Goal: Task Accomplishment & Management: Use online tool/utility

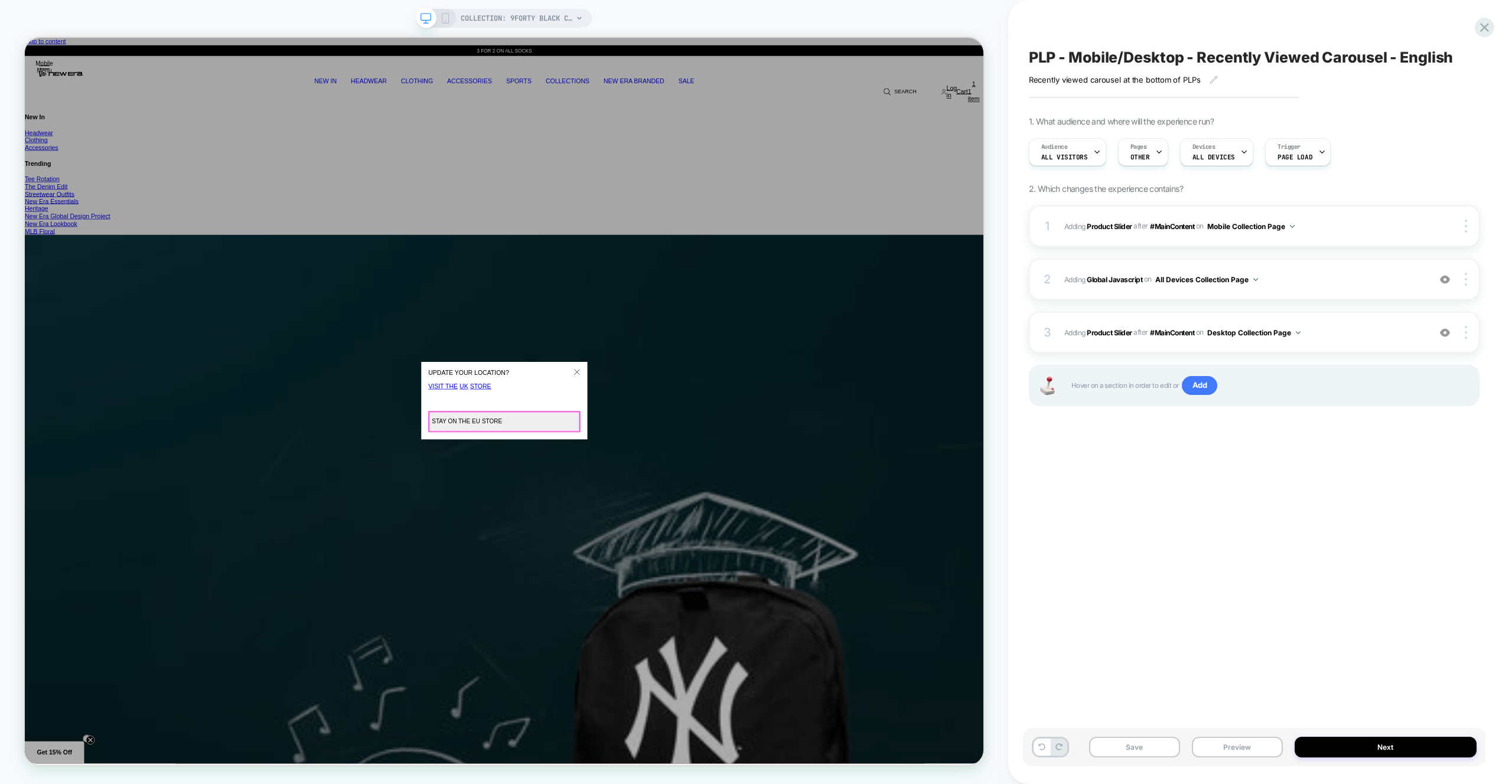
click at [716, 551] on button "Stay on the EU Store" at bounding box center [664, 550] width 202 height 28
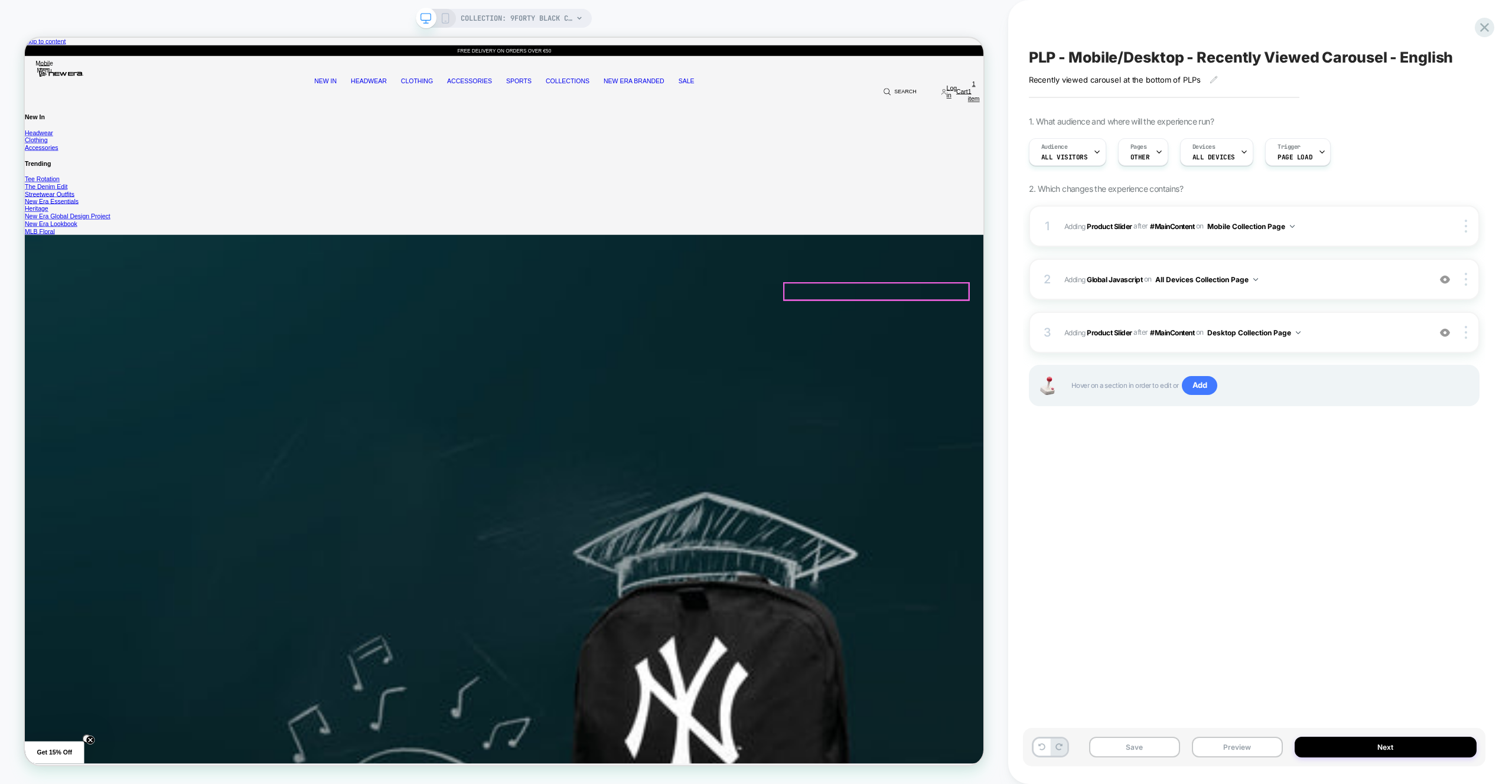
scroll to position [16, 0]
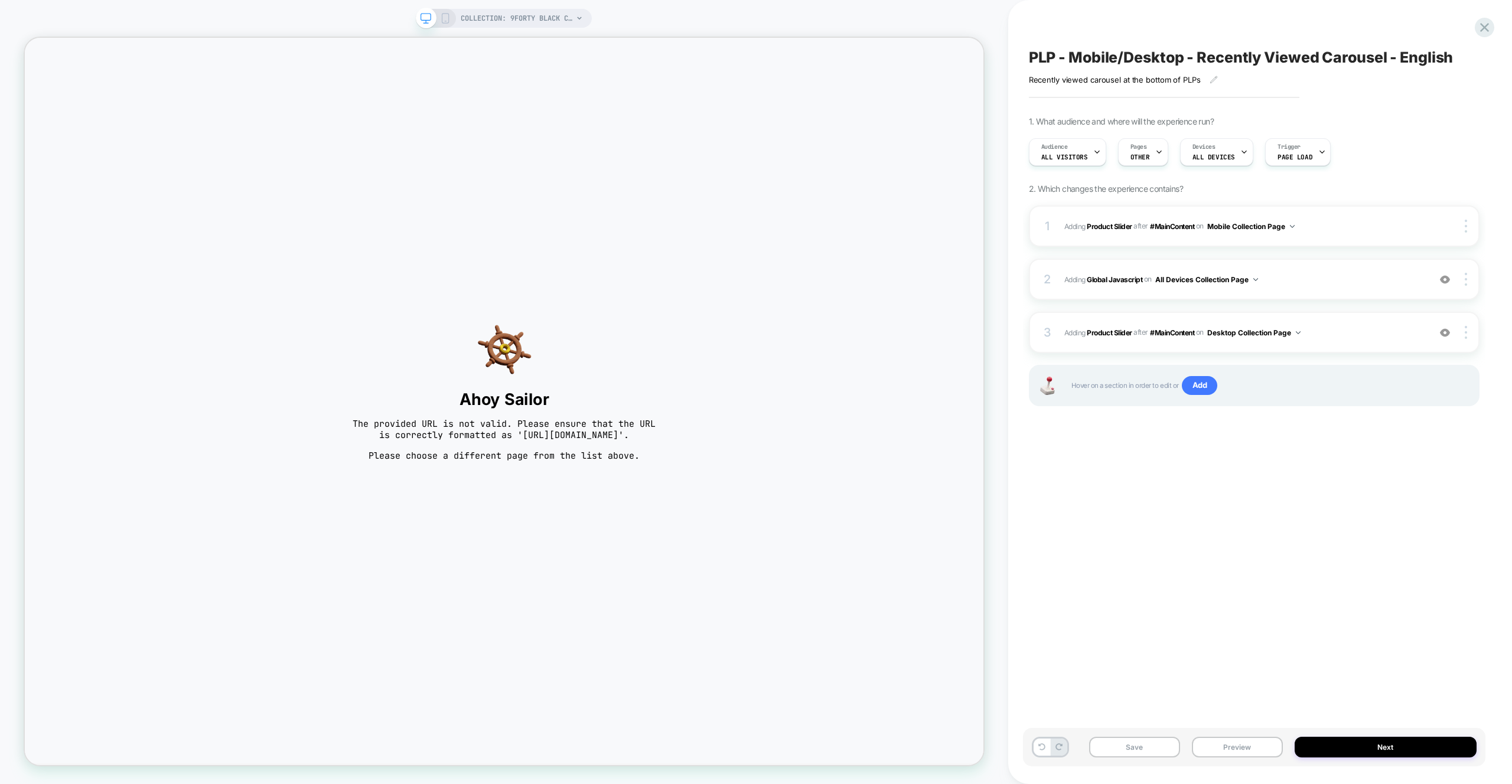
scroll to position [0, 0]
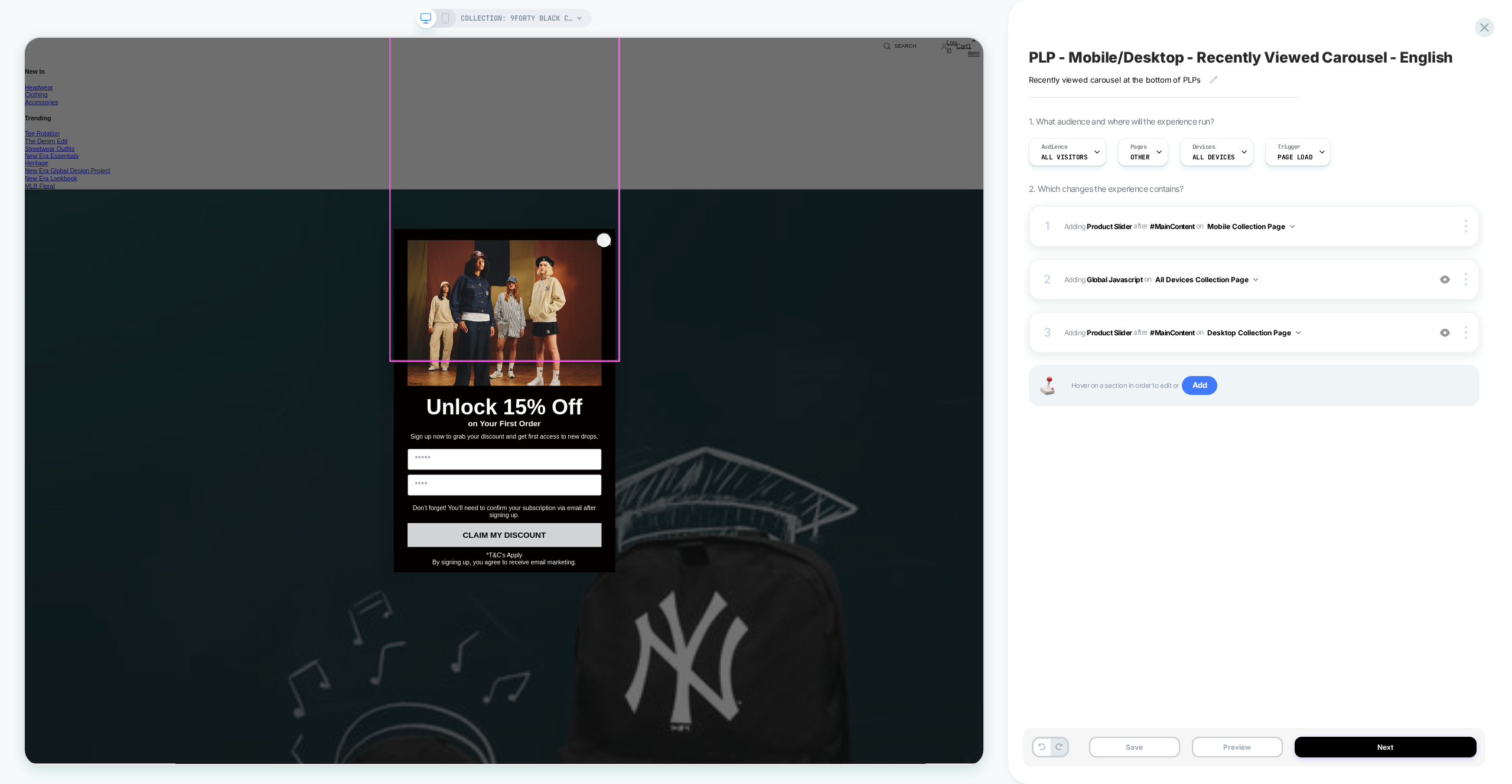
scroll to position [2902, 0]
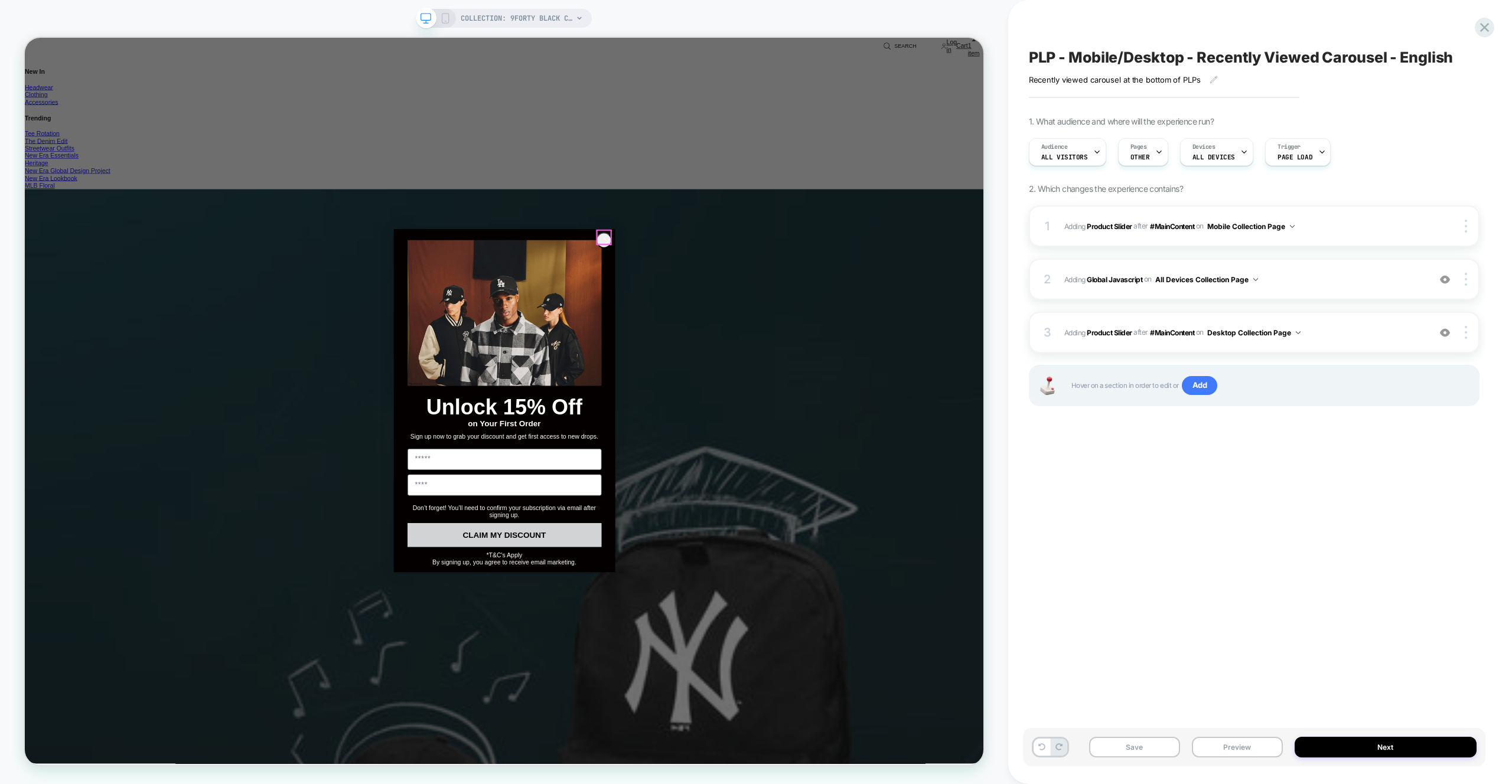
click at [800, 302] on circle "Close dialog" at bounding box center [801, 309] width 19 height 19
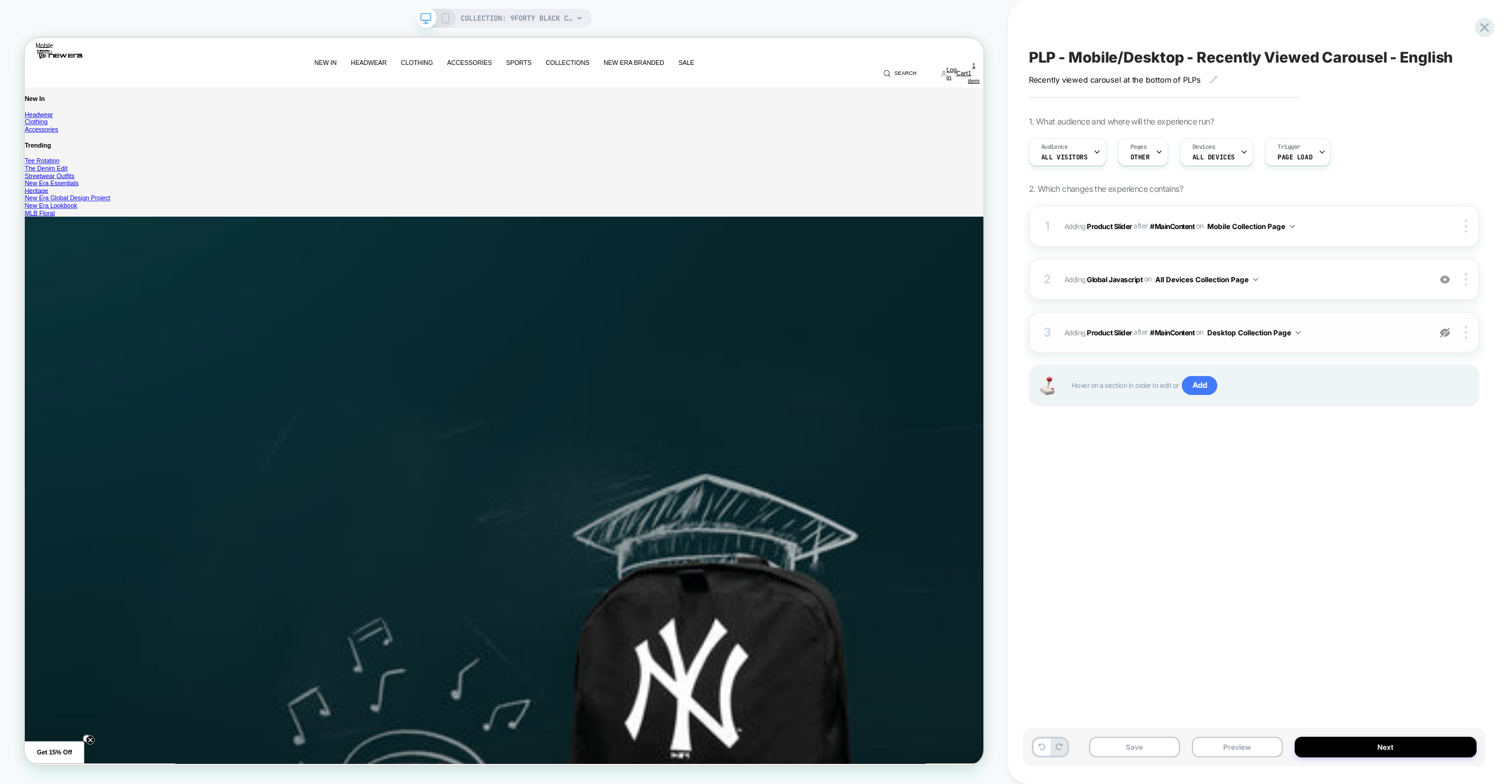
click at [37, 23] on img at bounding box center [26, 14] width 23 height 18
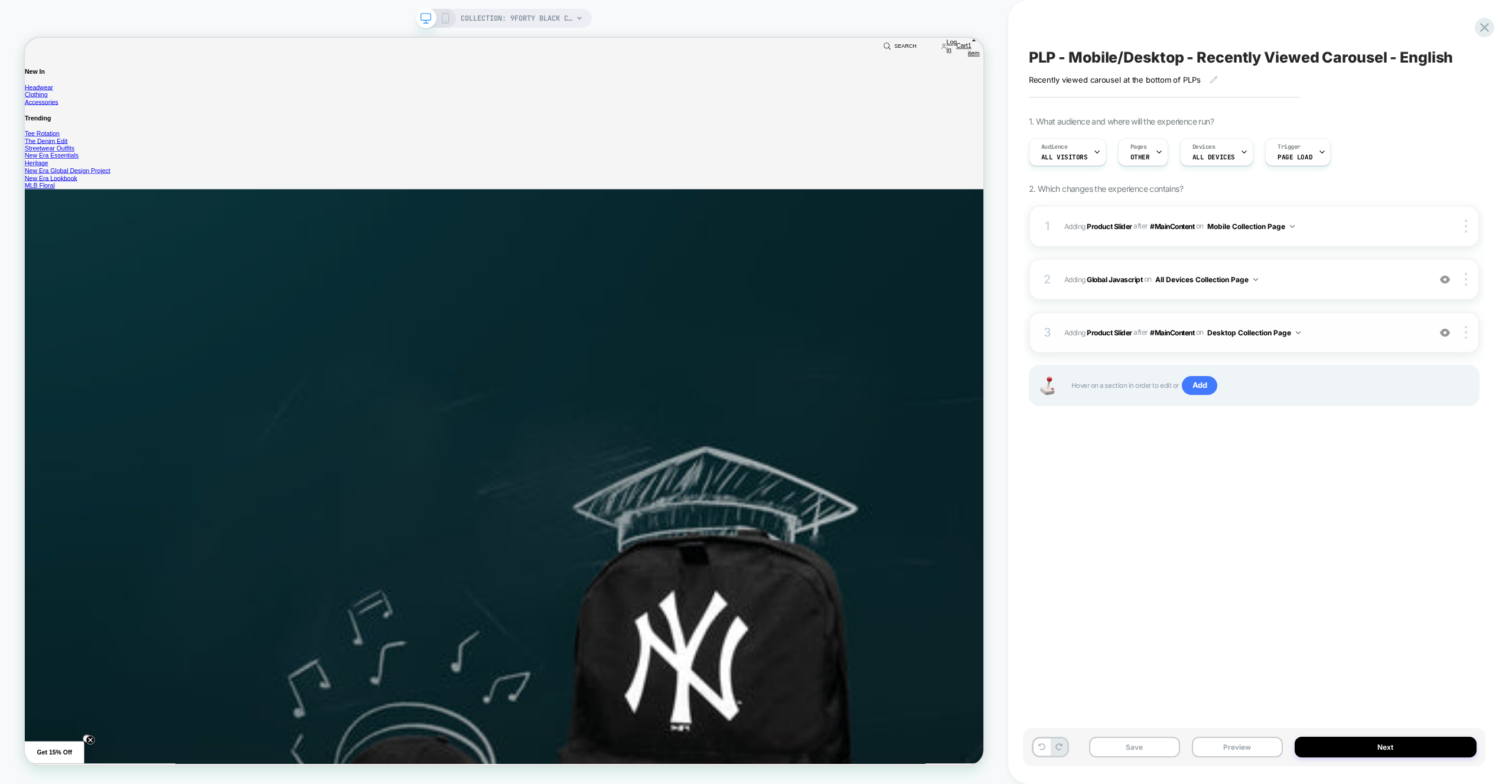
click at [1367, 341] on div "3 #_loomi_addon_1756896069413 Adding Product Slider AFTER #MainContent #MainCon…" at bounding box center [1254, 332] width 450 height 41
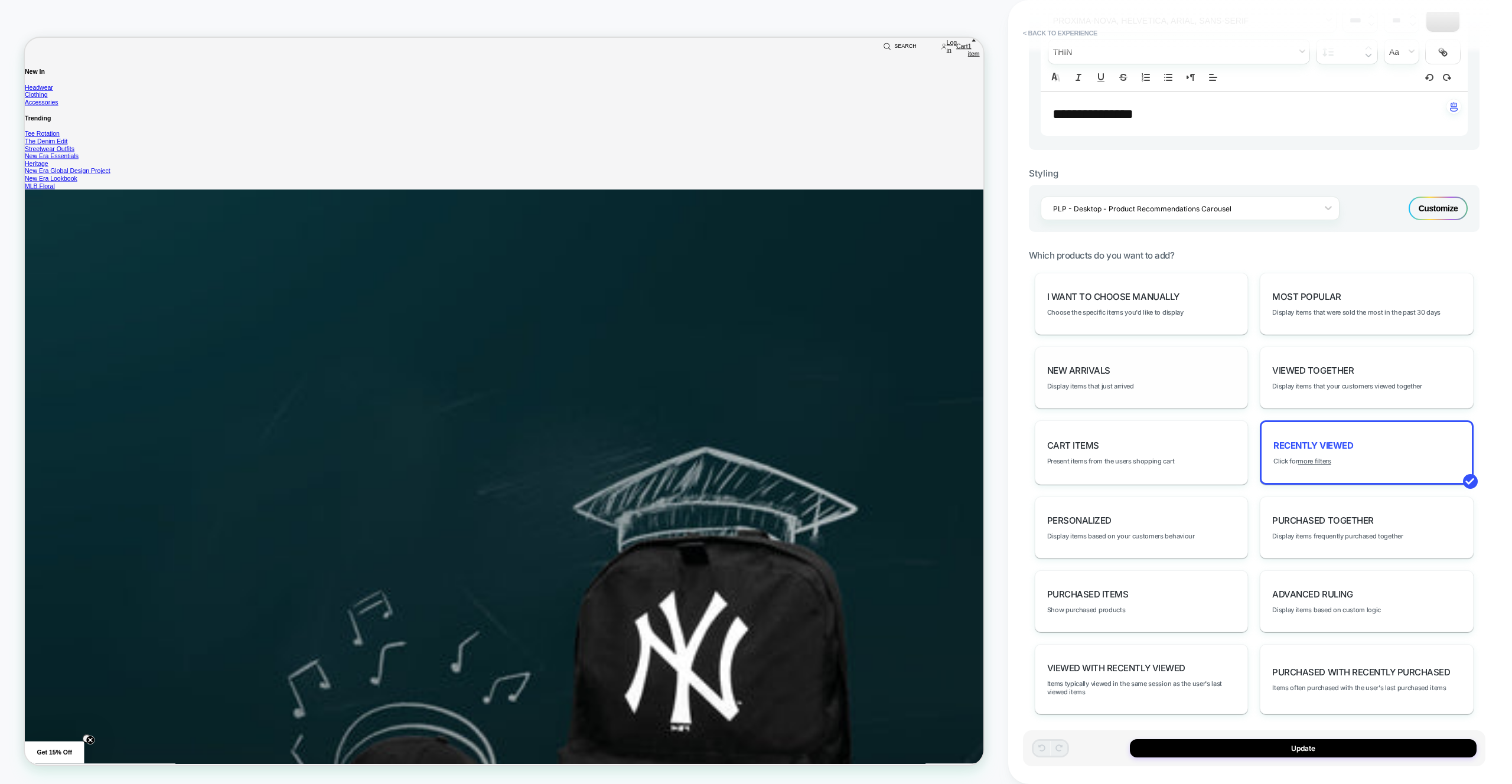
scroll to position [339, 0]
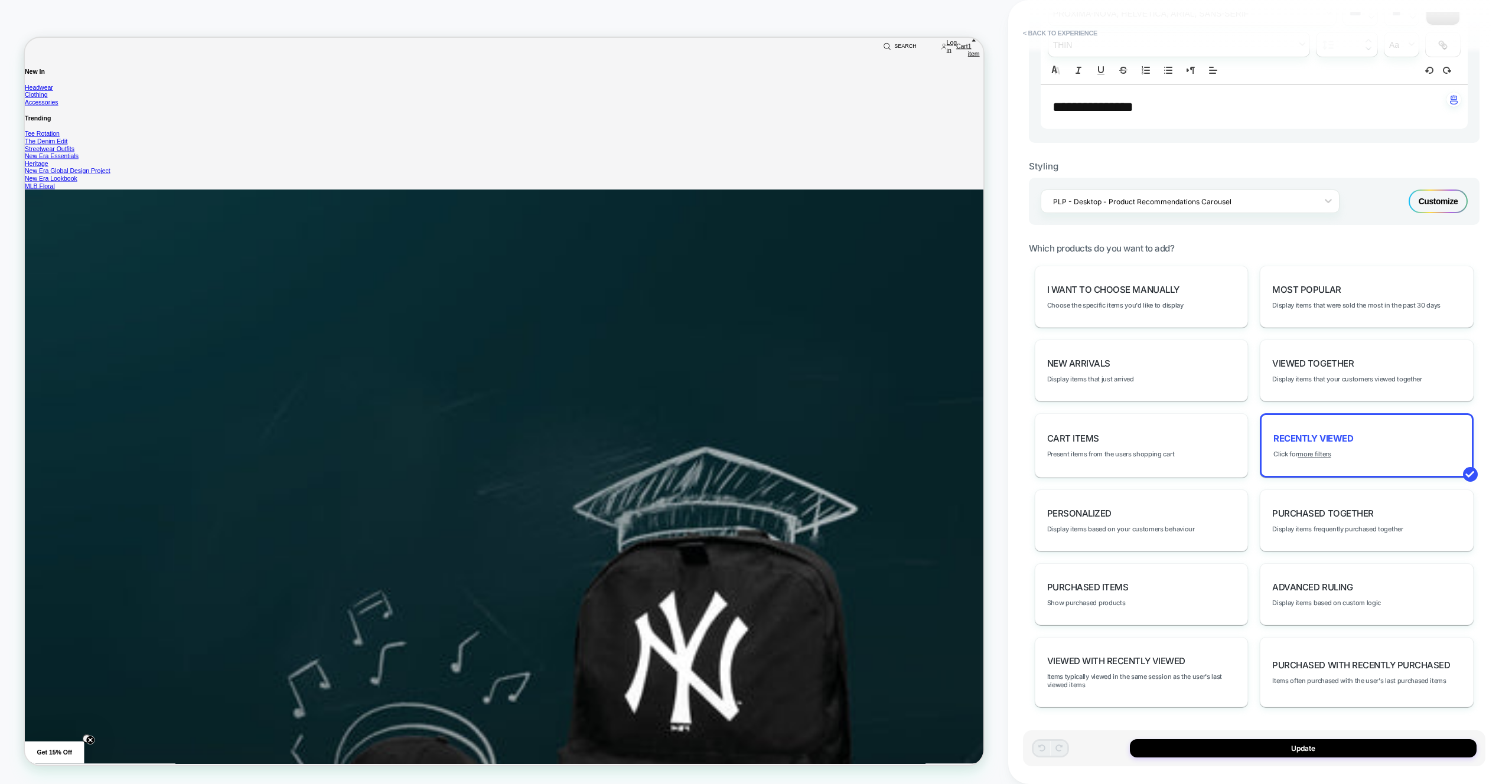
click at [0, 0] on div "Customize" at bounding box center [0, 0] width 0 height 0
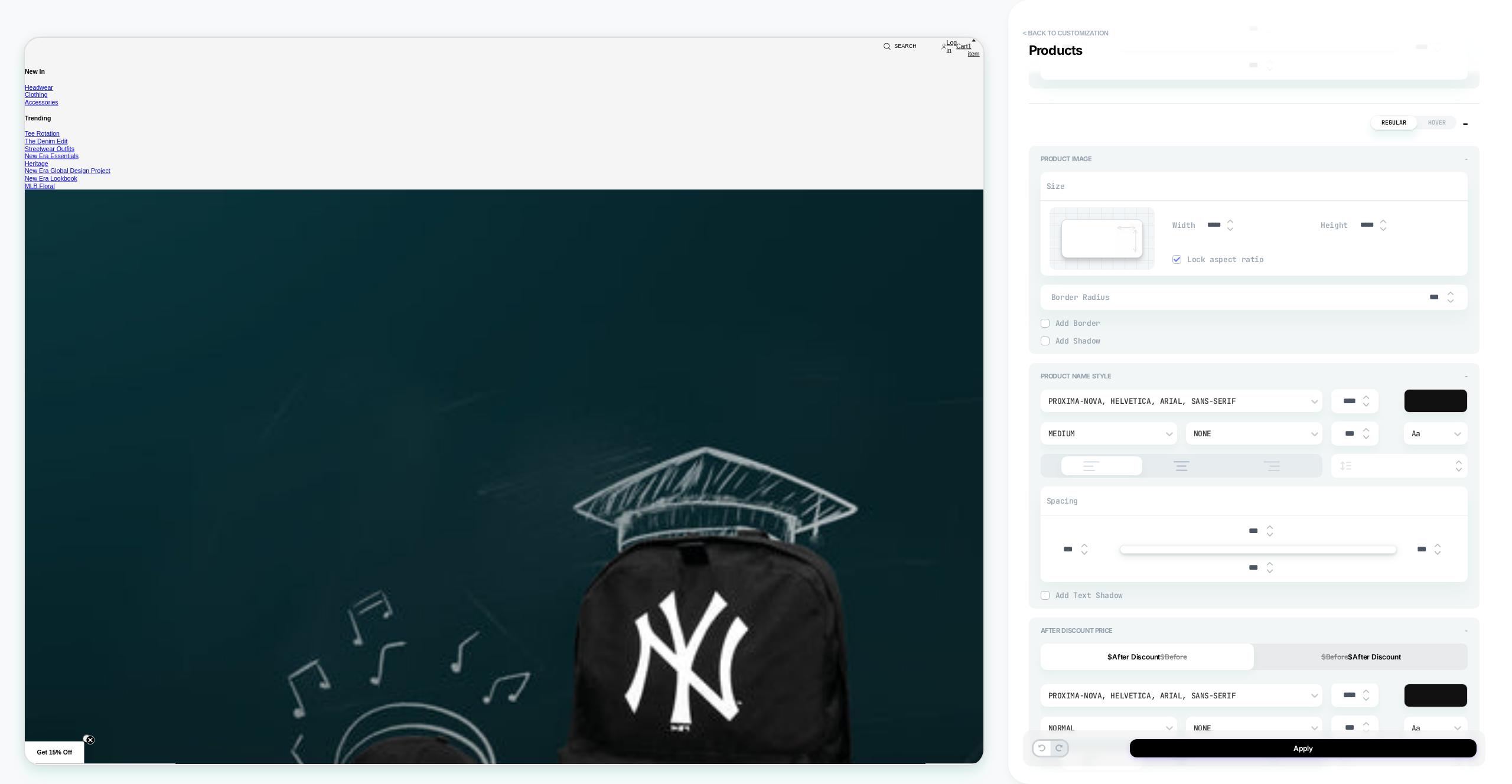
scroll to position [633, 0]
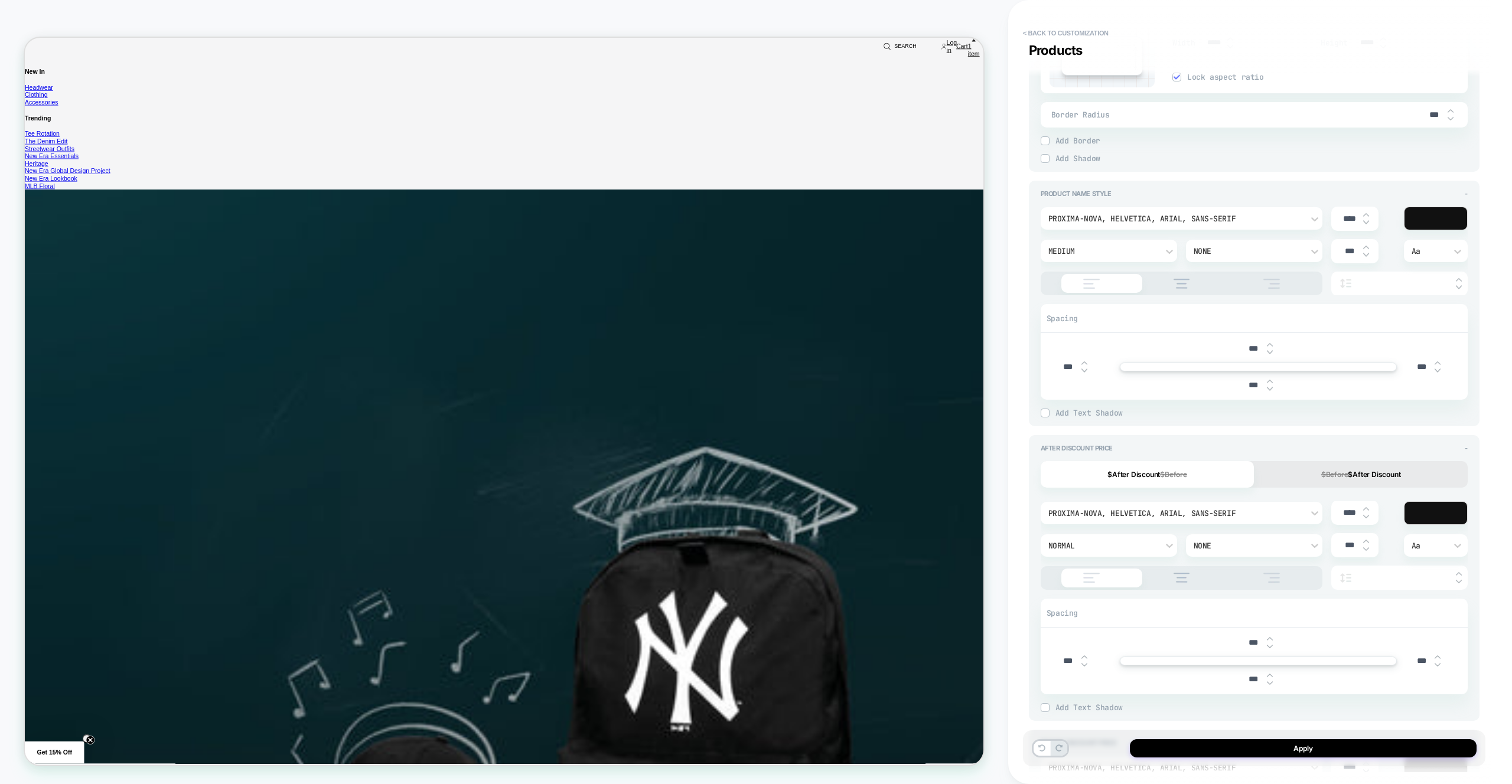
click at [0, 0] on div "None" at bounding box center [0, 0] width 0 height 0
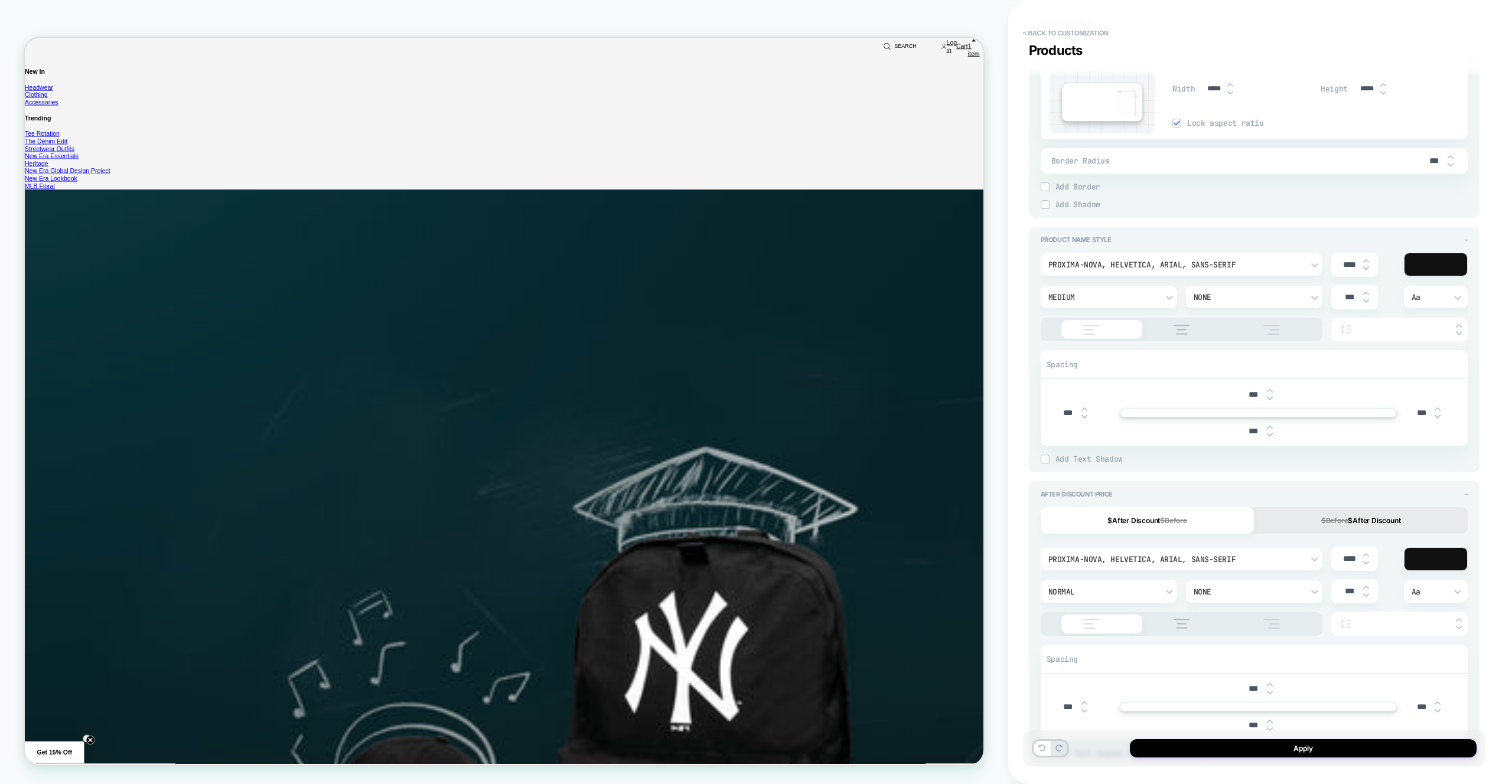
scroll to position [222, 0]
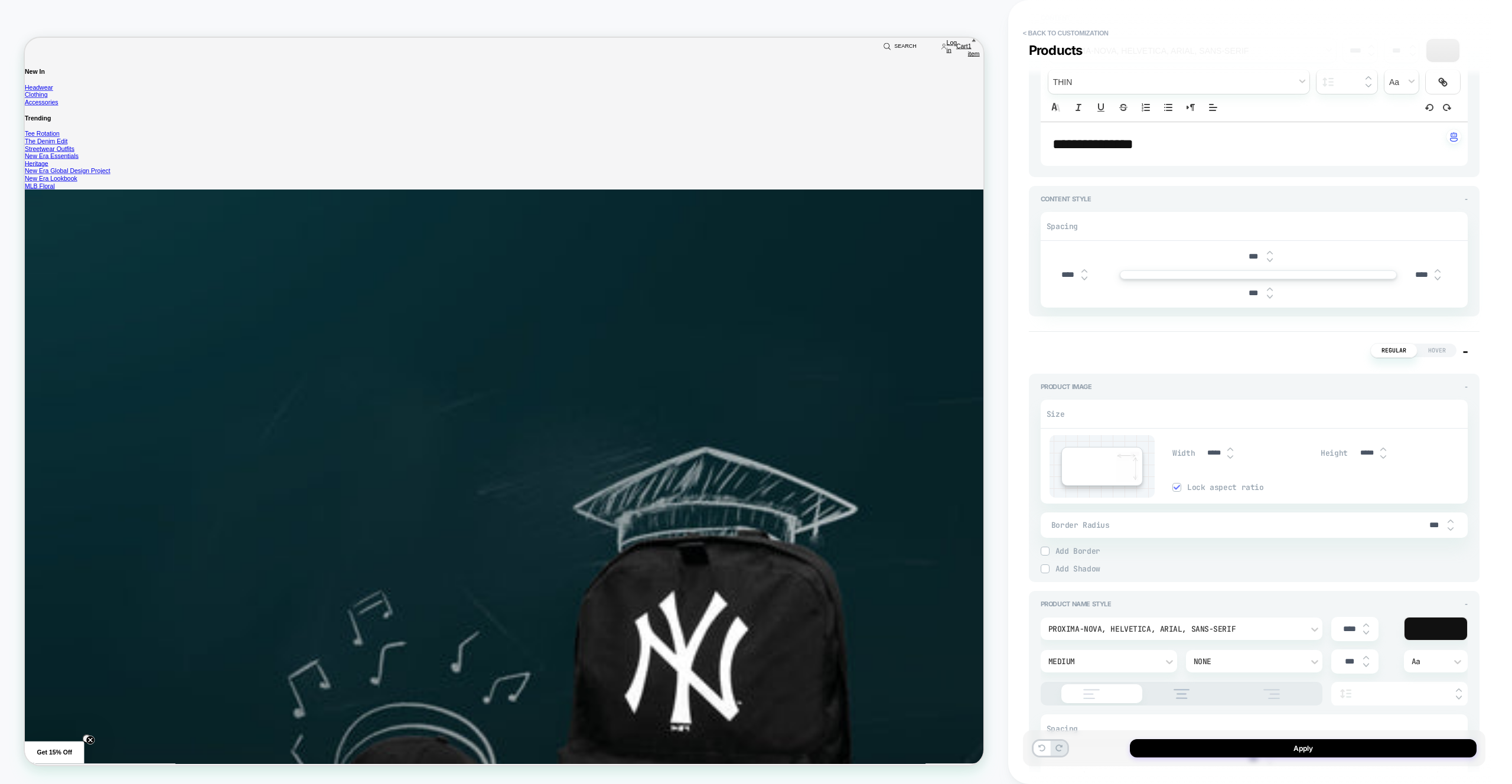
type textarea "*"
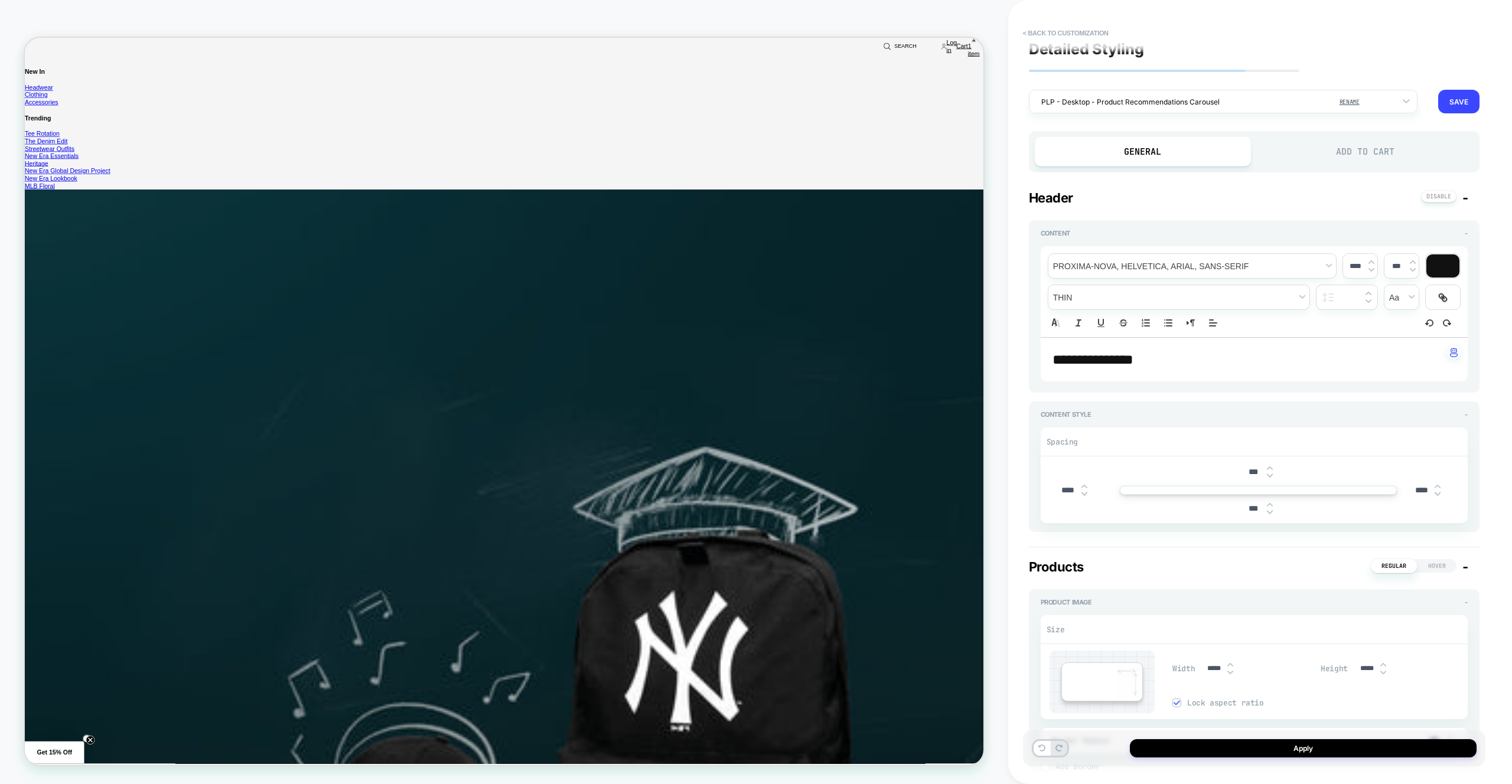
scroll to position [0, 0]
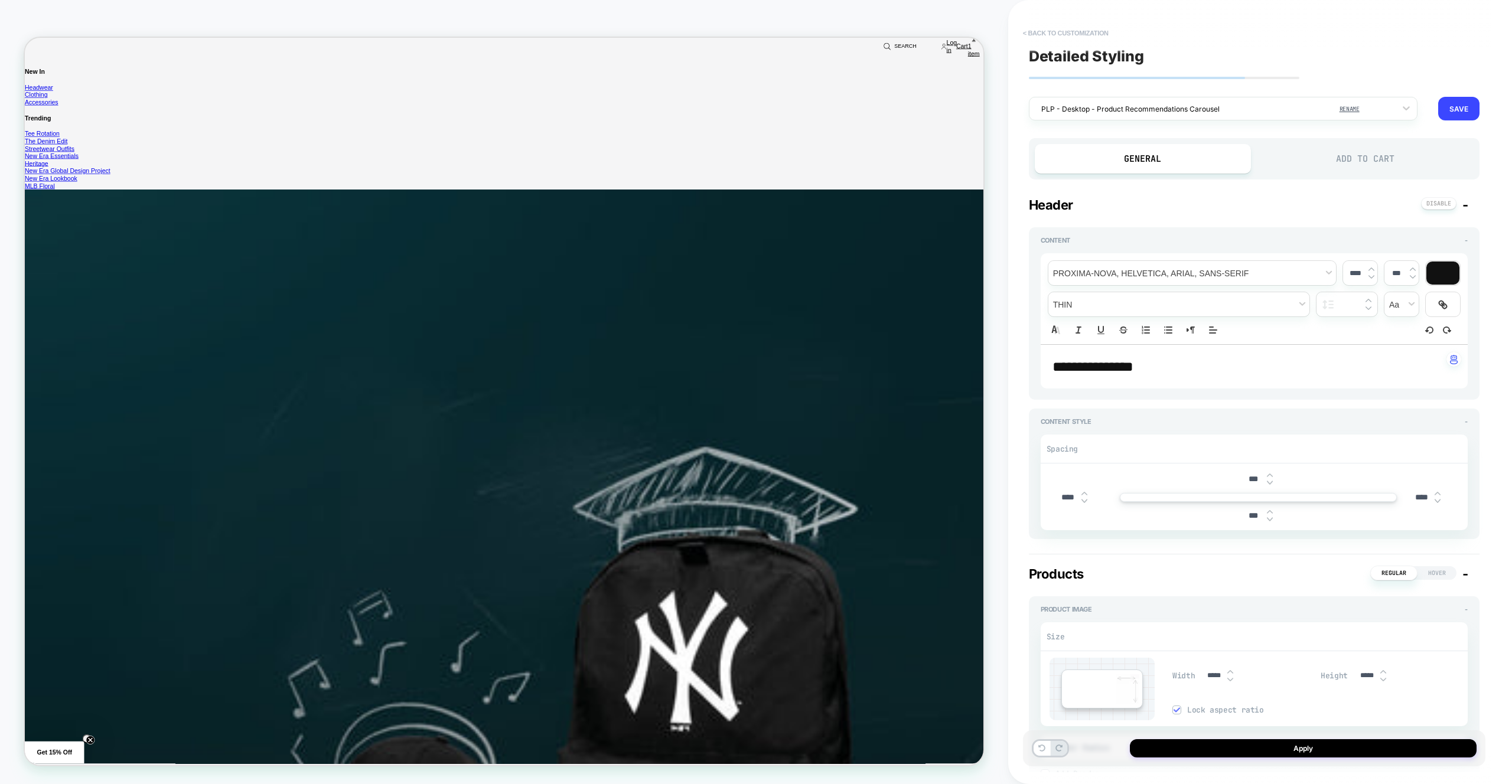
click at [0, 0] on button "< Back to customization" at bounding box center [0, 0] width 0 height 0
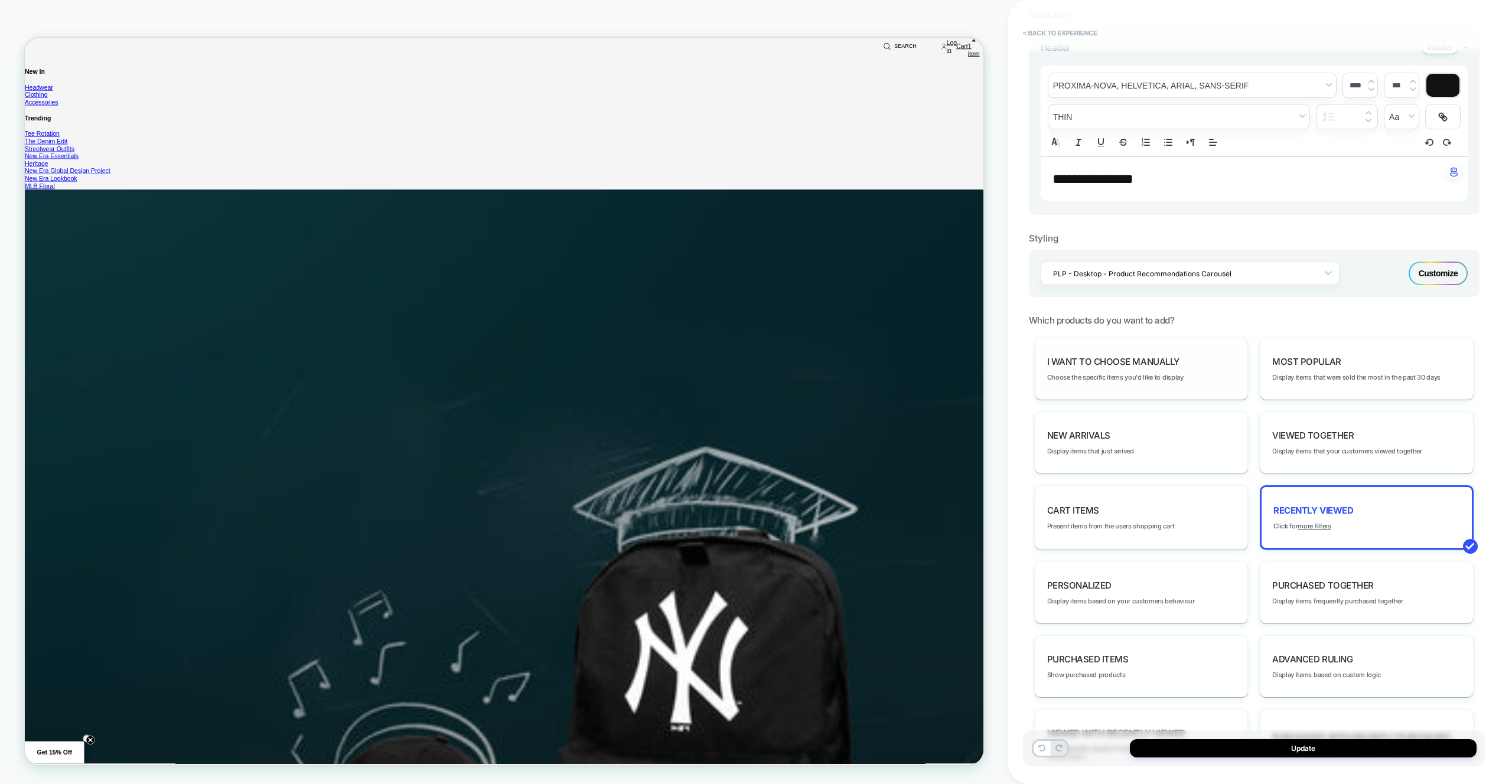
scroll to position [339, 0]
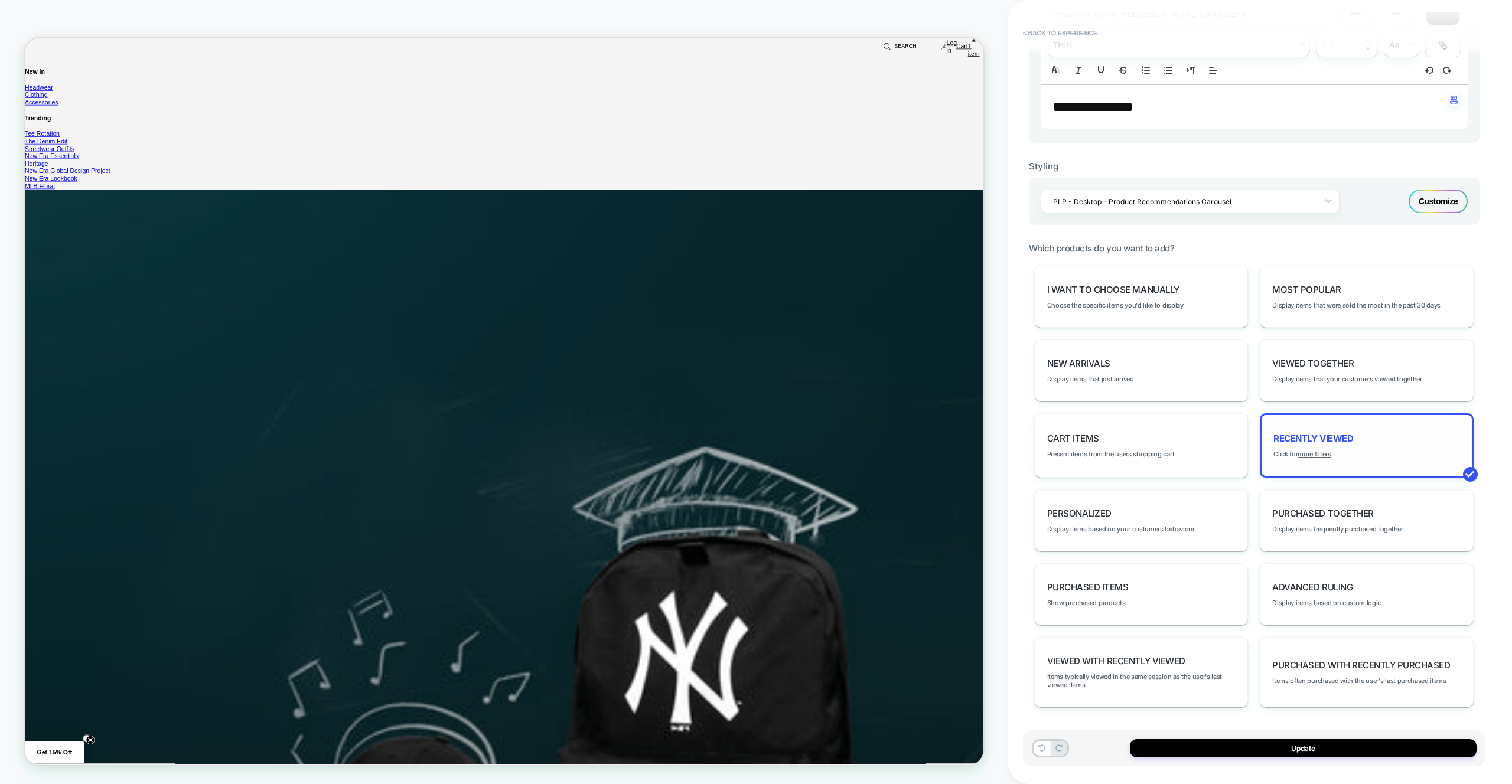
click at [1390, 444] on div "Recently Viewed Click for more filters" at bounding box center [1366, 445] width 214 height 65
click at [1360, 439] on div "Recently Viewed Click for more filters" at bounding box center [1366, 445] width 214 height 65
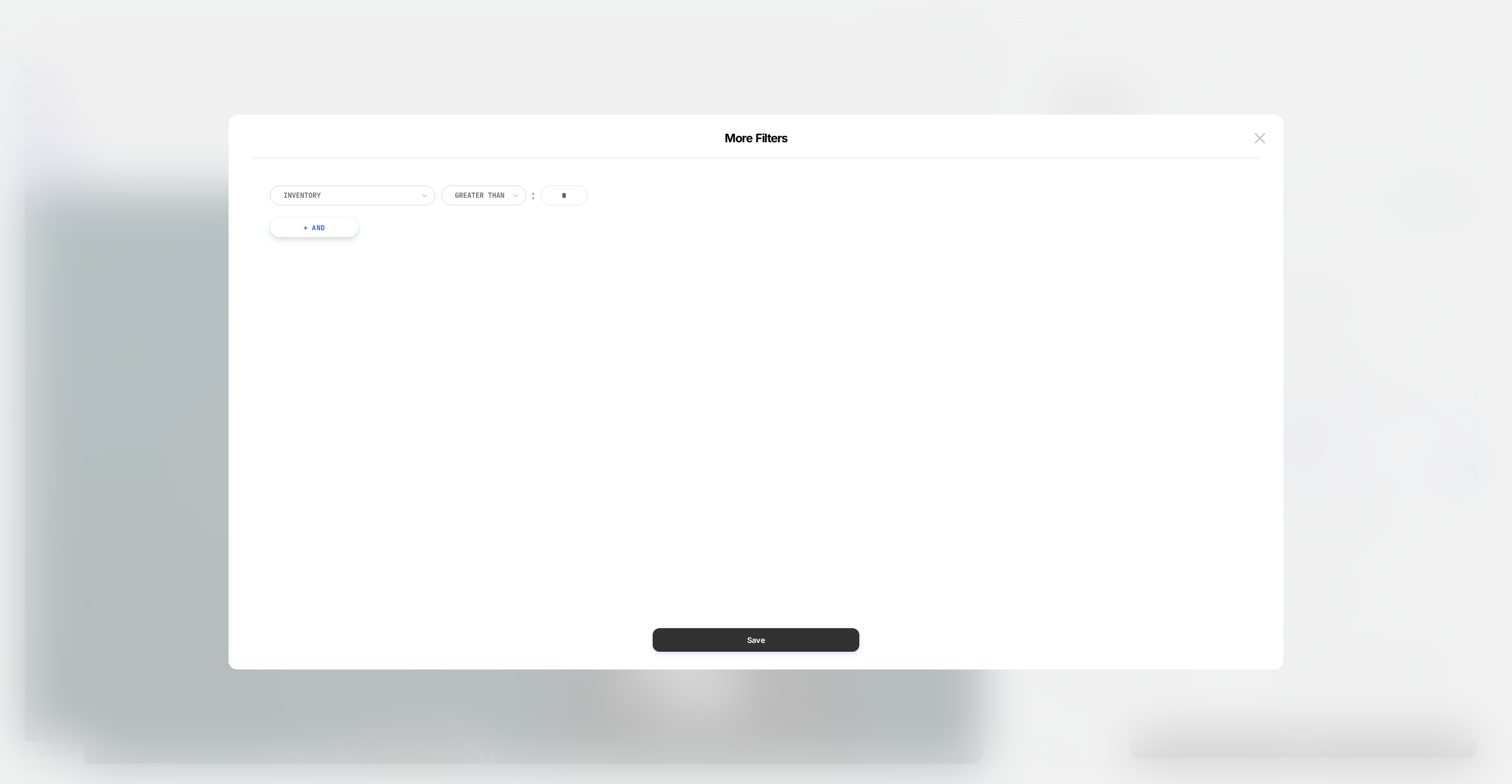
click at [765, 642] on button "Save" at bounding box center [756, 639] width 207 height 23
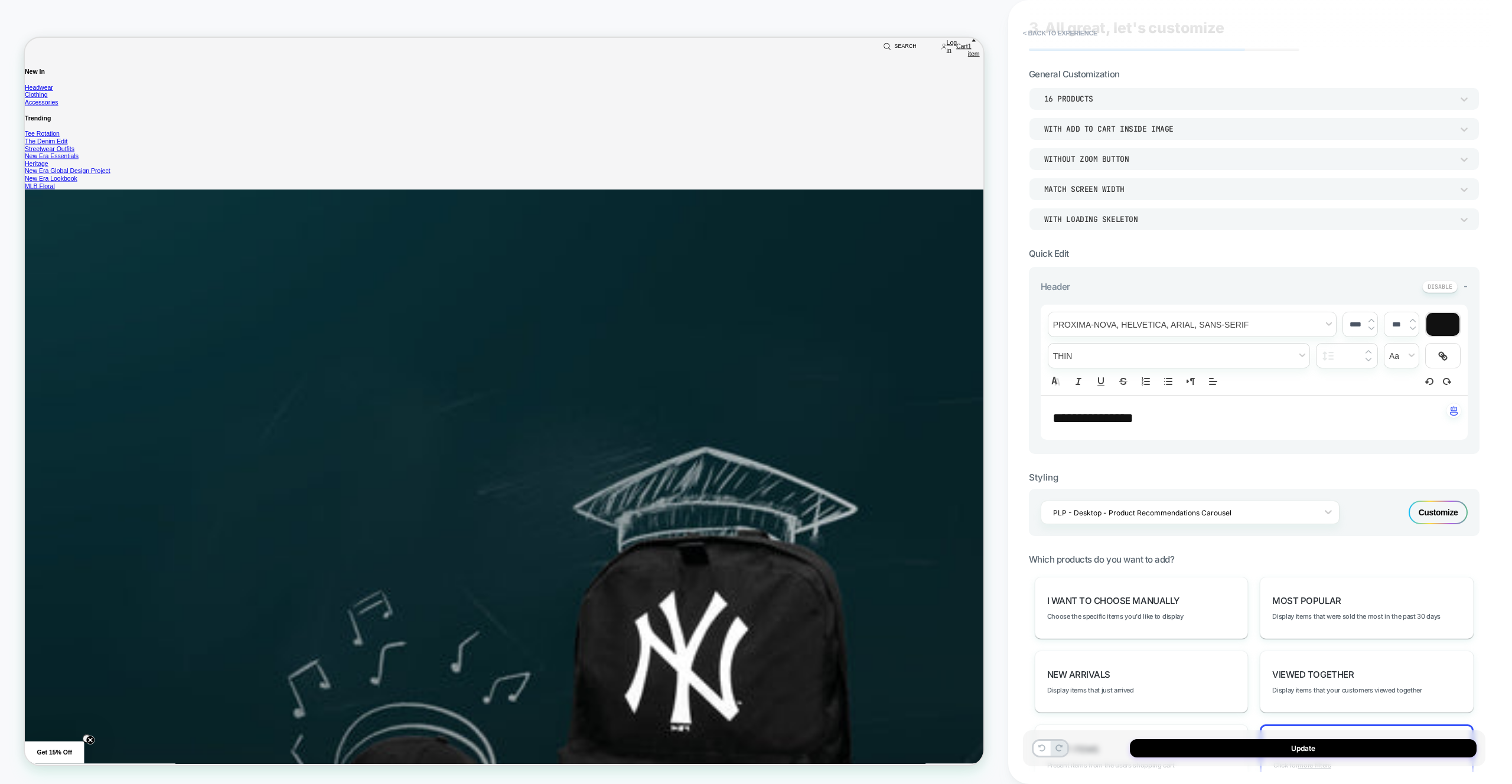
scroll to position [0, 0]
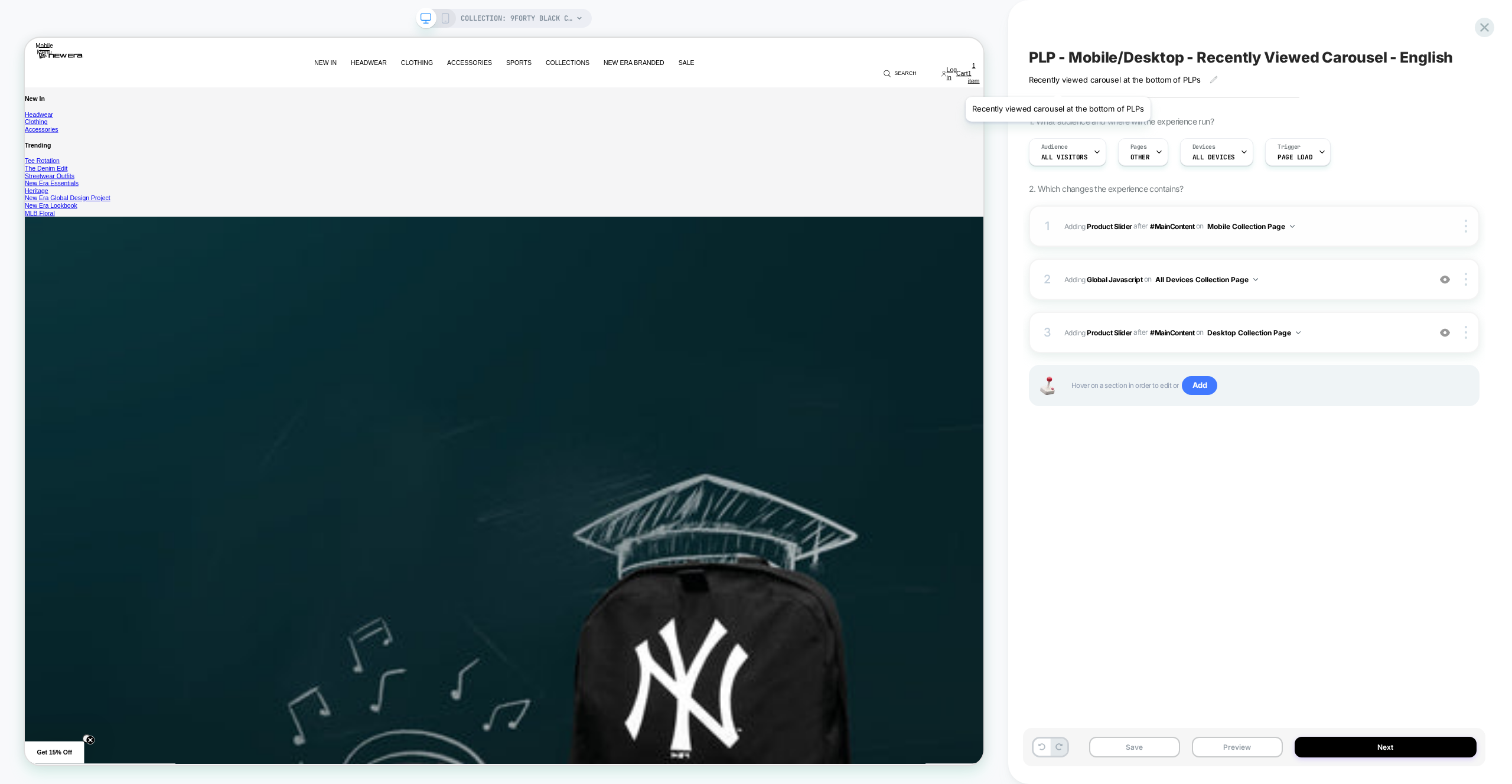
scroll to position [3100, 0]
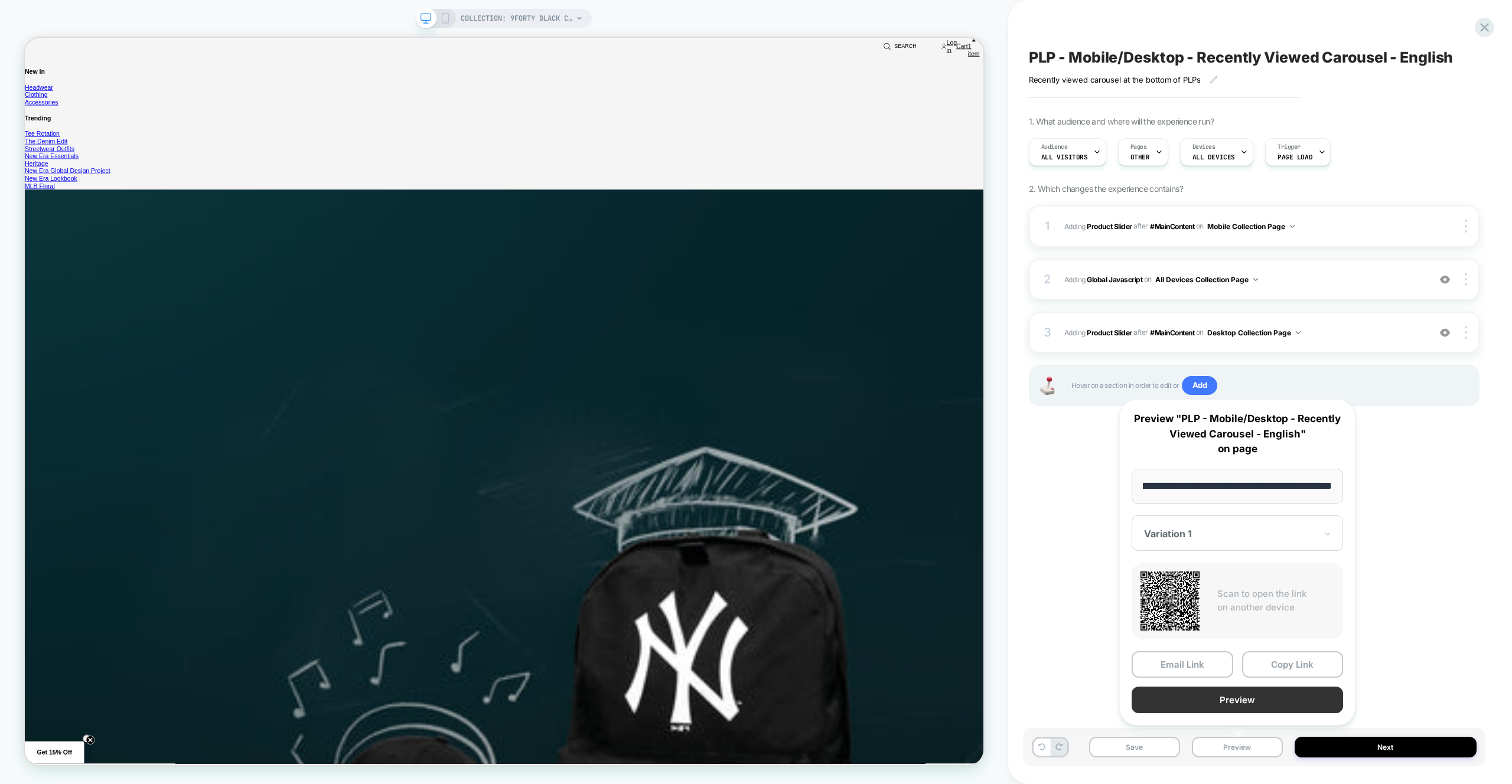
scroll to position [0, 0]
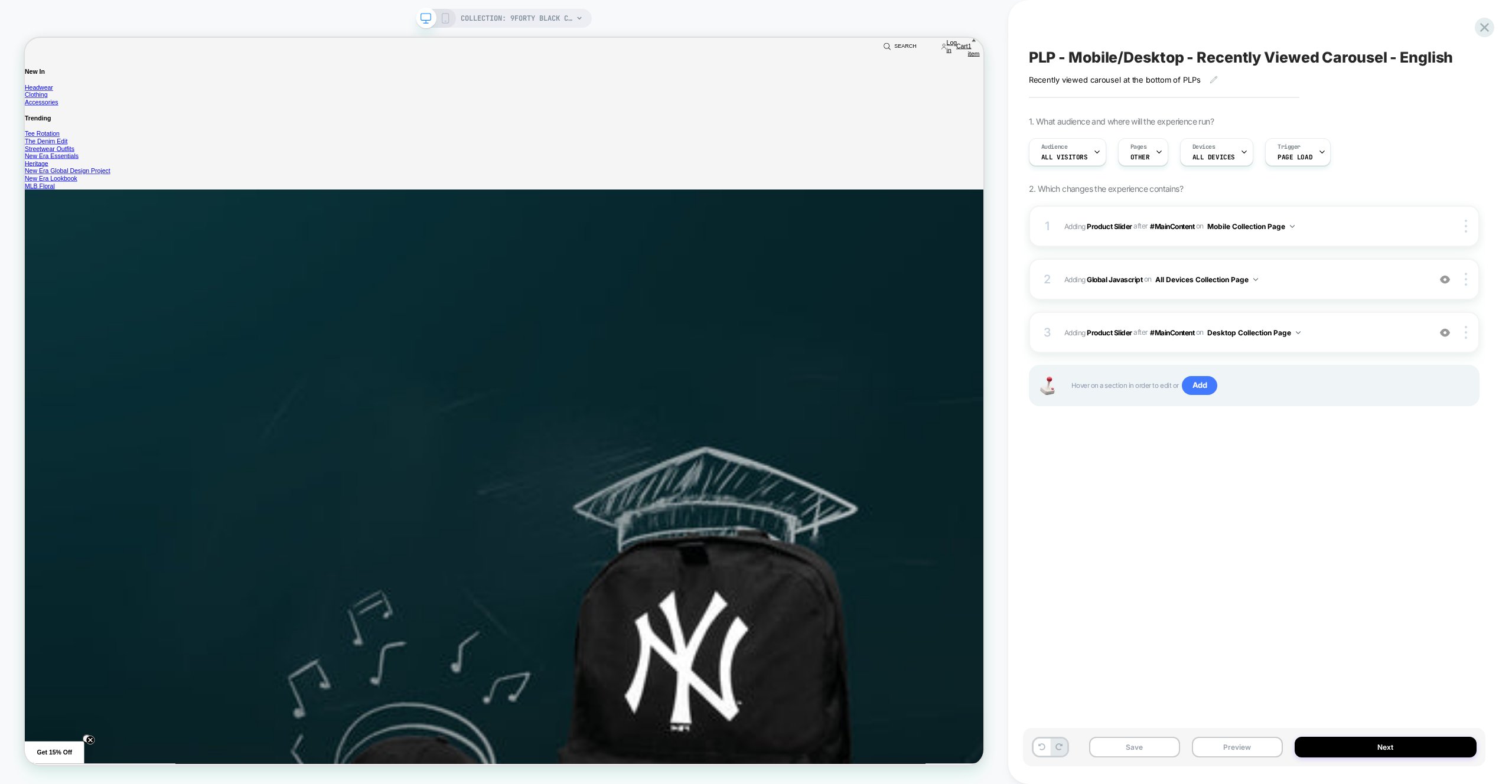
drag, startPoint x: 1057, startPoint y: 516, endPoint x: 1052, endPoint y: 499, distance: 17.7
click at [1057, 516] on div "PLP - Mobile/Desktop - Recently Viewed Carousel - English Recently viewed carou…" at bounding box center [1254, 392] width 463 height 761
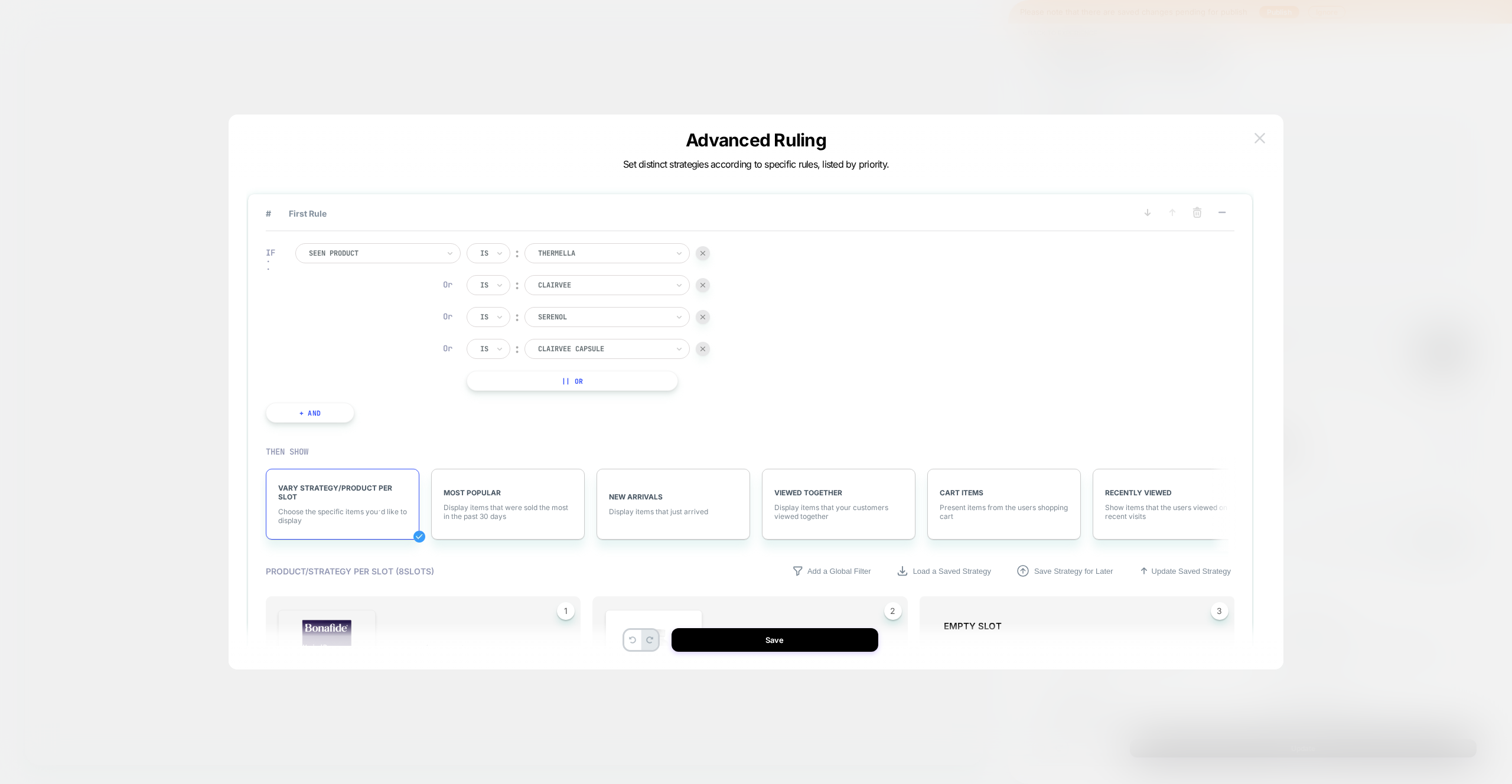
click at [1259, 138] on img at bounding box center [1260, 138] width 11 height 10
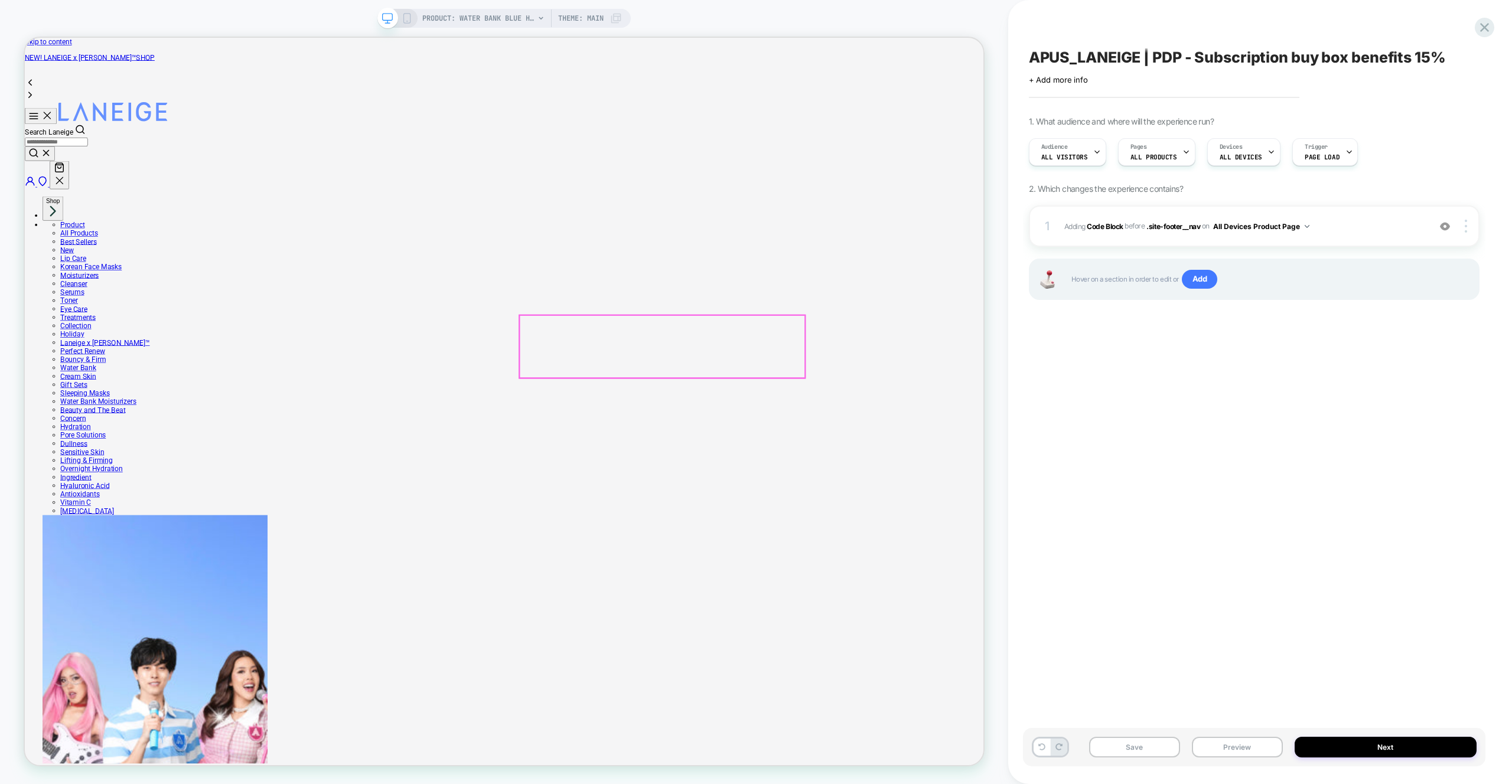
click at [1122, 450] on div "APUS_LANEIGE | PDP - Subscription buy box benefits 15% Click to edit experience…" at bounding box center [1254, 392] width 463 height 761
click at [0, 0] on button "Preview" at bounding box center [0, 0] width 0 height 0
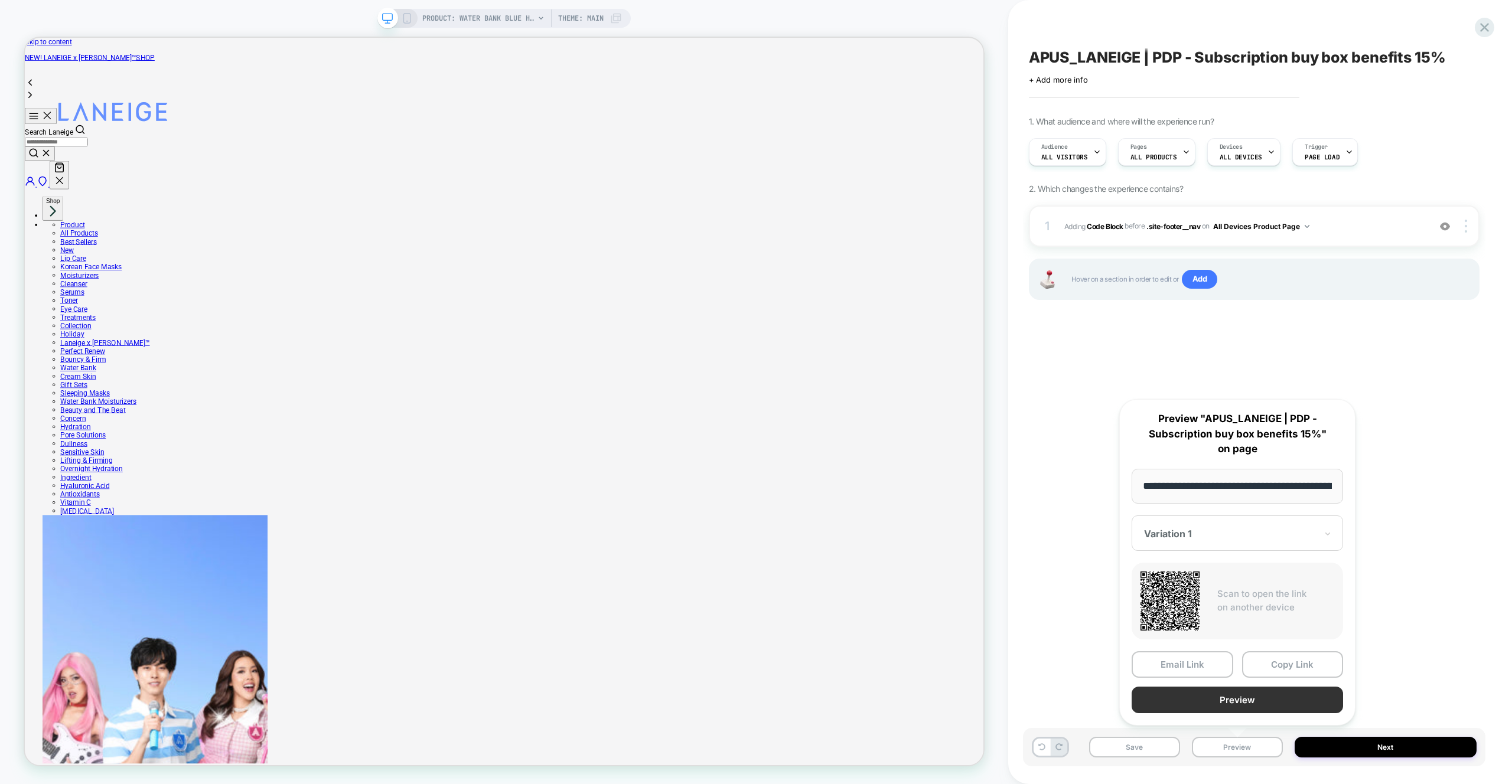
click at [1236, 702] on button "Preview" at bounding box center [1238, 699] width 212 height 26
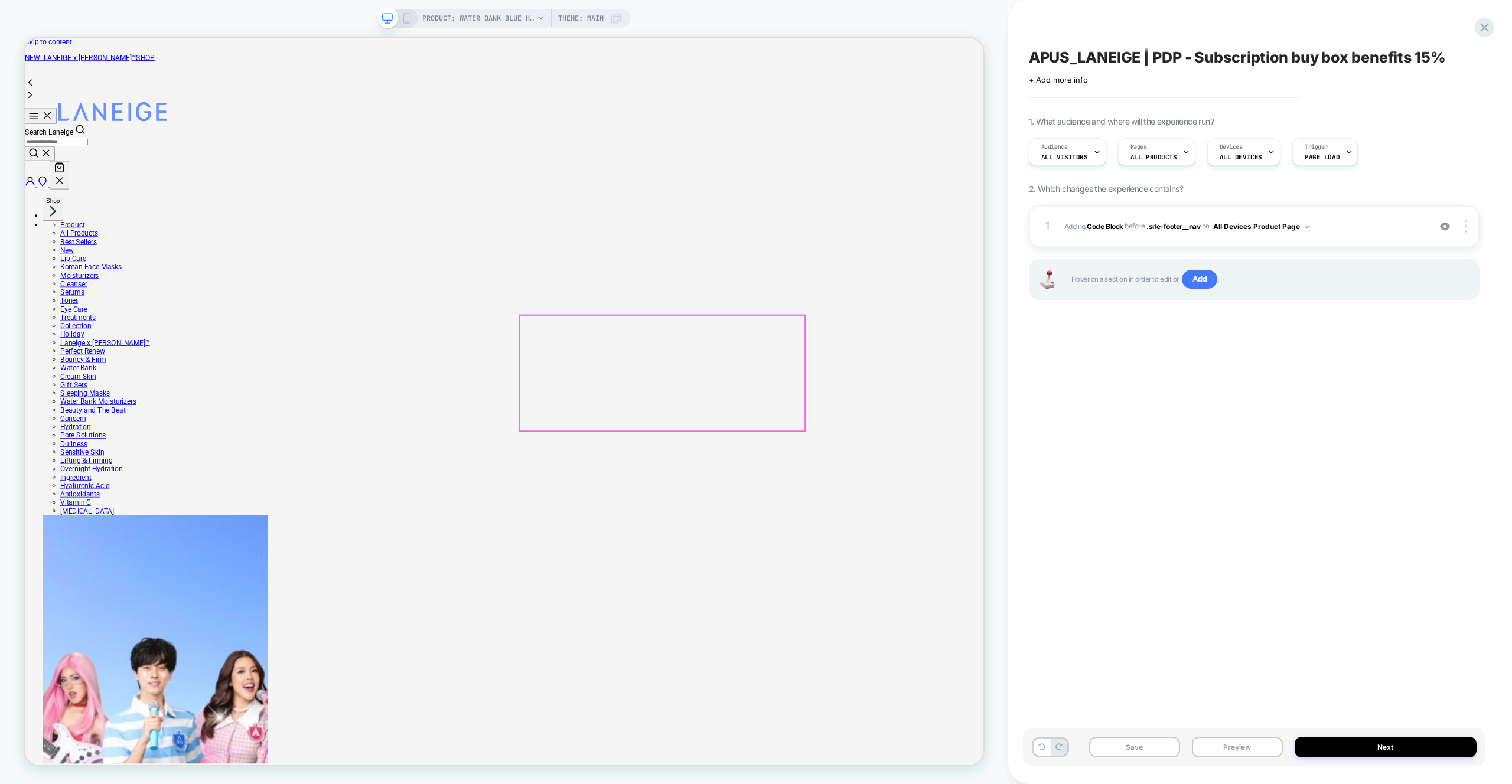
click at [0, 0] on button "Preview" at bounding box center [0, 0] width 0 height 0
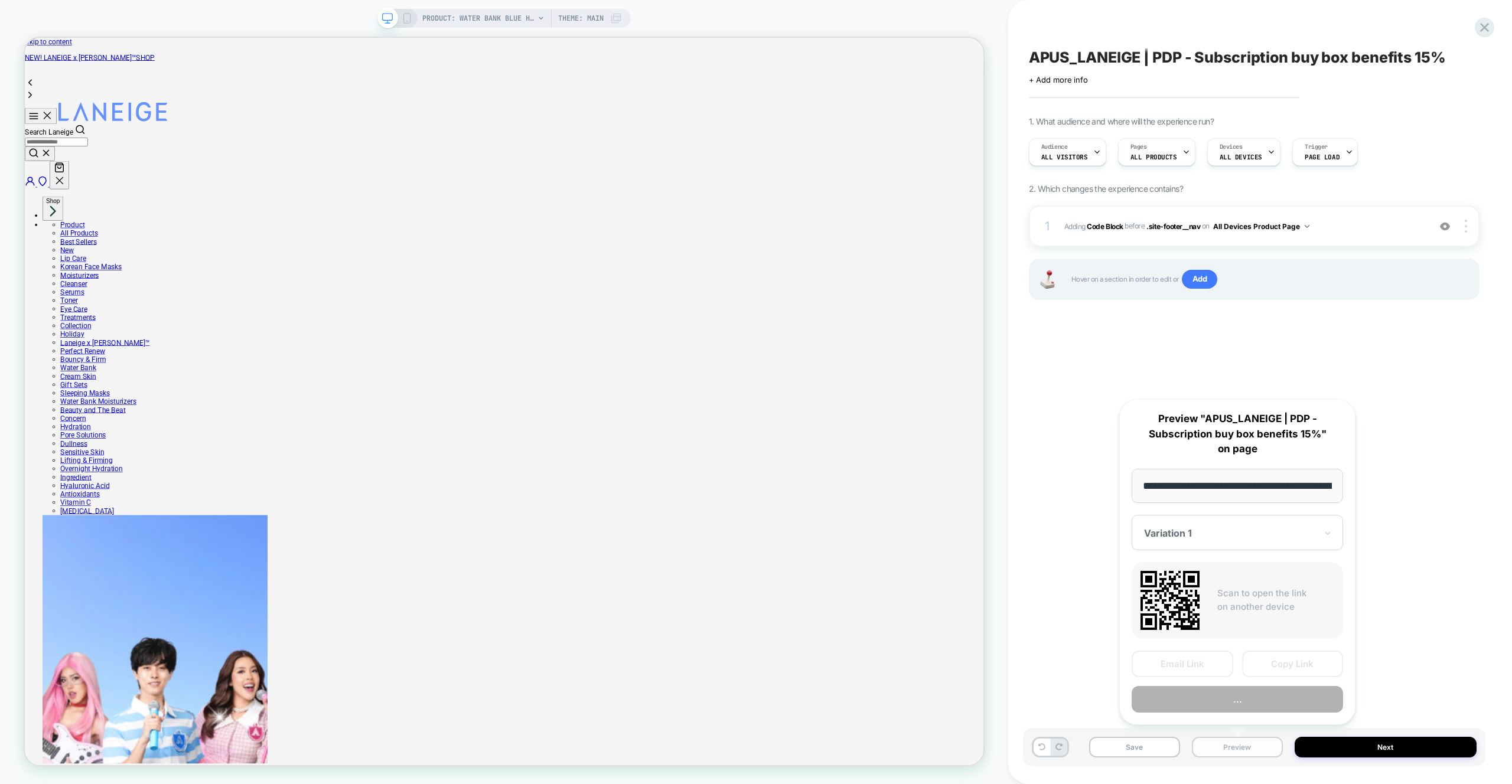
scroll to position [0, 288]
click at [1240, 704] on button "Preview" at bounding box center [1238, 699] width 212 height 26
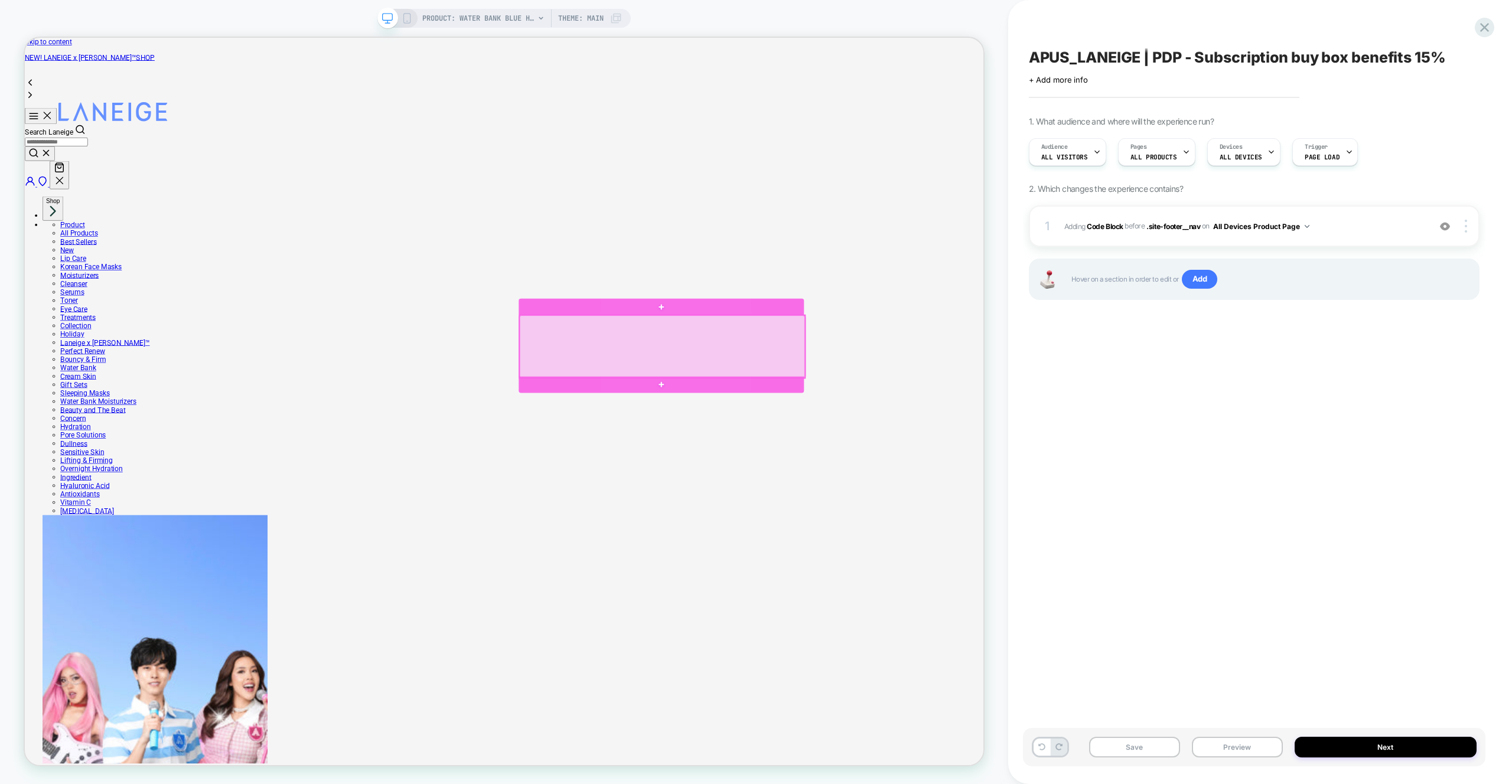
click at [698, 468] on div at bounding box center [874, 449] width 380 height 83
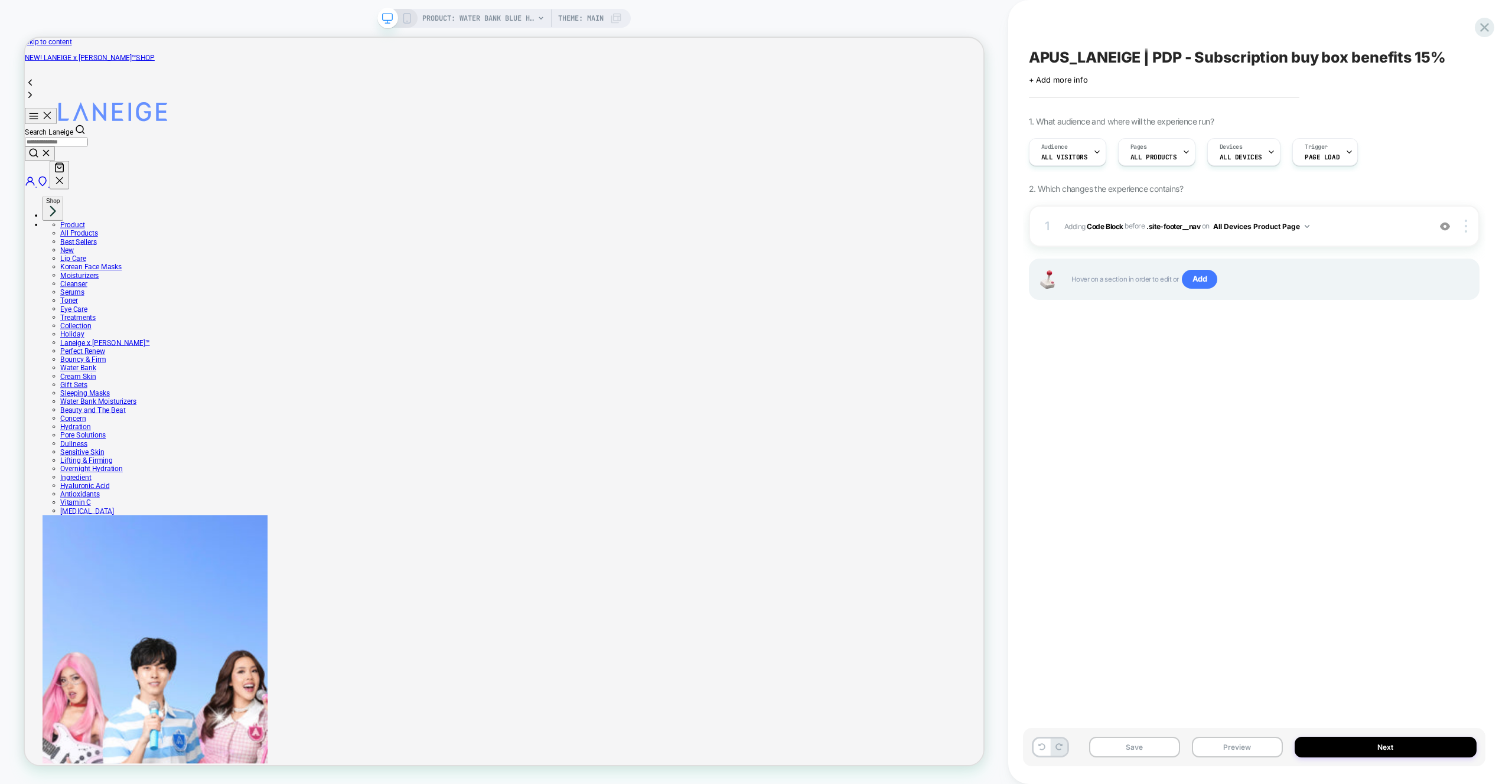
drag, startPoint x: 1173, startPoint y: 377, endPoint x: 1167, endPoint y: 369, distance: 10.0
click at [1173, 376] on div "APUS_LANEIGE | PDP - Subscription buy box benefits 15% Click to edit experience…" at bounding box center [1254, 392] width 463 height 761
click at [1356, 219] on span "Adding Code Block BEFORE .site-footer__nav .site-footer__nav on All Devices Pro…" at bounding box center [1243, 226] width 359 height 15
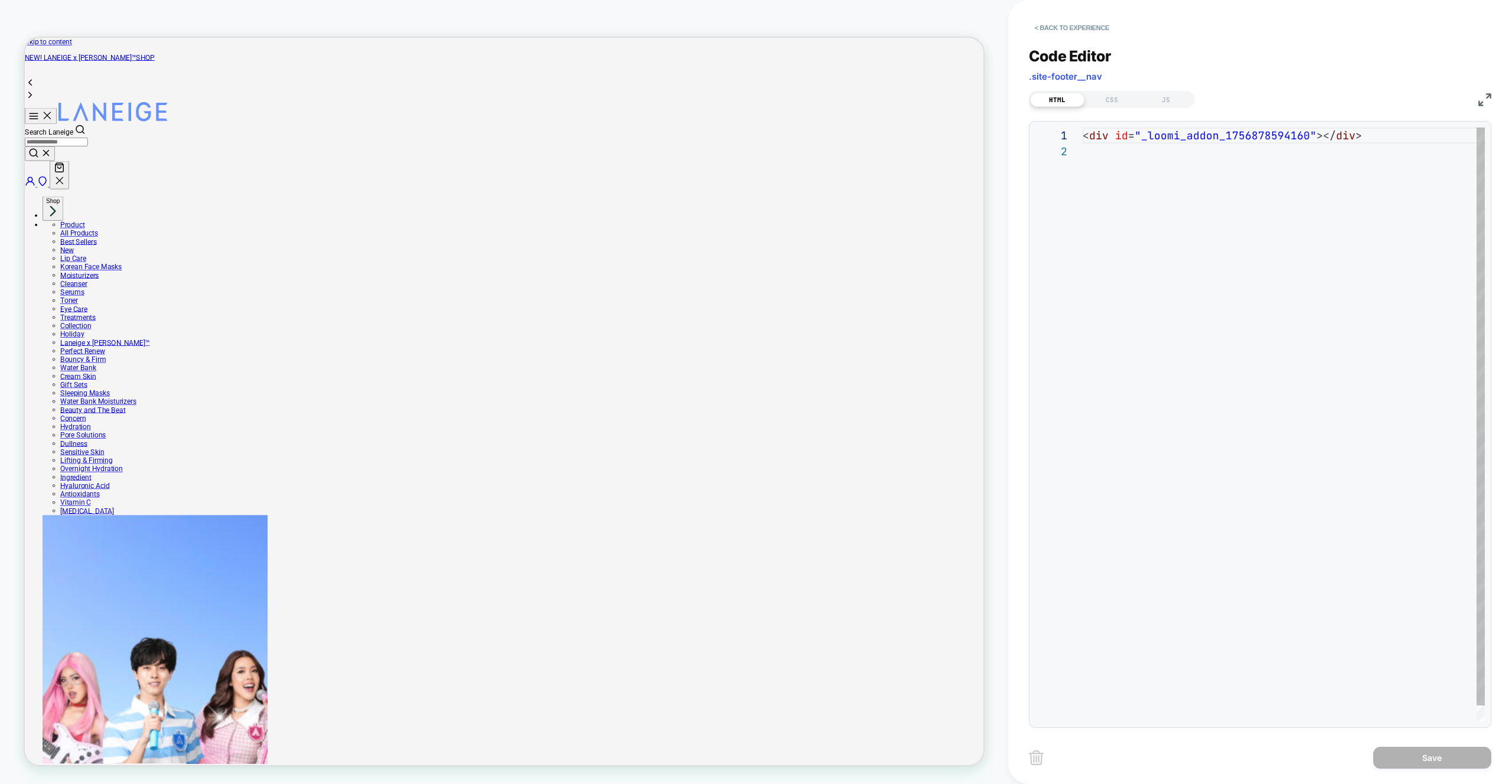
scroll to position [16, 0]
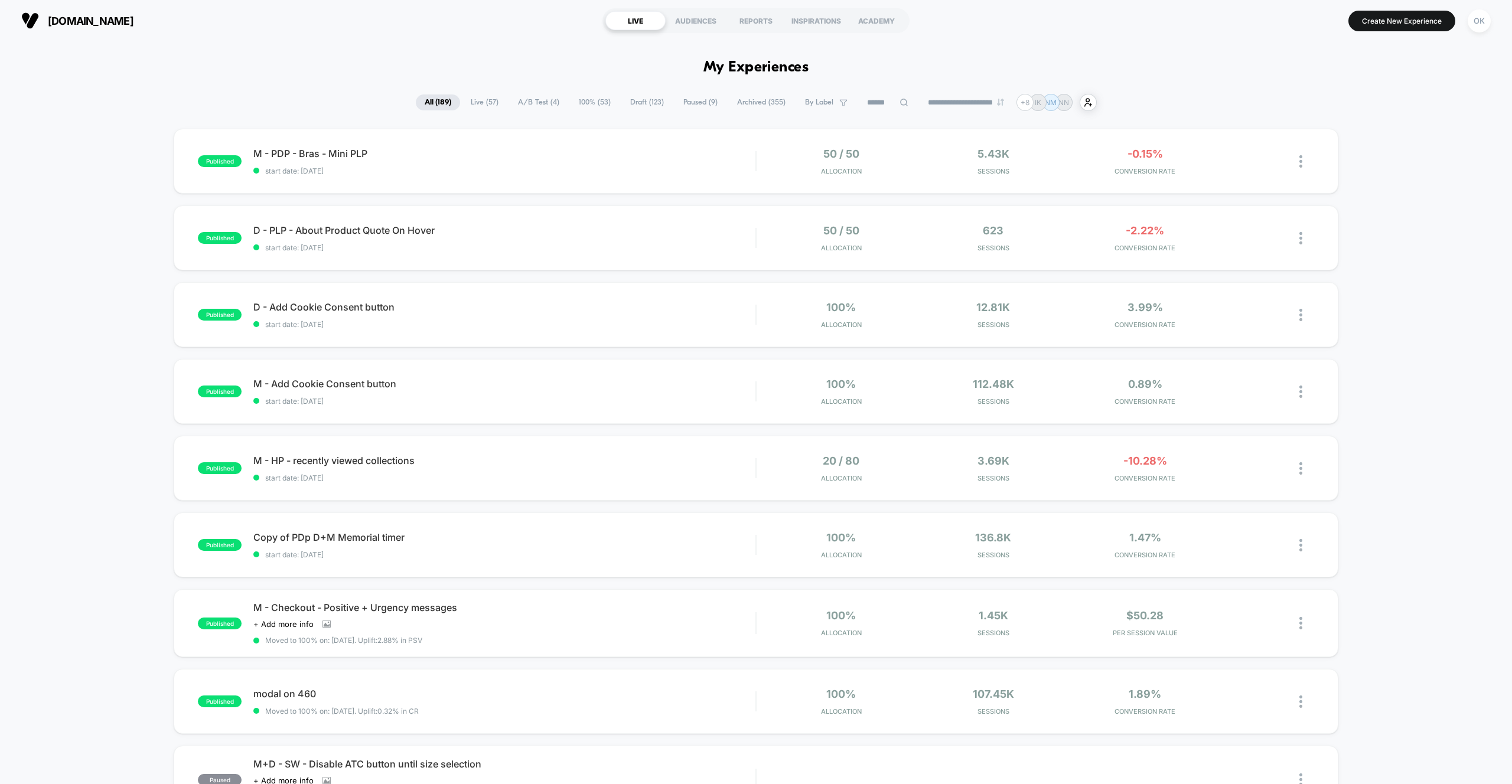
click at [637, 101] on span "Draft ( 123 )" at bounding box center [647, 102] width 51 height 16
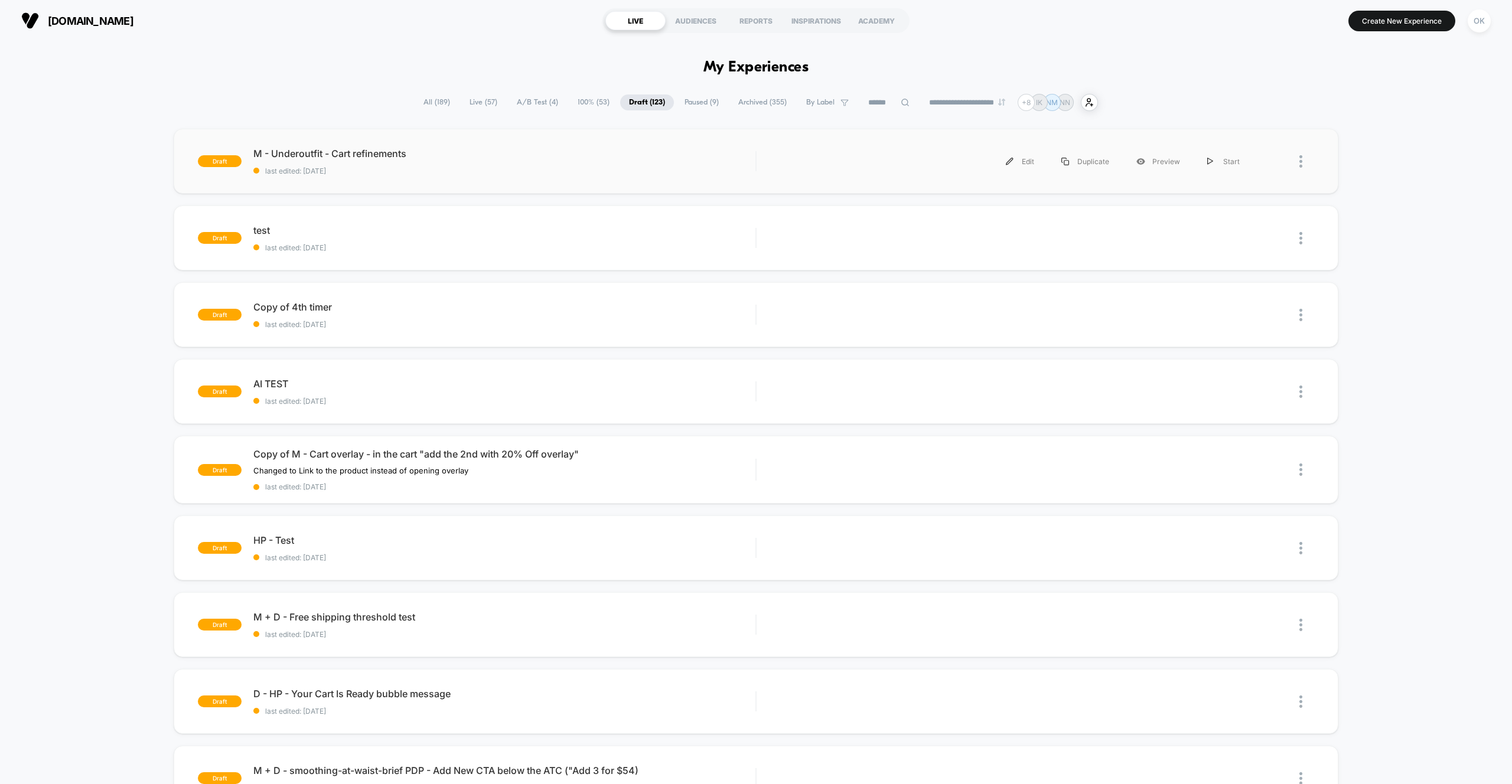
click at [464, 177] on div "draft M - Underoutfit - Cart refinements last edited: 9/3/2025 Edit Duplicate P…" at bounding box center [755, 160] width 1164 height 65
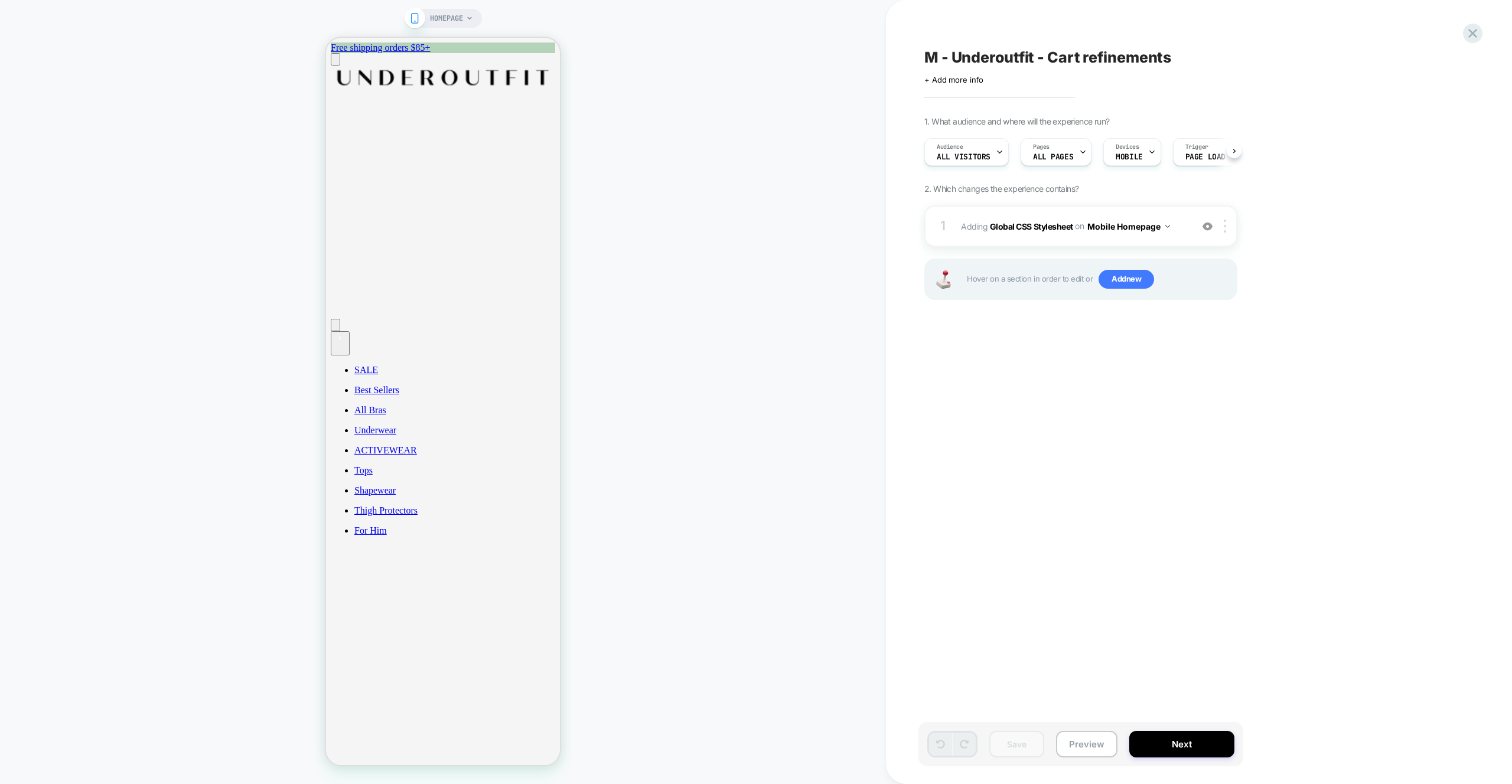
scroll to position [0, 1]
click at [1177, 234] on span "Adding Global CSS Stylesheet on Mobile Homepage" at bounding box center [1073, 227] width 225 height 17
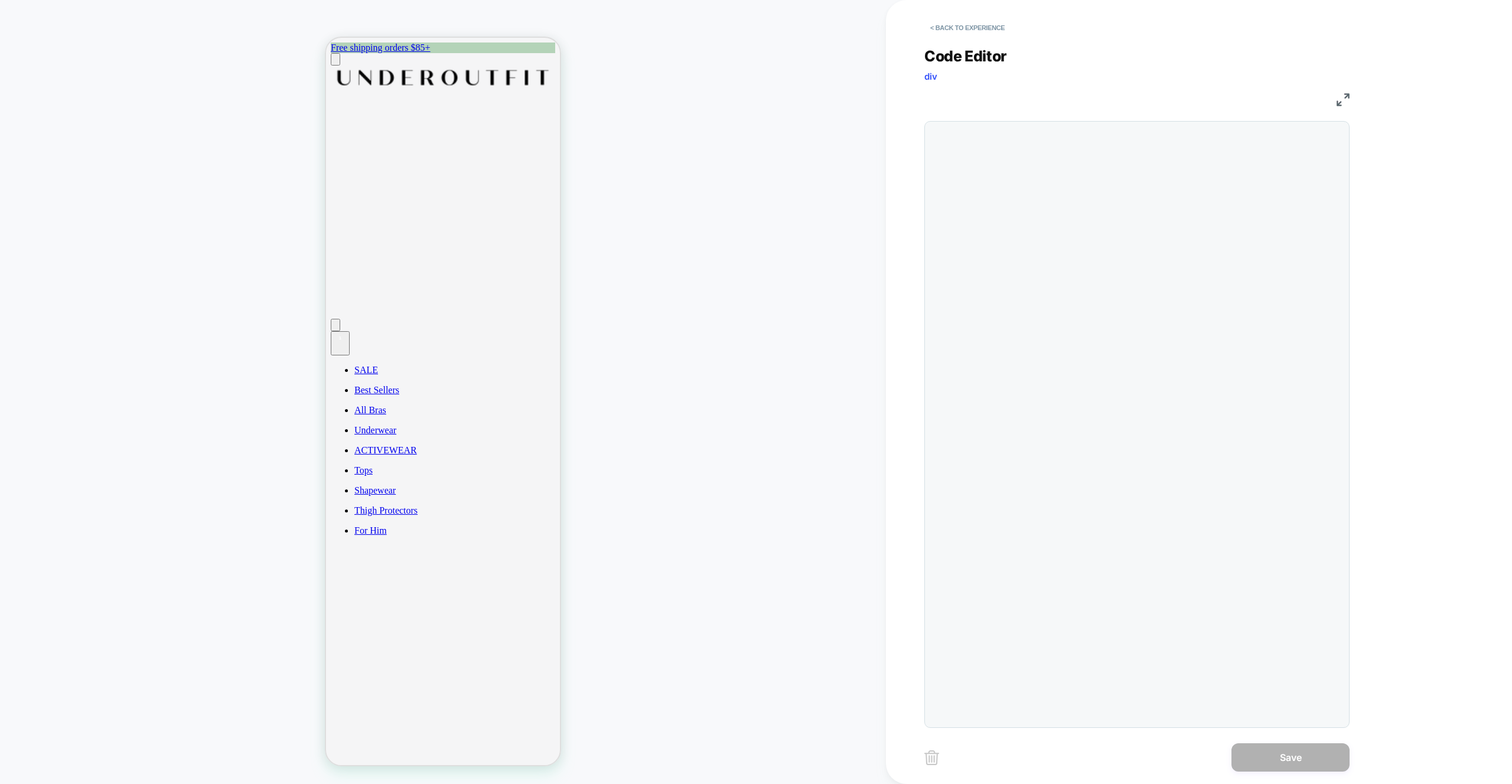
scroll to position [159, 0]
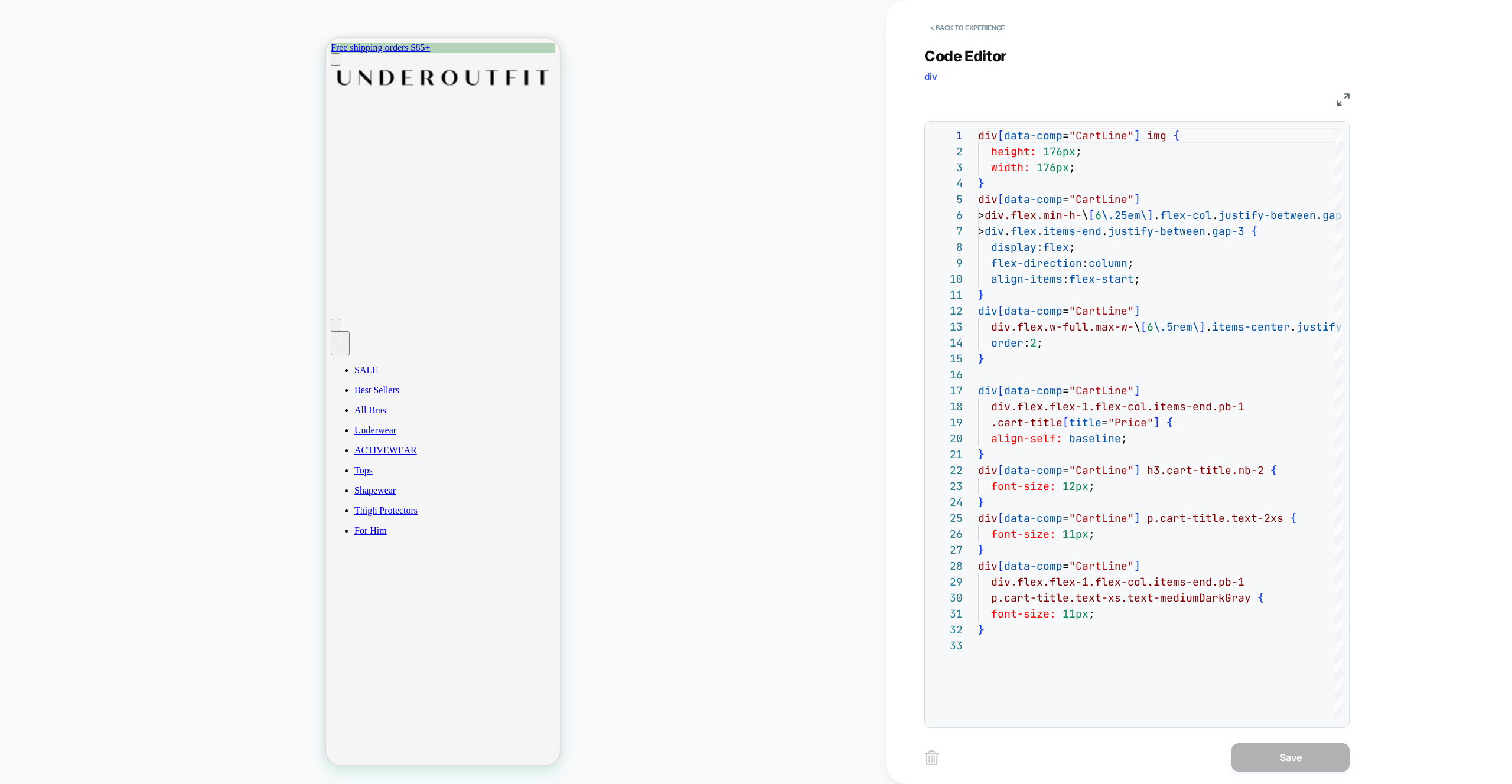
click at [345, 342] on icon "Cart" at bounding box center [340, 347] width 9 height 9
click at [963, 30] on button "< Back to experience" at bounding box center [967, 28] width 86 height 19
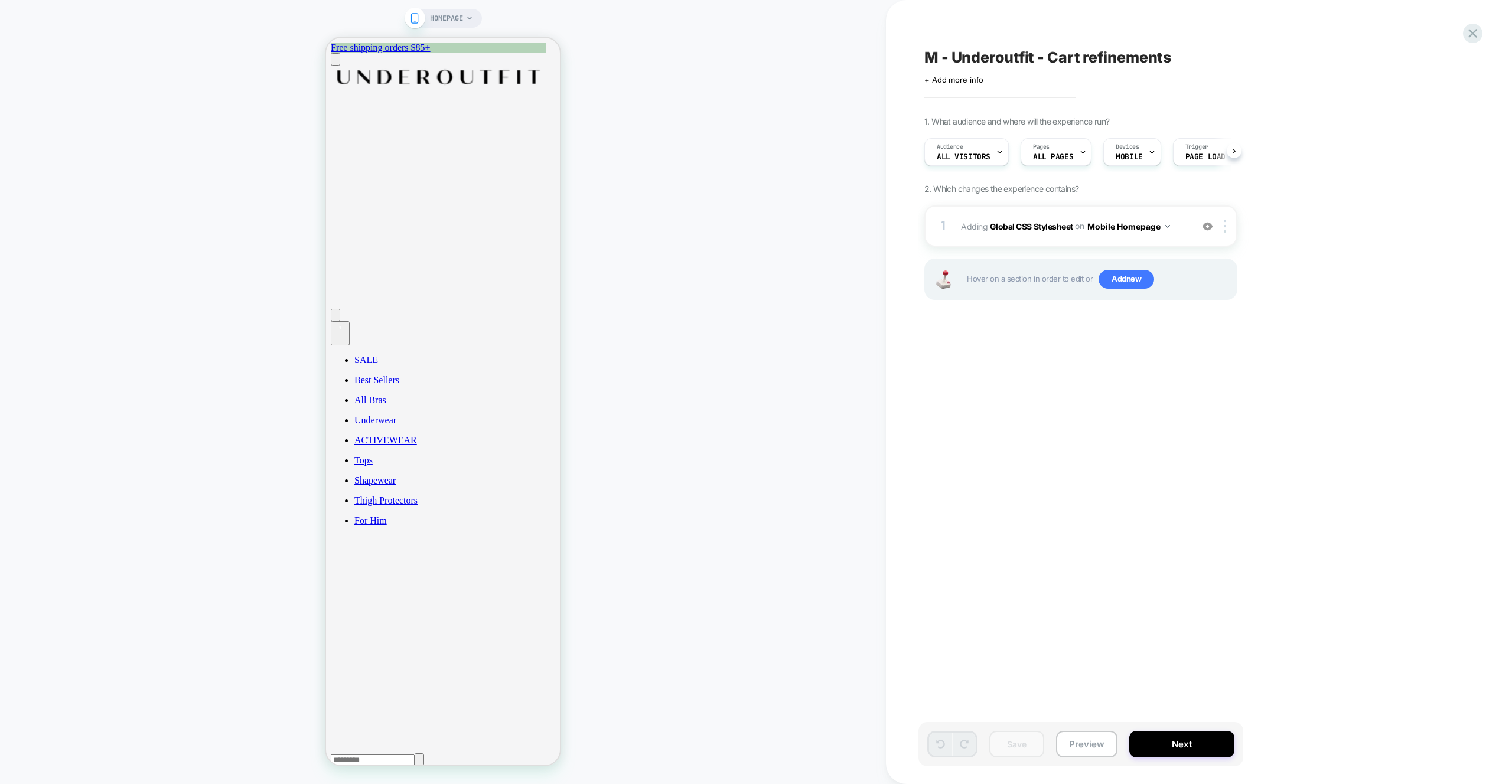
scroll to position [0, 1]
click at [1076, 744] on button "Preview" at bounding box center [1086, 744] width 61 height 26
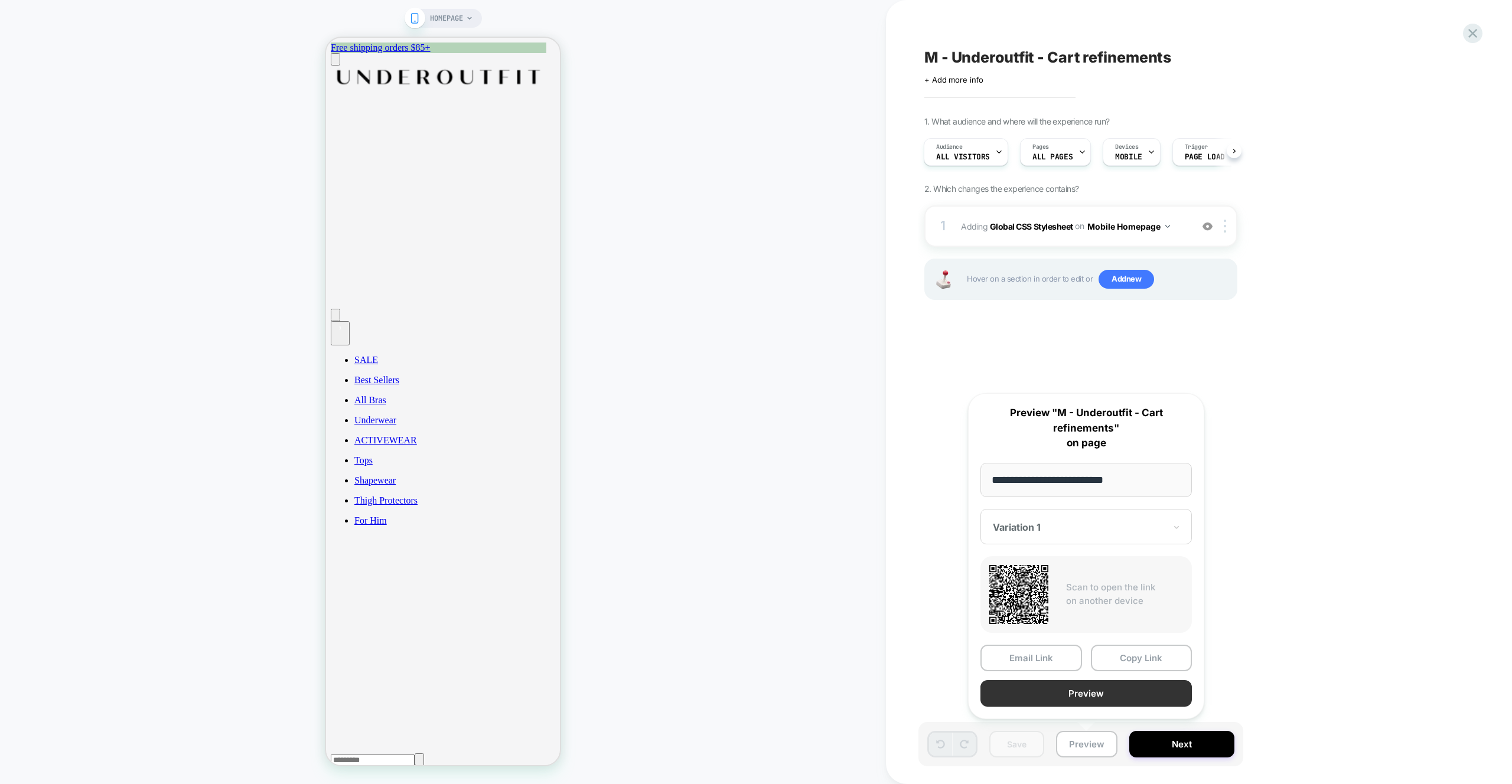
click at [1096, 695] on button "Preview" at bounding box center [1086, 693] width 212 height 26
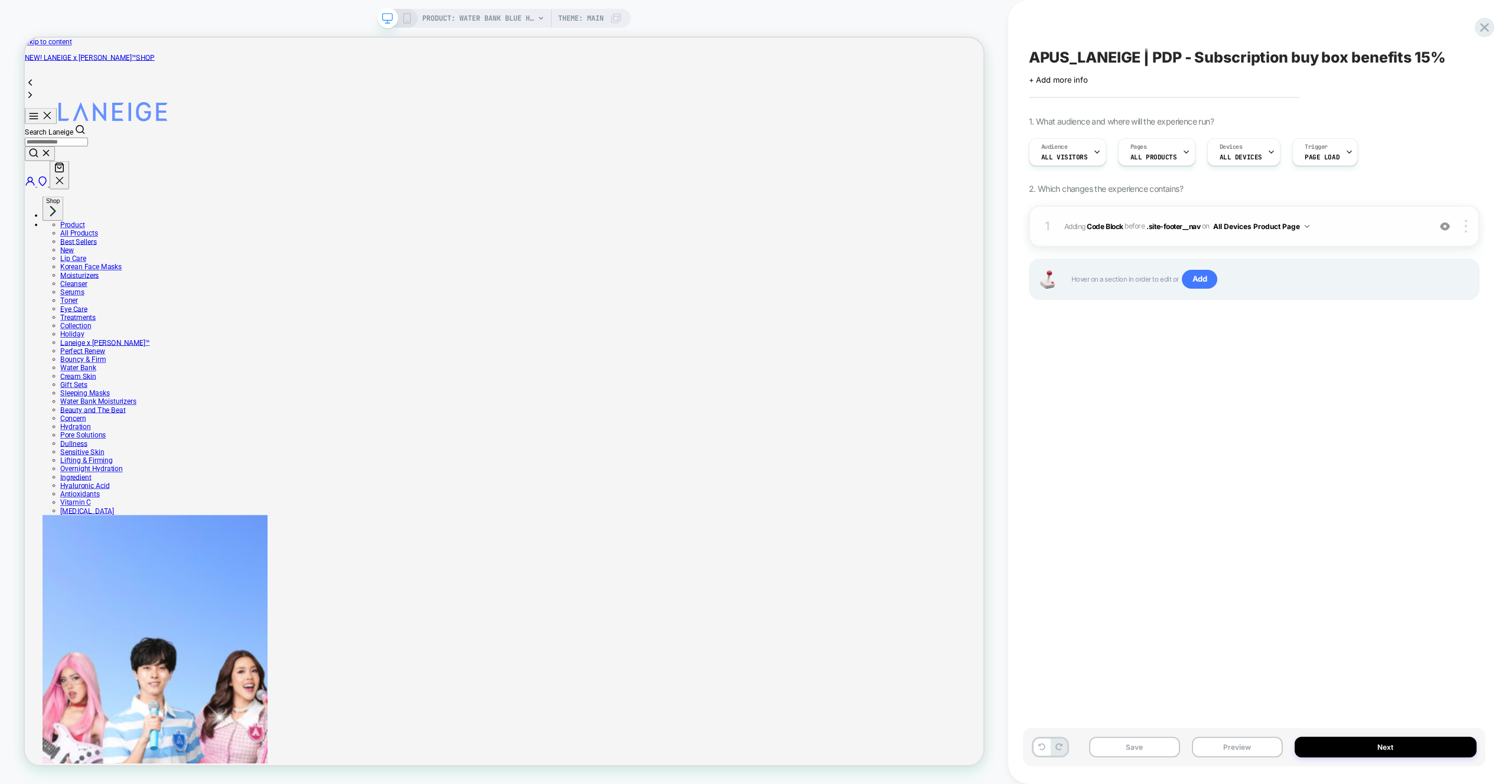
click at [0, 0] on span "Adding Code Block BEFORE .site-footer__nav .site-footer__nav on All Devices Pro…" at bounding box center [0, 0] width 0 height 0
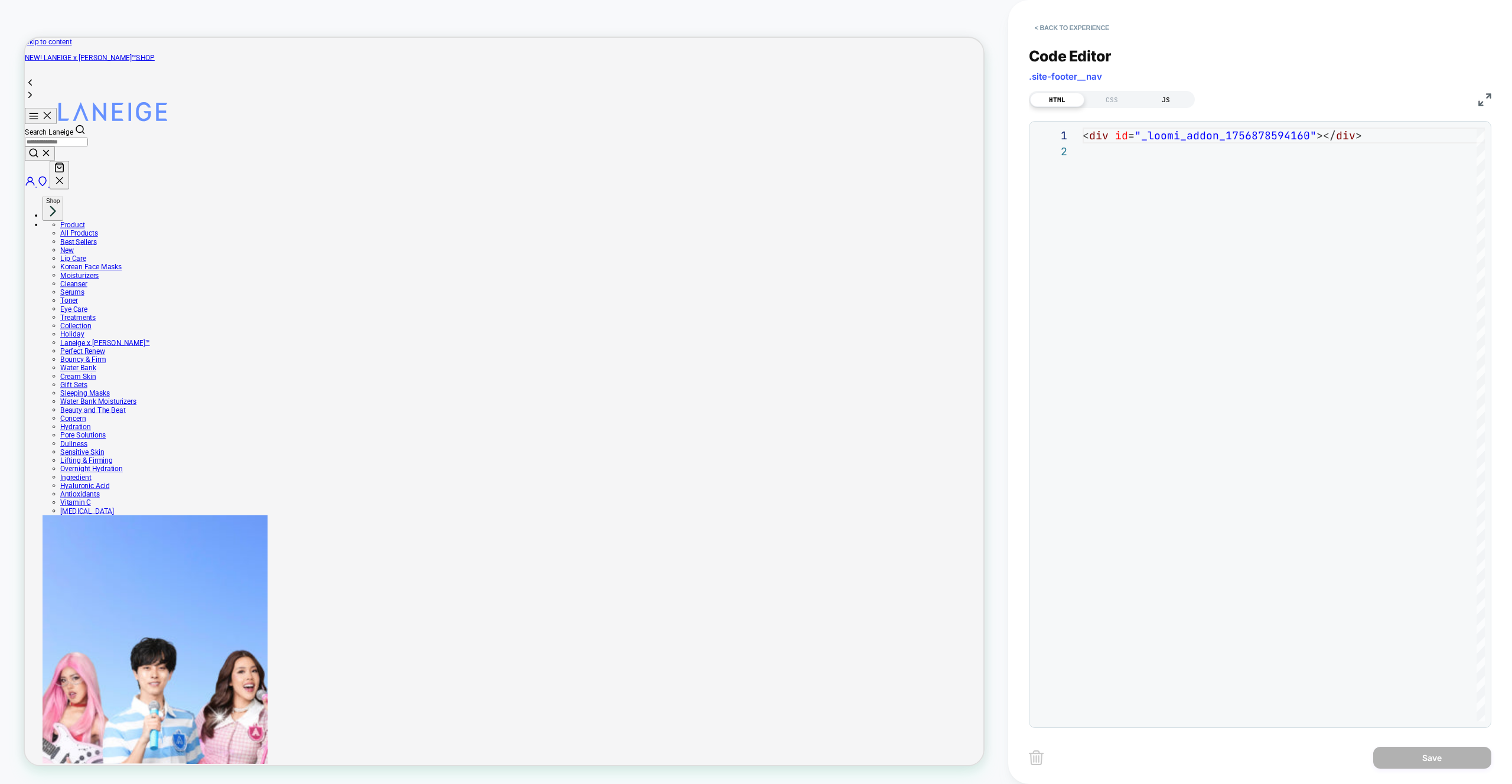
click at [1168, 99] on div "JS" at bounding box center [1166, 100] width 54 height 14
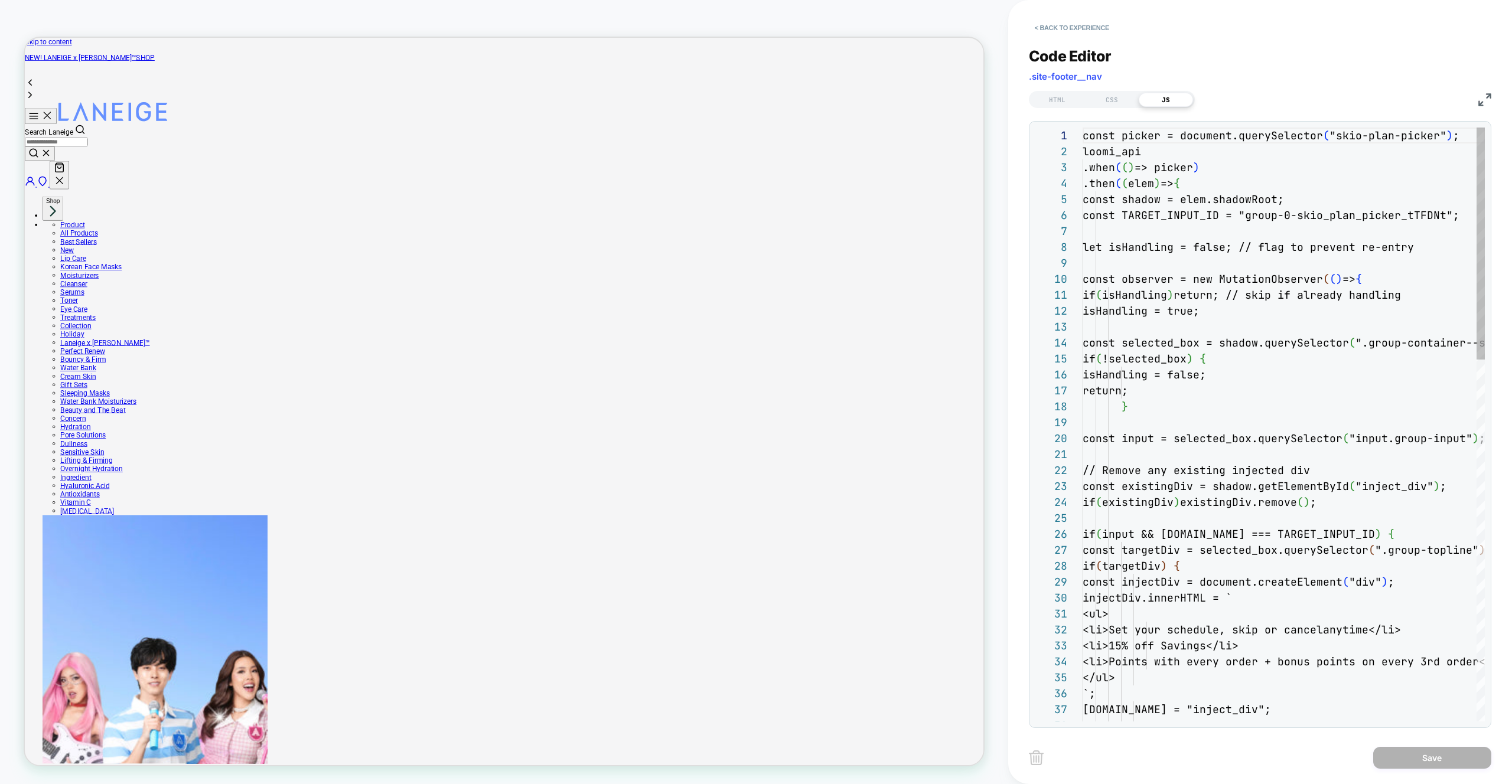
scroll to position [159, 0]
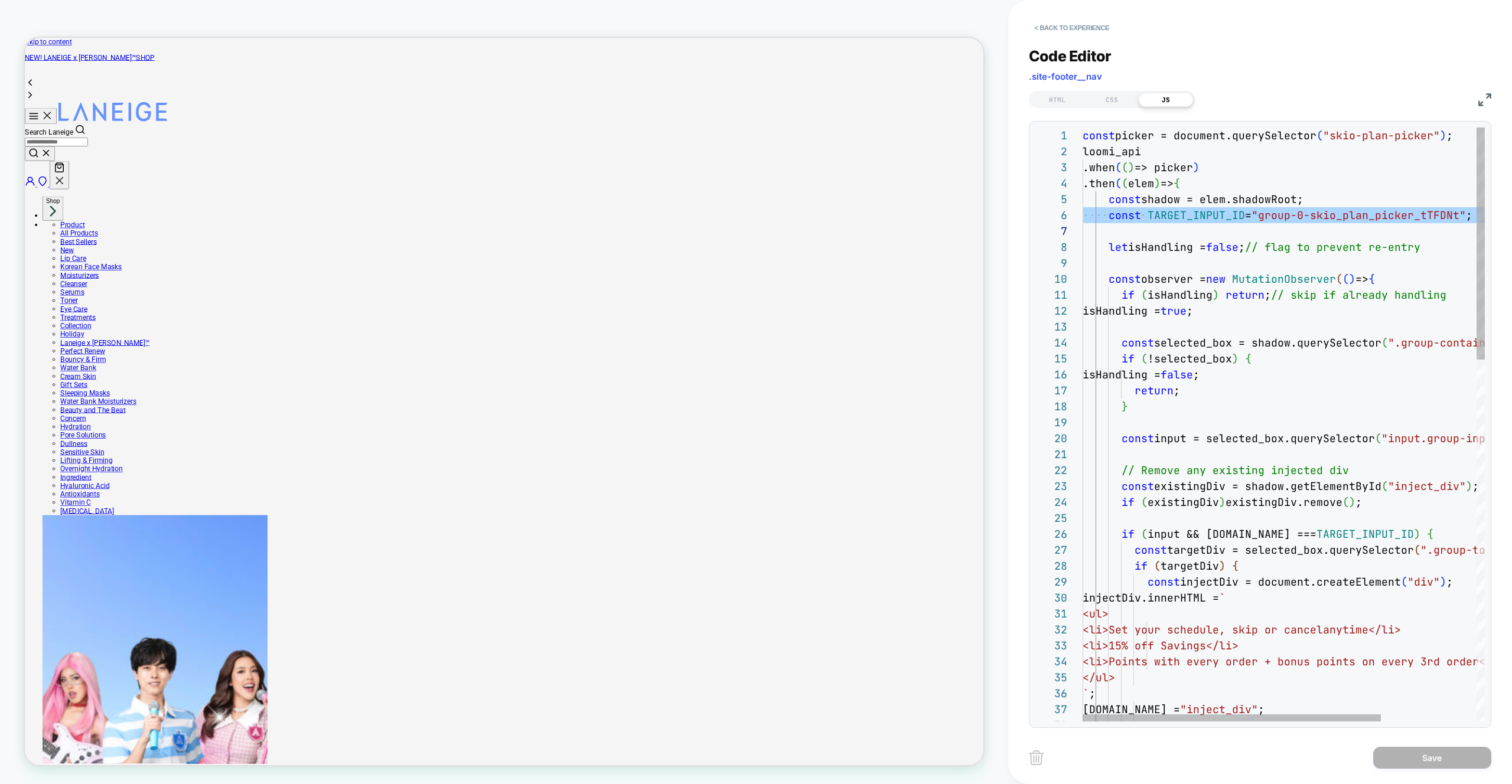
scroll to position [96, 0]
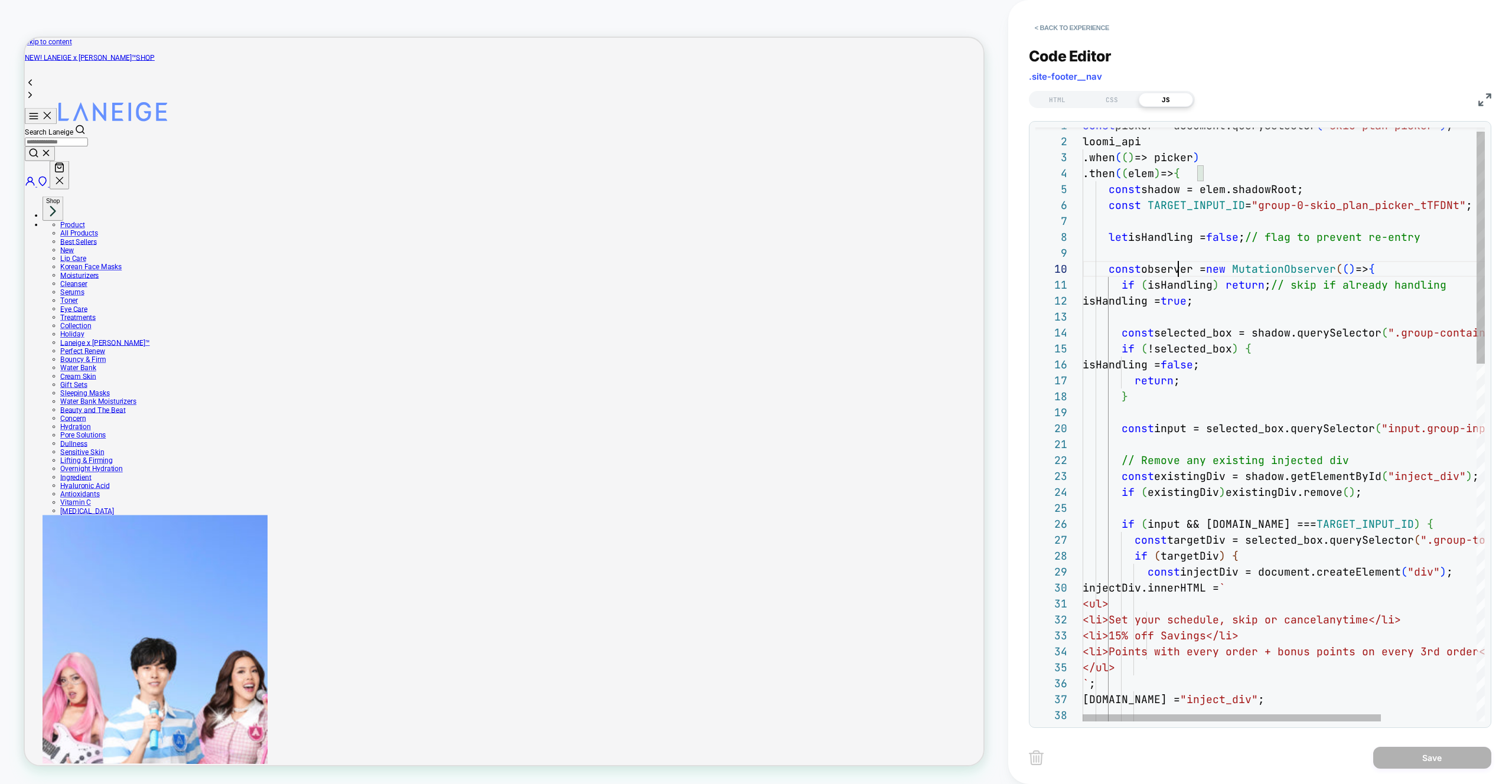
scroll to position [143, 96]
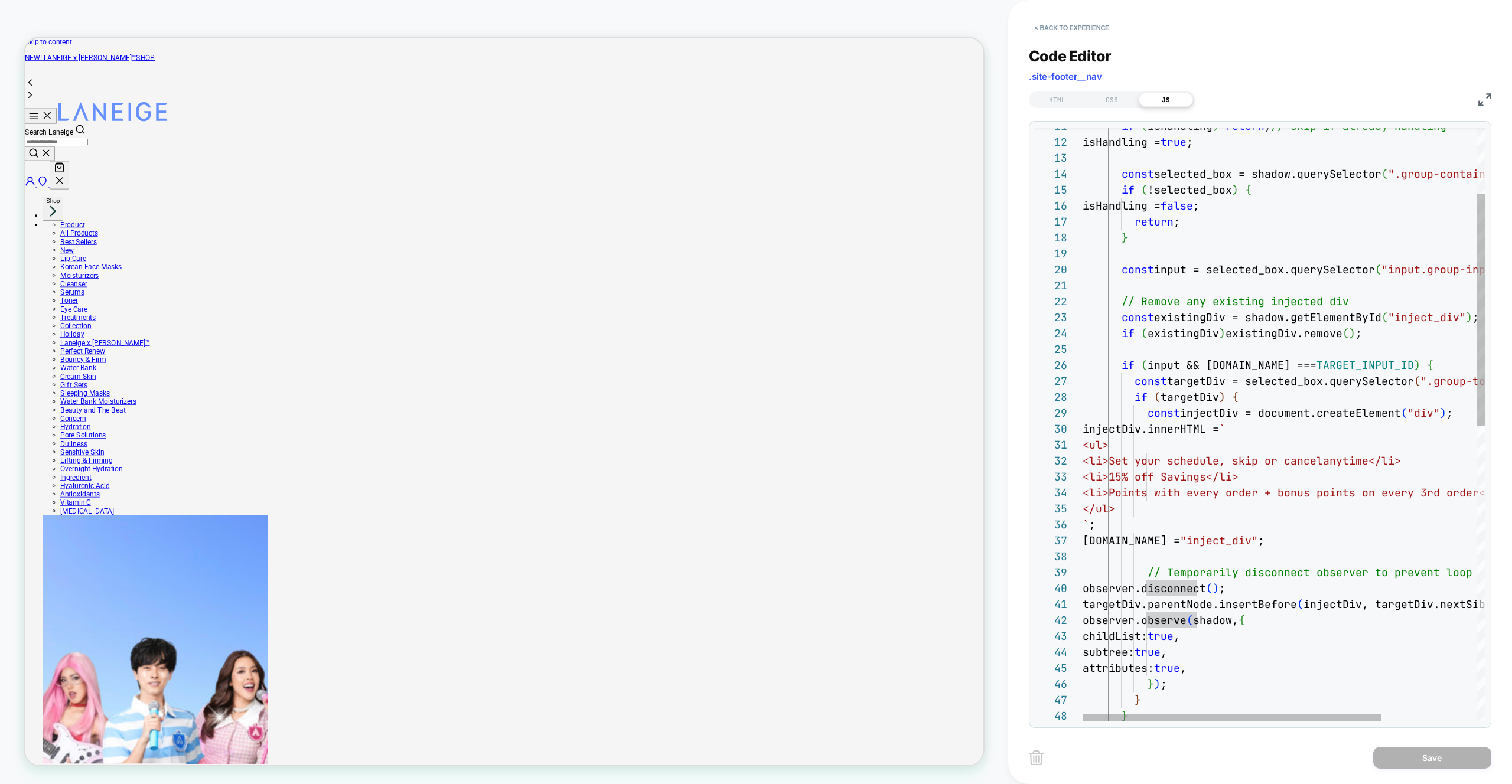
click at [1250, 634] on div "if ( isHandling ) return ; // skip if already handling isHandling = true ; cons…" at bounding box center [1348, 718] width 531 height 1518
click at [1275, 620] on div "if ( isHandling ) return ; // skip if already handling isHandling = true ; cons…" at bounding box center [1348, 718] width 531 height 1518
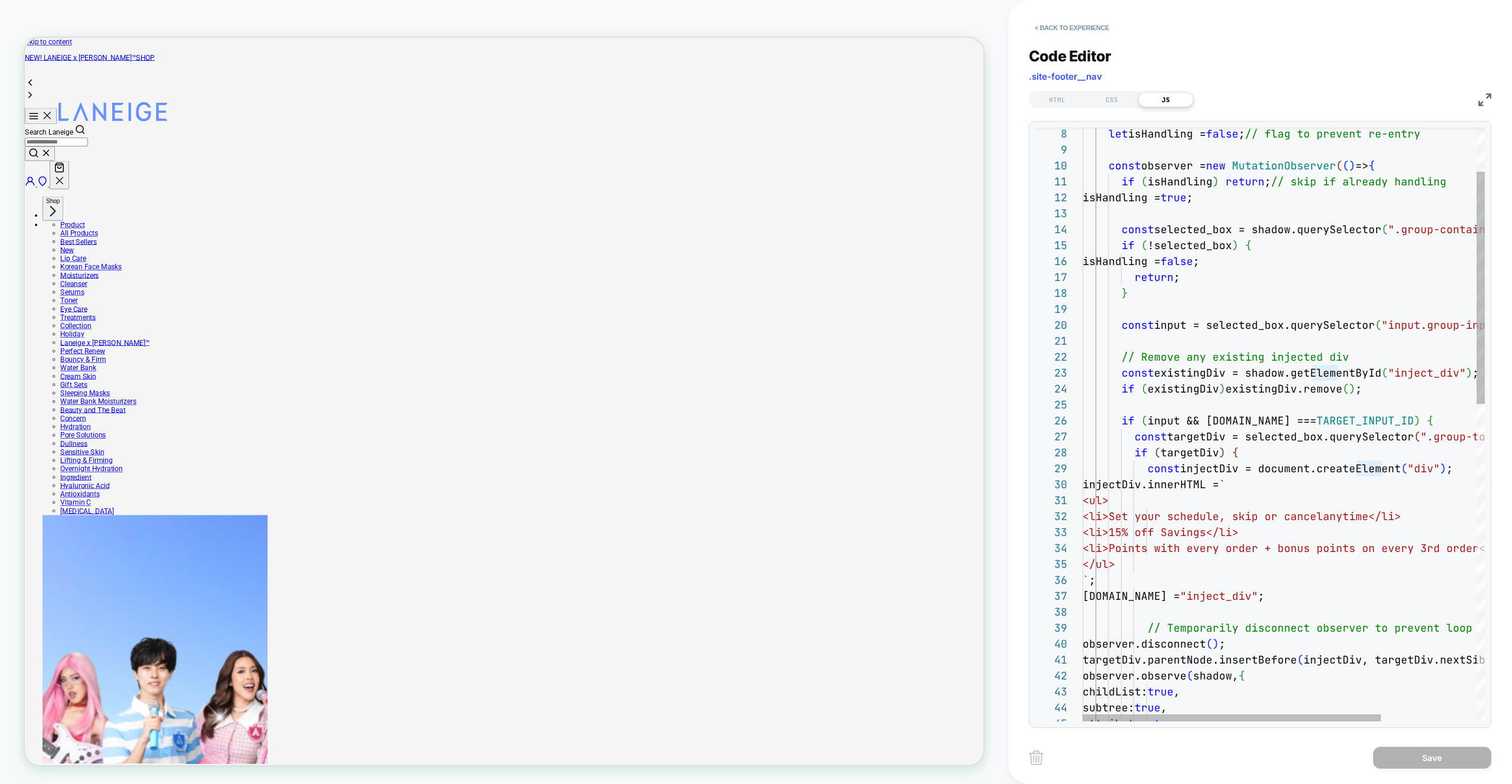
click at [1215, 462] on div "if ( isHandling ) return ; // skip if already handling isHandling = true ; cons…" at bounding box center [1348, 773] width 531 height 1518
click at [1274, 597] on div "if ( isHandling ) return ; // skip if already handling isHandling = true ; cons…" at bounding box center [1348, 773] width 531 height 1518
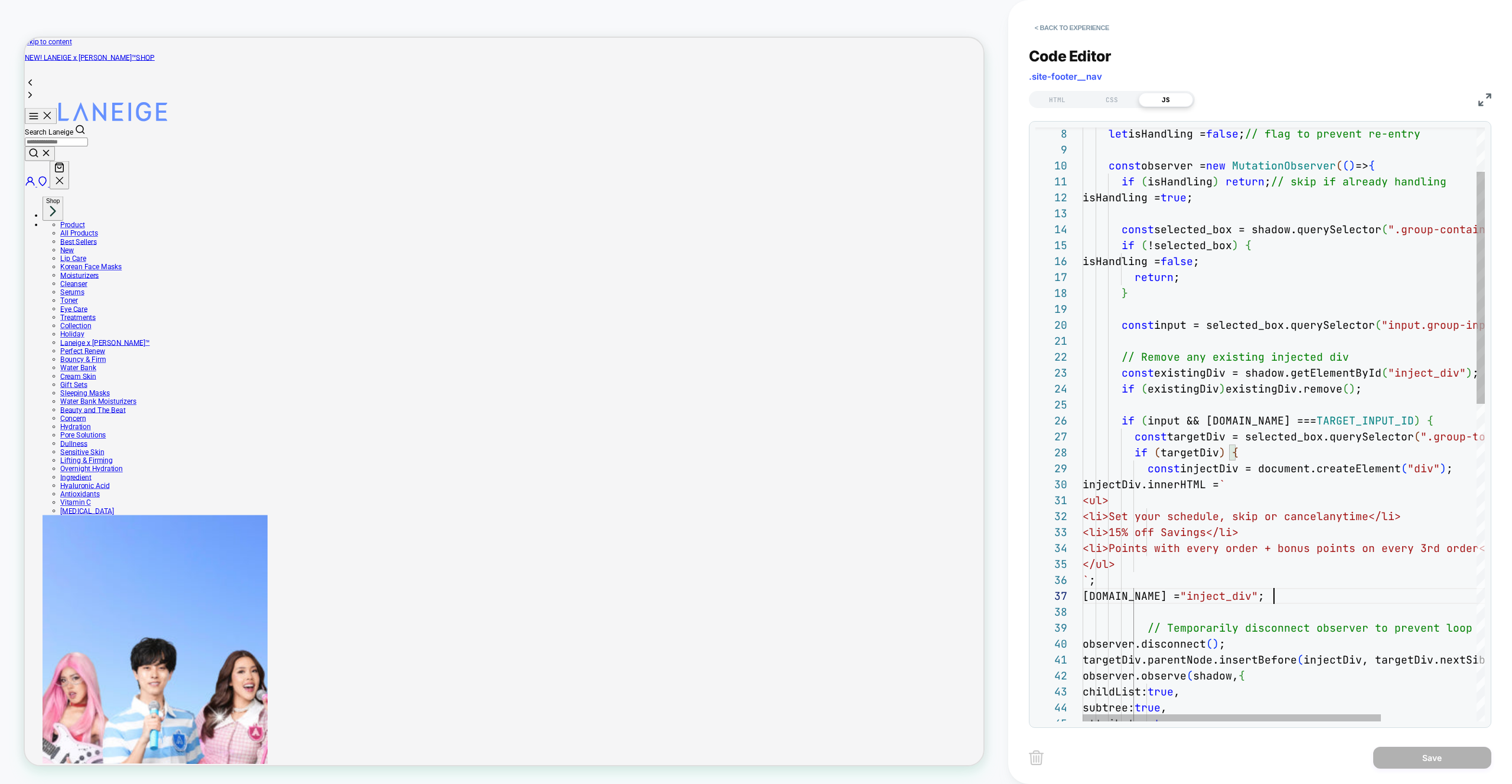
click at [1273, 597] on div "if ( isHandling ) return ; // skip if already handling isHandling = true ; cons…" at bounding box center [1348, 773] width 531 height 1518
click at [1198, 414] on div "if ( isHandling ) return ; // skip if already handling isHandling = true ; cons…" at bounding box center [1348, 773] width 531 height 1518
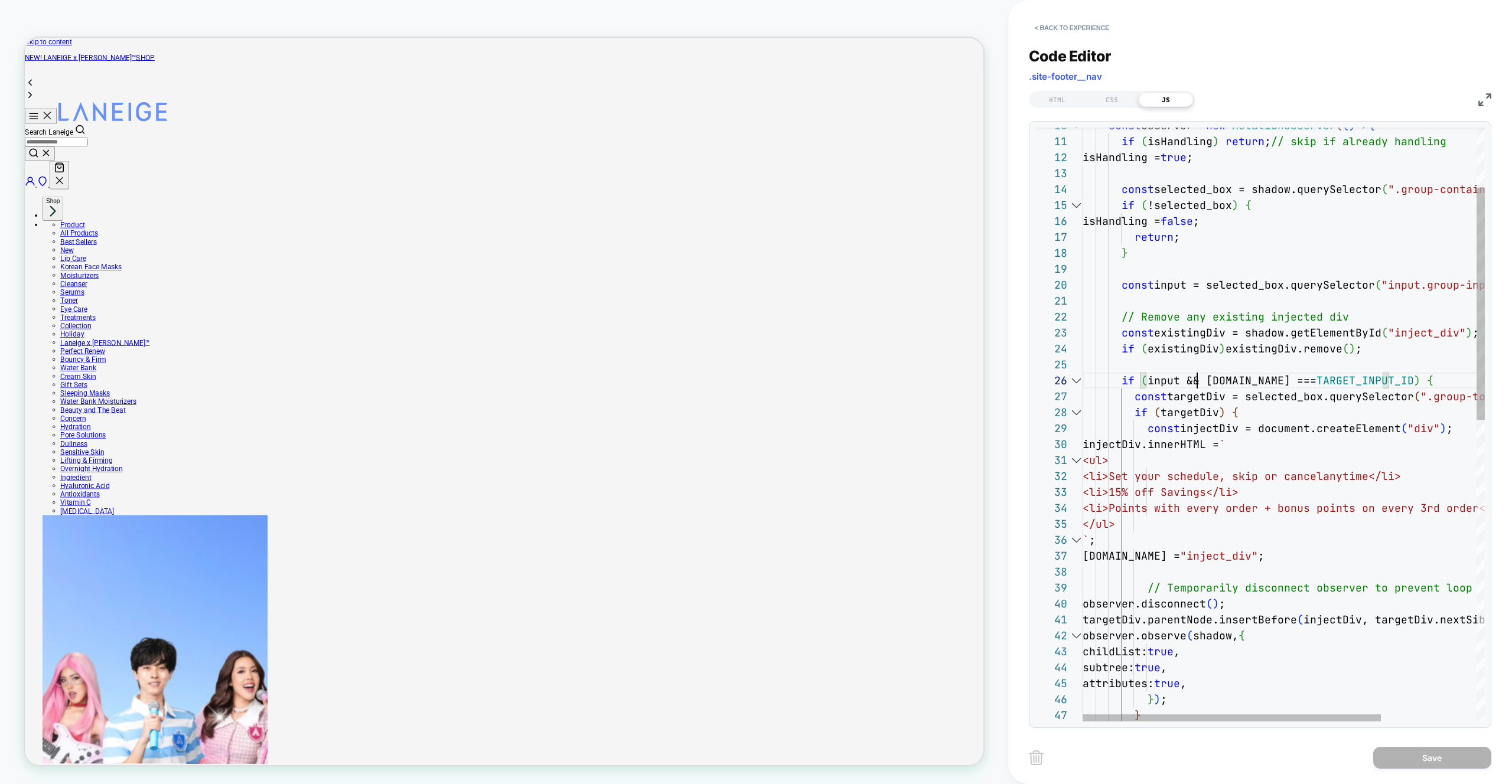
click at [1079, 382] on div at bounding box center [1076, 381] width 16 height 16
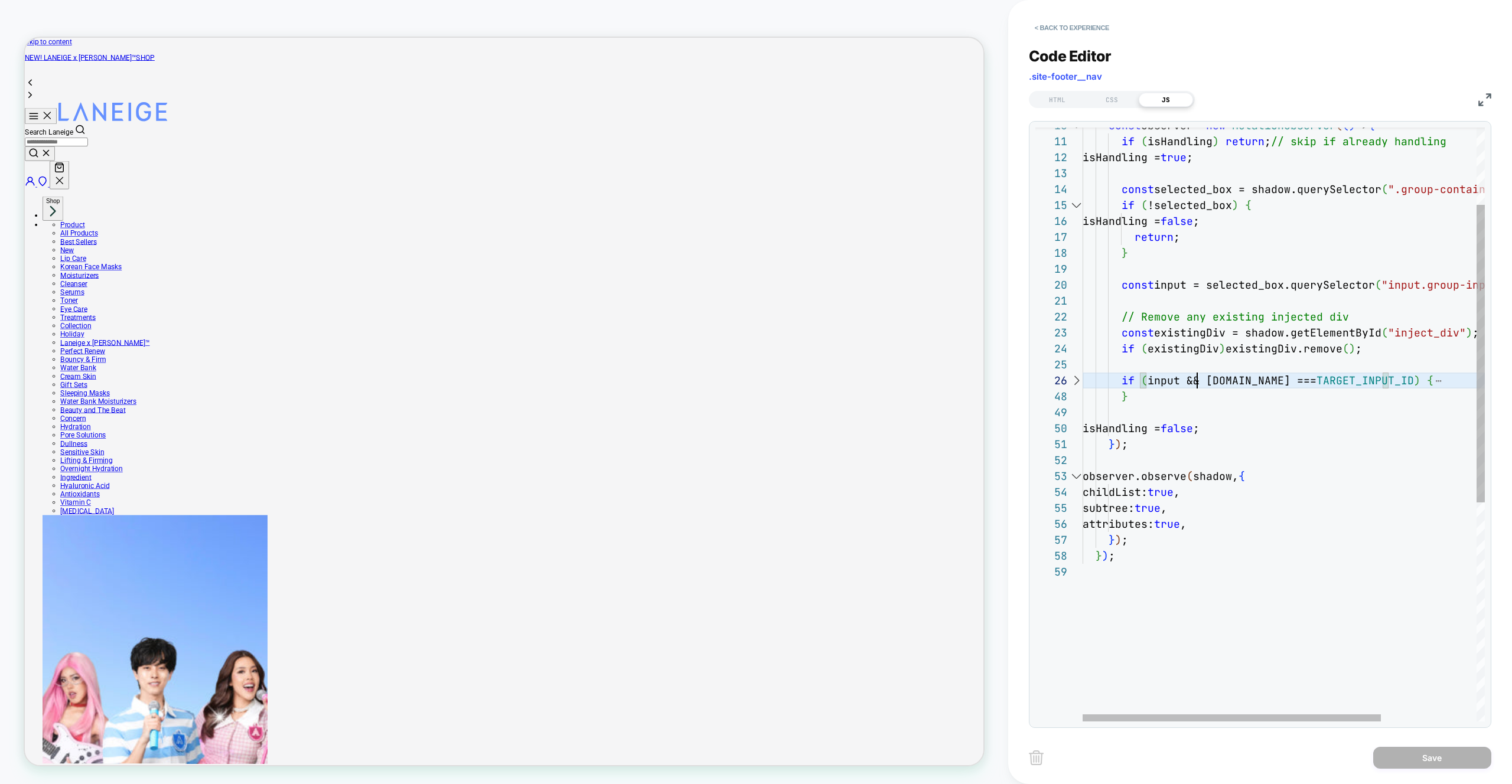
click at [0, 0] on div at bounding box center [0, 0] width 0 height 0
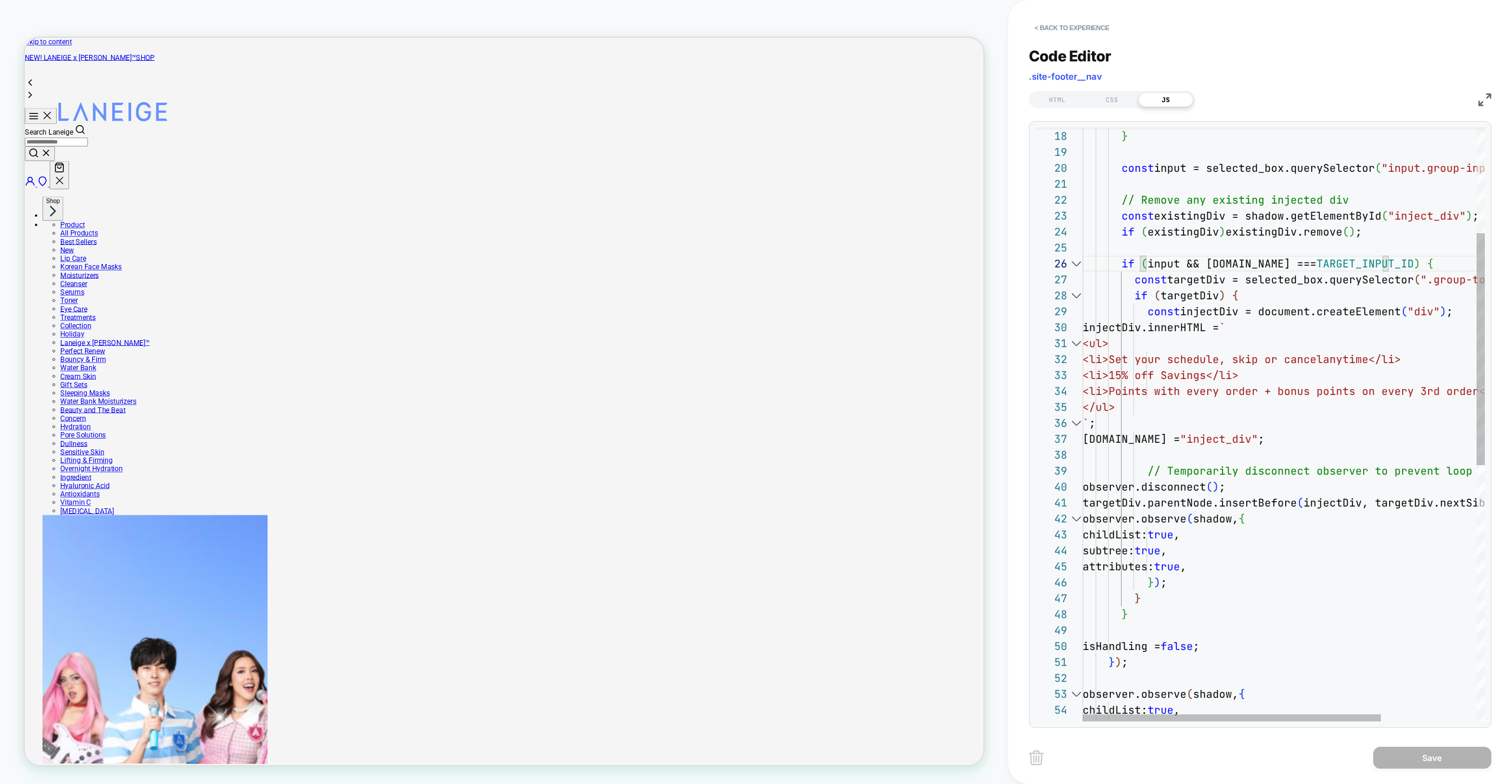
click at [1181, 484] on div "return ; } const input = selected_box.querySelector ( "input.group-input" ) ; /…" at bounding box center [1348, 616] width 531 height 1518
click at [1202, 567] on div "return ; } const input = selected_box.querySelector ( "input.group-input" ) ; /…" at bounding box center [1348, 616] width 531 height 1518
click at [1258, 491] on div "return ; } const input = selected_box.querySelector ( "input.group-input" ) ; /…" at bounding box center [1348, 616] width 531 height 1518
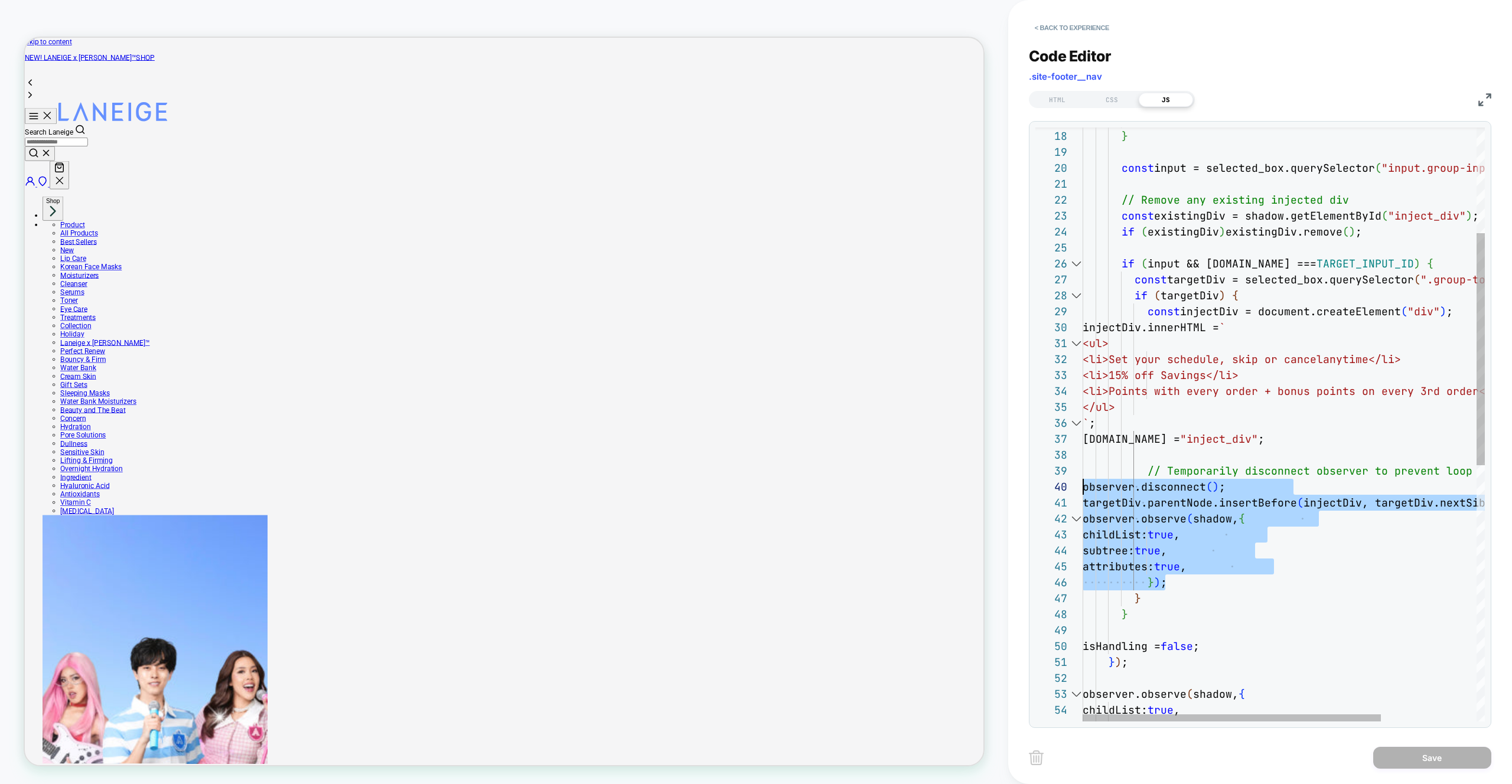
scroll to position [143, 0]
drag, startPoint x: 1179, startPoint y: 584, endPoint x: 1059, endPoint y: 488, distance: 153.7
click at [1083, 488] on div "return ; } const input = selected_box.querySelector ( "input.group-input" ) ; /…" at bounding box center [1348, 616] width 531 height 1518
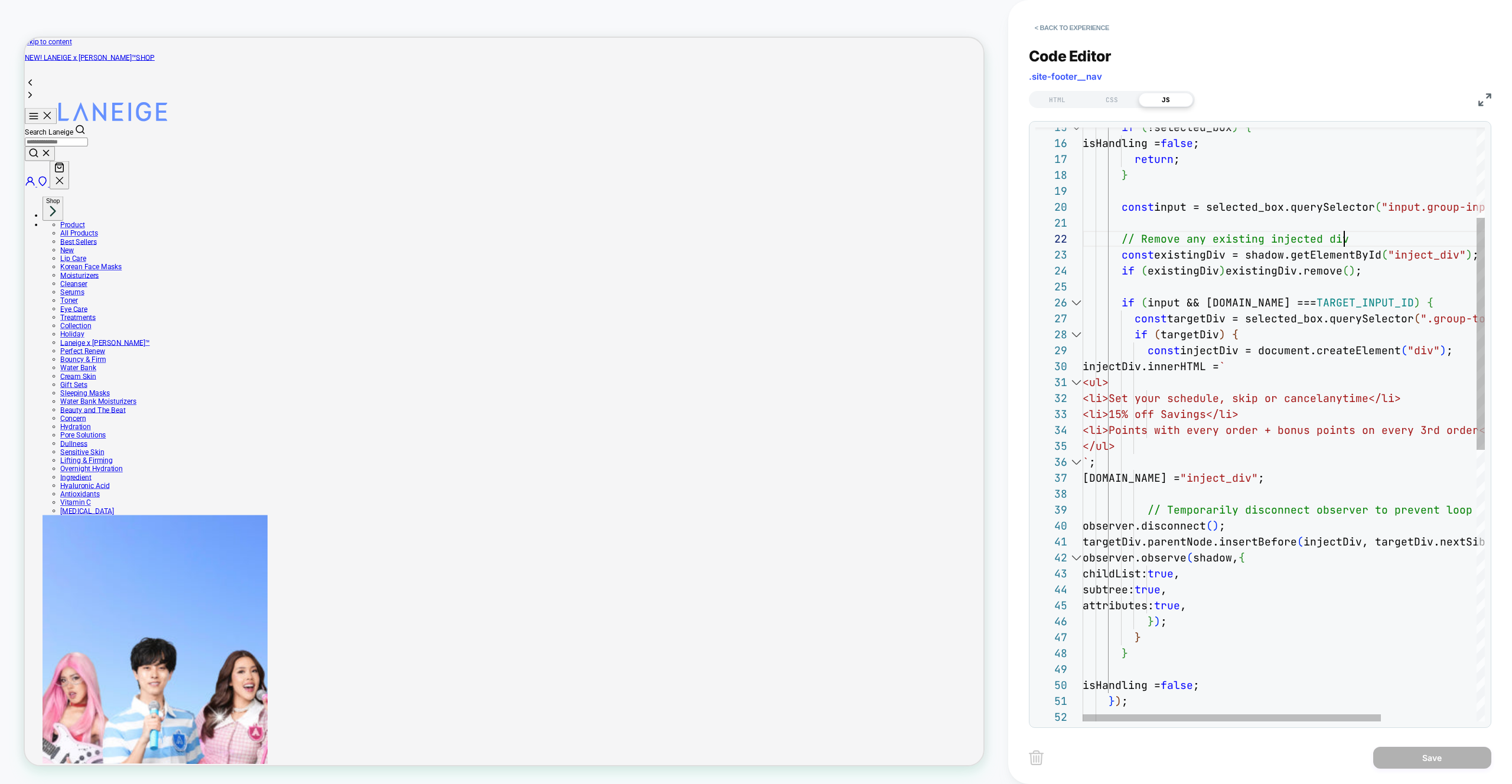
scroll to position [16, 261]
click at [1356, 243] on div "return ; } const input = selected_box.querySelector ( "input.group-input" ) ; /…" at bounding box center [1348, 655] width 531 height 1518
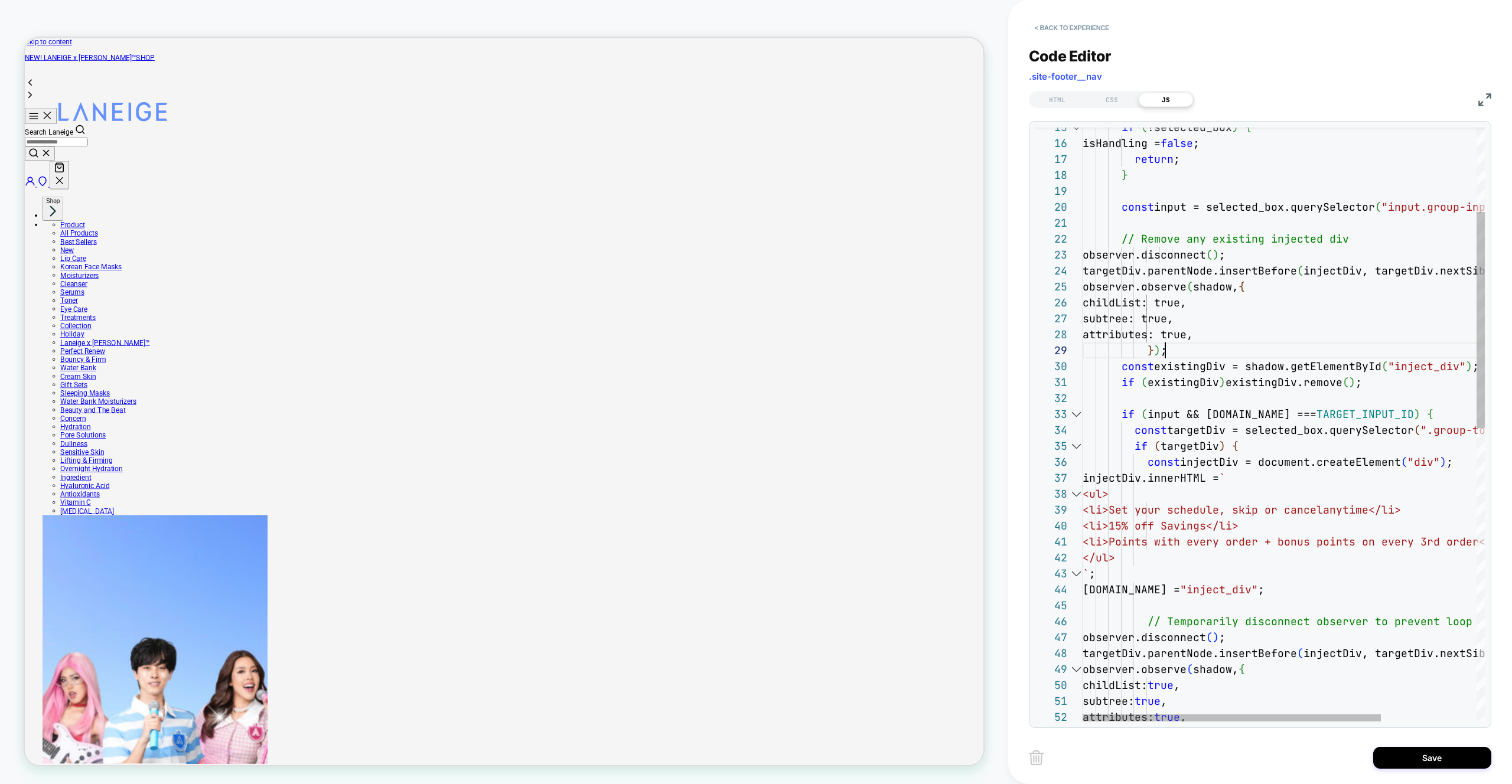
scroll to position [128, 82]
click at [1134, 272] on div "return ; } const input = selected_box.querySelector ( "input.group-input" ) ; /…" at bounding box center [1348, 711] width 531 height 1630
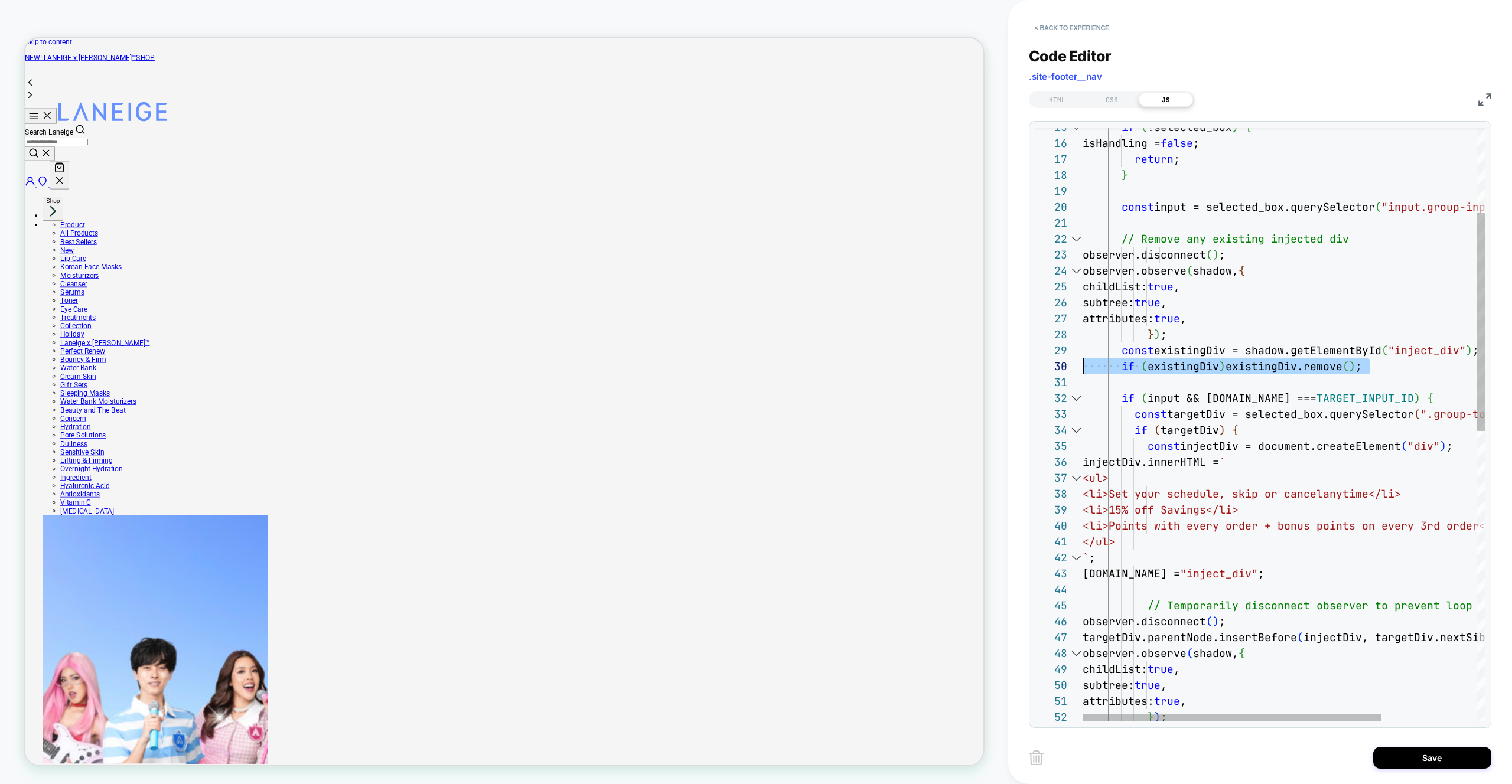
scroll to position [128, 0]
drag, startPoint x: 1146, startPoint y: 386, endPoint x: 1034, endPoint y: 350, distance: 117.6
click at [1083, 350] on div "return ; } const input = selected_box.querySelector ( "input.group-input" ) ; /…" at bounding box center [1348, 703] width 531 height 1614
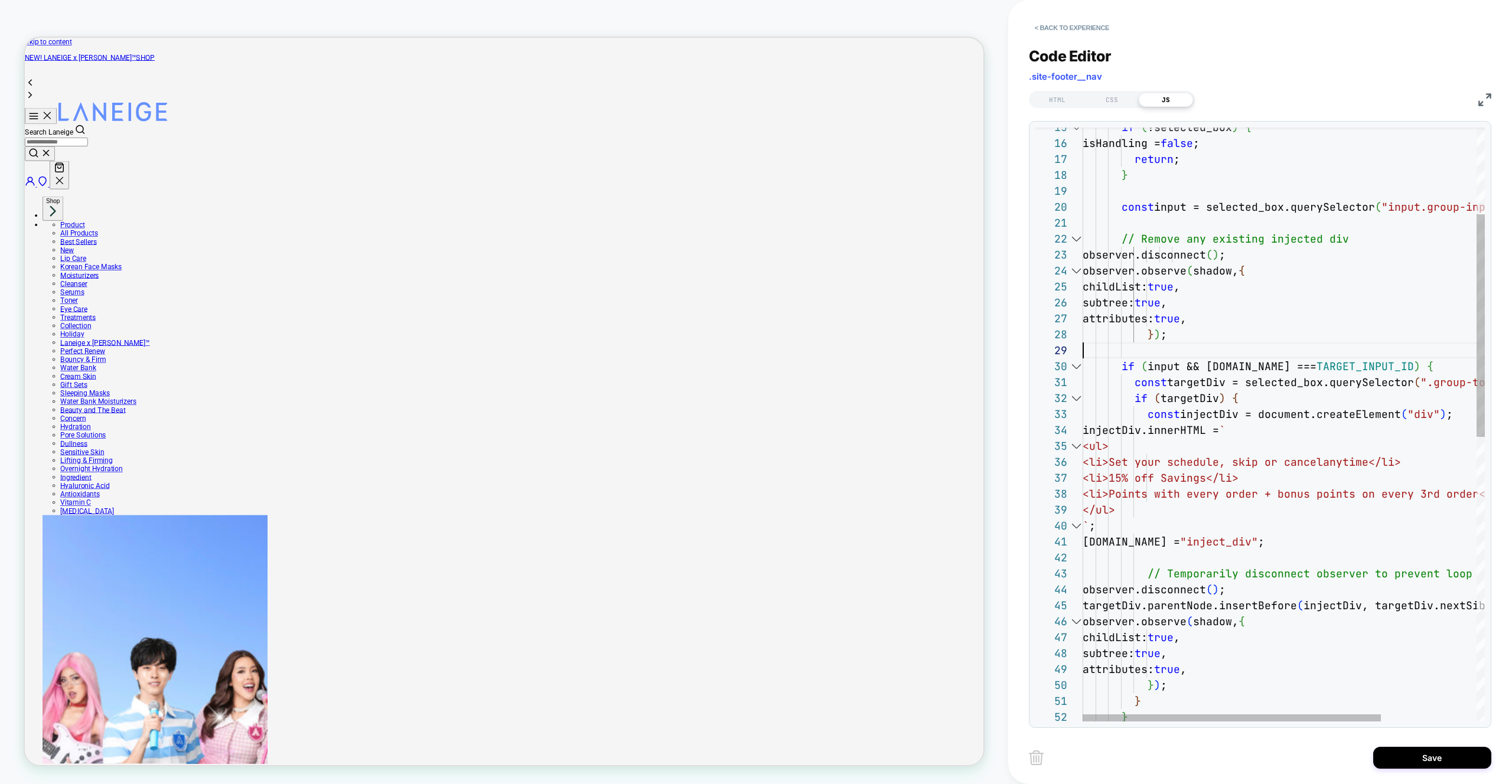
click at [1351, 254] on div "return ; } const input = selected_box.querySelector ( "input.group-input" ) ; /…" at bounding box center [1348, 687] width 531 height 1582
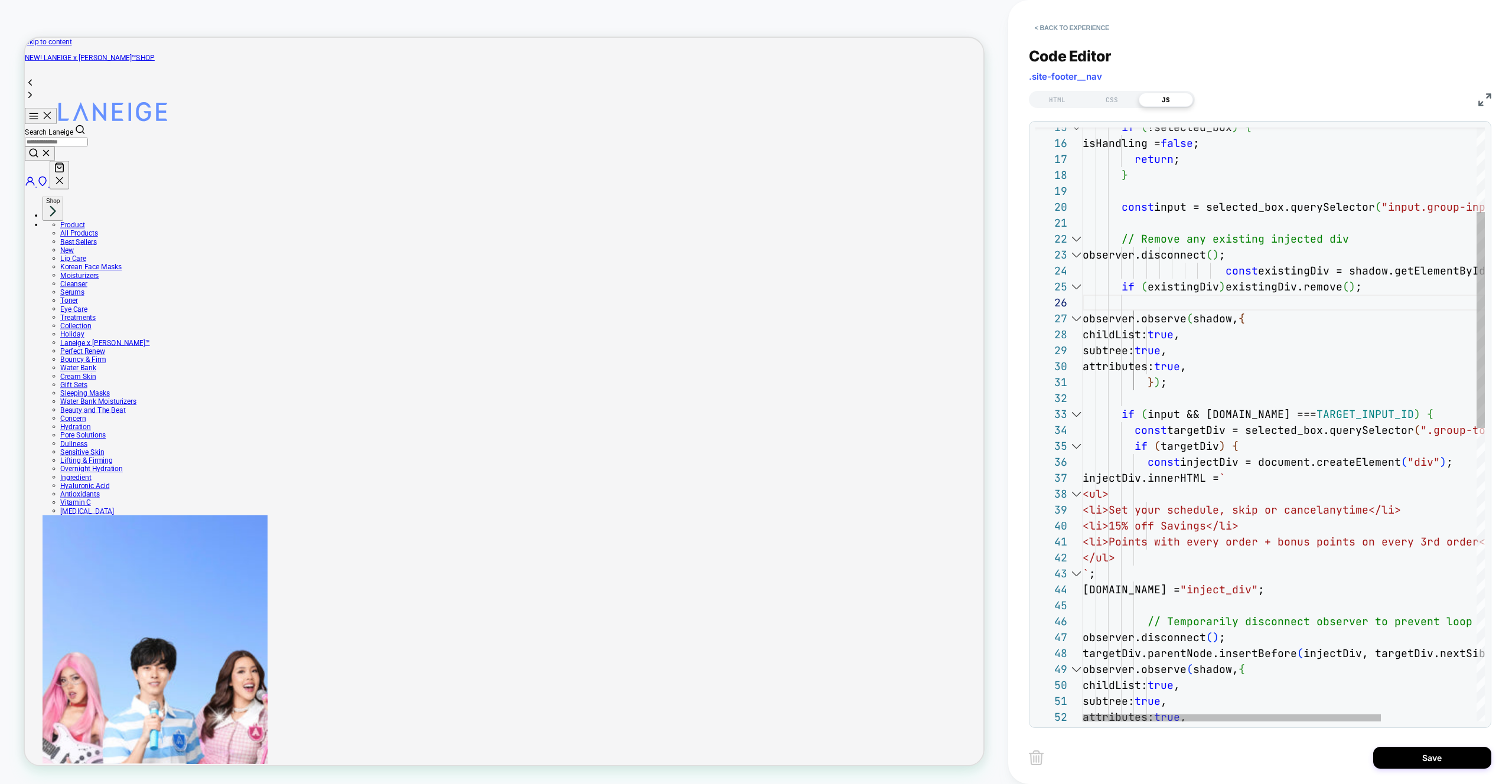
scroll to position [48, 141]
click at [1224, 269] on div "return ; } const input = selected_box.querySelector ( "input.group-input" ) ; /…" at bounding box center [1348, 711] width 531 height 1630
click at [1184, 251] on div "return ; } const input = selected_box.querySelector ( "input.group-input" ) ; /…" at bounding box center [1348, 711] width 531 height 1630
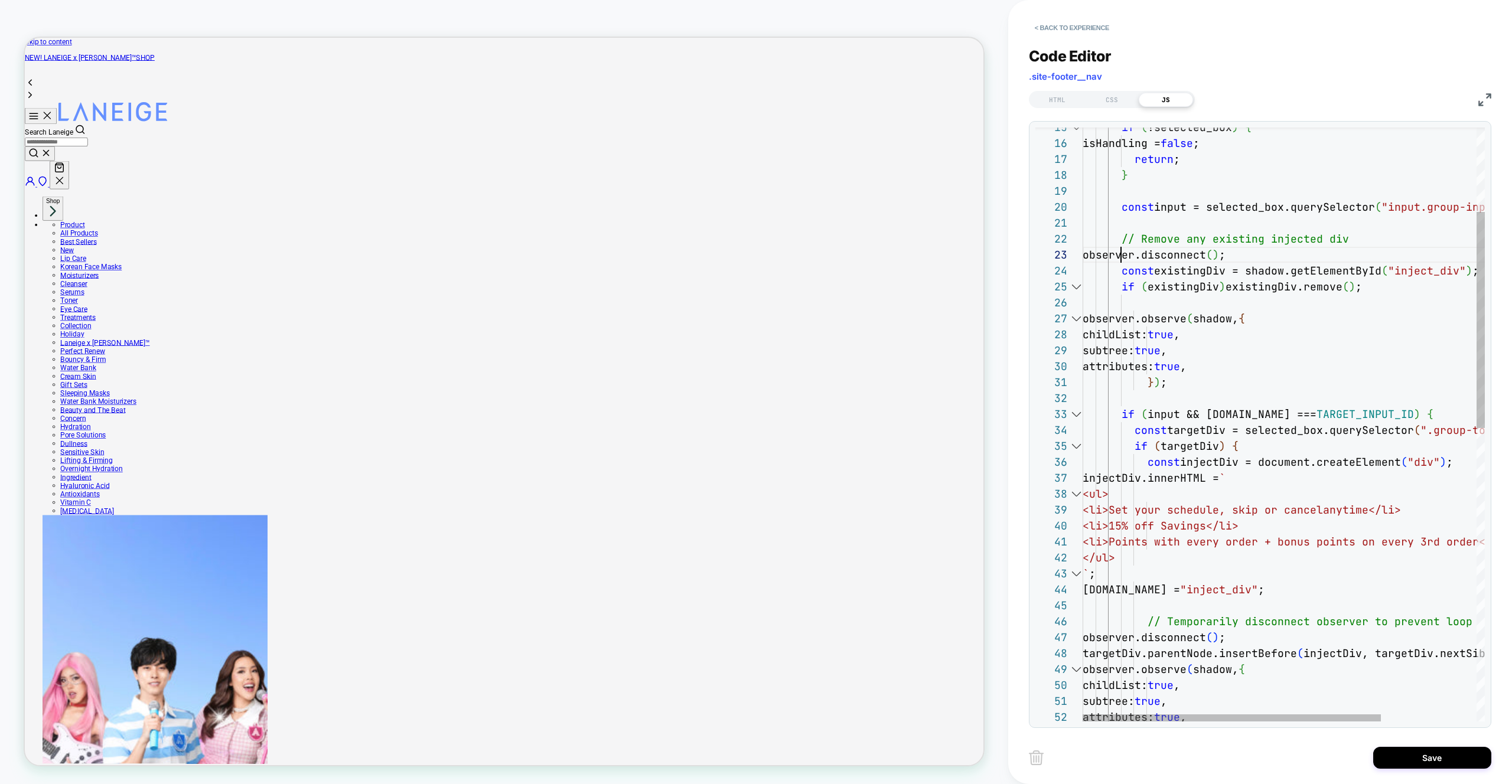
click at [1148, 318] on div "return ; } const input = selected_box.querySelector ( "input.group-input" ) ; /…" at bounding box center [1348, 711] width 531 height 1630
click at [1160, 336] on div "return ; } const input = selected_box.querySelector ( "input.group-input" ) ; /…" at bounding box center [1348, 711] width 531 height 1630
click at [1161, 351] on div "return ; } const input = selected_box.querySelector ( "input.group-input" ) ; /…" at bounding box center [1348, 711] width 531 height 1630
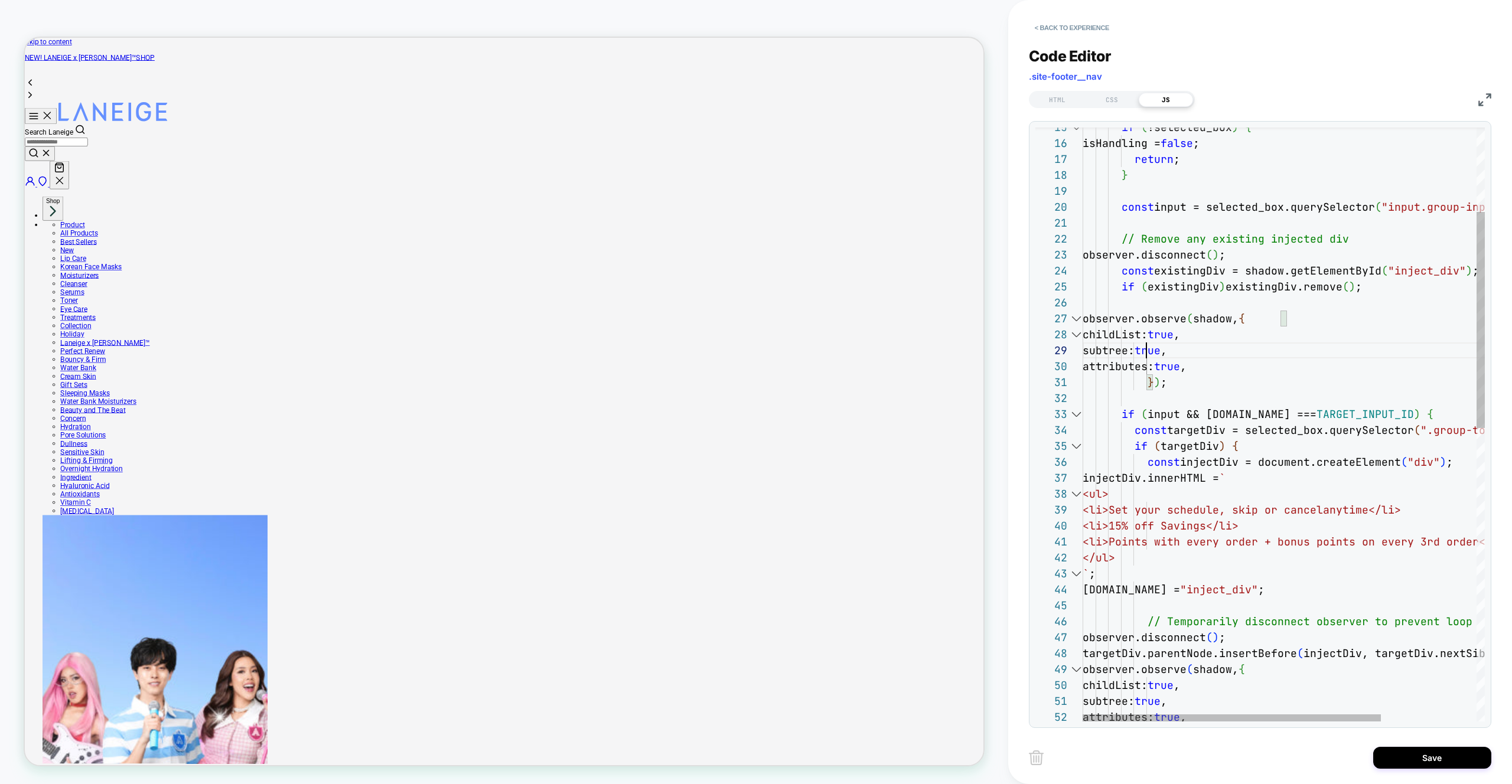
scroll to position [128, 50]
click at [1157, 367] on div "return ; } const input = selected_box.querySelector ( "input.group-input" ) ; /…" at bounding box center [1348, 711] width 531 height 1630
click at [1152, 381] on div "return ; } const input = selected_box.querySelector ( "input.group-input" ) ; /…" at bounding box center [1348, 711] width 531 height 1630
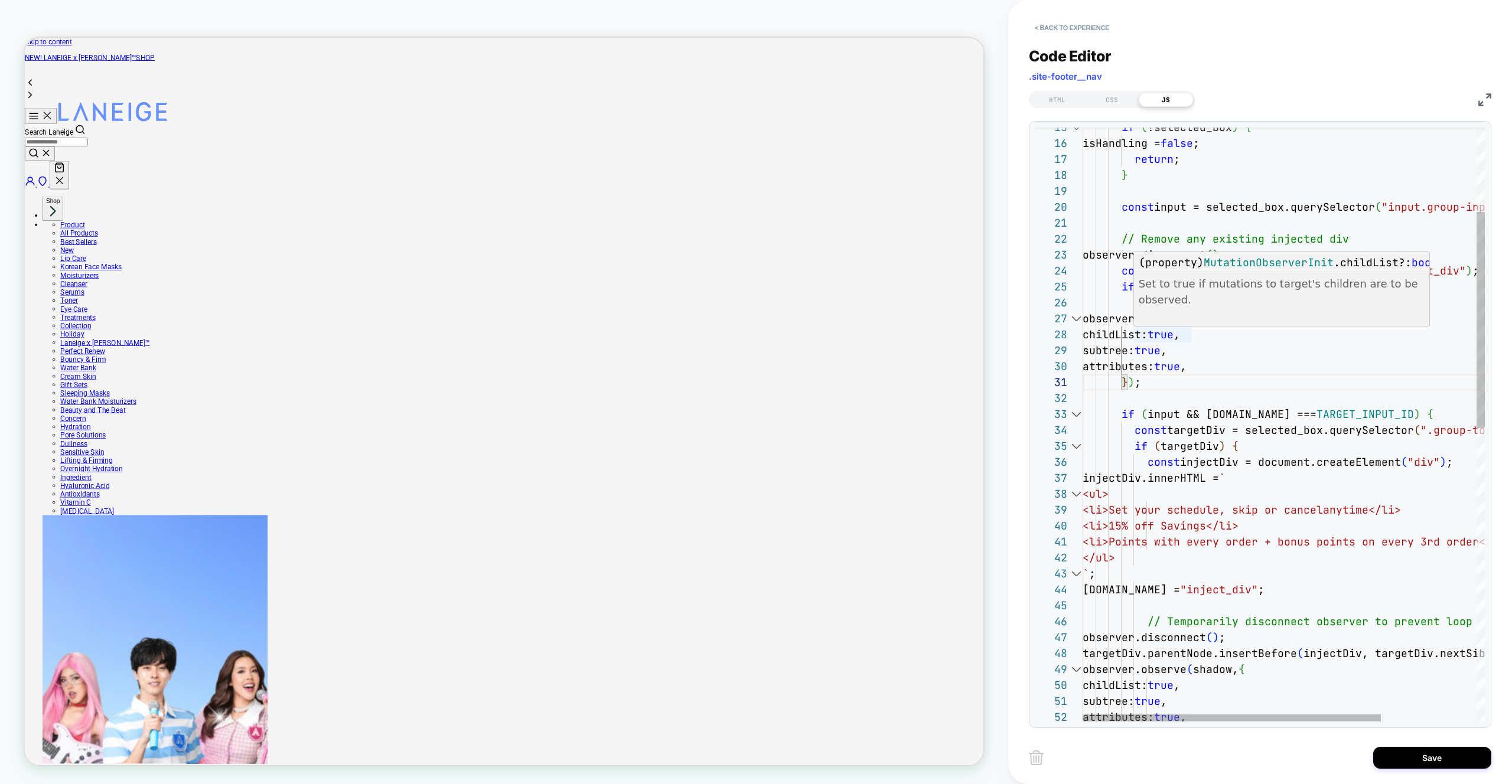
click at [1290, 379] on div "return ; } const input = selected_box.querySelector ( "input.group-input" ) ; /…" at bounding box center [1348, 711] width 531 height 1630
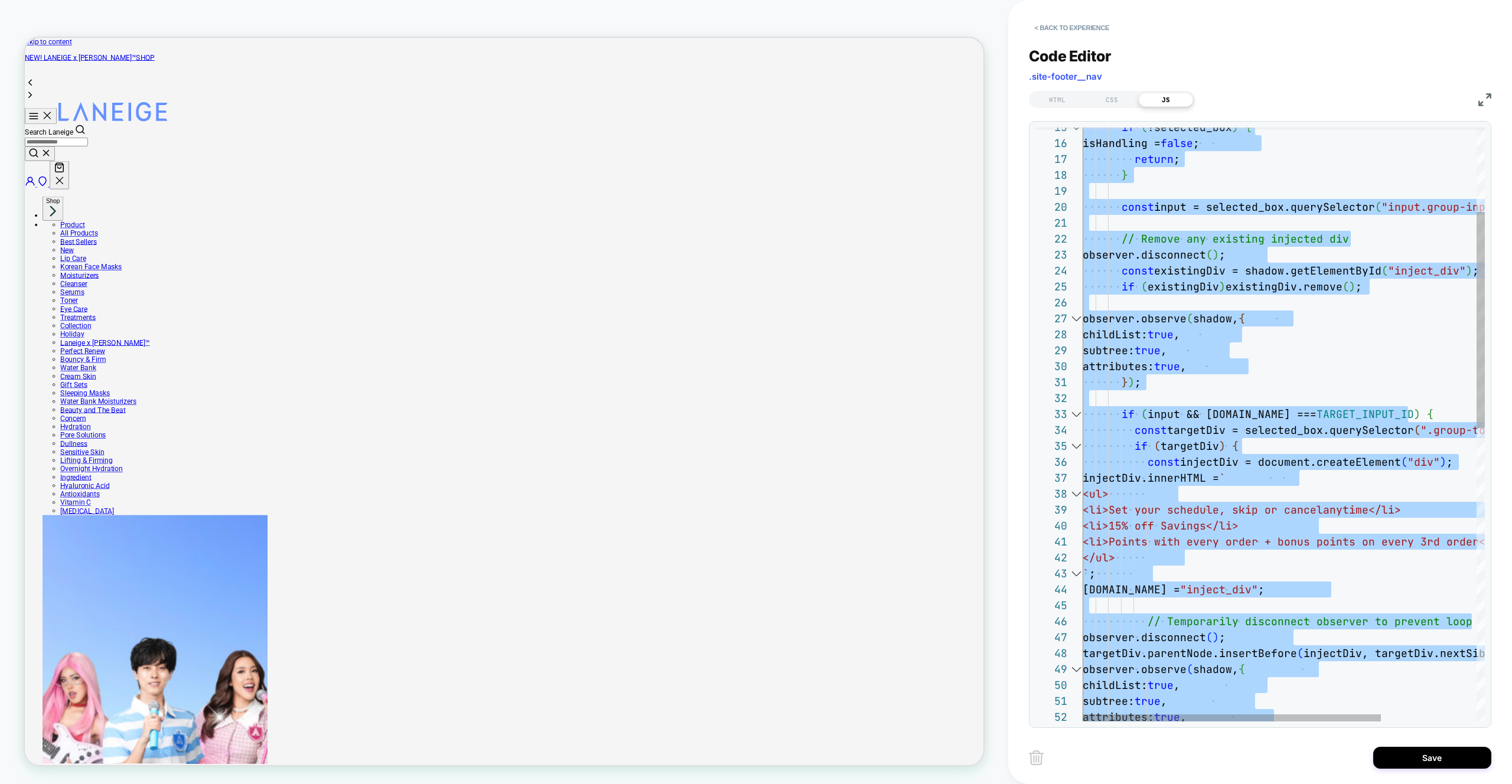
click at [1253, 301] on div "return ; } const input = selected_box.querySelector ( "input.group-input" ) ; /…" at bounding box center [1348, 711] width 531 height 1630
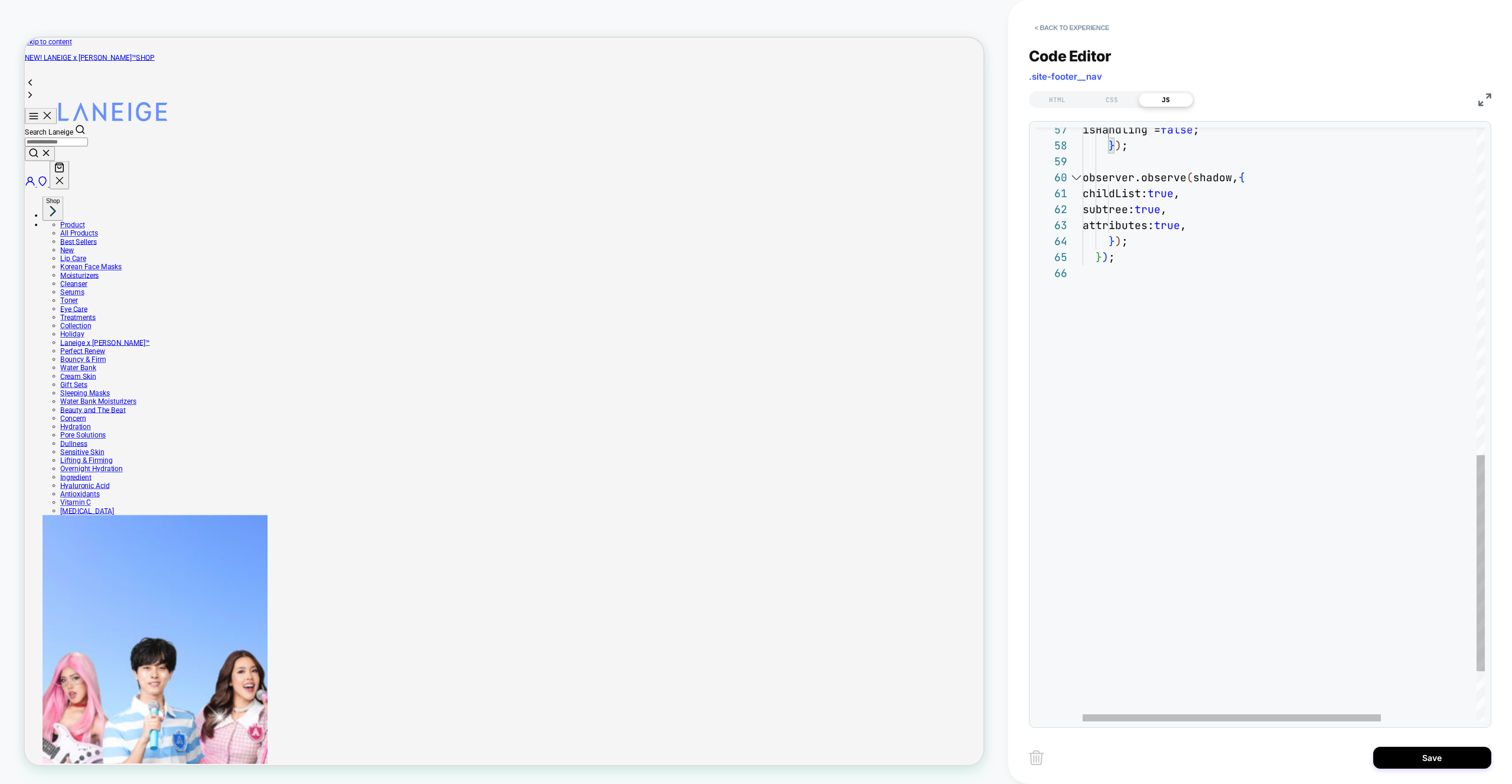
click at [1187, 288] on div "} ) ; subtree: true , attributes: true , } ) ; isHandling = false ; } ) ; obser…" at bounding box center [1348, 43] width 531 height 1630
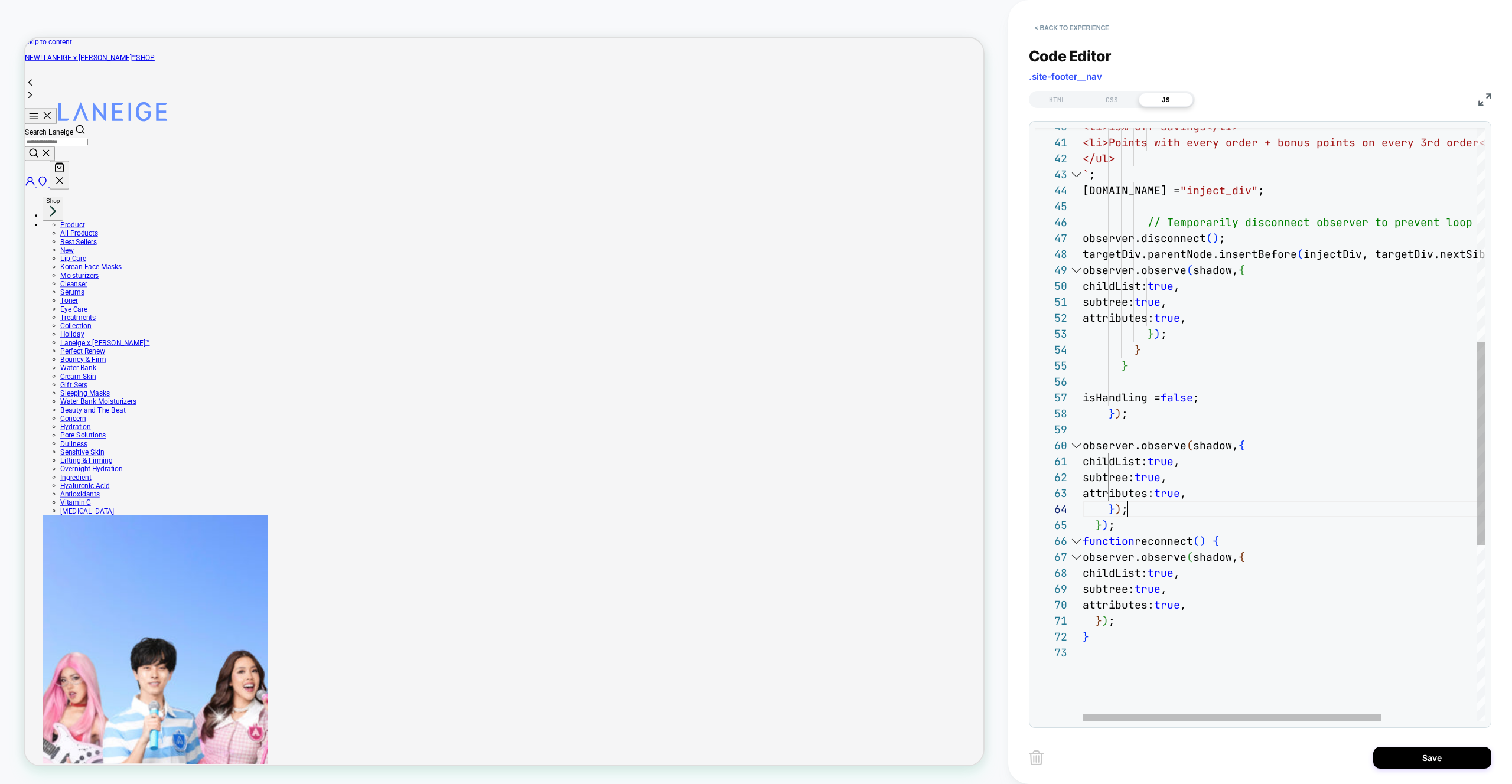
click at [1142, 506] on div "function reconnect ( ) { } ) ; subtree: true , attributes: true , } ) ; isHandl…" at bounding box center [1348, 368] width 531 height 1741
drag, startPoint x: 1143, startPoint y: 513, endPoint x: 1057, endPoint y: 445, distance: 109.6
click at [1083, 445] on div "function reconnect ( ) { } ) ; subtree: true , attributes: true , } ) ; isHandl…" at bounding box center [1348, 368] width 531 height 1741
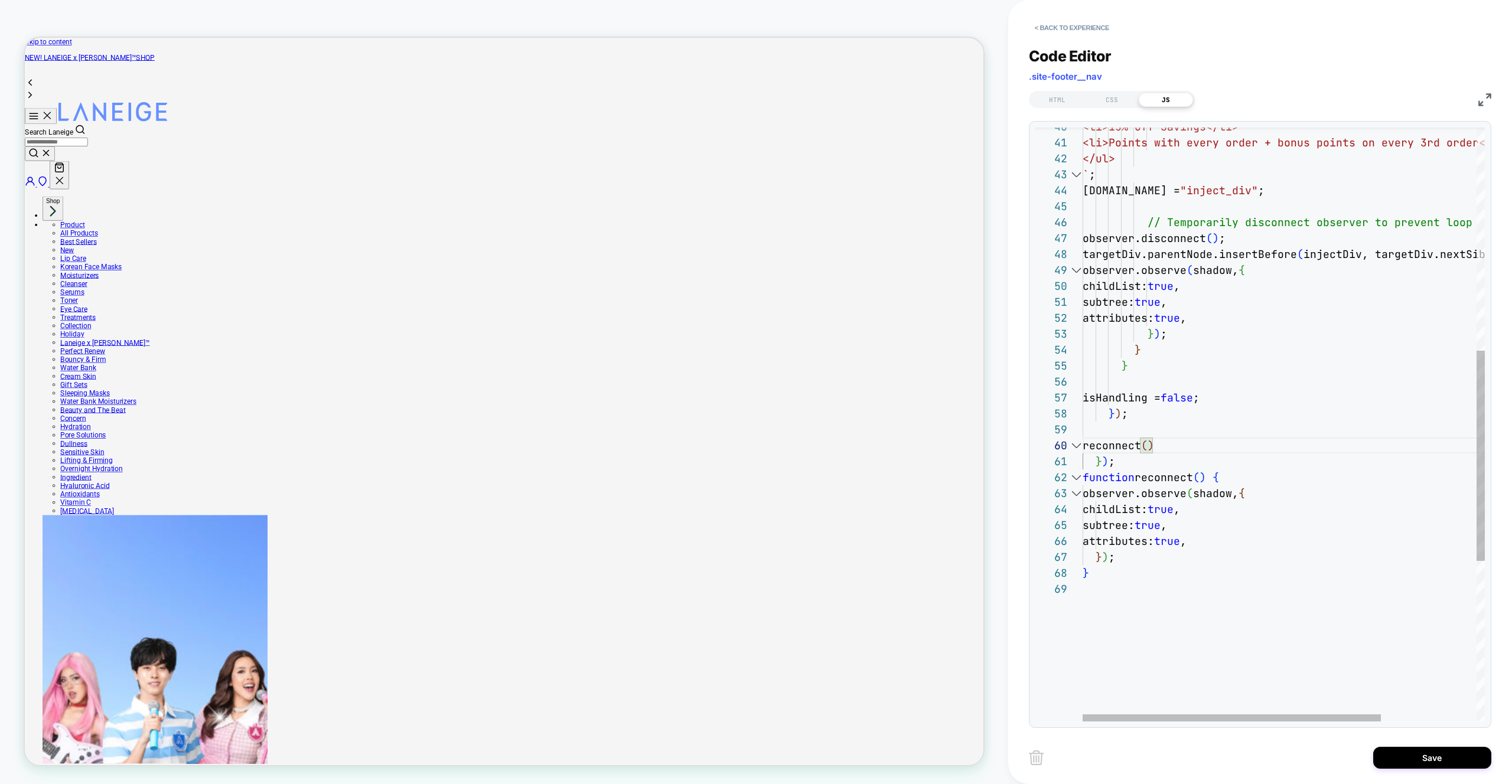
scroll to position [143, 77]
click at [1170, 442] on div "function reconnect ( ) { } ) ; isHandling = false ; } ) ; reconnect ( ) ; obser…" at bounding box center [1348, 336] width 531 height 1677
click at [1169, 442] on div "function reconnect ( ) { } ) ; isHandling = false ; } ) ; reconnect ( ) ; obser…" at bounding box center [1348, 336] width 531 height 1677
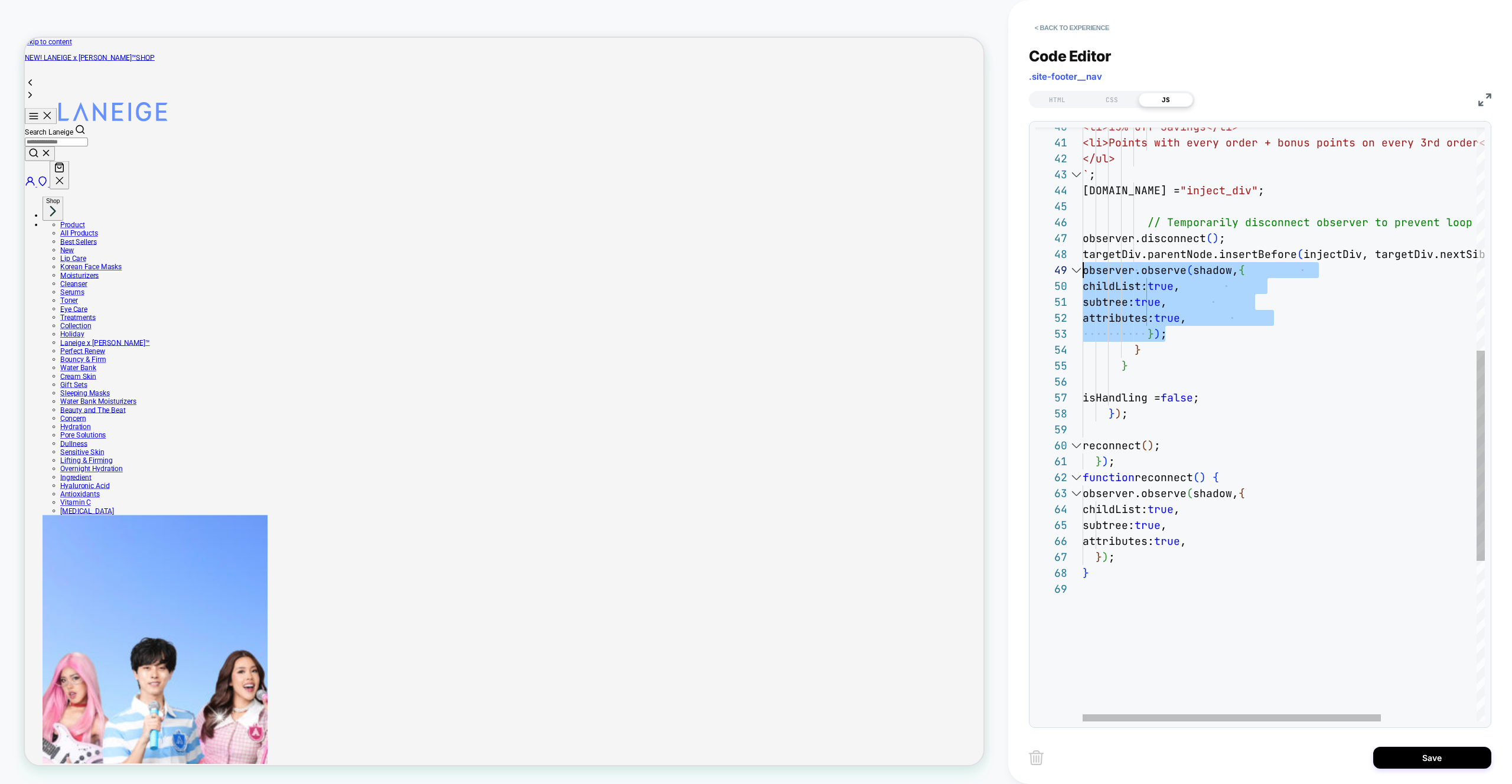
drag, startPoint x: 1177, startPoint y: 334, endPoint x: 1062, endPoint y: 275, distance: 129.3
click at [1083, 275] on div "function reconnect ( ) { } ) ; isHandling = false ; } ) ; reconnect ( ) ; obser…" at bounding box center [1348, 336] width 531 height 1677
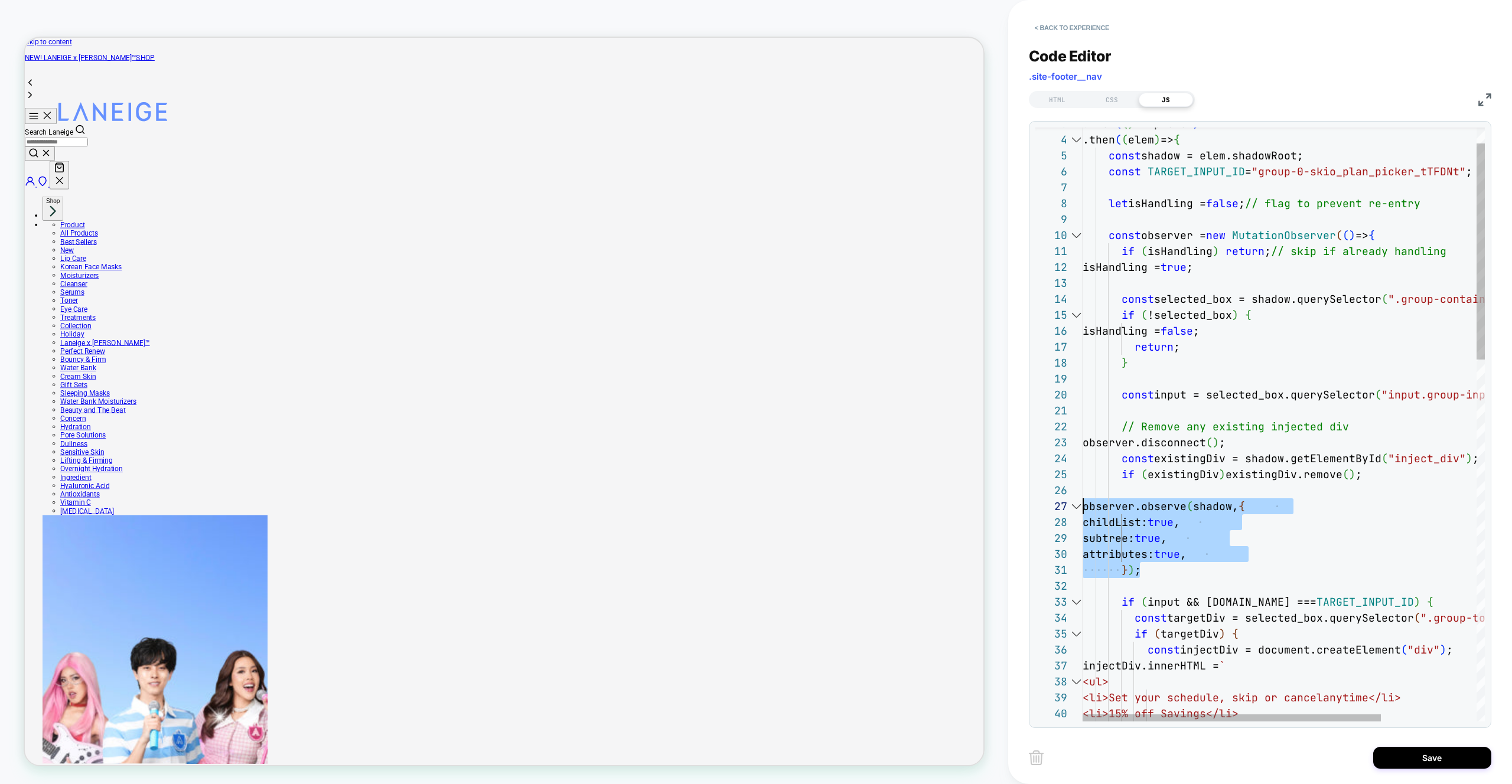
scroll to position [96, 0]
drag, startPoint x: 1150, startPoint y: 575, endPoint x: 1070, endPoint y: 509, distance: 103.7
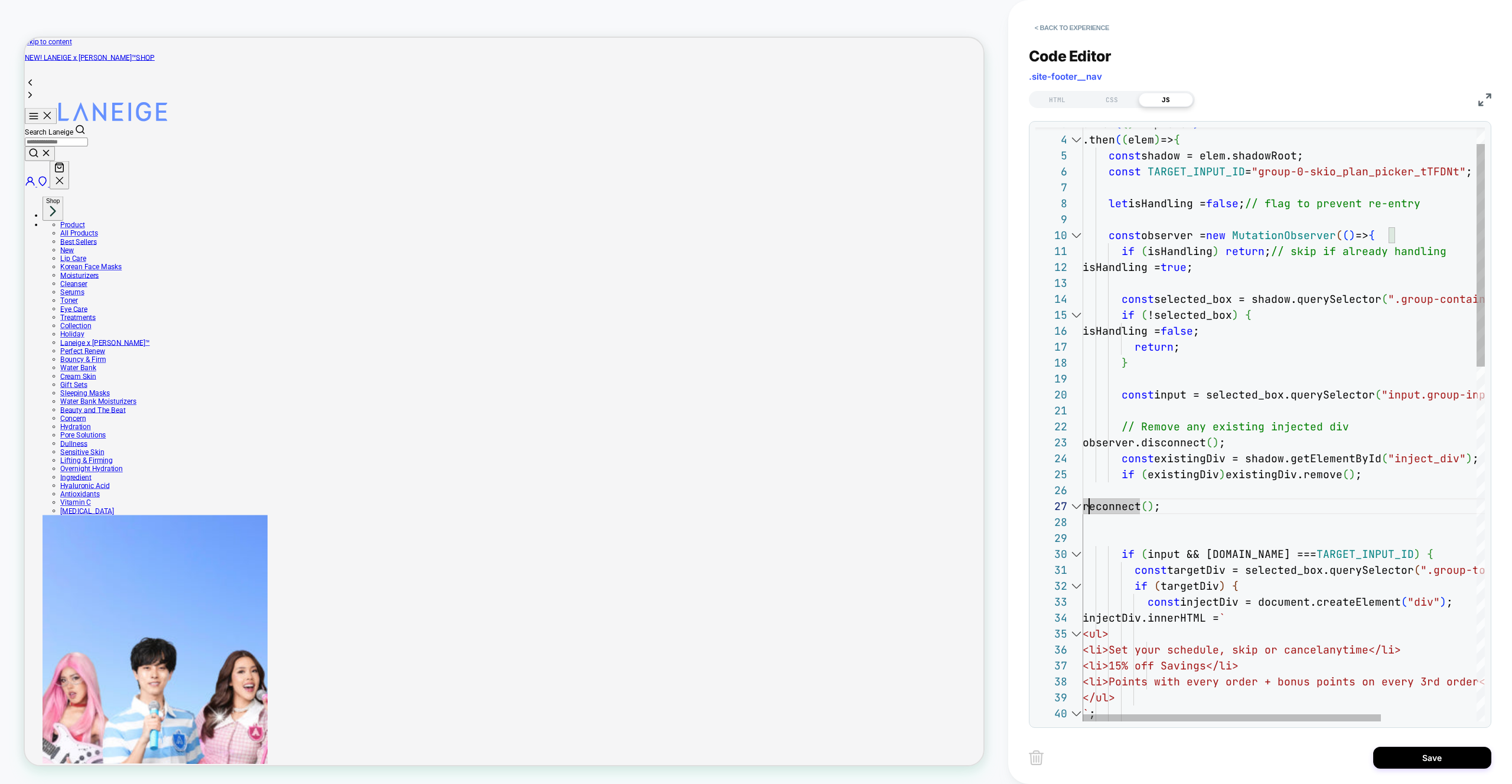
scroll to position [64, 121]
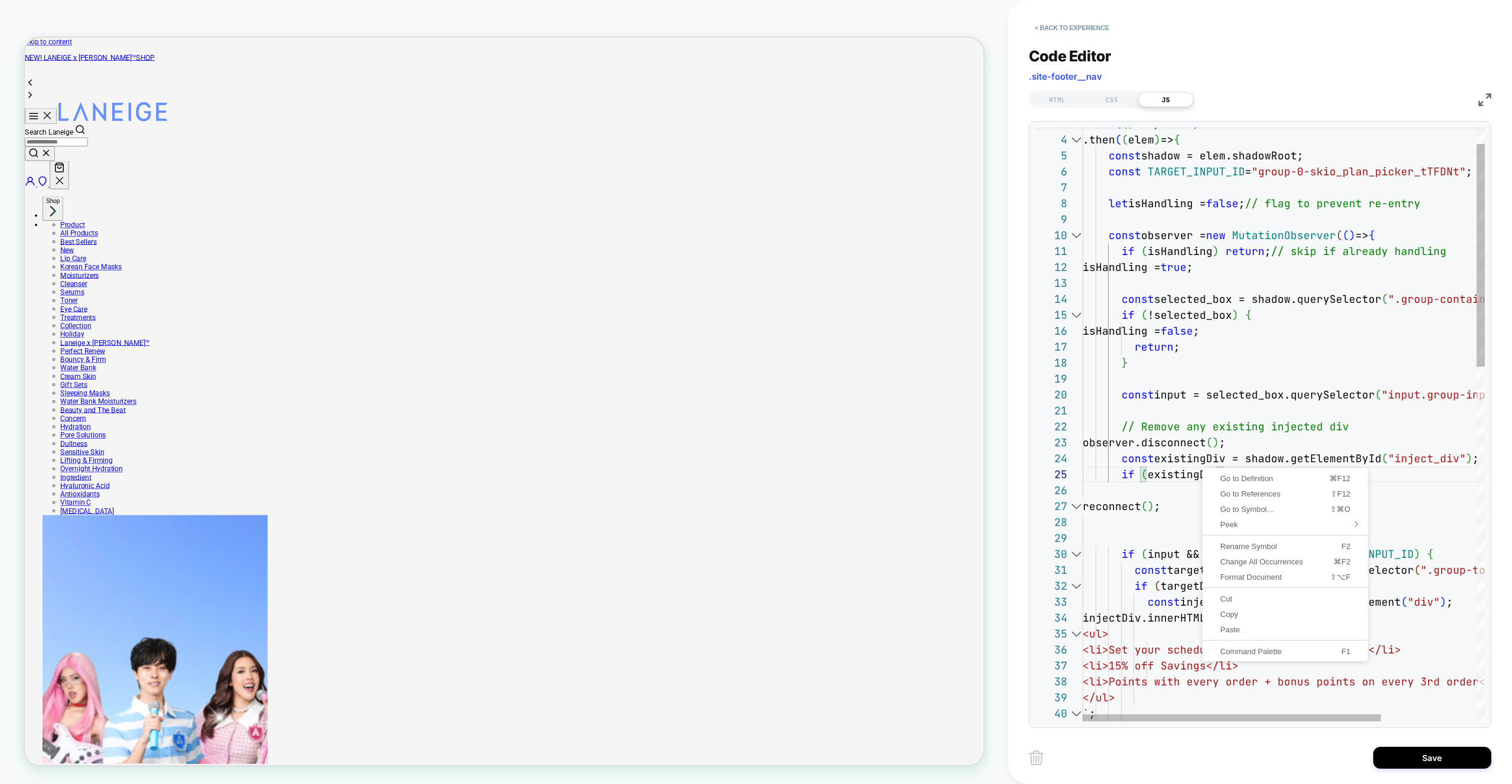
click at [1280, 582] on link "Format Document ⇧⌥F" at bounding box center [1285, 577] width 161 height 16
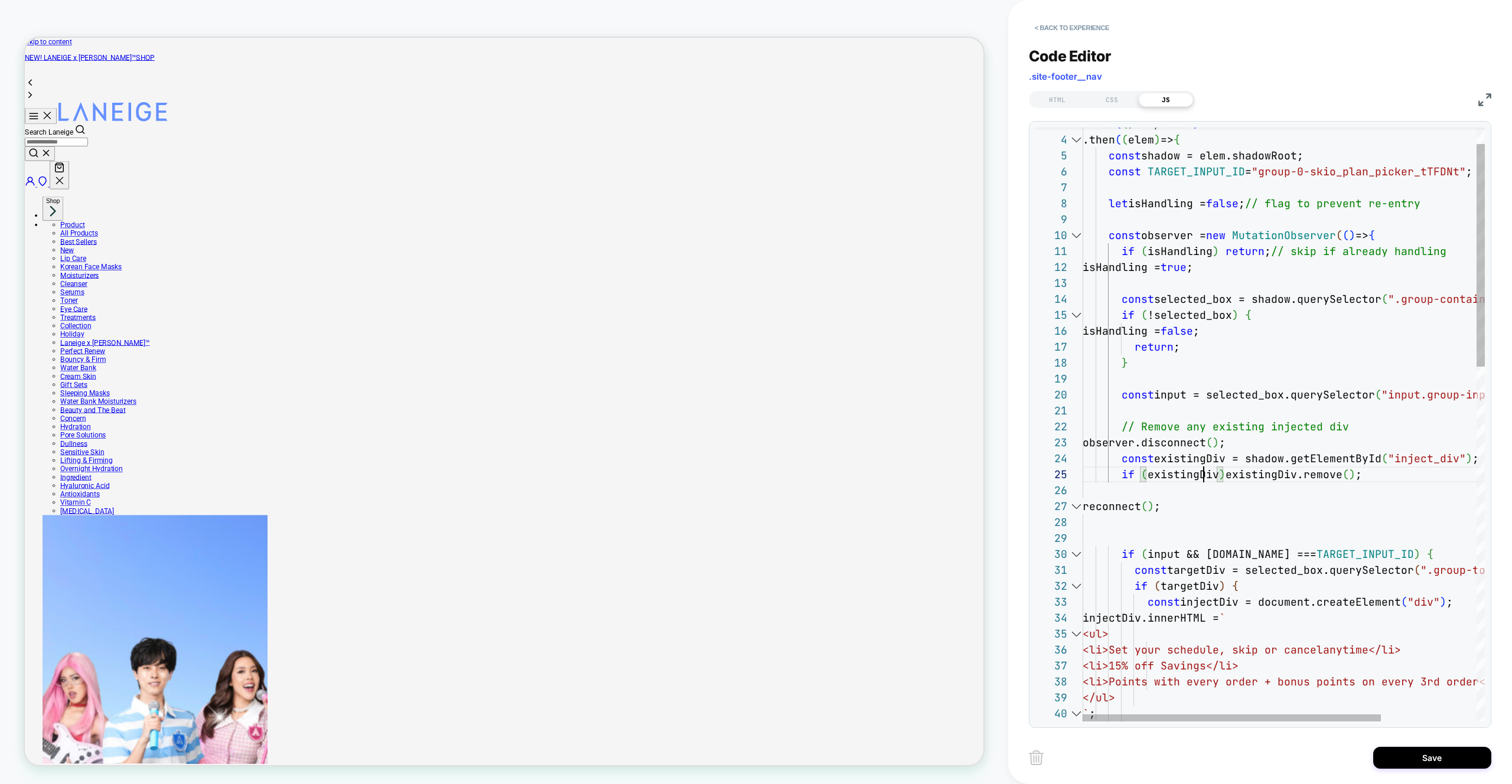
type textarea "**********"
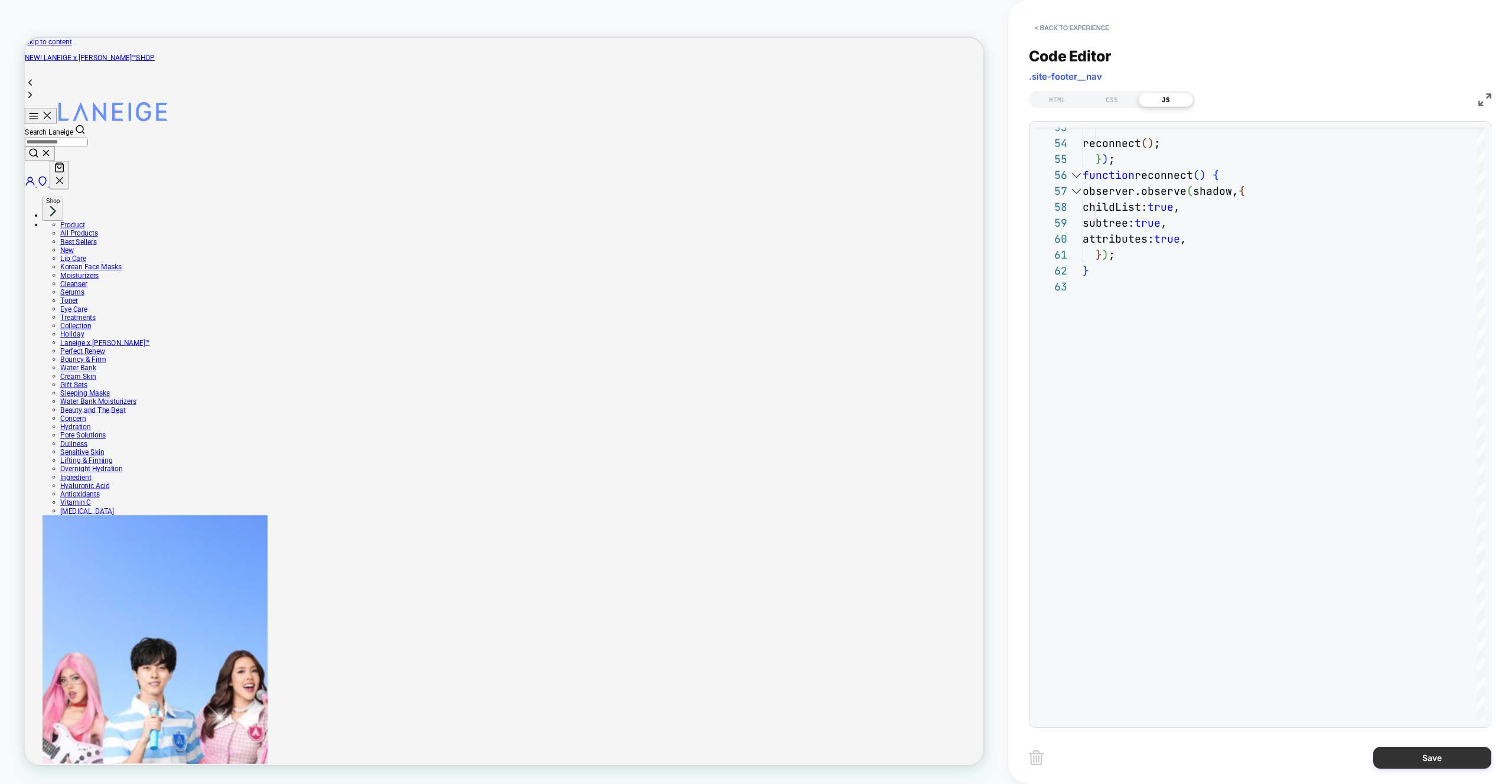
click at [1434, 761] on button "Save" at bounding box center [1432, 758] width 118 height 22
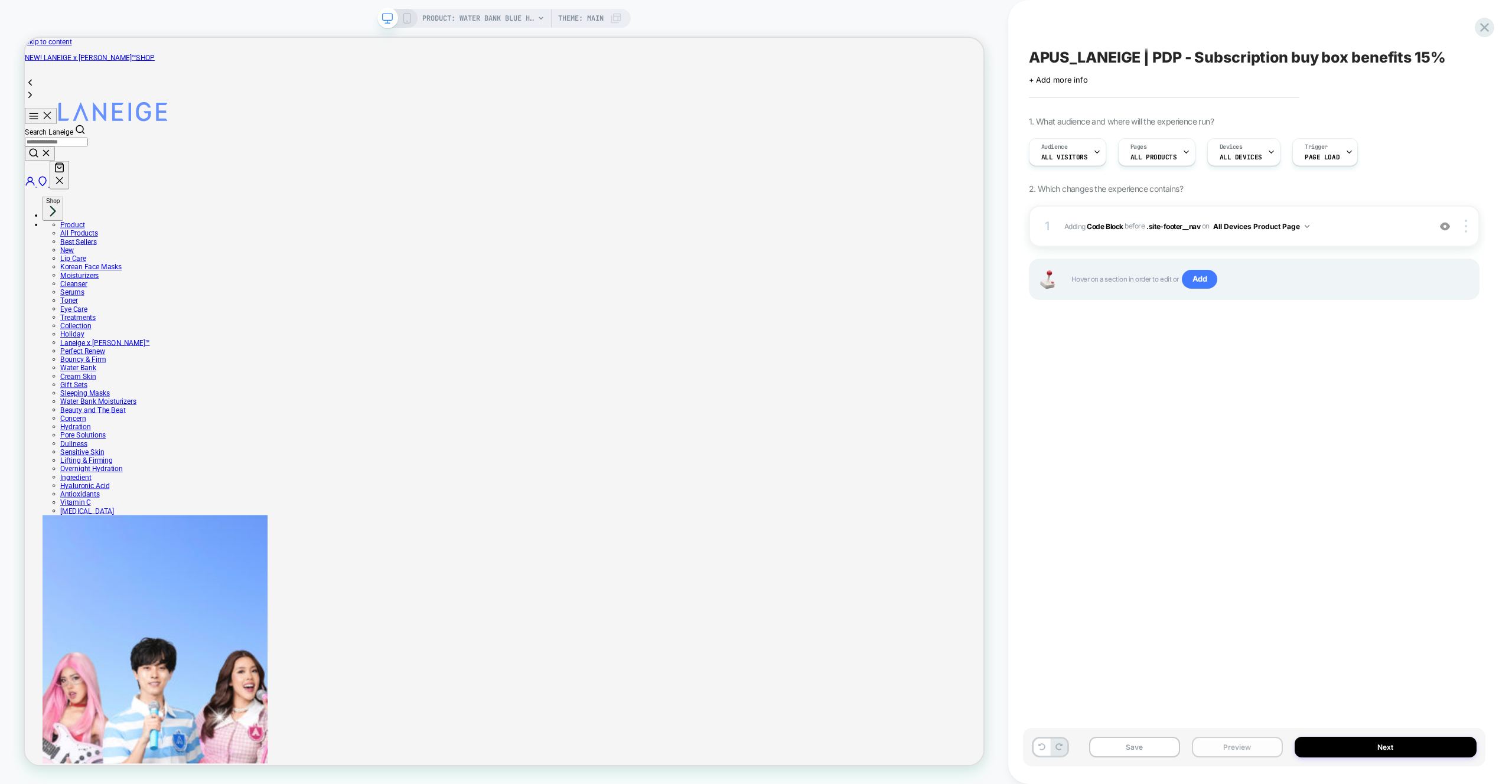
click at [1246, 749] on button "Preview" at bounding box center [1237, 746] width 91 height 21
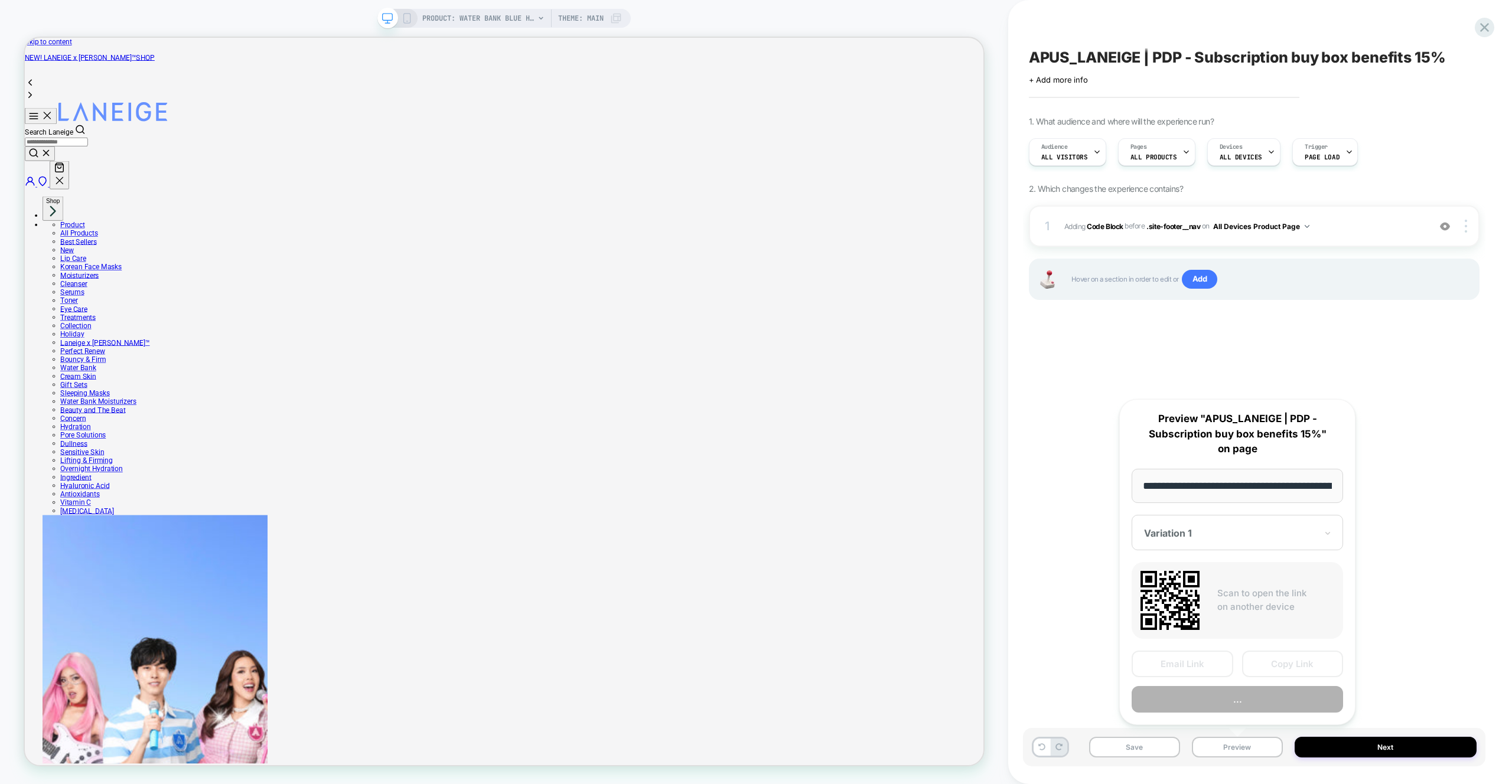
scroll to position [0, 288]
click at [1210, 701] on button "Preview" at bounding box center [1238, 699] width 212 height 26
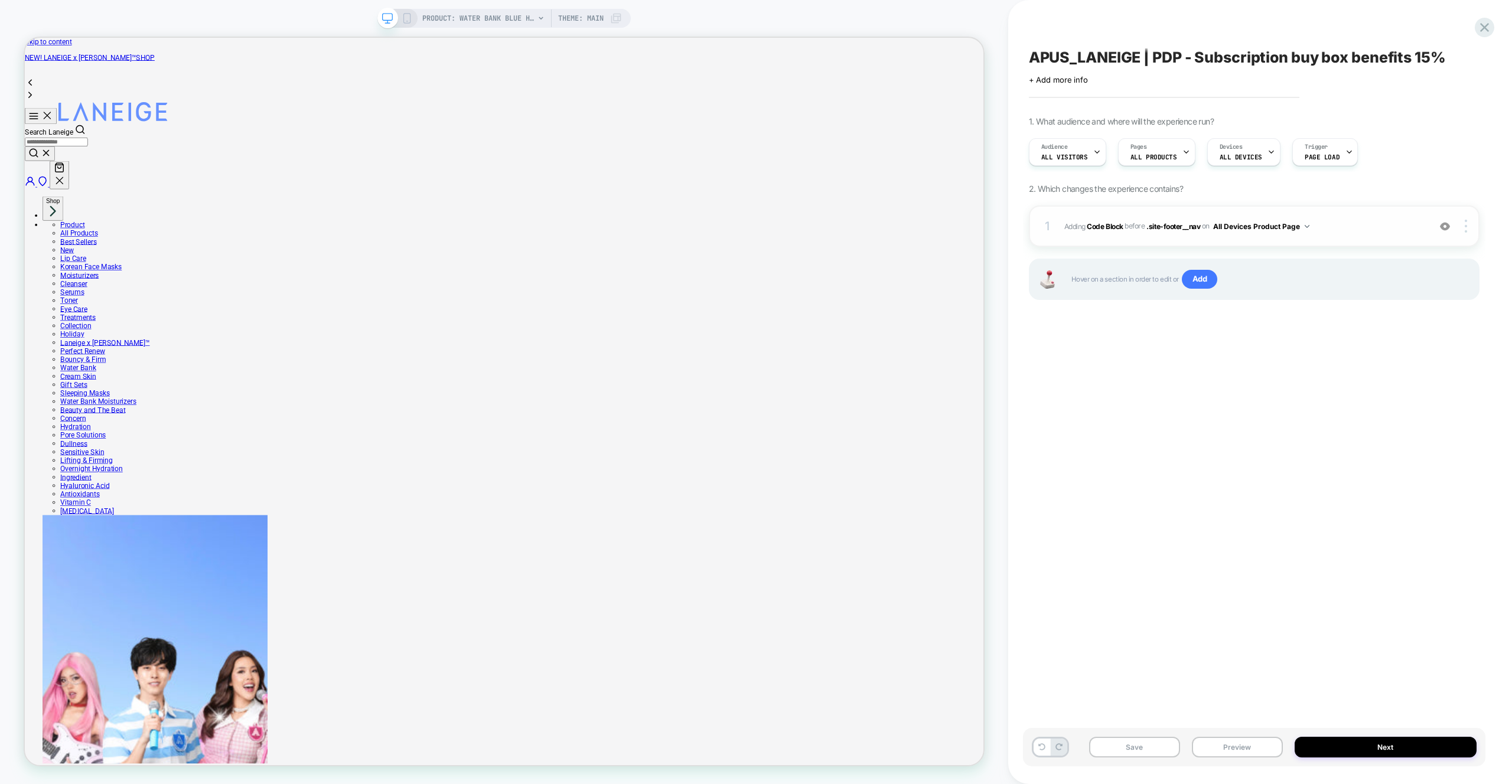
click at [1353, 224] on span "Adding Code Block BEFORE .site-footer__nav .site-footer__nav on All Devices Pro…" at bounding box center [1243, 226] width 359 height 15
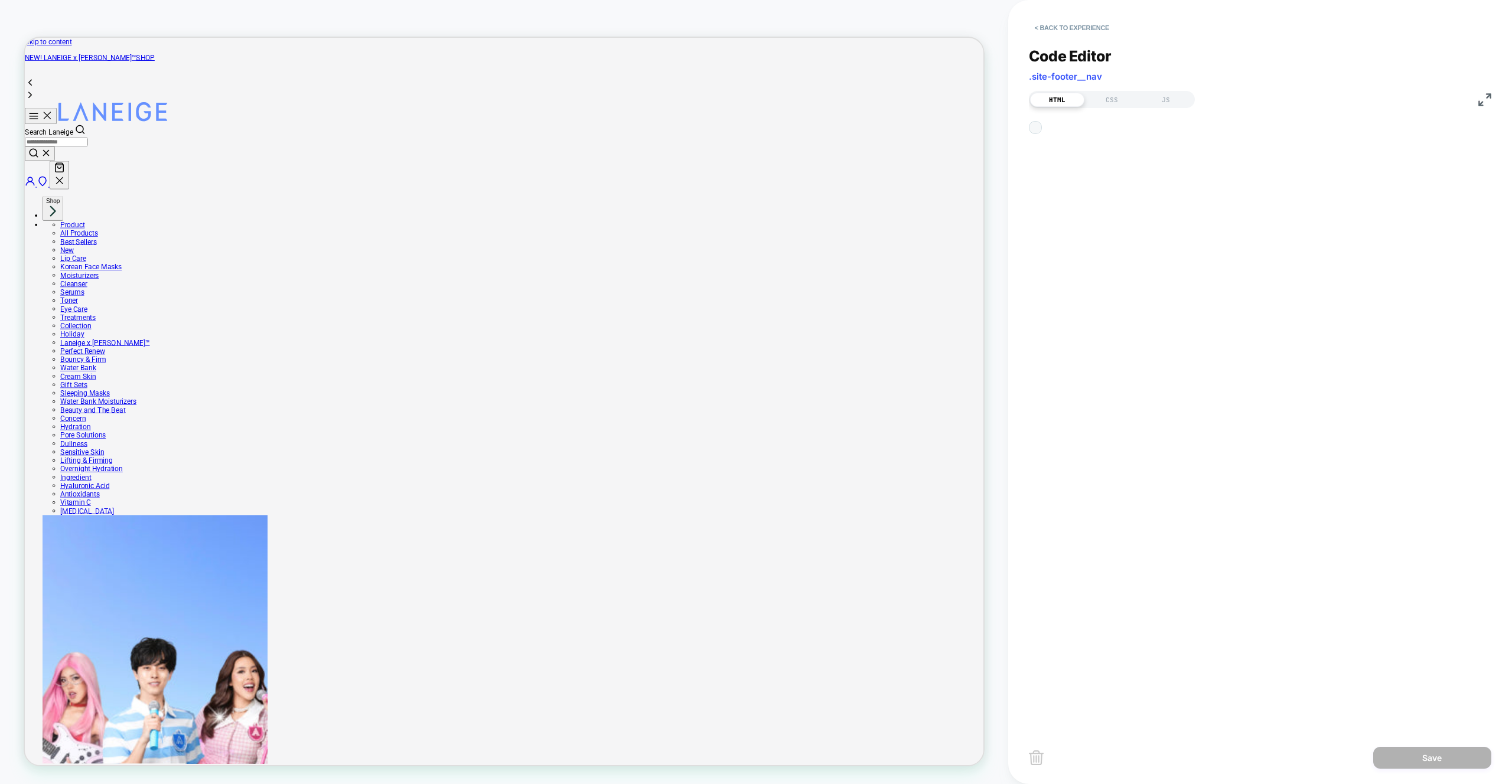
scroll to position [16, 0]
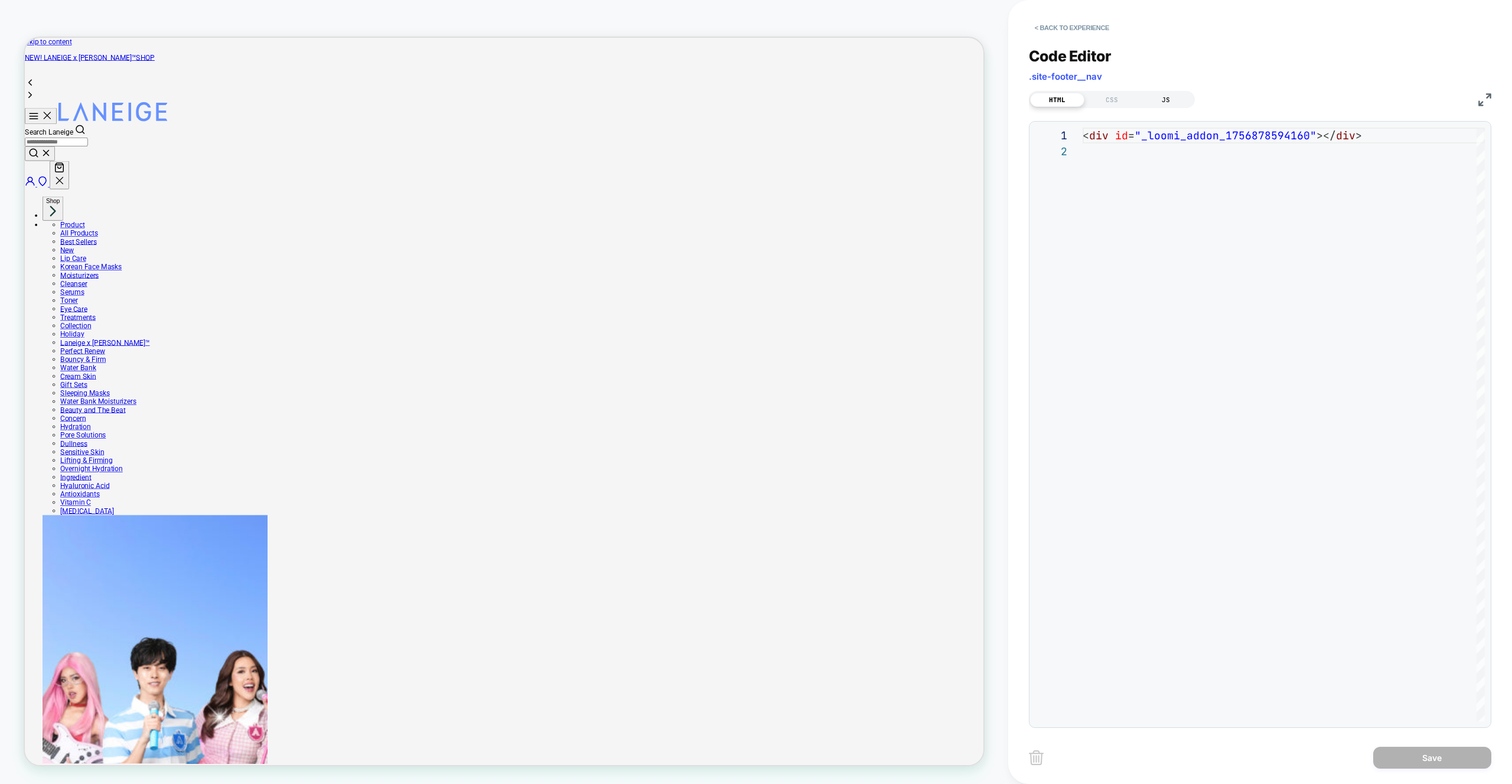
click at [1178, 99] on div "JS" at bounding box center [1166, 100] width 54 height 14
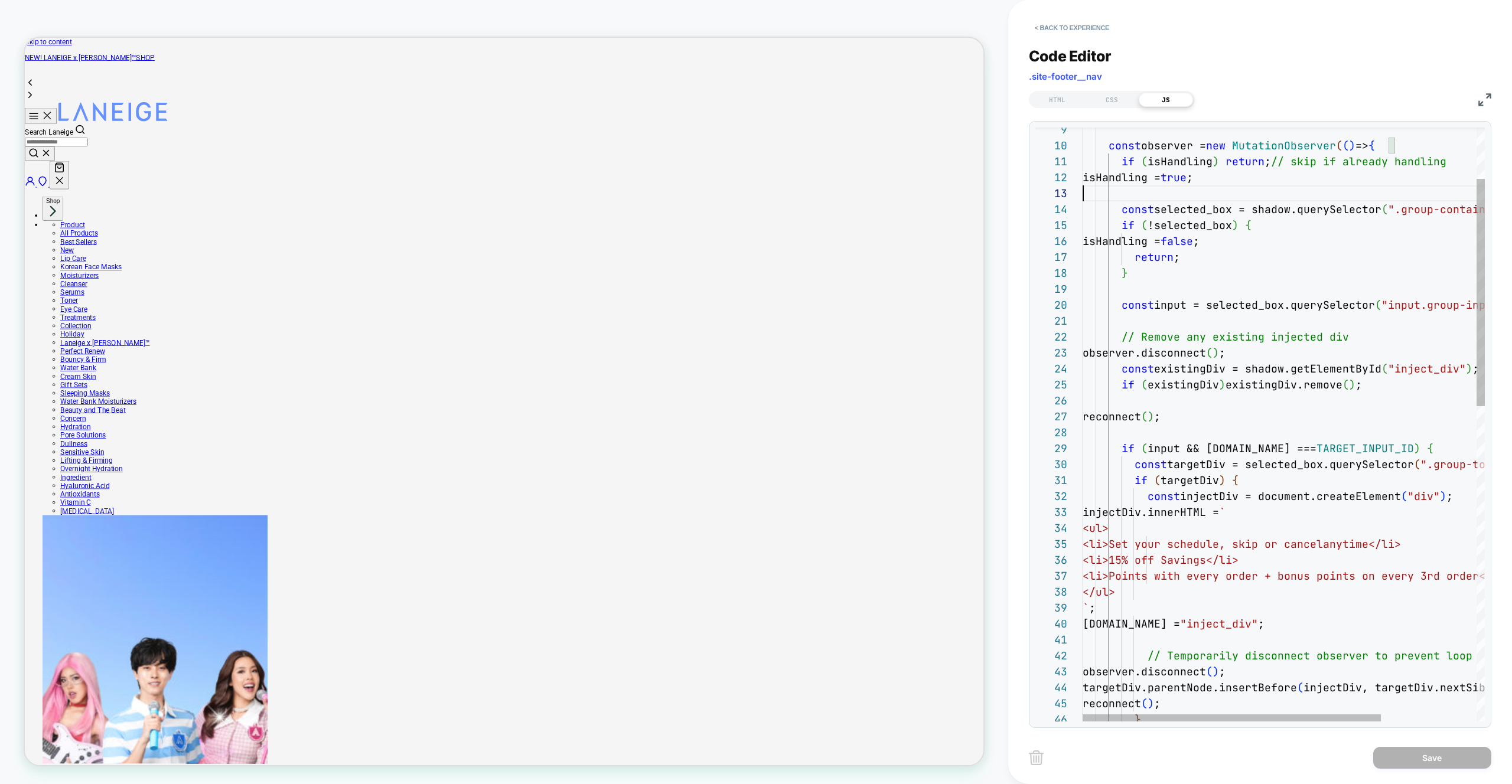
scroll to position [32, 178]
click at [1268, 349] on div "const observer = new MutationObserver ( ( ) => { if ( isHandling ) return ; // …" at bounding box center [1348, 769] width 531 height 1550
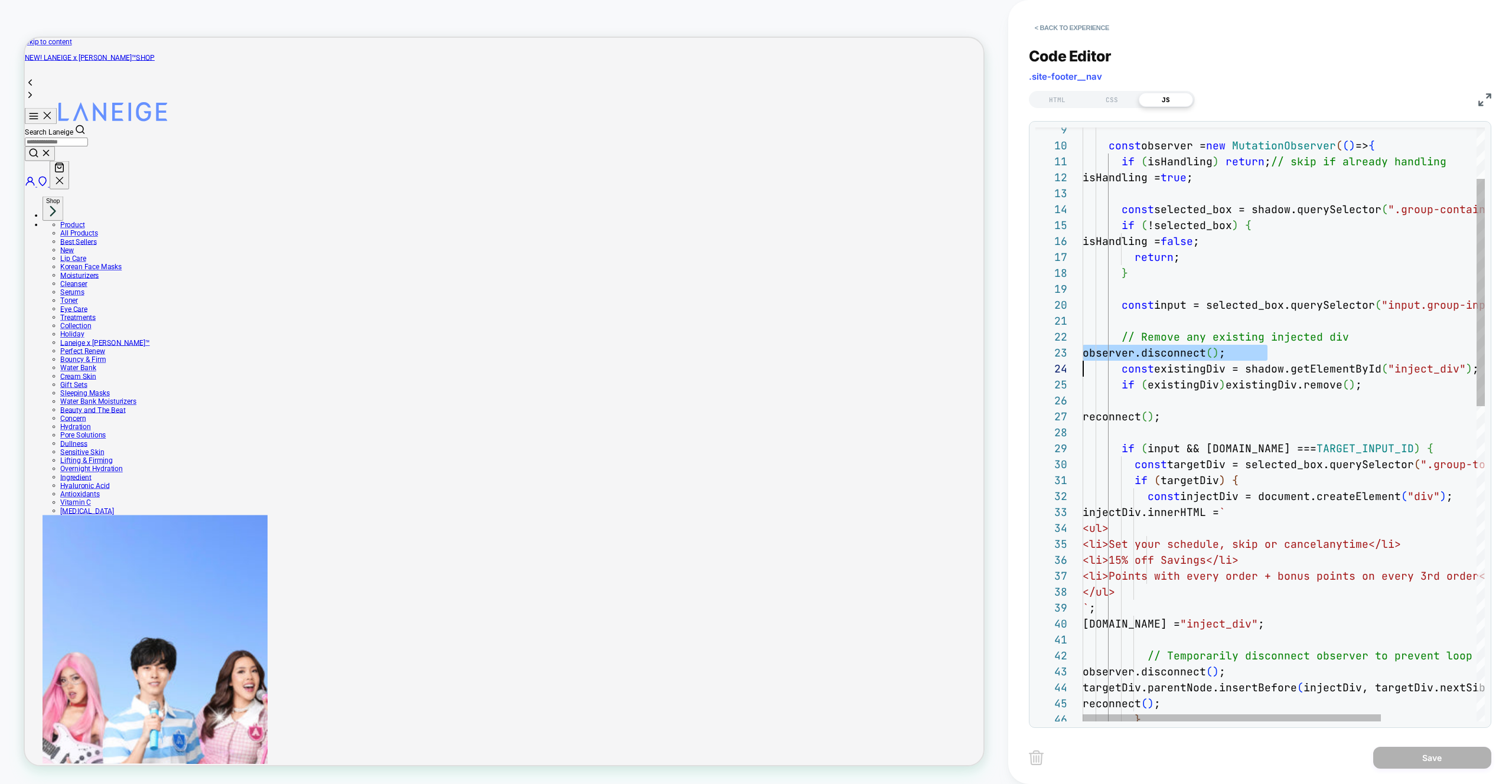
click at [1124, 353] on div "const observer = new MutationObserver ( ( ) => { if ( isHandling ) return ; // …" at bounding box center [1348, 769] width 531 height 1550
click at [1122, 357] on div "const observer = new MutationObserver ( ( ) => { if ( isHandling ) return ; // …" at bounding box center [1348, 769] width 531 height 1550
click at [1120, 420] on div "const observer = new MutationObserver ( ( ) => { if ( isHandling ) return ; // …" at bounding box center [1348, 769] width 531 height 1550
click at [1228, 452] on div "const observer = new MutationObserver ( ( ) => { if ( isHandling ) return ; // …" at bounding box center [1348, 769] width 531 height 1550
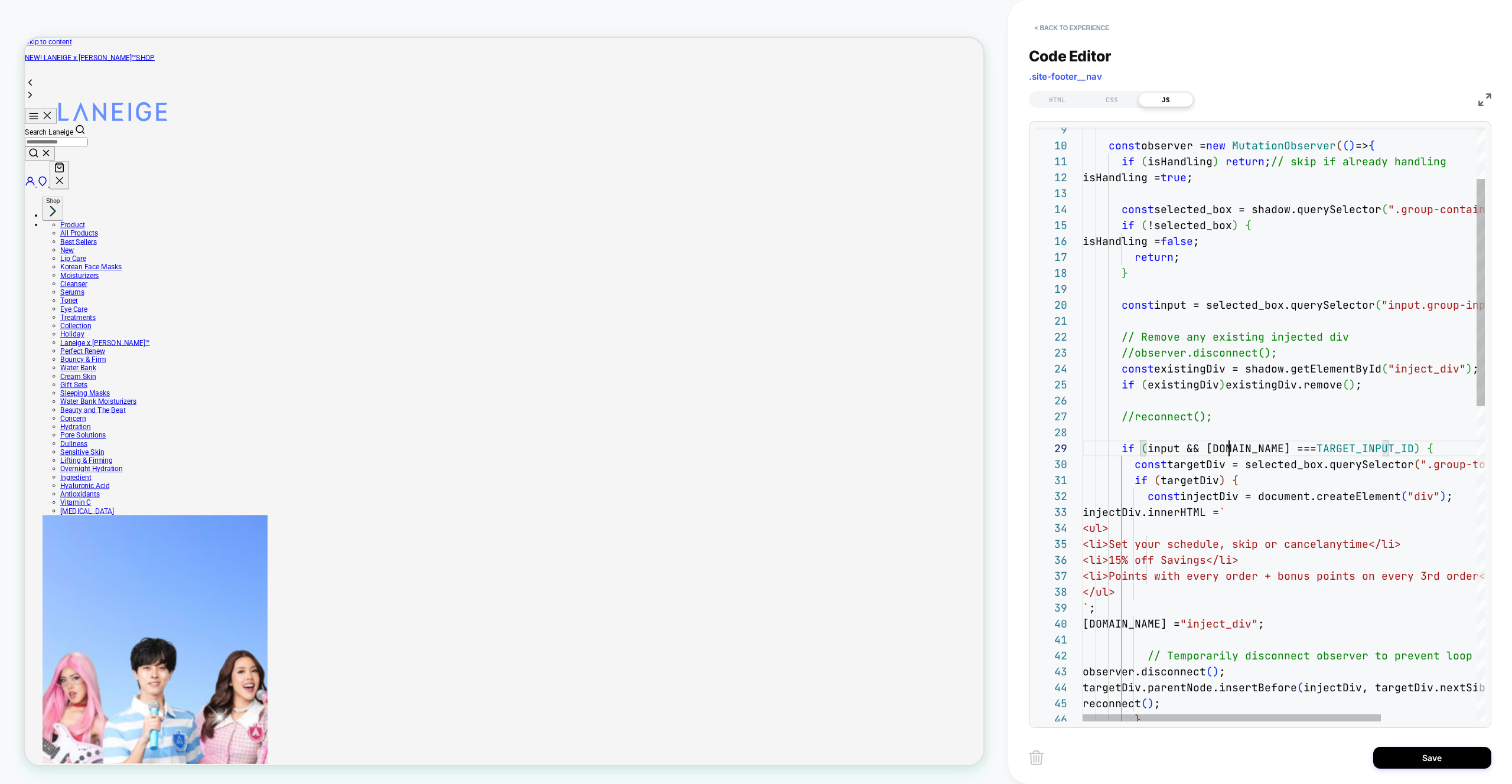
scroll to position [128, 146]
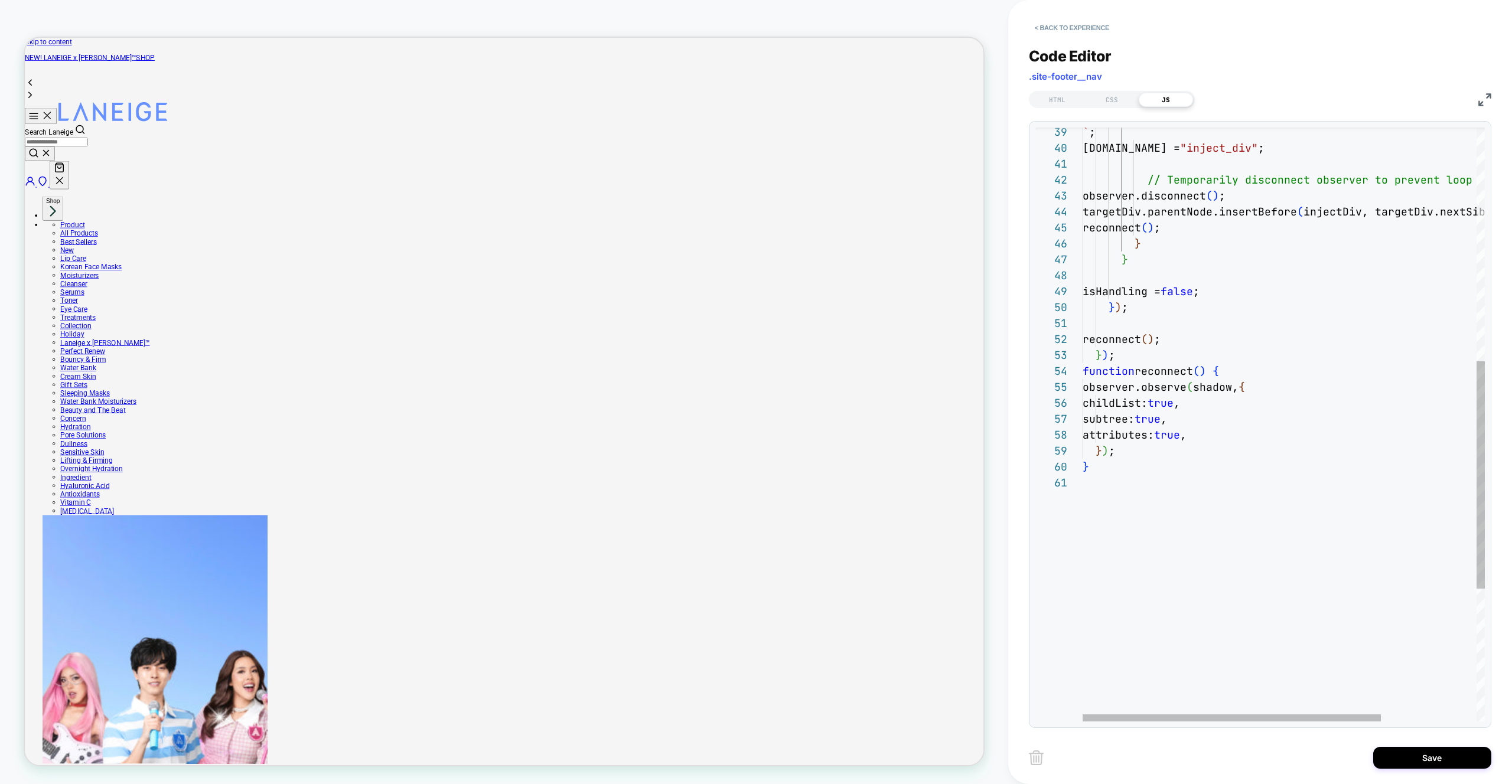
type textarea "**********"
click at [1437, 750] on button "Save" at bounding box center [1432, 758] width 118 height 22
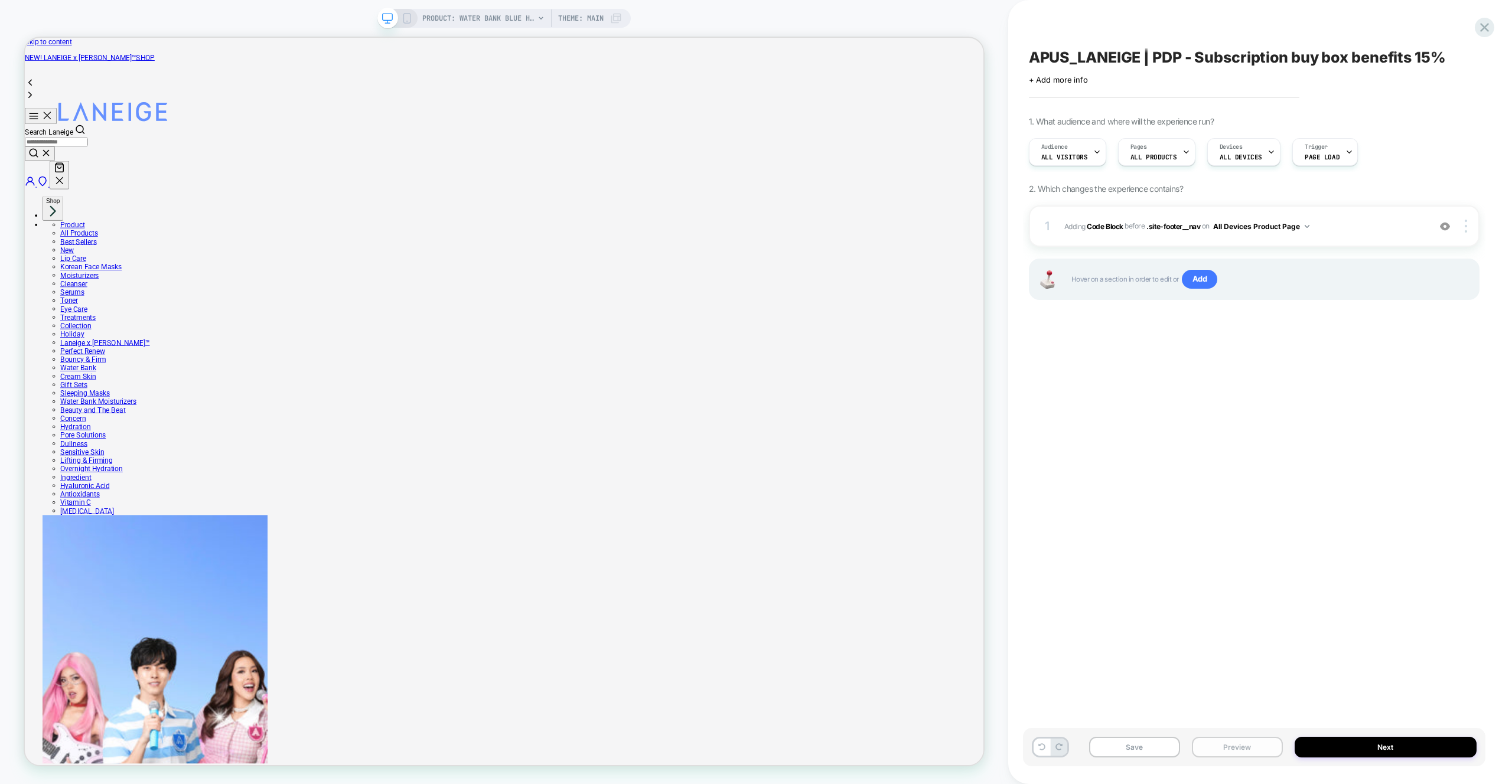
click at [1231, 743] on button "Preview" at bounding box center [1237, 746] width 91 height 21
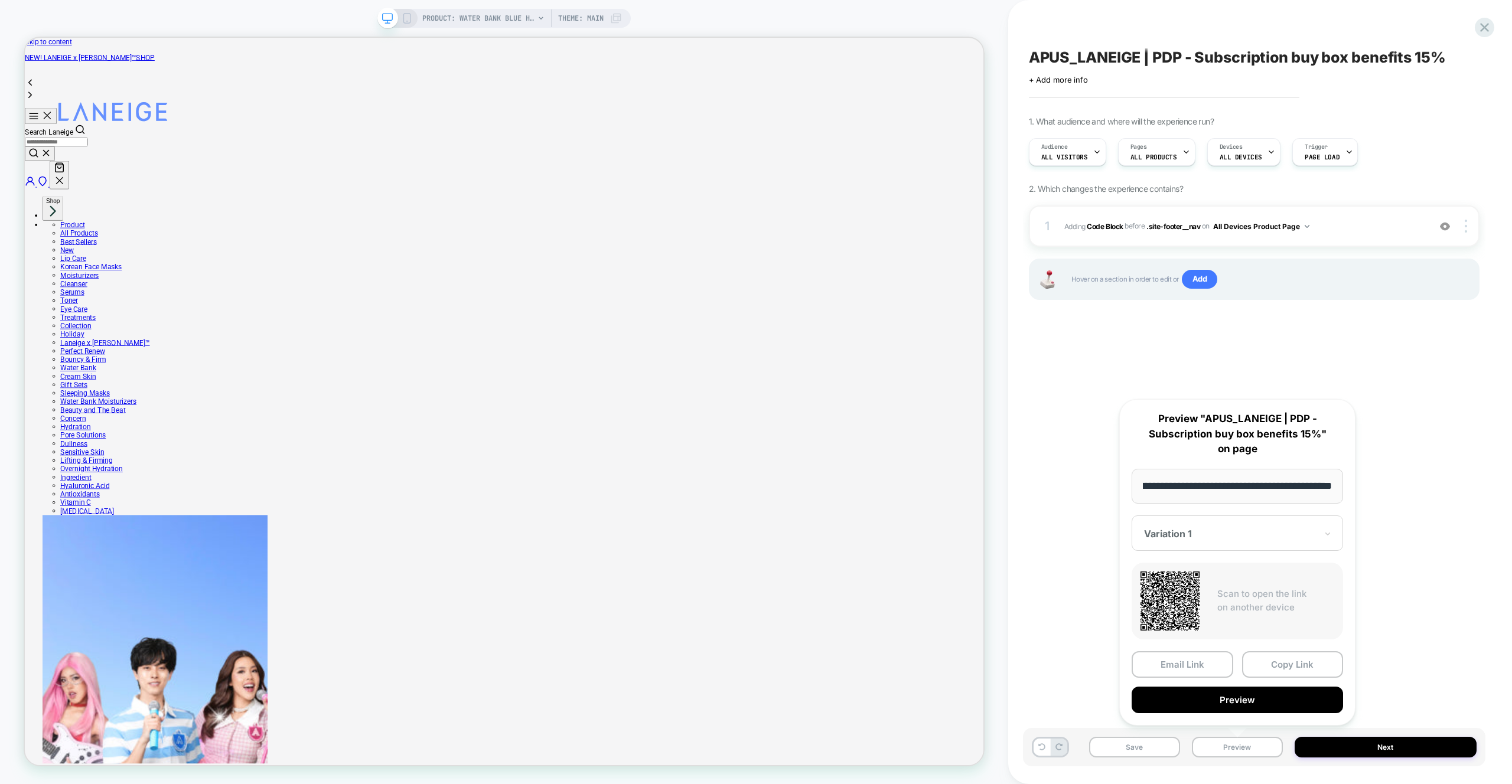
scroll to position [0, 0]
click at [1257, 699] on button "Preview" at bounding box center [1238, 699] width 212 height 26
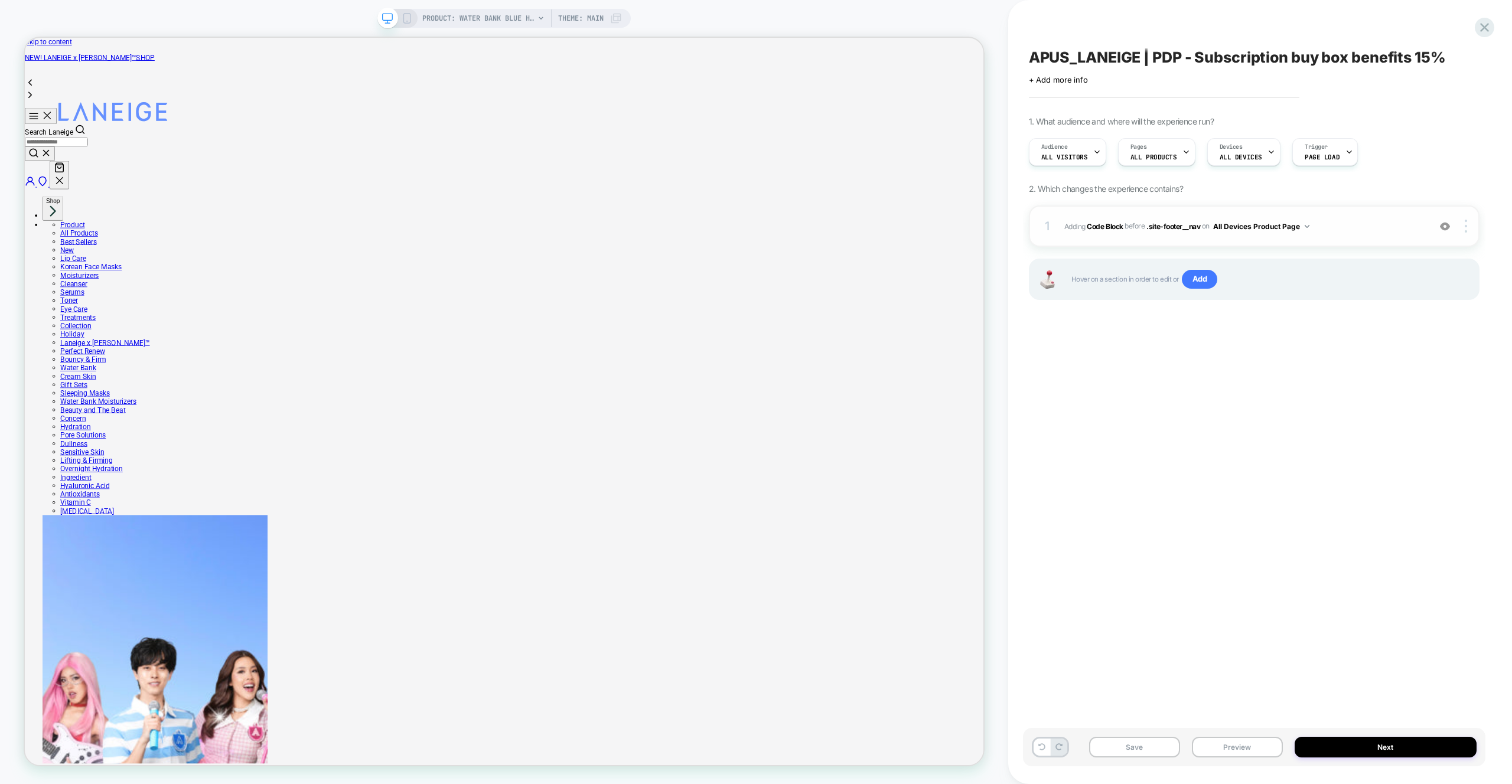
click at [1346, 230] on span "Adding Code Block BEFORE .site-footer__nav .site-footer__nav on All Devices Pro…" at bounding box center [1243, 226] width 359 height 15
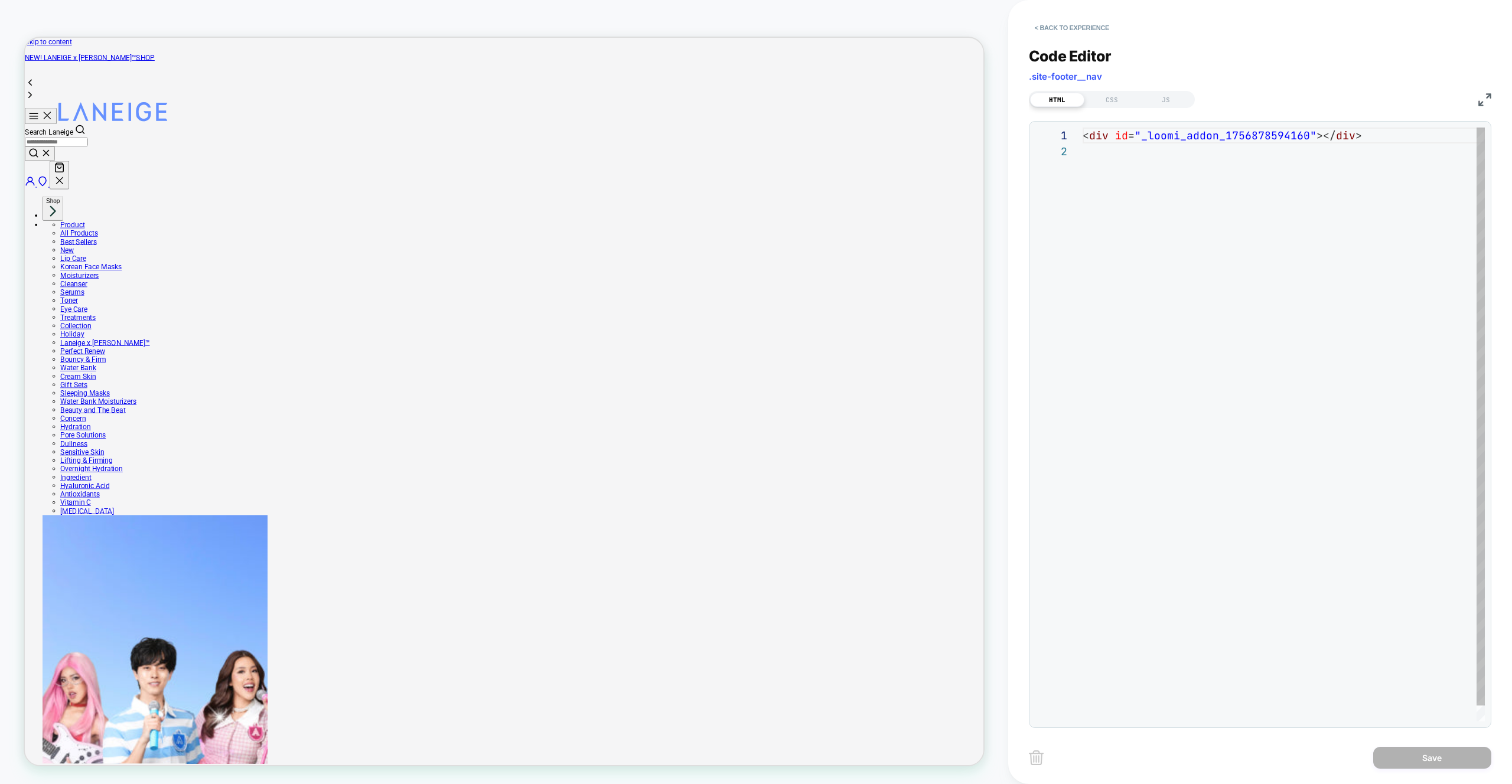
scroll to position [16, 0]
click at [1300, 236] on div "< div id = "_loomi_addon_1756878594160" ></ div >" at bounding box center [1284, 432] width 402 height 610
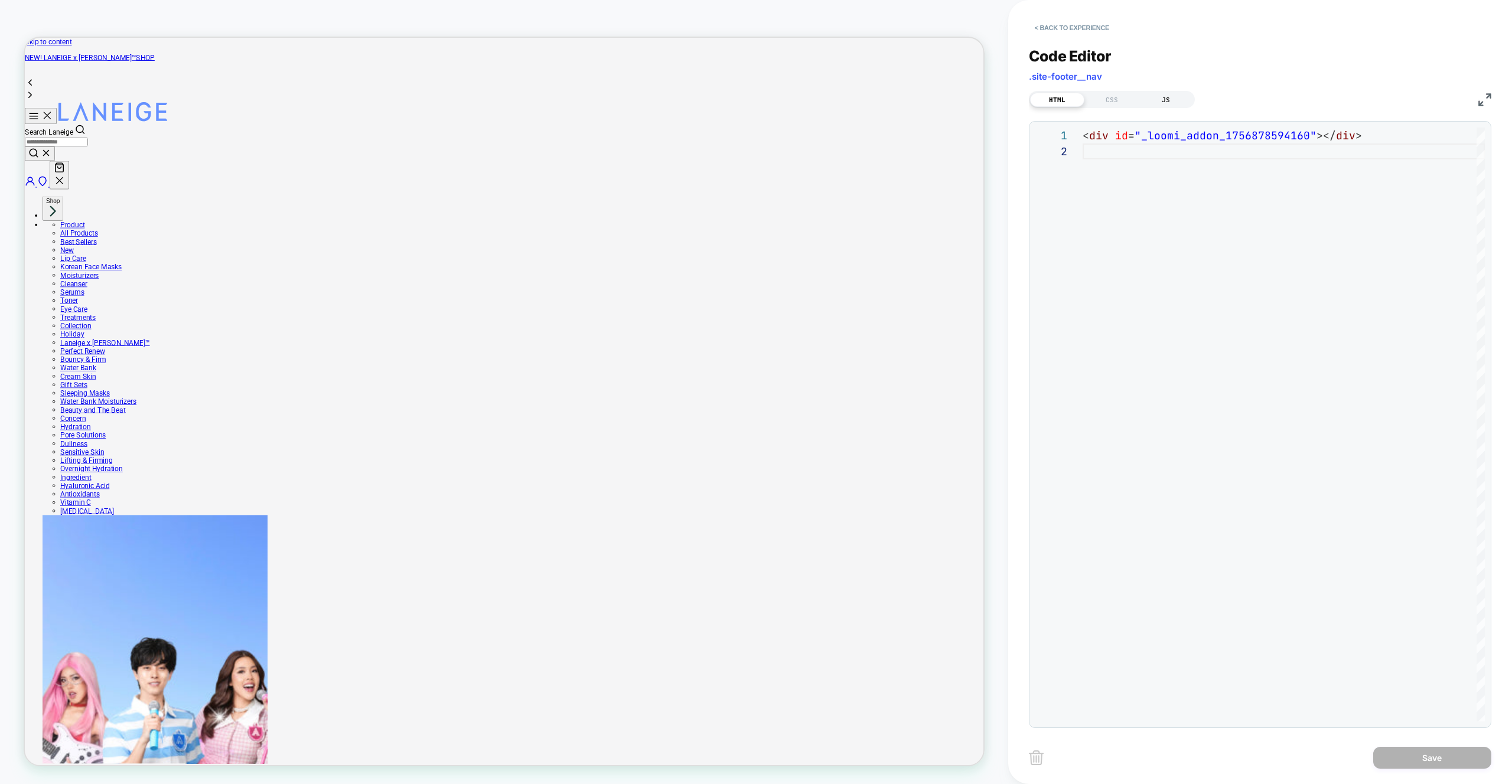
click at [1181, 104] on div "JS" at bounding box center [1166, 100] width 54 height 14
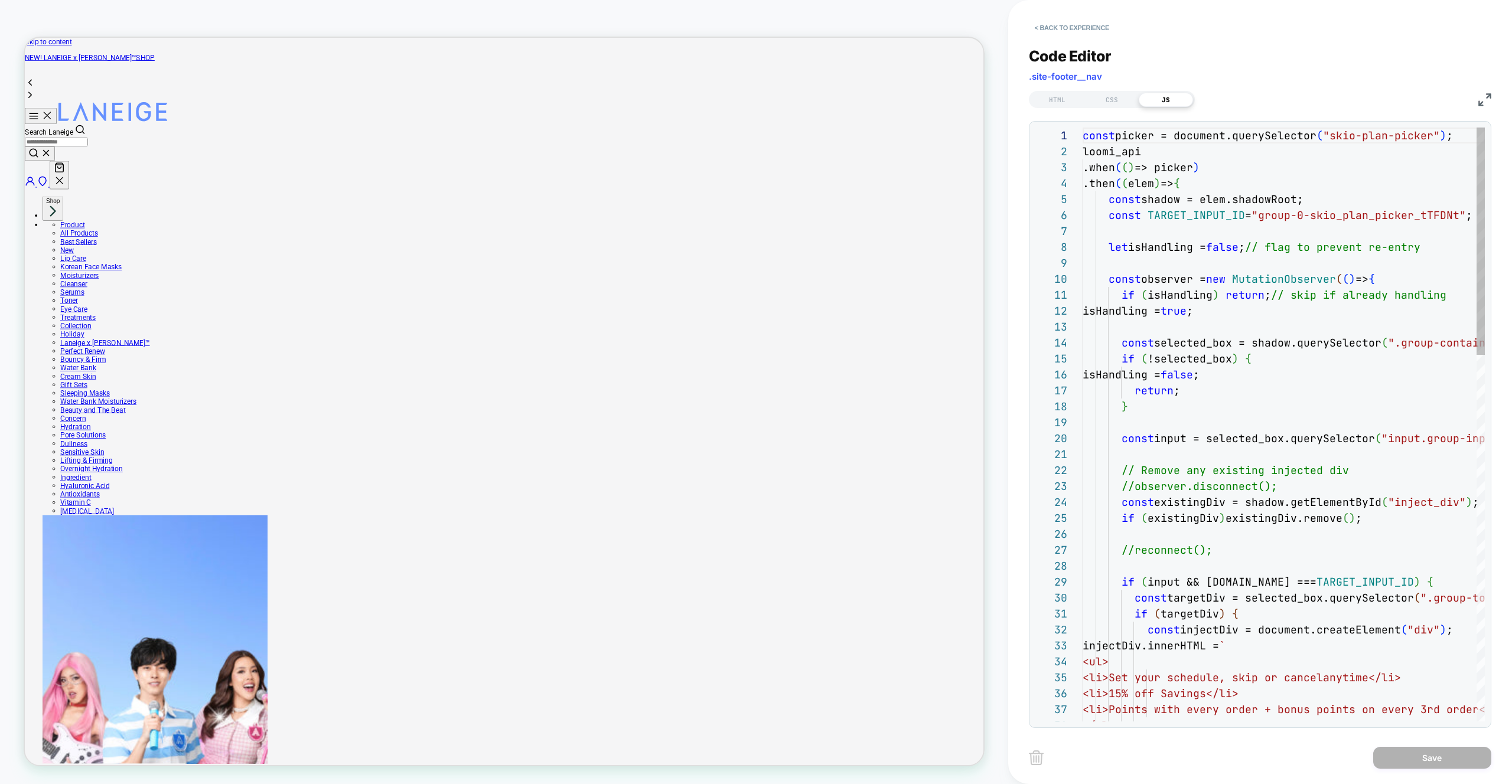
scroll to position [159, 0]
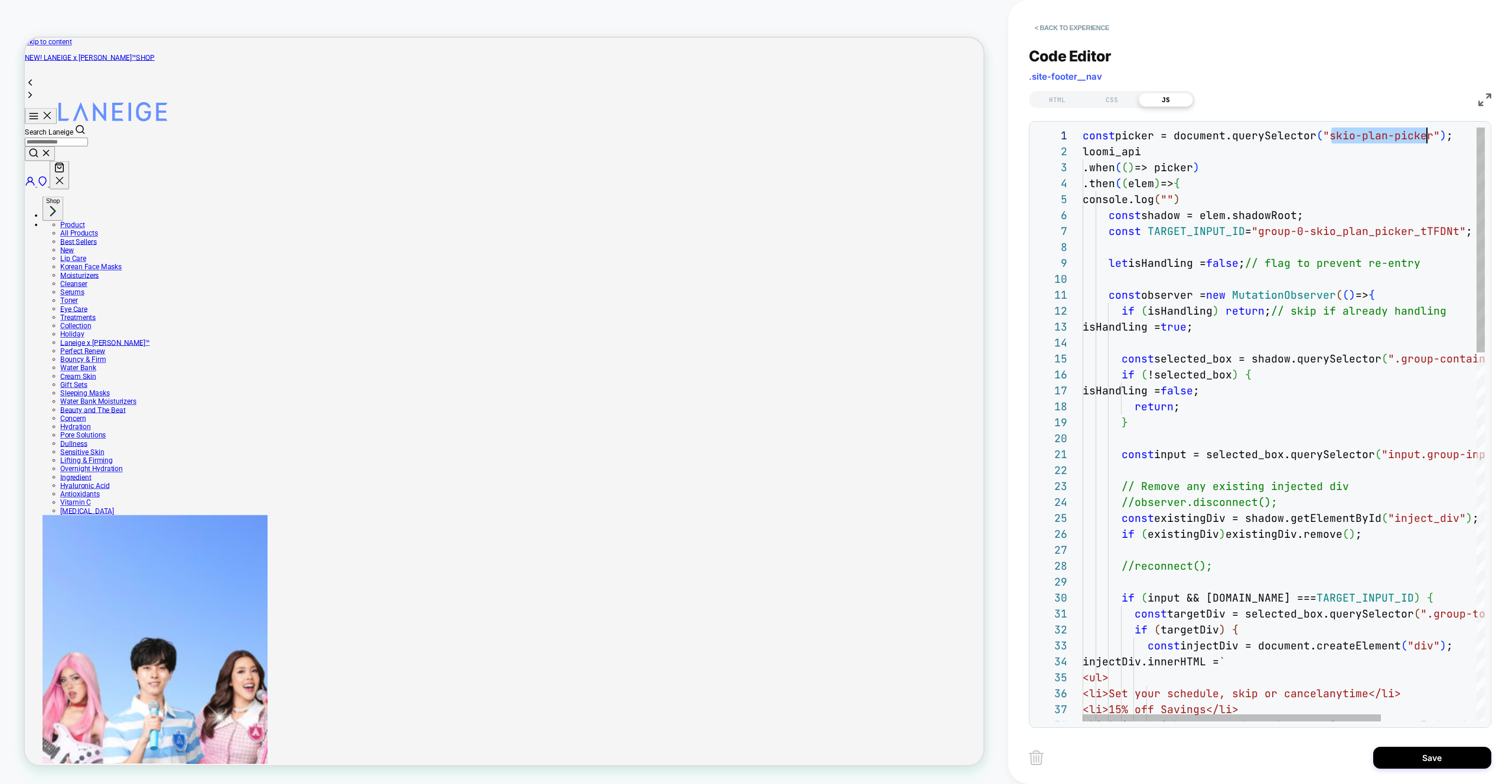
scroll to position [0, 351]
drag, startPoint x: 1334, startPoint y: 134, endPoint x: 1433, endPoint y: 133, distance: 99.0
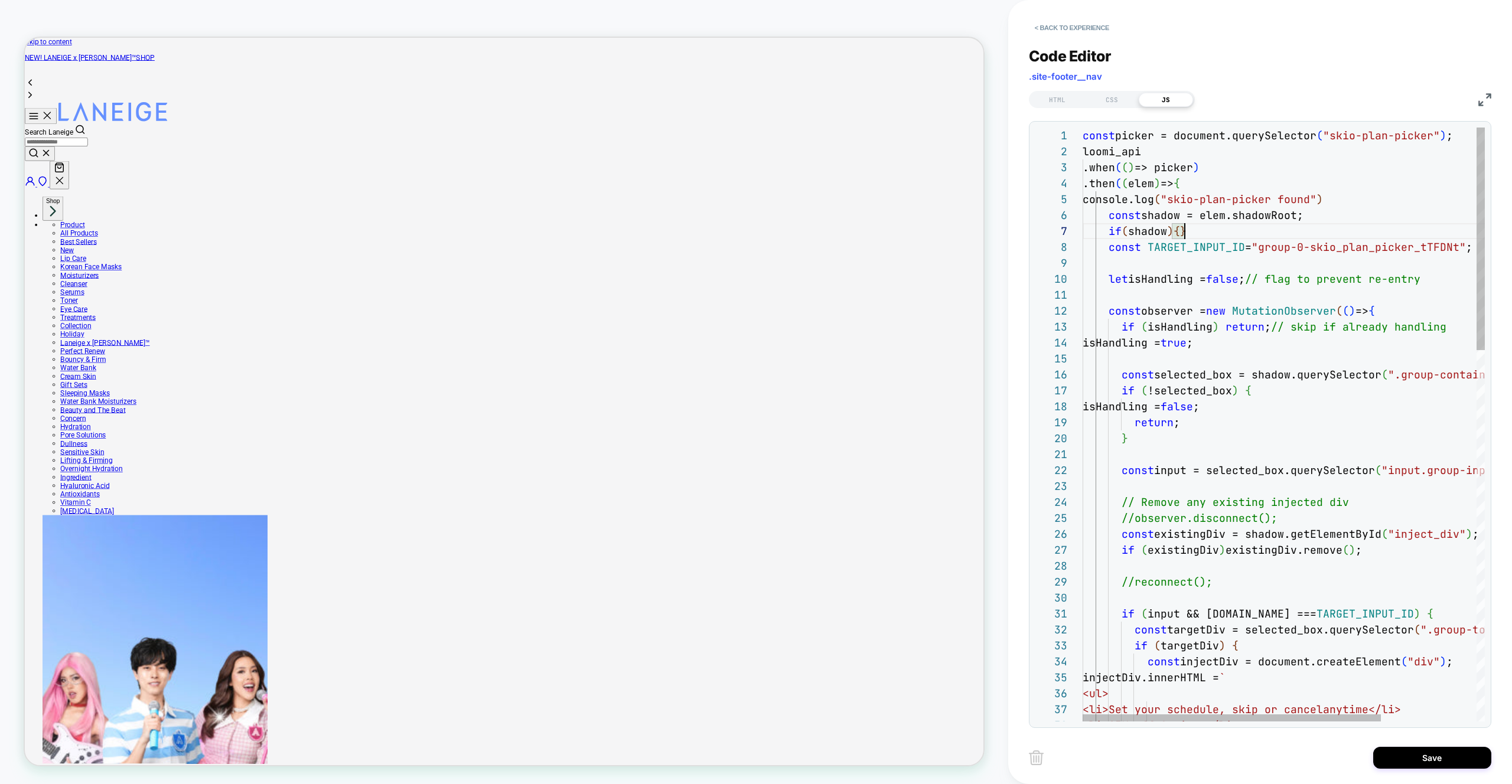
scroll to position [96, 96]
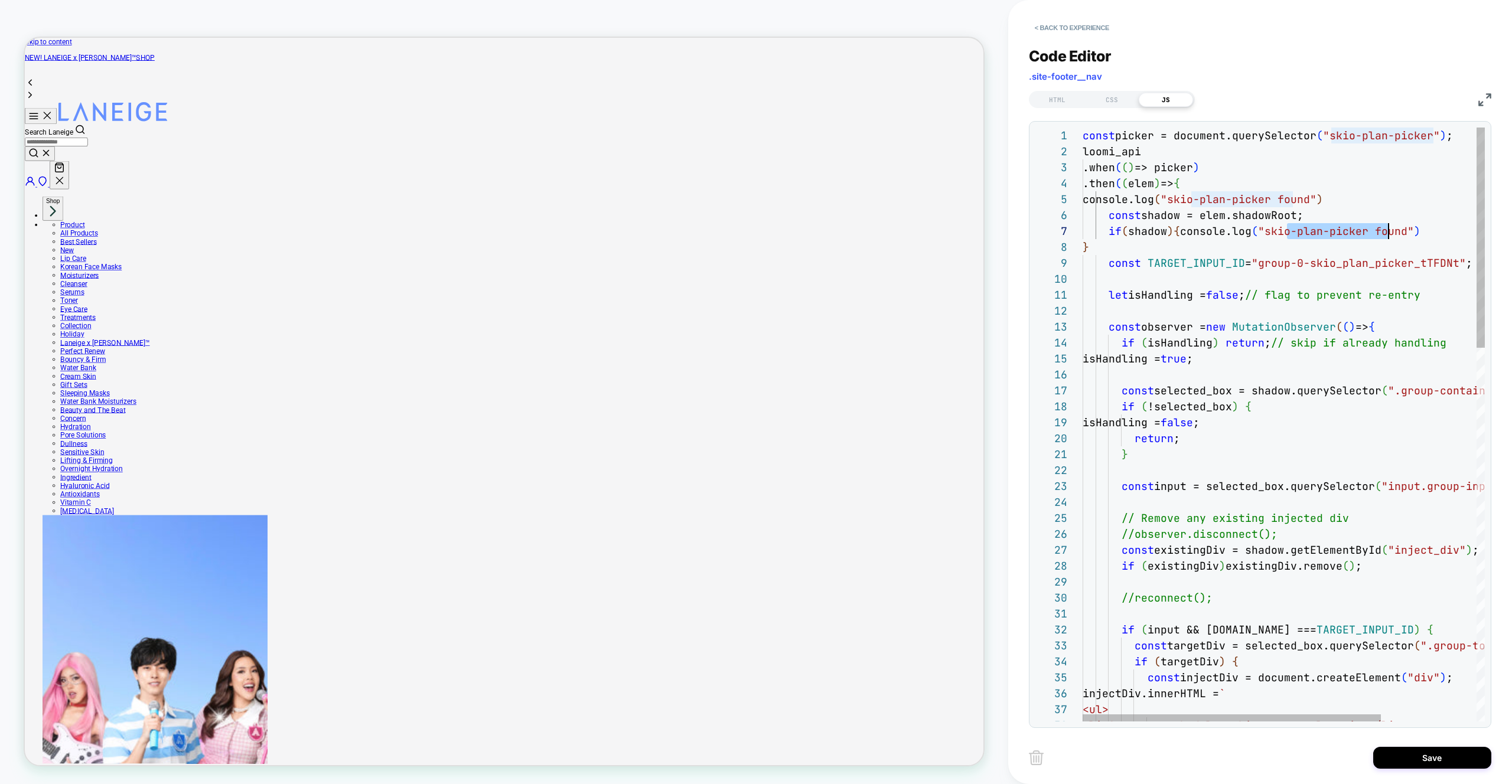
drag, startPoint x: 1288, startPoint y: 234, endPoint x: 1390, endPoint y: 231, distance: 102.0
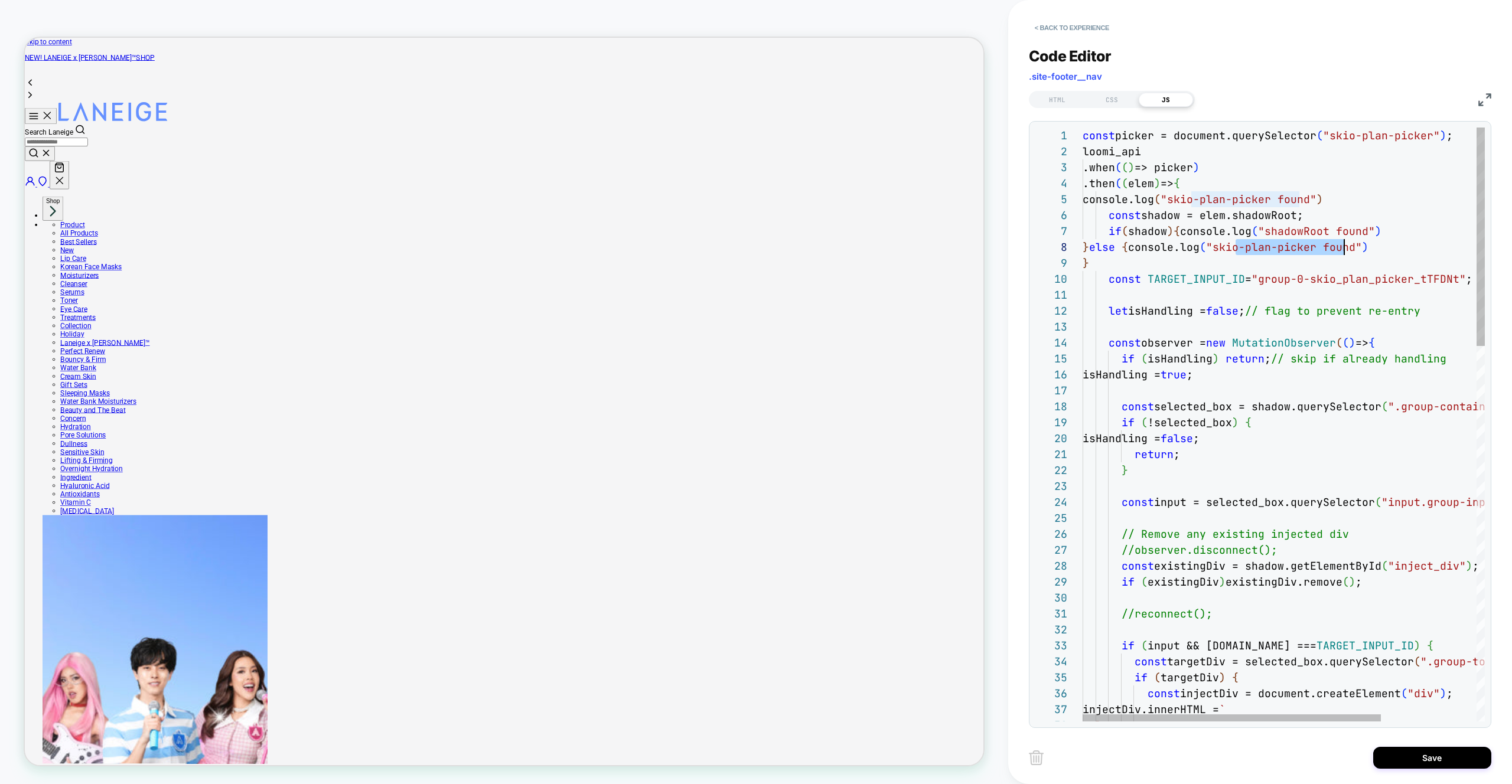
scroll to position [111, 261]
drag, startPoint x: 1237, startPoint y: 247, endPoint x: 1341, endPoint y: 249, distance: 104.0
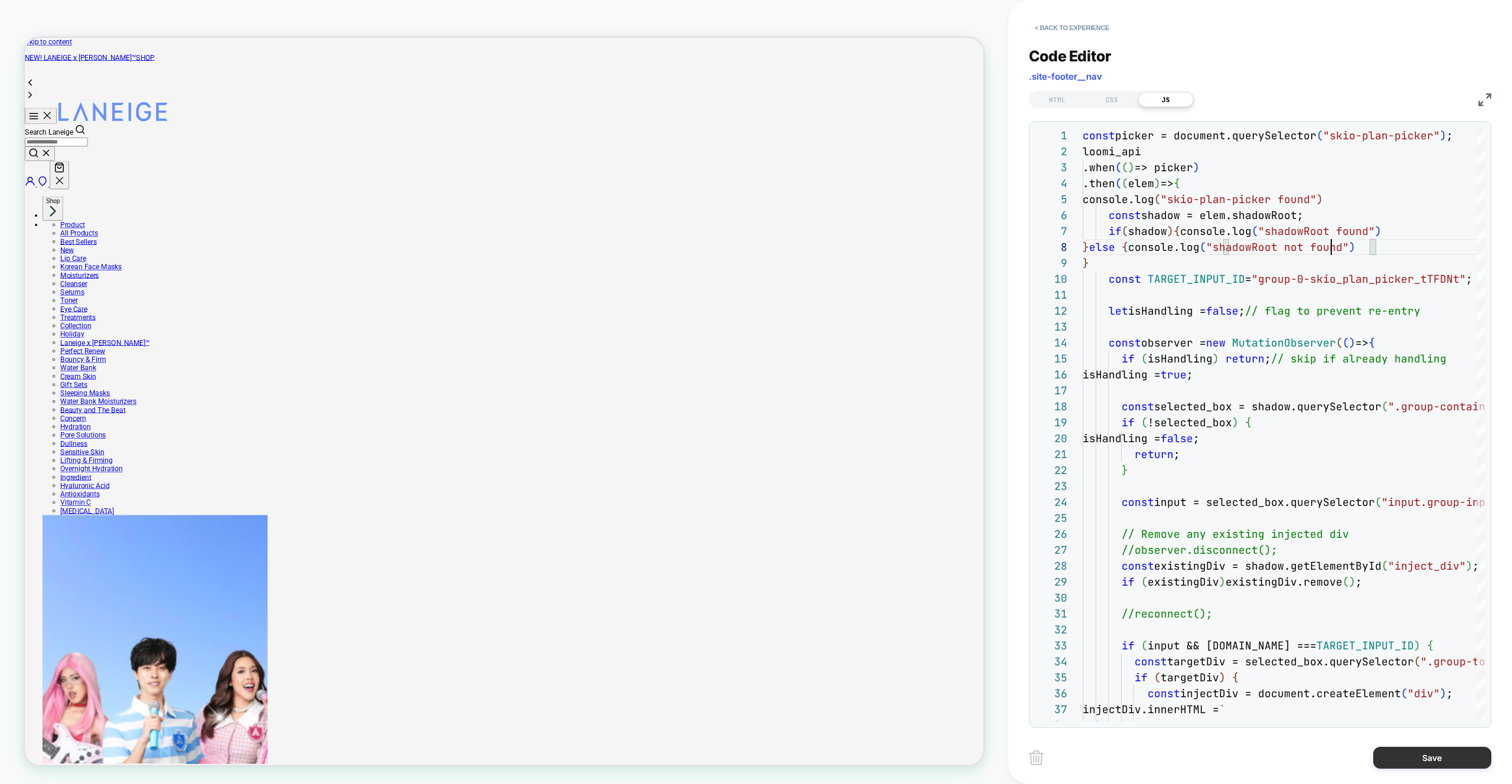
type textarea "**********"
click at [1452, 757] on button "Save" at bounding box center [1432, 758] width 118 height 22
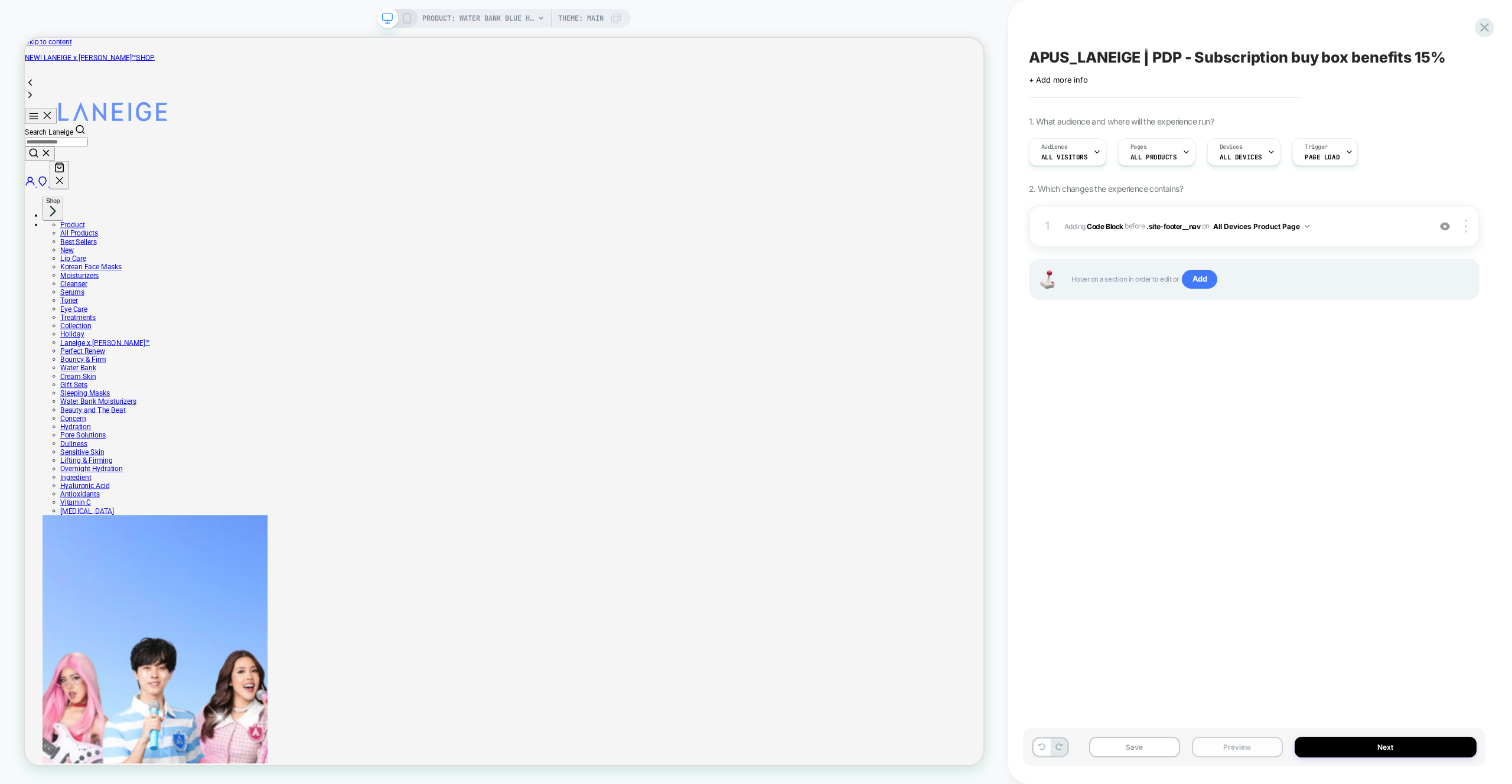
click at [1251, 744] on button "Preview" at bounding box center [1237, 746] width 91 height 21
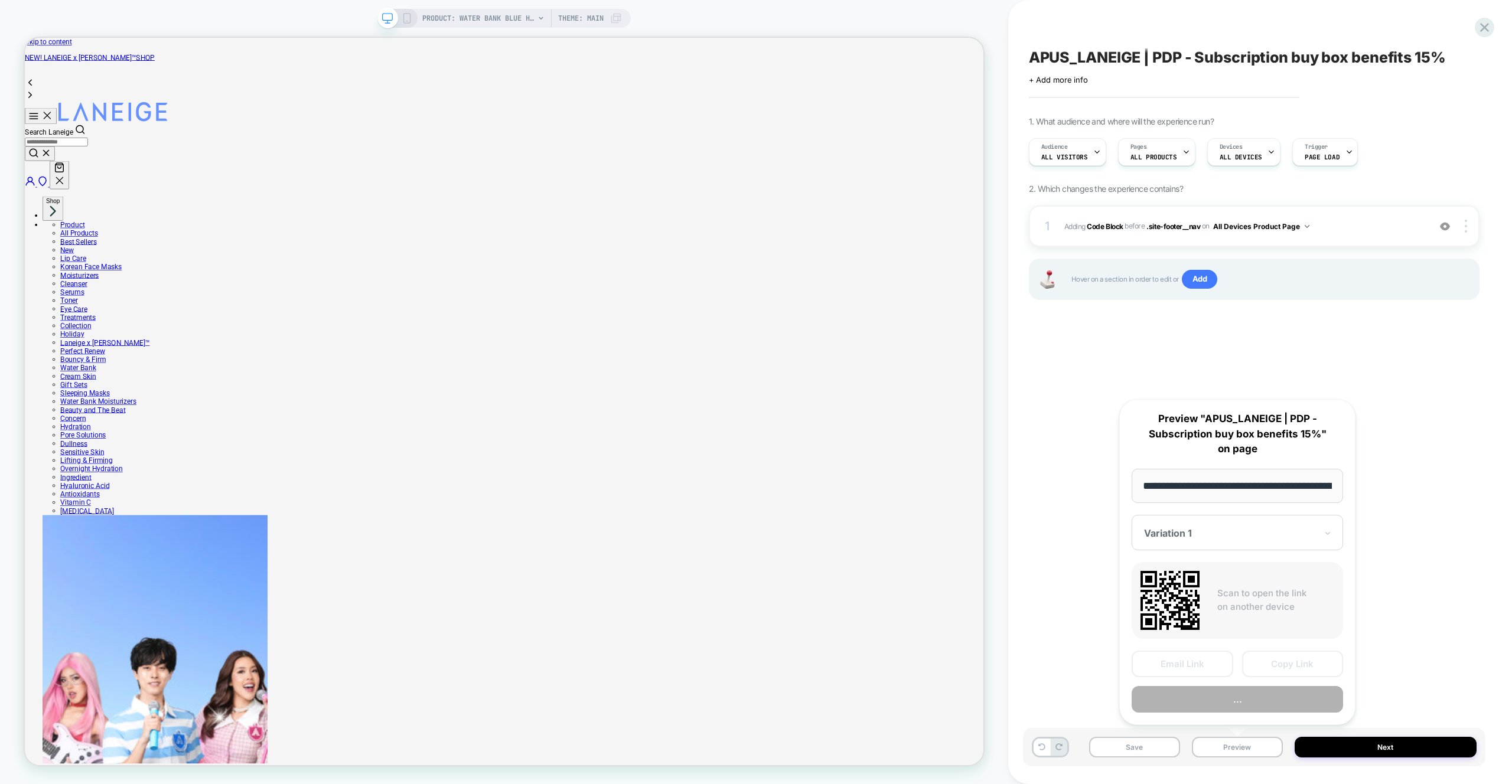
scroll to position [0, 288]
click at [1242, 700] on button "Preview" at bounding box center [1238, 699] width 212 height 26
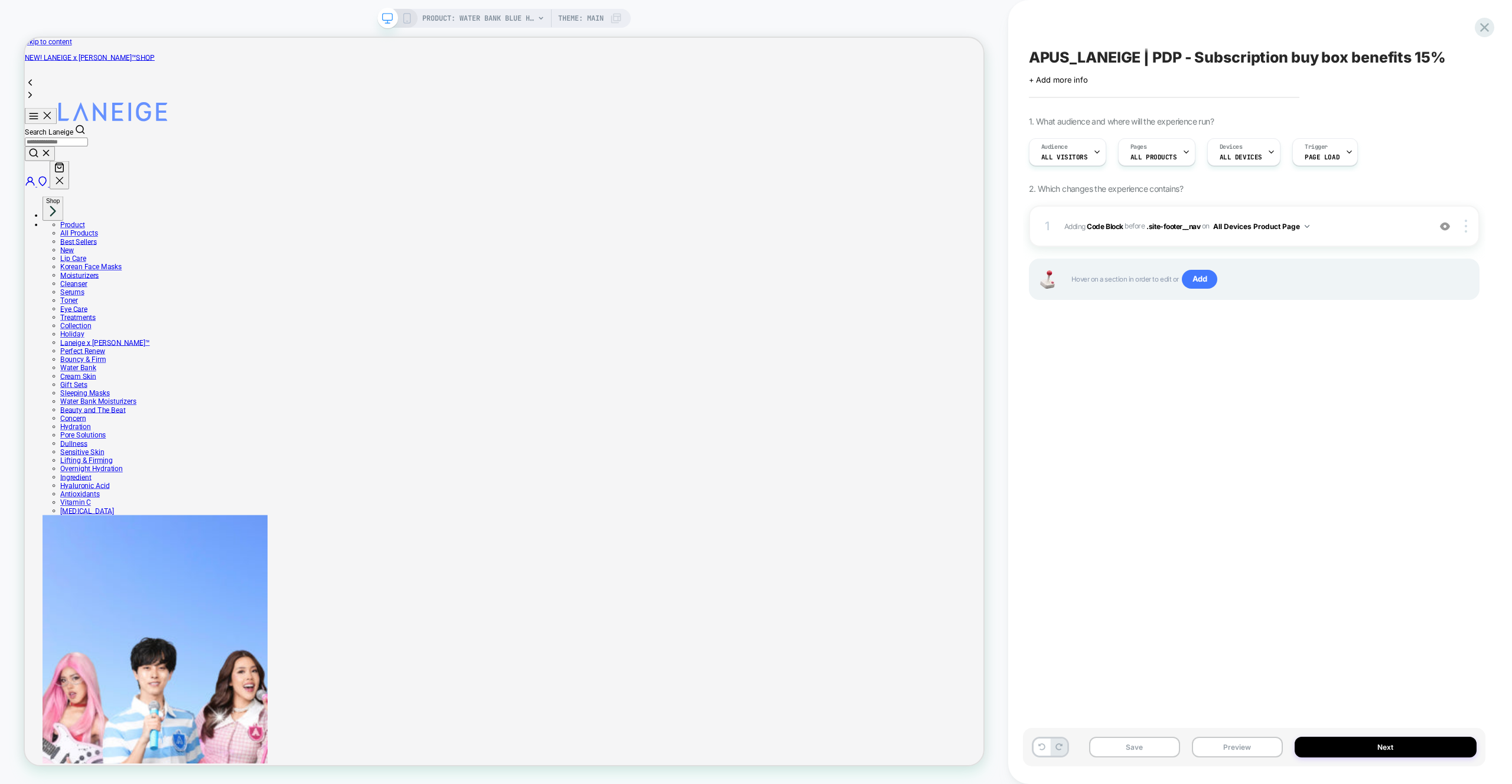
drag, startPoint x: 1352, startPoint y: 425, endPoint x: 1373, endPoint y: 352, distance: 76.0
click at [1352, 425] on div "APUS_LANEIGE | PDP - Subscription buy box benefits 15% Click to edit experience…" at bounding box center [1254, 392] width 463 height 761
click at [1354, 234] on div "1 Adding Code Block BEFORE .site-footer__nav .site-footer__nav on All Devices P…" at bounding box center [1254, 226] width 450 height 41
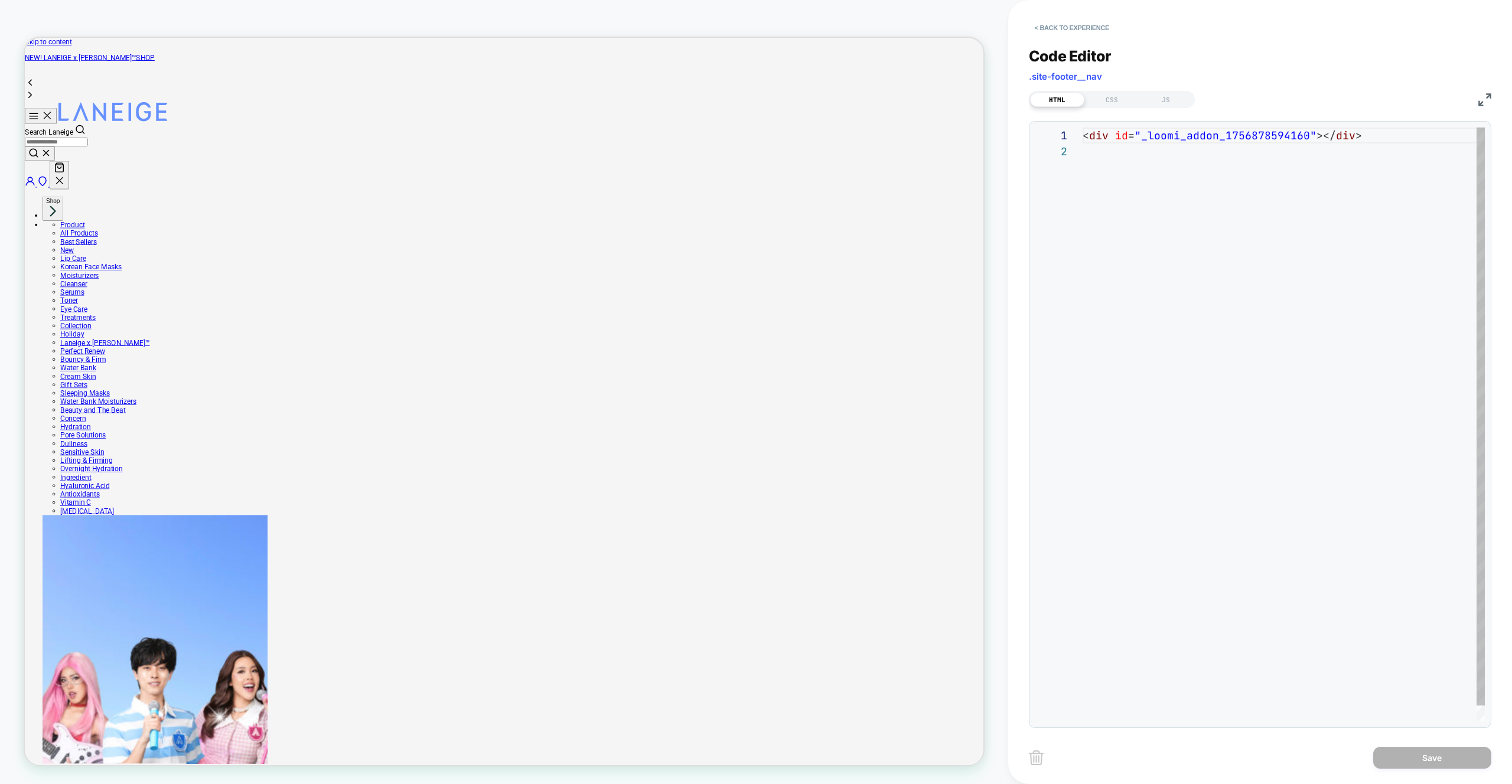
scroll to position [16, 0]
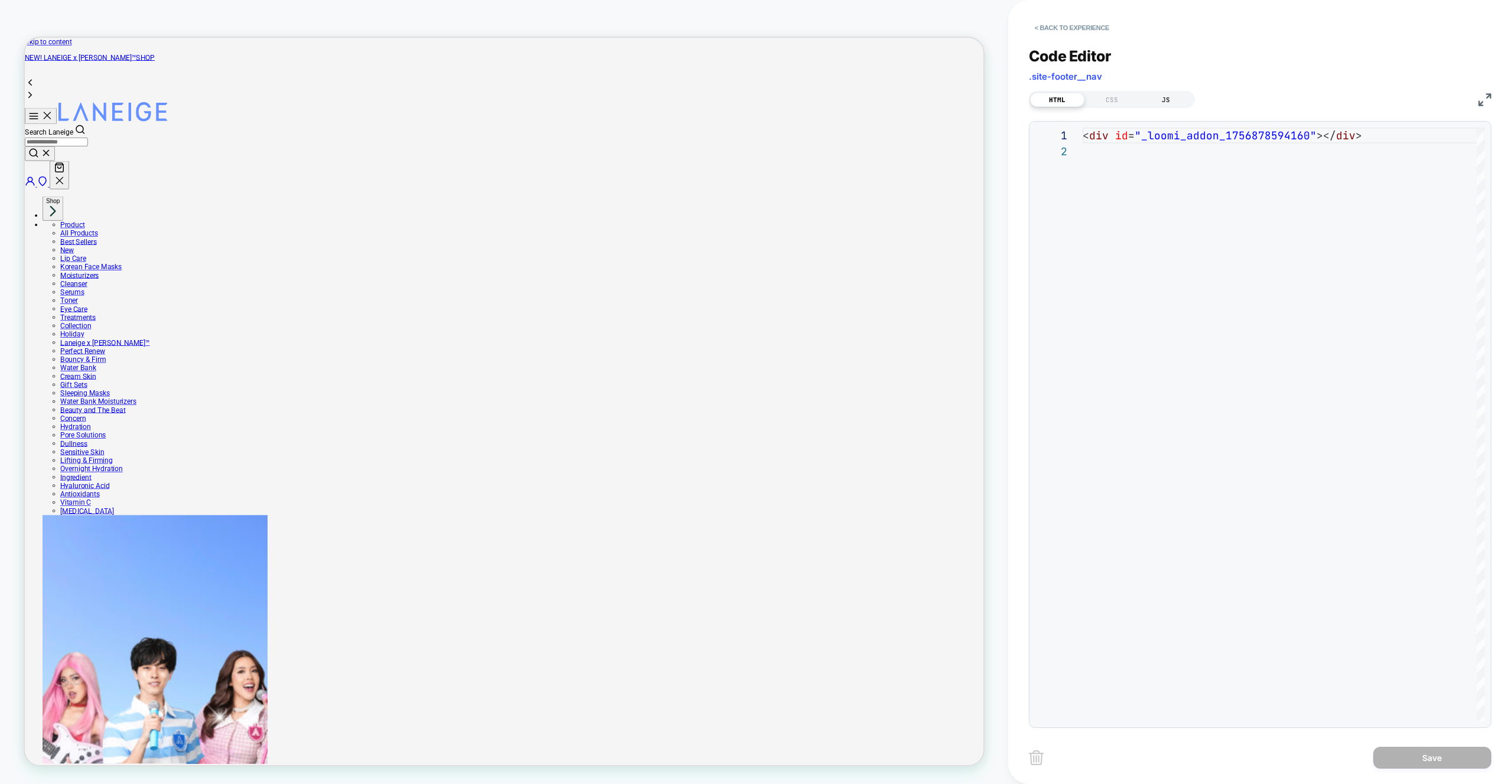
click at [1172, 106] on div "JS" at bounding box center [1166, 100] width 54 height 14
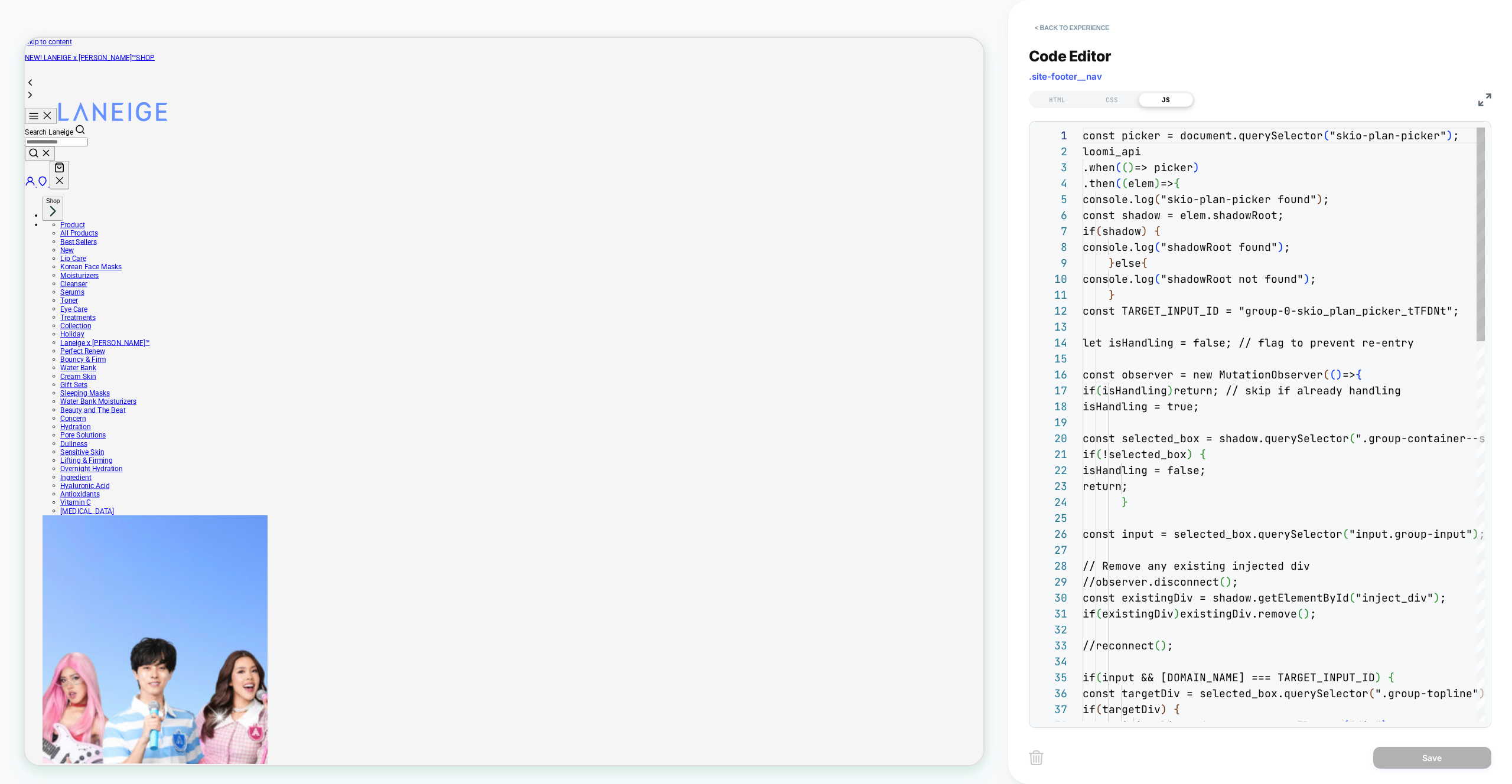
scroll to position [159, 0]
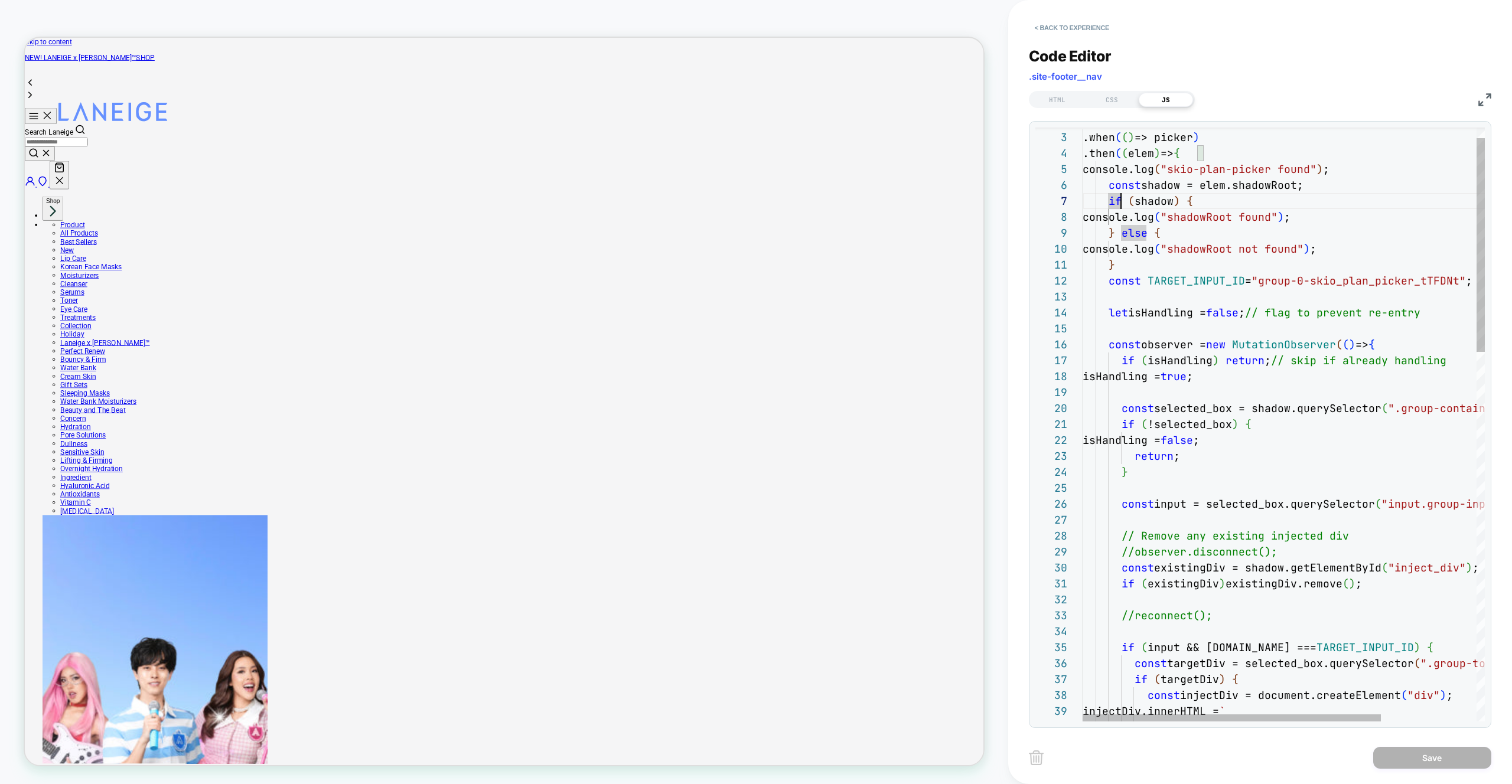
scroll to position [80, 313]
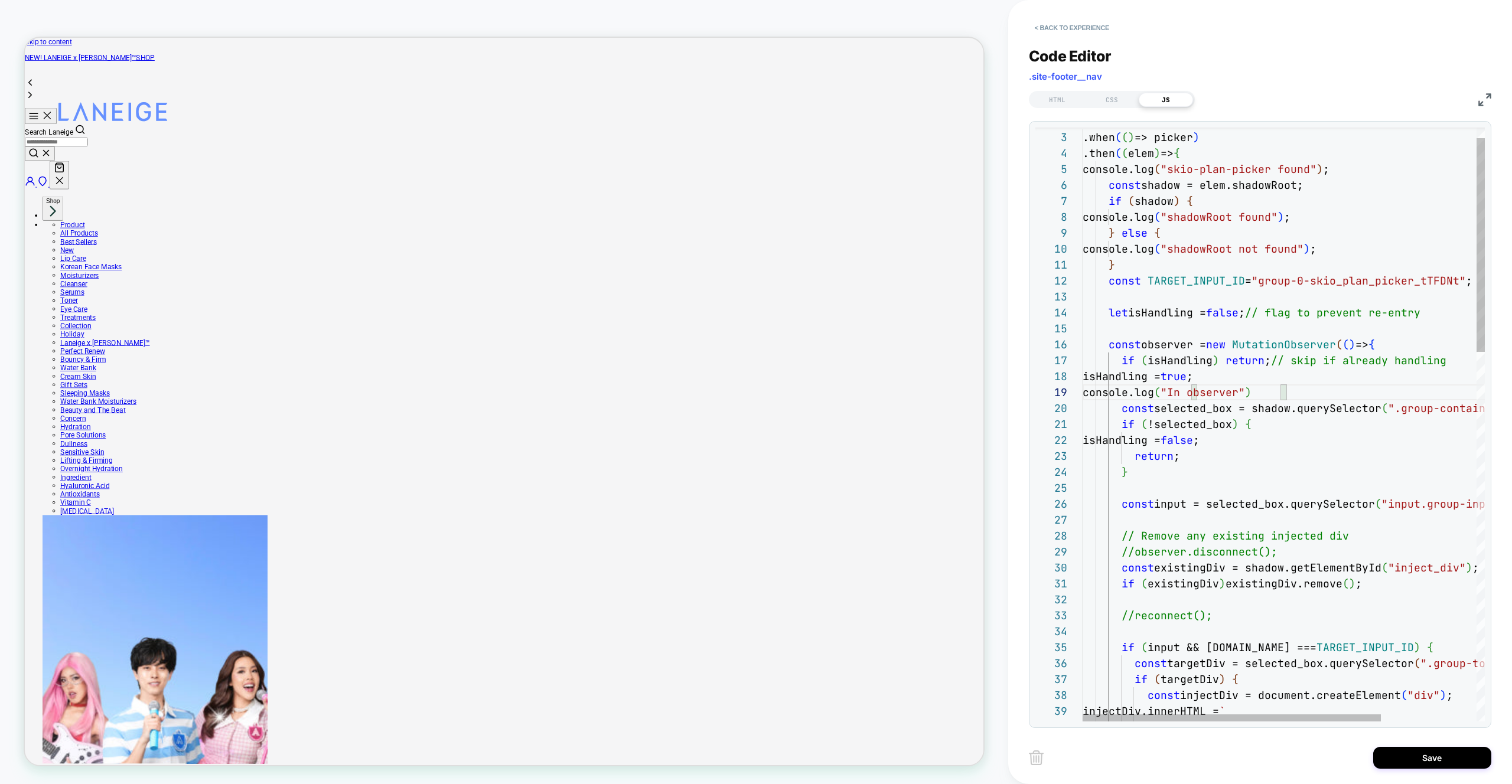
scroll to position [128, 205]
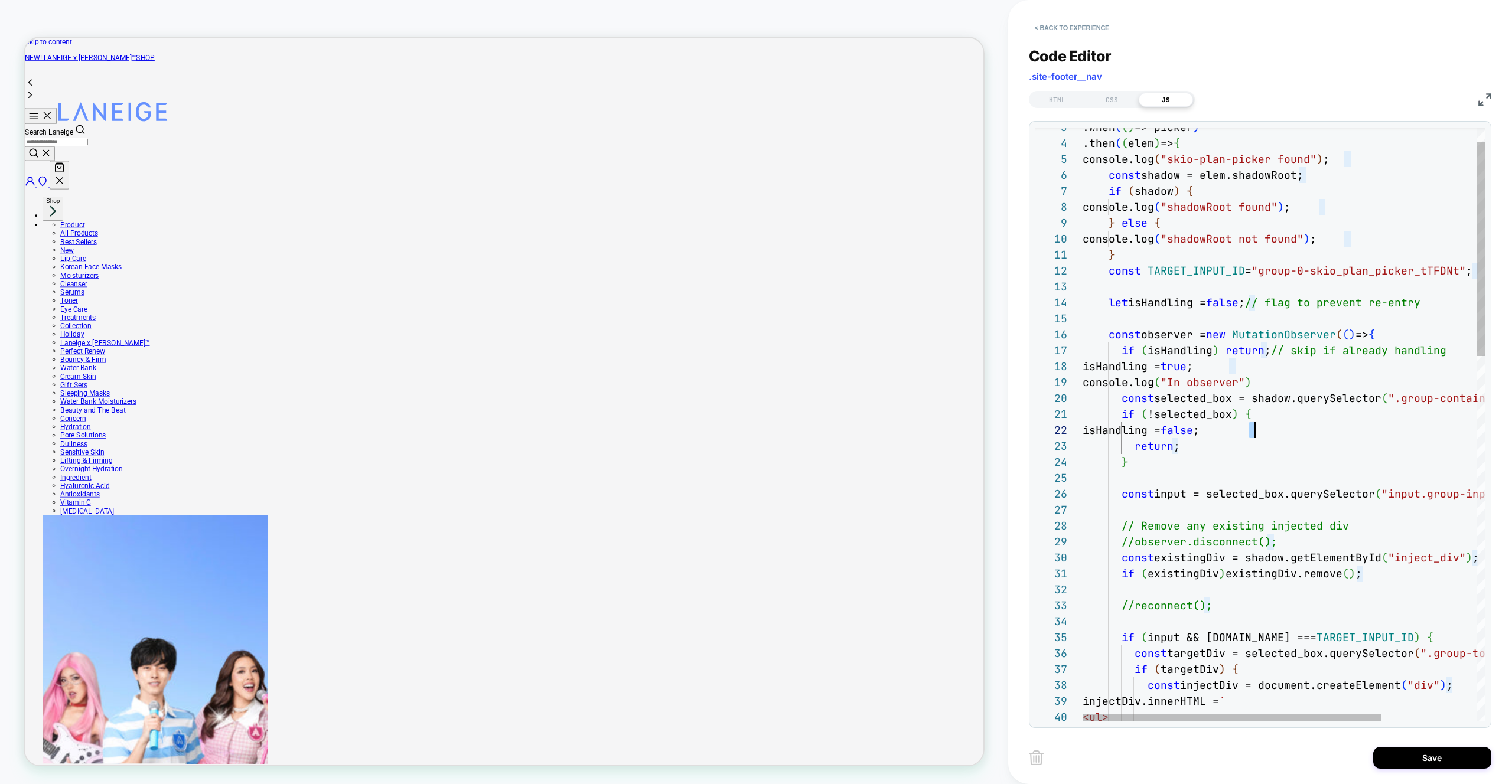
scroll to position [64, 0]
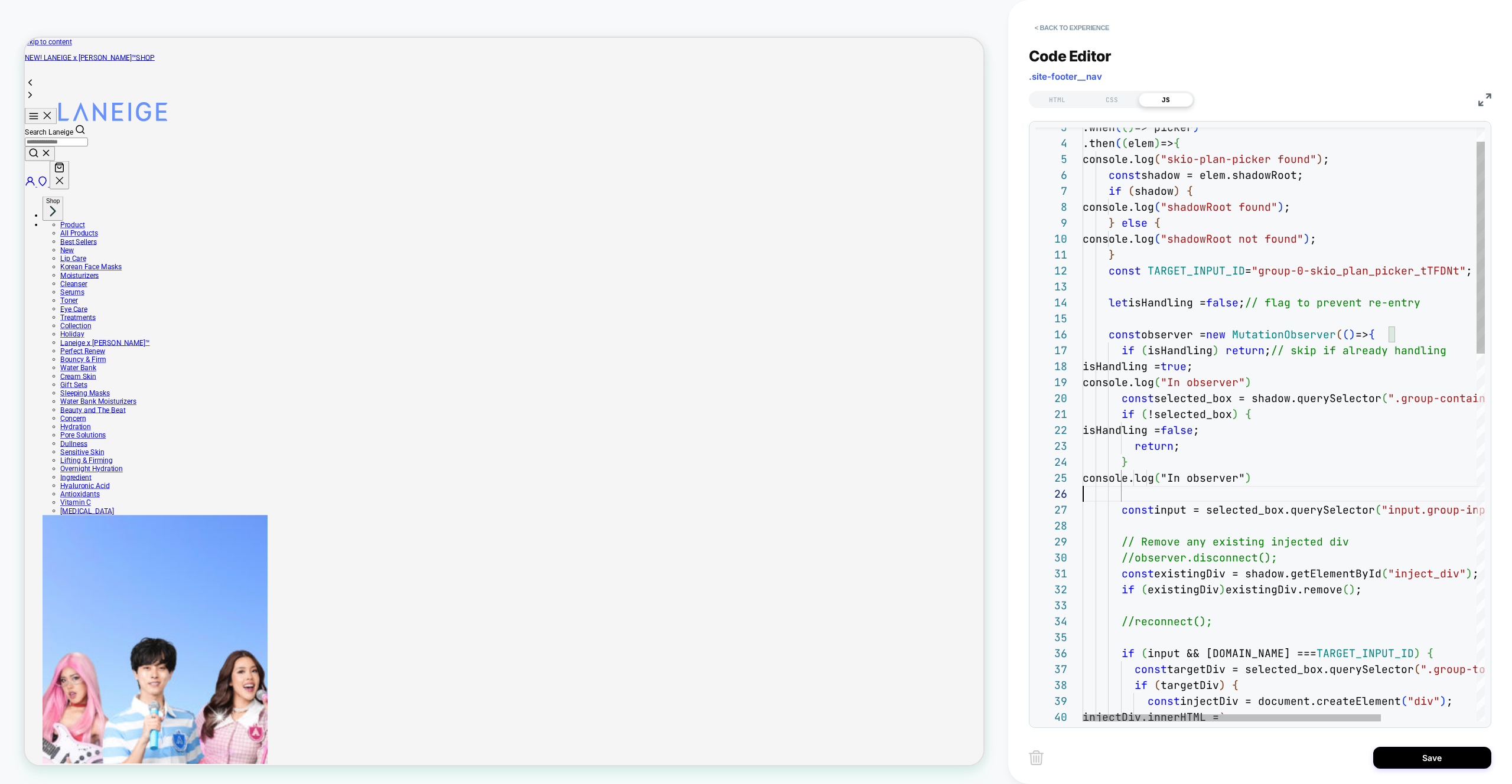
scroll to position [80, 0]
drag, startPoint x: 1206, startPoint y: 477, endPoint x: 1275, endPoint y: 477, distance: 69.0
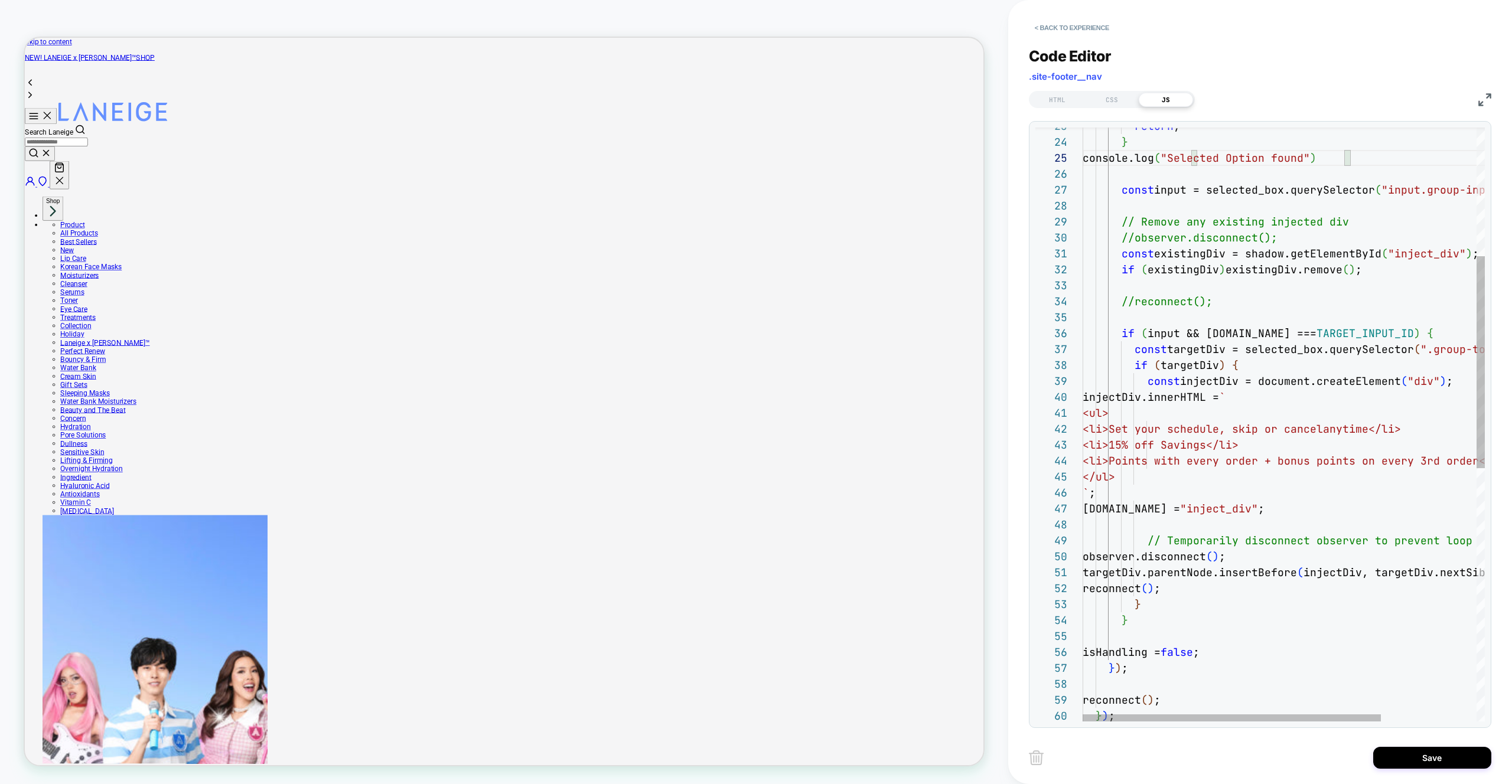
scroll to position [80, 319]
click at [1418, 337] on div "return ; } console.log ( "Selected Option found" ) const input = selected_box.q…" at bounding box center [1348, 598] width 531 height 1662
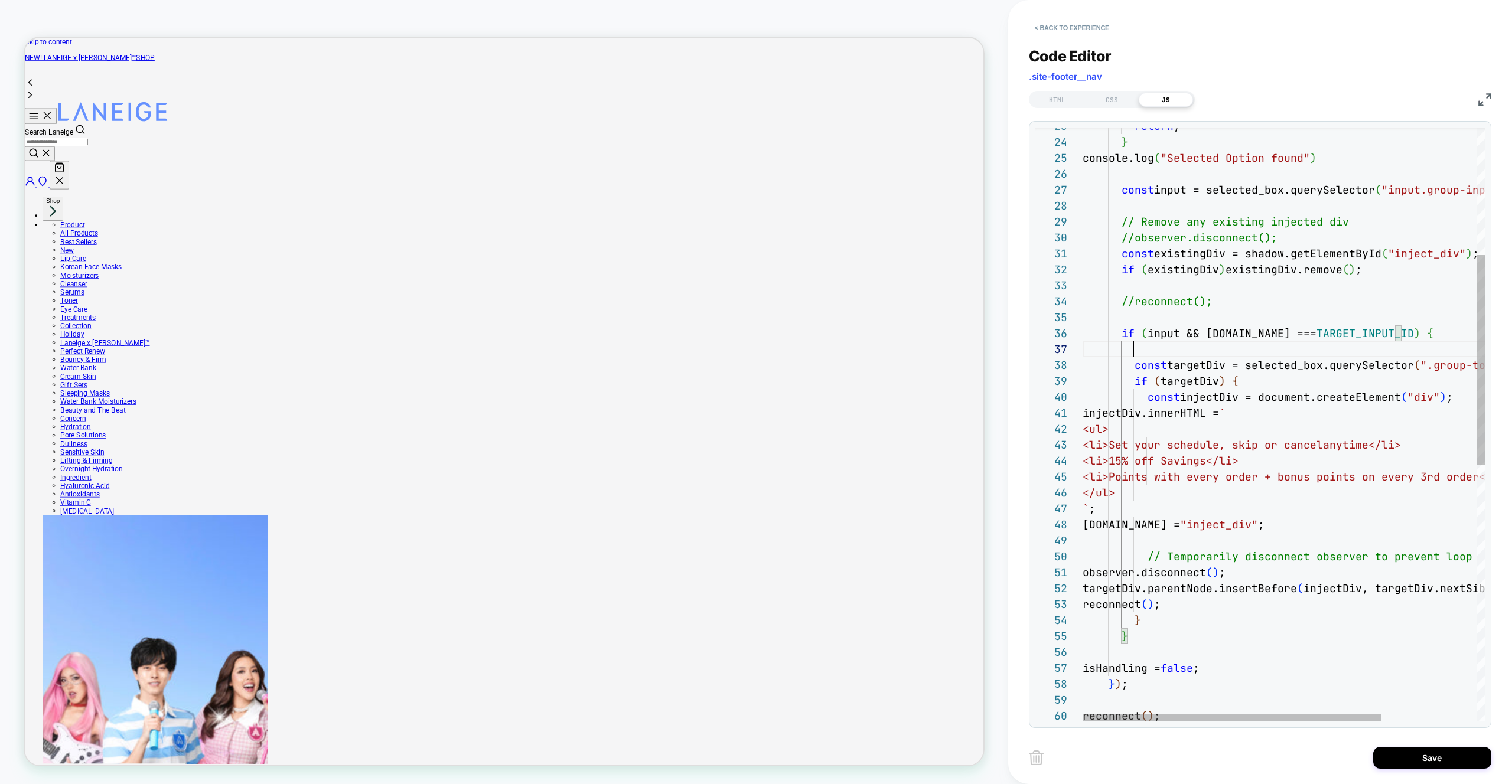
scroll to position [111, 0]
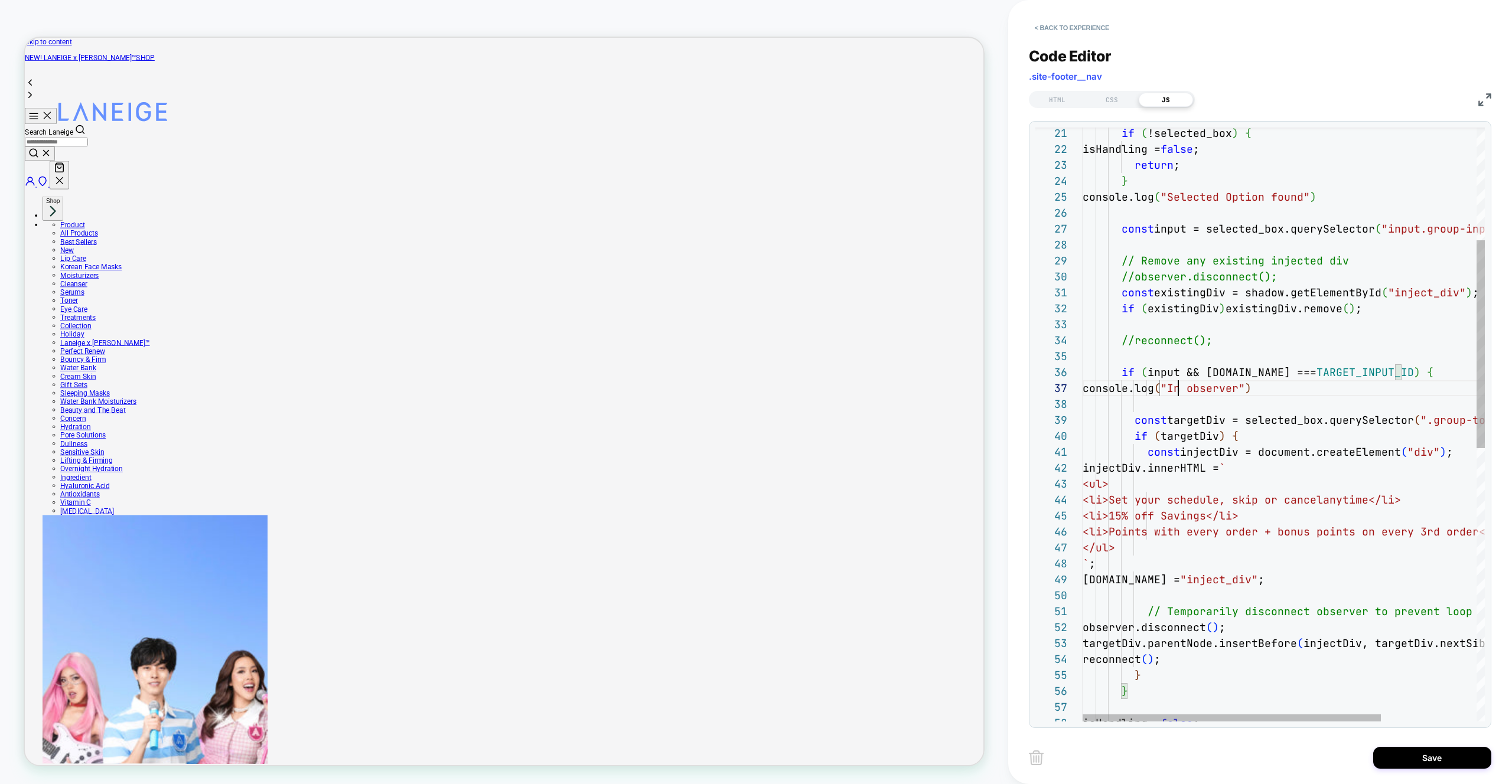
click at [1175, 390] on div "return ; } console.log ( "Selected Option found" ) const input = selected_box.q…" at bounding box center [1348, 653] width 531 height 1694
click at [1153, 404] on div "return ; } console.log ( "Selected Option found" ) const input = selected_box.q…" at bounding box center [1348, 653] width 531 height 1694
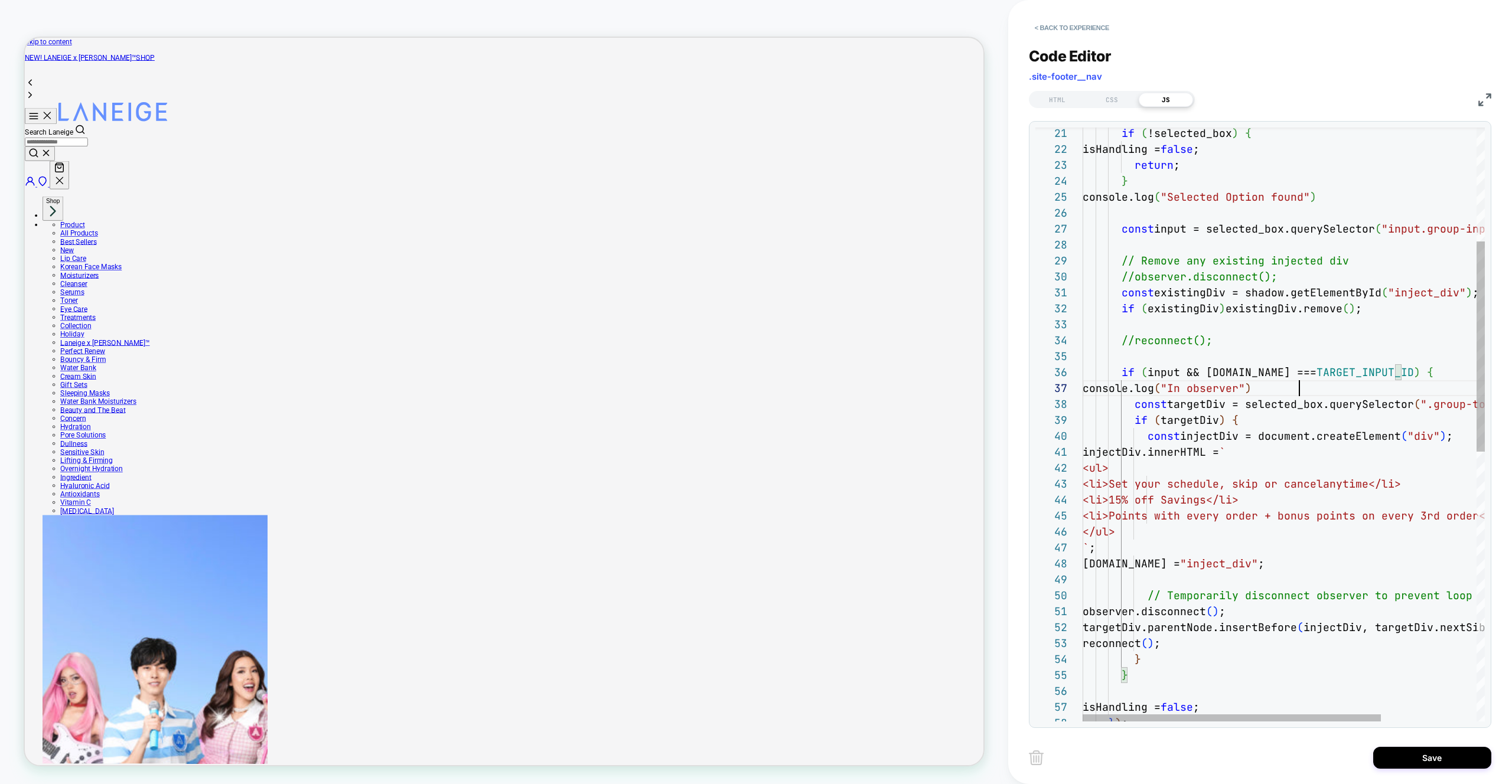
scroll to position [96, 217]
click at [1231, 448] on div "return ; } console.log ( "Selected Option found" ) const input = selected_box.q…" at bounding box center [1348, 645] width 531 height 1677
drag, startPoint x: 1219, startPoint y: 386, endPoint x: 1285, endPoint y: 388, distance: 66.0
click at [1285, 388] on div "return ; } console.log ( "Selected Option found" ) const input = selected_box.q…" at bounding box center [1348, 645] width 531 height 1677
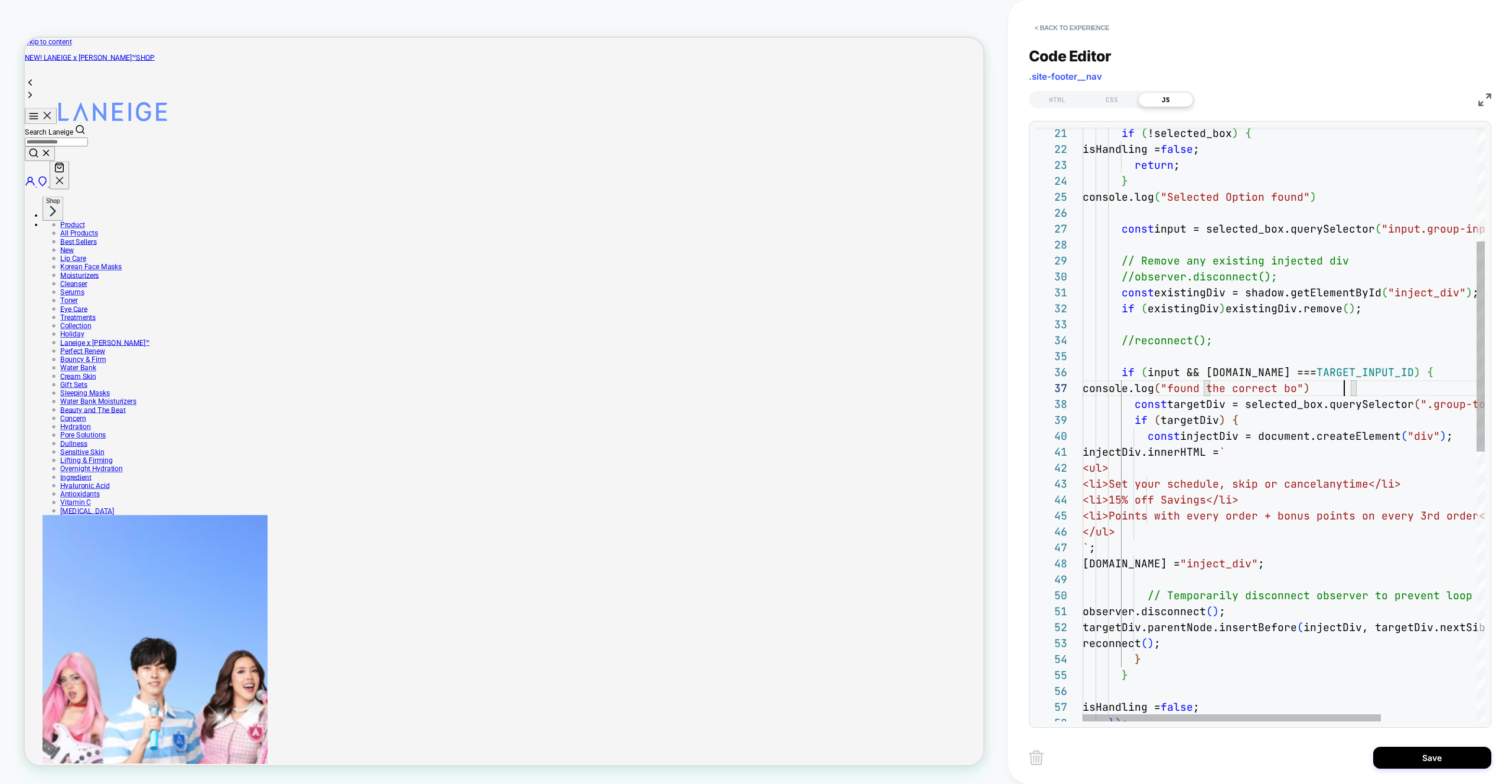
scroll to position [96, 268]
click at [1287, 402] on div "return ; } console.log ( "Selected Option found" ) const input = selected_box.q…" at bounding box center [1348, 645] width 531 height 1677
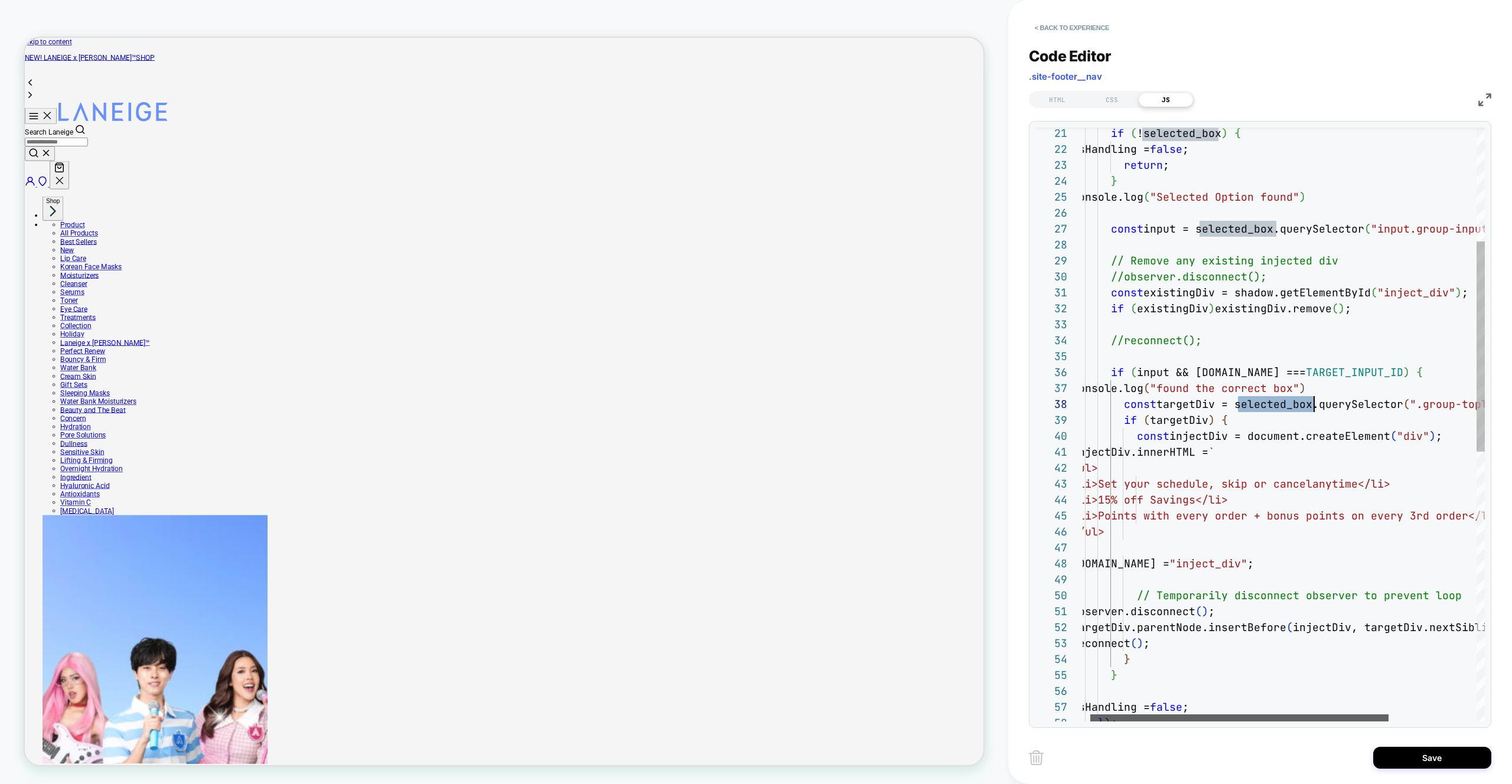
click at [1230, 717] on div at bounding box center [1239, 718] width 298 height 7
click at [1336, 373] on div "return ; } console.log ( "Selected Option found" ) const input = selected_box.q…" at bounding box center [1337, 645] width 531 height 1677
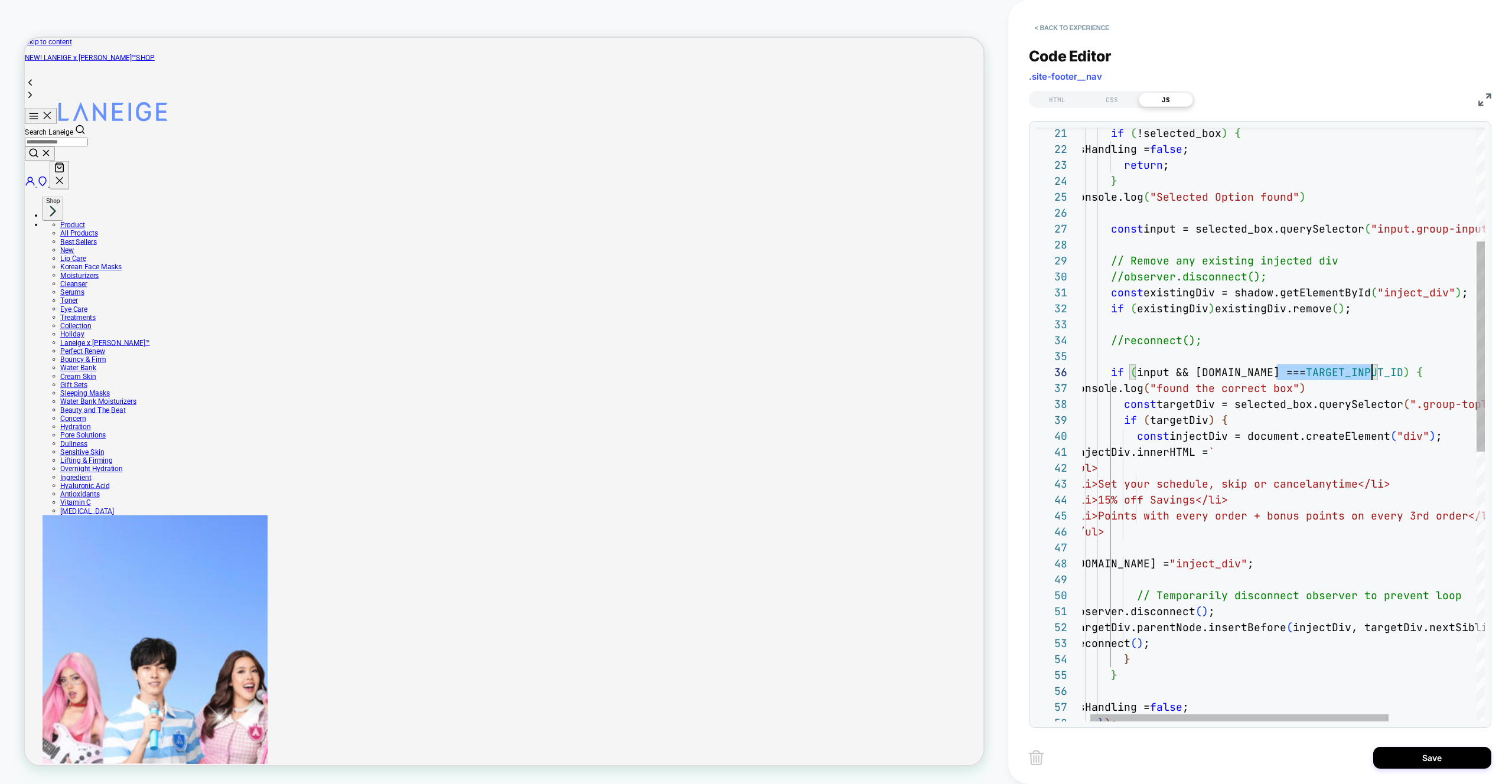
scroll to position [80, 300]
click at [1336, 373] on div "return ; } console.log ( "Selected Option found" ) const input = selected_box.q…" at bounding box center [1337, 645] width 531 height 1677
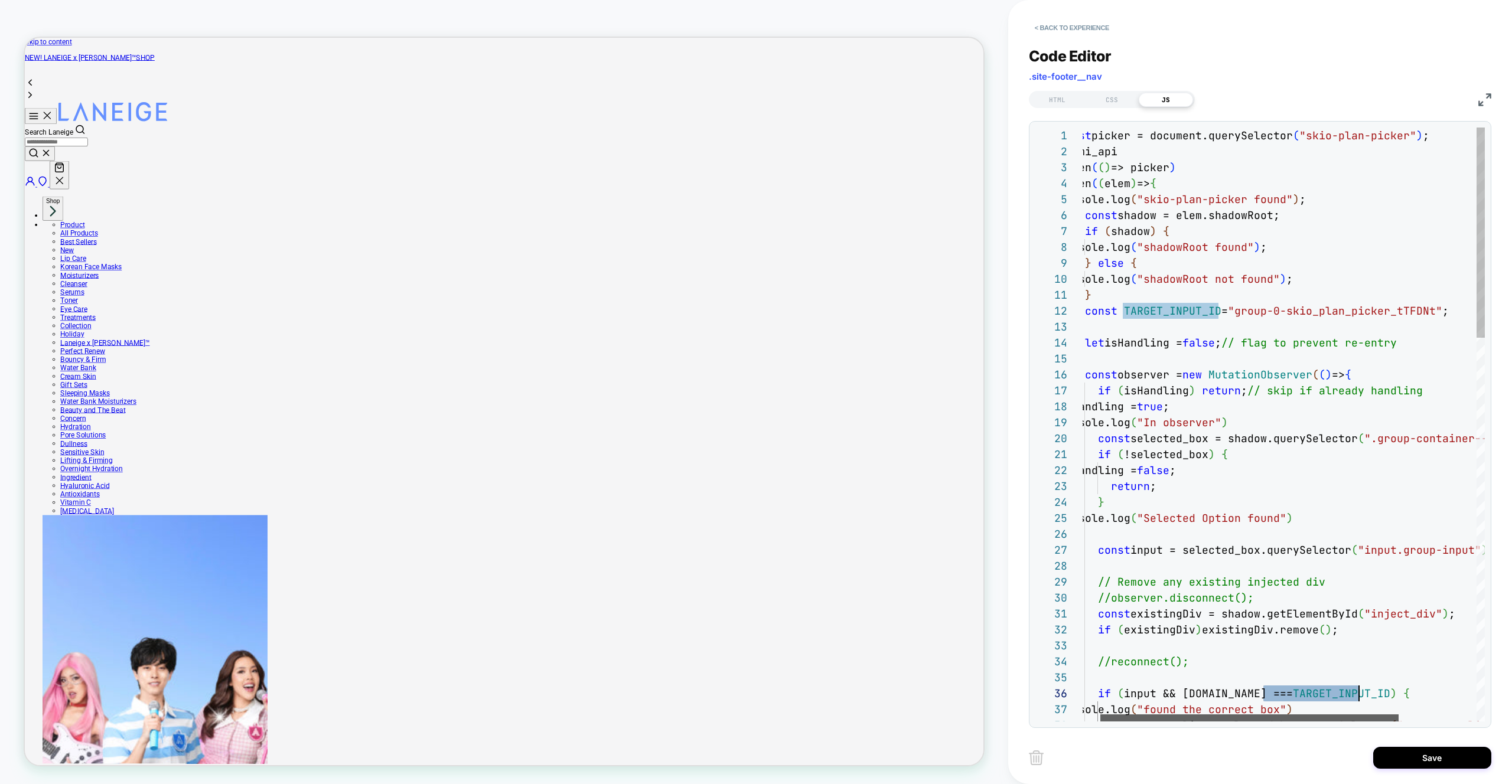
click at [1206, 714] on div at bounding box center [1250, 718] width 298 height 7
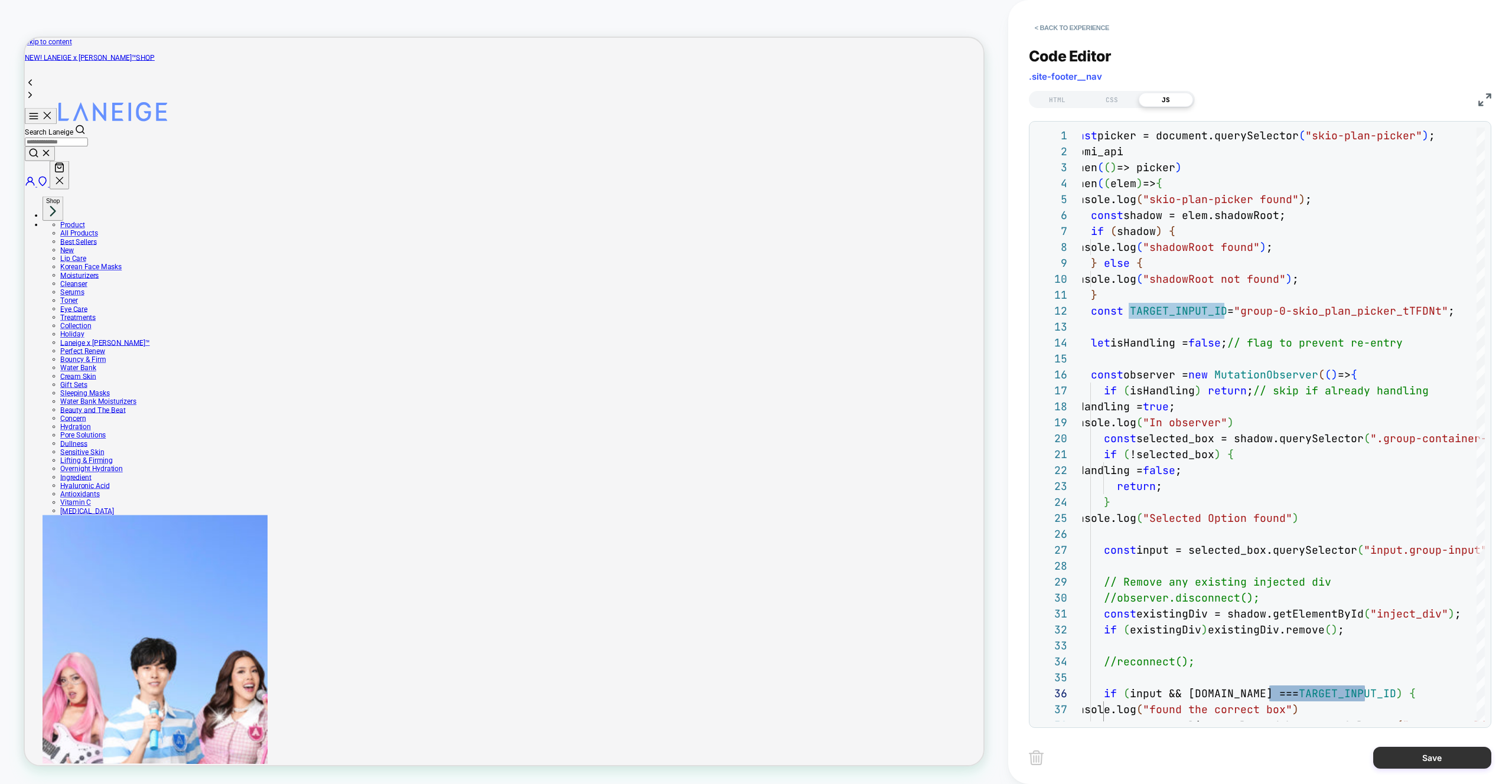
type textarea "**********"
click at [1425, 751] on button "Save" at bounding box center [1432, 758] width 118 height 22
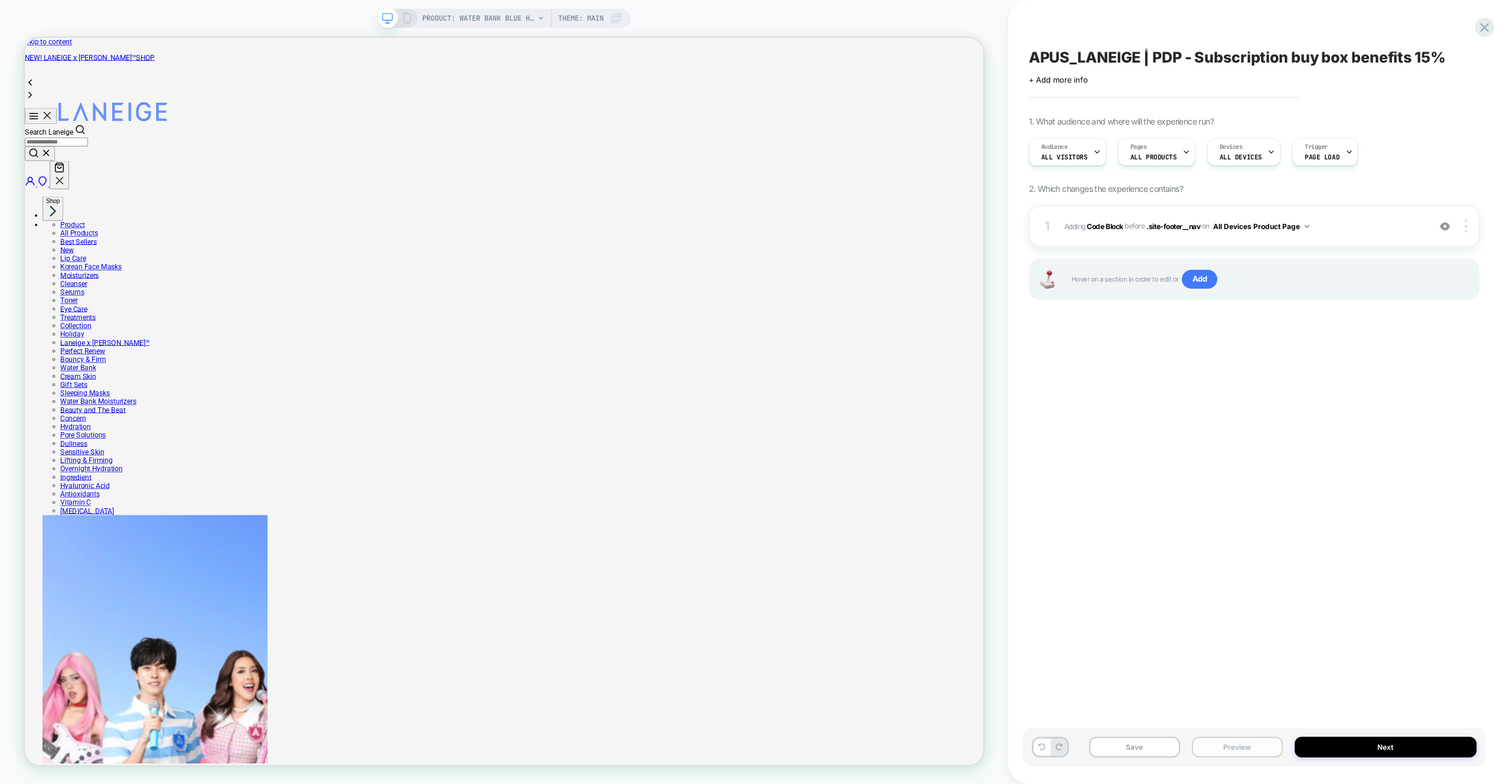
click at [1246, 744] on button "Preview" at bounding box center [1237, 746] width 91 height 21
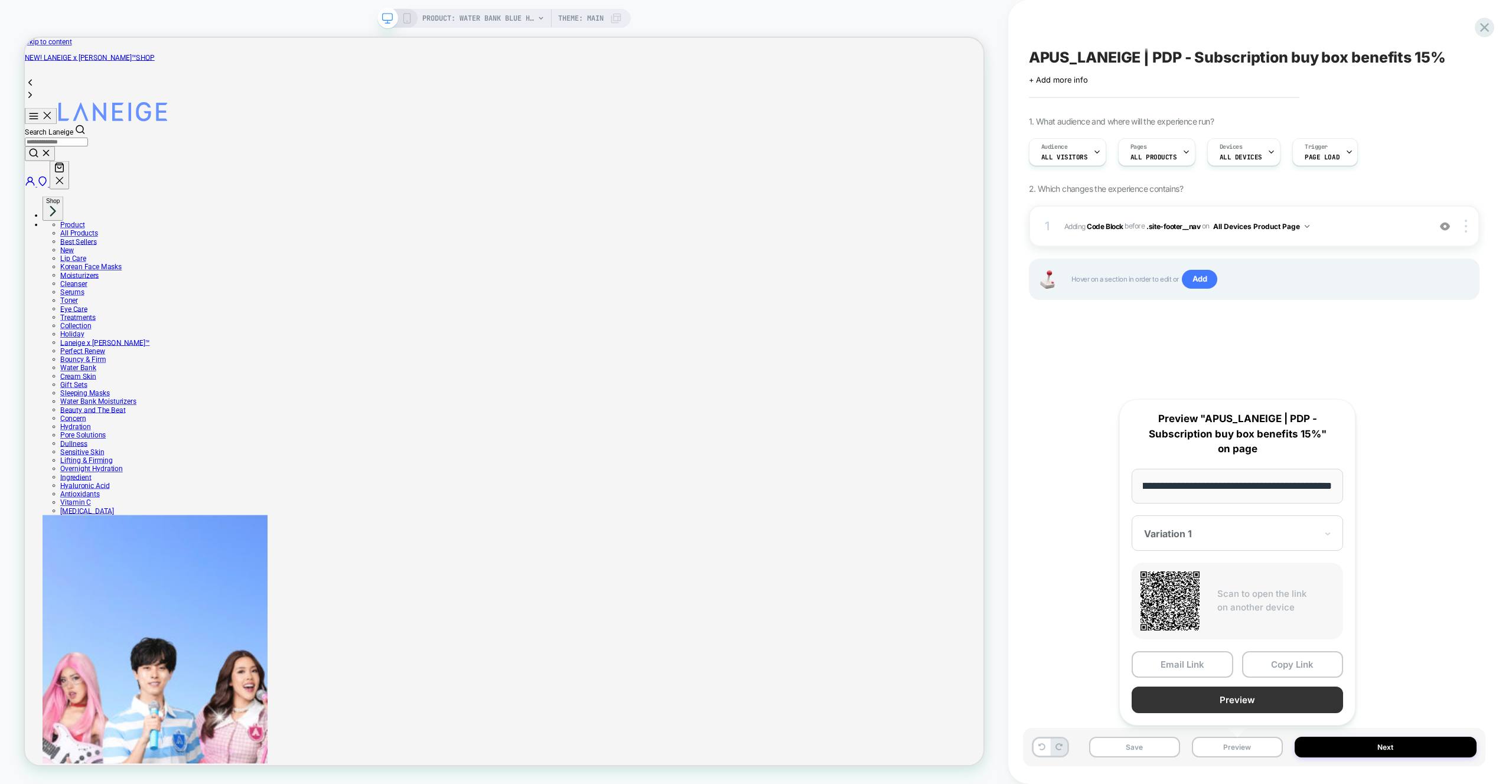
scroll to position [0, 0]
click at [1242, 695] on button "Preview" at bounding box center [1238, 699] width 212 height 26
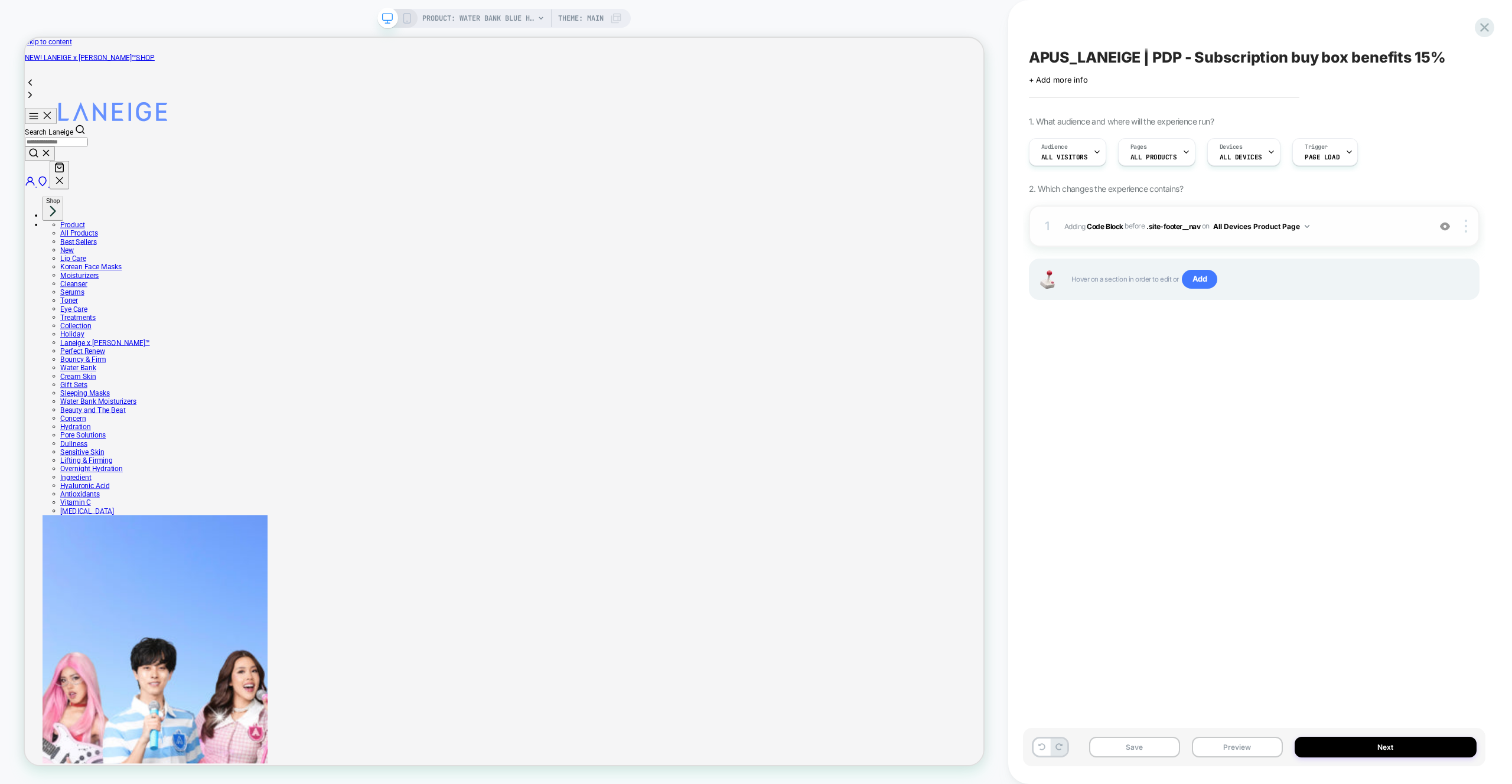
click at [1363, 227] on span "Adding Code Block BEFORE .site-footer__nav .site-footer__nav on All Devices Pro…" at bounding box center [1243, 226] width 359 height 15
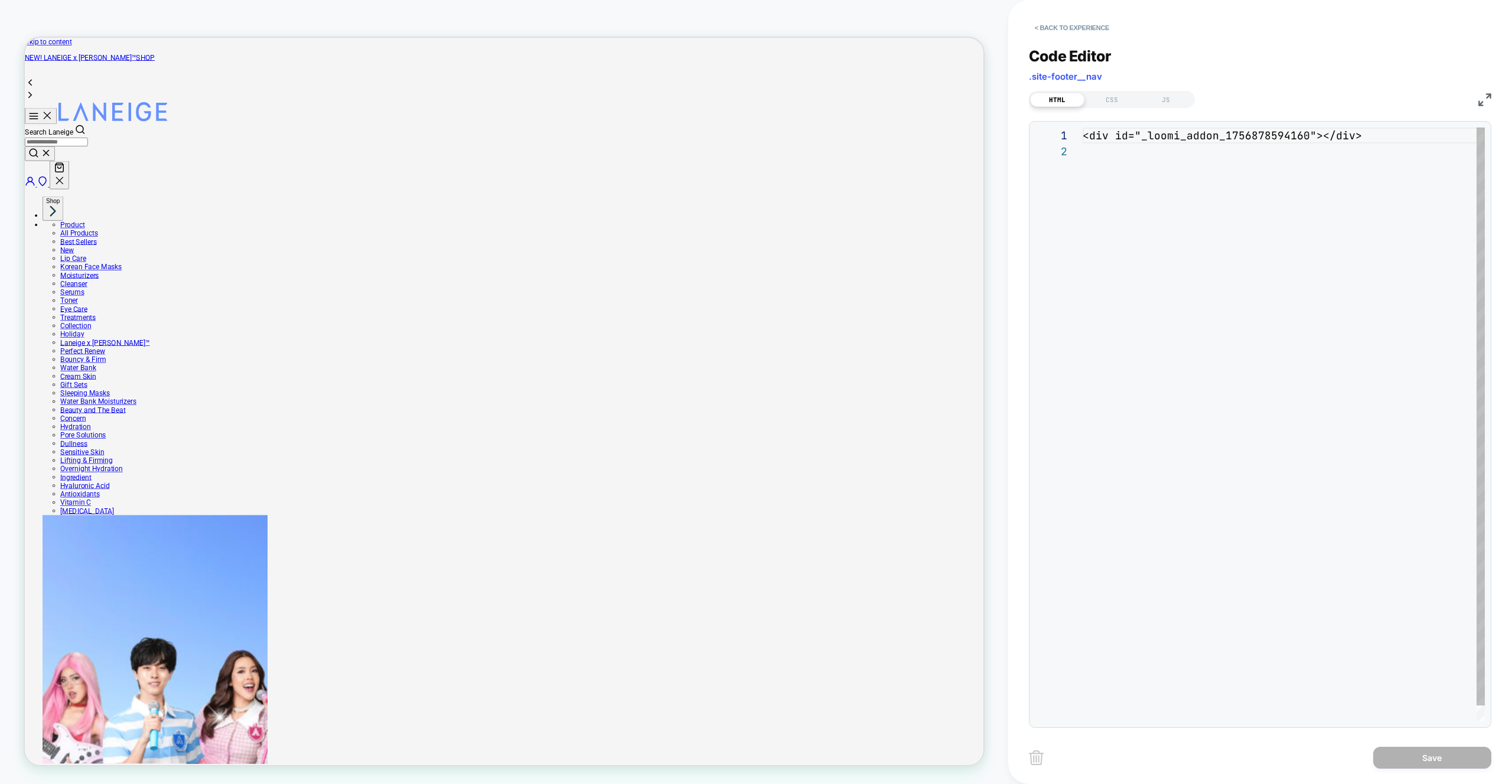
scroll to position [16, 0]
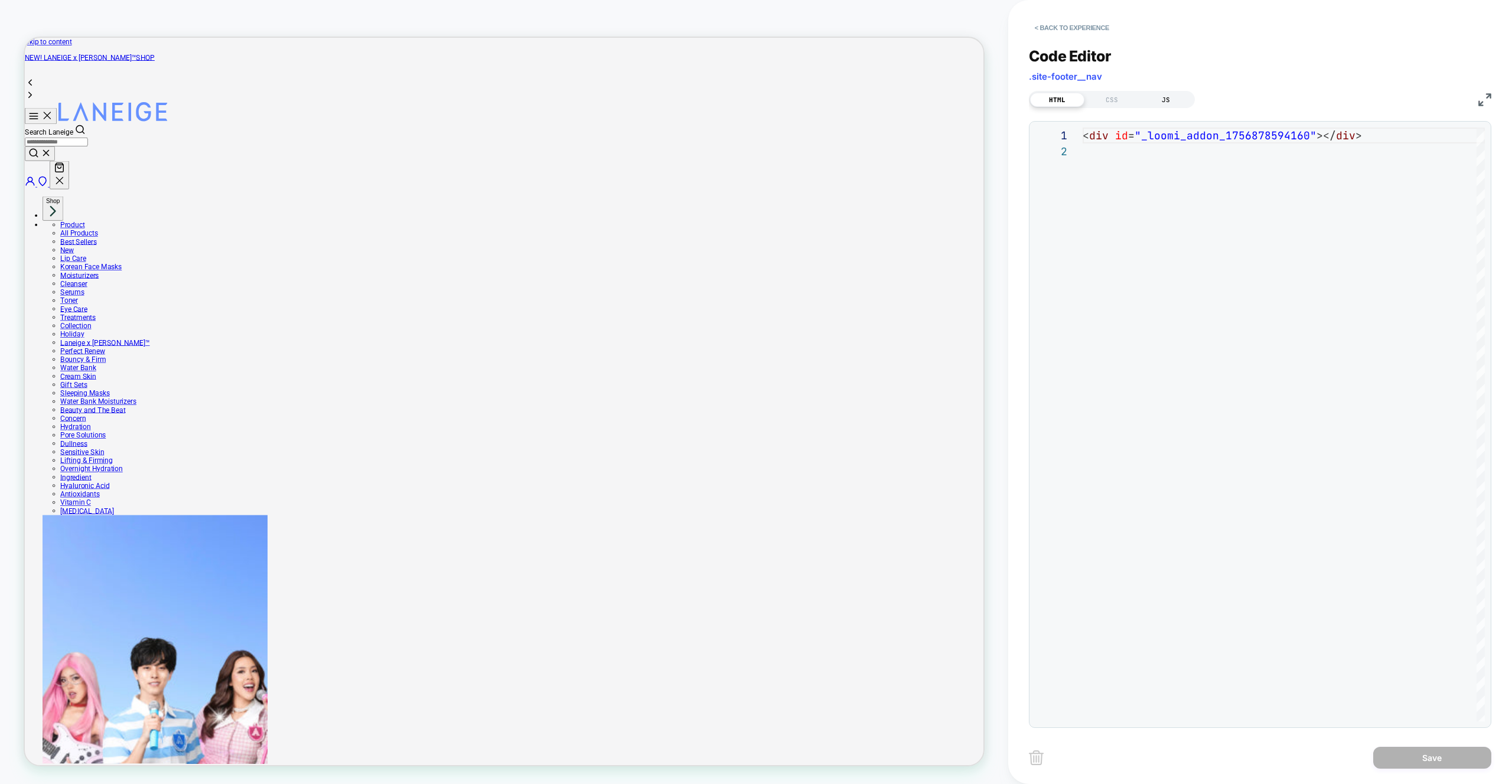
click at [1167, 104] on div "JS" at bounding box center [1166, 100] width 54 height 14
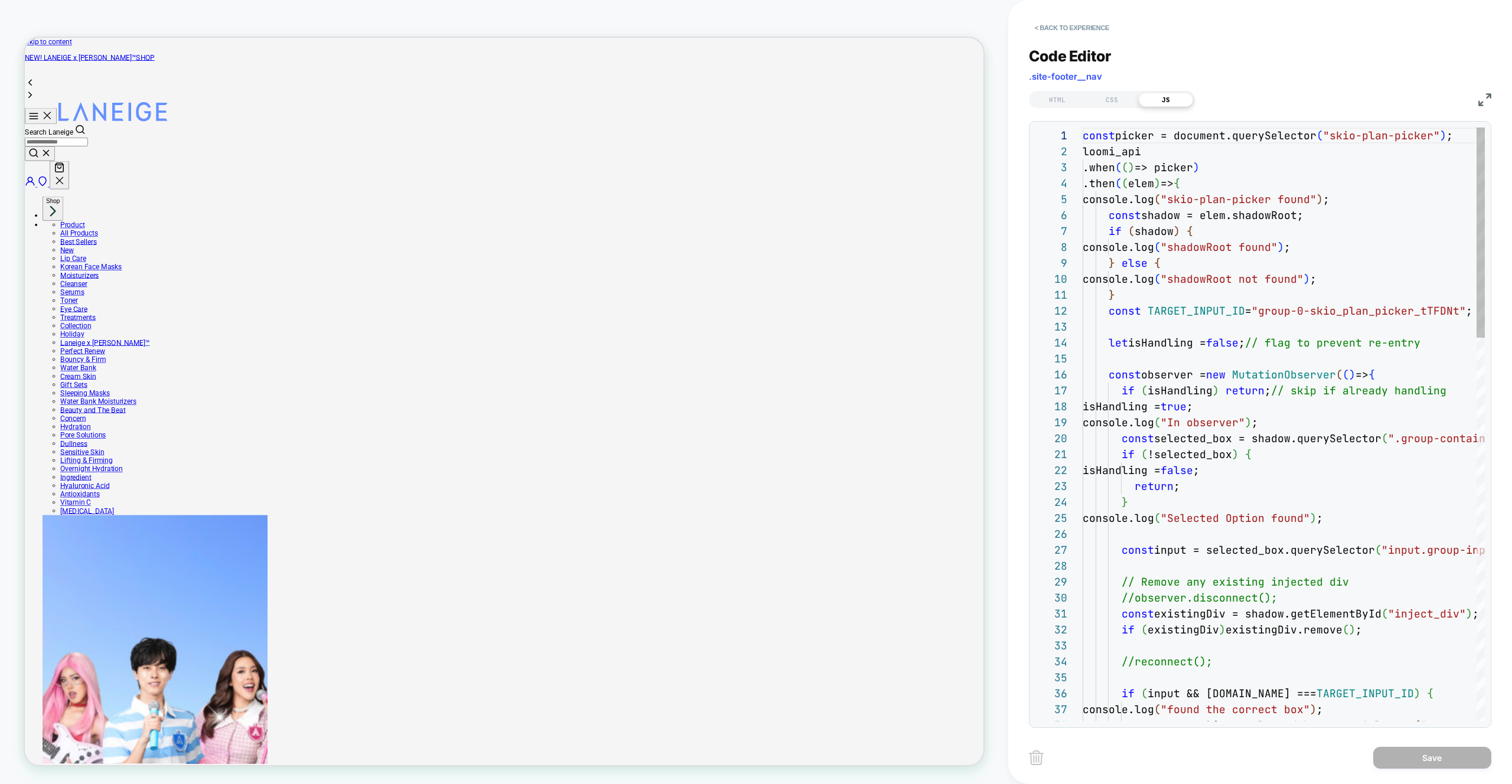
scroll to position [159, 0]
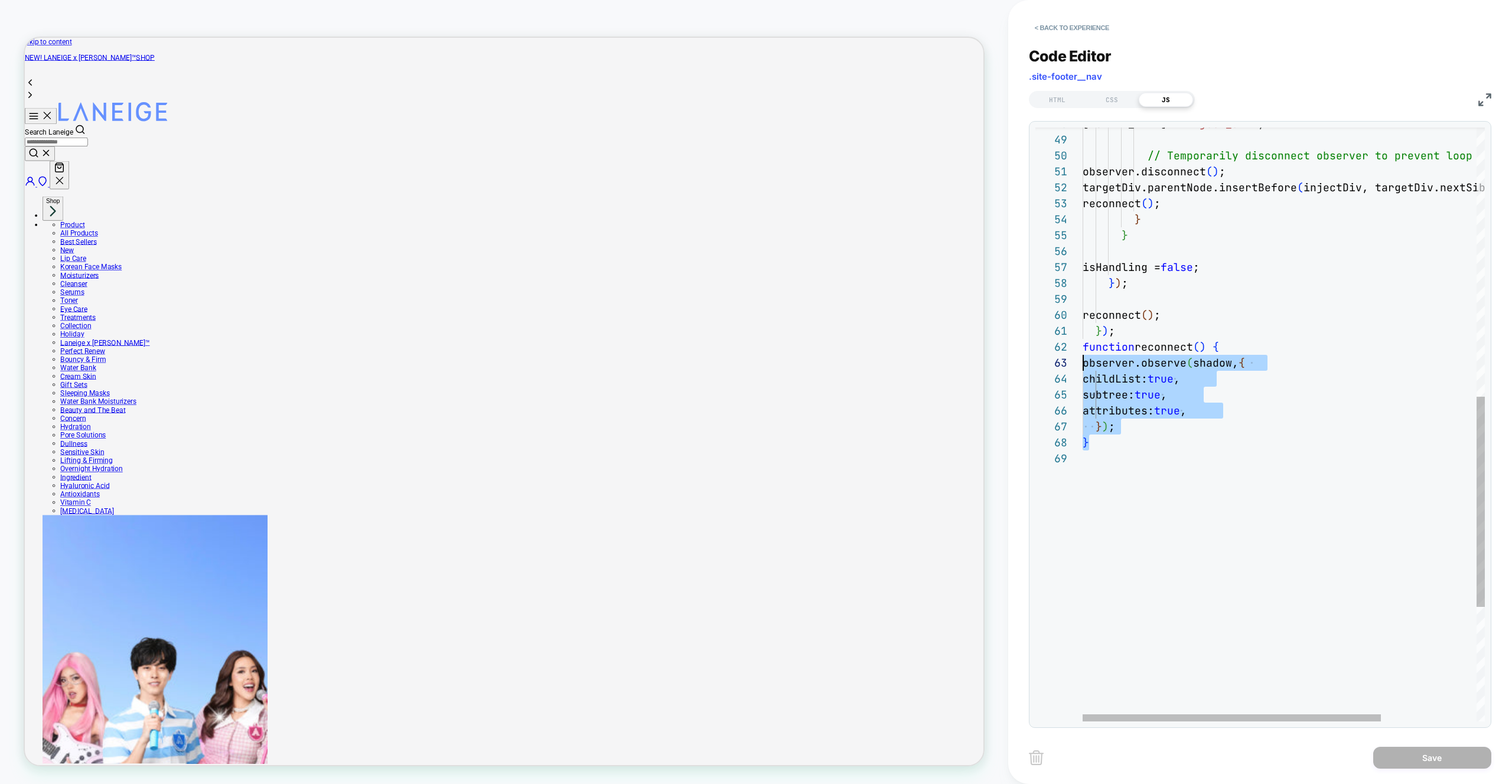
scroll to position [16, 0]
drag, startPoint x: 1112, startPoint y: 442, endPoint x: 1060, endPoint y: 347, distance: 108.3
click at [1083, 347] on div "} } ) ; observer.observe ( shadow, { childList: true , subtree: true , attribut…" at bounding box center [1348, 205] width 531 height 1677
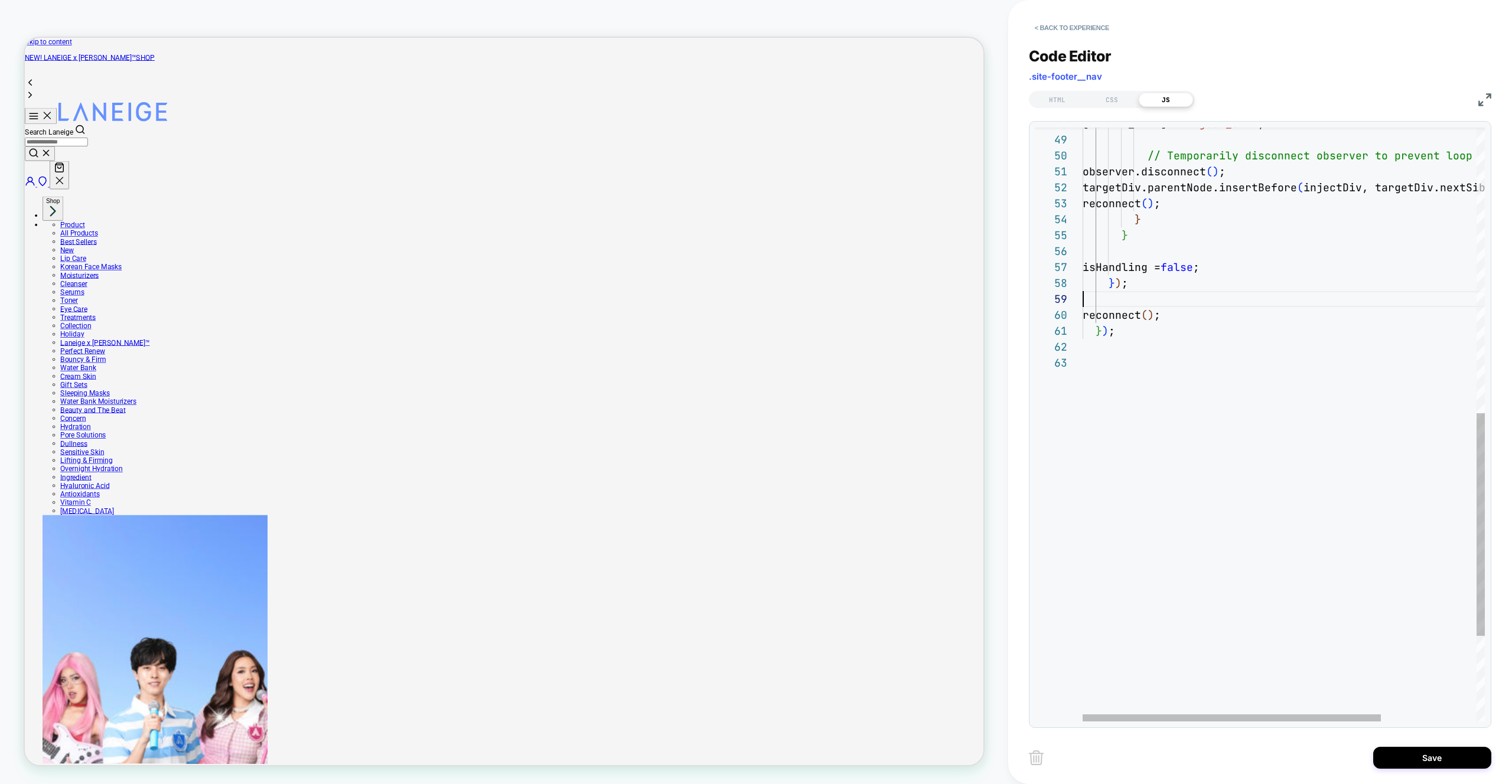
click at [1139, 300] on div "} ) ; reconnect ( ) ; } ) ; reconnect ( ) ; } } isHandling = false ; injectDiv.…" at bounding box center [1348, 158] width 531 height 1582
type textarea "**********"
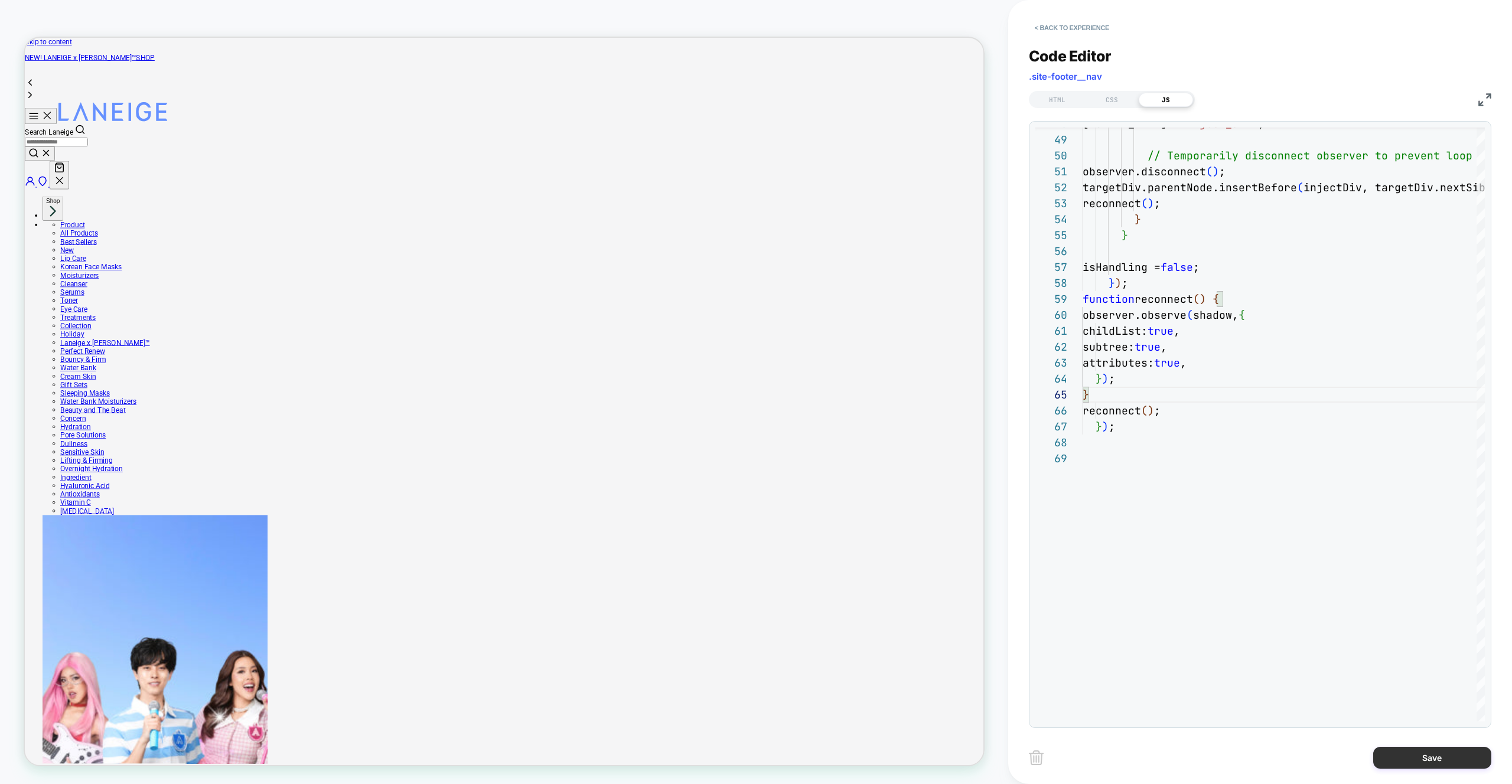
click at [1437, 753] on button "Save" at bounding box center [1432, 758] width 118 height 22
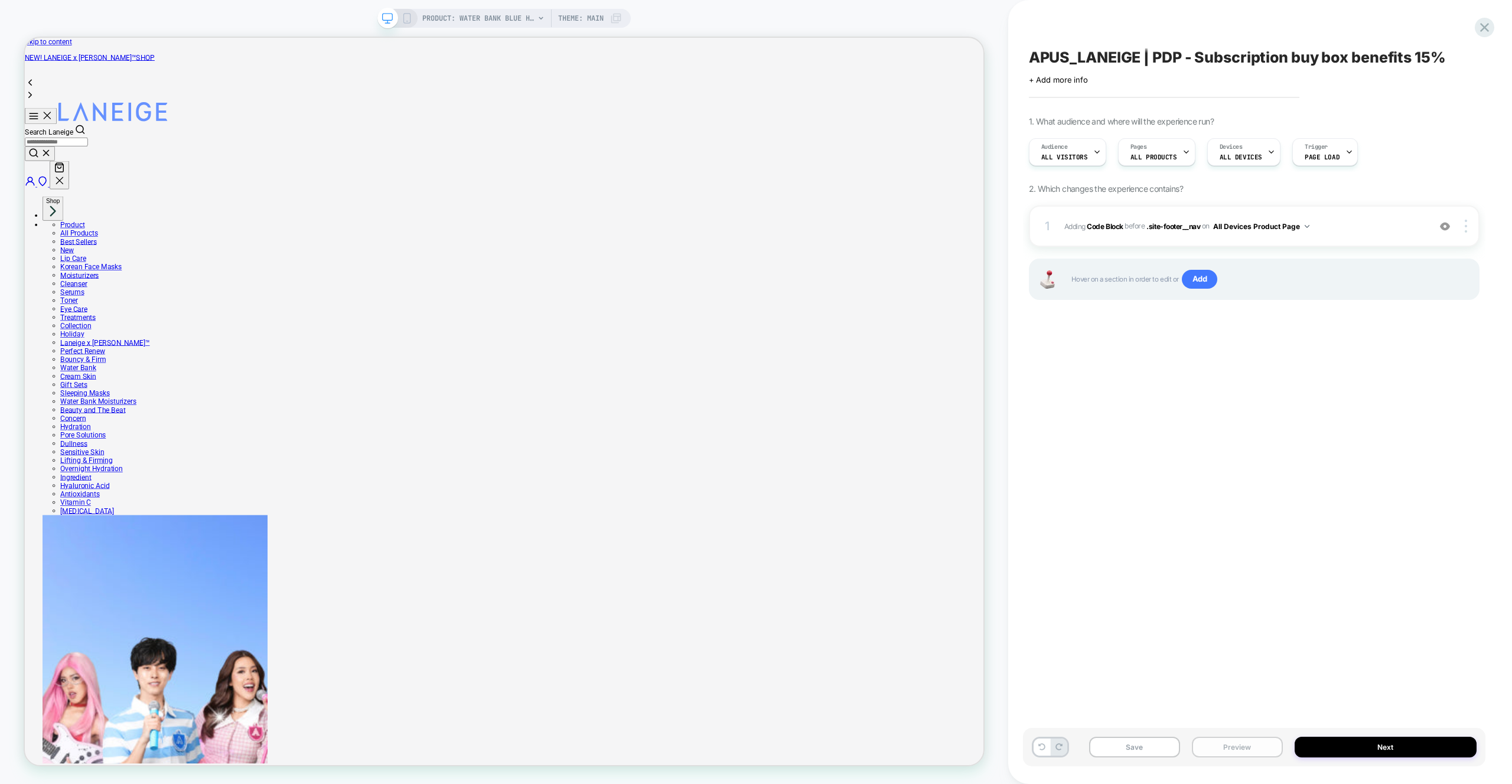
click at [1252, 744] on button "Preview" at bounding box center [1237, 746] width 91 height 21
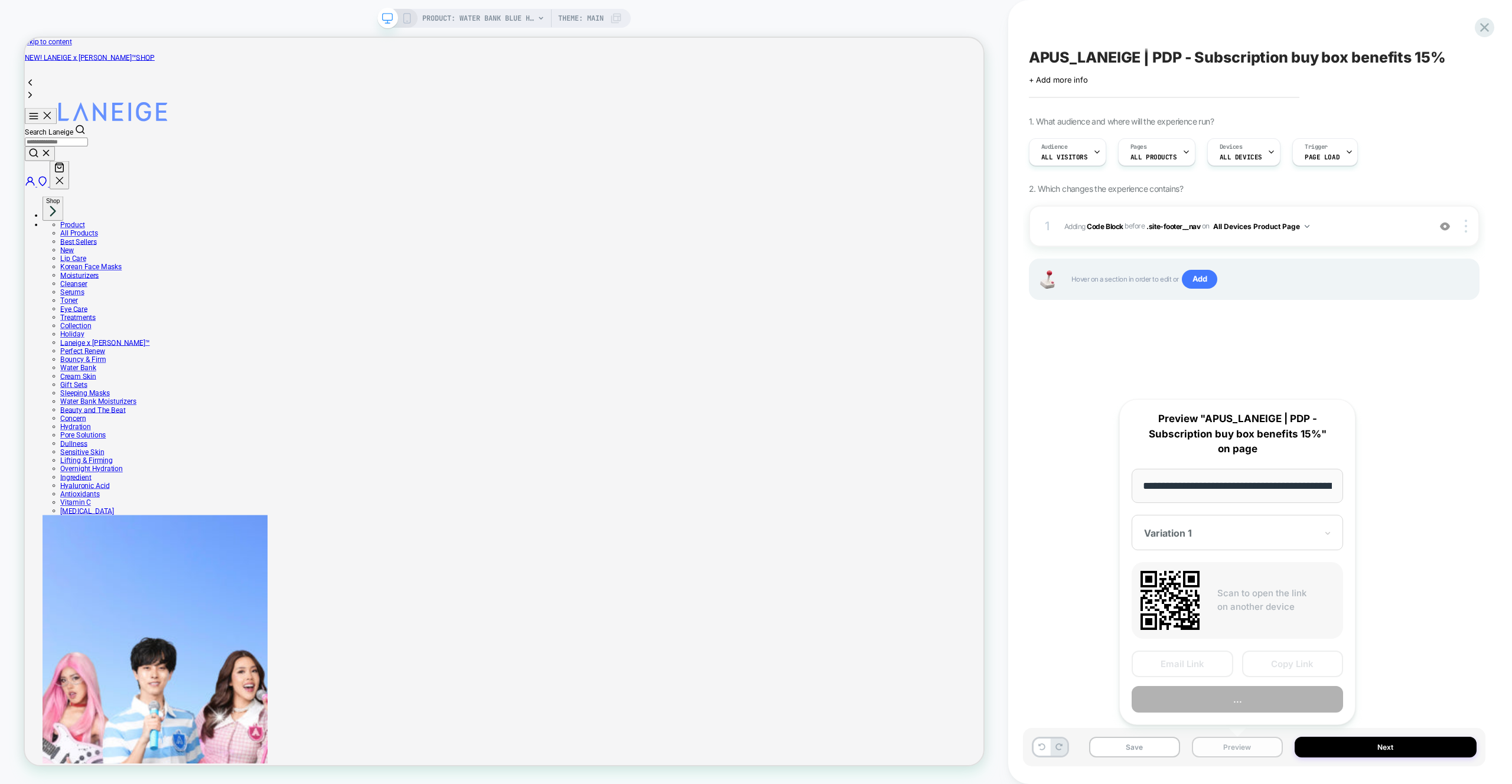
scroll to position [0, 288]
click at [1233, 698] on button "Preview" at bounding box center [1238, 699] width 212 height 26
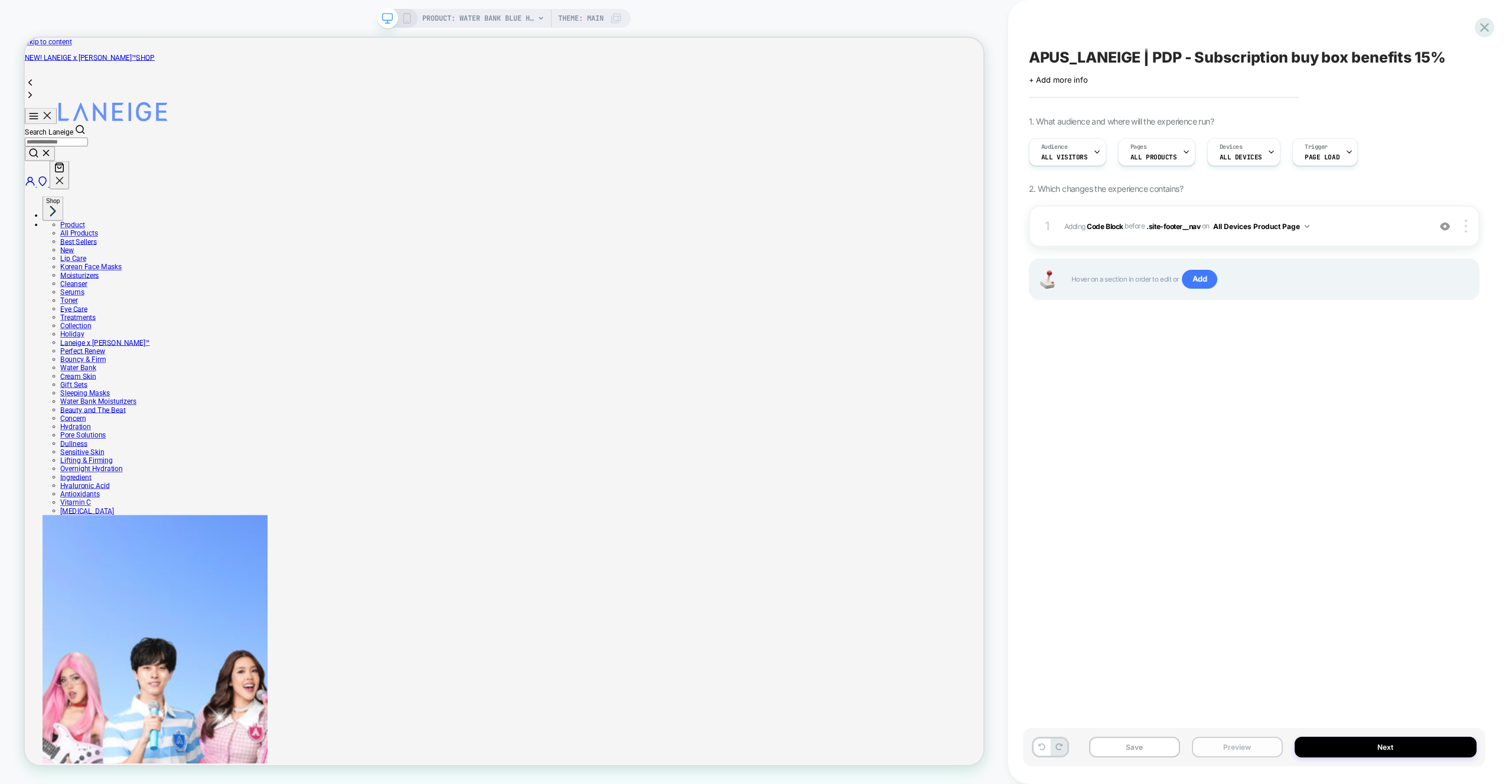
click at [1255, 750] on button "Preview" at bounding box center [1237, 746] width 91 height 21
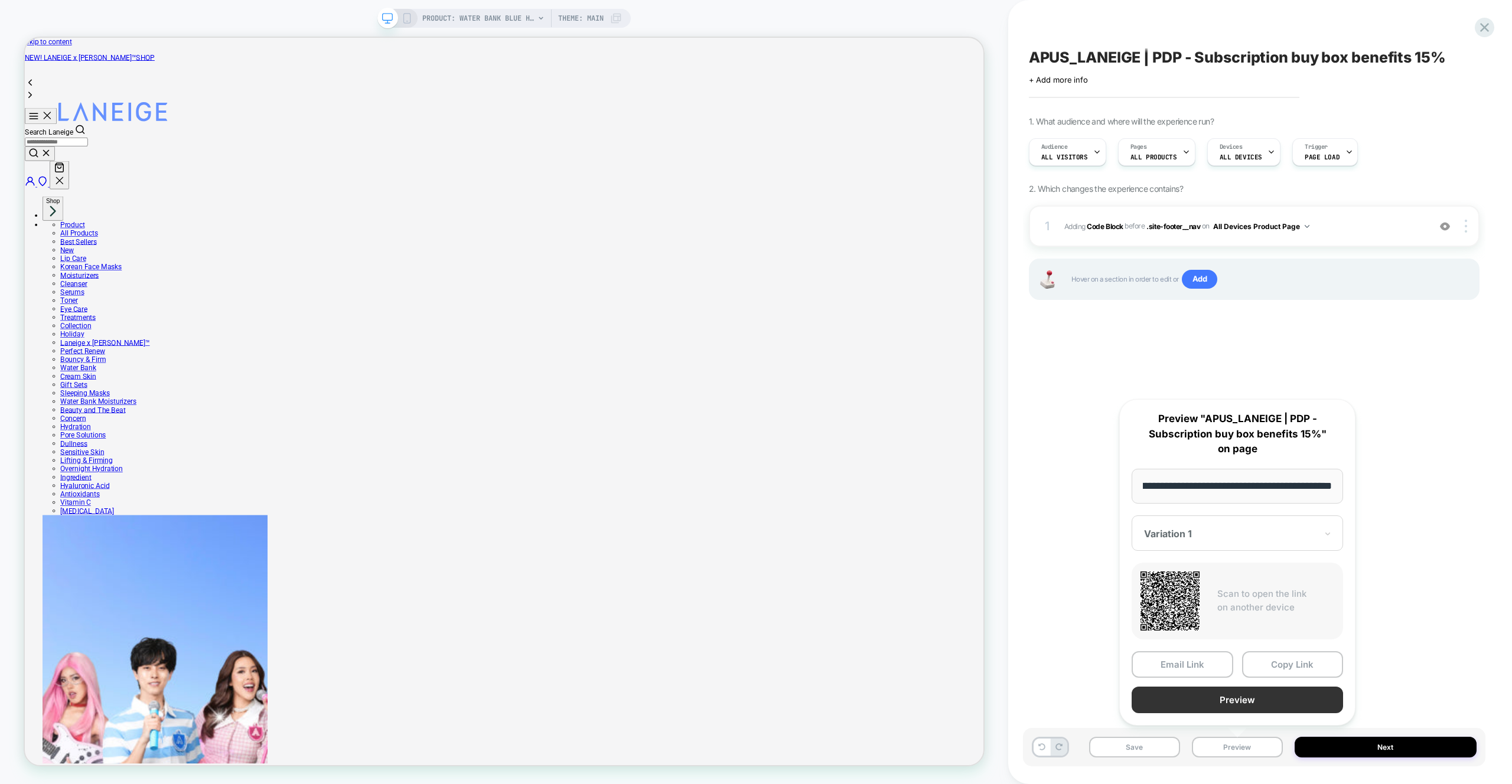
scroll to position [0, 0]
click at [1256, 704] on button "Preview" at bounding box center [1238, 699] width 212 height 26
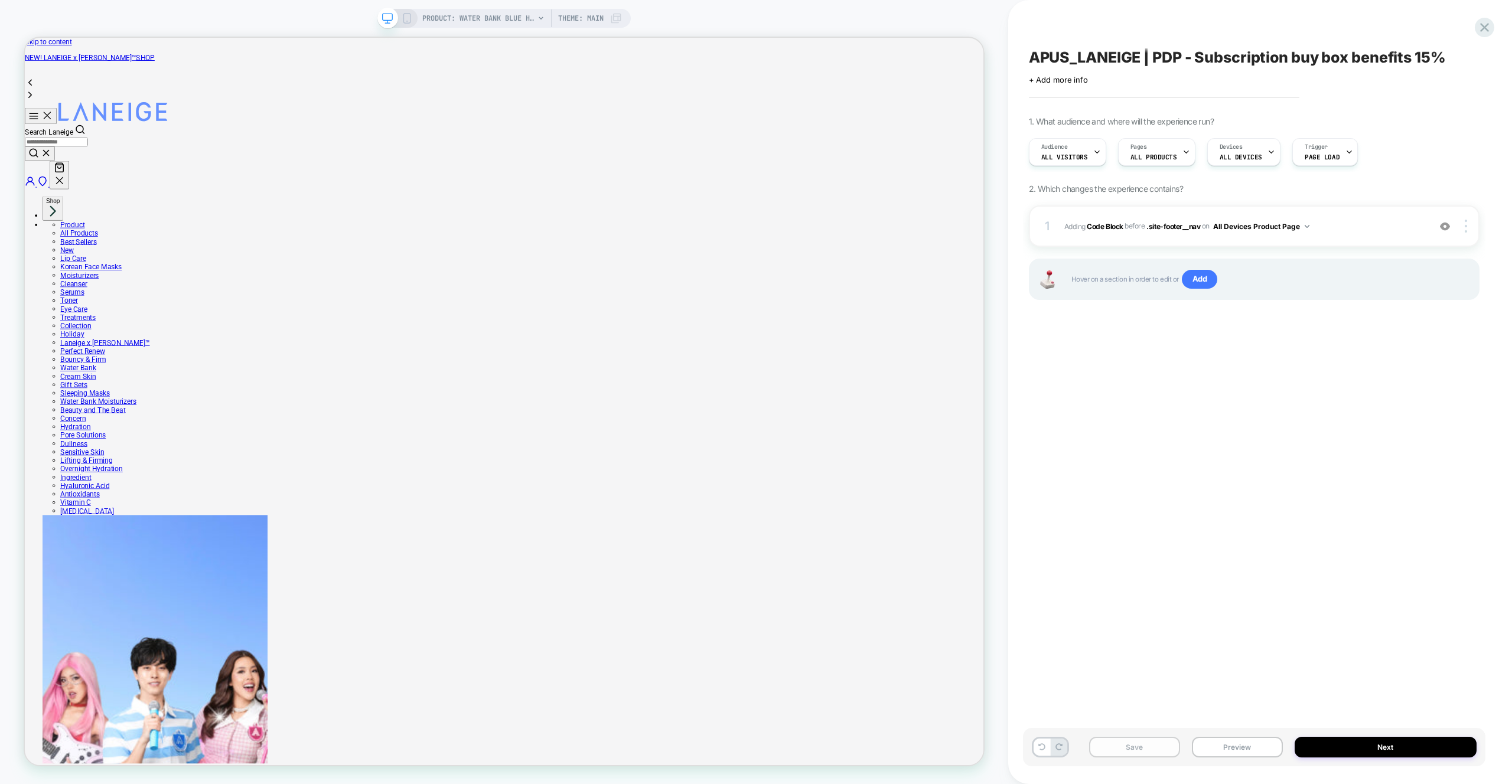
click at [1157, 749] on button "Save" at bounding box center [1135, 746] width 91 height 21
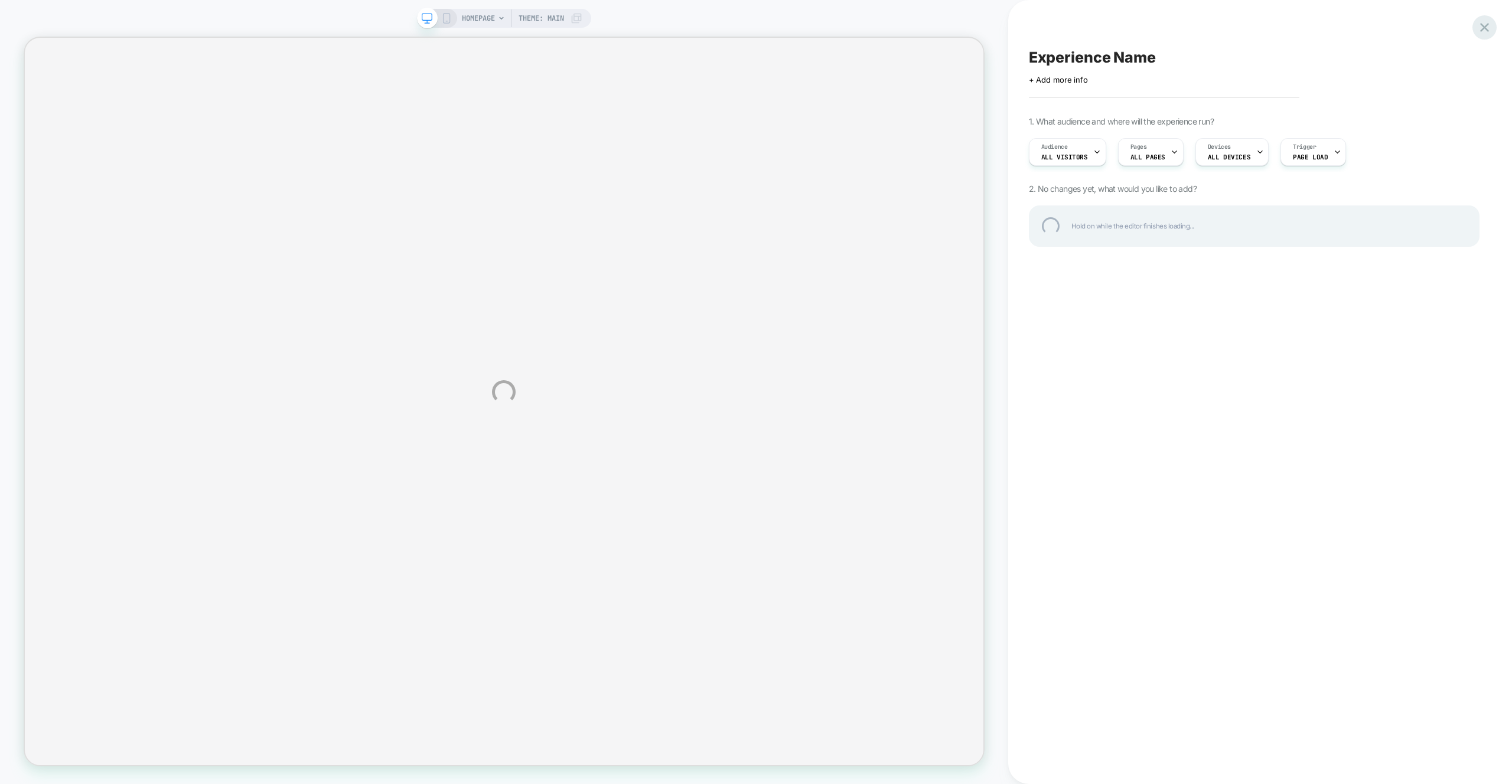
click at [1484, 30] on div at bounding box center [1484, 28] width 24 height 24
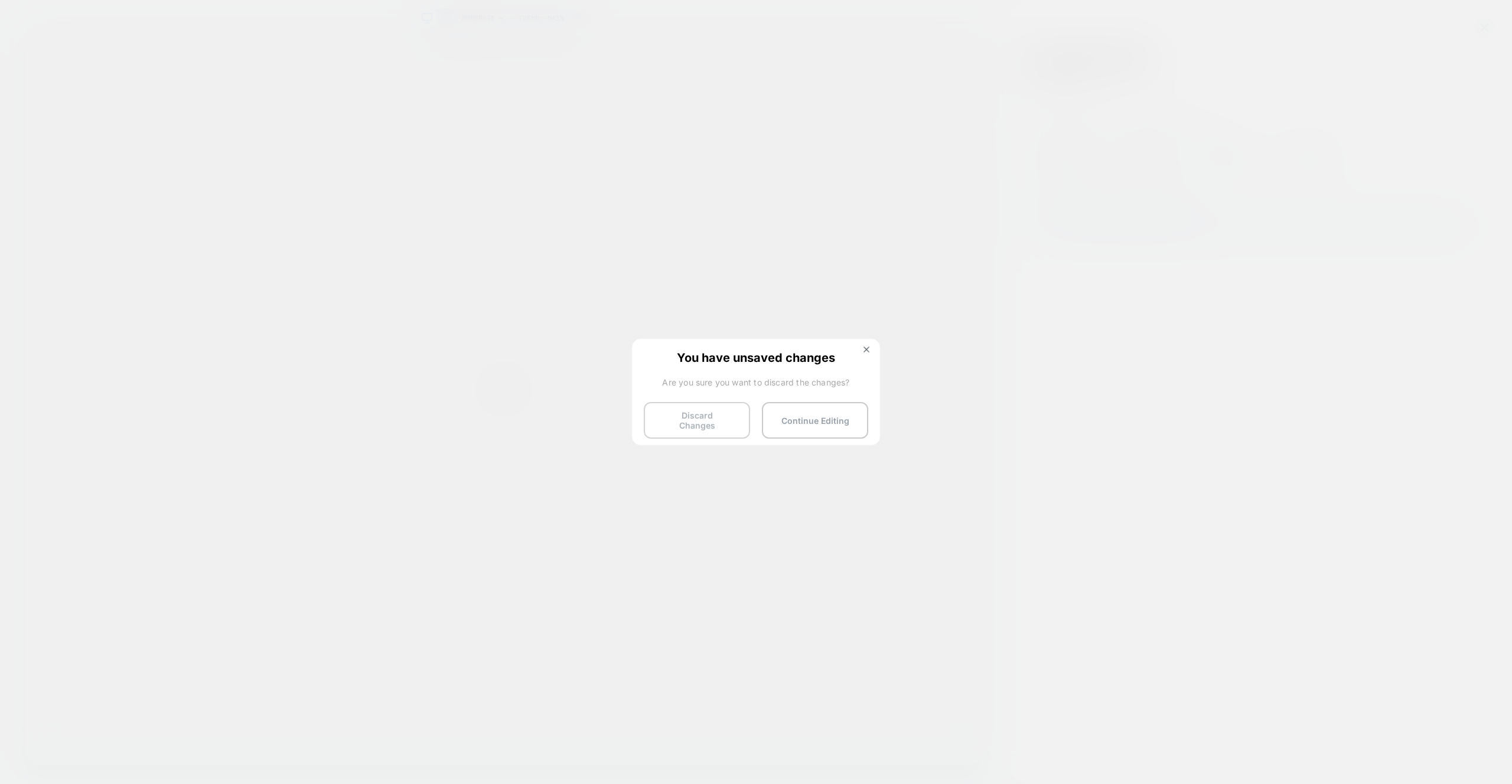
click at [708, 425] on button "Discard Changes" at bounding box center [697, 420] width 107 height 37
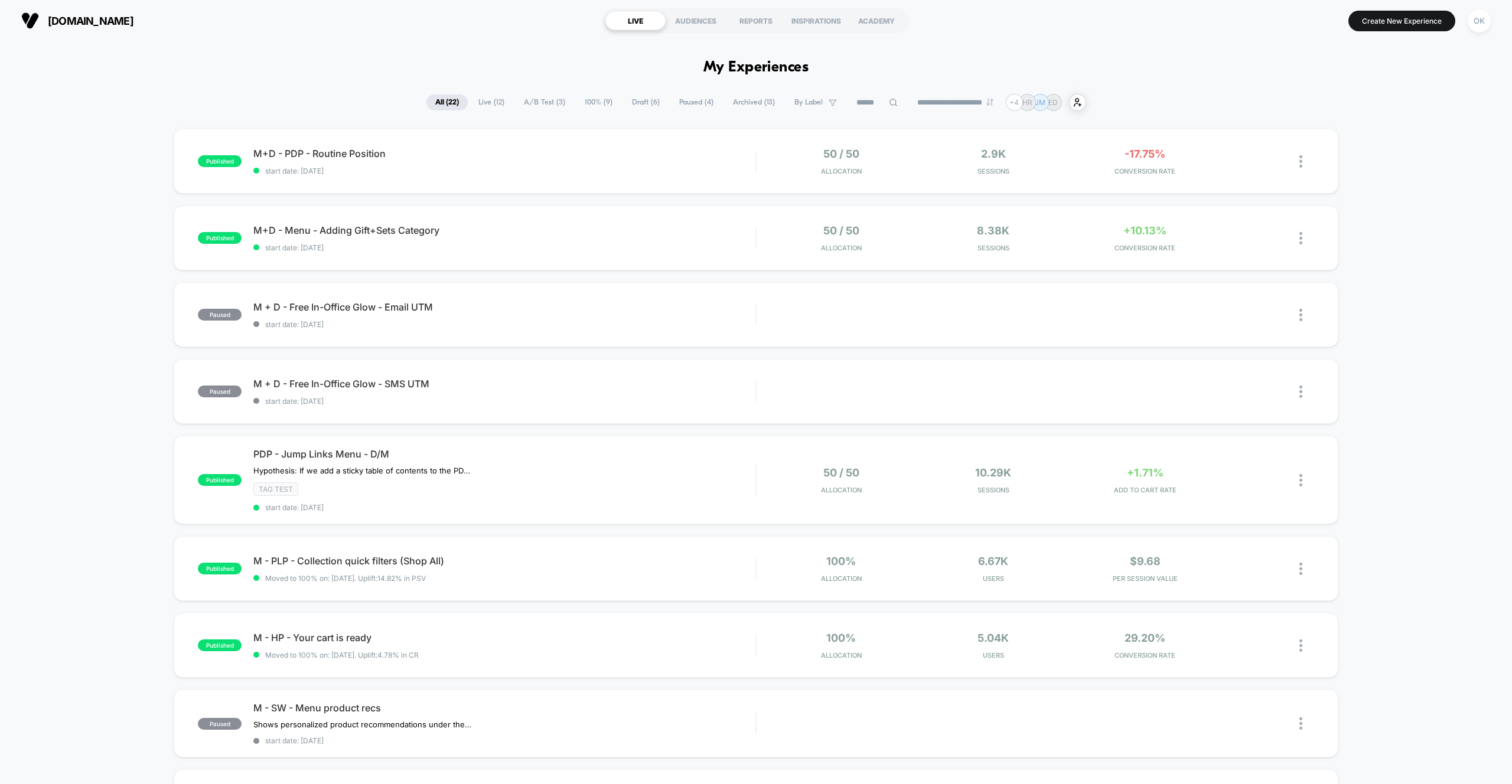
click at [634, 103] on span "Draft ( 6 )" at bounding box center [646, 102] width 45 height 16
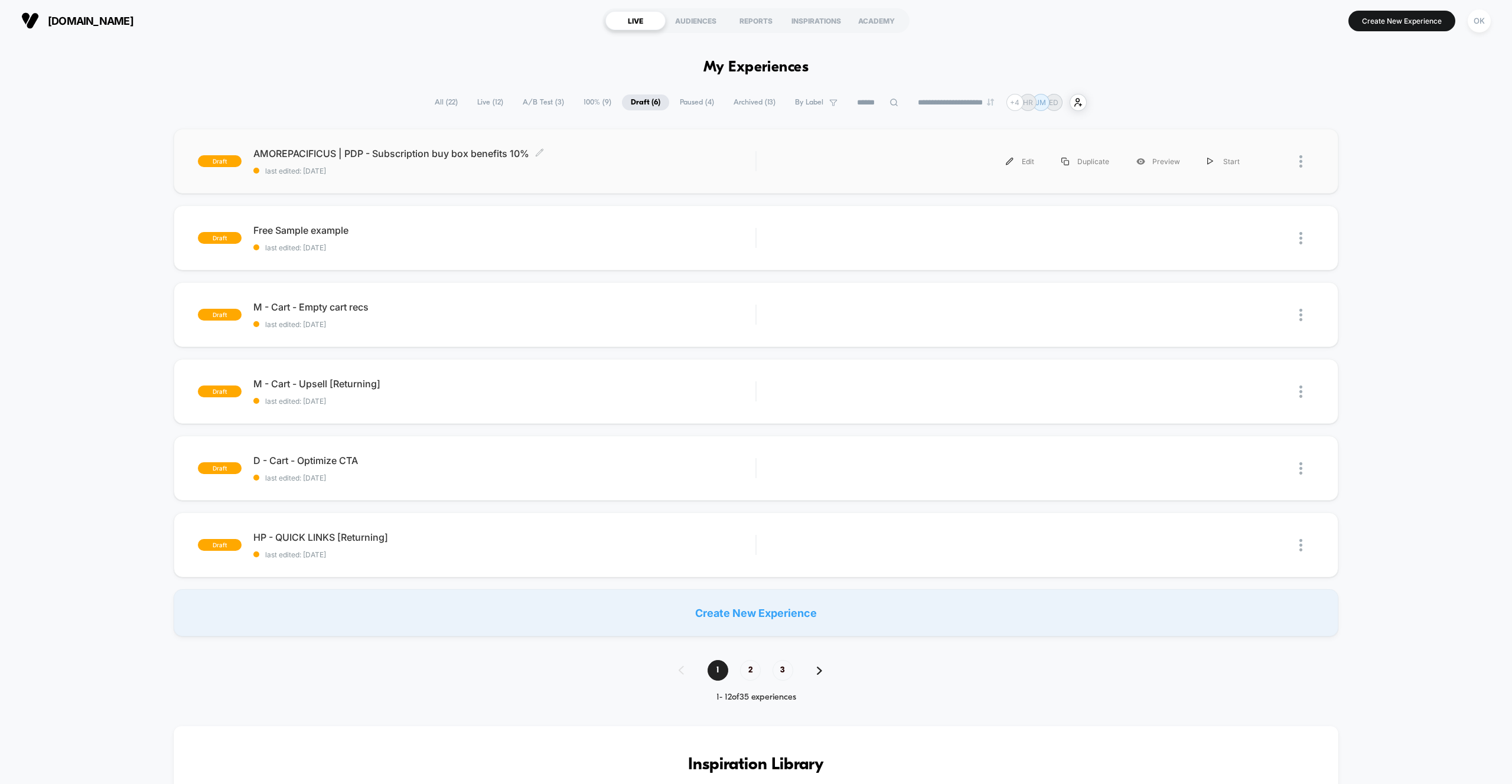
click at [394, 168] on span "last edited: [DATE]" at bounding box center [504, 170] width 502 height 9
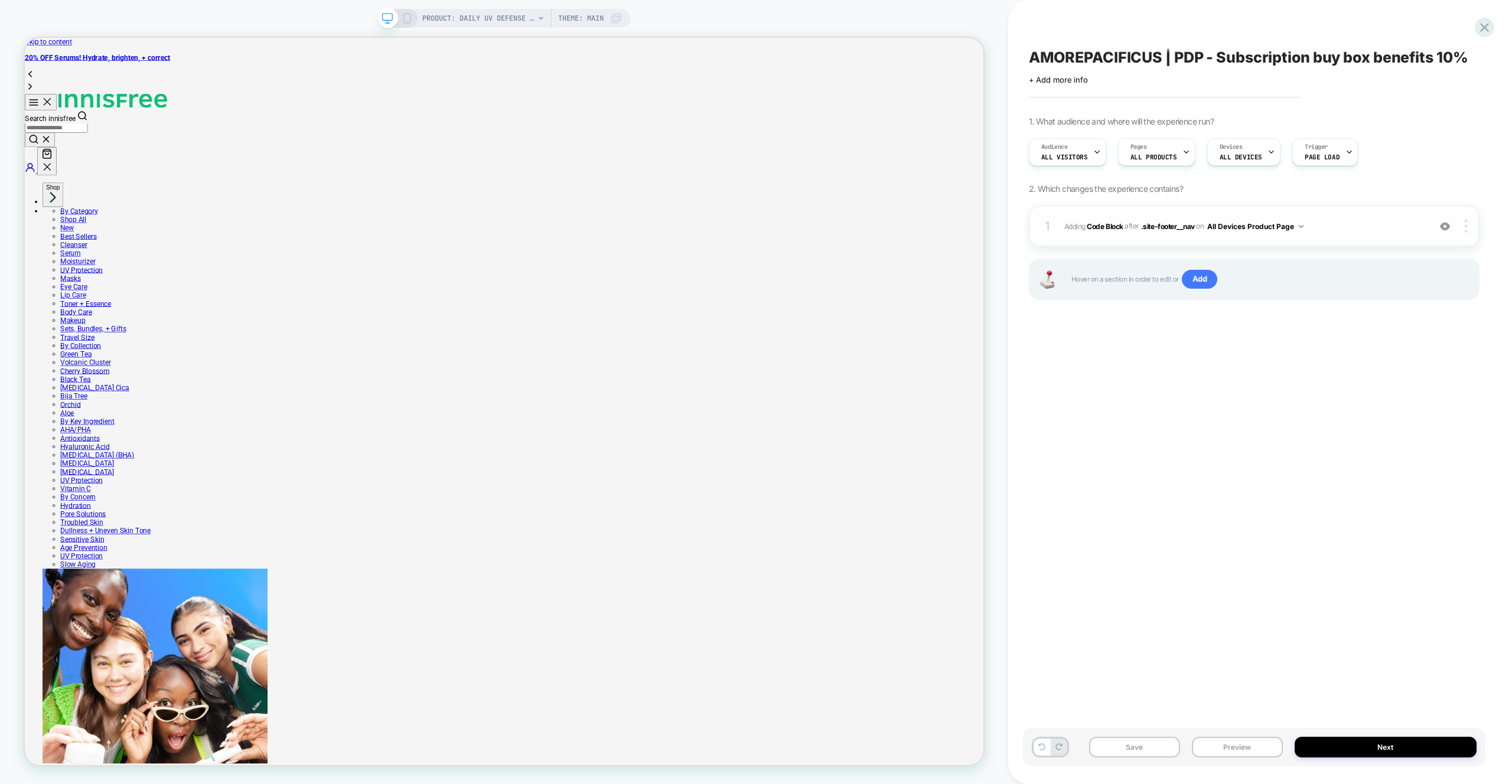
click at [1366, 229] on span "Adding Code Block AFTER .site-footer__nav .site-footer__nav on All Devices Prod…" at bounding box center [1243, 226] width 359 height 15
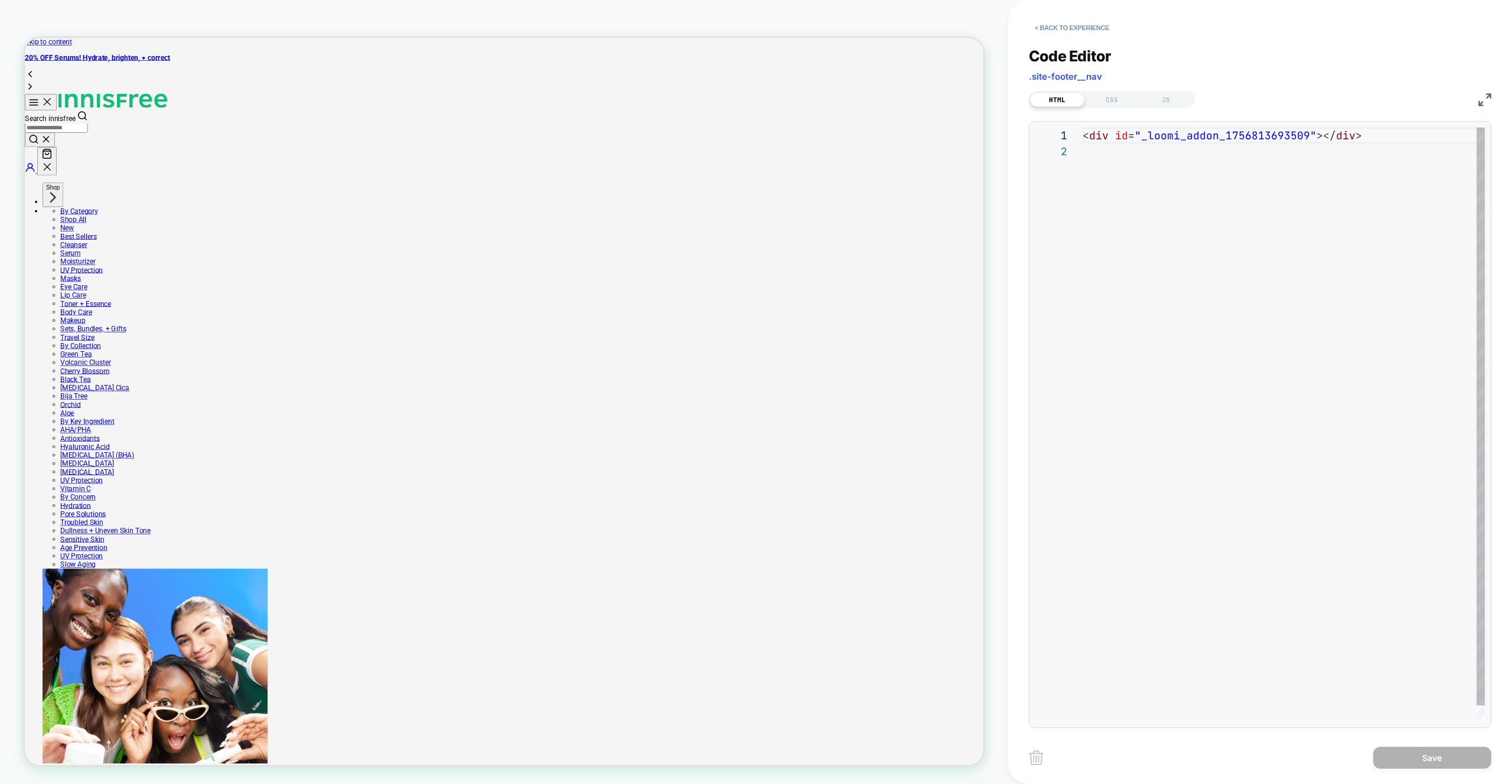
scroll to position [16, 0]
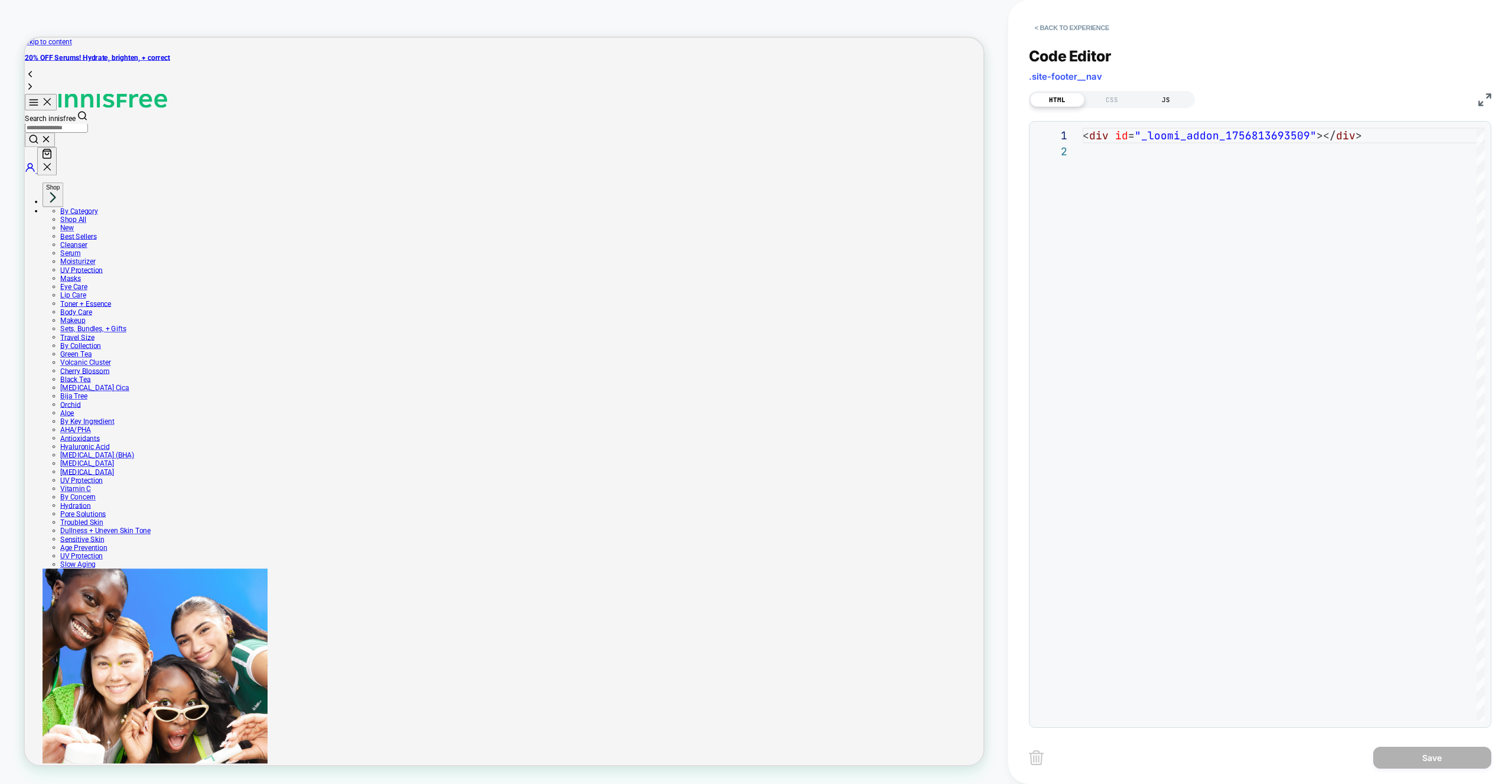
click at [1172, 99] on div "JS" at bounding box center [1166, 100] width 54 height 14
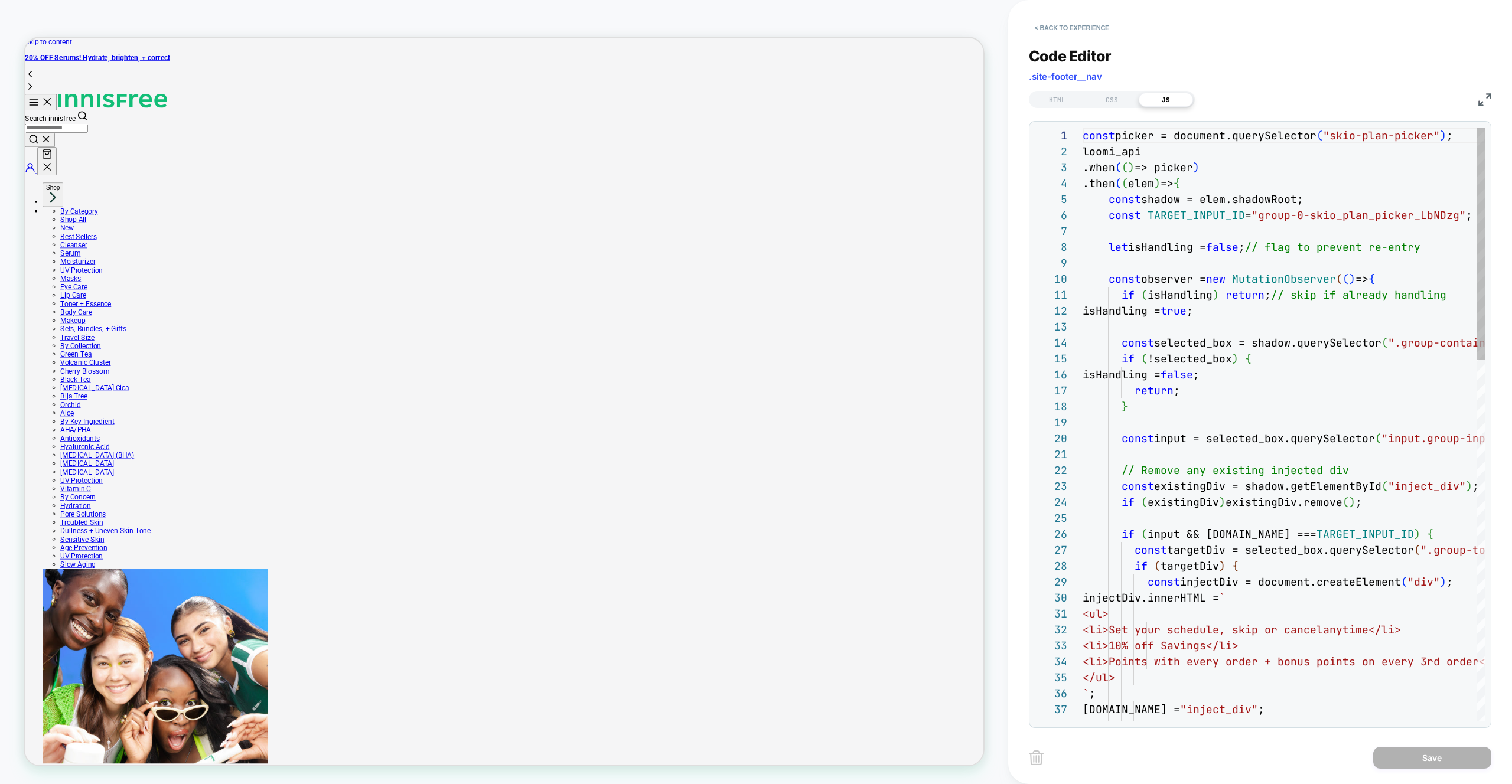
scroll to position [159, 0]
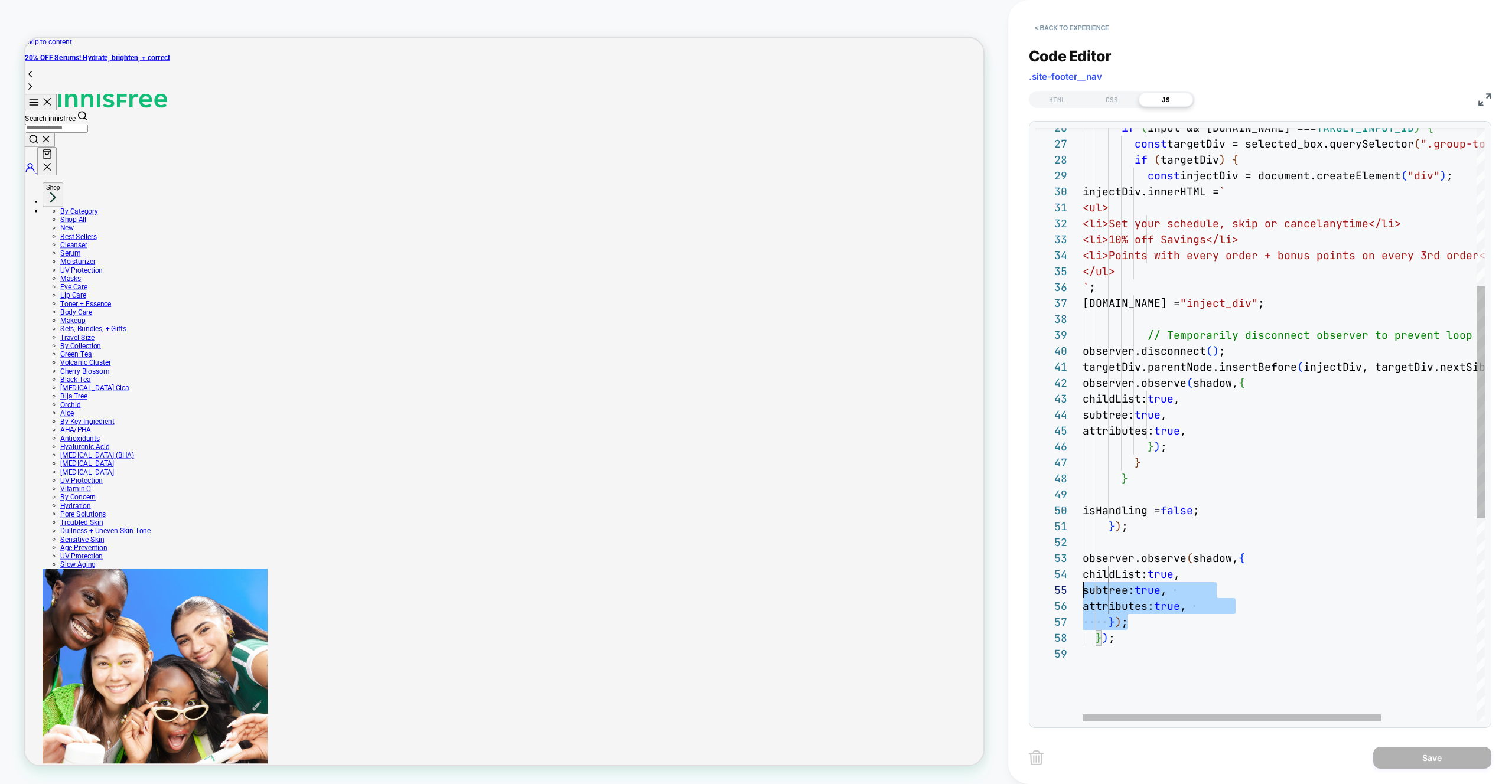
scroll to position [32, 0]
drag, startPoint x: 1145, startPoint y: 624, endPoint x: 1067, endPoint y: 557, distance: 102.8
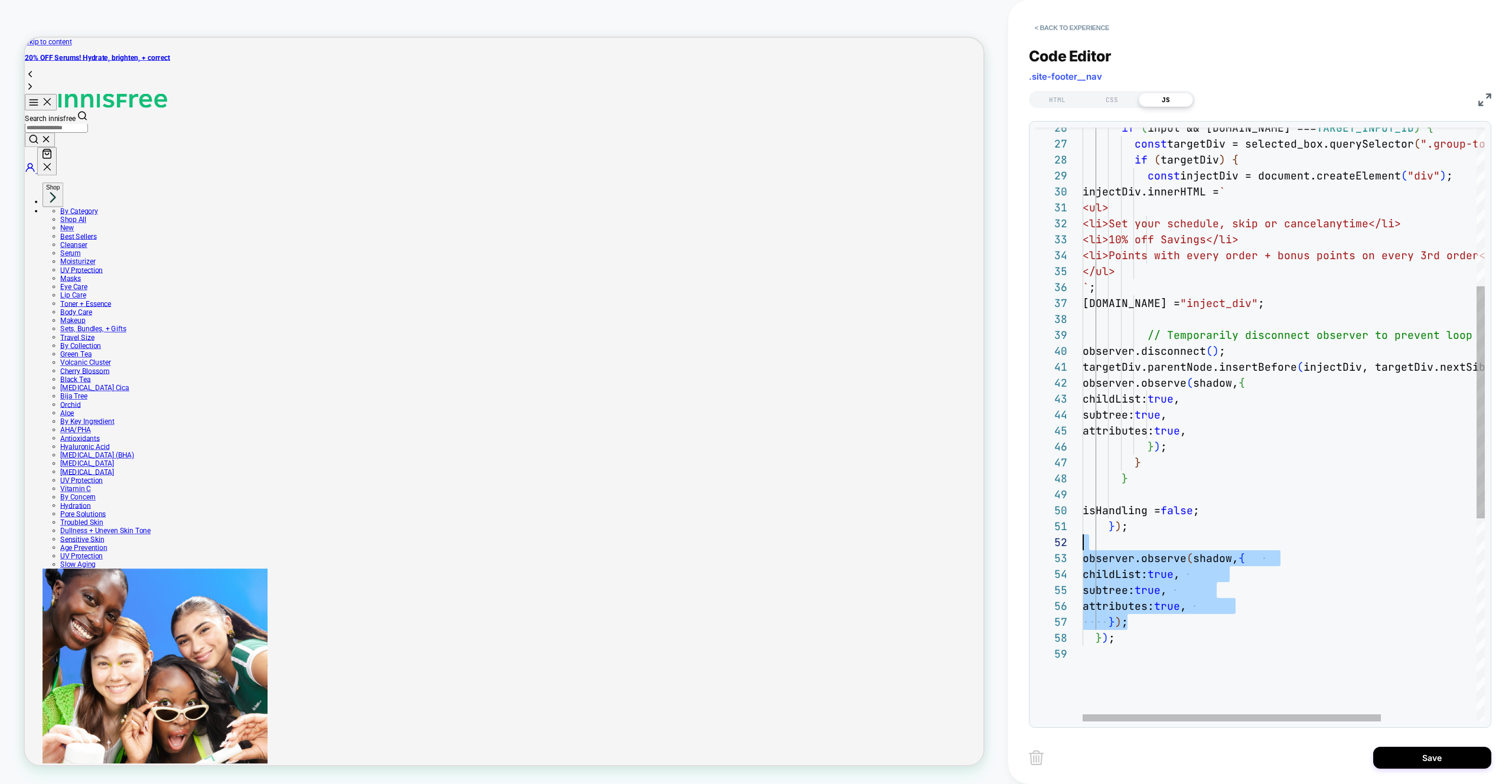
drag, startPoint x: 1131, startPoint y: 622, endPoint x: 1056, endPoint y: 549, distance: 104.7
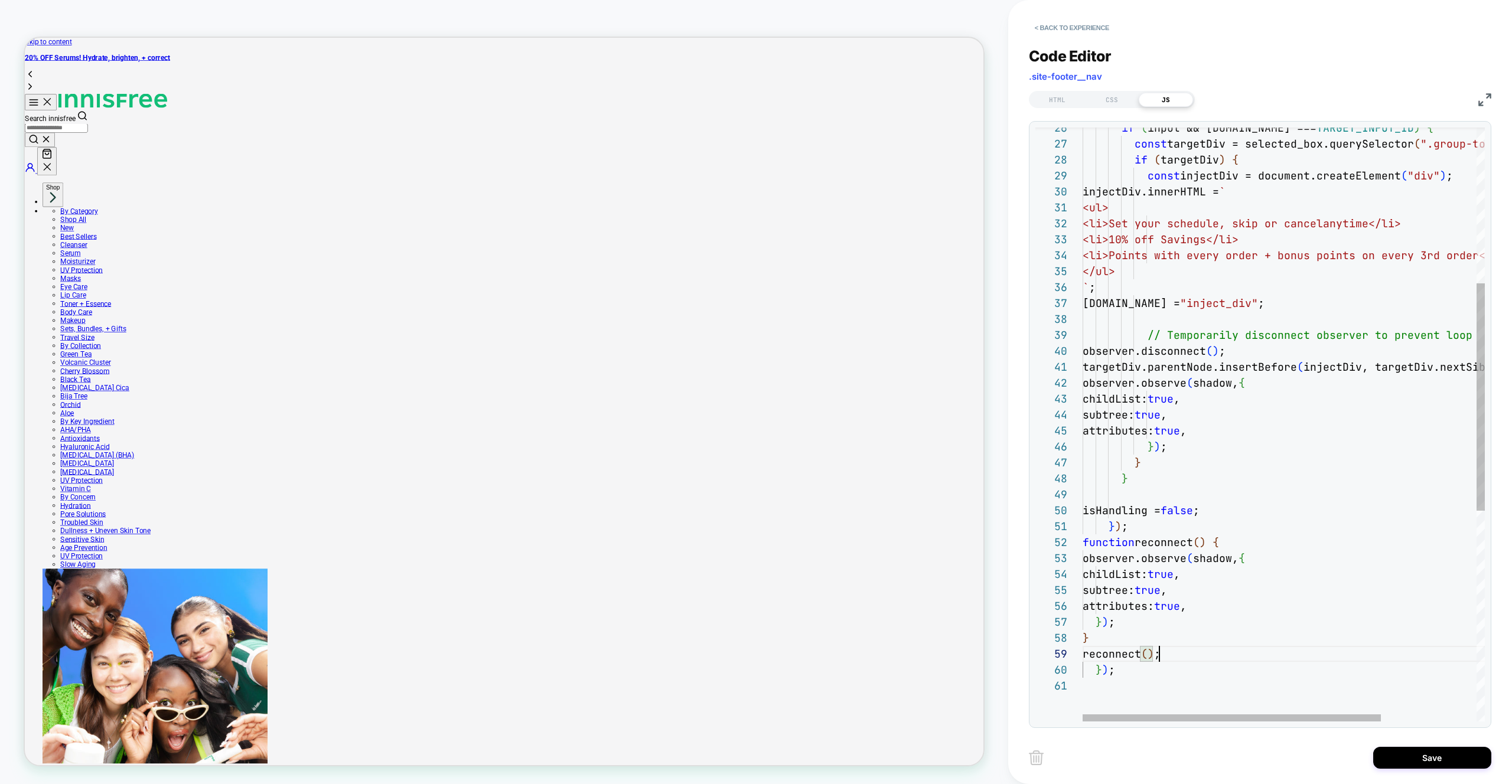
scroll to position [128, 77]
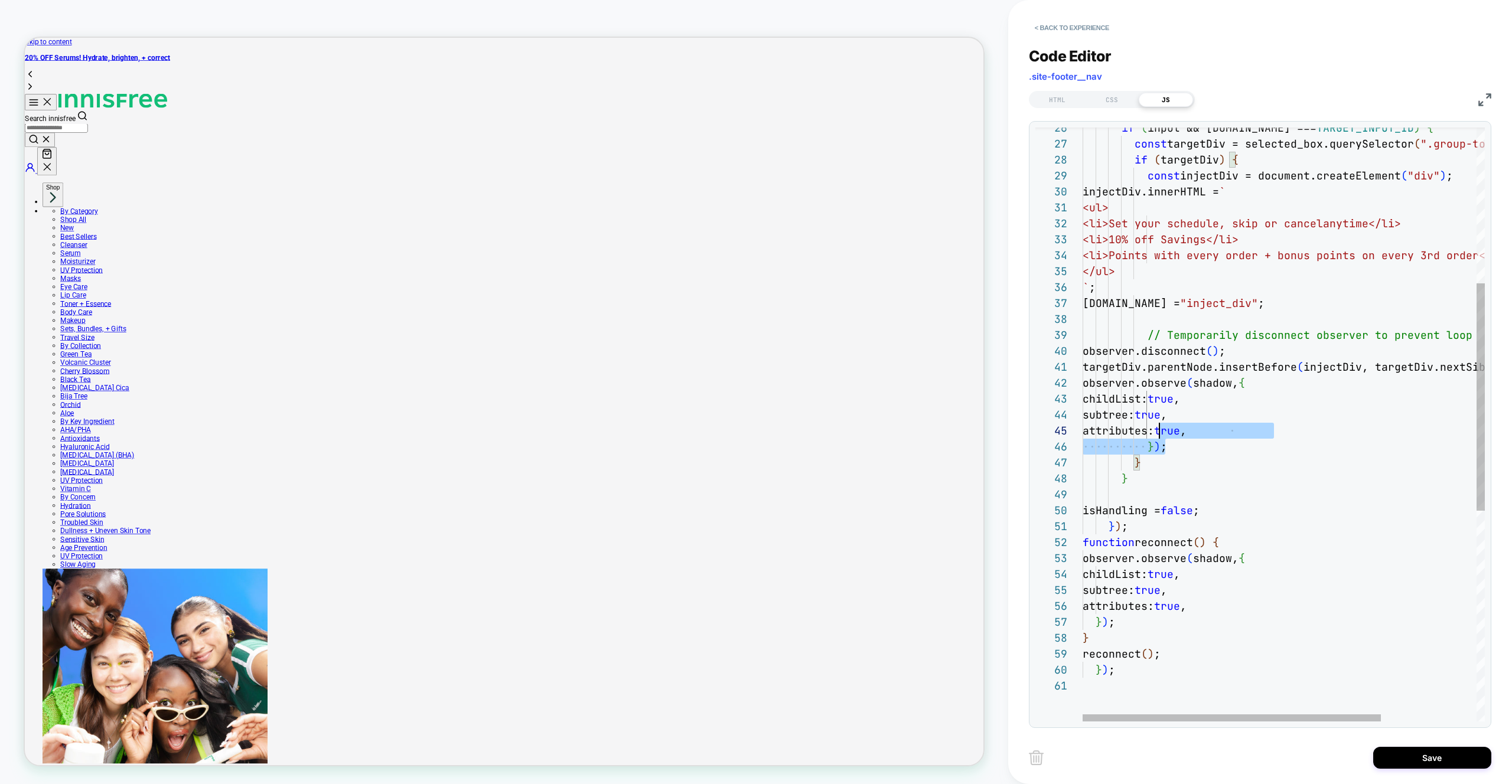
scroll to position [32, 6]
drag, startPoint x: 1176, startPoint y: 446, endPoint x: 1069, endPoint y: 386, distance: 122.7
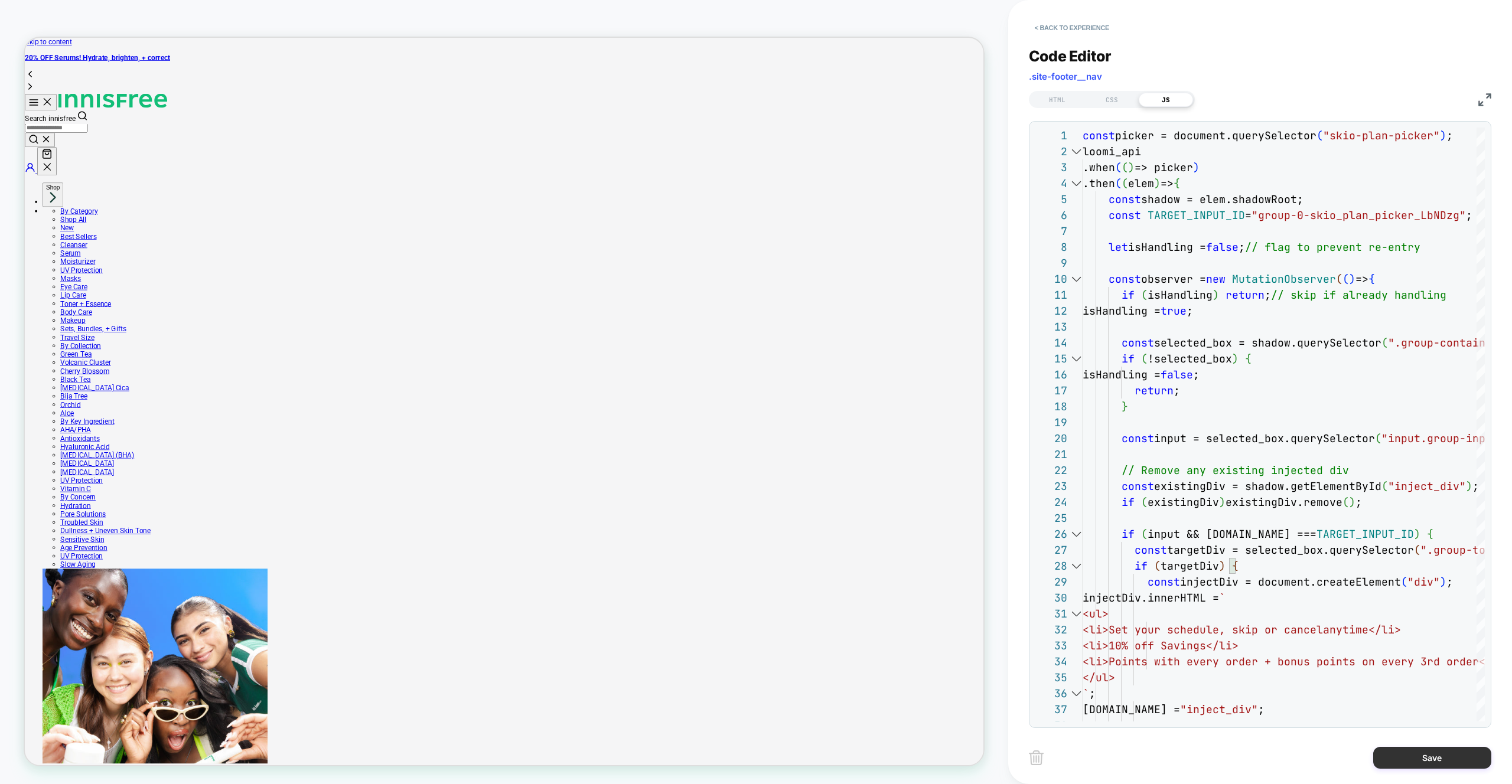
type textarea "**********"
click at [1432, 753] on button "Save" at bounding box center [1432, 758] width 118 height 22
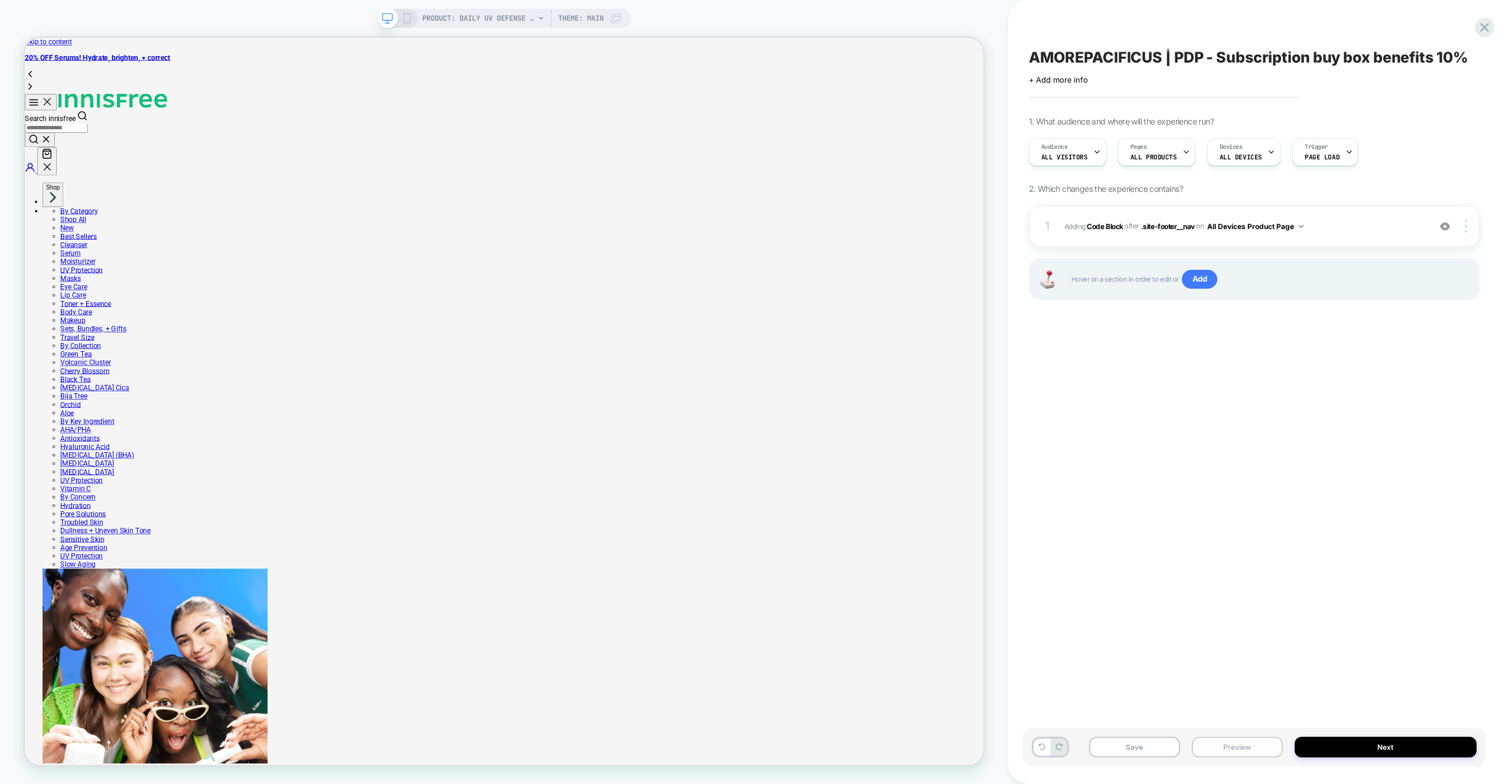
click at [1248, 743] on button "Preview" at bounding box center [1237, 746] width 91 height 21
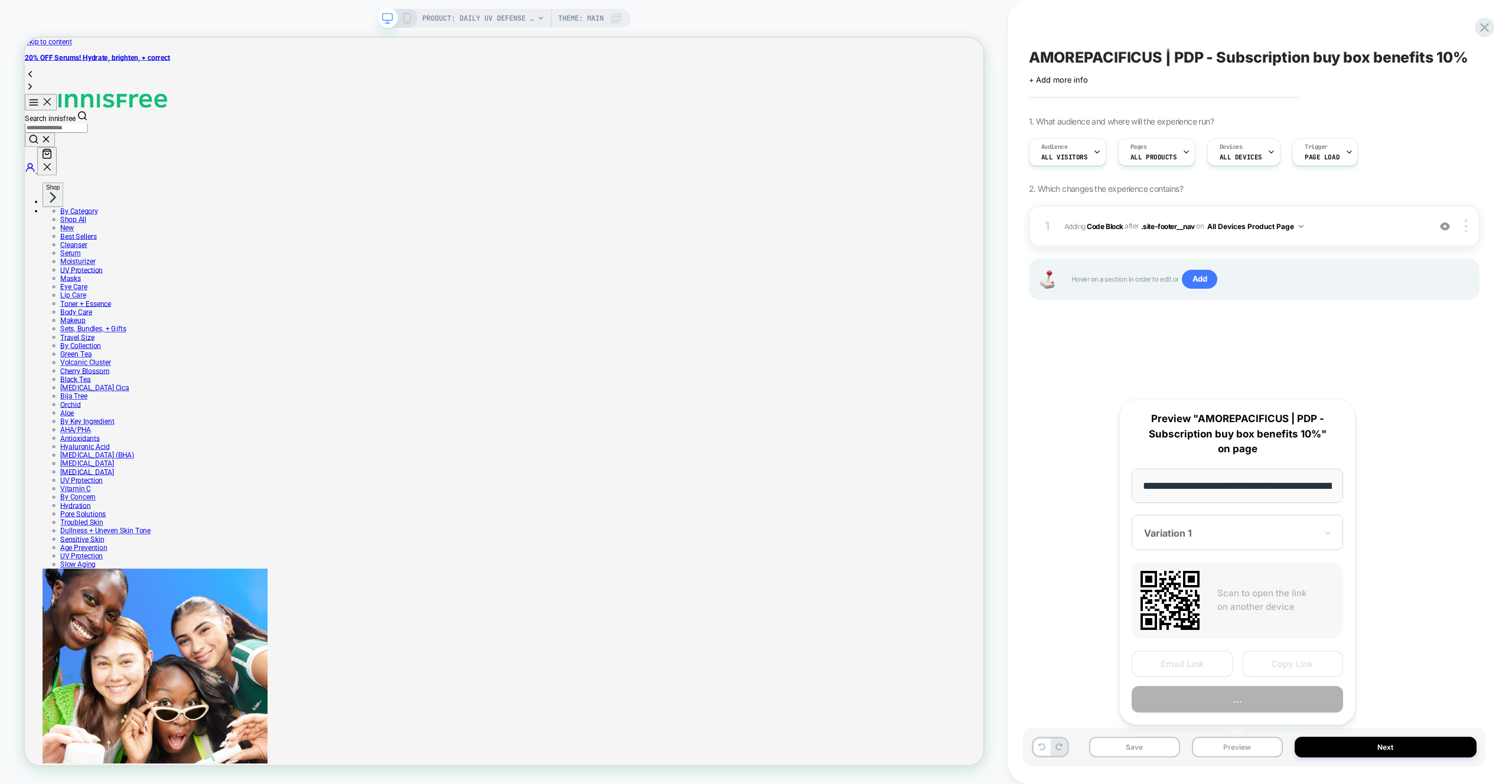
scroll to position [0, 196]
click at [1245, 700] on button "Preview" at bounding box center [1238, 699] width 212 height 26
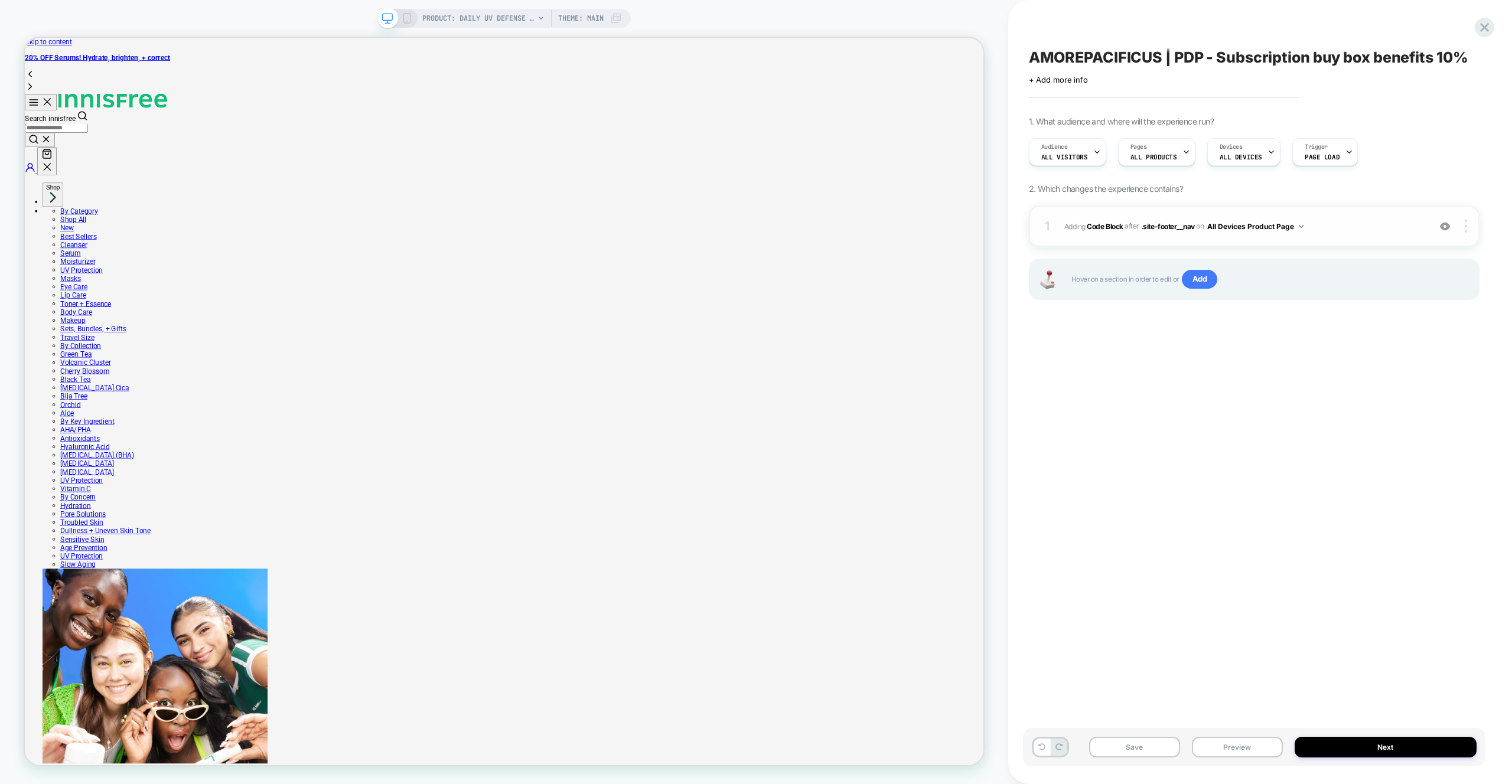
click at [1275, 229] on button "All Devices Product Page" at bounding box center [1255, 226] width 96 height 15
click at [0, 0] on span "Adding Code Block AFTER .site-footer__nav .site-footer__nav on All Devices Prod…" at bounding box center [0, 0] width 0 height 0
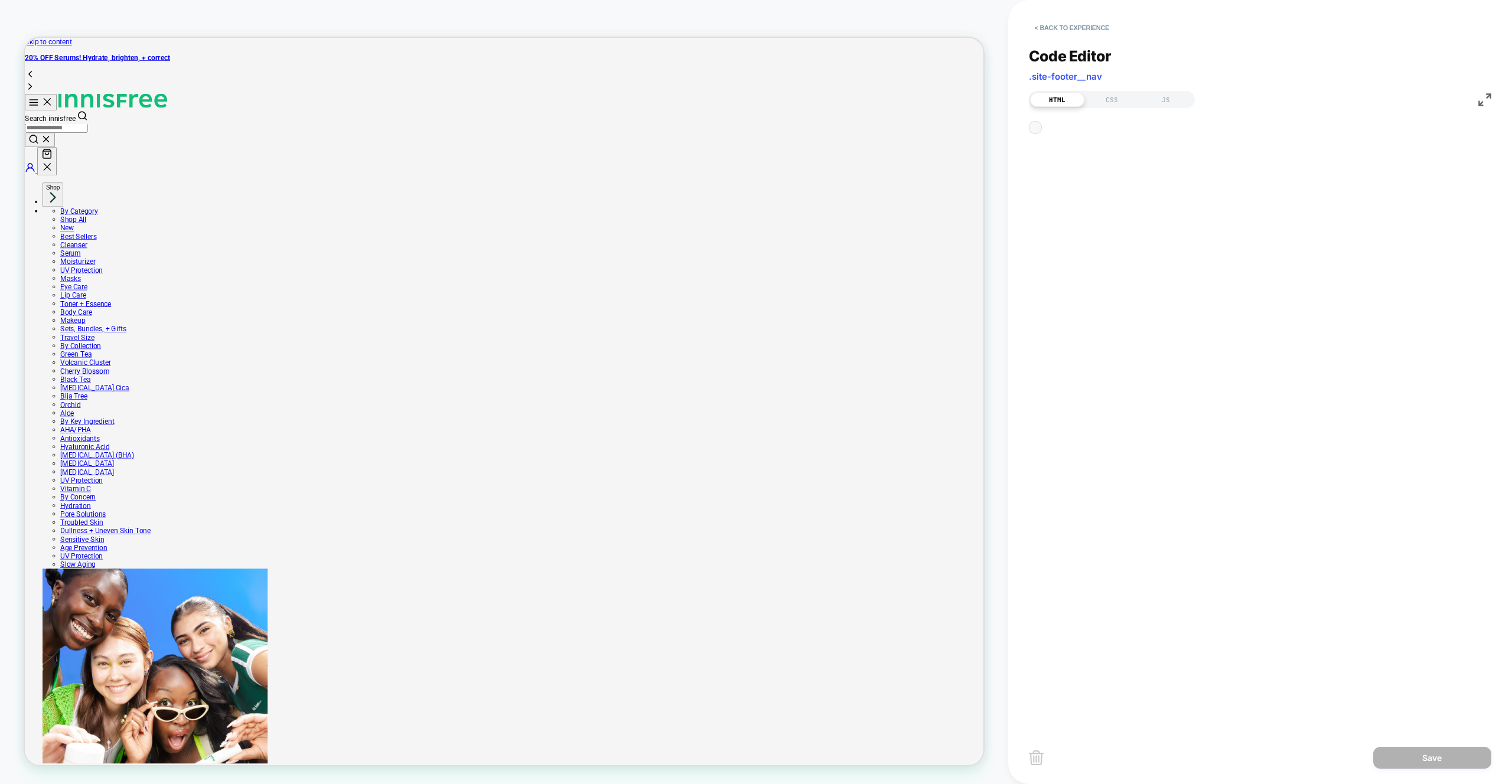
scroll to position [16, 0]
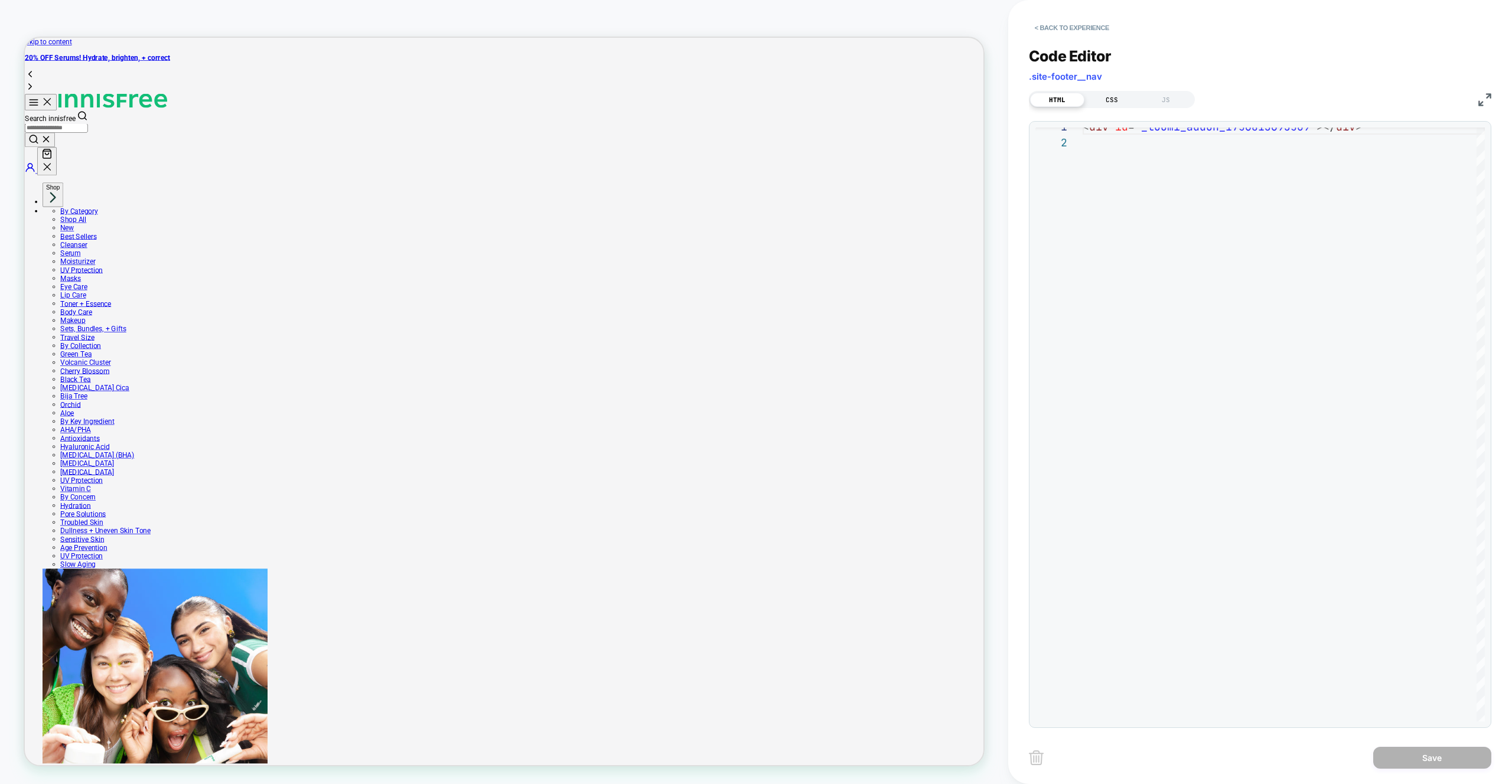
click at [1115, 103] on div "CSS" at bounding box center [1111, 100] width 54 height 14
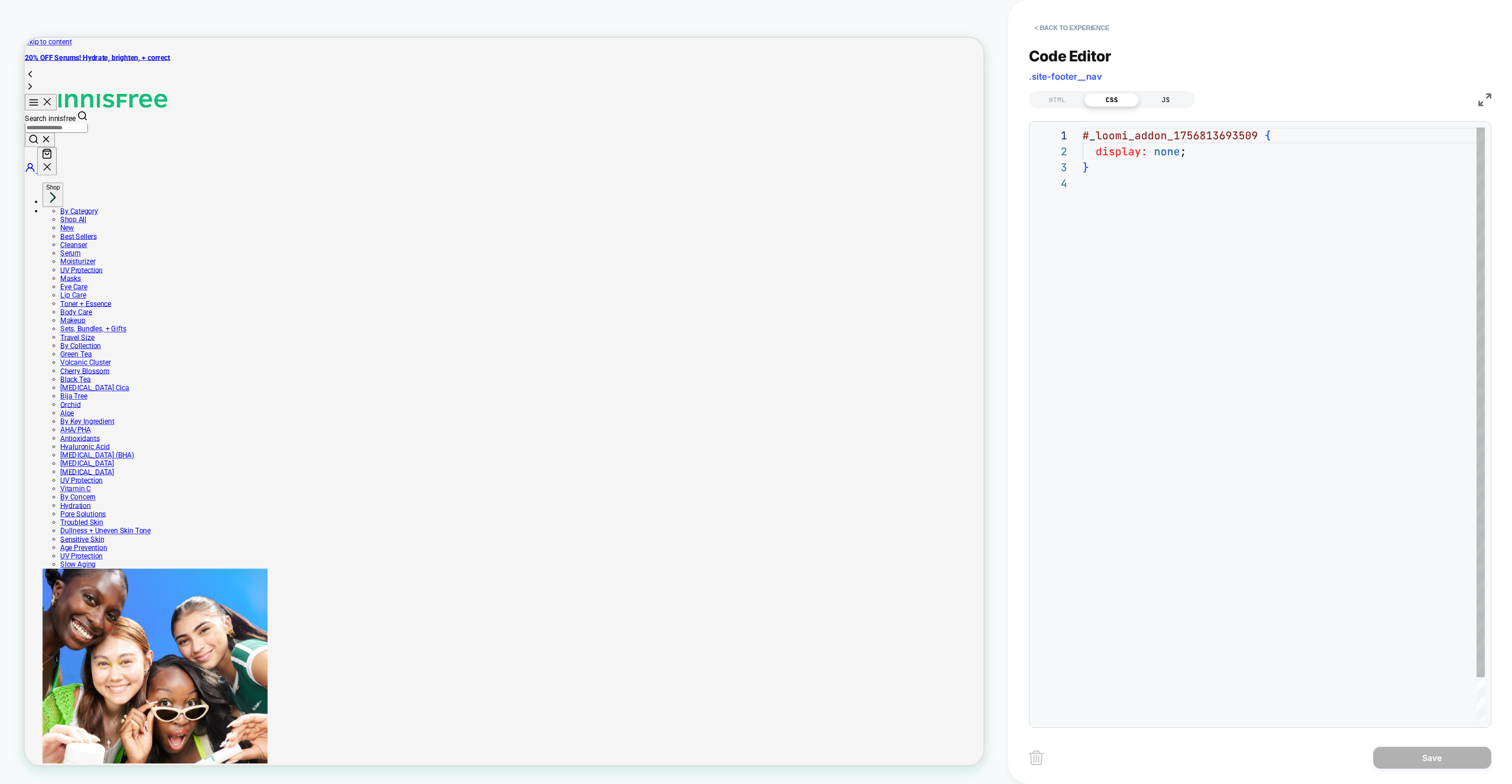
scroll to position [48, 0]
click at [0, 0] on div "JS" at bounding box center [0, 0] width 0 height 0
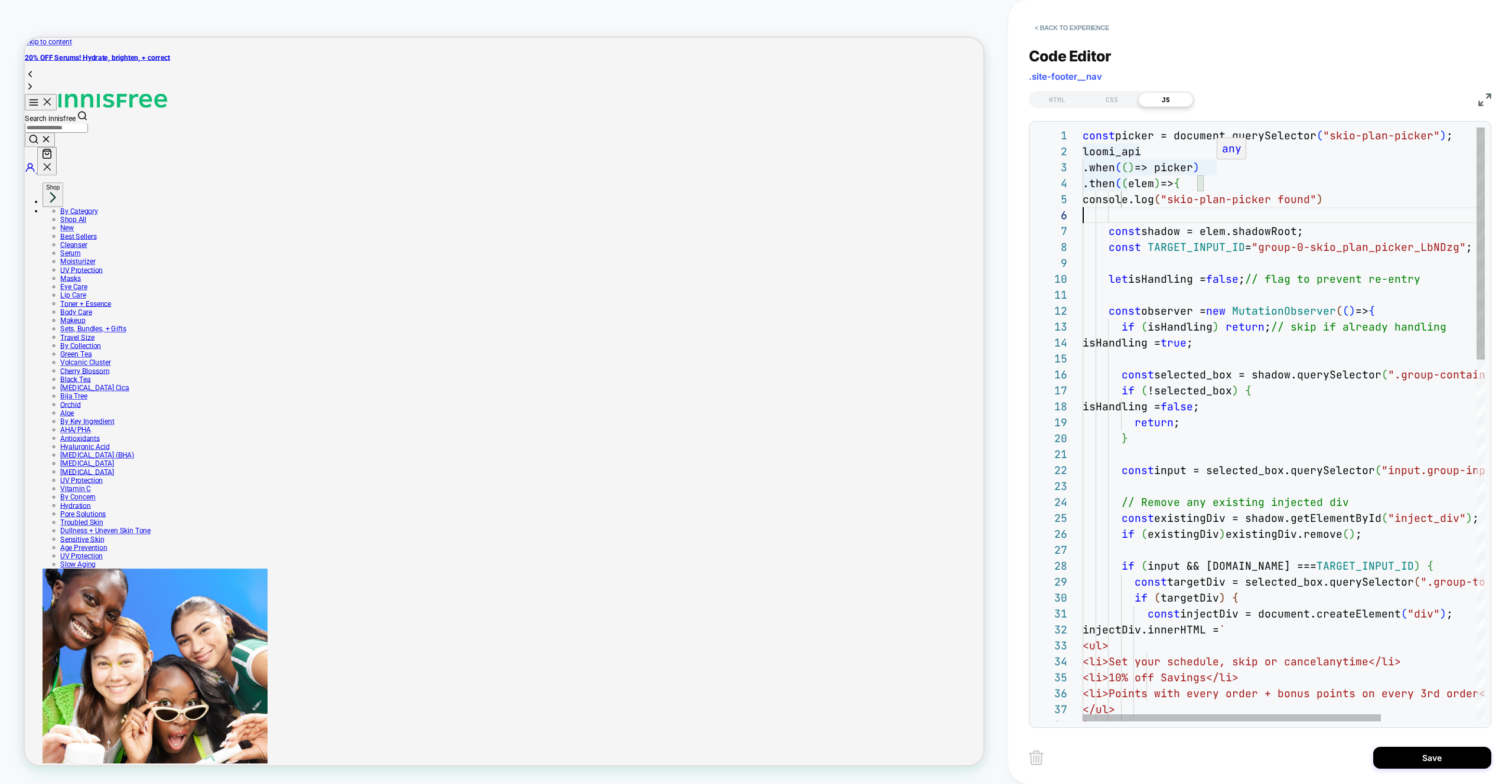
scroll to position [64, 287]
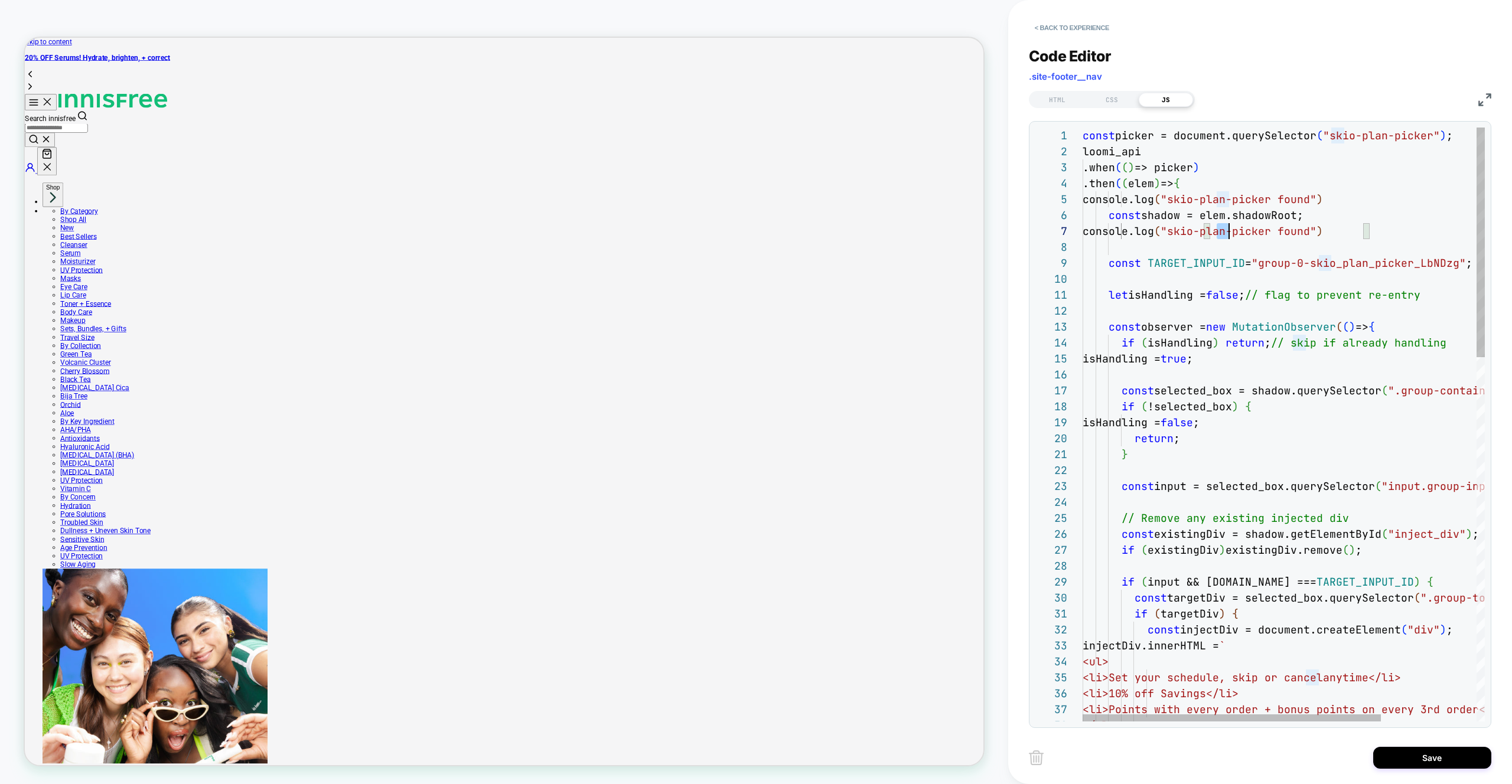
scroll to position [96, 0]
drag, startPoint x: 1218, startPoint y: 231, endPoint x: 1317, endPoint y: 234, distance: 99.0
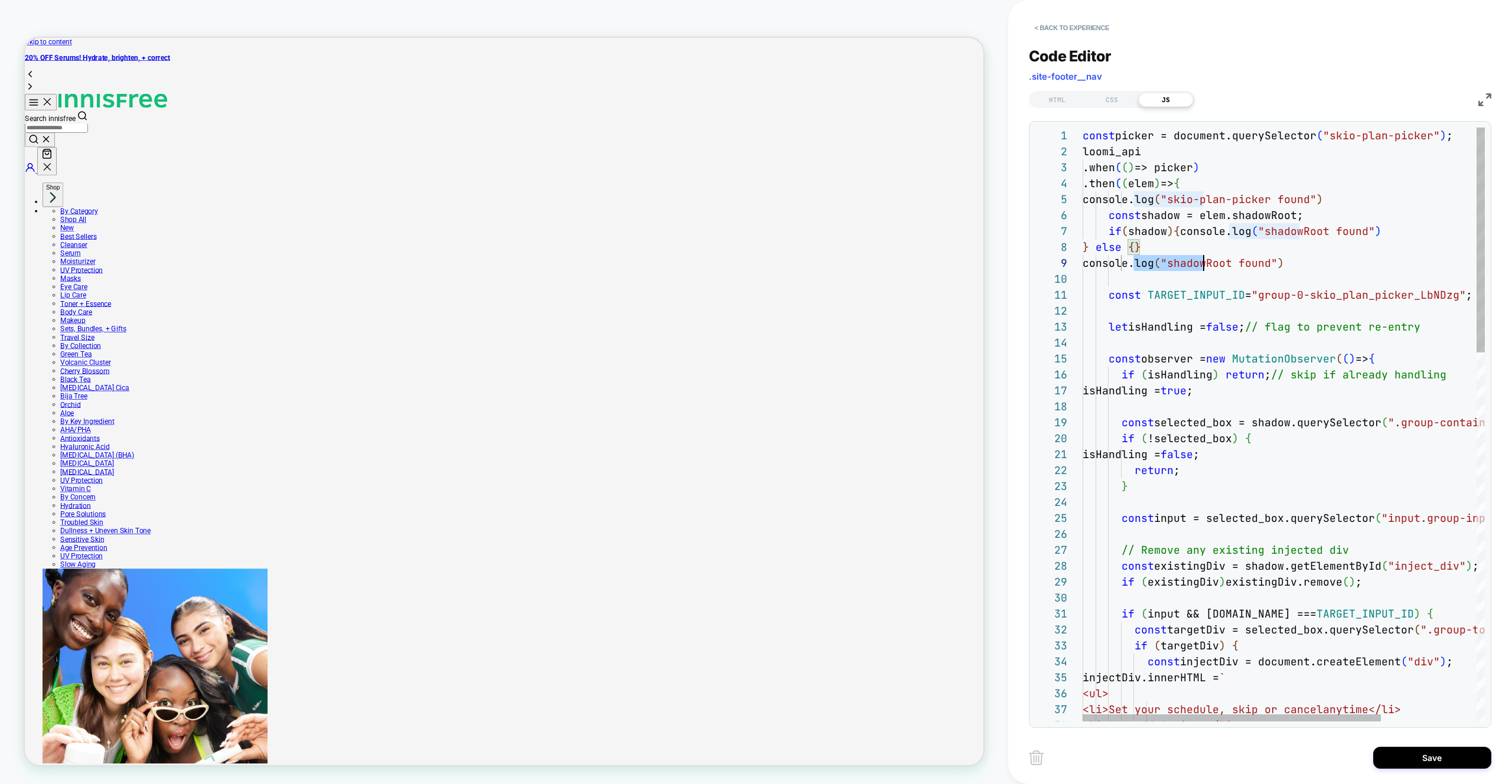
scroll to position [128, 249]
drag, startPoint x: 1137, startPoint y: 264, endPoint x: 1332, endPoint y: 264, distance: 195.0
drag, startPoint x: 1214, startPoint y: 258, endPoint x: 1134, endPoint y: 249, distance: 80.5
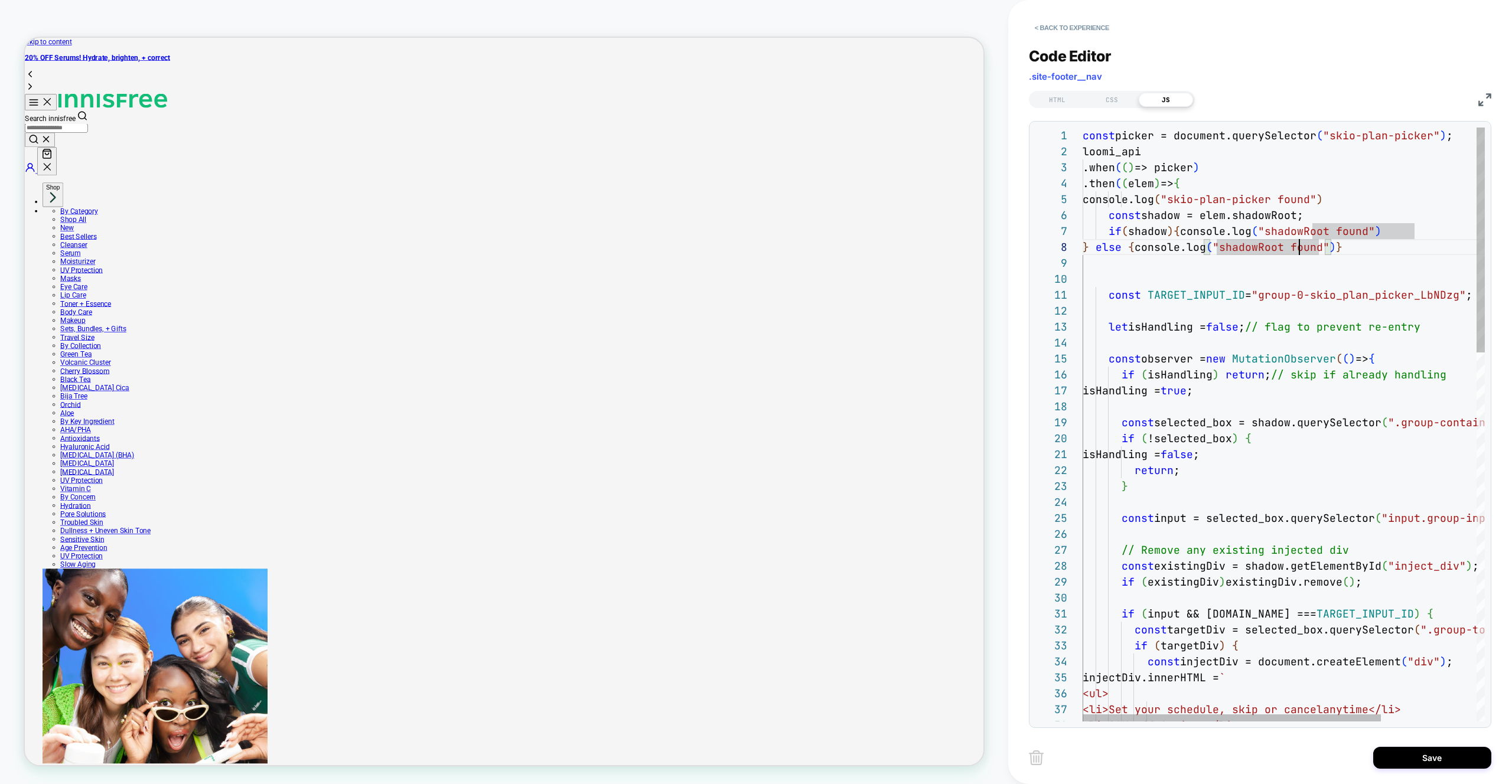
drag, startPoint x: 1413, startPoint y: 363, endPoint x: 1406, endPoint y: 364, distance: 7.1
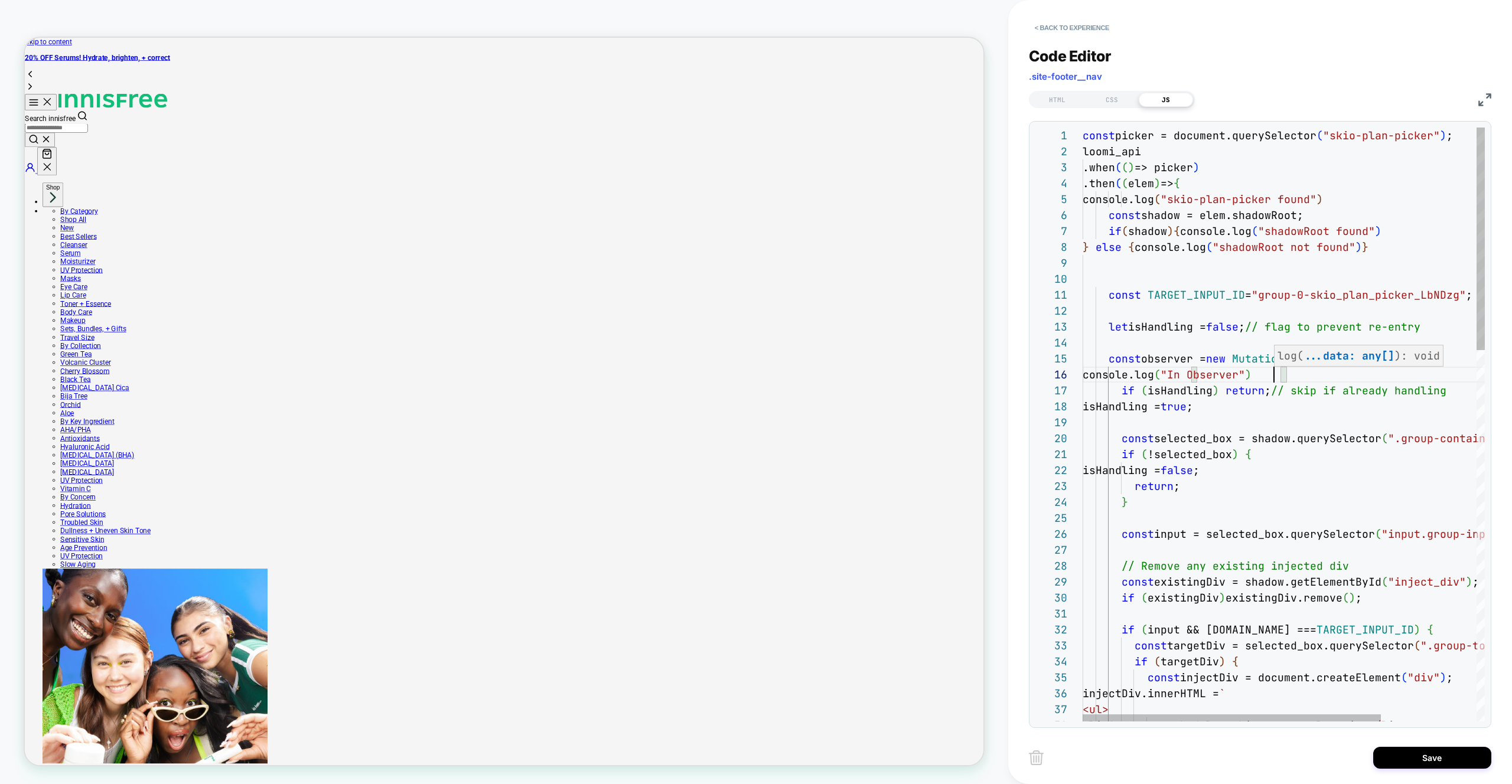
scroll to position [80, 191]
type textarea "**********"
click at [0, 0] on button "Save" at bounding box center [0, 0] width 0 height 0
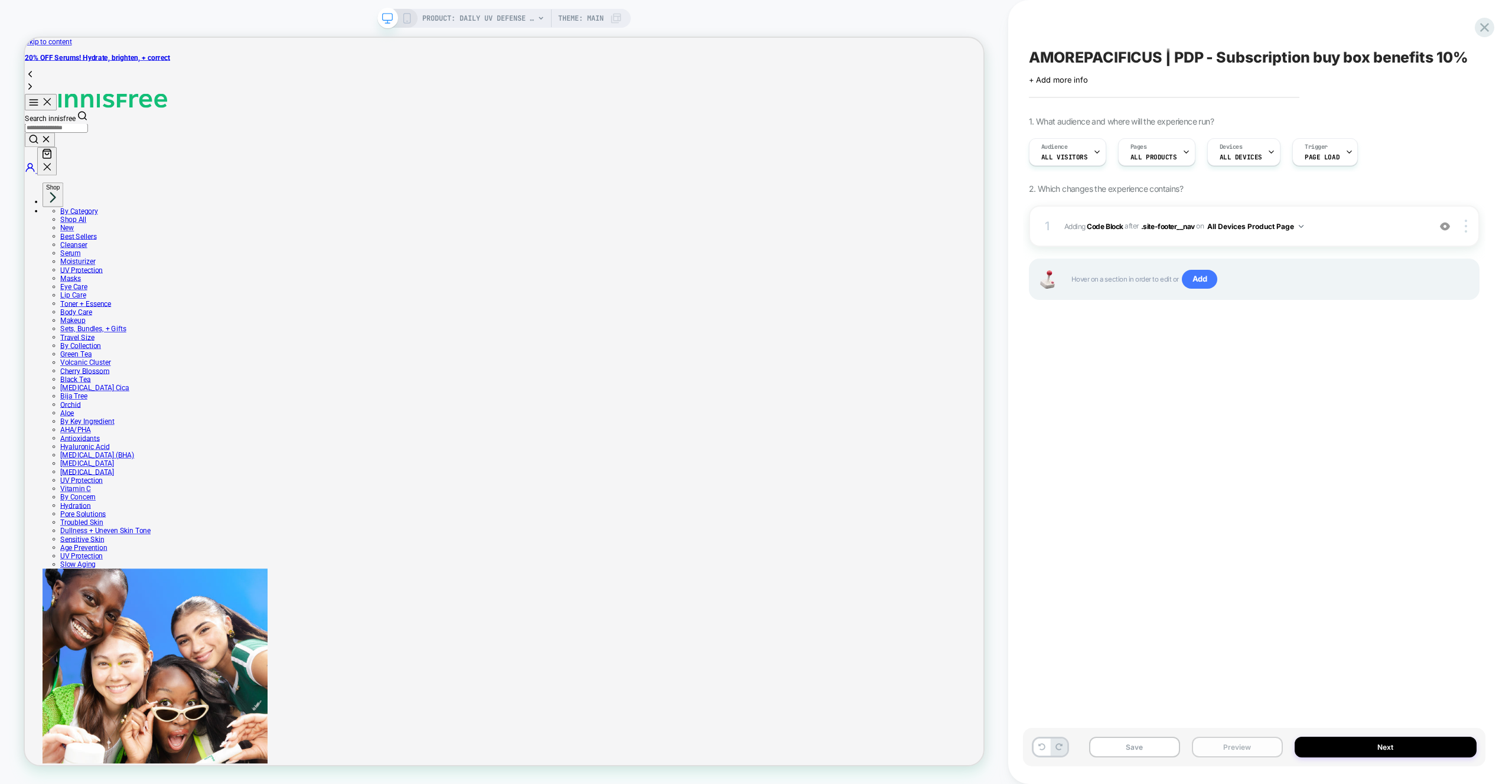
click at [1255, 744] on button "Preview" at bounding box center [1237, 746] width 91 height 21
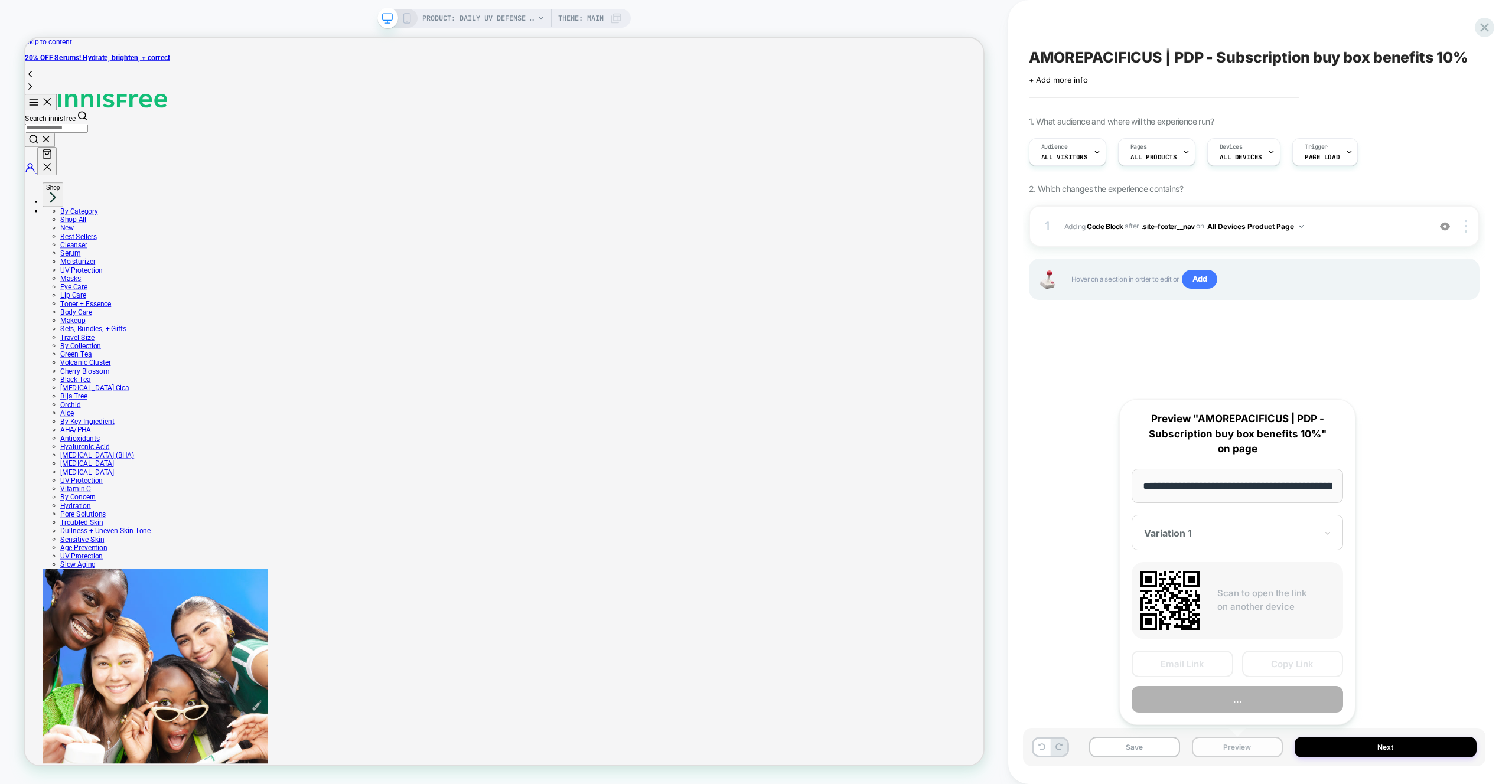
scroll to position [0, 196]
click at [1232, 702] on button "Preview" at bounding box center [1238, 699] width 212 height 26
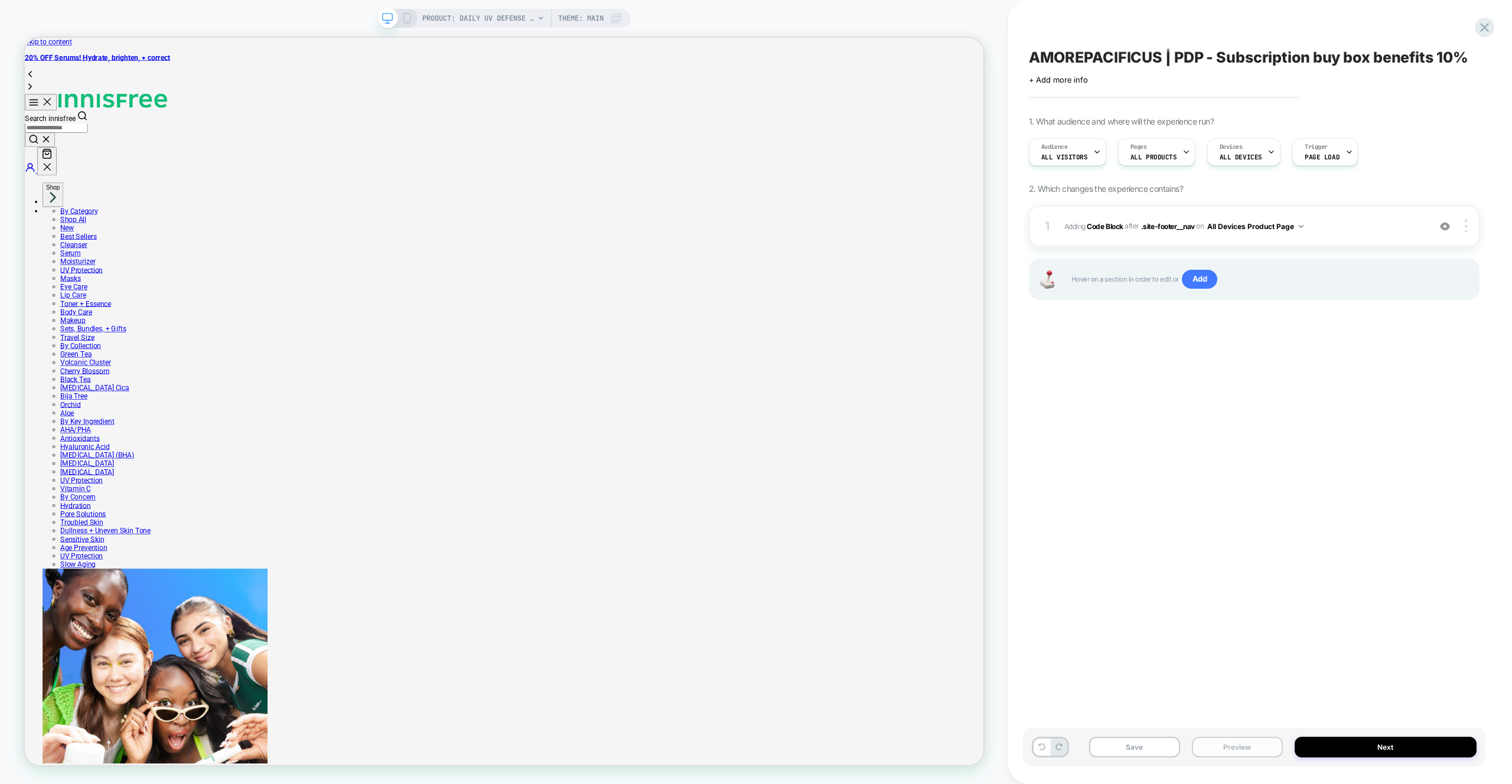
click at [1250, 751] on button "Preview" at bounding box center [1237, 746] width 91 height 21
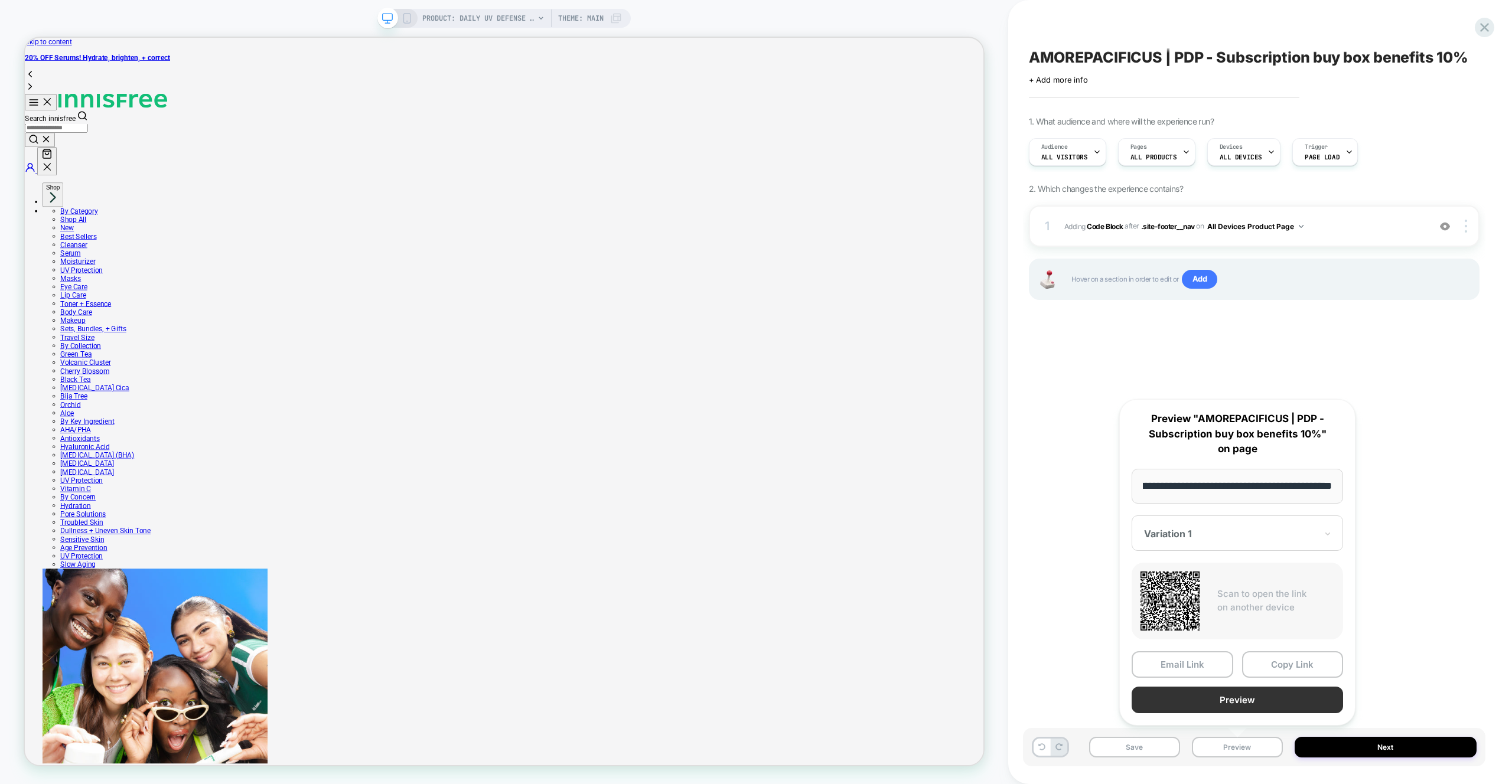
click at [1256, 709] on button "Preview" at bounding box center [1238, 699] width 212 height 26
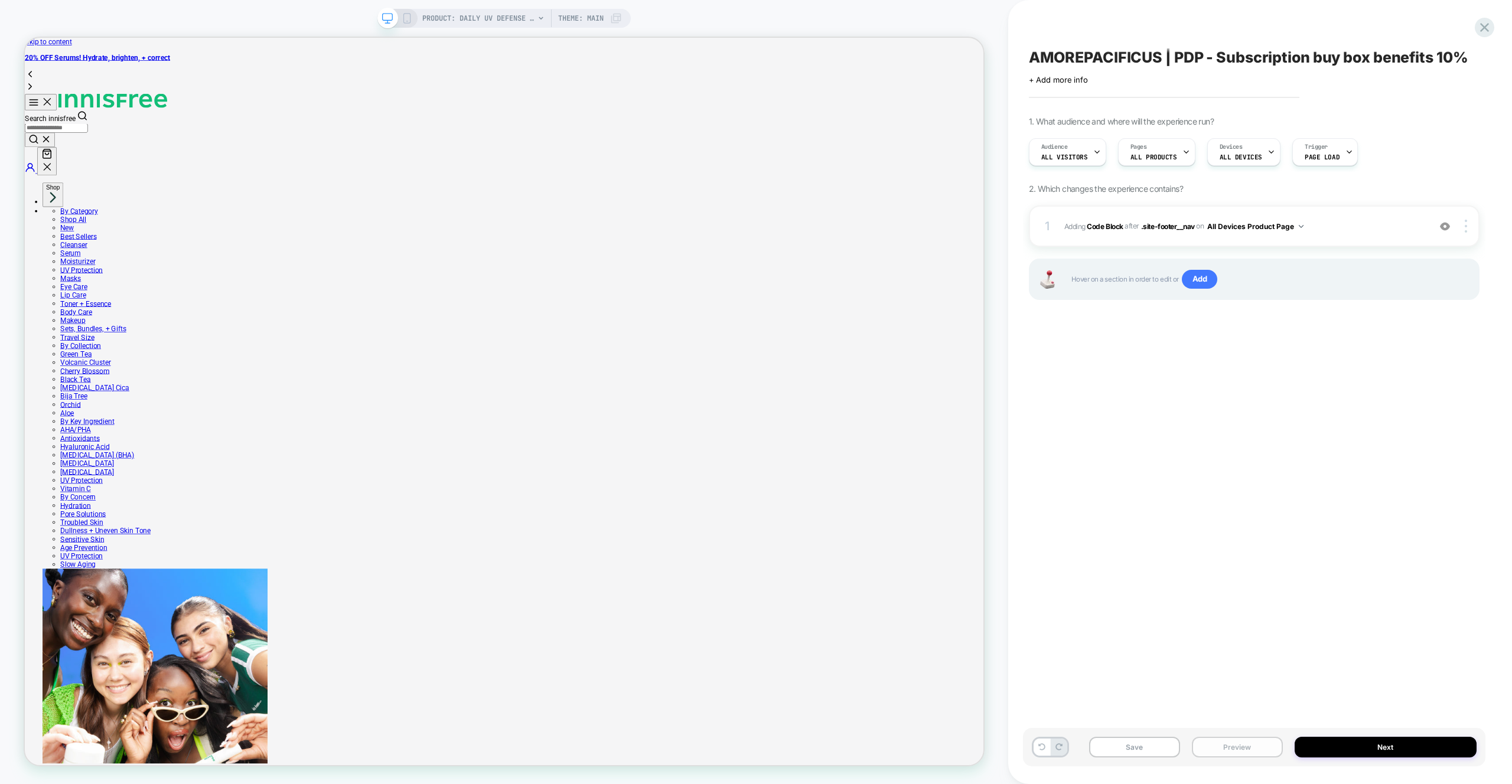
click at [1241, 756] on button "Preview" at bounding box center [1237, 746] width 91 height 21
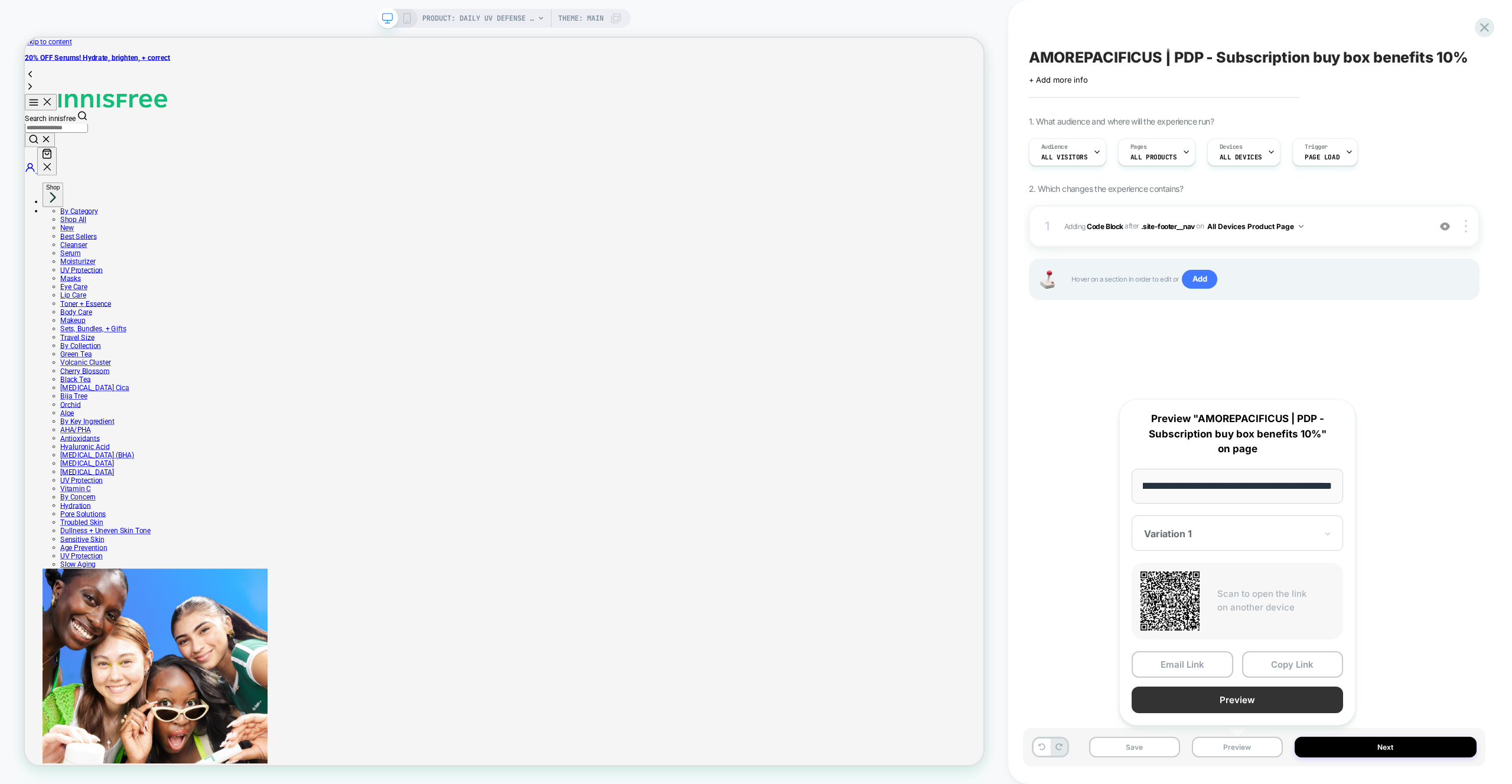
click at [1231, 699] on button "Preview" at bounding box center [1238, 699] width 212 height 26
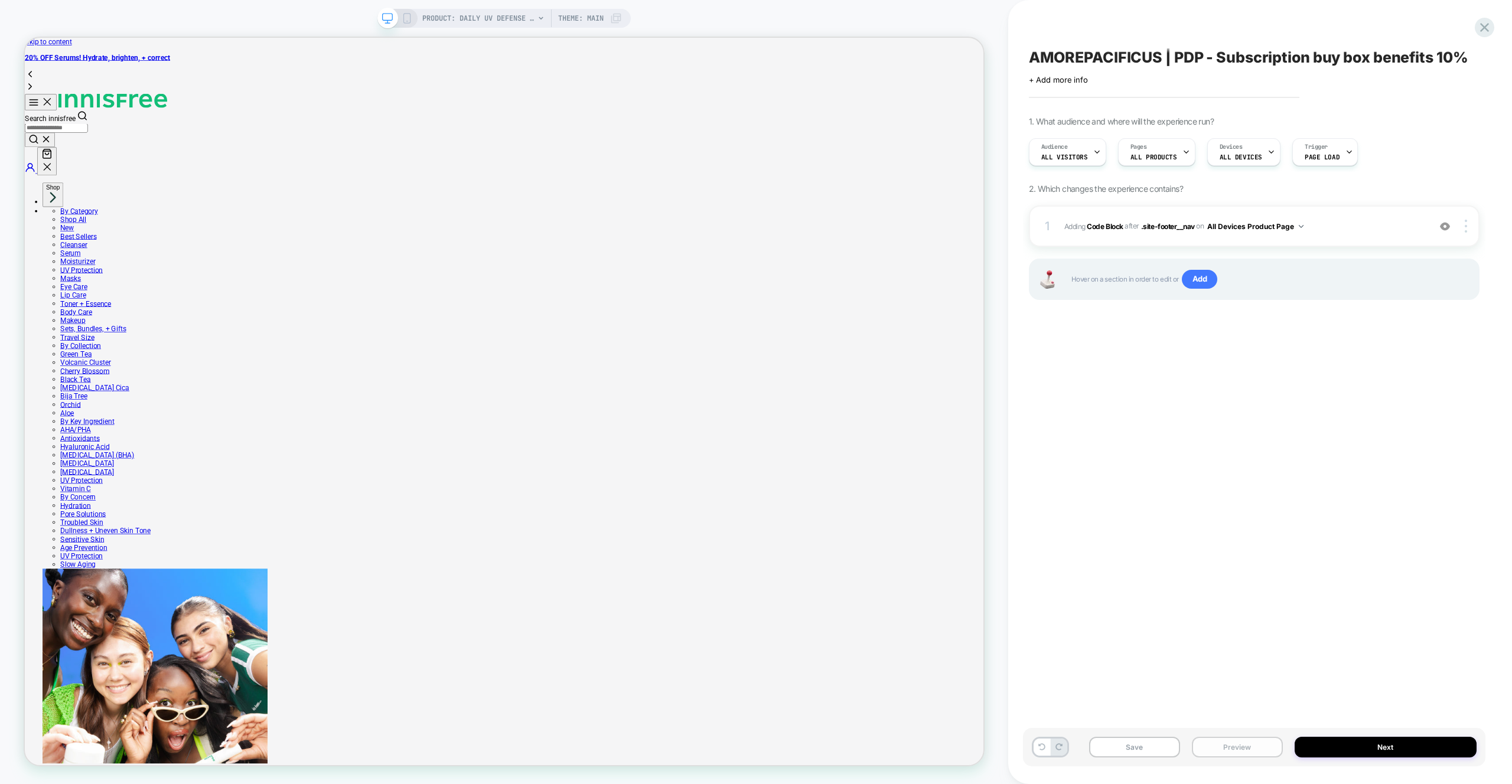
click at [1255, 750] on button "Preview" at bounding box center [1237, 746] width 91 height 21
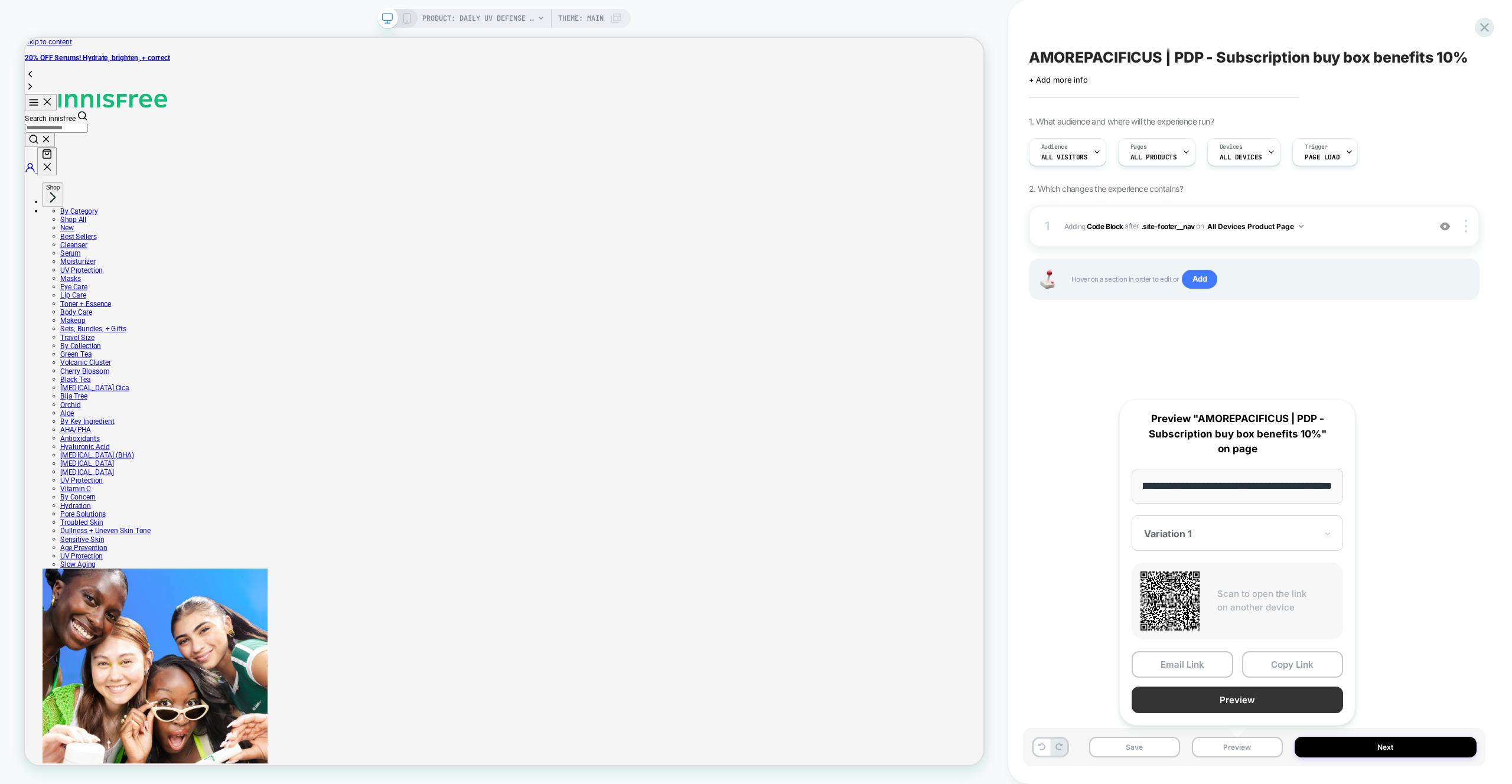
scroll to position [0, 0]
click at [1238, 706] on button "Preview" at bounding box center [1238, 699] width 212 height 26
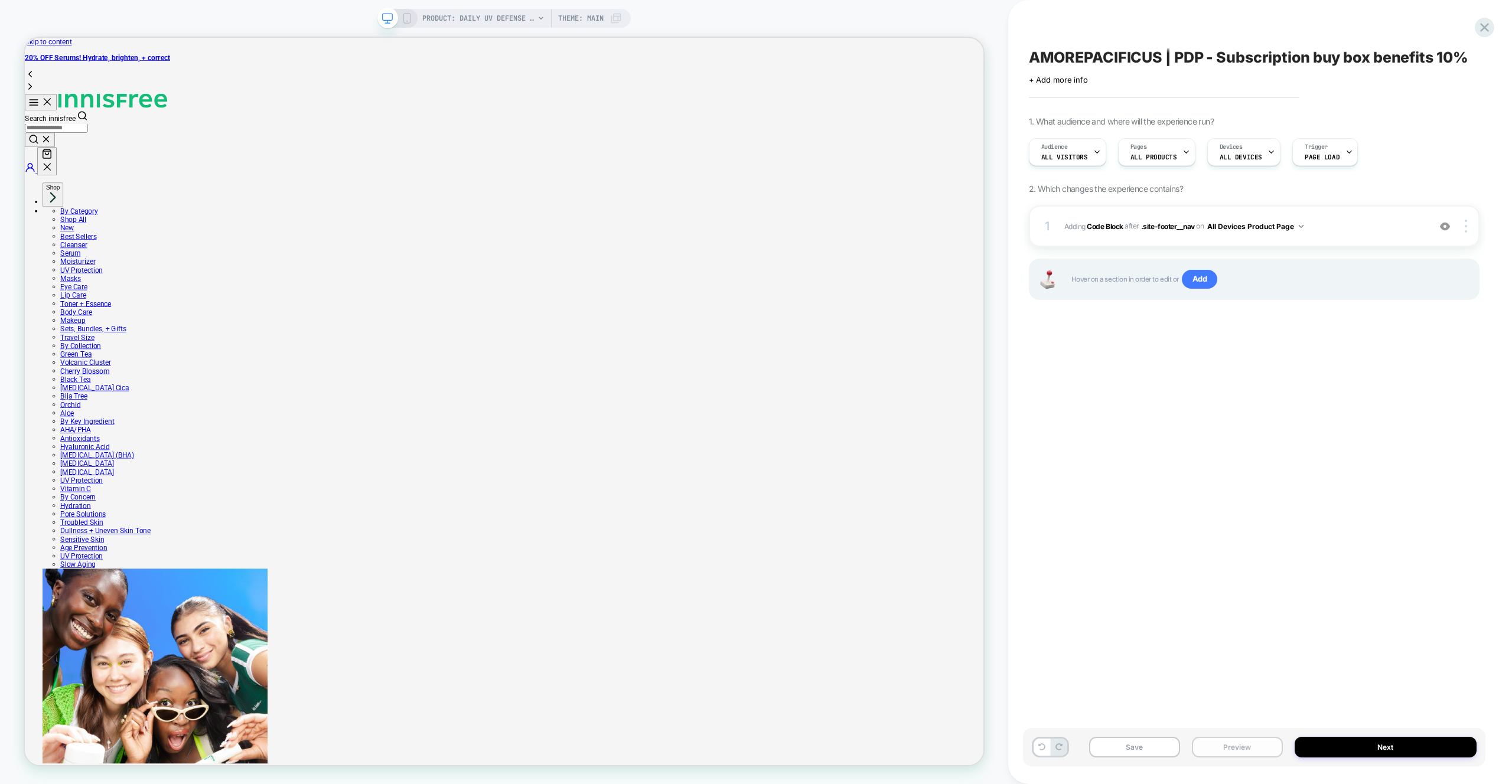
click at [1228, 753] on button "Preview" at bounding box center [1237, 746] width 91 height 21
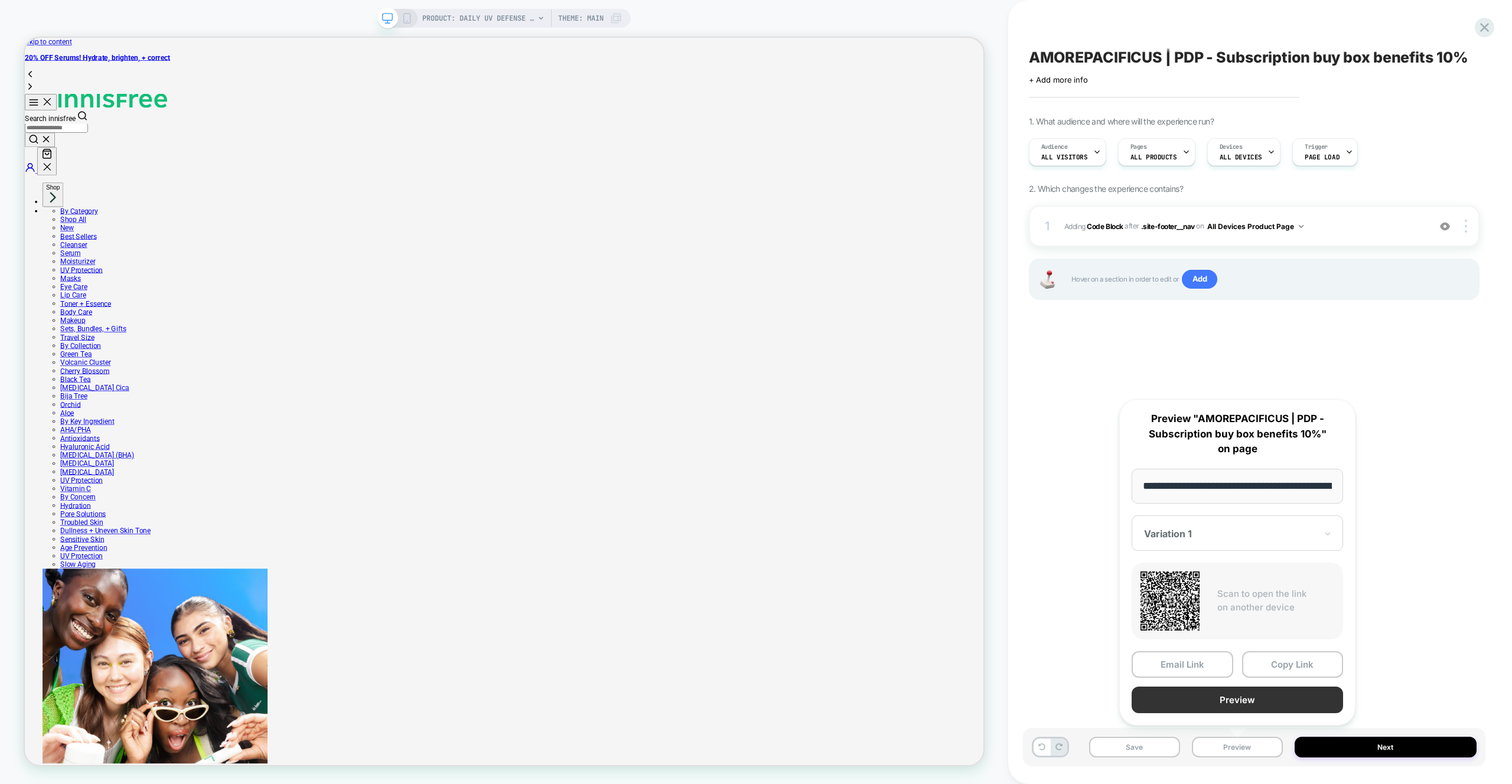
click at [1213, 707] on button "Preview" at bounding box center [1238, 699] width 212 height 26
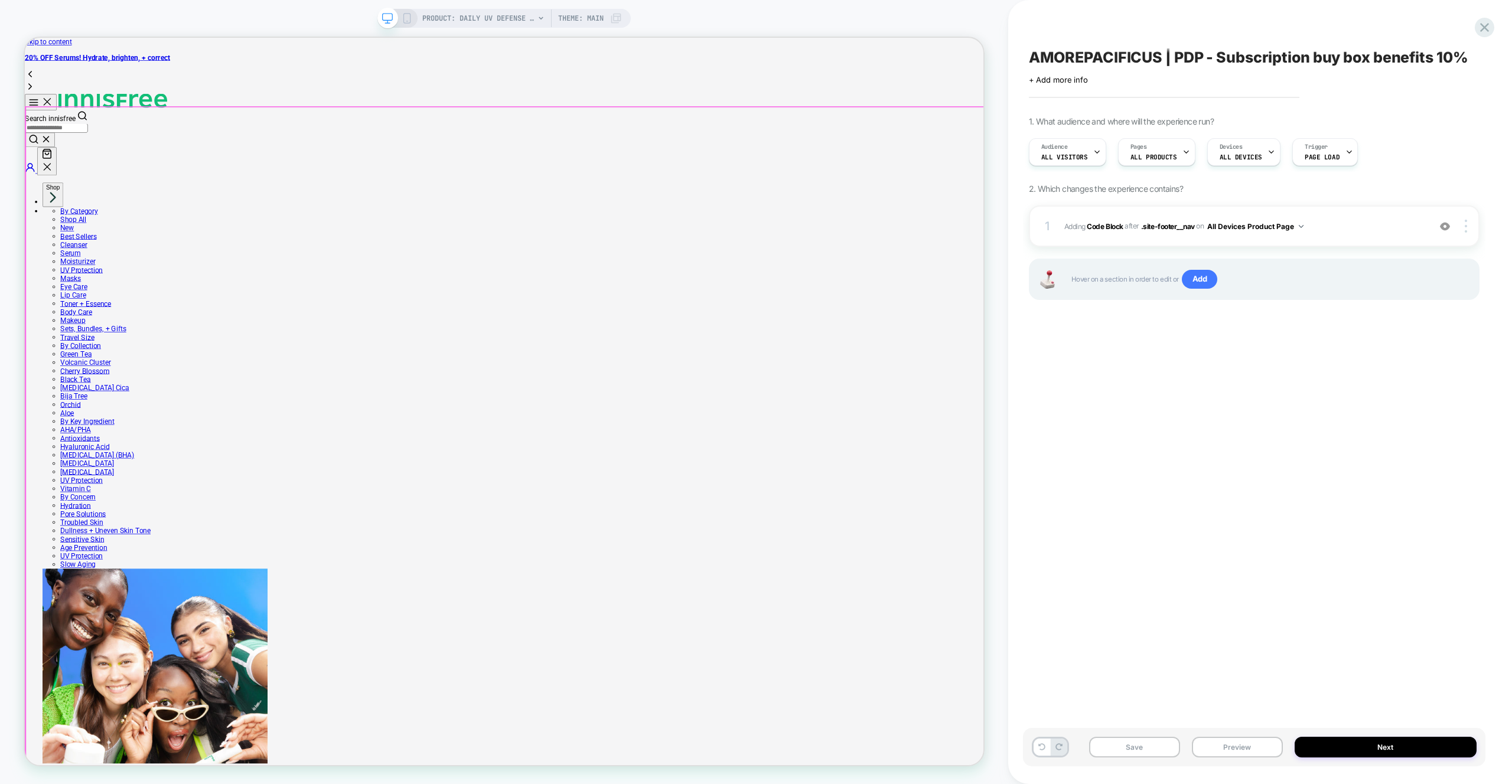
click at [1227, 753] on button "Preview" at bounding box center [1237, 746] width 91 height 21
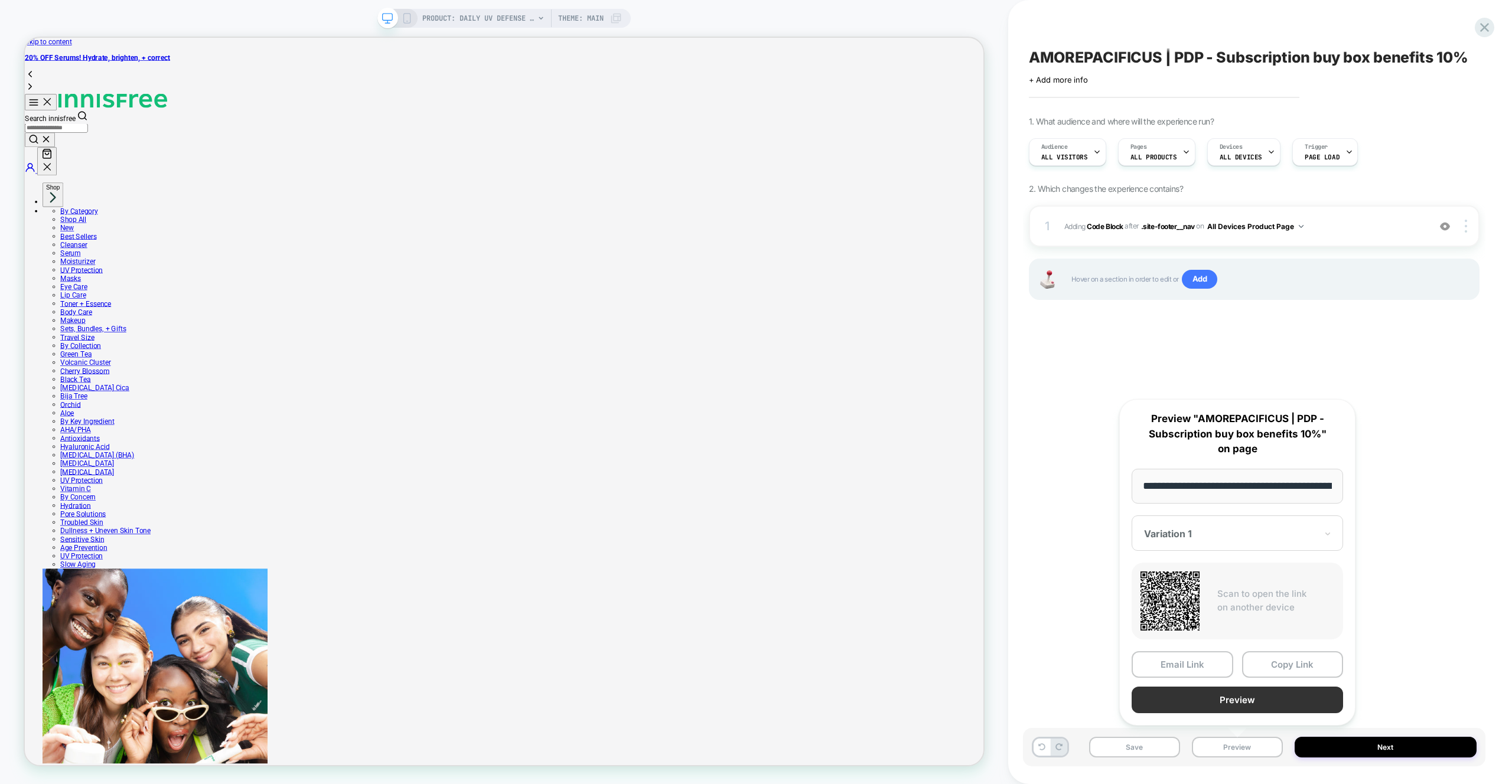
click at [1209, 702] on button "Preview" at bounding box center [1238, 699] width 212 height 26
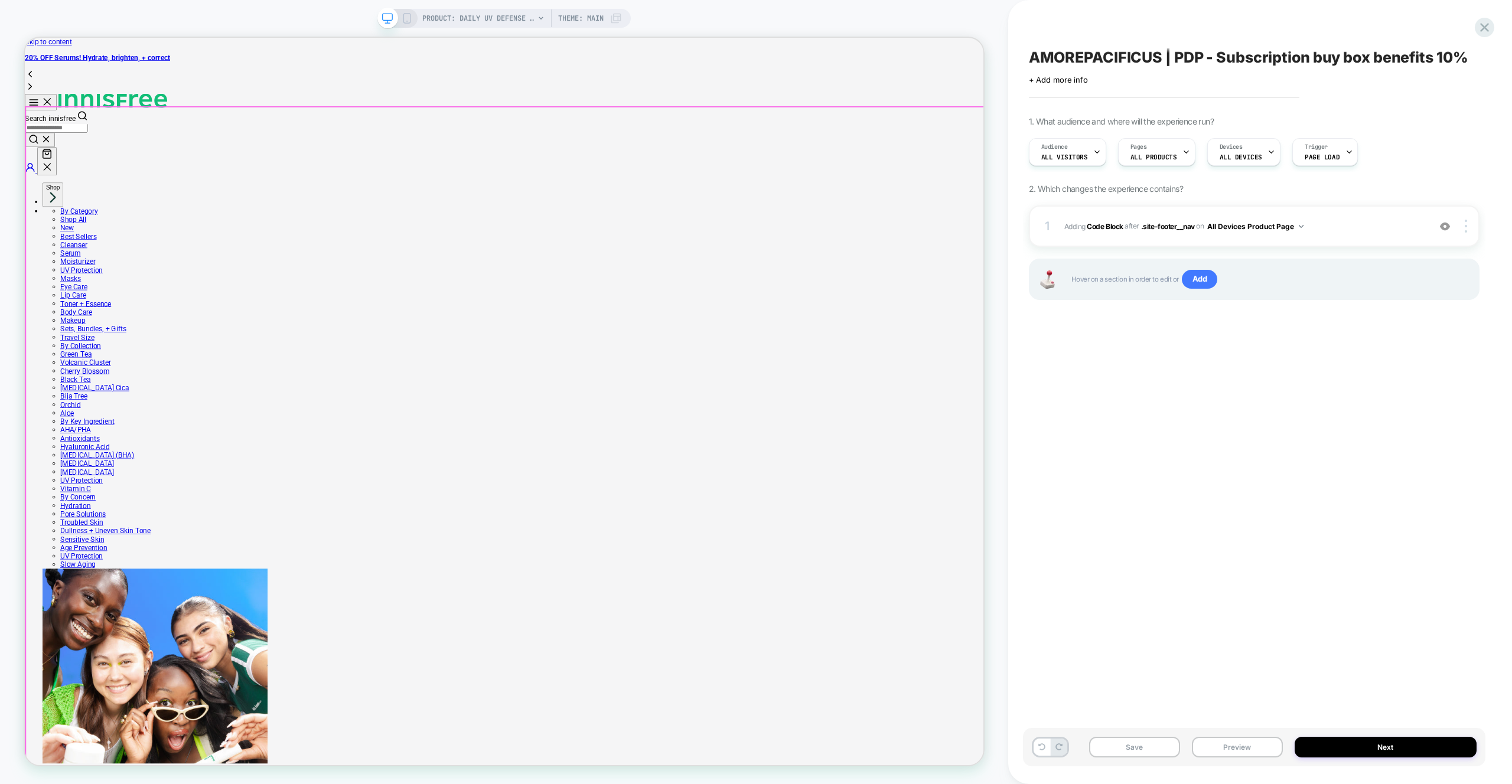
click at [404, 16] on icon at bounding box center [406, 18] width 11 height 11
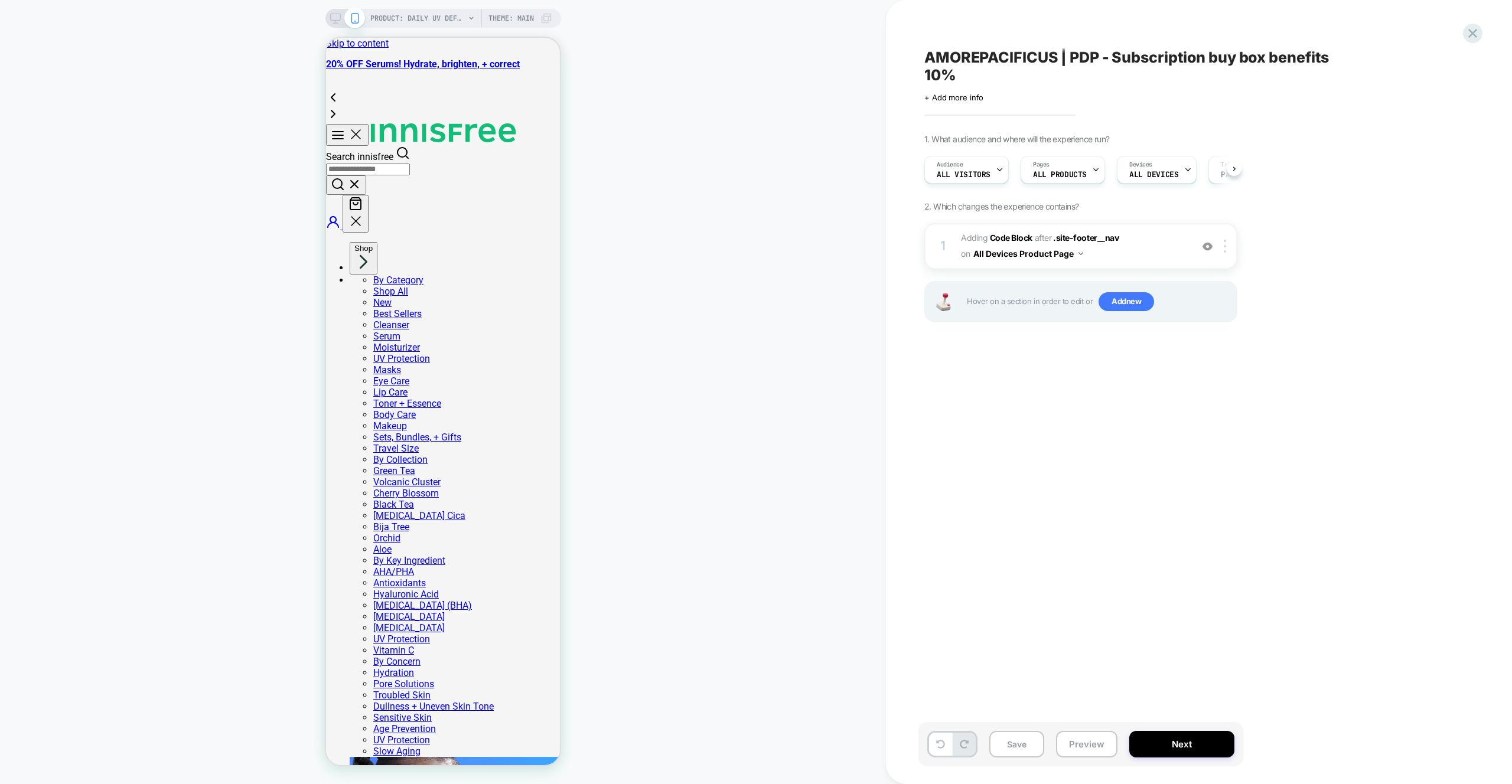
scroll to position [0, 1]
click at [1226, 251] on div at bounding box center [1226, 246] width 19 height 13
click at [1219, 342] on div "Duplicate" at bounding box center [1226, 341] width 105 height 33
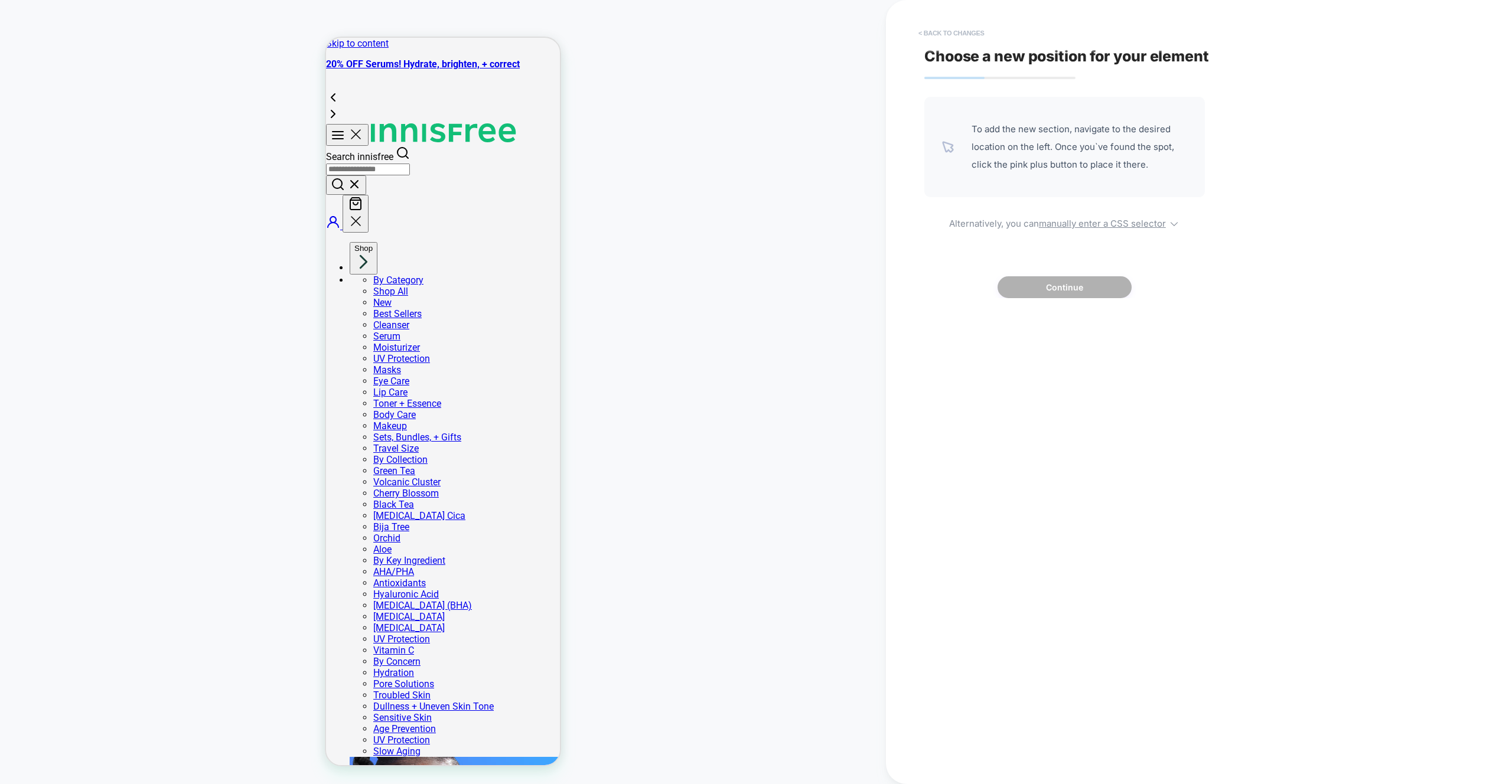
click at [950, 33] on button "< Back to changes" at bounding box center [951, 33] width 78 height 19
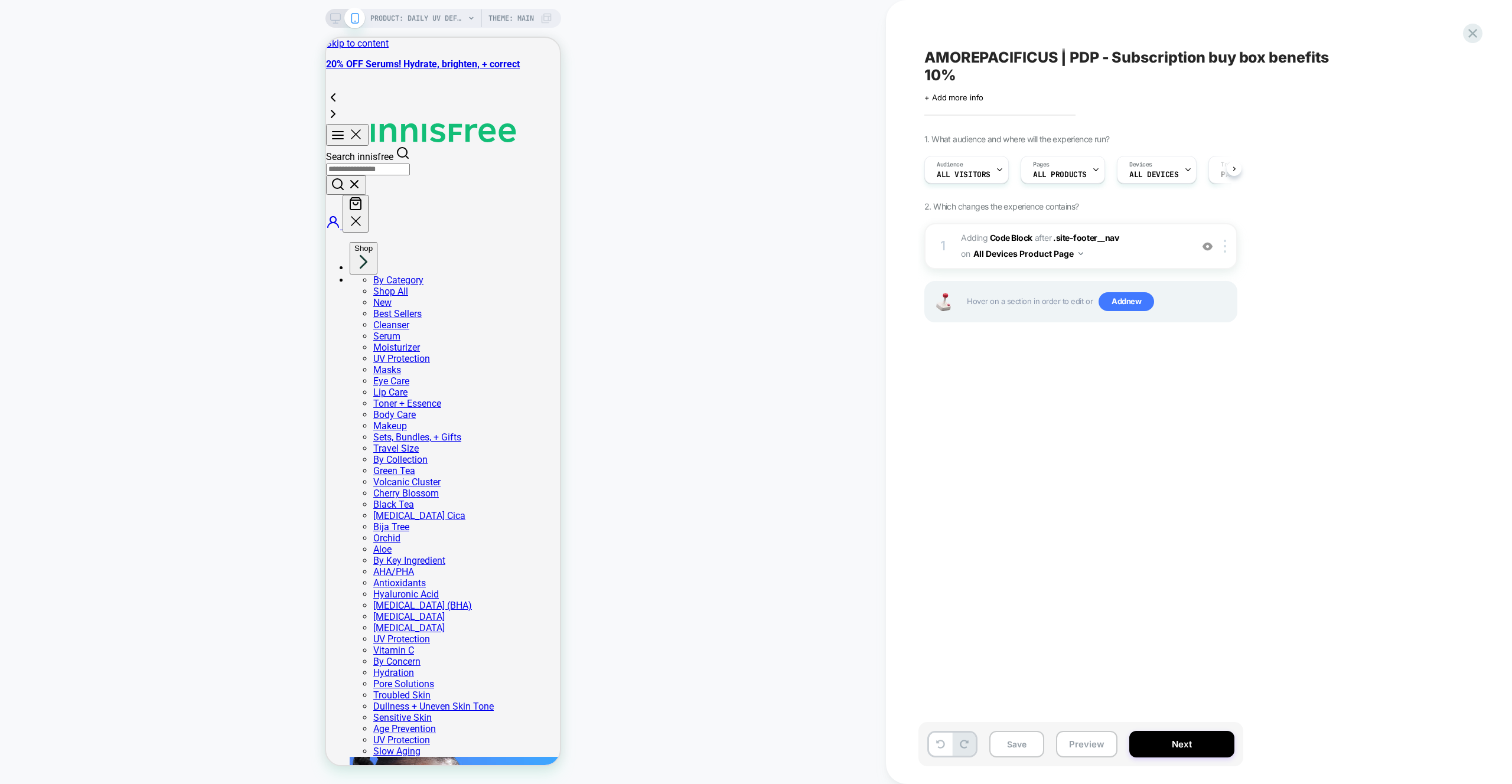
scroll to position [0, 1]
click at [1381, 278] on div "AMOREPACIFICUS | PDP - Subscription buy box benefits 10% Click to edit experien…" at bounding box center [1145, 392] width 519 height 784
click at [1133, 239] on span "Adding Code Block AFTER .site-footer__nav .site-footer__nav on All Devices Prod…" at bounding box center [1073, 246] width 225 height 32
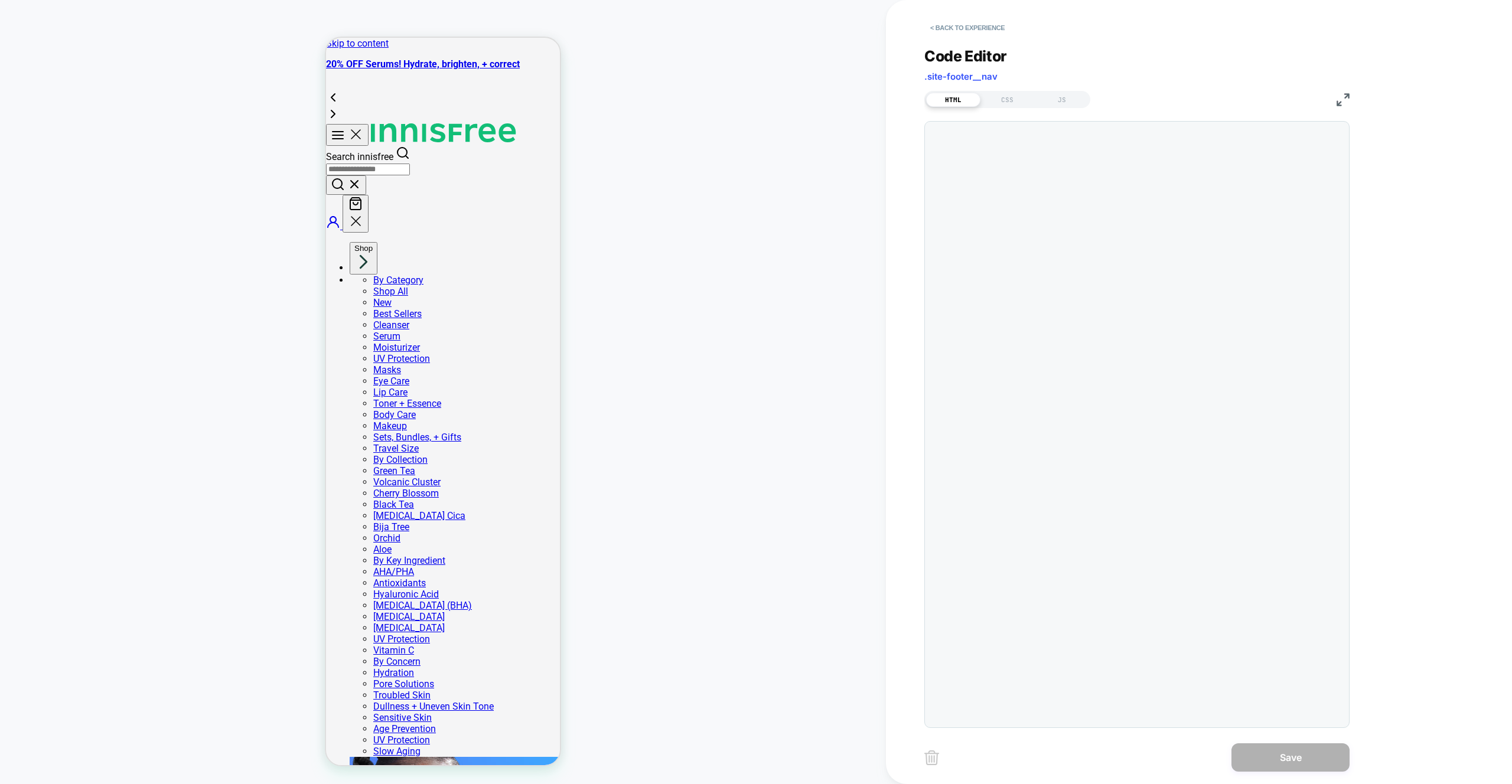
scroll to position [16, 0]
click at [1006, 104] on div "CSS" at bounding box center [1008, 100] width 54 height 14
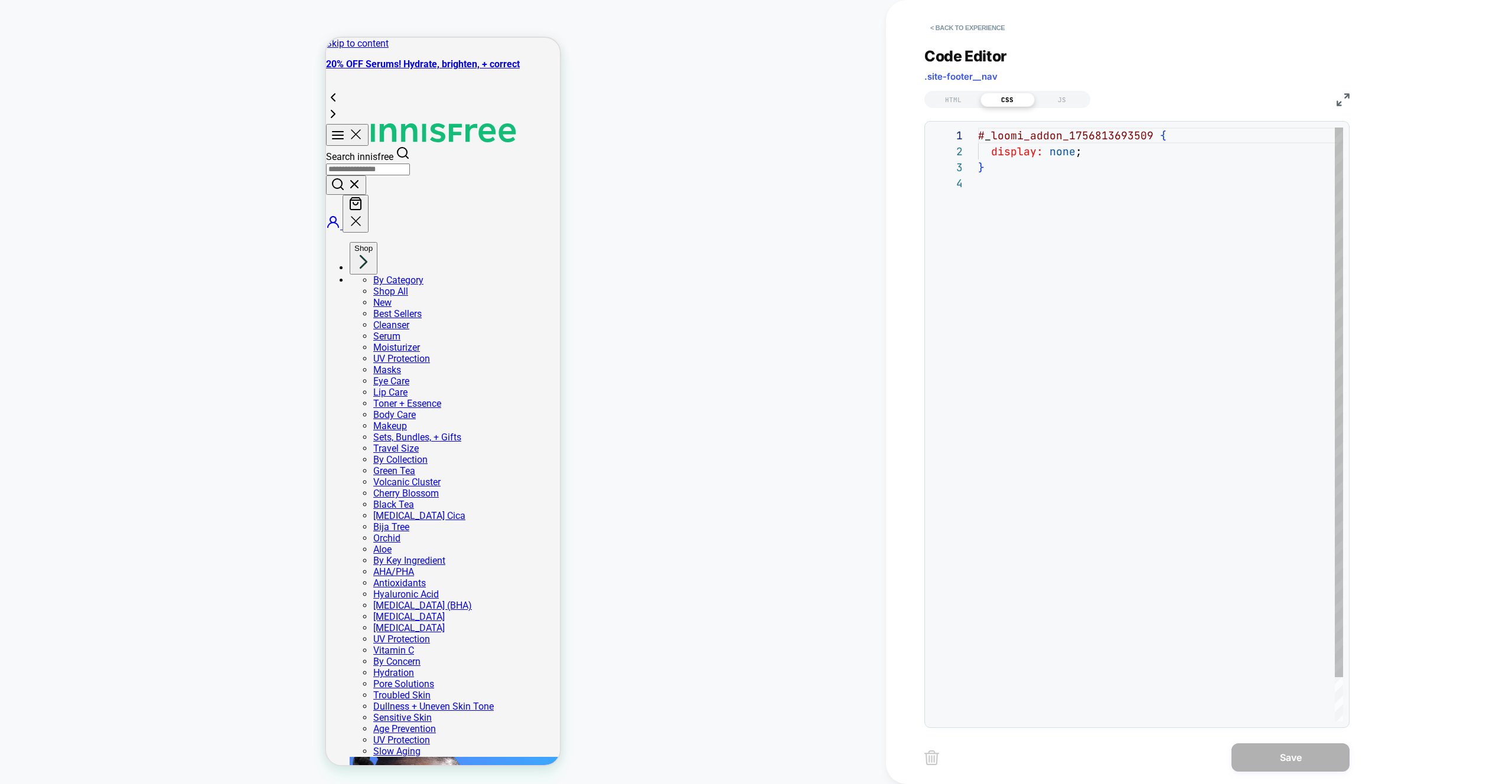
scroll to position [48, 0]
click at [1066, 103] on div "JS" at bounding box center [1062, 100] width 54 height 14
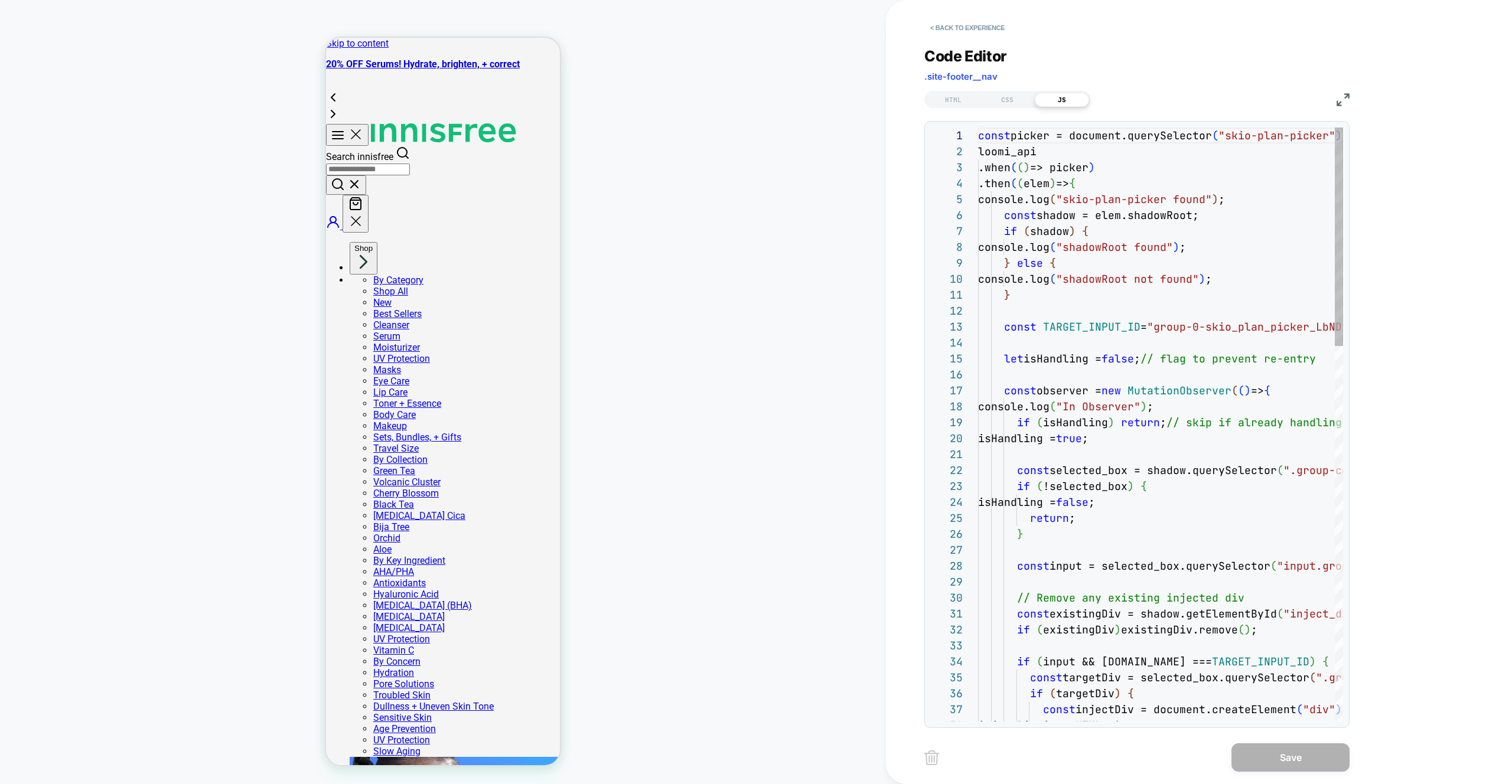
scroll to position [159, 0]
click at [943, 79] on span ".site-footer__nav" at bounding box center [961, 77] width 73 height 11
copy div ".site-footer__nav HTML CSS JS"
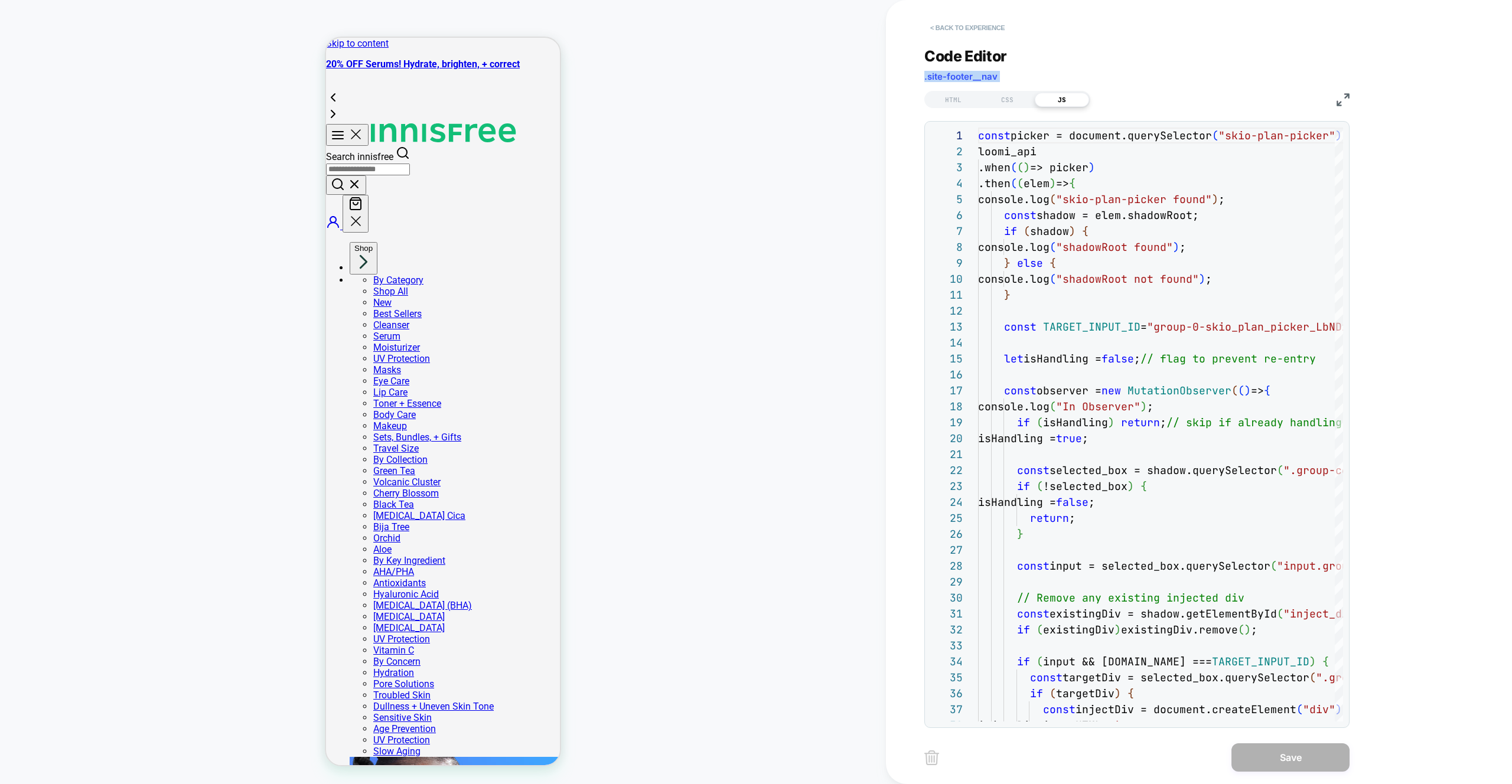
click at [989, 33] on button "< Back to experience" at bounding box center [967, 28] width 86 height 19
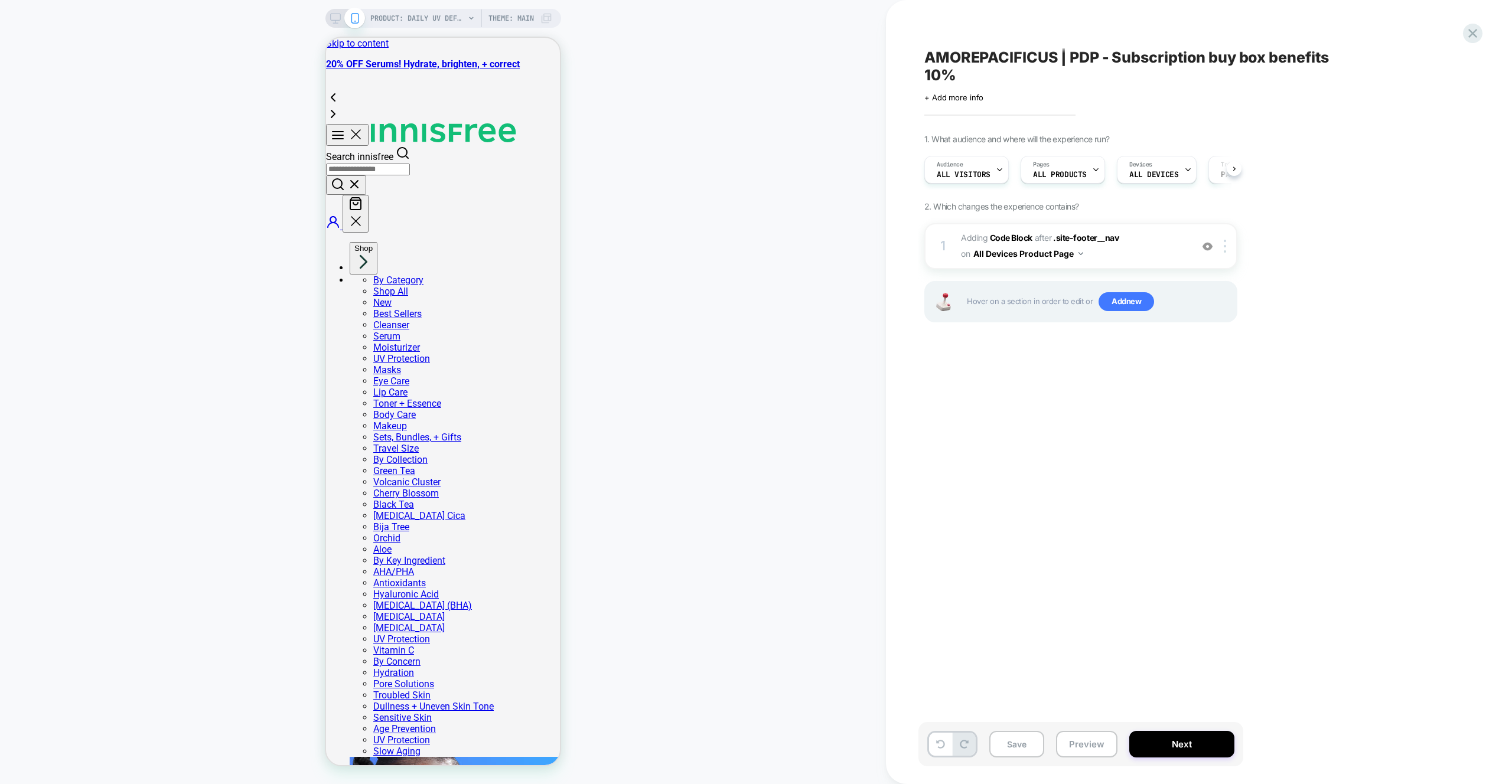
scroll to position [0, 1]
click at [1224, 249] on img at bounding box center [1224, 246] width 2 height 13
click at [1224, 251] on img at bounding box center [1224, 246] width 2 height 13
click at [1223, 344] on div "Duplicate" at bounding box center [1226, 341] width 105 height 33
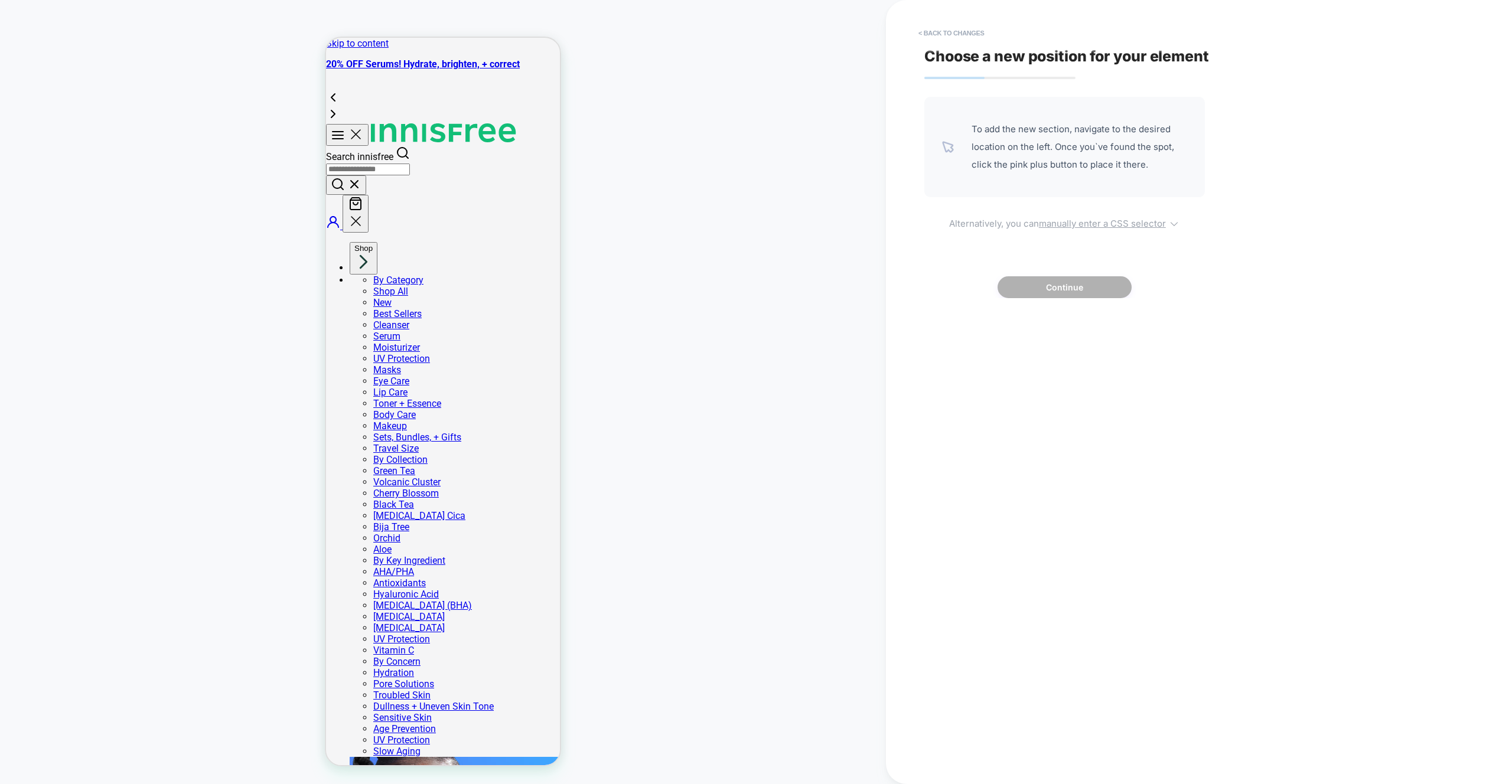
click at [1083, 222] on u "manually enter a CSS selector" at bounding box center [1102, 224] width 127 height 11
select select "*******"
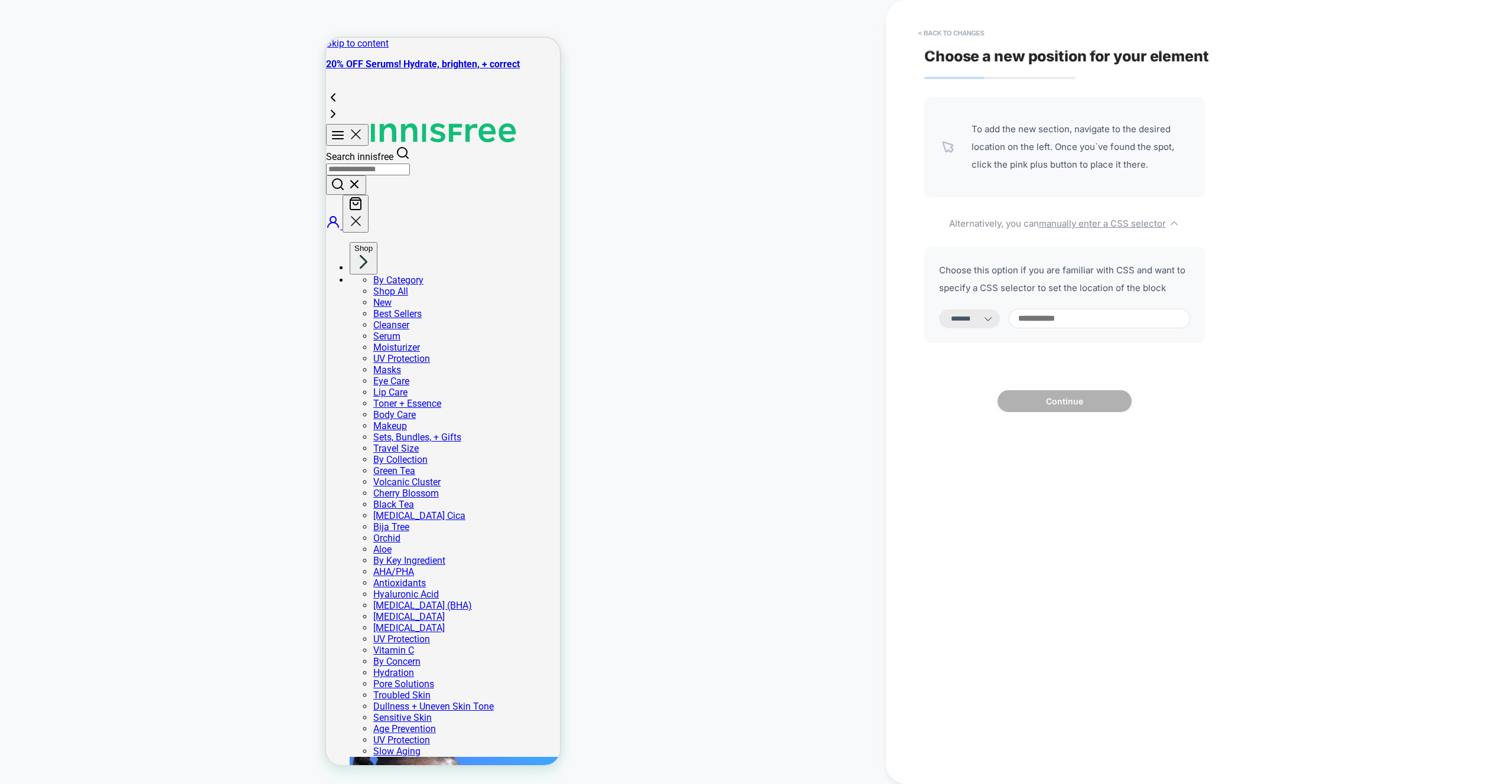
click at [1069, 317] on input at bounding box center [1099, 318] width 181 height 19
paste input "**********"
type input "**********"
select select "*********"
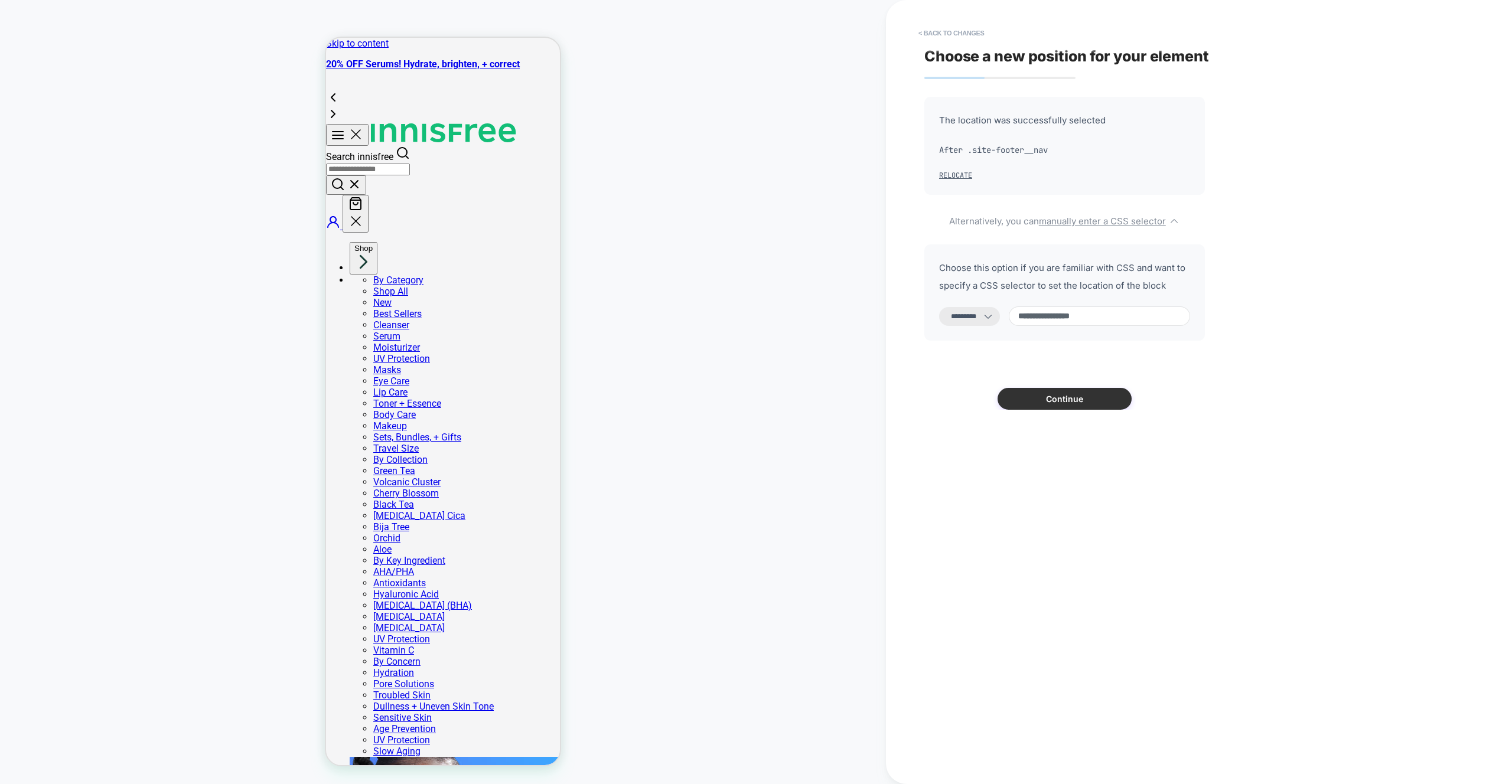
type input "**********"
click at [1054, 400] on button "Continue" at bounding box center [1064, 398] width 134 height 22
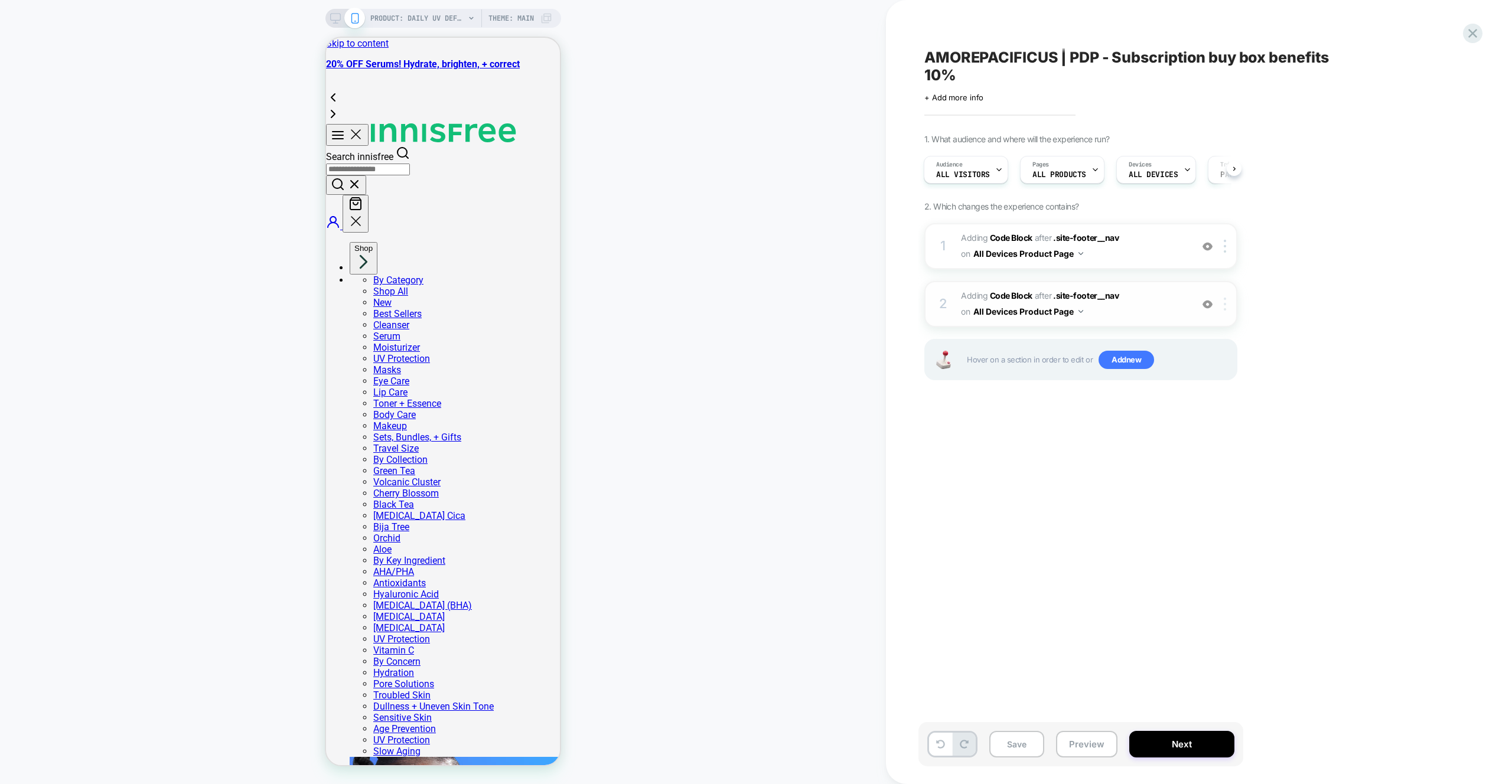
click at [1224, 306] on img at bounding box center [1224, 304] width 2 height 13
click at [1223, 530] on div "Target Mobile" at bounding box center [1226, 529] width 105 height 33
click at [1222, 250] on div at bounding box center [1226, 246] width 19 height 13
click at [1225, 246] on img at bounding box center [1224, 246] width 2 height 13
click at [1373, 229] on div "AMOREPACIFICUS | PDP - Subscription buy box benefits 10% Click to edit experien…" at bounding box center [1145, 392] width 519 height 784
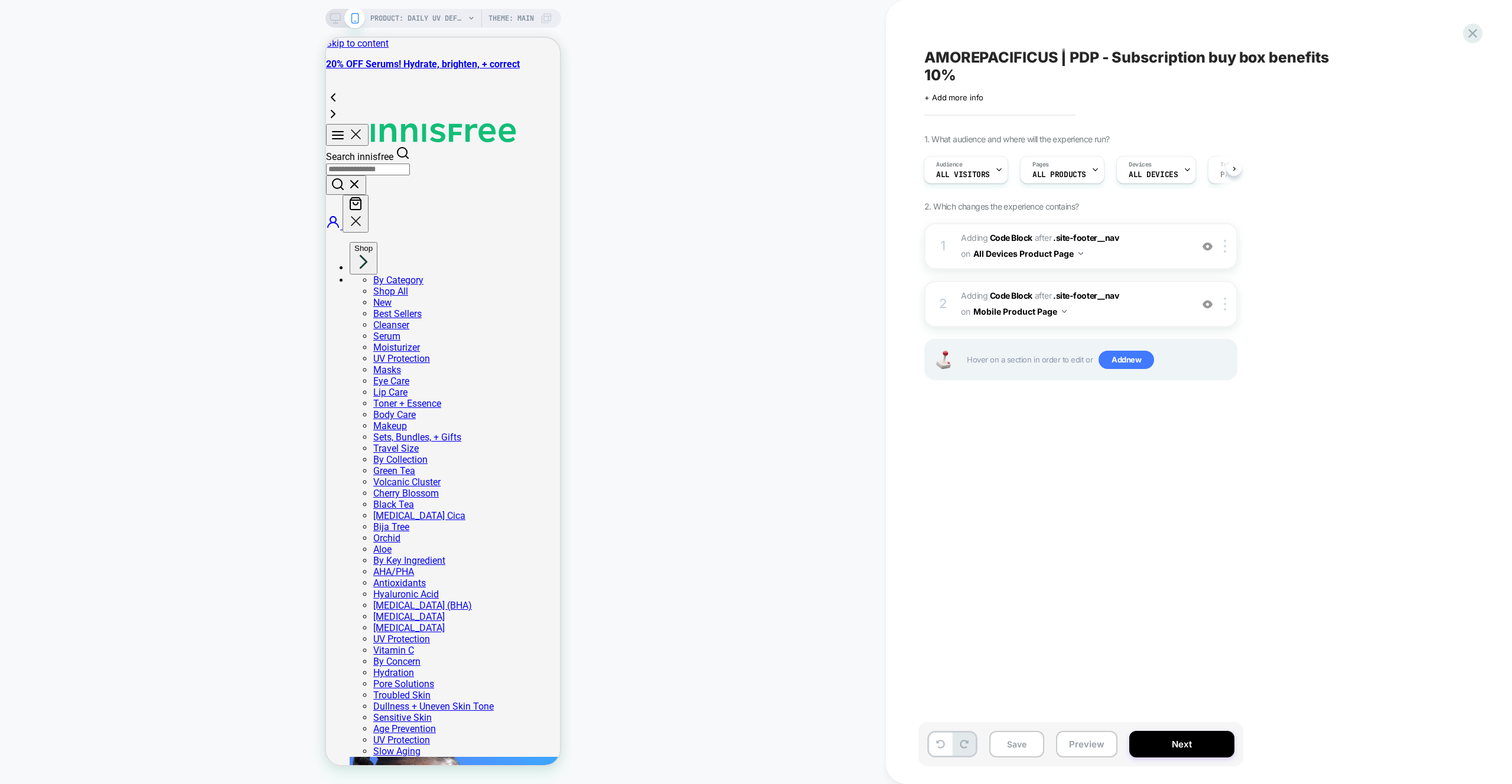
click at [337, 20] on rect at bounding box center [335, 16] width 10 height 6
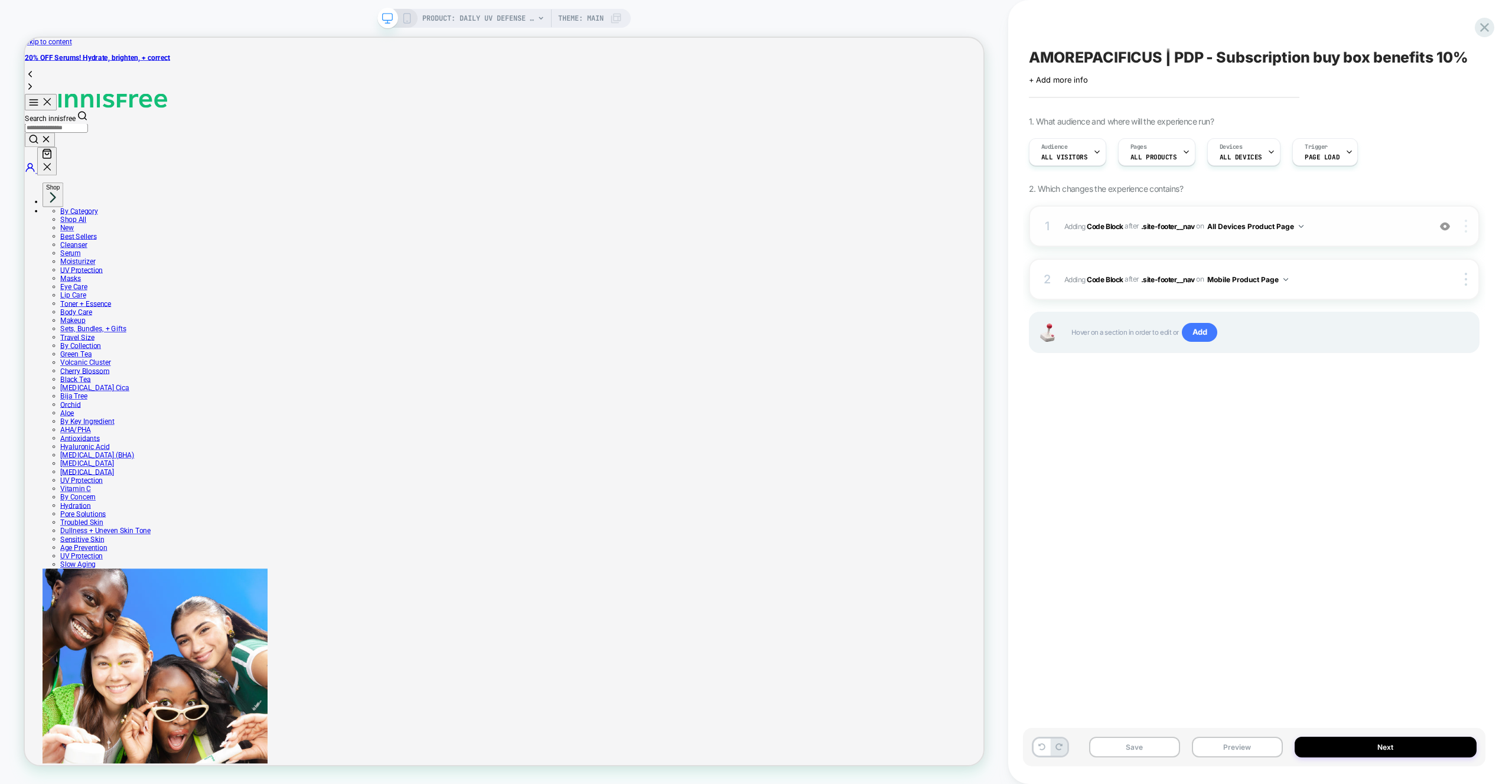
click at [1464, 229] on img at bounding box center [1465, 226] width 2 height 13
click at [1376, 309] on div "Target Desktop" at bounding box center [1395, 308] width 105 height 33
click at [409, 18] on rect at bounding box center [406, 18] width 6 height 9
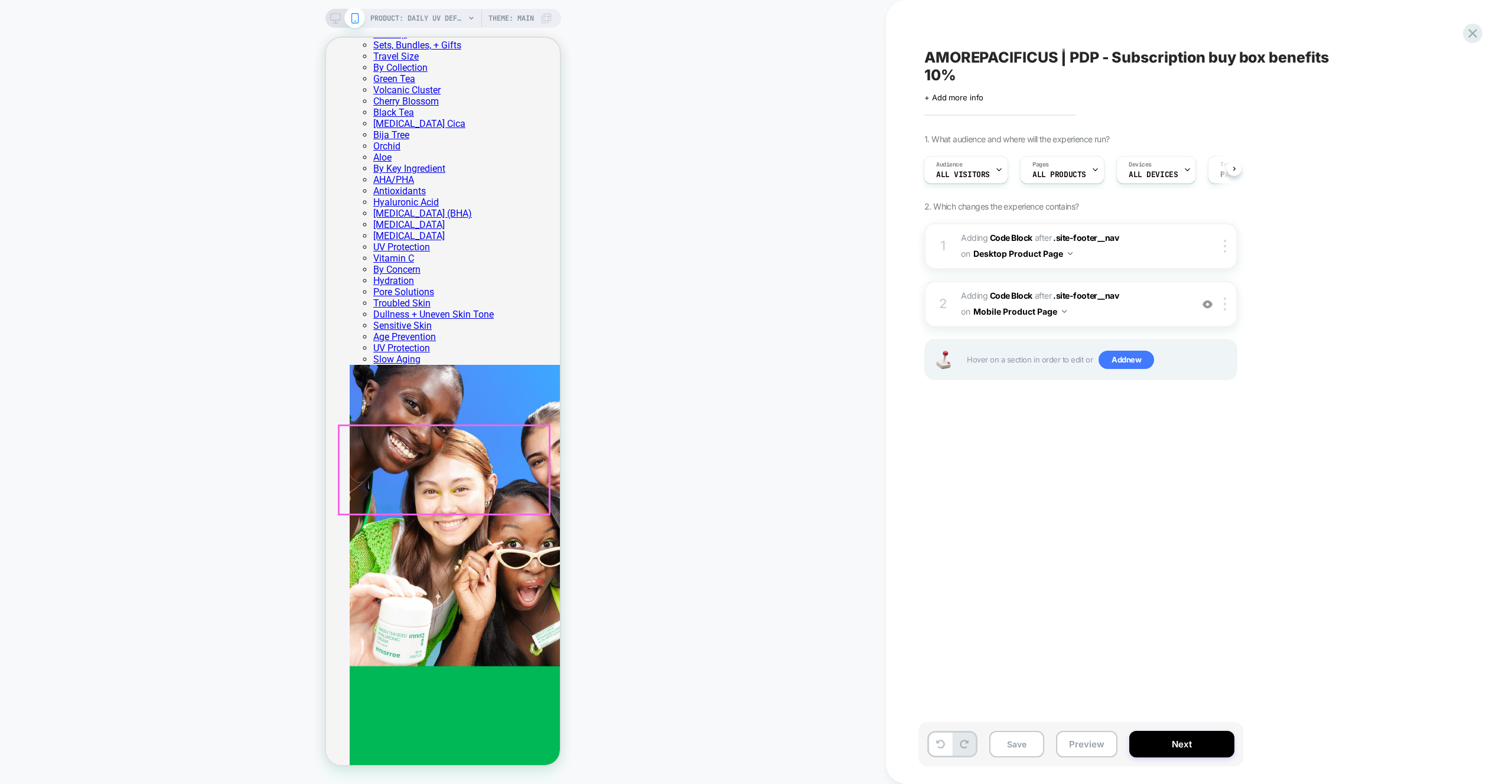
click at [705, 486] on div "PRODUCT: Daily UV Defense Sunscreen – Broad Spectrum SPF 36 Face Protection PRO…" at bounding box center [443, 392] width 886 height 761
click at [720, 334] on div "PRODUCT: Daily UV Defense Sunscreen – Broad Spectrum SPF 36 Face Protection PRO…" at bounding box center [443, 392] width 886 height 761
click at [1147, 312] on span "Adding Code Block AFTER .site-footer__nav .site-footer__nav on Mobile Product P…" at bounding box center [1073, 304] width 225 height 32
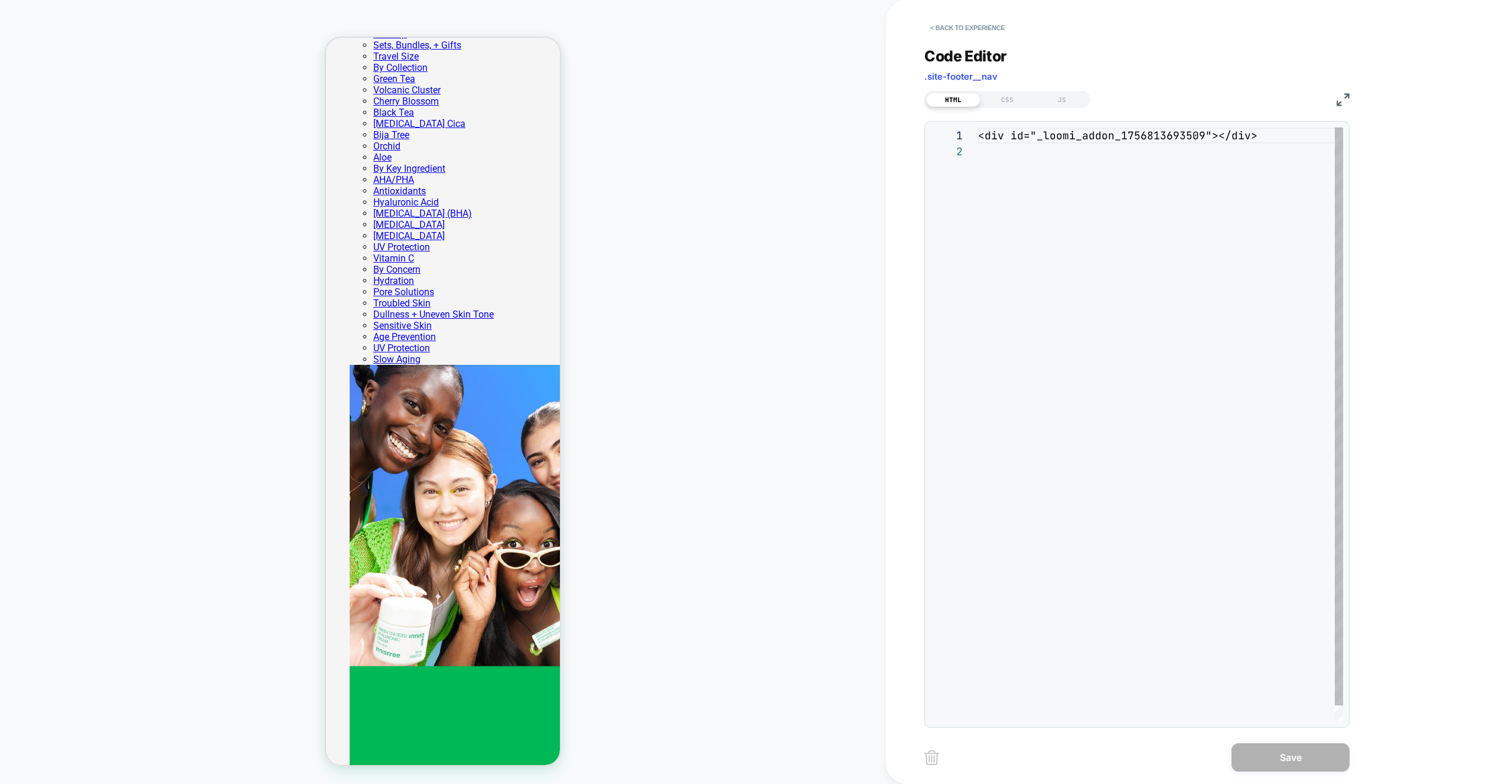
scroll to position [16, 0]
click at [1174, 135] on div "< div id = "_loomi_addon_1756813693509" ></ div >" at bounding box center [1161, 432] width 365 height 610
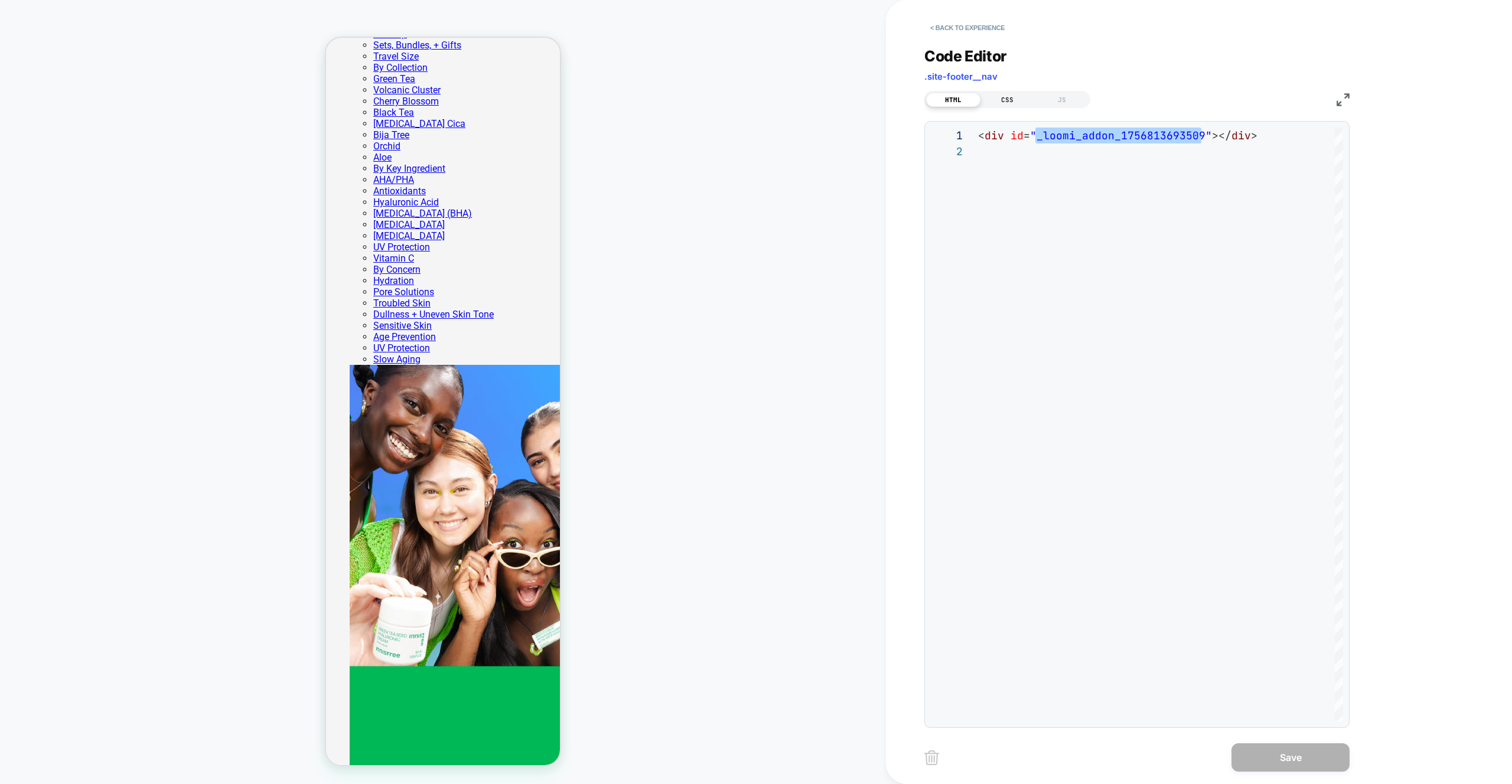
click at [1006, 100] on div "CSS" at bounding box center [1008, 100] width 54 height 14
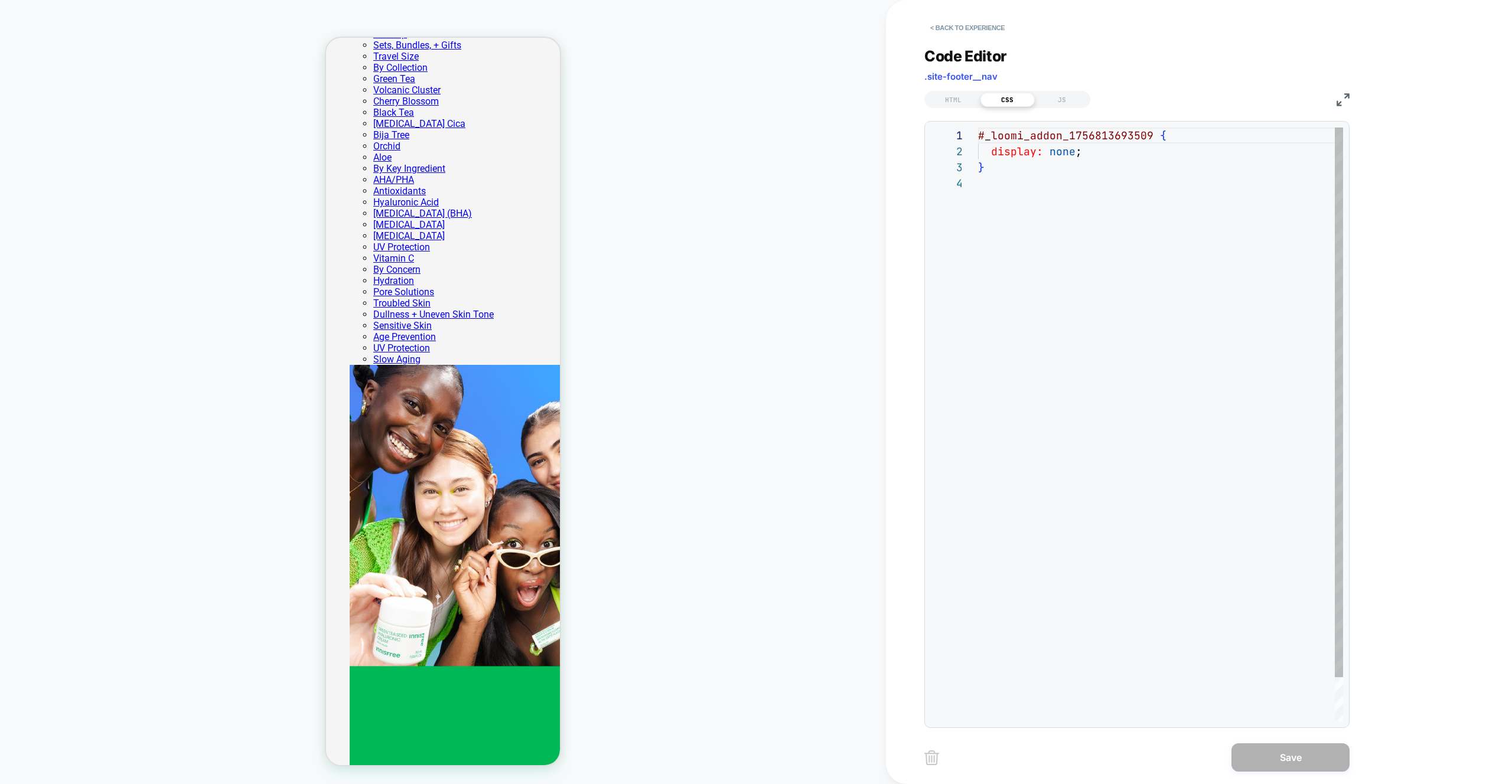
scroll to position [48, 0]
click at [1099, 136] on div "# _ loomi_addon_1756813693509 { display: none ; }" at bounding box center [1161, 449] width 365 height 642
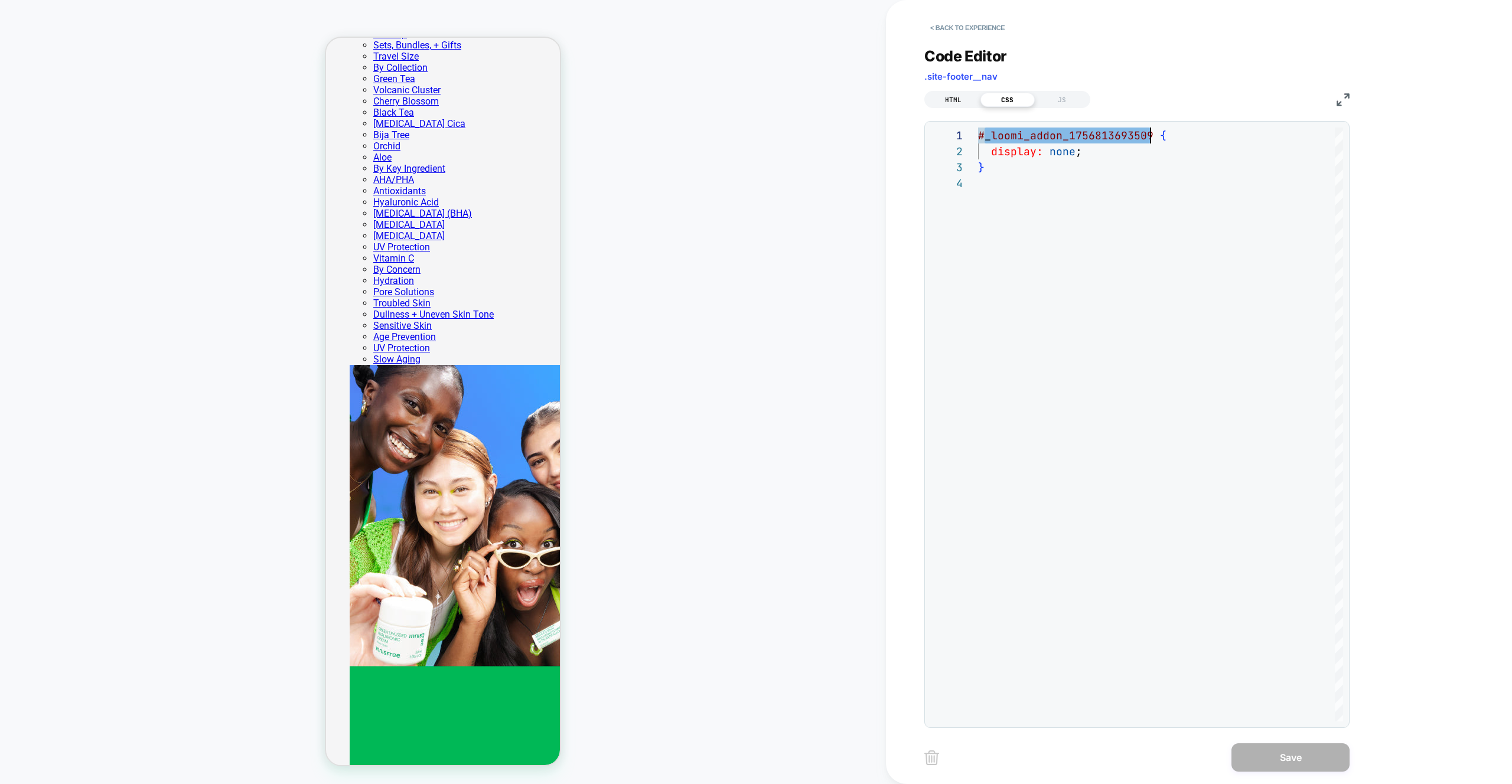
click at [951, 100] on div "HTML" at bounding box center [953, 100] width 54 height 14
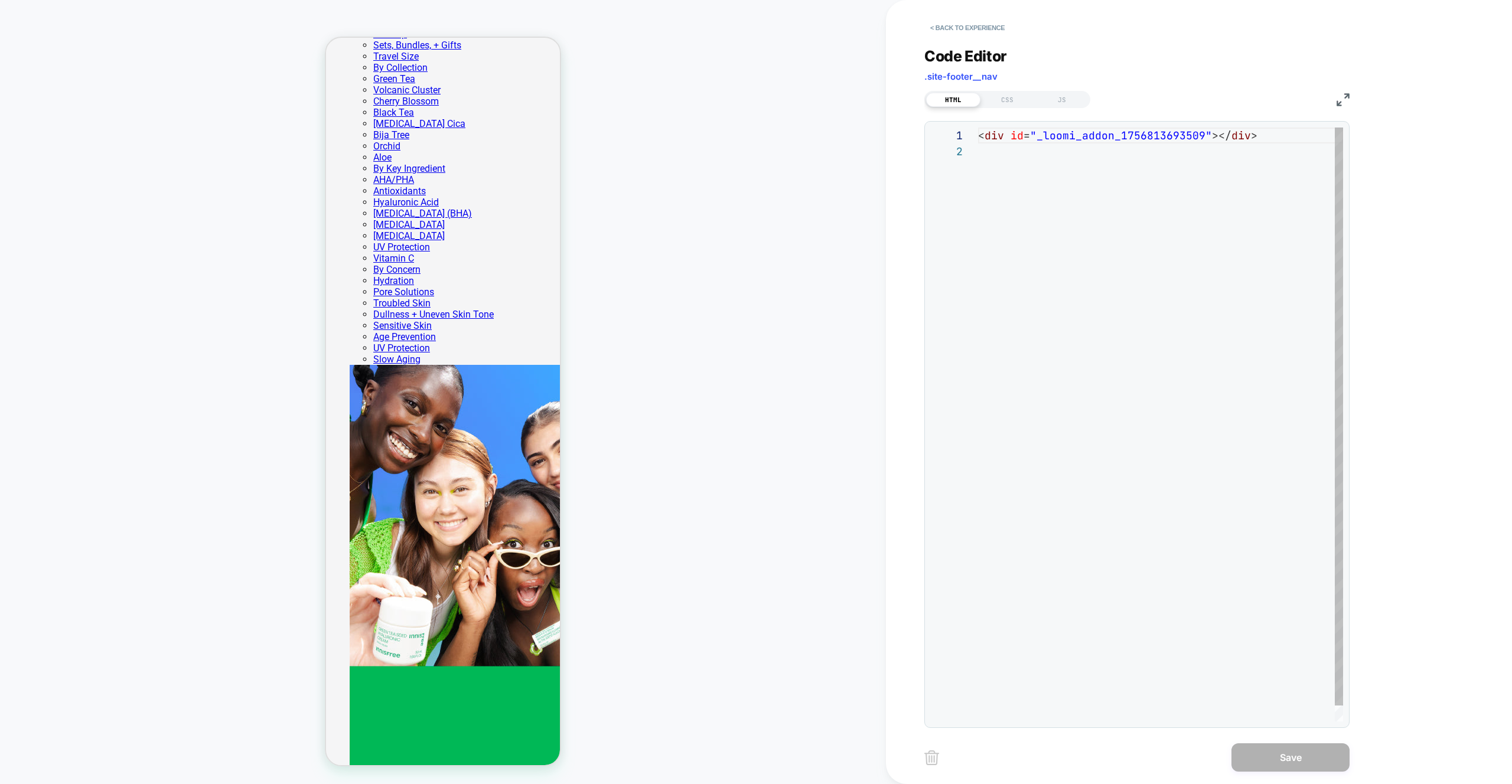
scroll to position [16, 0]
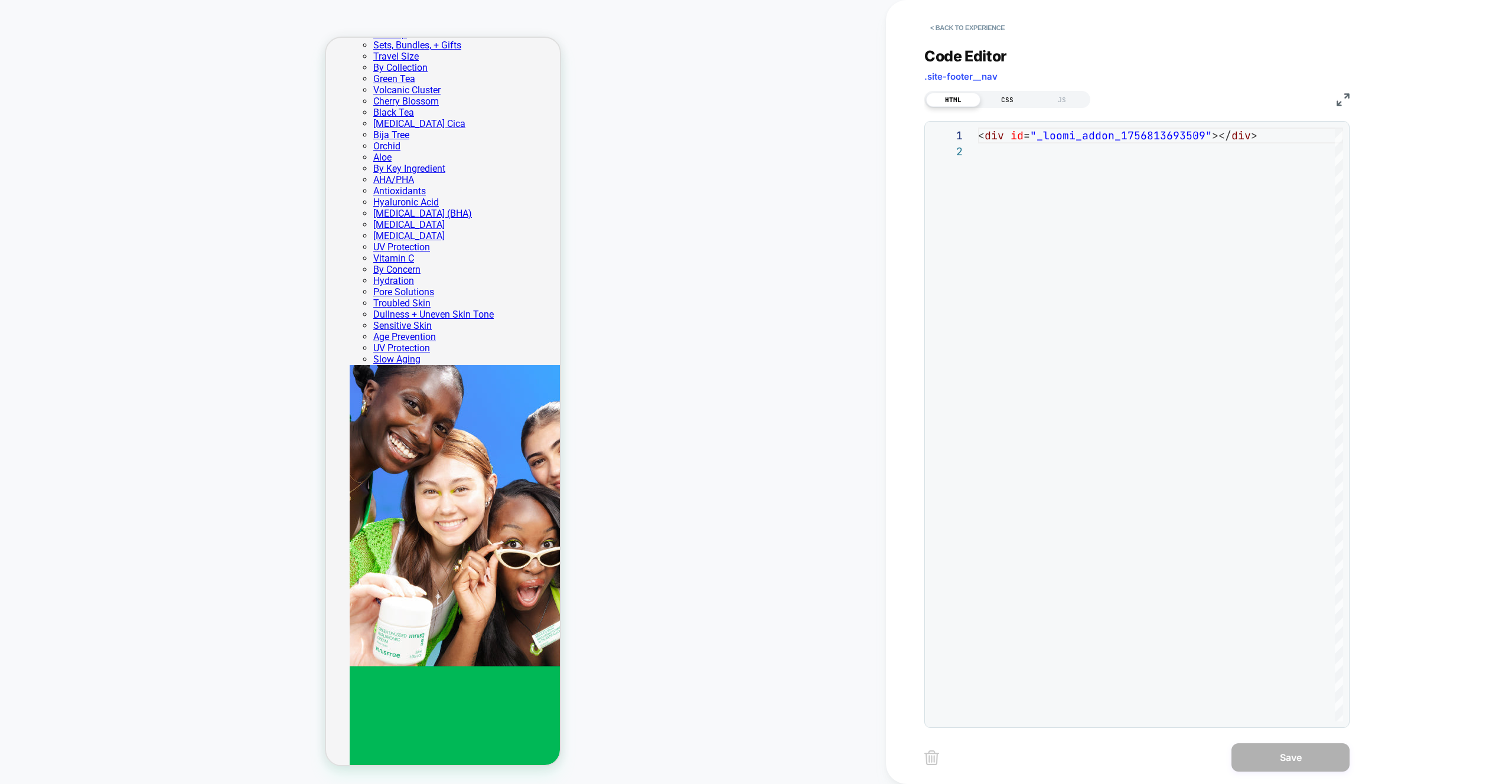
click at [1000, 99] on div "CSS" at bounding box center [1008, 100] width 54 height 14
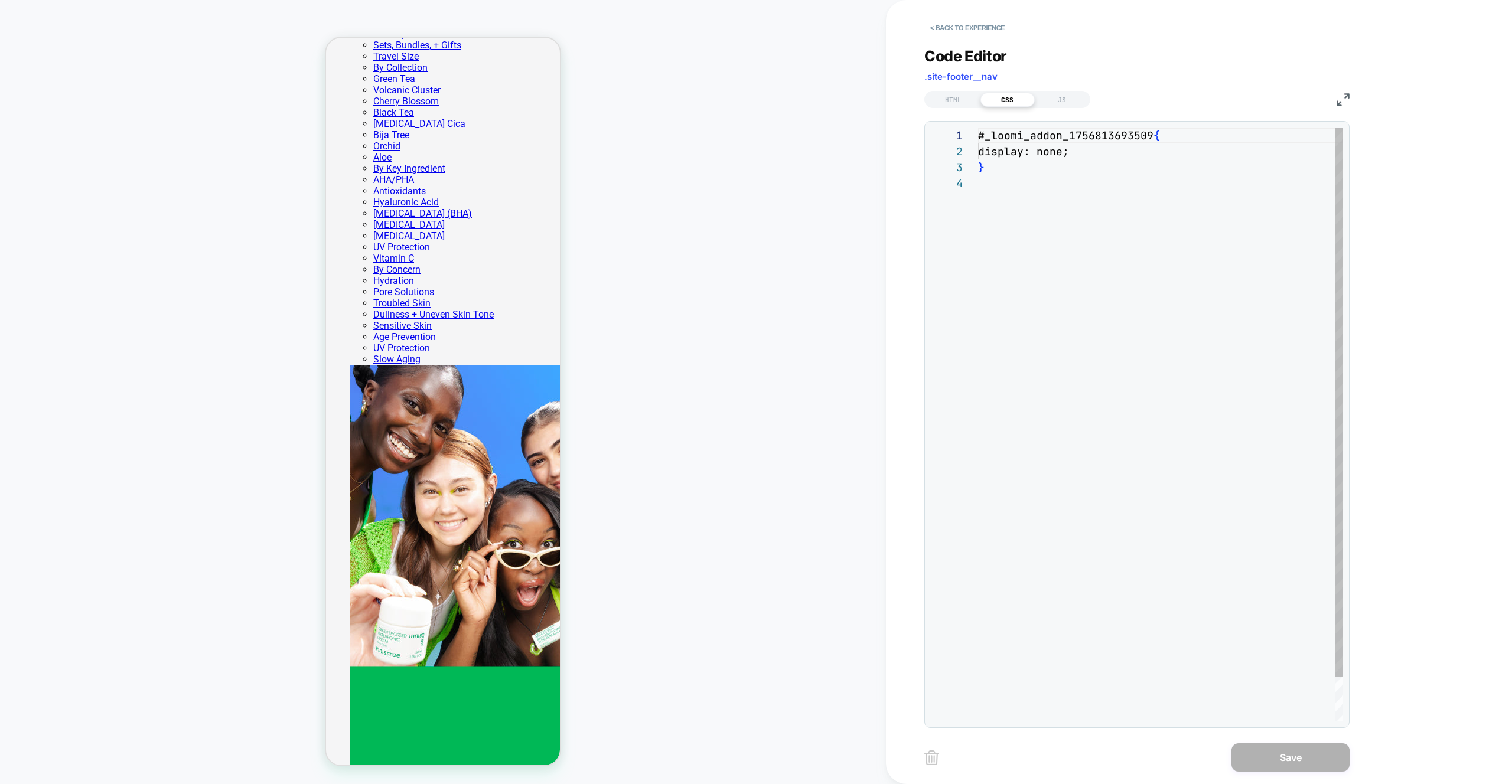
scroll to position [48, 0]
click at [1085, 138] on div "# _ loomi_addon_1756813693509 { display: none ; }" at bounding box center [1161, 449] width 365 height 642
click at [1078, 226] on div "# _ loomi_addon_1756813693509 { display: none ; }" at bounding box center [1161, 449] width 365 height 642
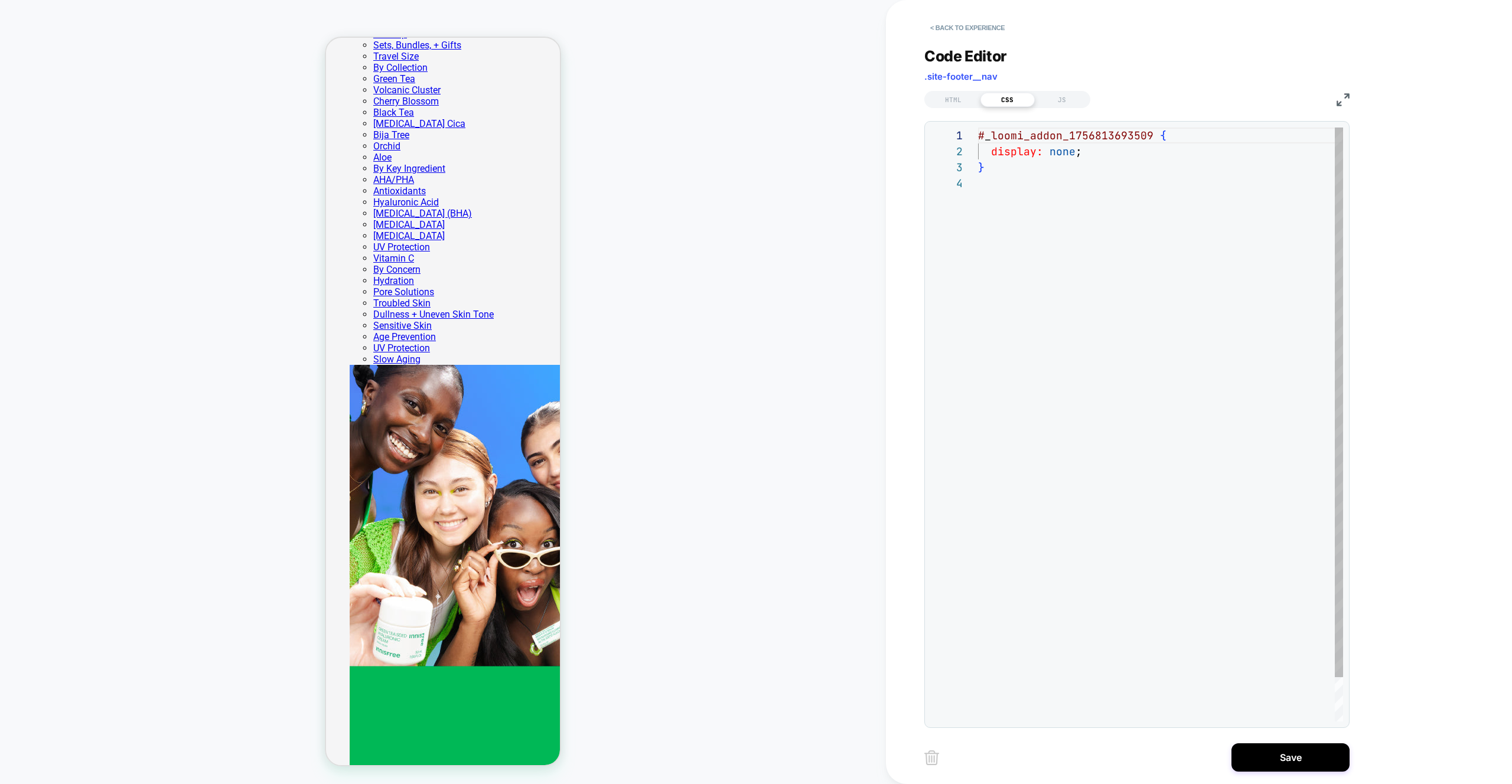
scroll to position [48, 0]
click at [1059, 102] on div "JS" at bounding box center [1062, 100] width 54 height 14
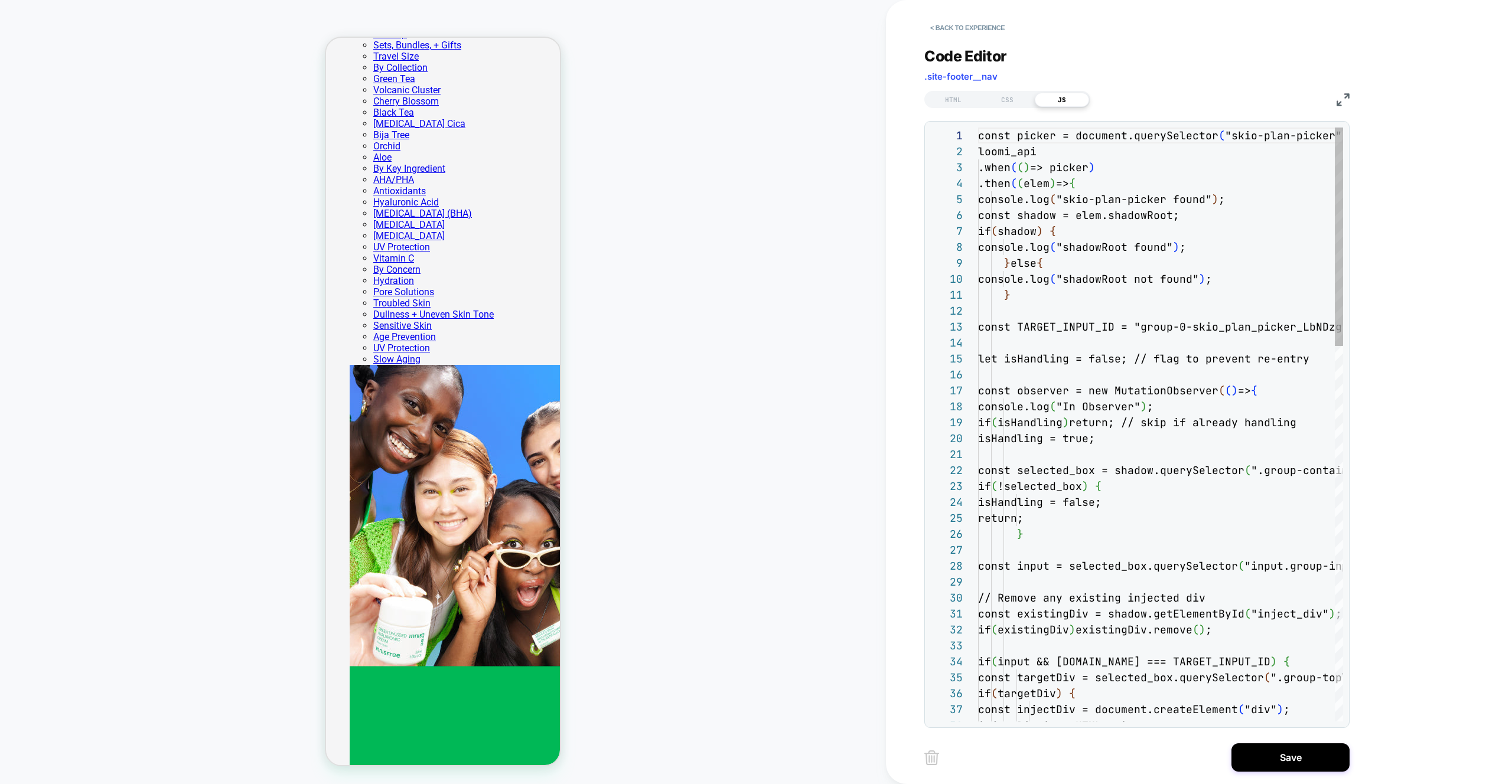
scroll to position [159, 0]
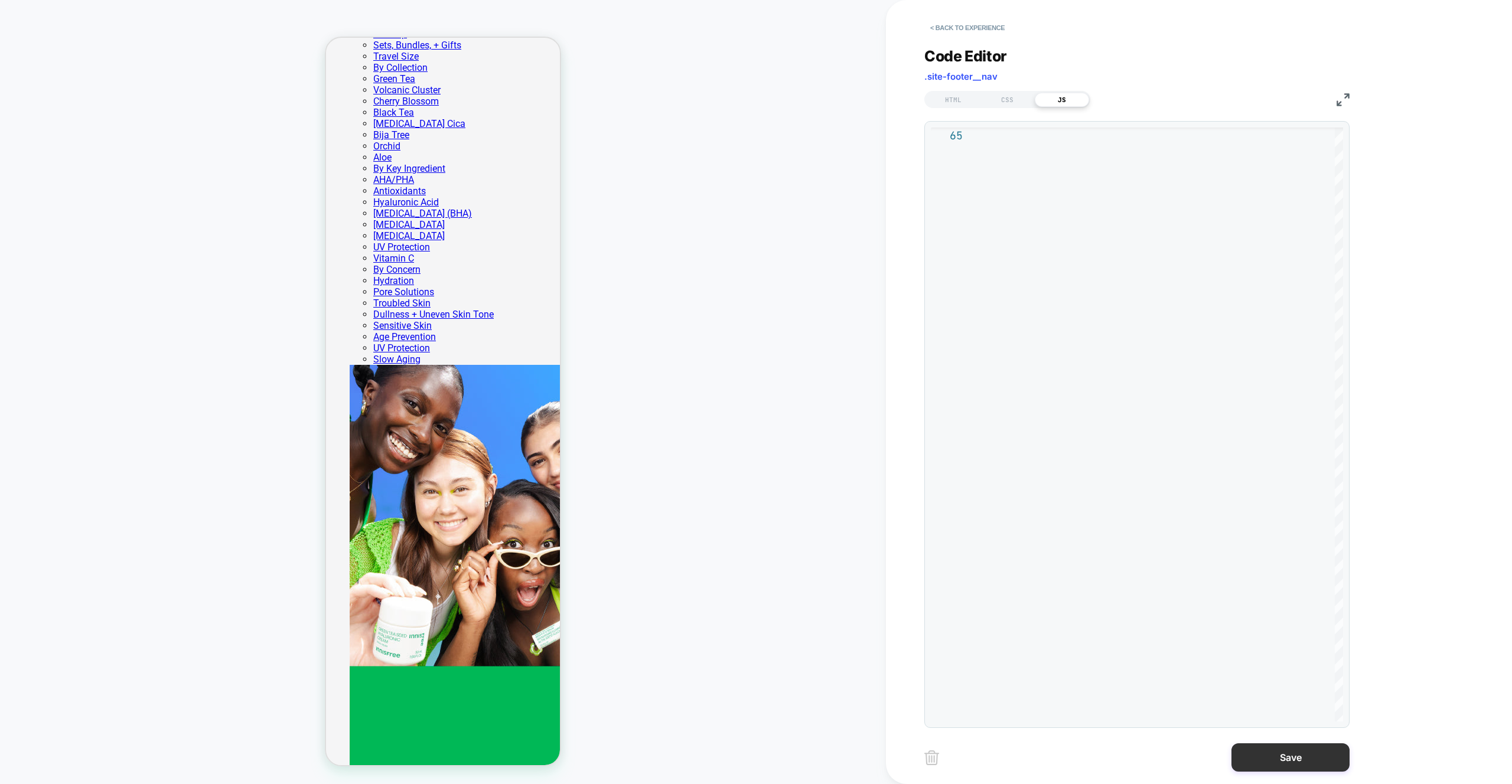
click at [1276, 753] on button "Save" at bounding box center [1290, 758] width 118 height 28
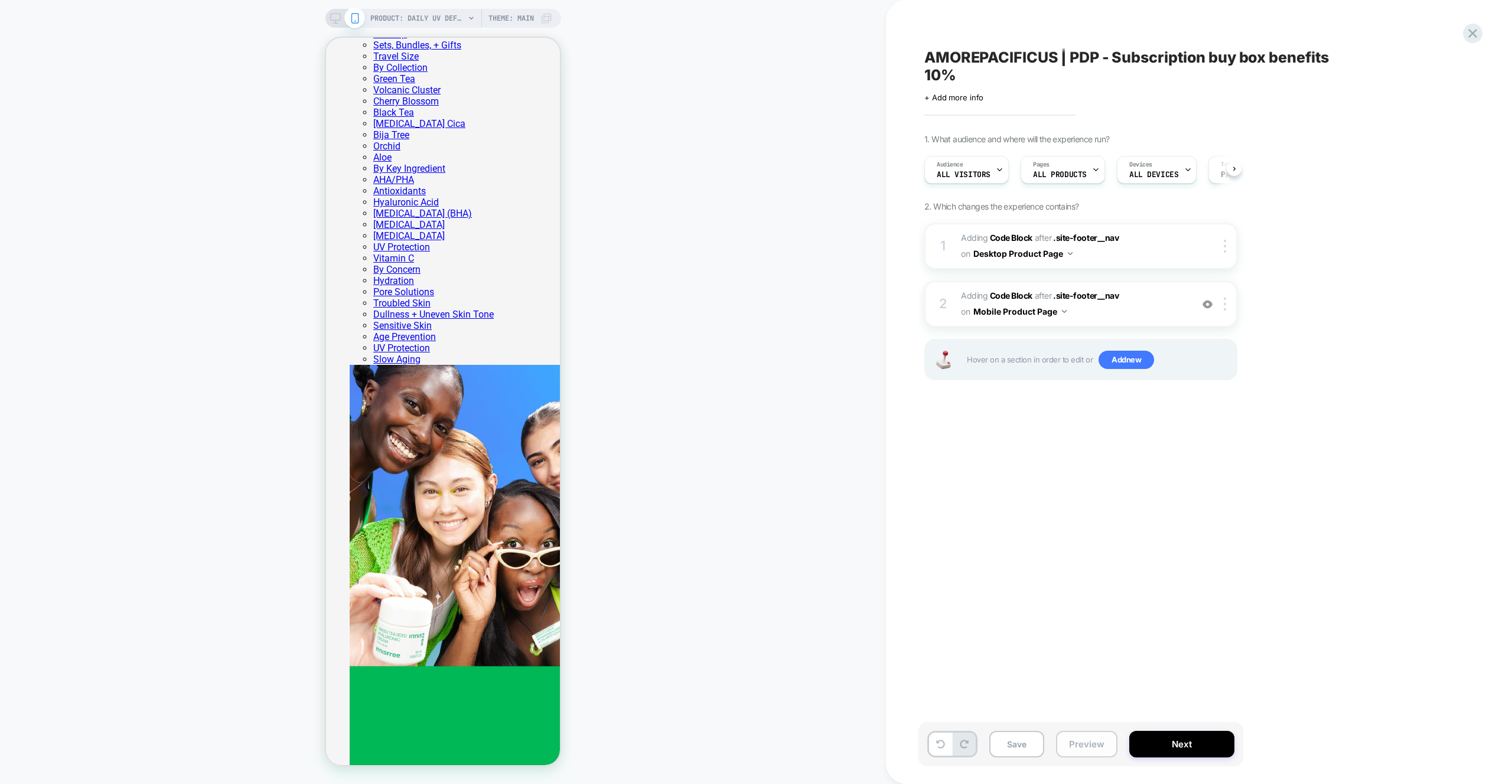
scroll to position [0, 1]
click at [1104, 742] on button "Preview" at bounding box center [1086, 744] width 61 height 26
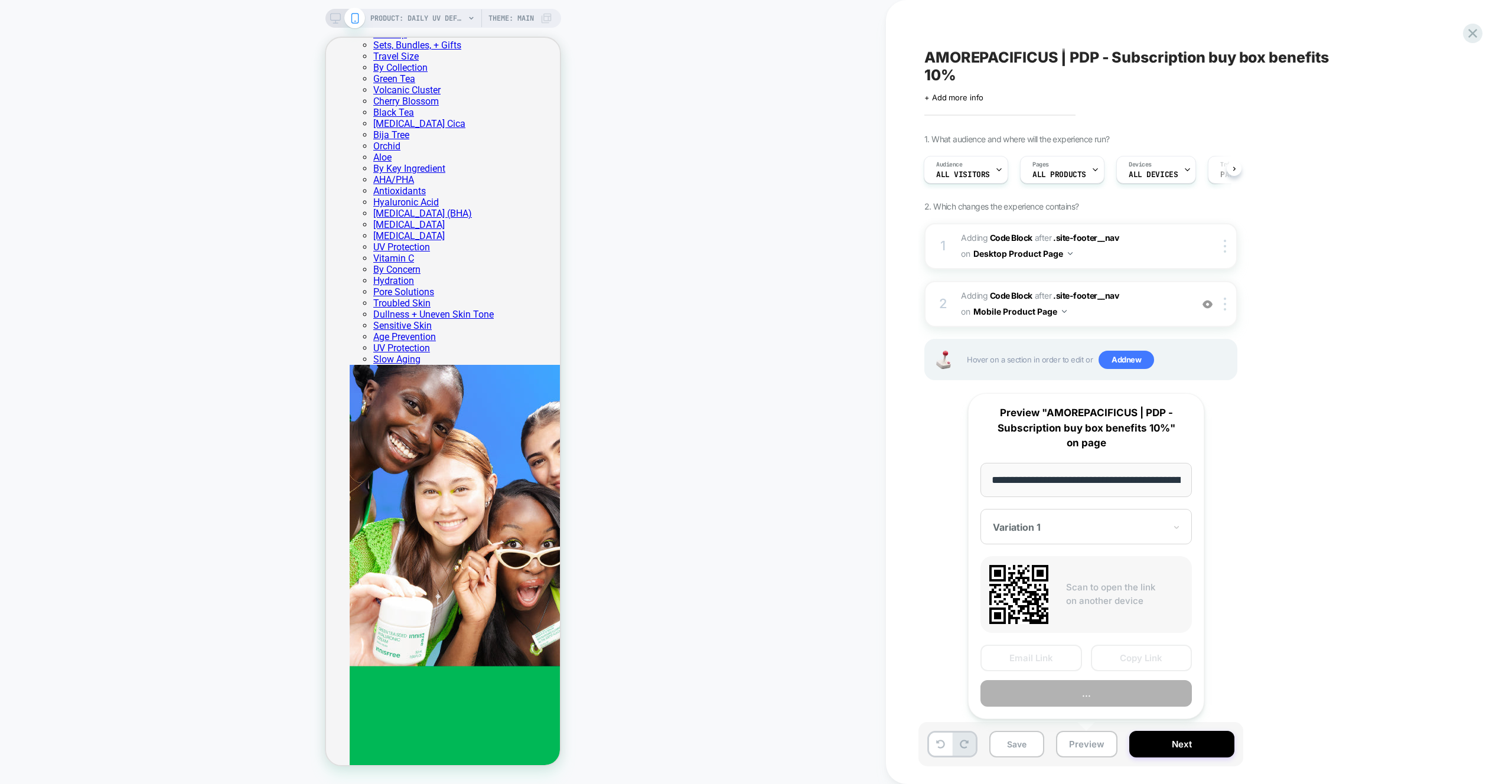
scroll to position [0, 196]
click at [1101, 707] on div "**********" at bounding box center [1086, 557] width 236 height 327
click at [1100, 700] on button "Preview" at bounding box center [1086, 693] width 212 height 26
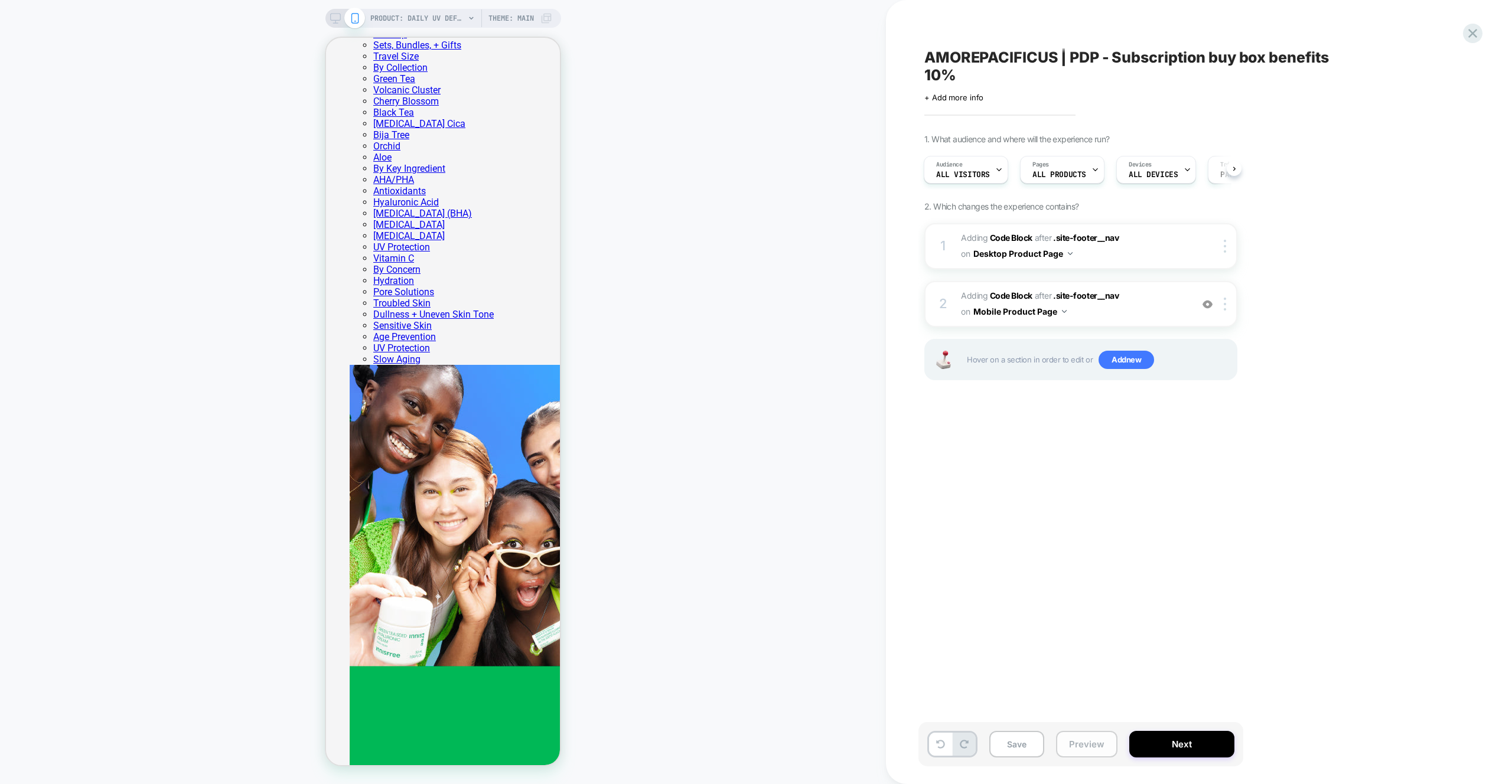
click at [1089, 753] on button "Preview" at bounding box center [1086, 744] width 61 height 26
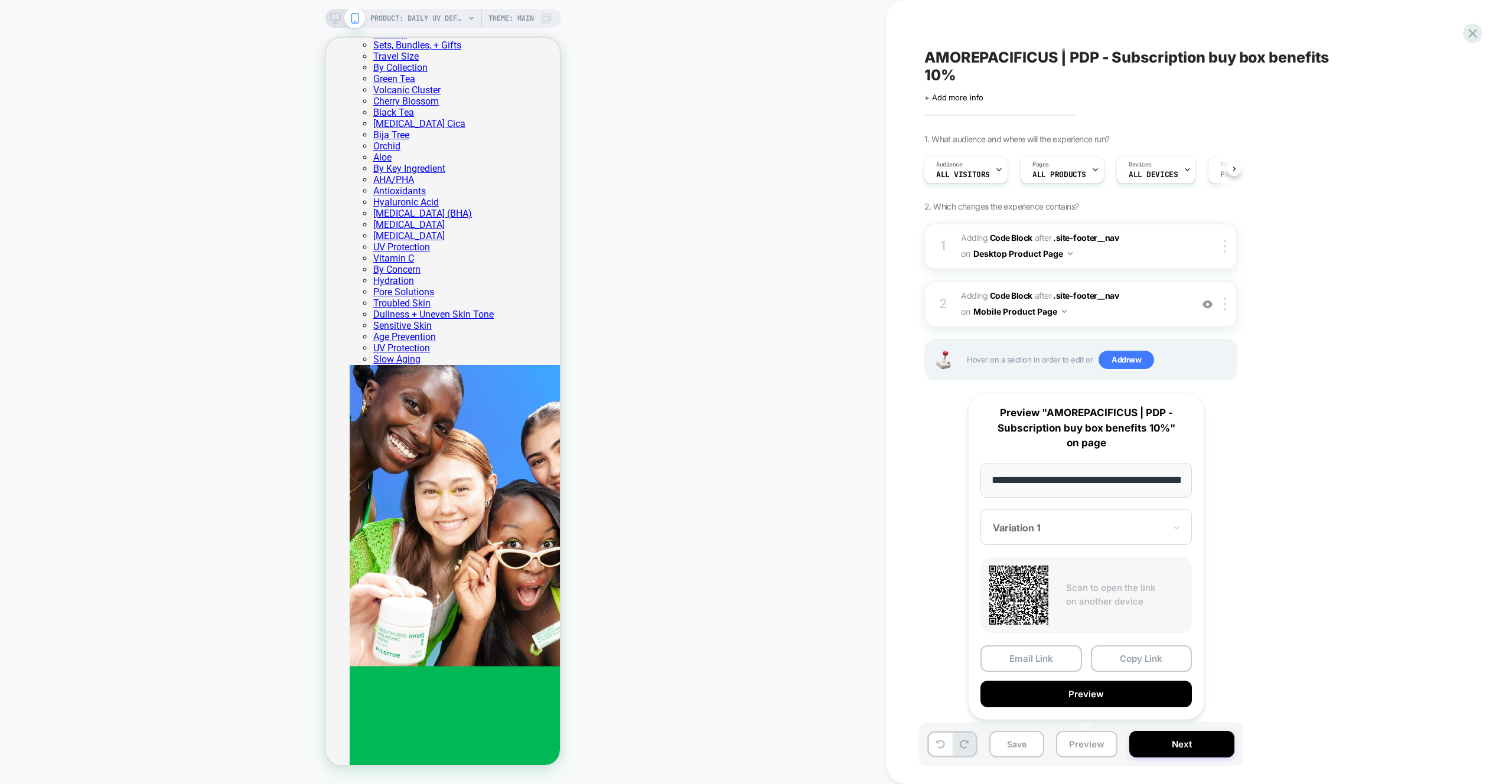
click at [1096, 708] on div "**********" at bounding box center [1086, 557] width 236 height 327
click at [1097, 701] on button "Preview" at bounding box center [1086, 693] width 212 height 26
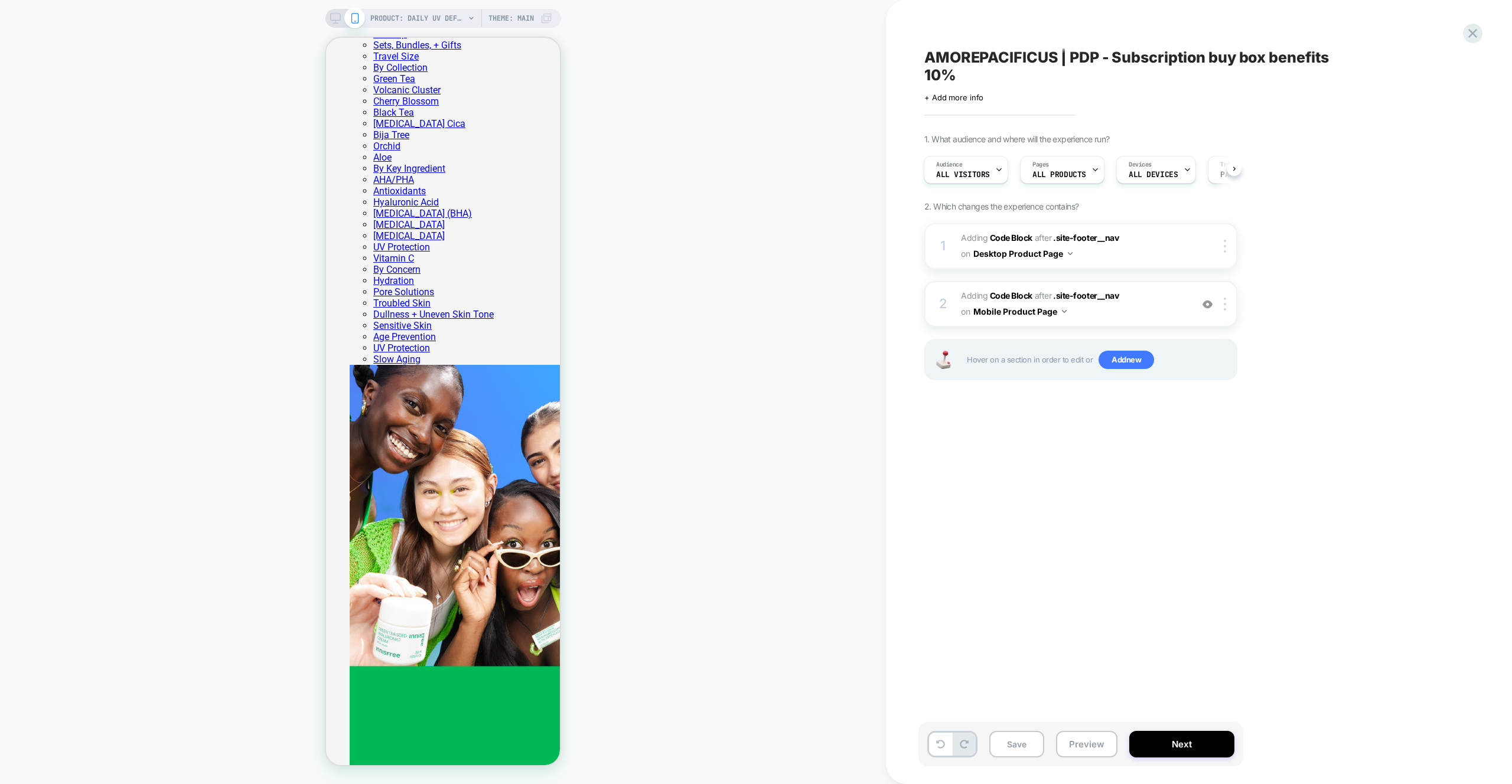
click at [1138, 313] on span "Adding Code Block AFTER .site-footer__nav .site-footer__nav on Mobile Product P…" at bounding box center [1073, 304] width 225 height 32
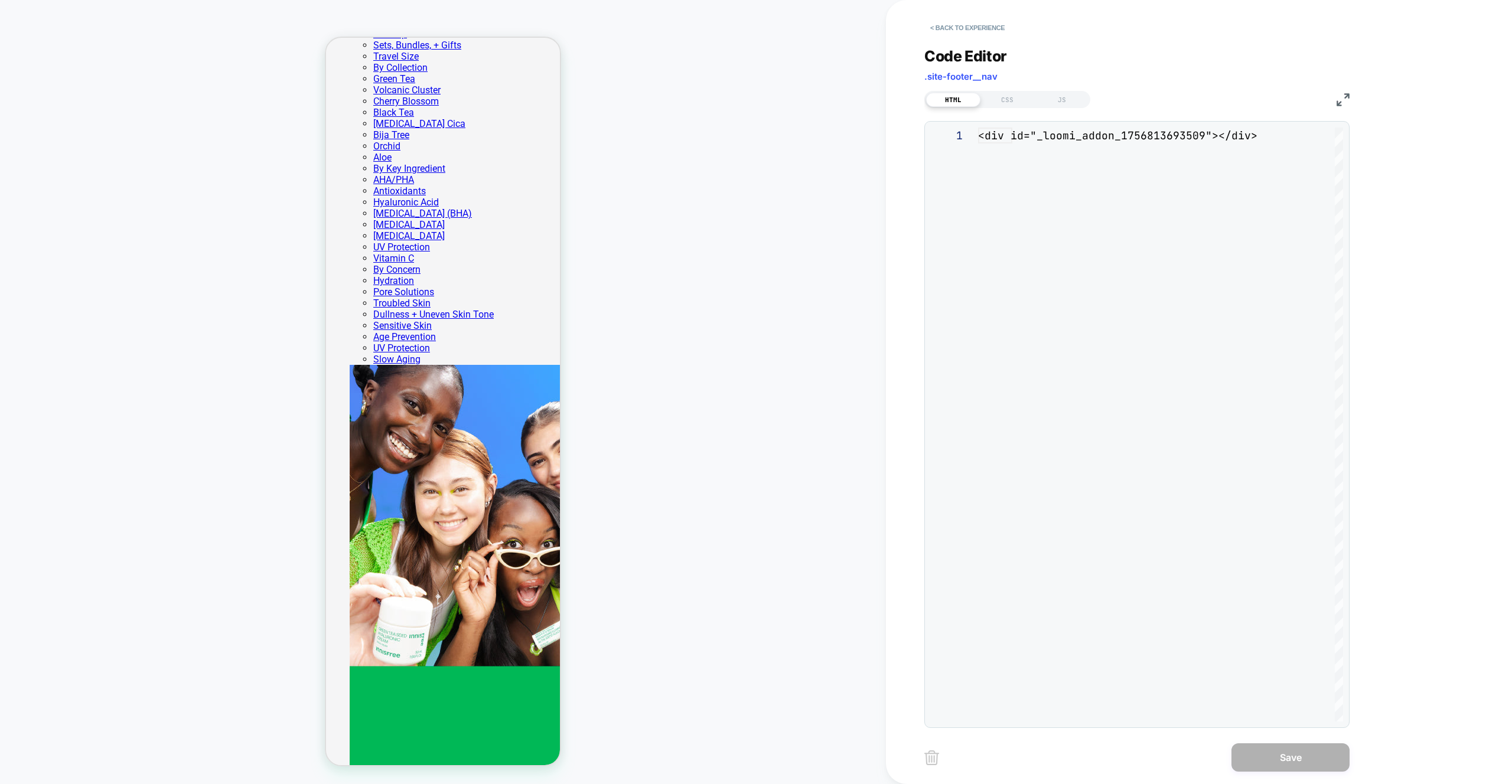
scroll to position [16, 0]
click at [1062, 99] on div "JS" at bounding box center [1062, 100] width 54 height 14
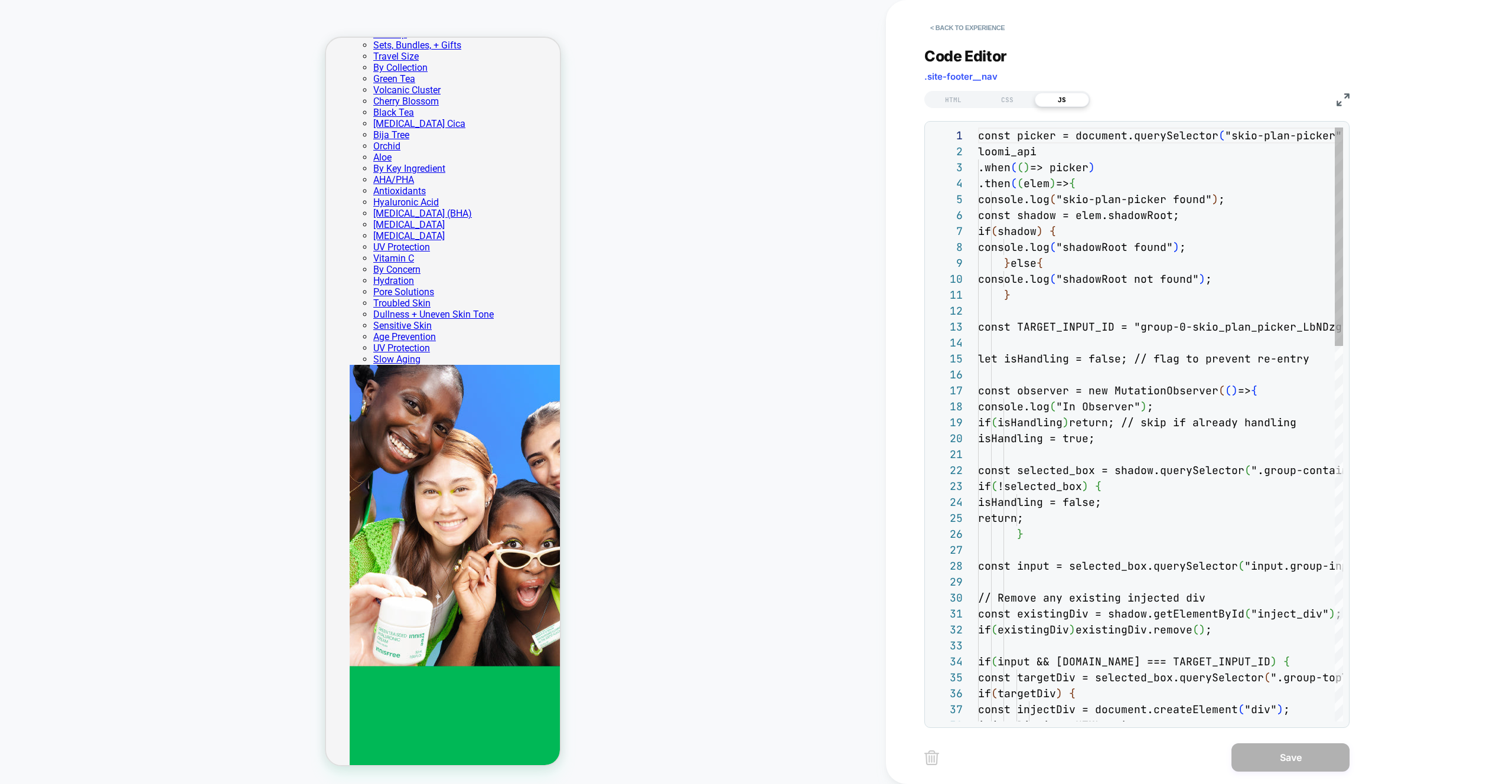
scroll to position [159, 0]
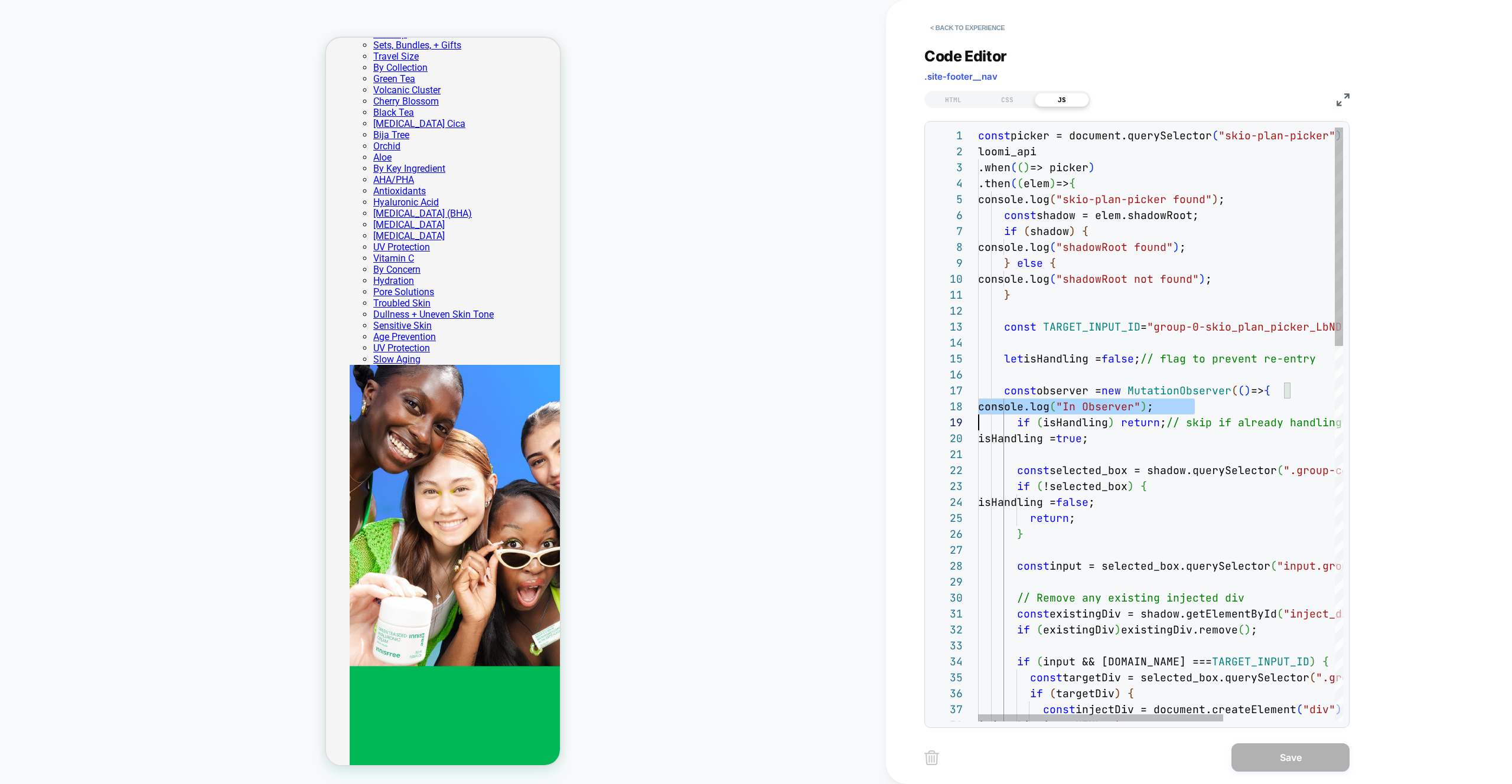
scroll to position [111, 0]
drag, startPoint x: 1035, startPoint y: 408, endPoint x: 1057, endPoint y: 450, distance: 47.4
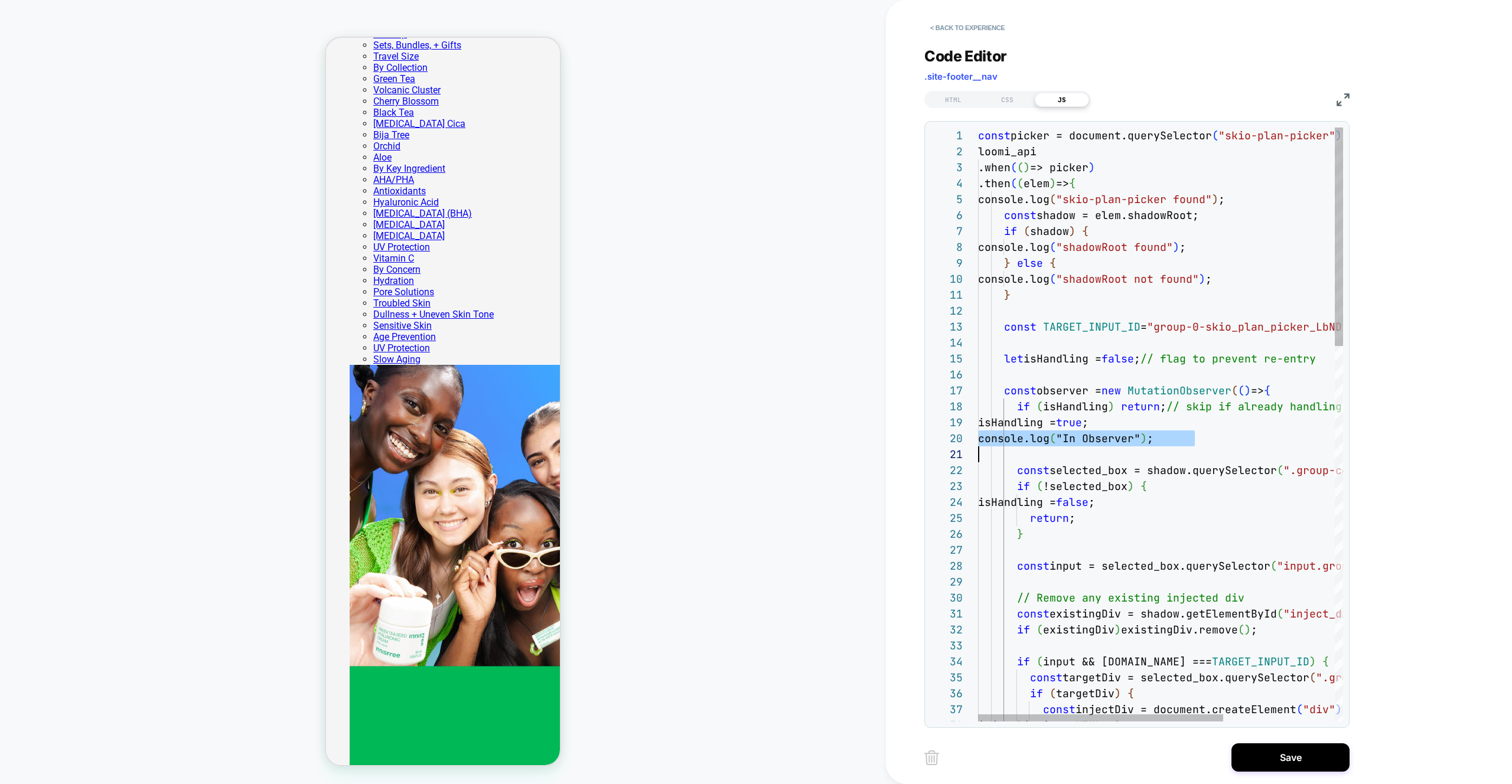
scroll to position [143, 0]
type textarea "**********"
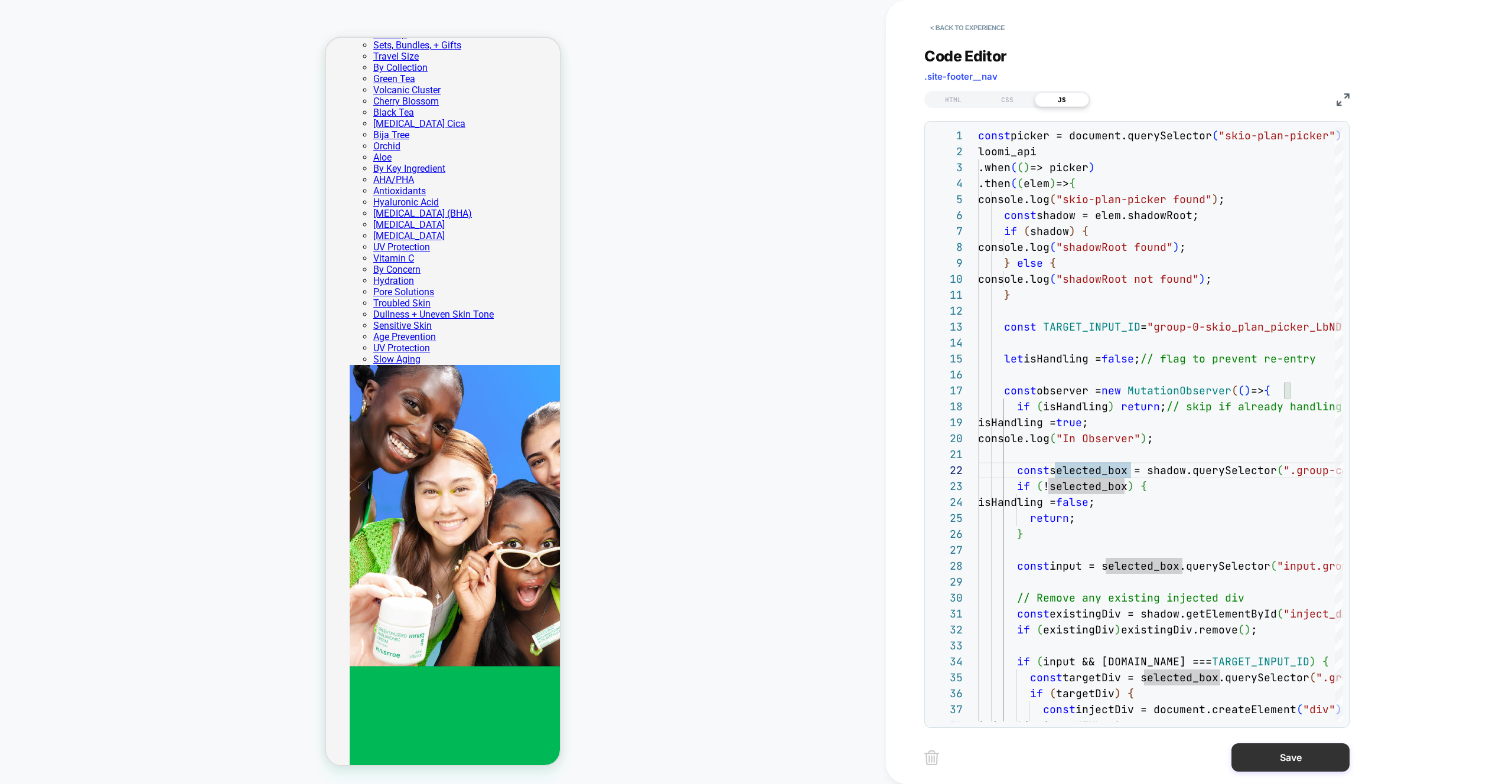
click at [1293, 753] on button "Save" at bounding box center [1290, 758] width 118 height 28
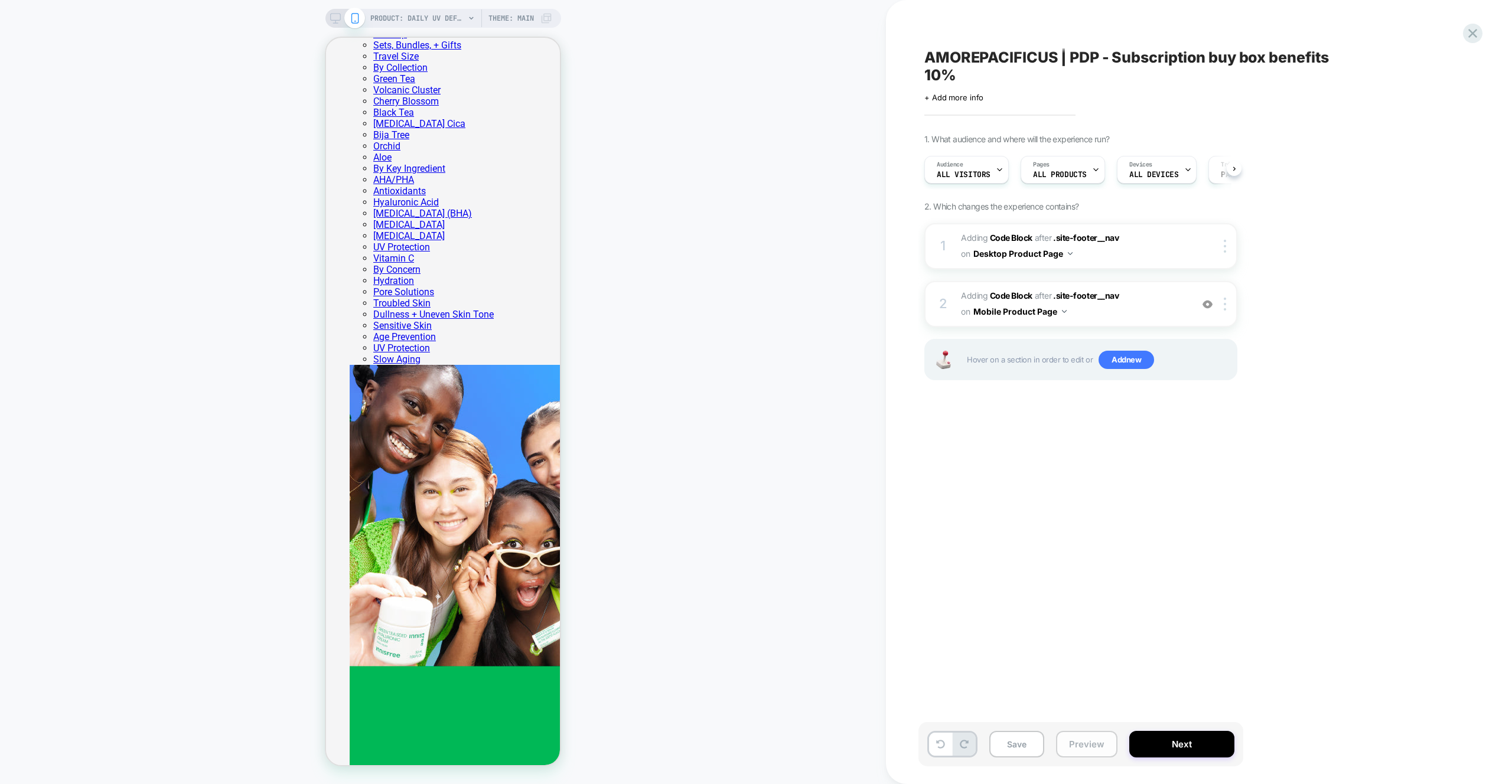
scroll to position [0, 1]
click at [1066, 748] on button "Preview" at bounding box center [1086, 744] width 61 height 26
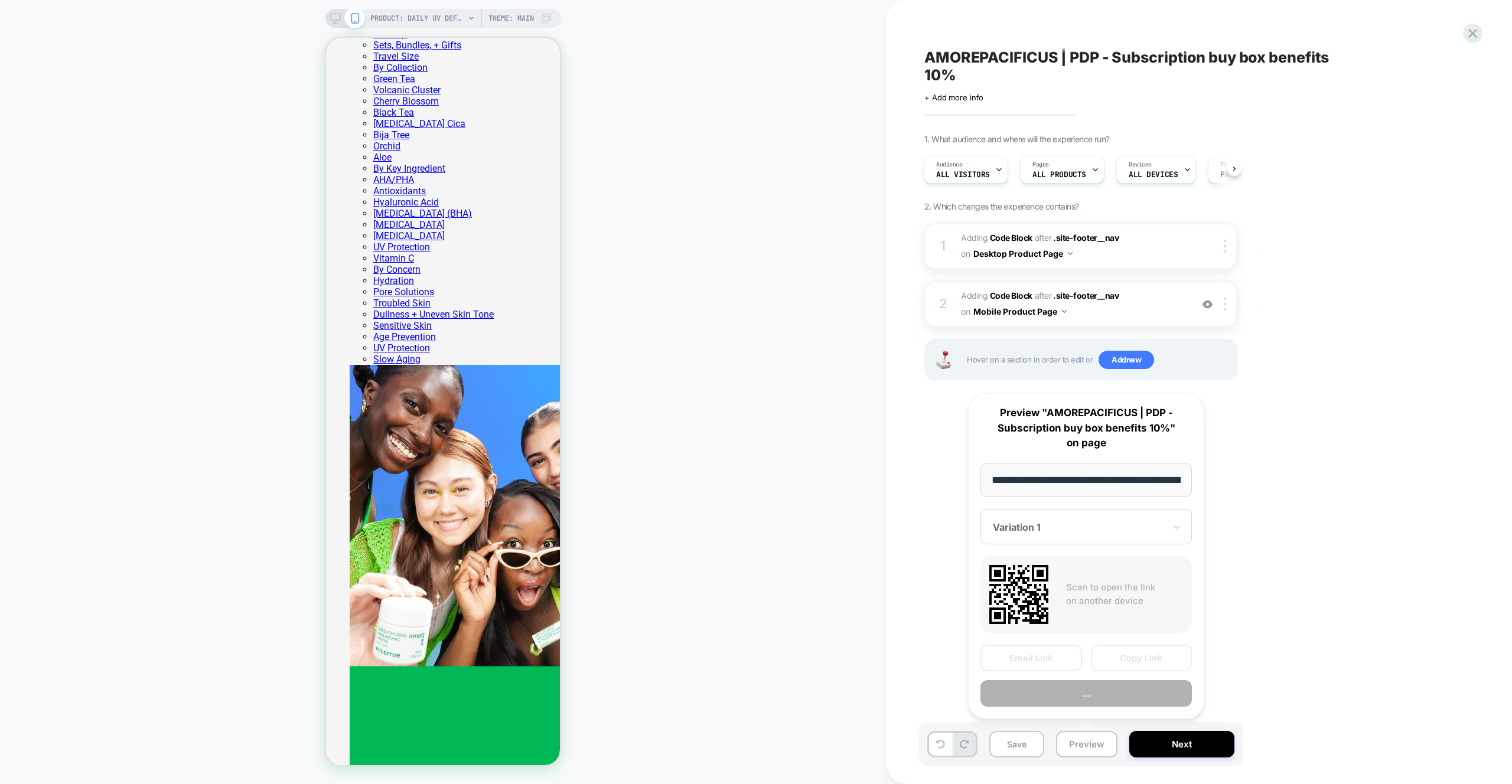
scroll to position [0, 196]
click at [1106, 691] on button "Preview" at bounding box center [1086, 693] width 212 height 26
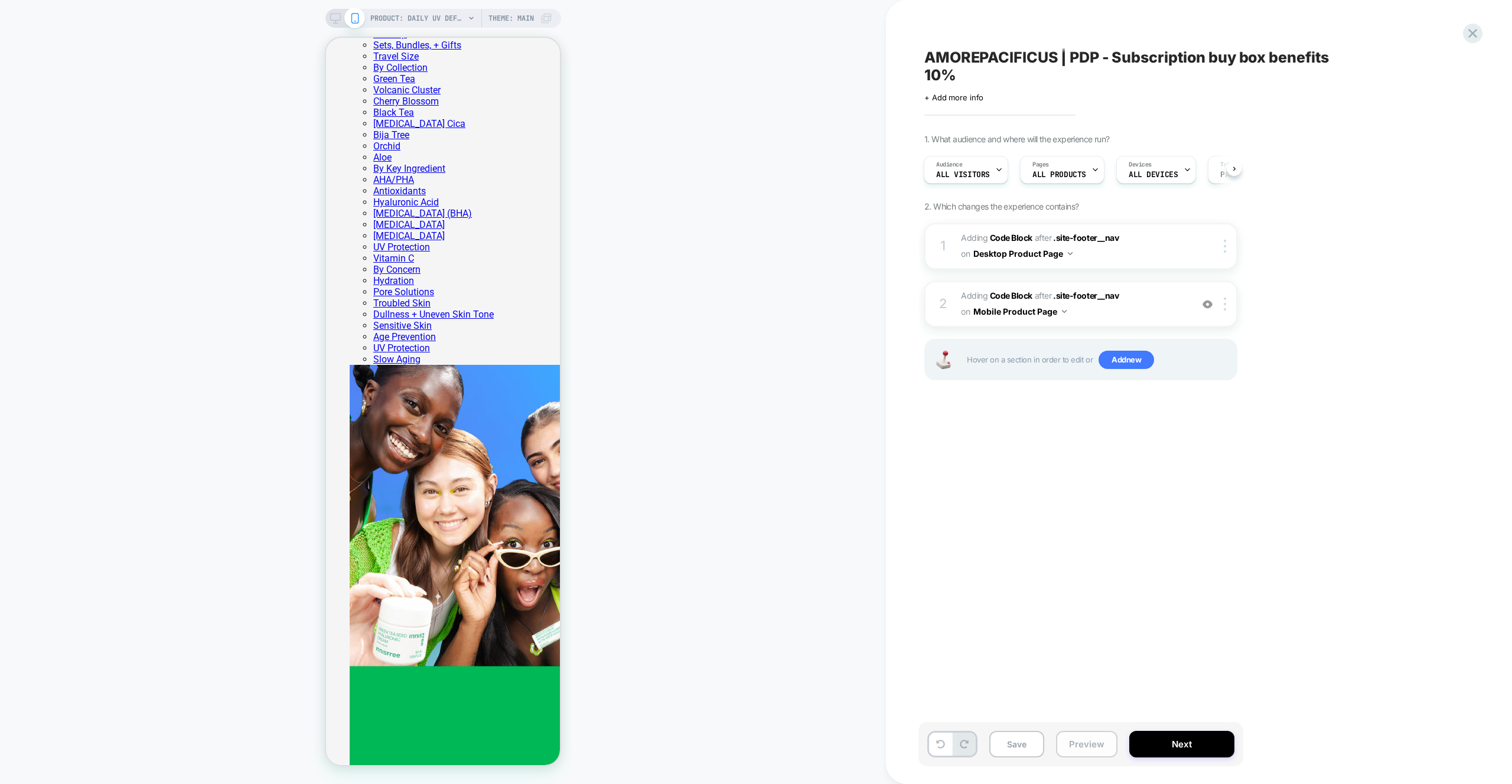
click at [1081, 734] on button "Preview" at bounding box center [1086, 744] width 61 height 26
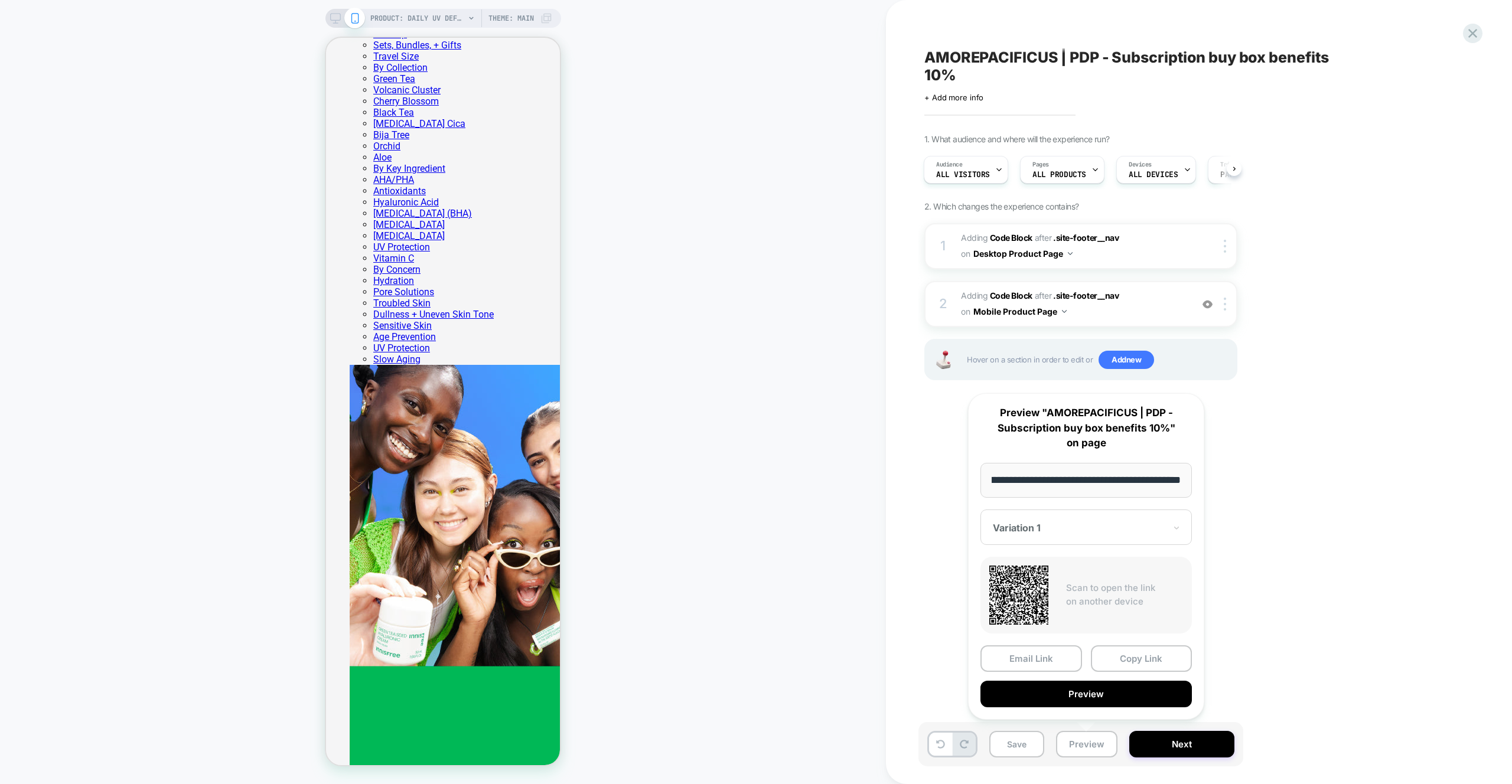
click at [1086, 697] on button "Preview" at bounding box center [1086, 693] width 212 height 26
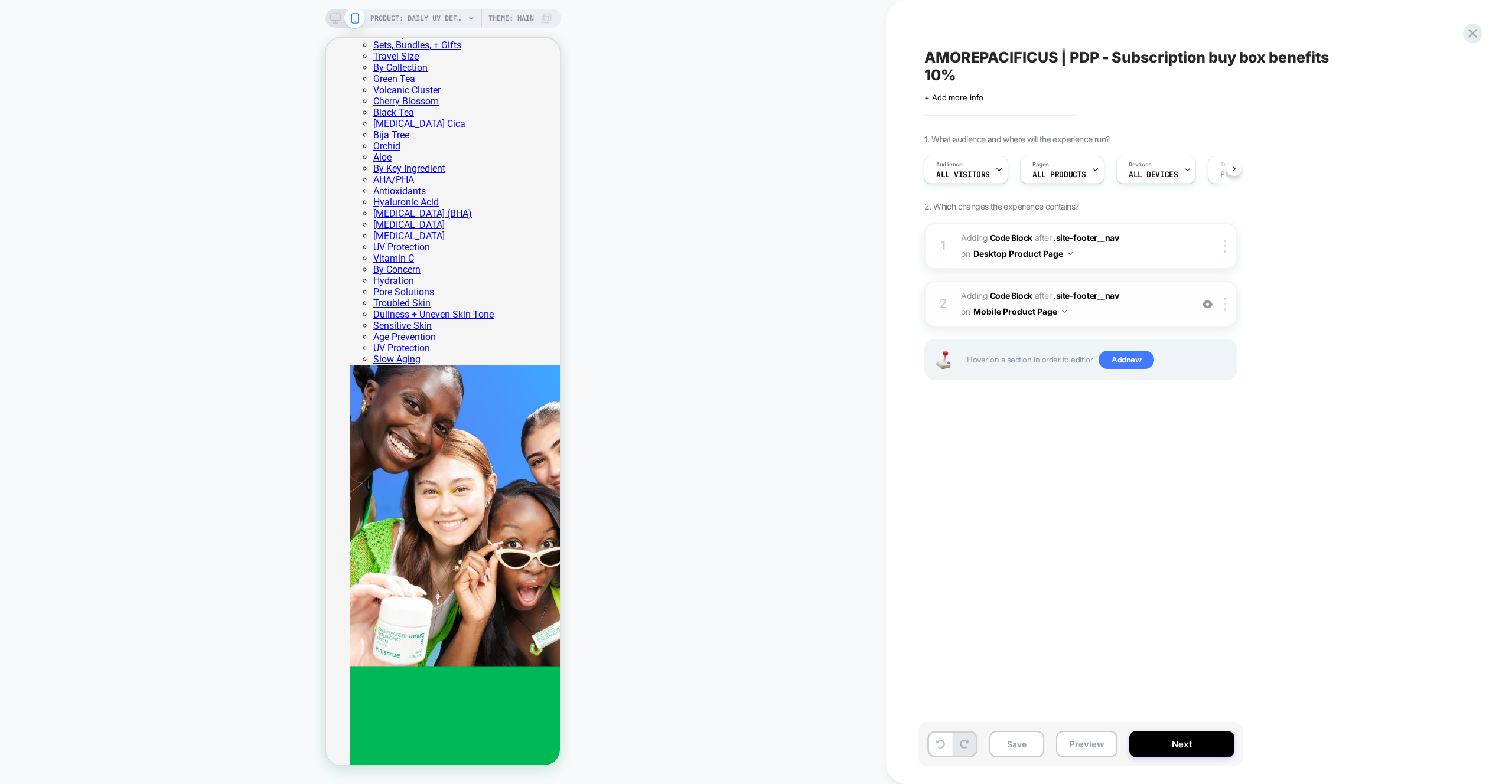
click at [1167, 305] on span "Adding Code Block AFTER .site-footer__nav .site-footer__nav on Mobile Product P…" at bounding box center [1073, 304] width 225 height 32
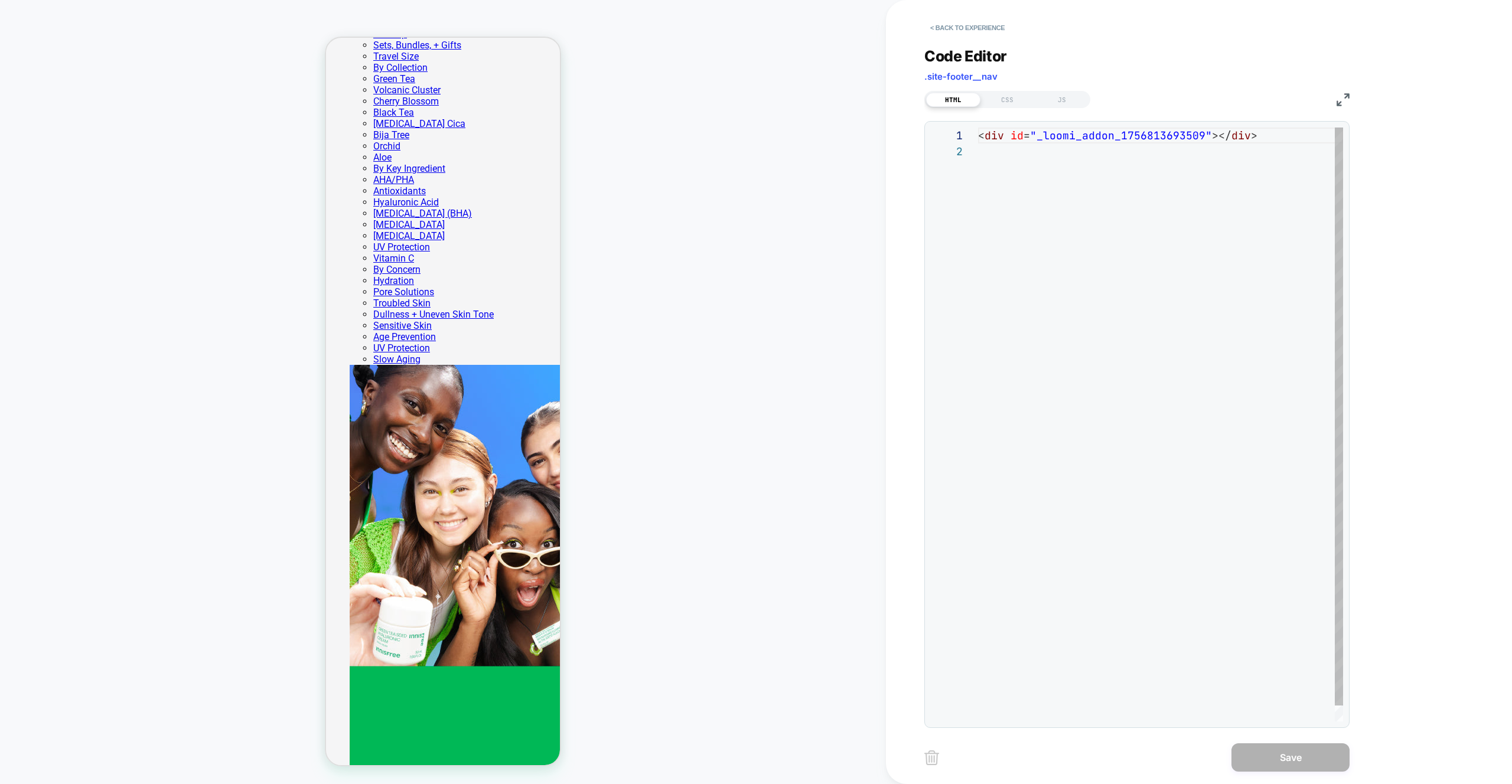
scroll to position [16, 0]
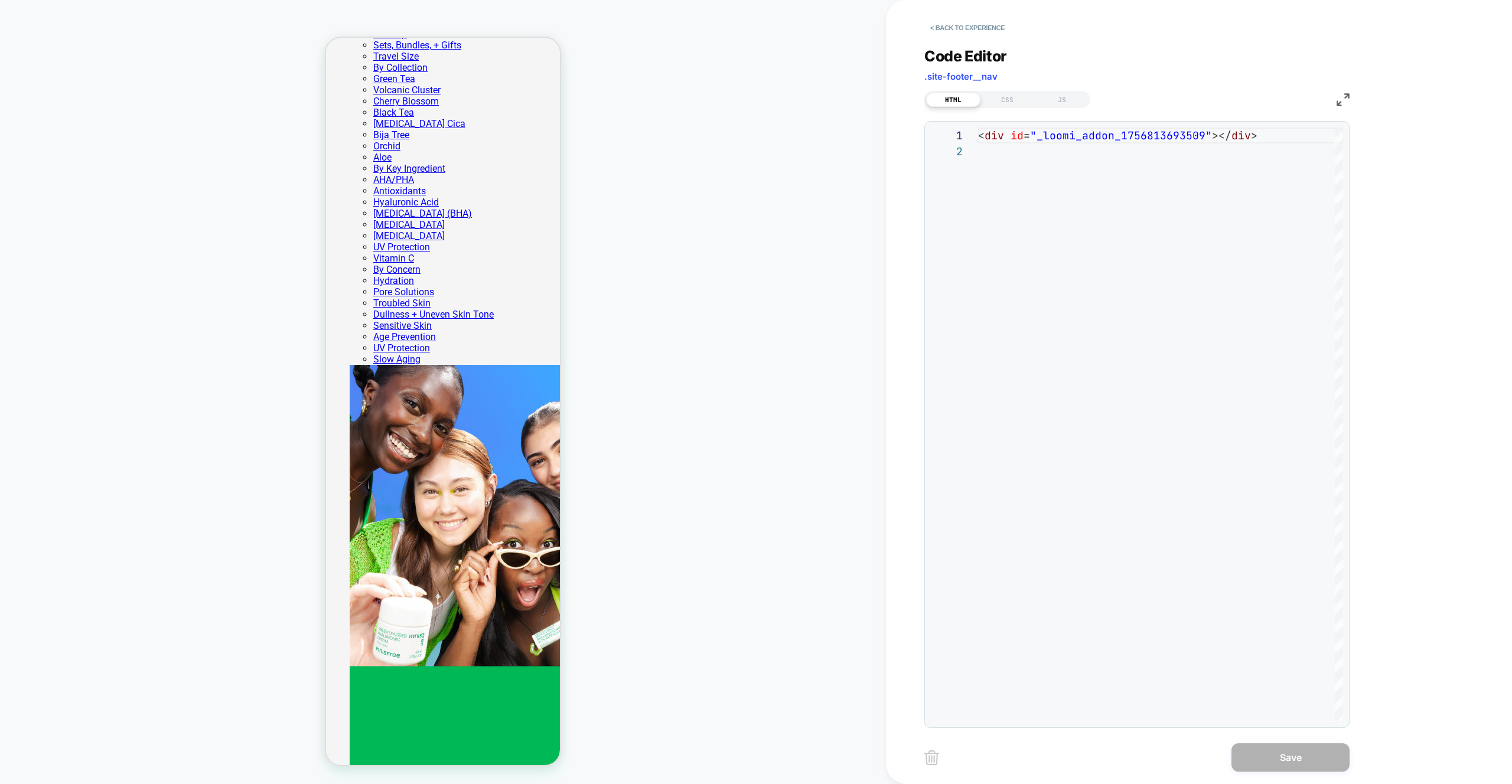
click at [1070, 107] on div "HTML CSS JS" at bounding box center [1008, 99] width 166 height 17
click at [1064, 102] on div "JS" at bounding box center [1062, 100] width 54 height 14
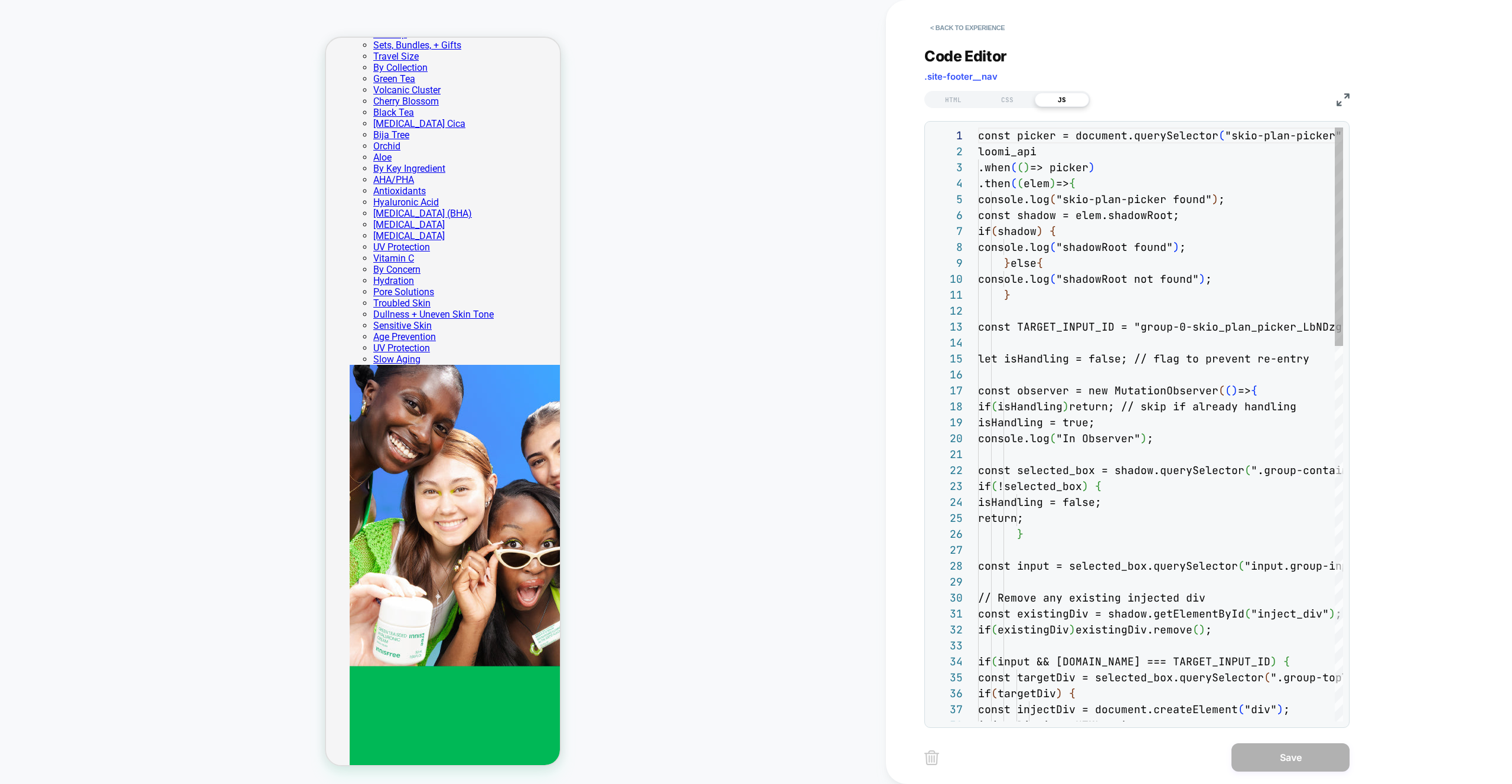
scroll to position [159, 0]
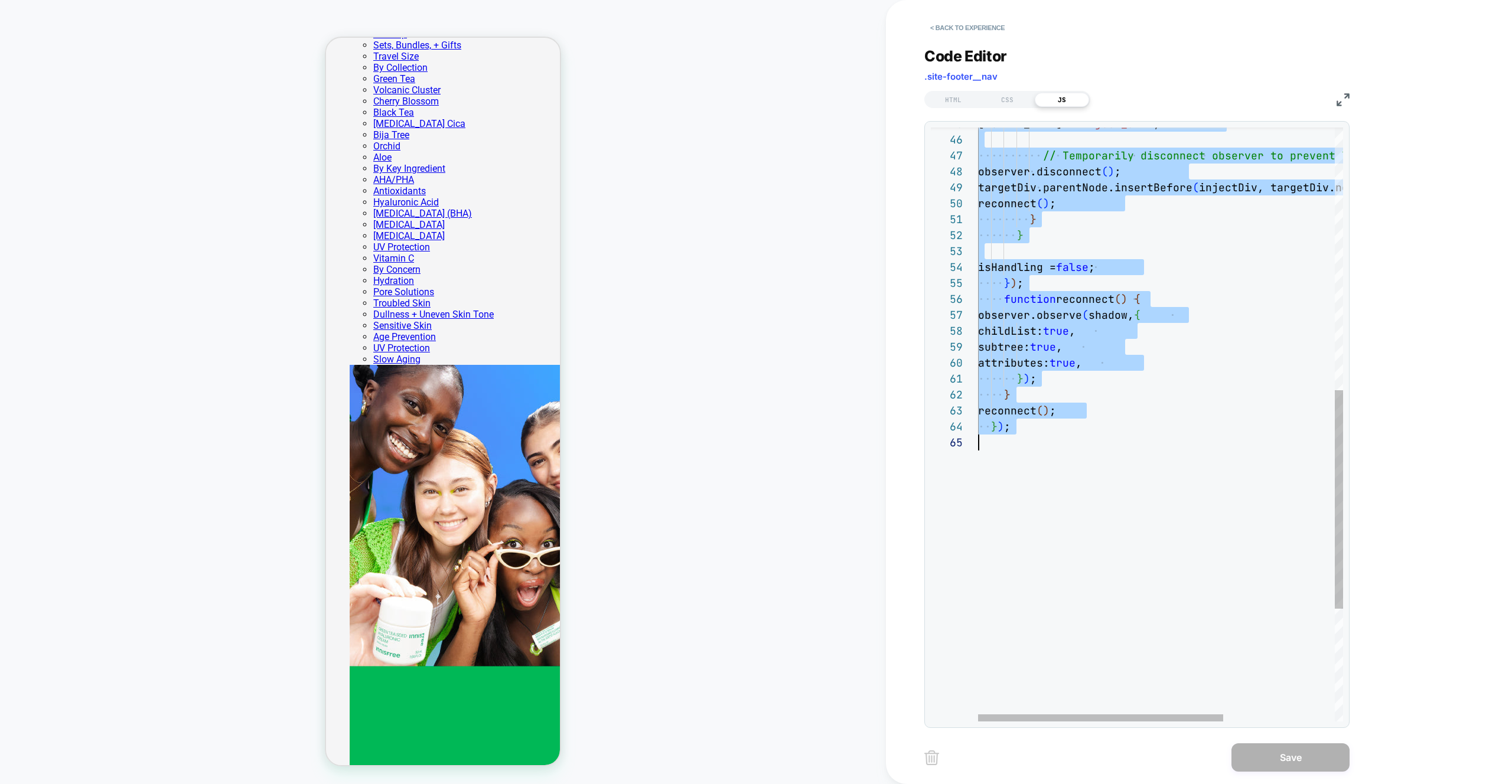
scroll to position [0, 0]
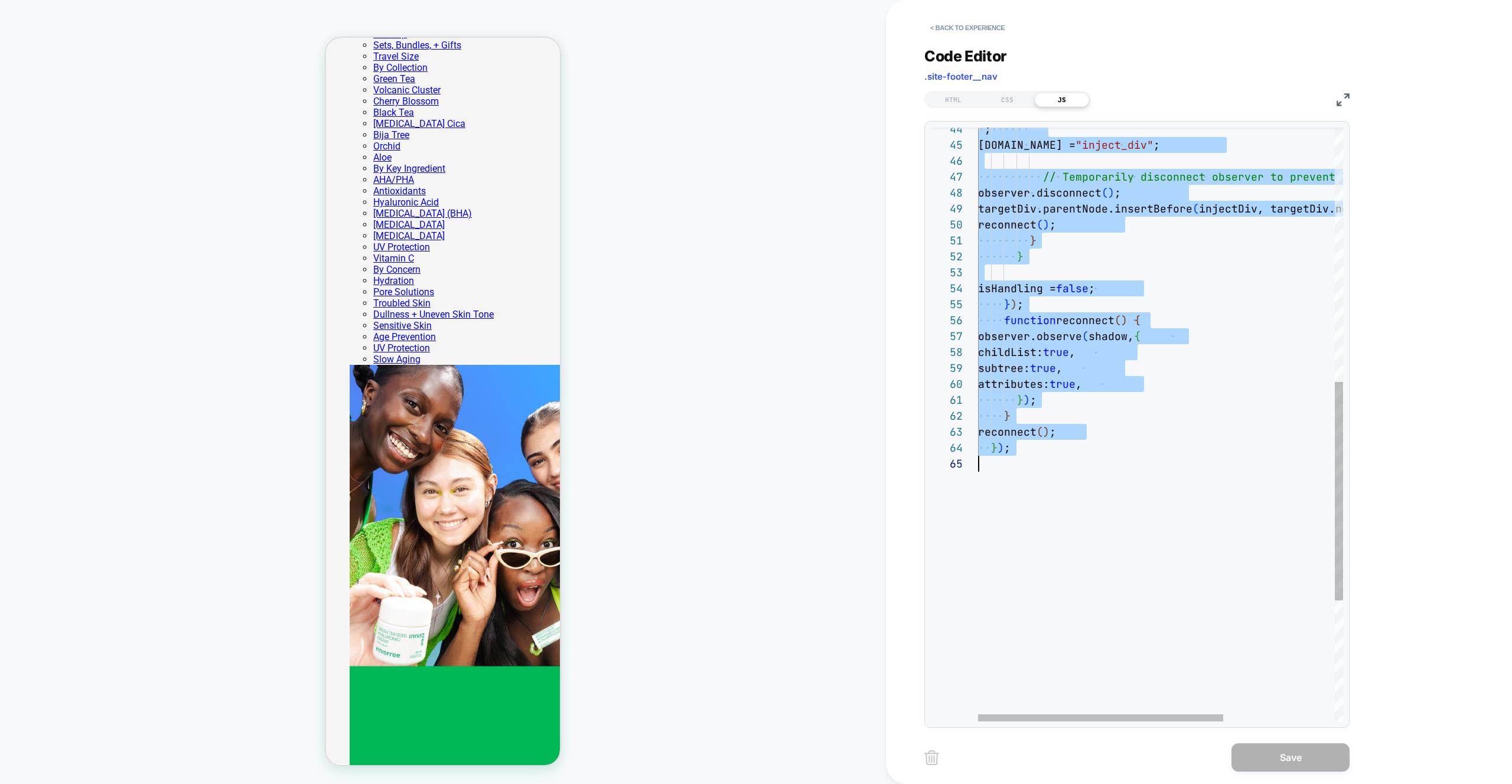
click at [1120, 420] on div "} ) ; function reconnect ( ) { observer.observe ( shadow, { childList: true , s…" at bounding box center [1243, 242] width 531 height 1614
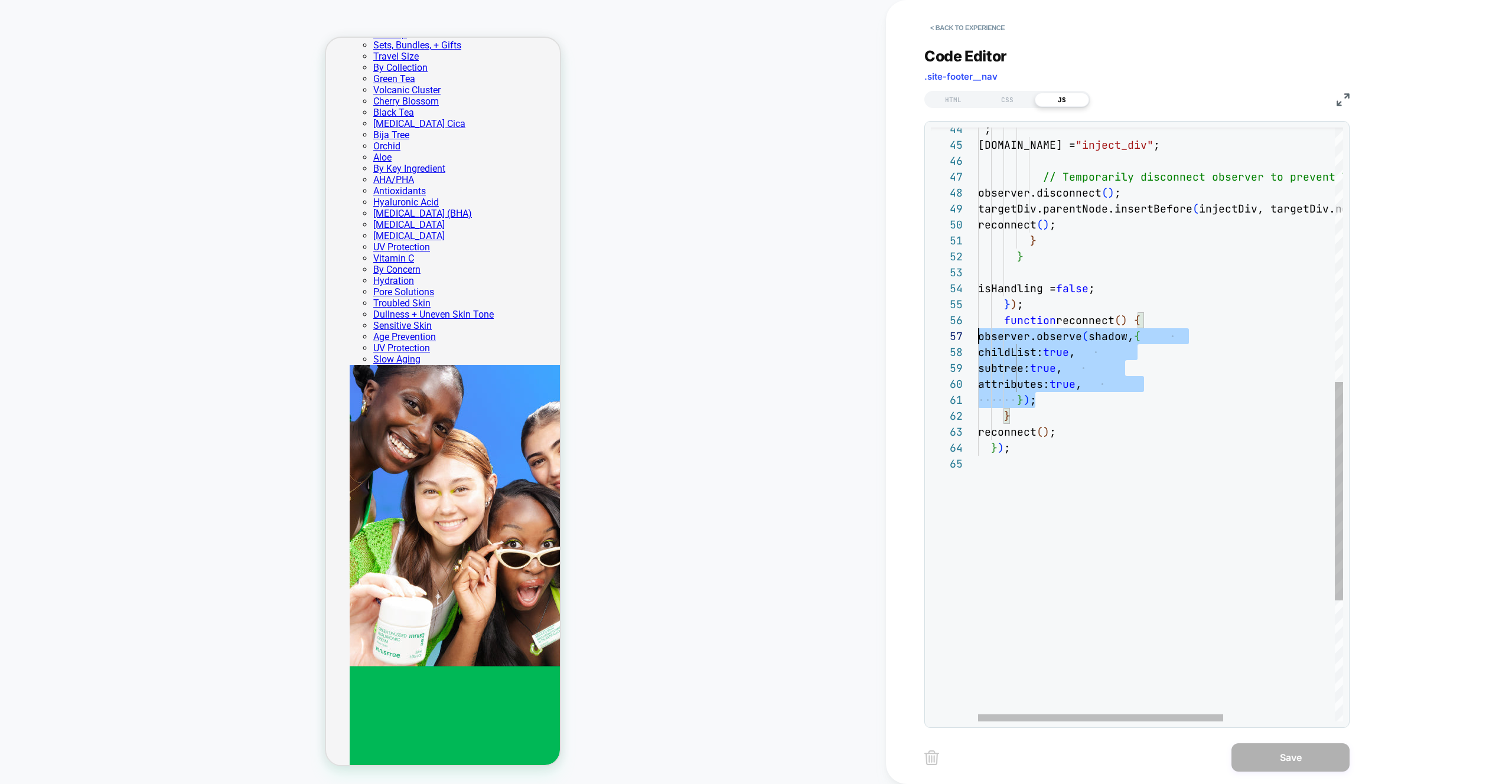
scroll to position [80, 0]
drag, startPoint x: 1055, startPoint y: 398, endPoint x: 919, endPoint y: 320, distance: 156.8
click at [978, 320] on div "} ) ; function reconnect ( ) { observer.observe ( shadow, { childList: true , s…" at bounding box center [1243, 242] width 531 height 1614
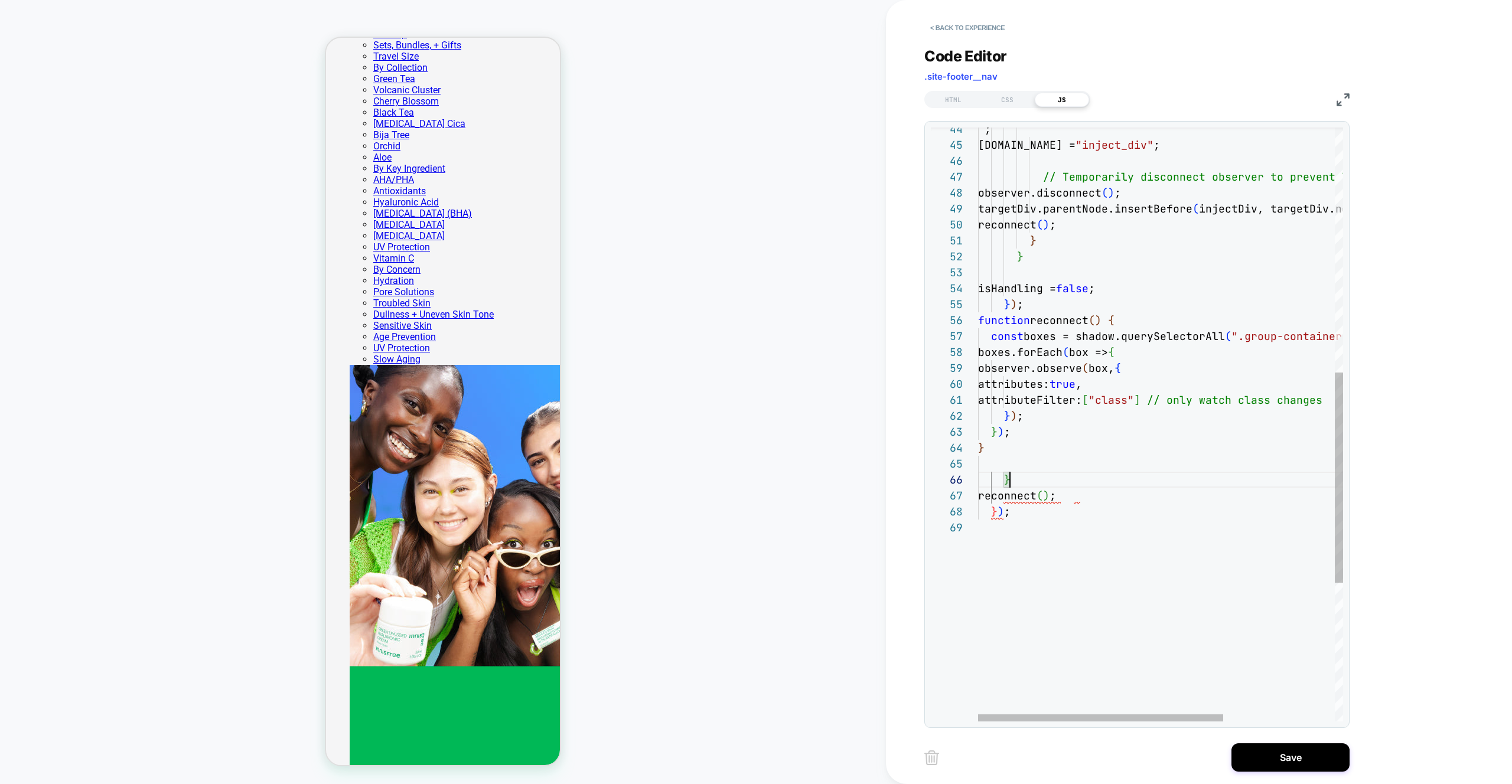
click at [1017, 486] on div "} ) ; function reconnect ( ) { const boxes = shadow.querySelectorAll ( ".group-…" at bounding box center [1243, 274] width 531 height 1677
type textarea "**********"
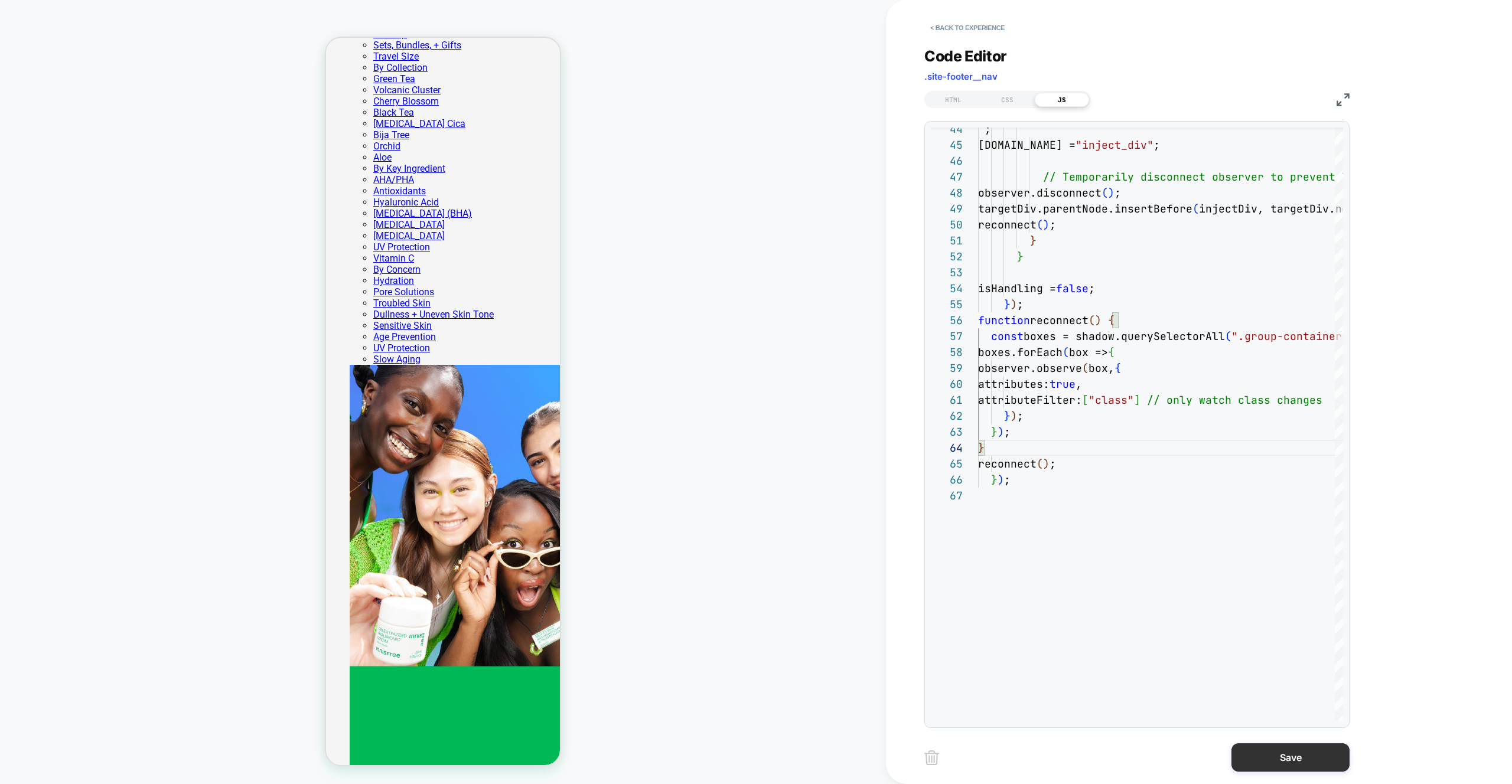
click at [1291, 761] on button "Save" at bounding box center [1290, 758] width 118 height 28
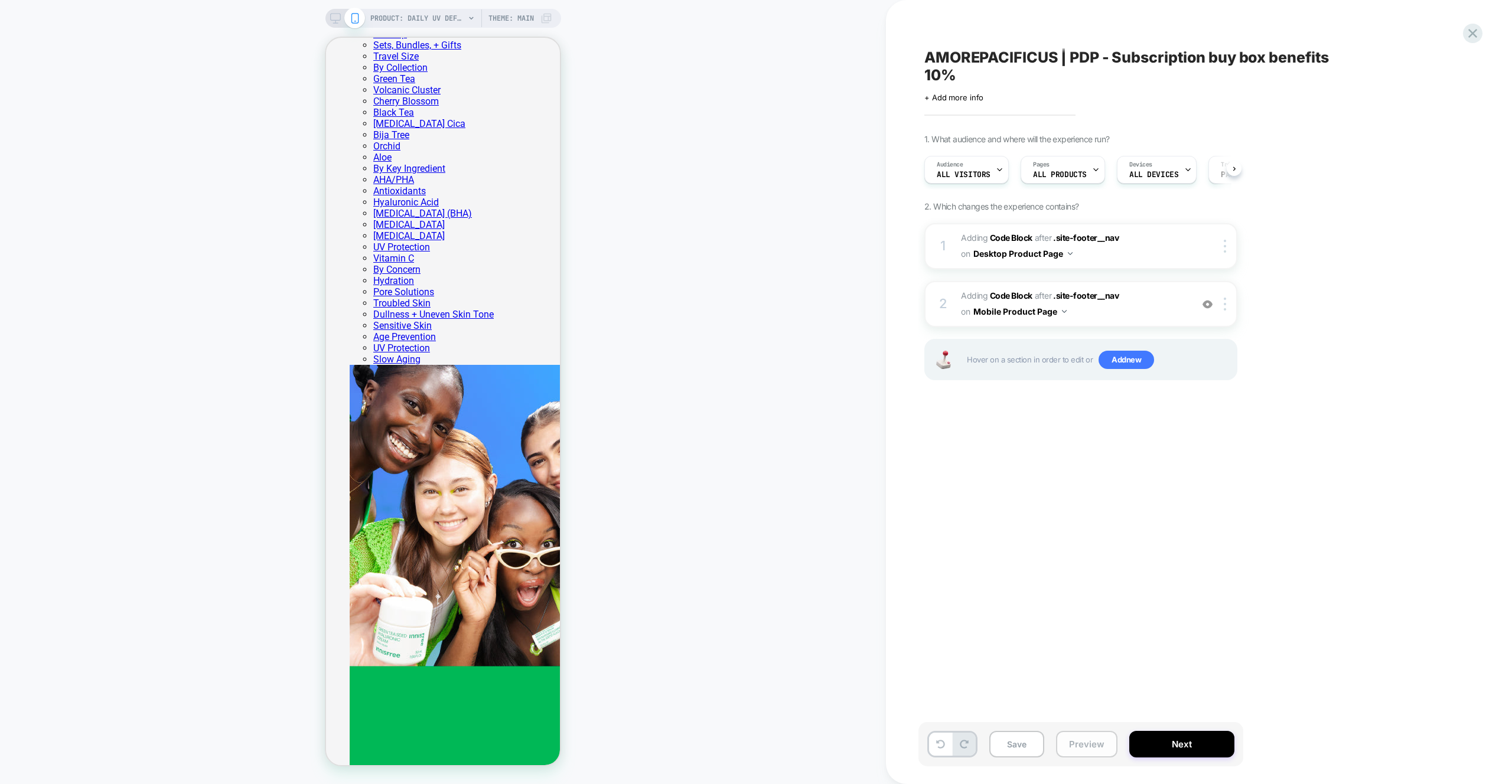
click at [1083, 741] on button "Preview" at bounding box center [1086, 744] width 61 height 26
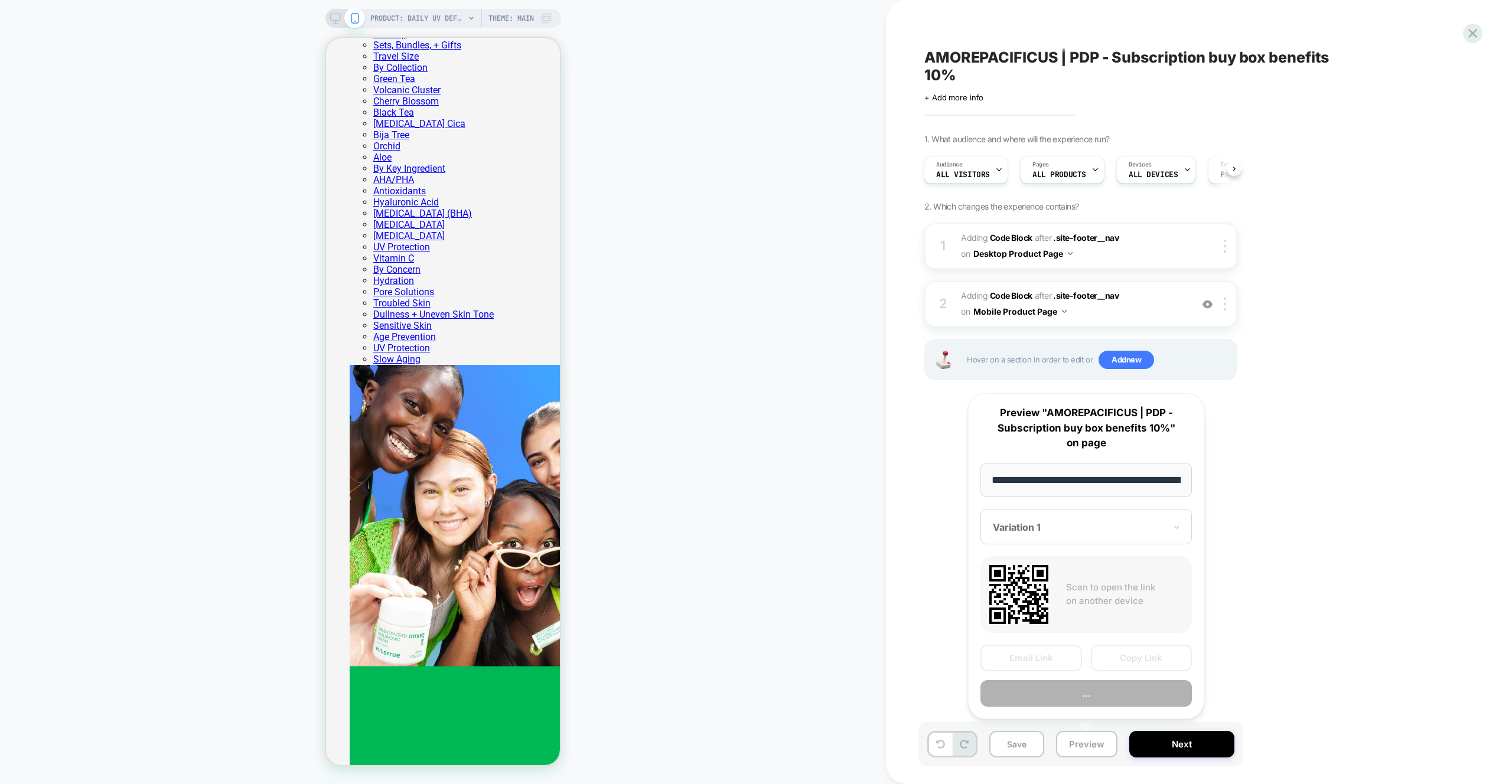
scroll to position [0, 196]
click at [1098, 694] on button "Preview" at bounding box center [1086, 693] width 212 height 26
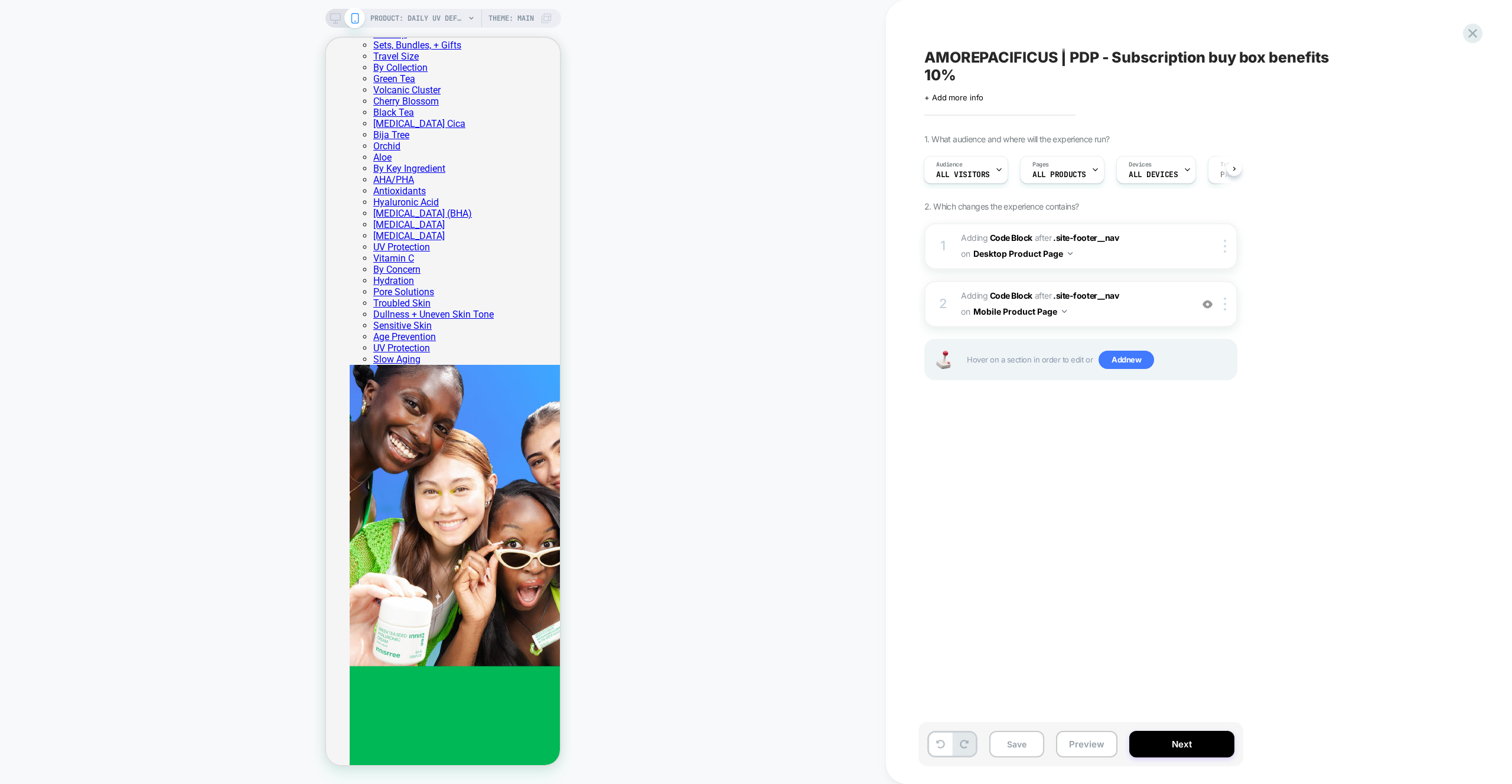
click at [740, 180] on div "PRODUCT: Daily UV Defense Sunscreen – Broad Spectrum SPF 36 Face Protection PRO…" at bounding box center [443, 392] width 886 height 761
click at [1013, 751] on button "Save" at bounding box center [1016, 744] width 55 height 26
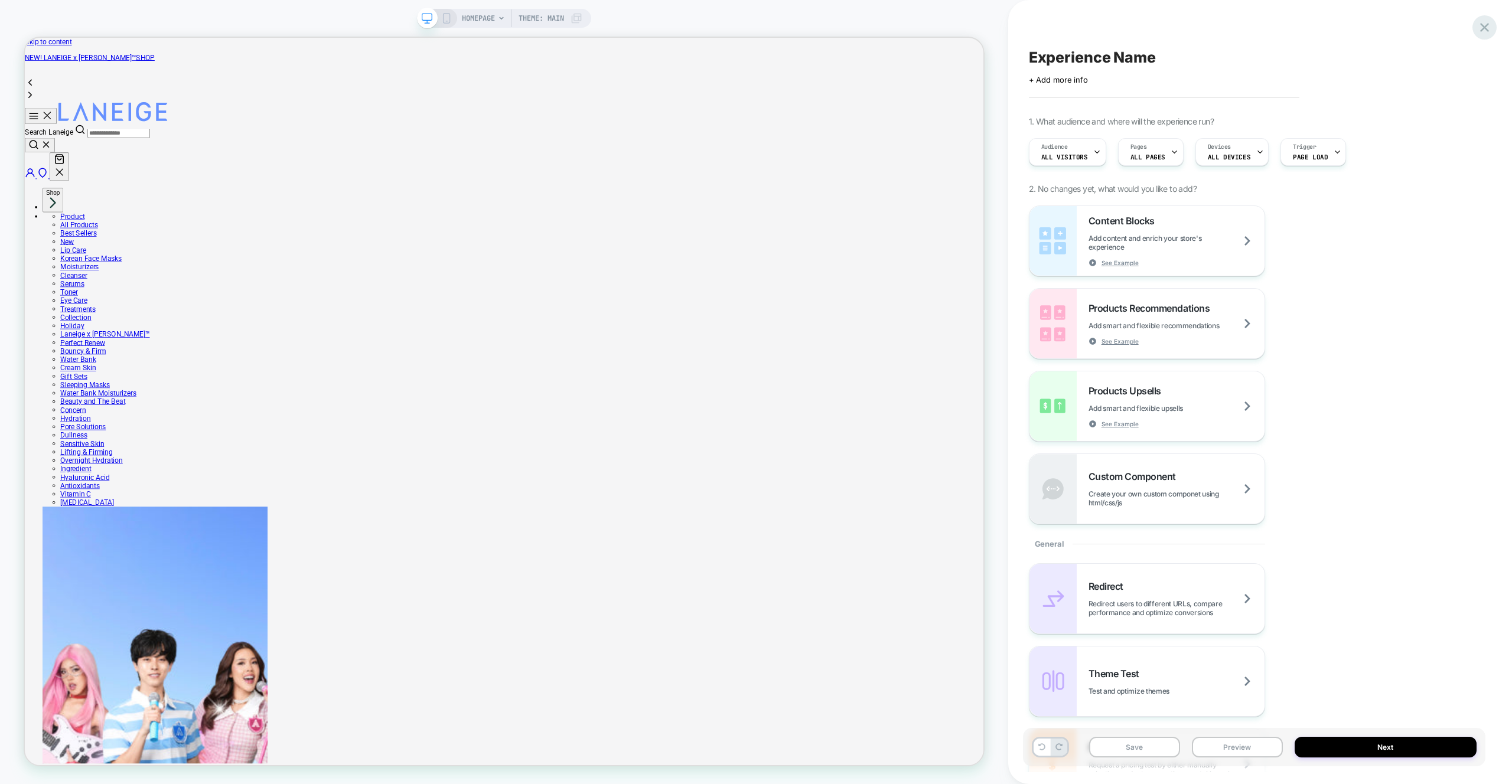
click at [1488, 34] on icon at bounding box center [1484, 27] width 16 height 16
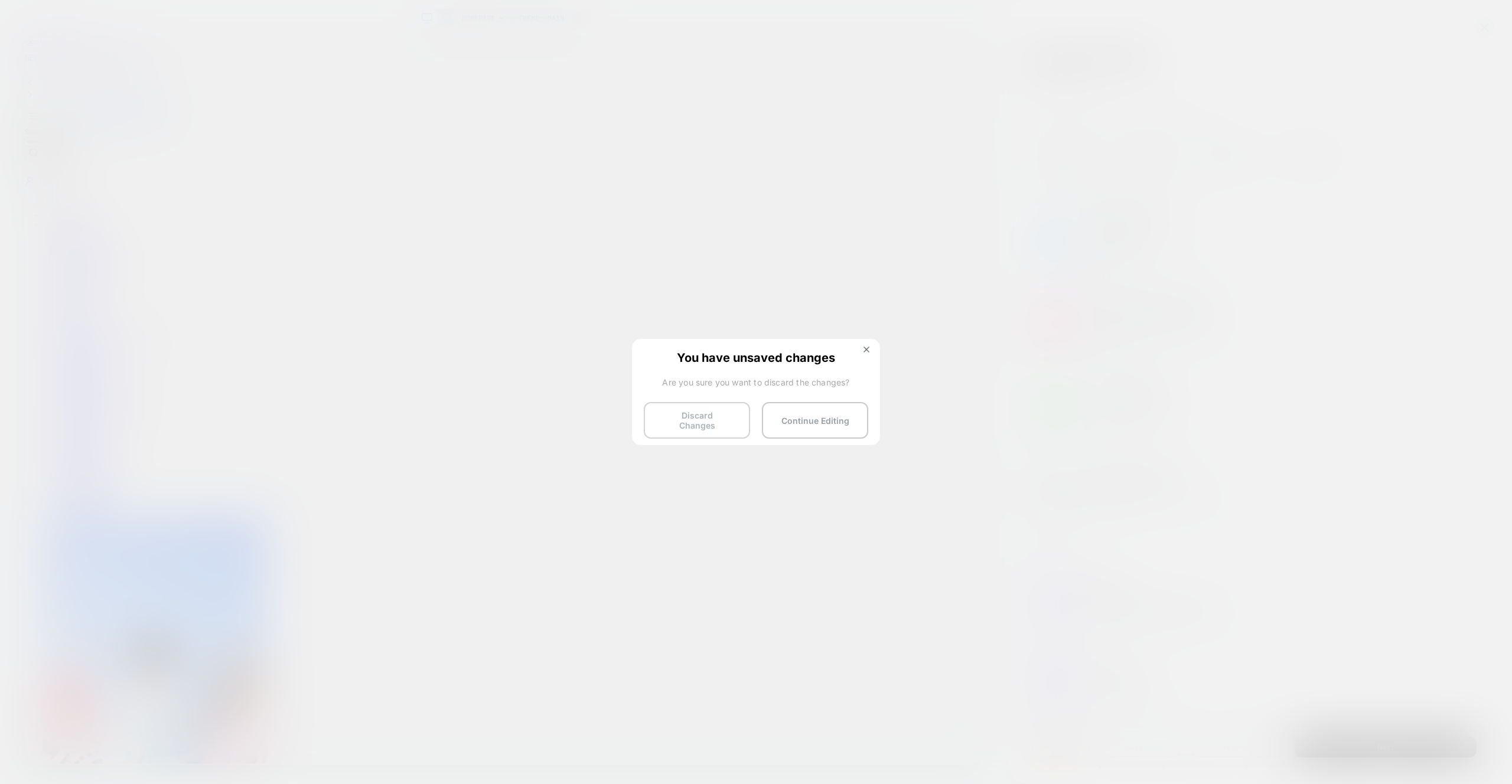
click at [698, 415] on button "Discard Changes" at bounding box center [697, 420] width 107 height 37
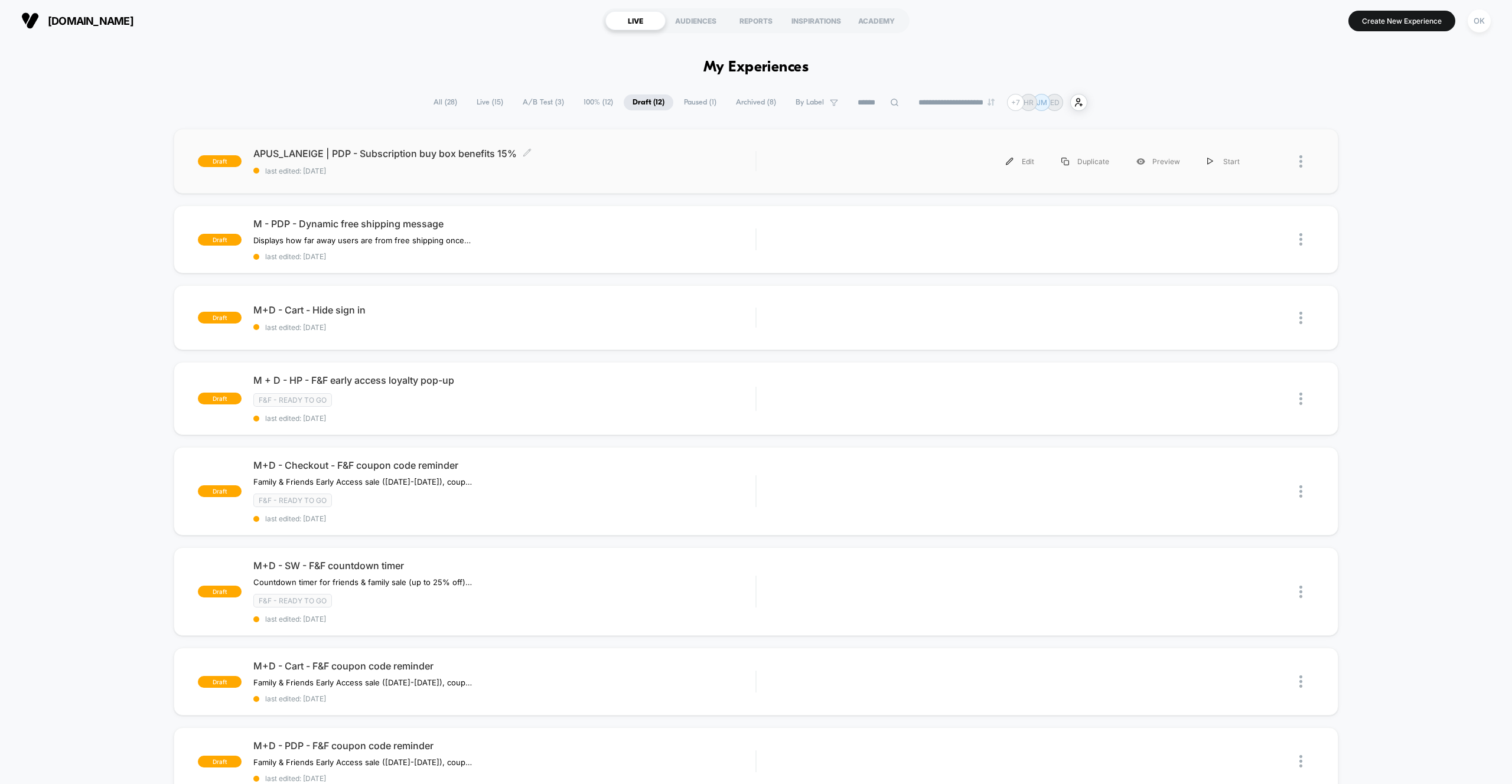
click at [457, 173] on span "last edited: [DATE]" at bounding box center [504, 170] width 502 height 9
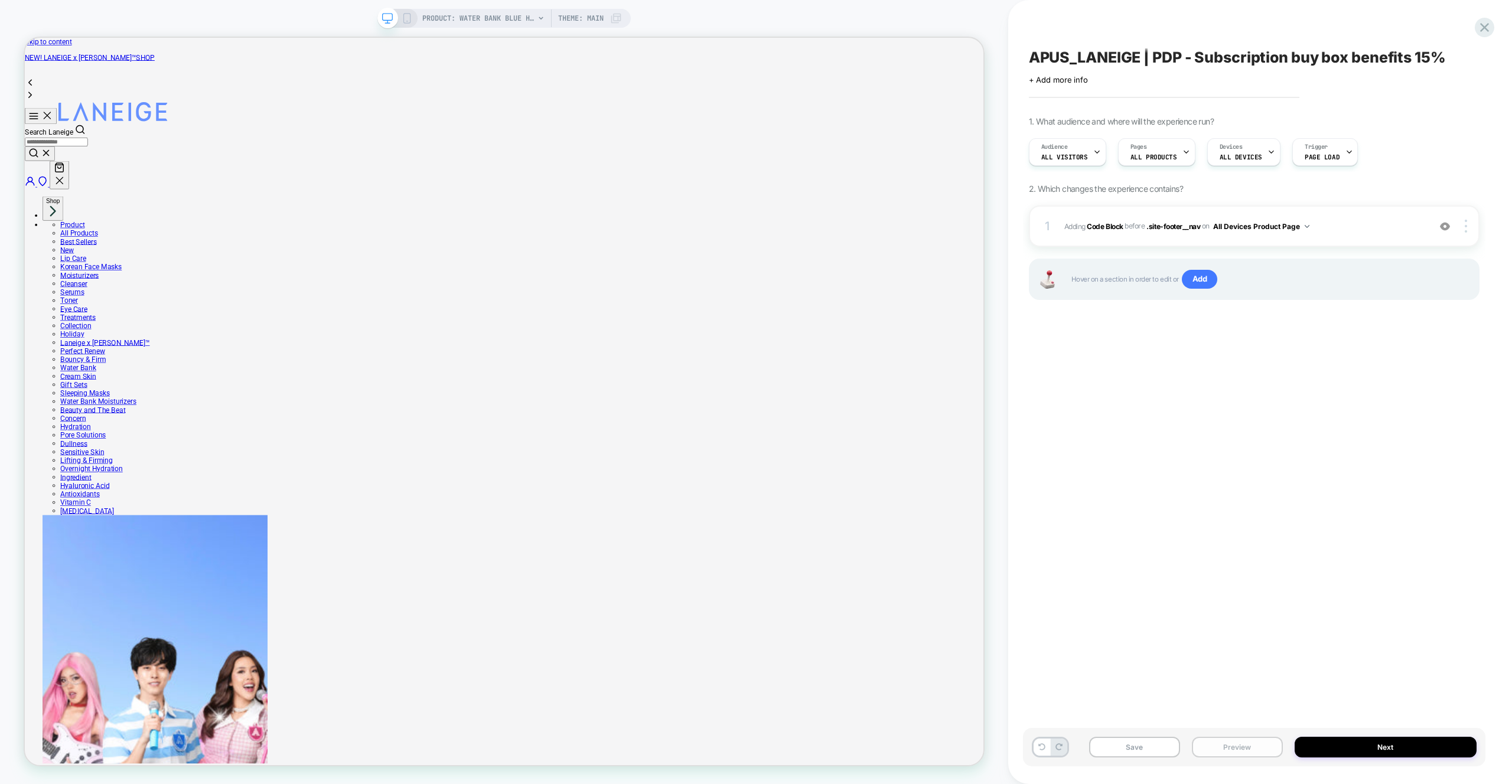
click at [1256, 750] on button "Preview" at bounding box center [1237, 746] width 91 height 21
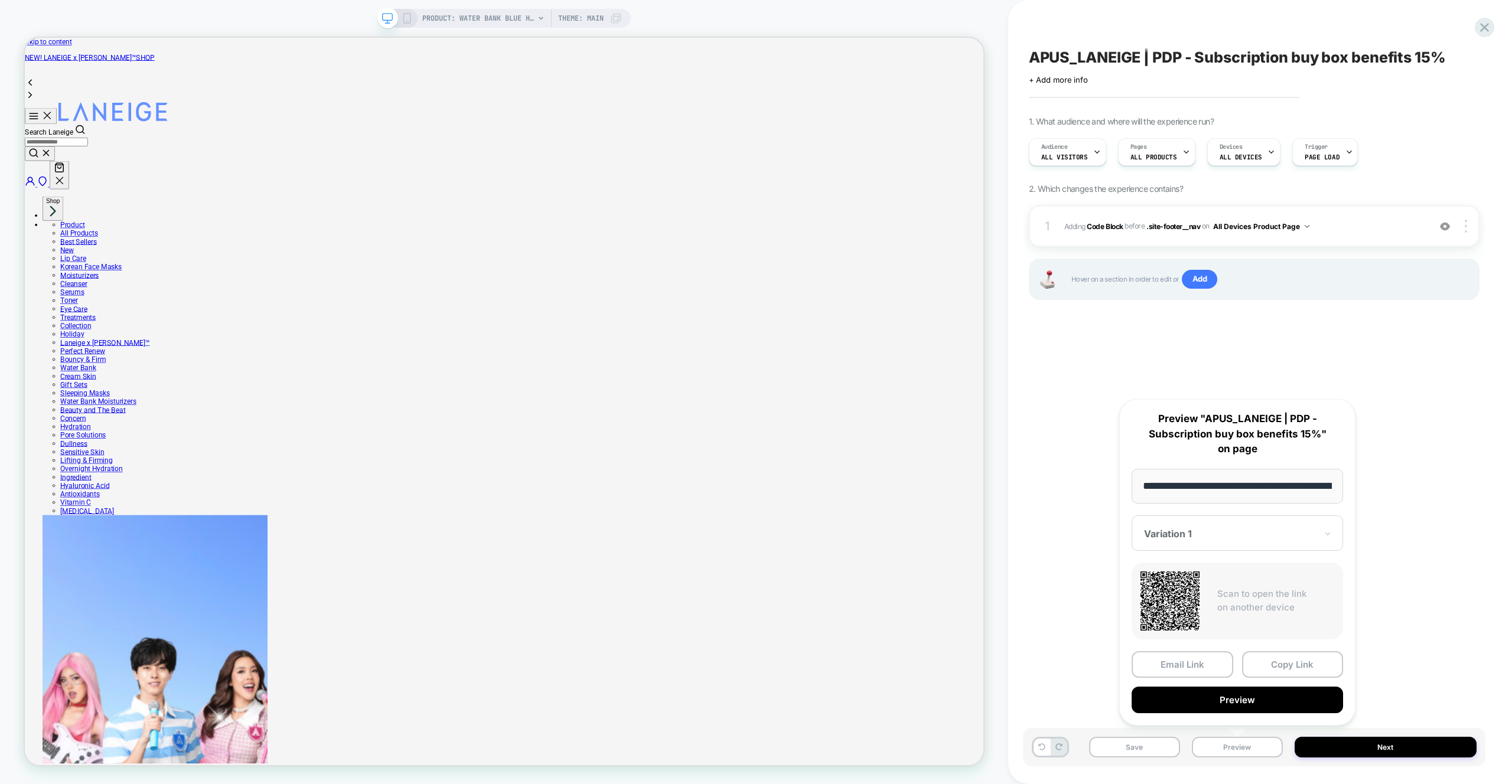
click at [1229, 703] on button "Preview" at bounding box center [1238, 699] width 212 height 26
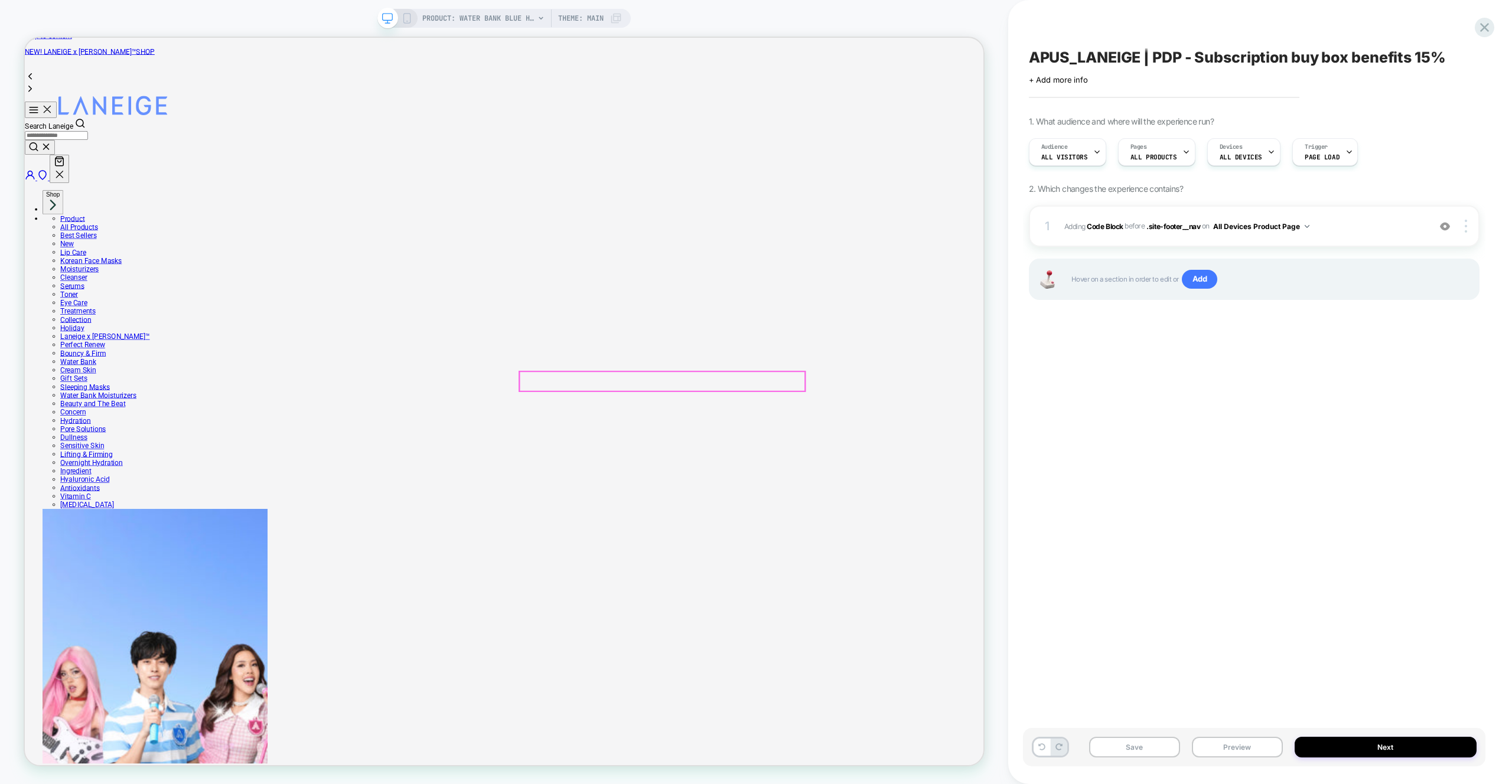
scroll to position [15, 0]
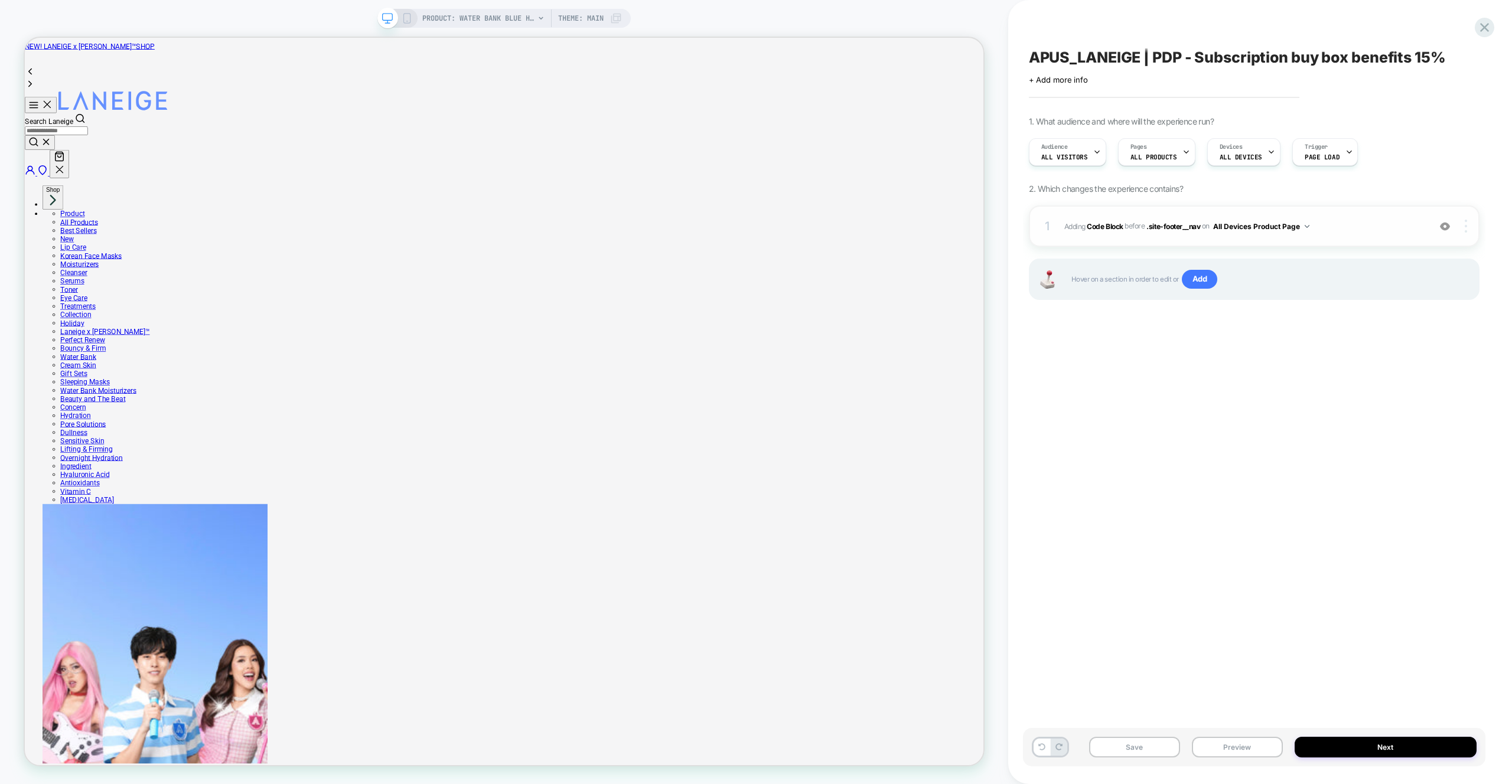
click at [1467, 224] on div at bounding box center [1467, 226] width 23 height 13
click at [1382, 178] on div "Duplicate" at bounding box center [1395, 178] width 105 height 33
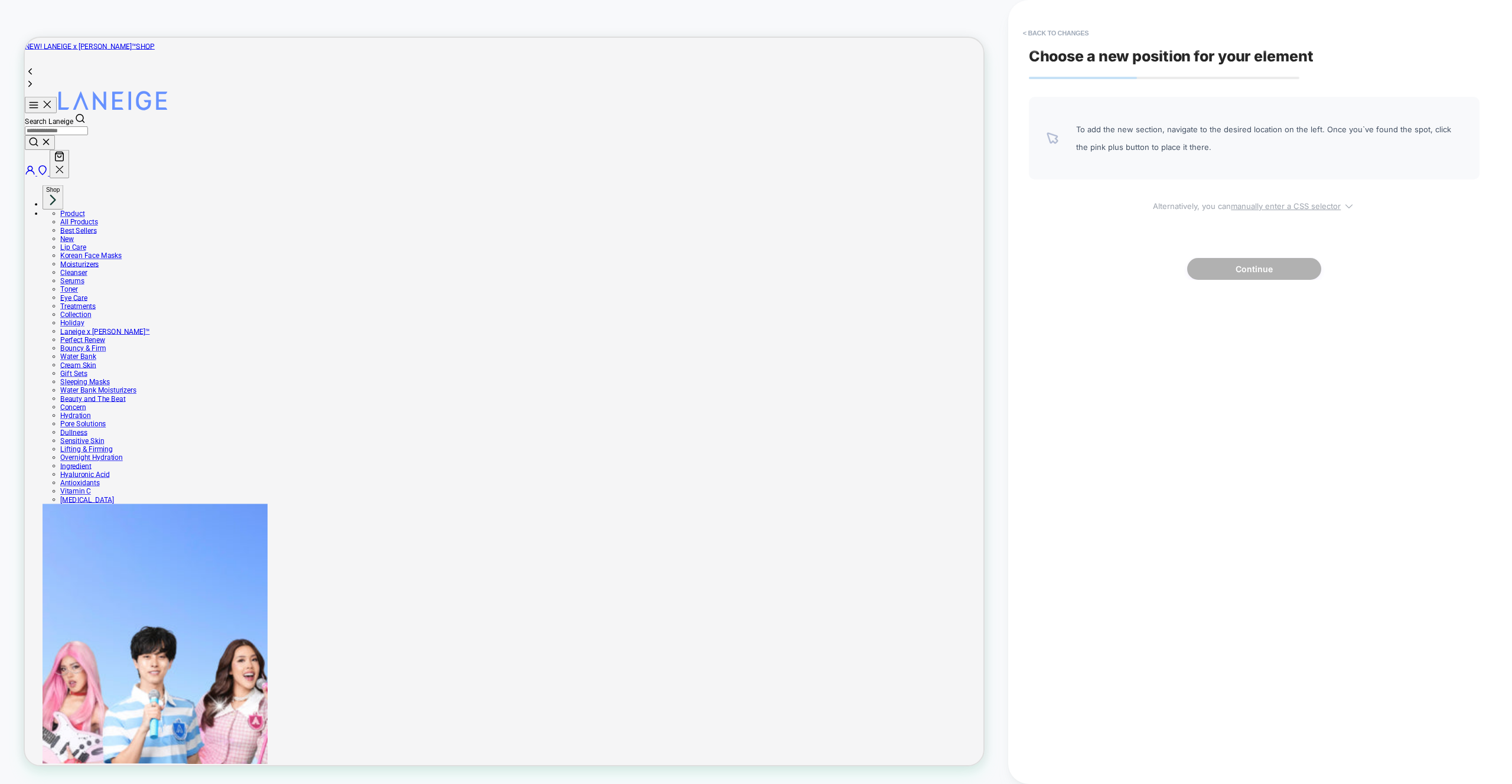
click at [1313, 208] on u "manually enter a CSS selector" at bounding box center [1285, 205] width 110 height 9
select select "*******"
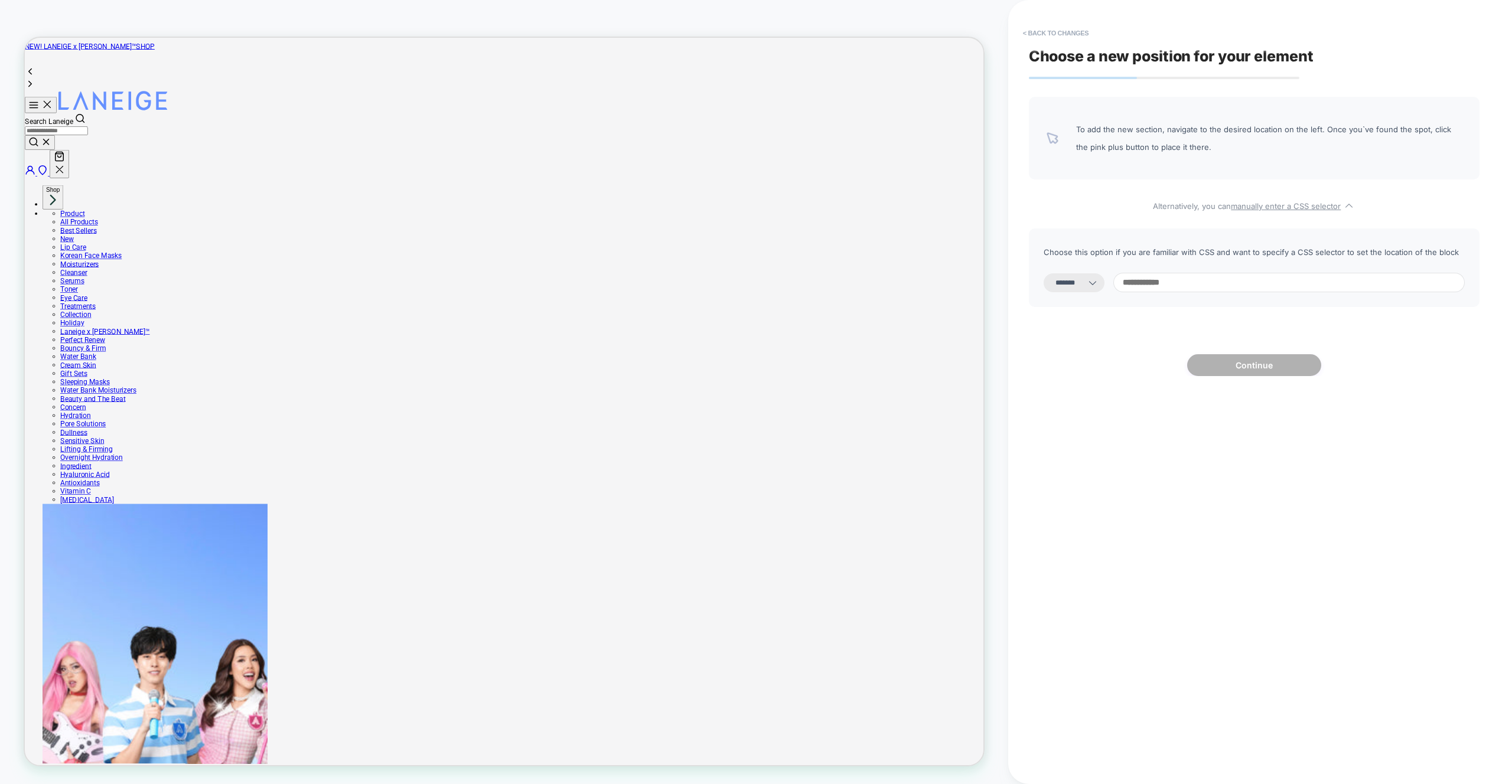
paste input "**********"
type input "**********"
select select "*********"
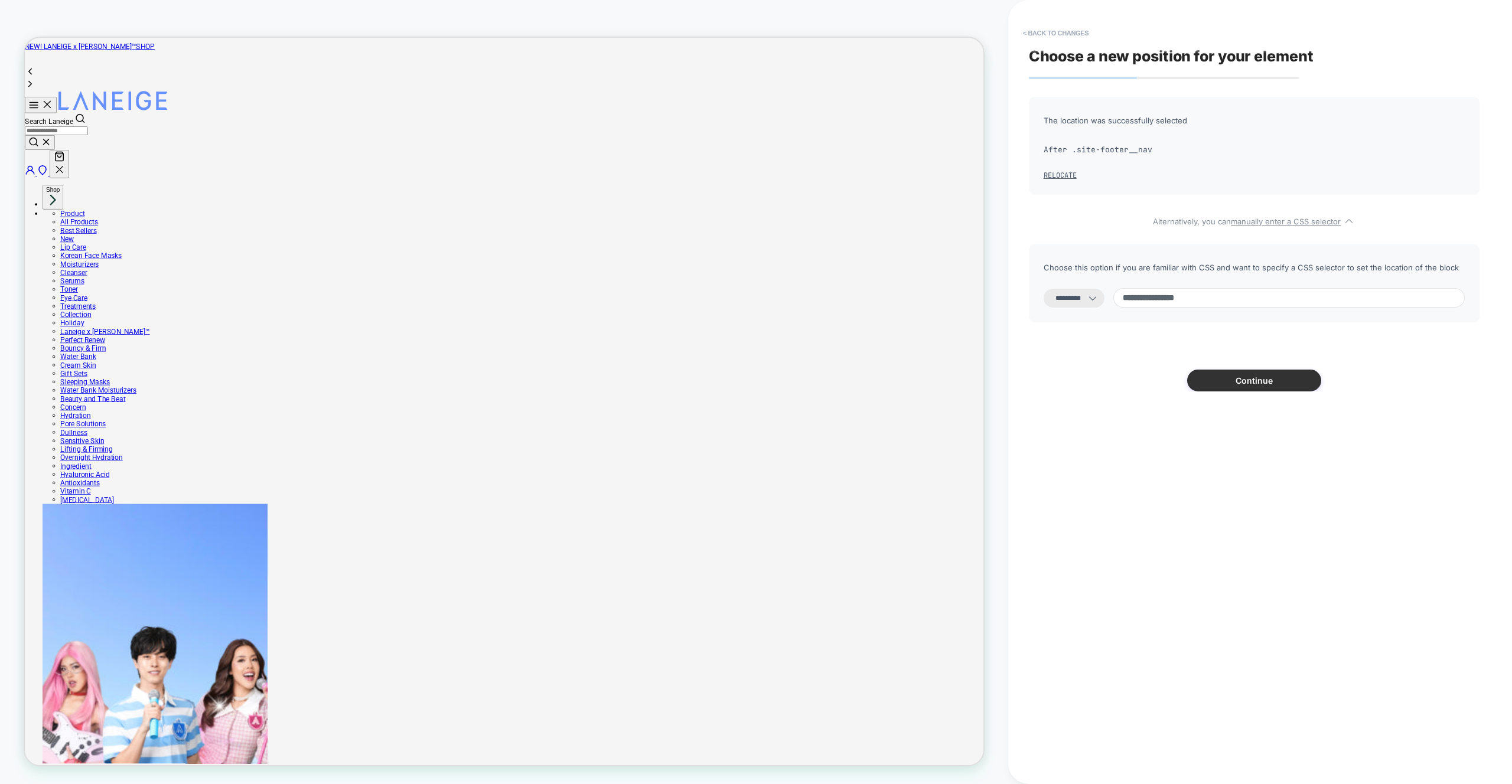
type input "**********"
click at [1260, 388] on button "Continue" at bounding box center [1254, 380] width 134 height 22
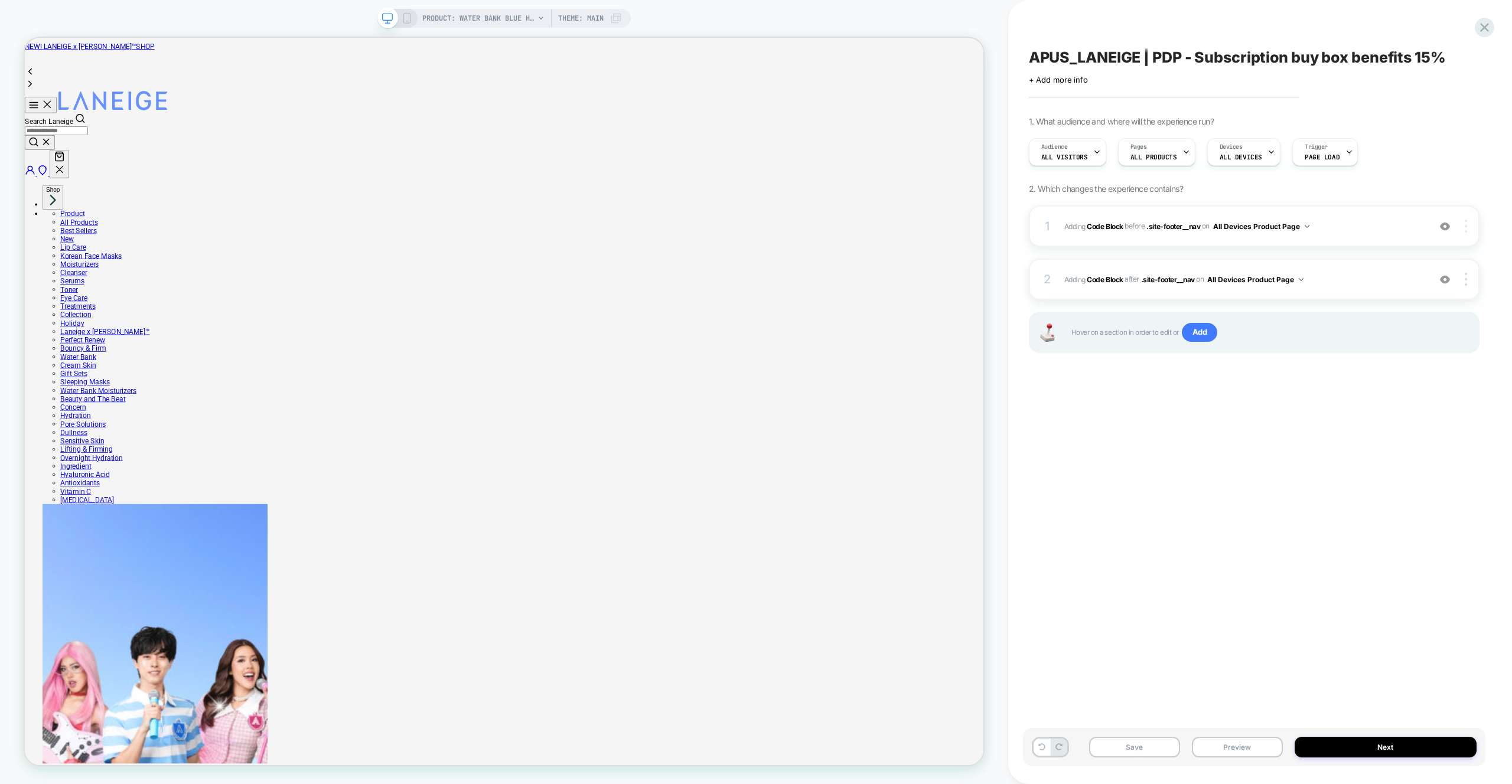
click at [1401, 307] on div "Target Desktop" at bounding box center [1395, 308] width 105 height 33
click at [404, 17] on icon at bounding box center [406, 18] width 11 height 11
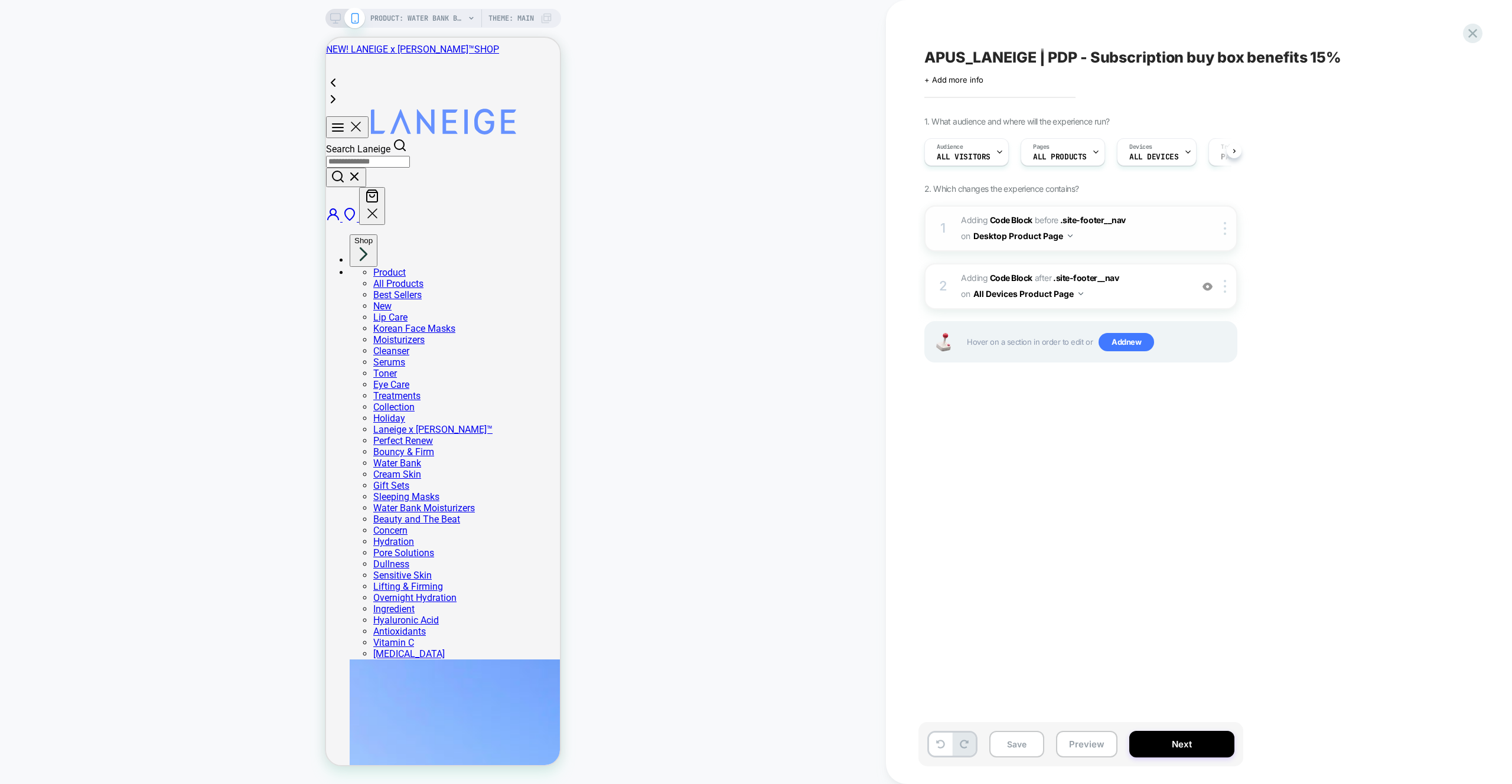
scroll to position [0, 1]
click at [1228, 290] on div at bounding box center [1226, 286] width 19 height 13
click at [0, 0] on div "Target Mobile" at bounding box center [0, 0] width 0 height 0
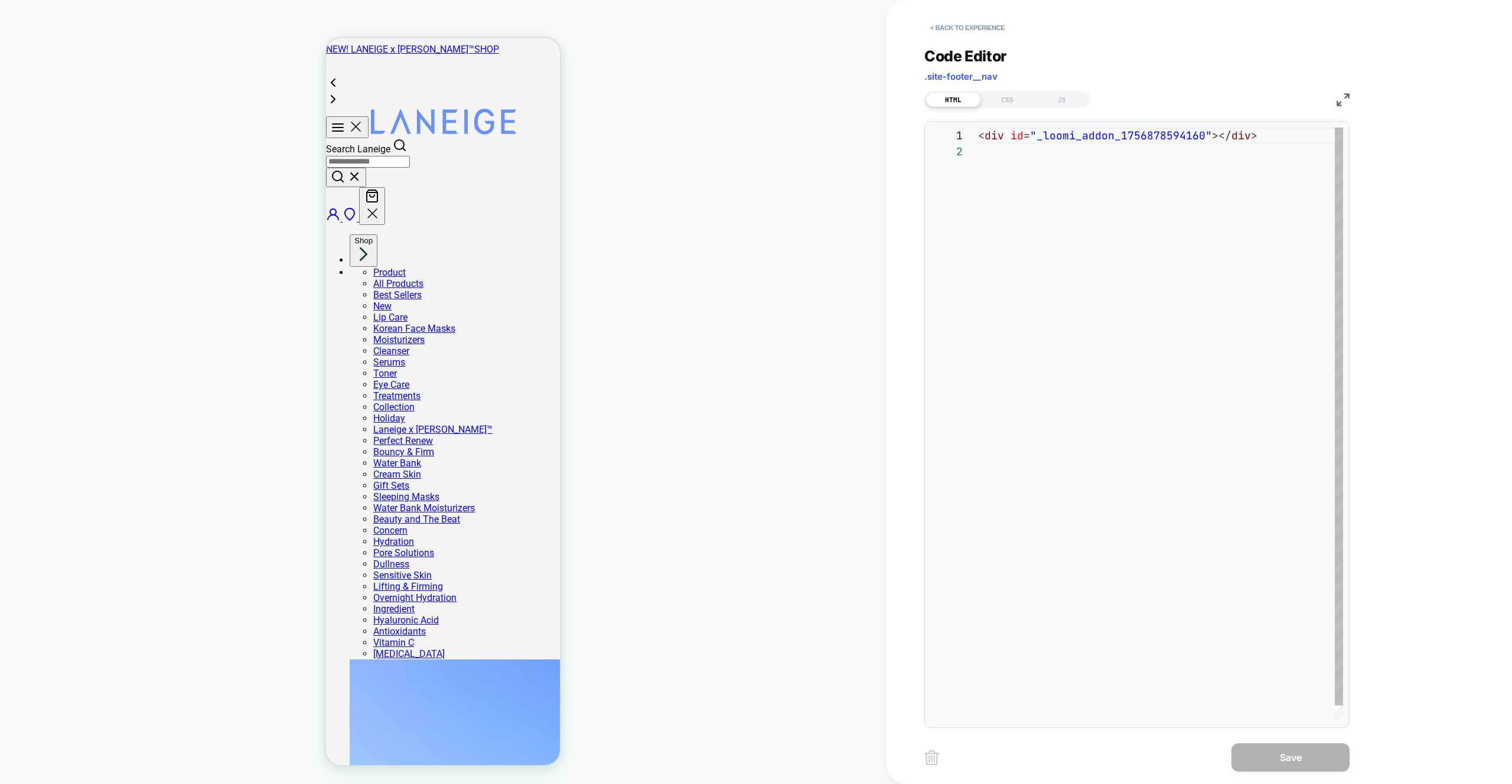
scroll to position [16, 0]
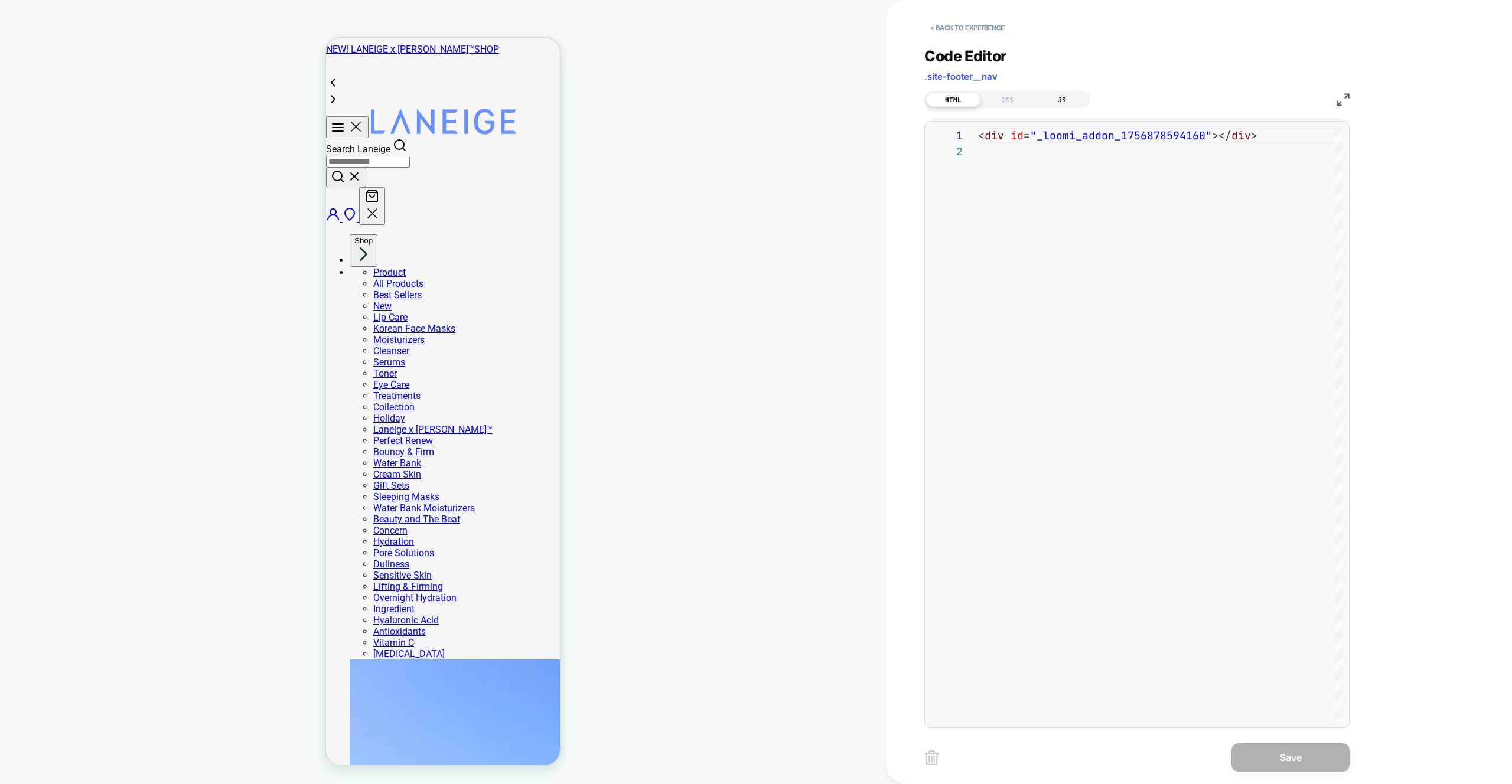
click at [1062, 104] on div "JS" at bounding box center [1062, 100] width 54 height 14
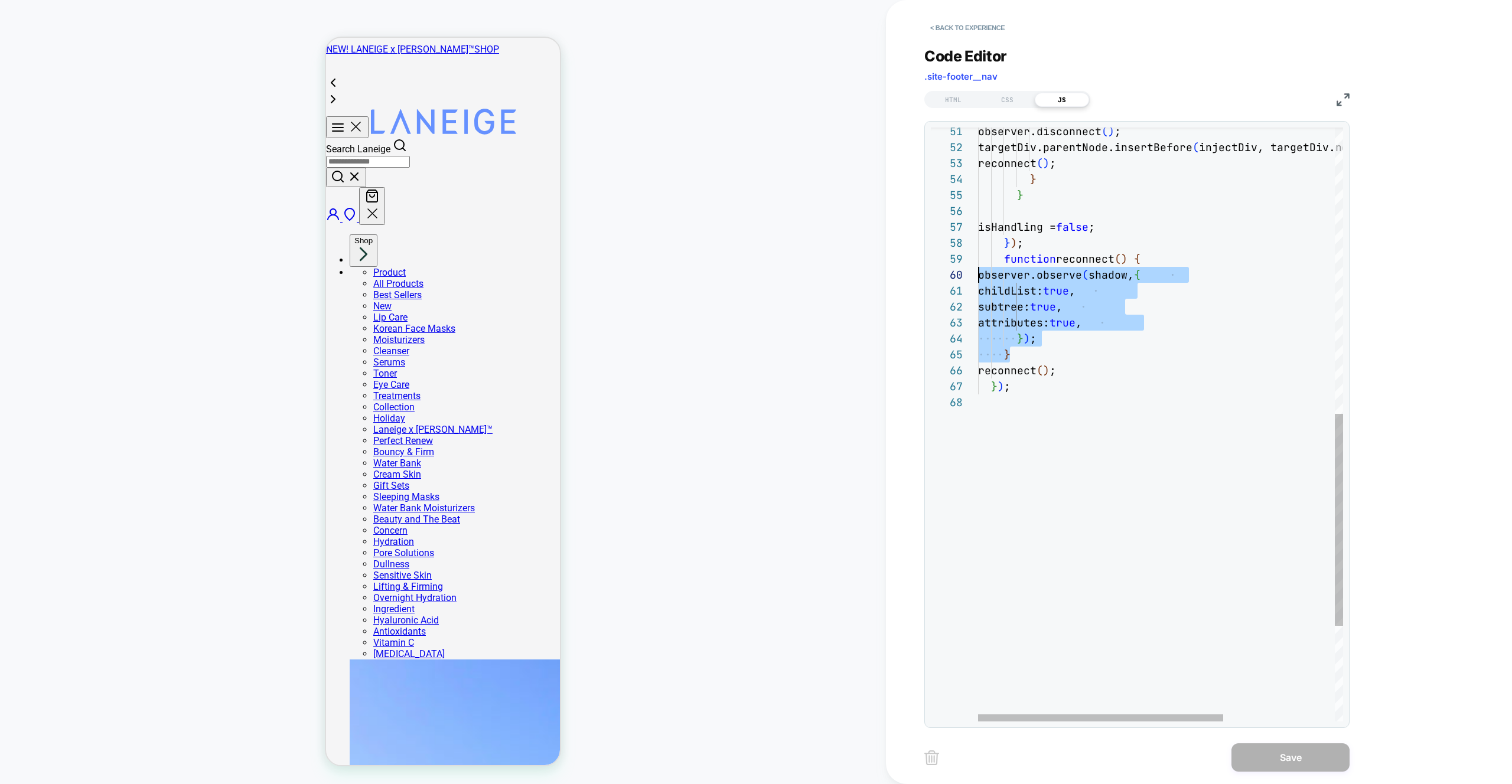
scroll to position [128, 0]
drag, startPoint x: 1015, startPoint y: 352, endPoint x: 933, endPoint y: 257, distance: 125.5
click at [0, 0] on div "} ) ; reconnect ( ) ; subtree: true , attributes: true , } ) ; } isHandling = f…" at bounding box center [0, 0] width 0 height 0
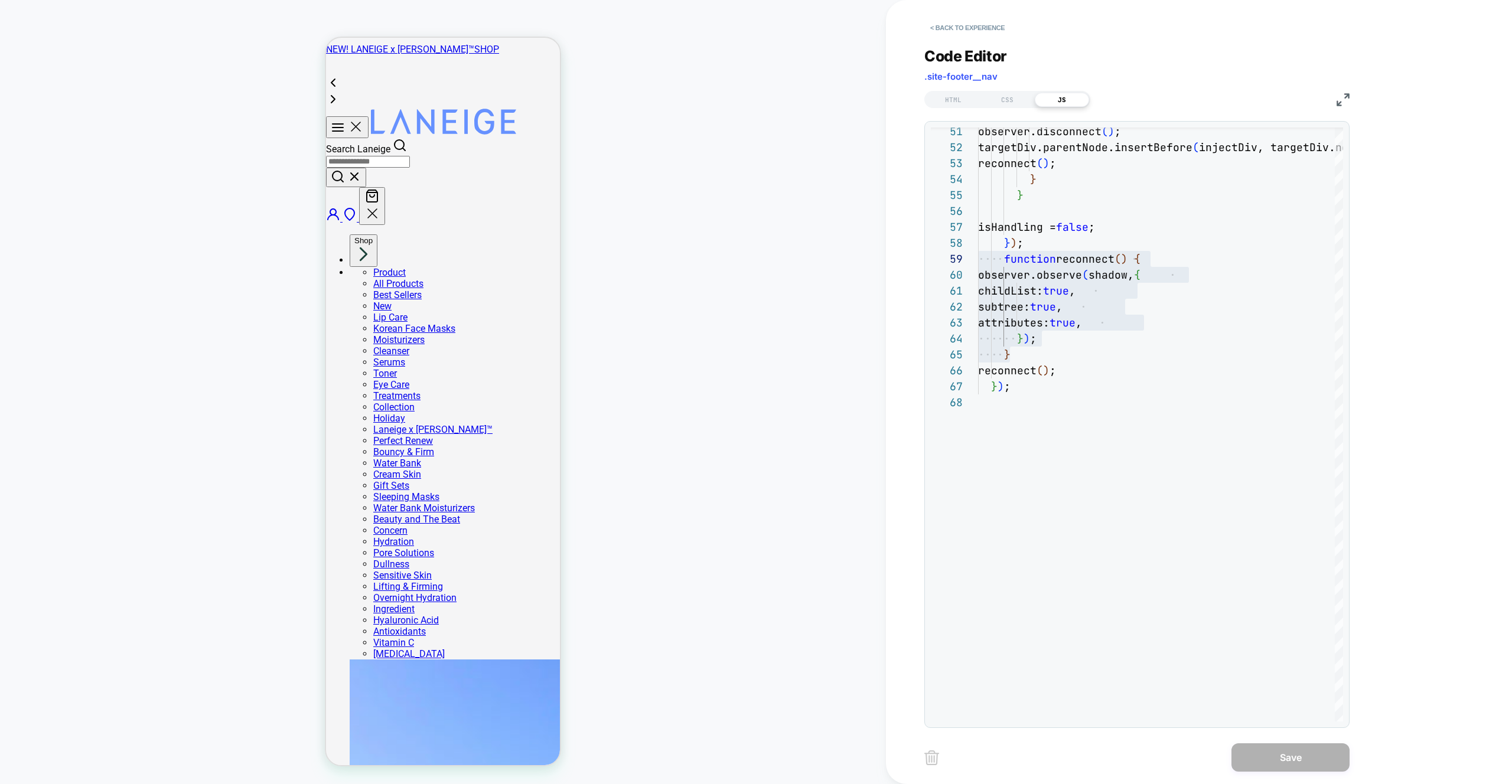
click at [1244, 41] on div "**********" at bounding box center [1137, 380] width 425 height 695
click at [0, 0] on div "} ) ; reconnect ( ) ; subtree: true , attributes: true , } ) ; } isHandling = f…" at bounding box center [0, 0] width 0 height 0
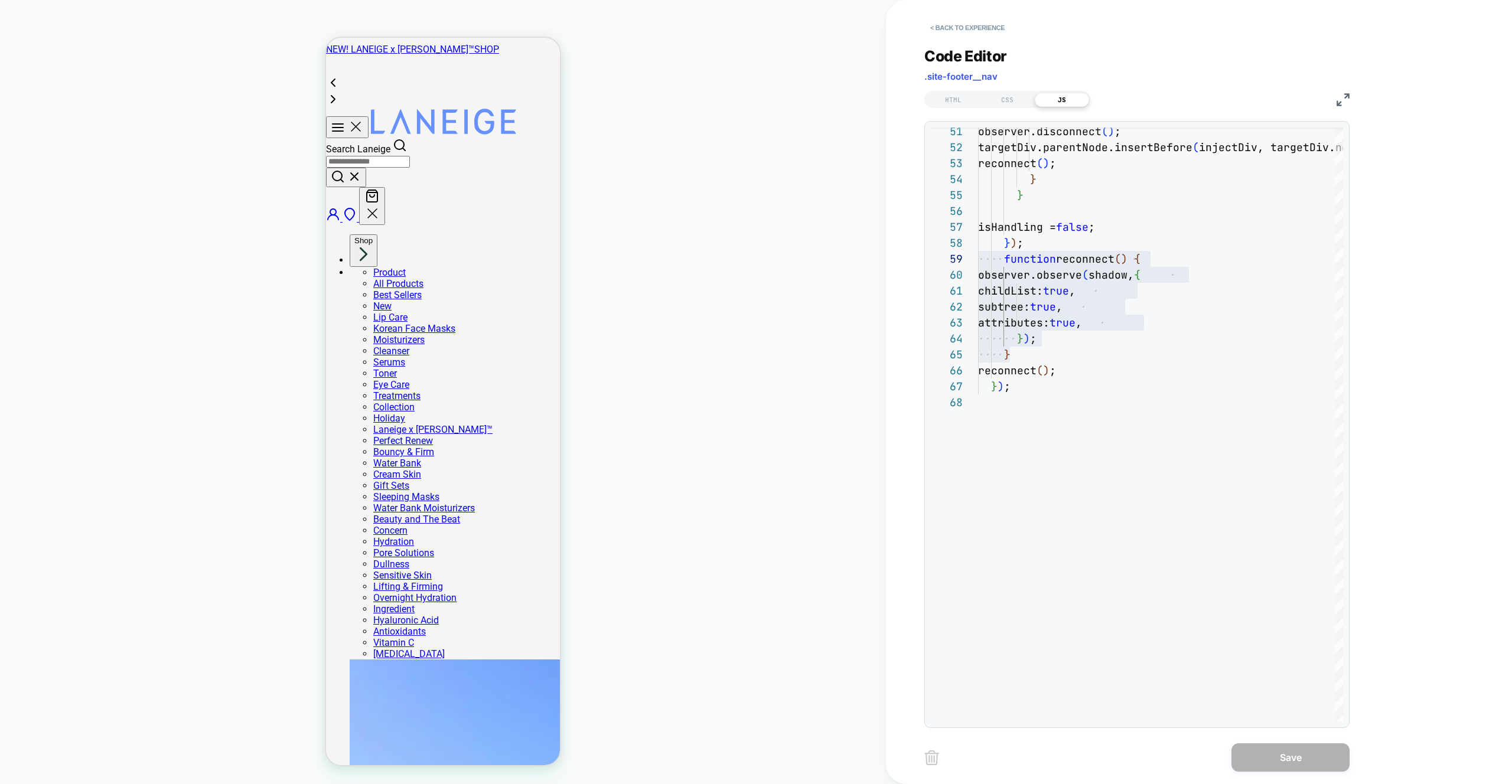
type textarea "**********"
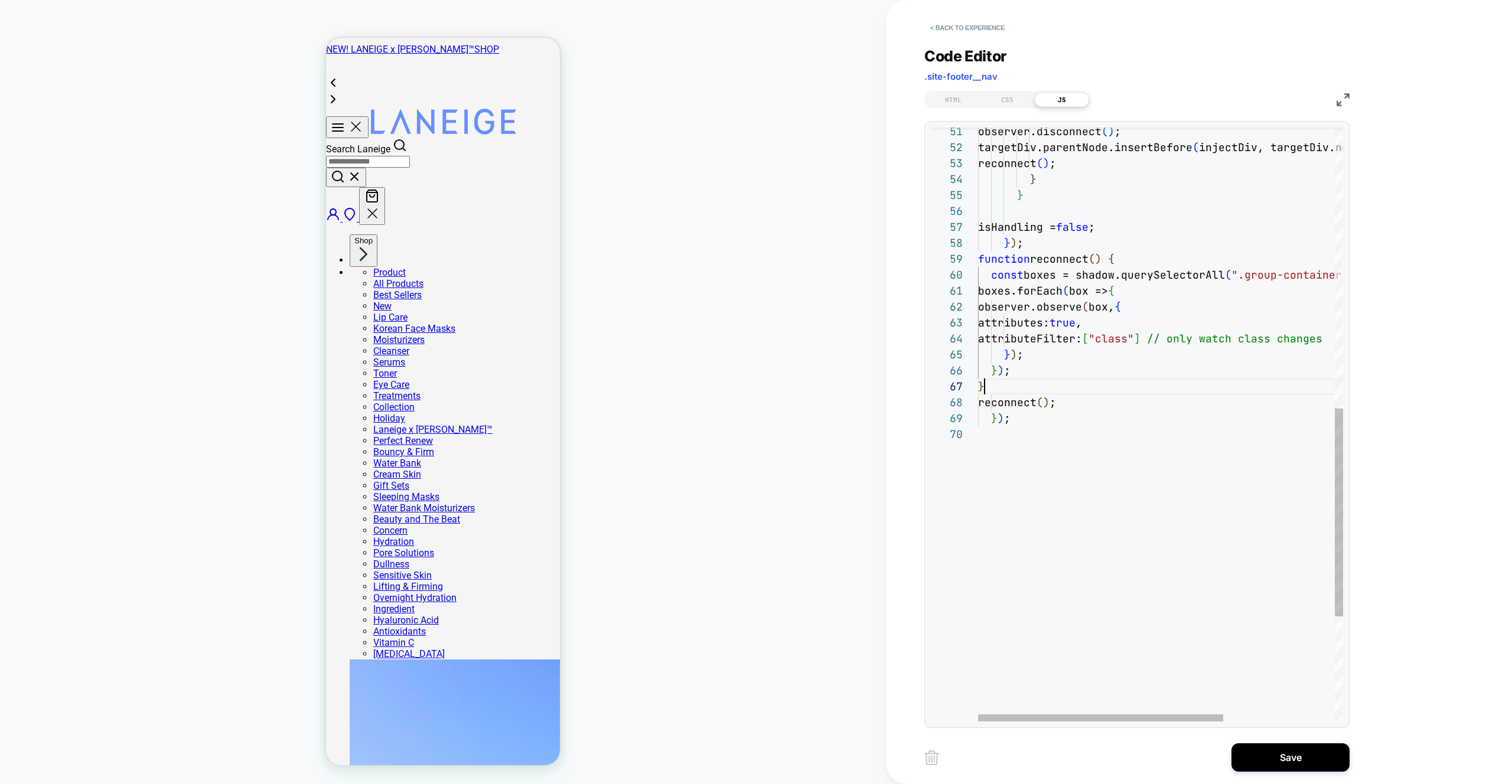
scroll to position [96, 6]
click at [1286, 750] on button "Save" at bounding box center [1290, 758] width 118 height 28
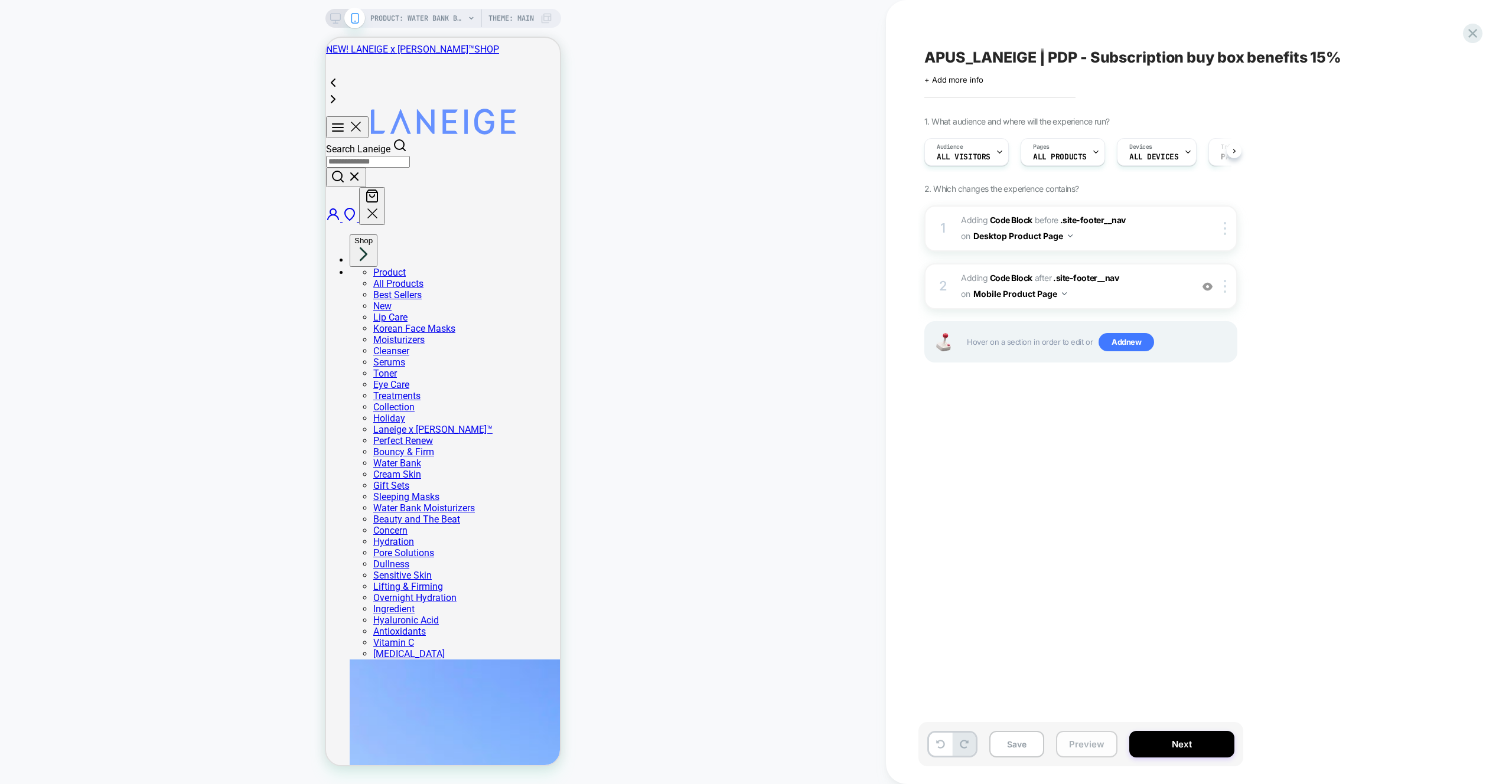
click at [1097, 737] on button "Preview" at bounding box center [1086, 744] width 61 height 26
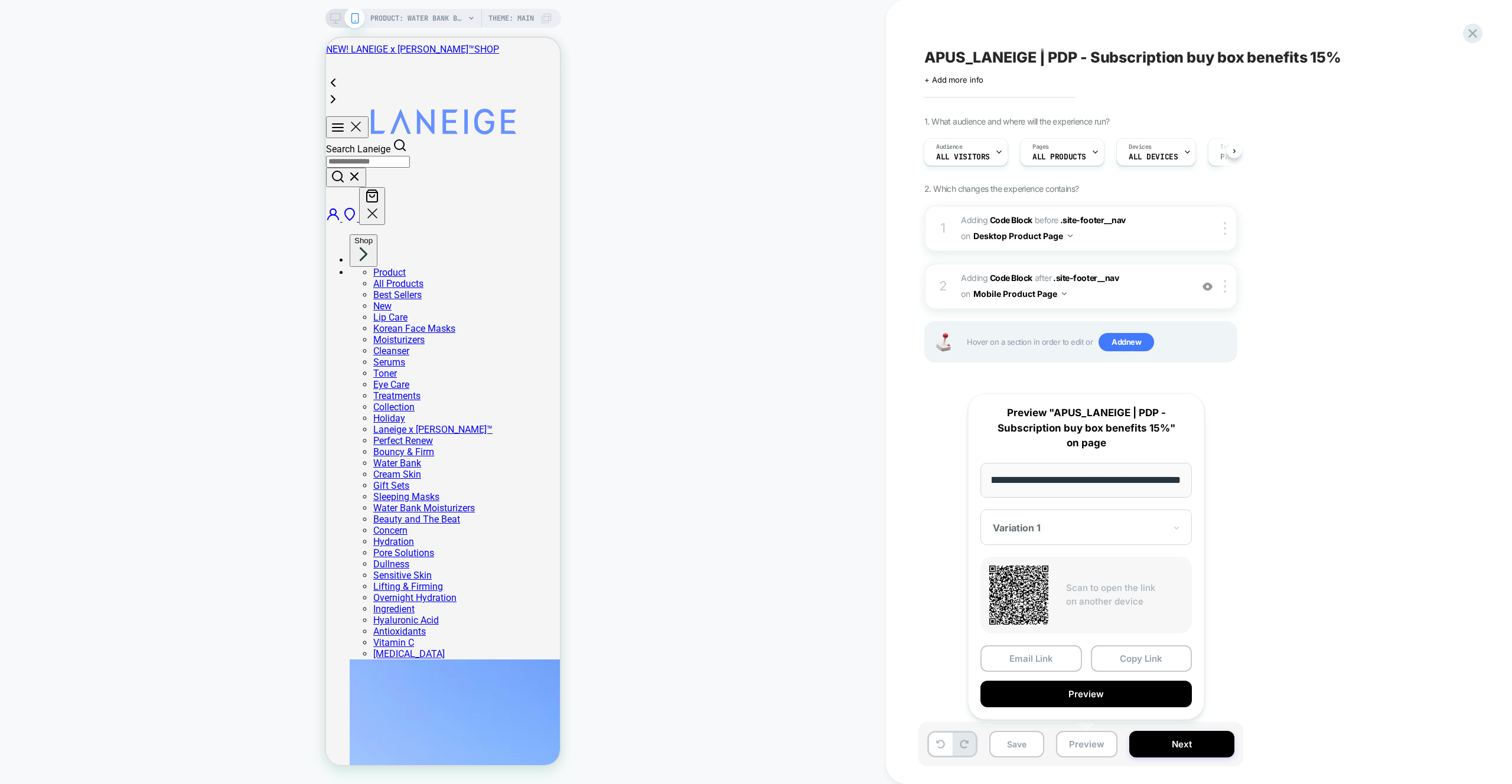
scroll to position [0, 0]
click at [1125, 709] on div "**********" at bounding box center [1086, 557] width 236 height 327
click at [1110, 697] on button "Preview" at bounding box center [1086, 693] width 212 height 26
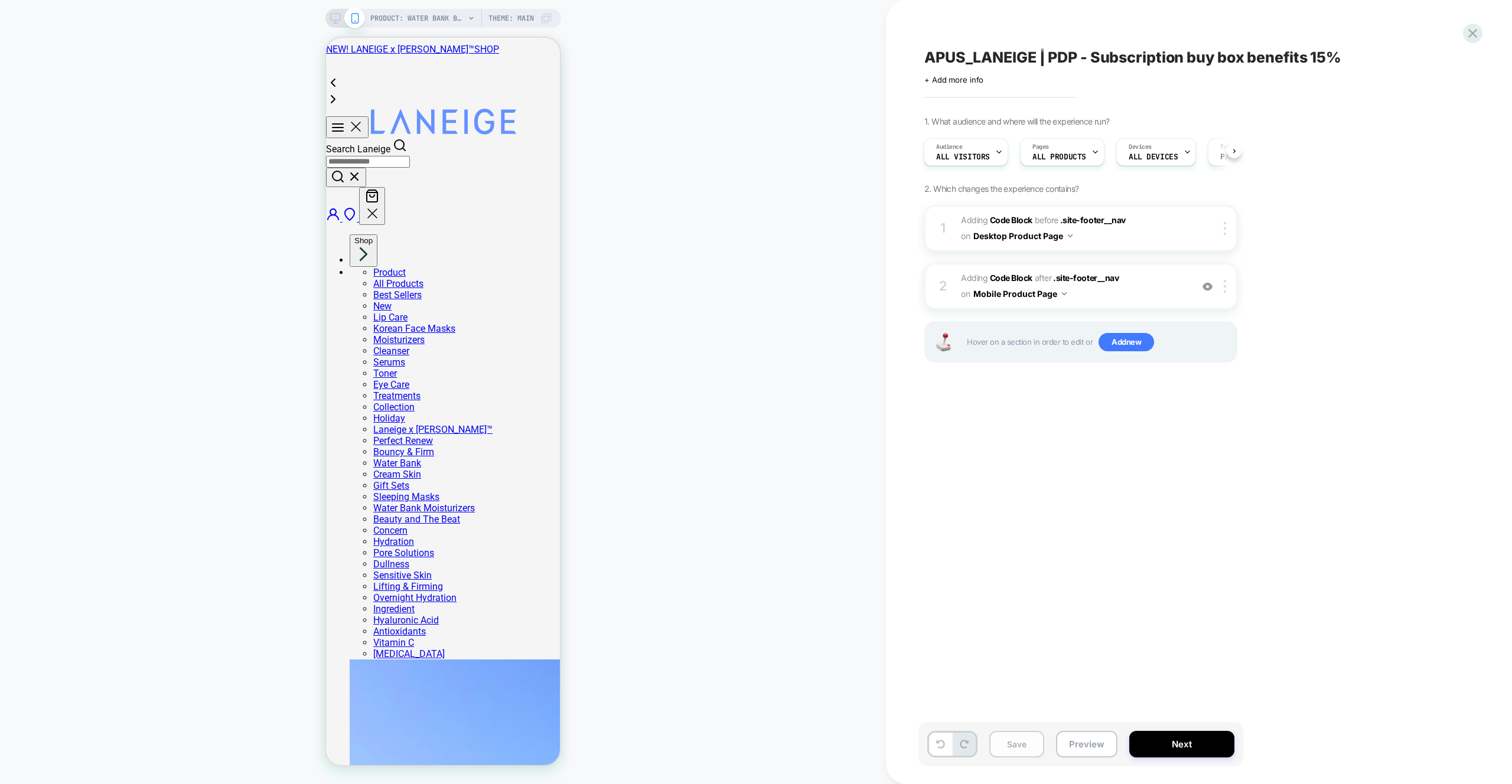
click at [1024, 751] on button "Save" at bounding box center [1016, 744] width 55 height 26
click at [811, 153] on div "PRODUCT: Water Bank Blue Hyaluronic Intensive Moisturizer PRODUCT: Water Bank B…" at bounding box center [443, 392] width 886 height 761
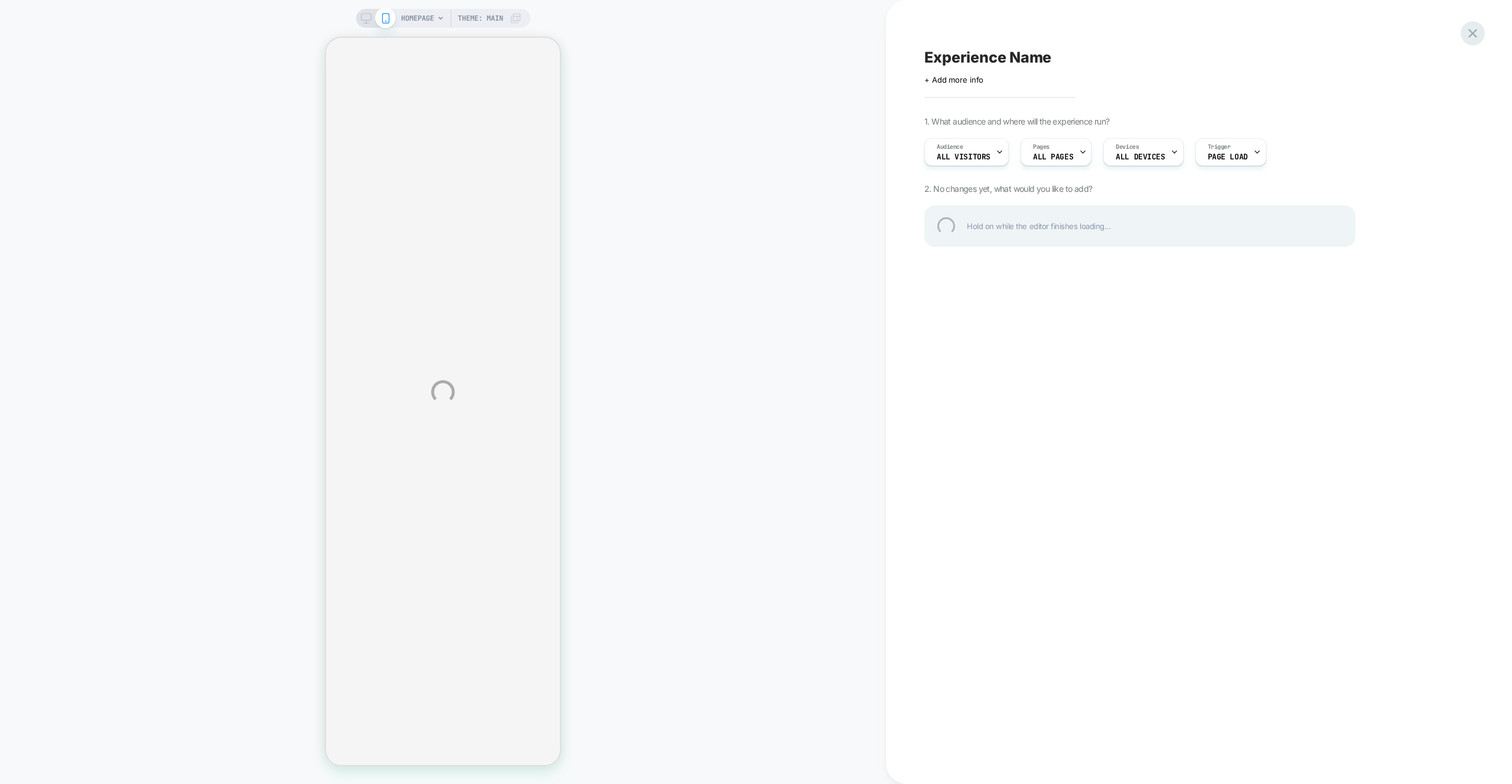
click at [1470, 29] on div at bounding box center [1473, 33] width 24 height 24
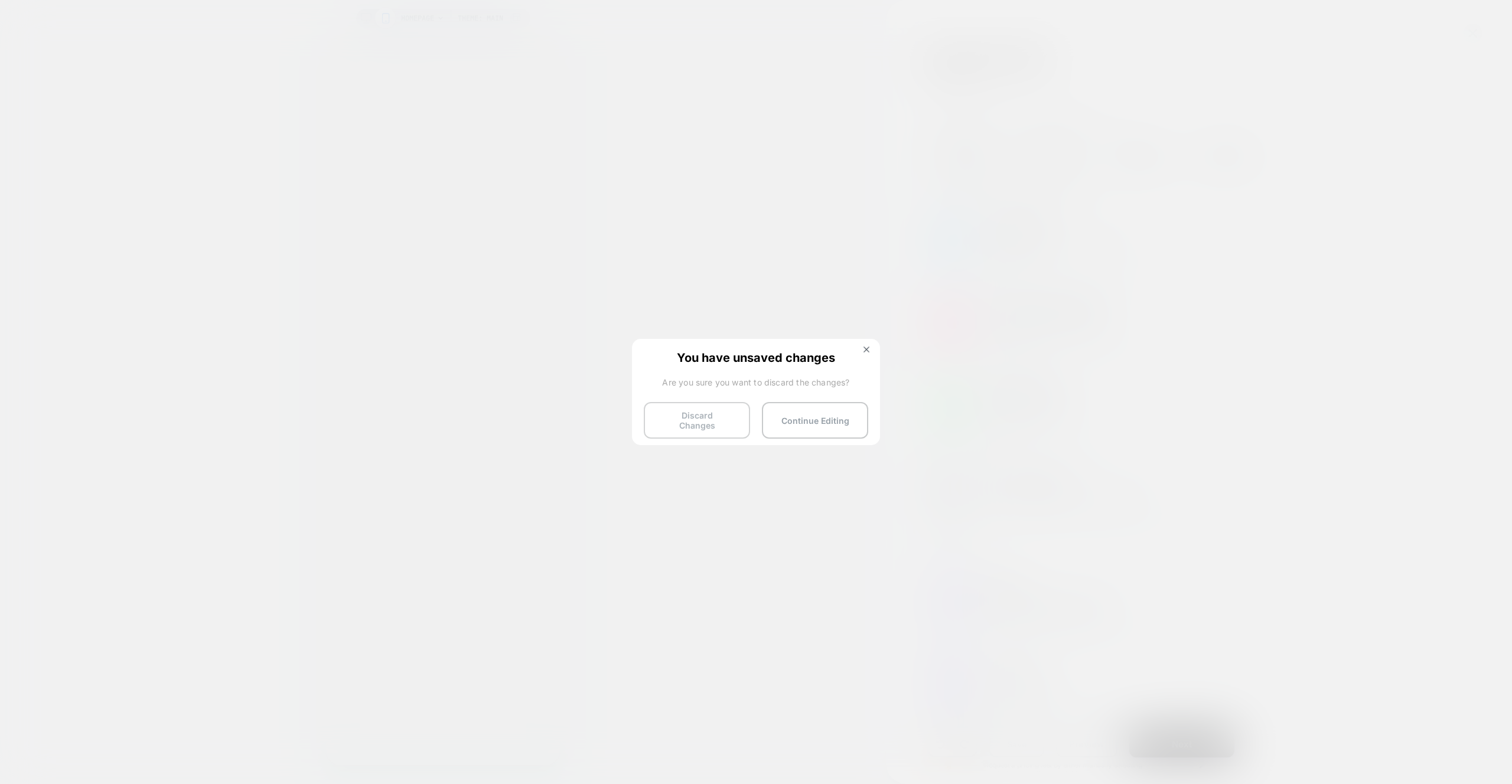
click at [708, 427] on button "Discard Changes" at bounding box center [697, 420] width 107 height 37
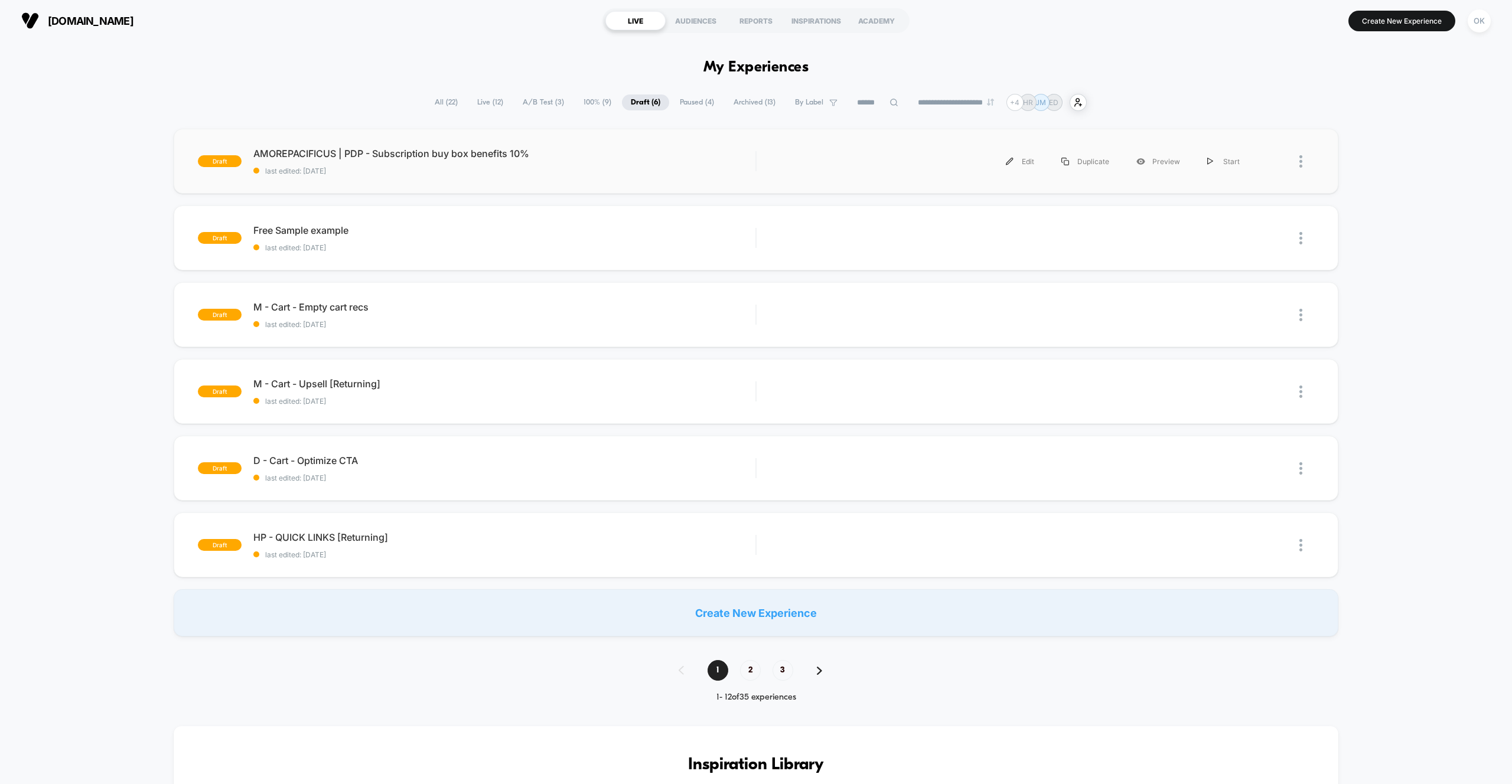
click at [486, 177] on div "draft AMOREPACIFICUS | PDP - Subscription buy box benefits 10% last edited: [DA…" at bounding box center [755, 160] width 1164 height 65
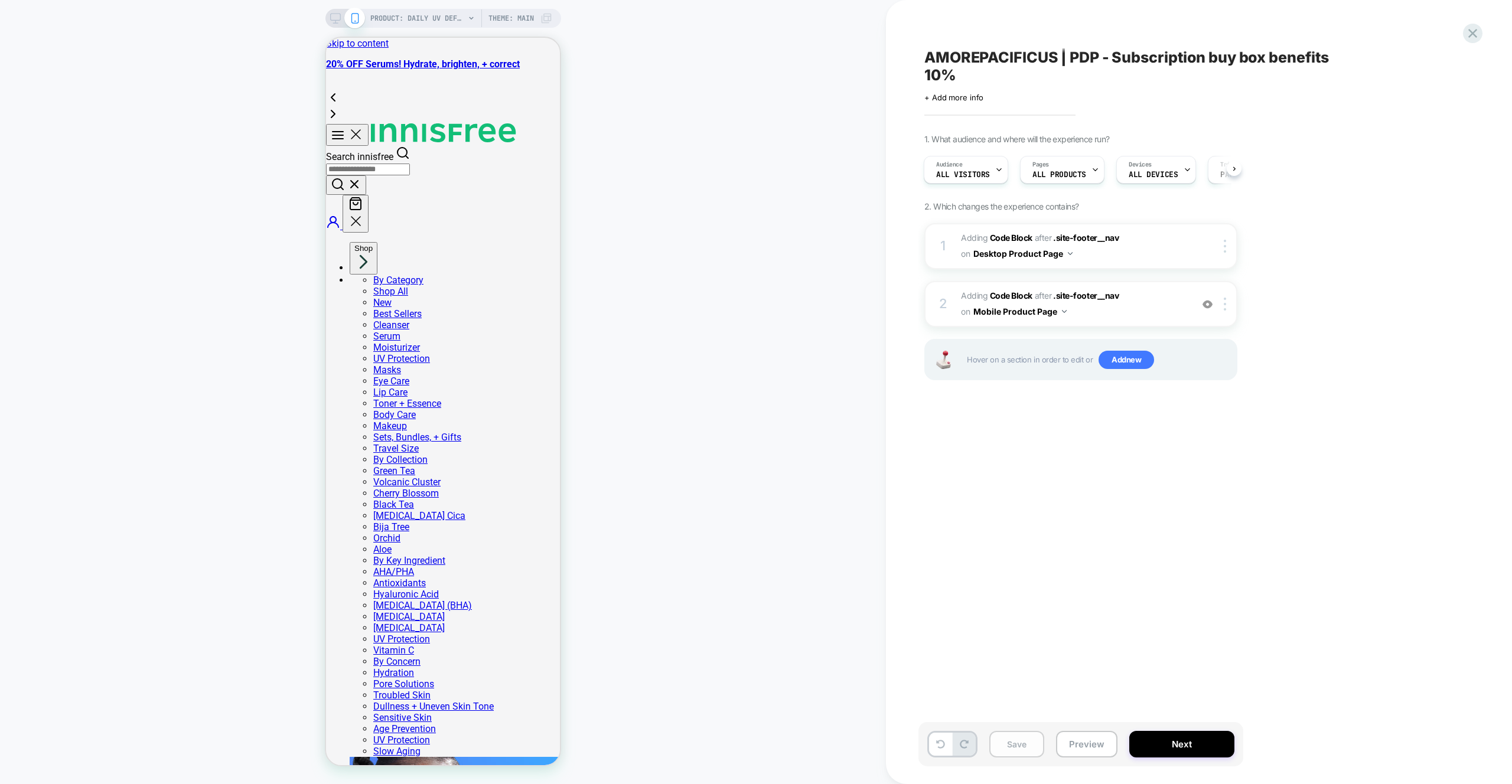
click at [1022, 737] on button "Save" at bounding box center [1016, 744] width 55 height 26
drag, startPoint x: 666, startPoint y: 198, endPoint x: 671, endPoint y: 205, distance: 8.6
click at [669, 198] on div "PRODUCT: Daily UV Defense Sunscreen – Broad Spectrum SPF 36 Face Protection PRO…" at bounding box center [443, 392] width 886 height 761
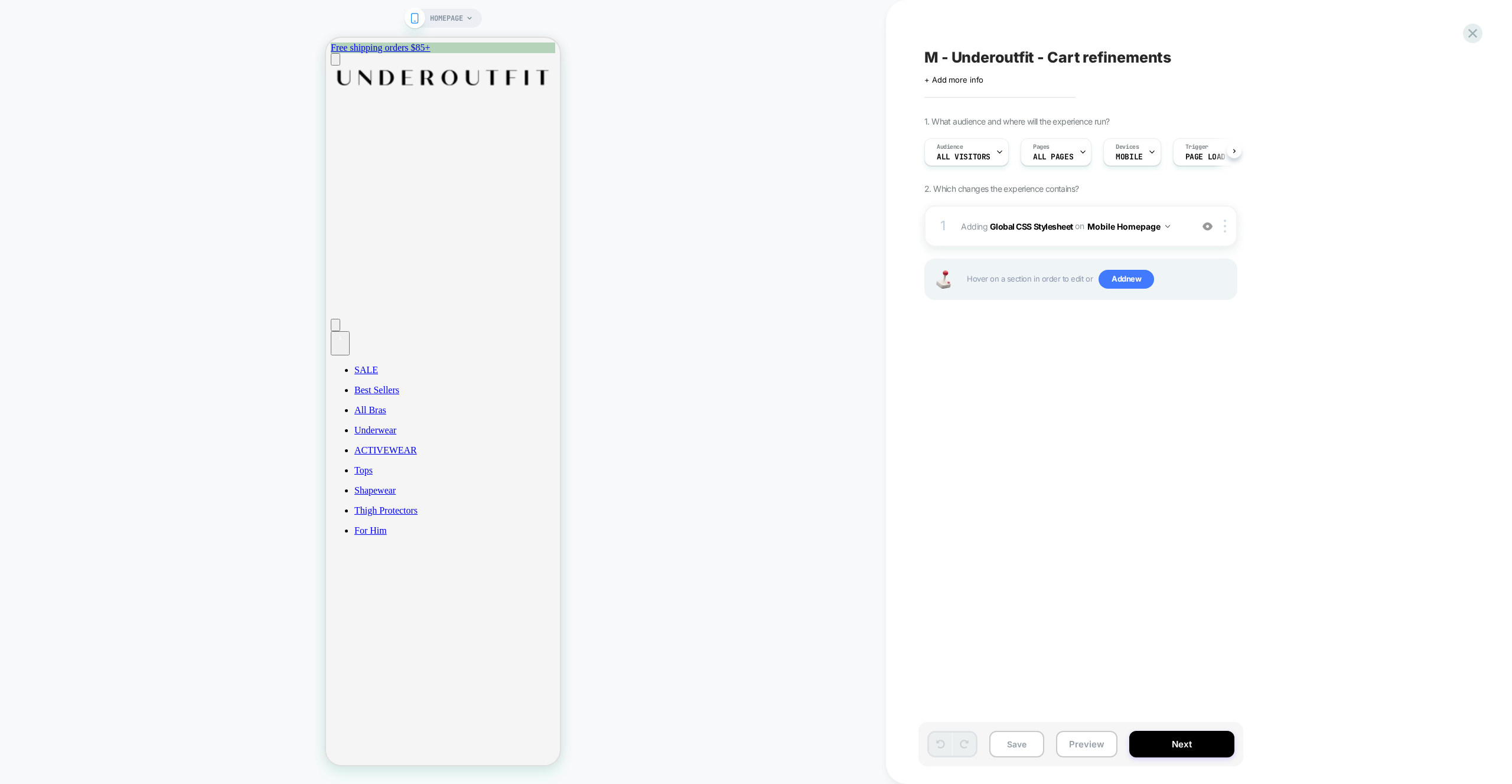
scroll to position [0, 1]
click at [732, 265] on div "HOMEPAGE" at bounding box center [443, 392] width 886 height 761
click at [707, 217] on div "HOMEPAGE" at bounding box center [443, 392] width 886 height 761
click at [350, 331] on button "1 Cart" at bounding box center [340, 343] width 19 height 24
click at [794, 119] on div "HOMEPAGE" at bounding box center [443, 392] width 886 height 761
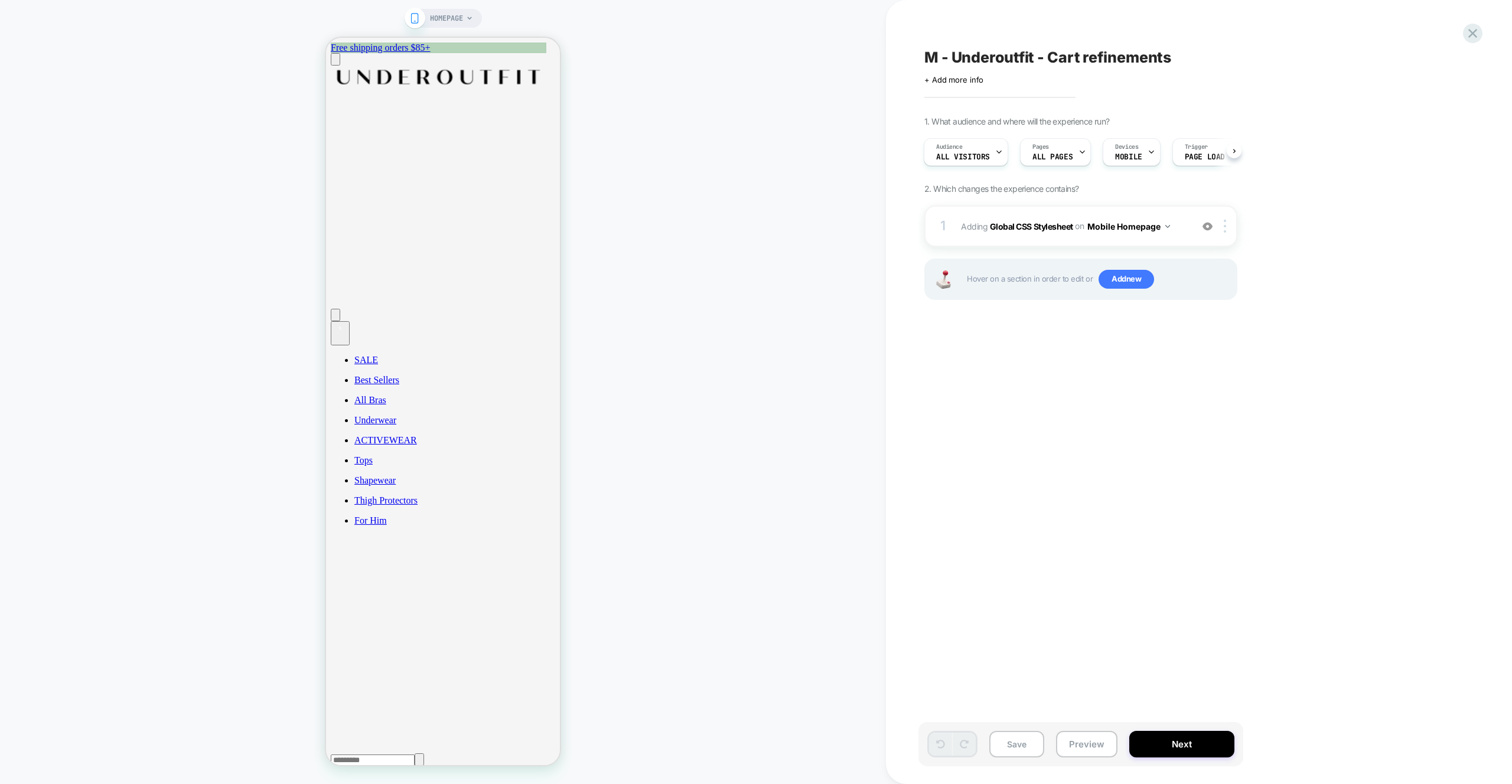
click at [728, 228] on div "HOMEPAGE" at bounding box center [443, 392] width 886 height 761
click at [719, 156] on div "HOMEPAGE" at bounding box center [443, 392] width 886 height 761
drag, startPoint x: 660, startPoint y: 197, endPoint x: 654, endPoint y: 187, distance: 11.7
click at [662, 193] on div "HOMEPAGE" at bounding box center [443, 392] width 886 height 761
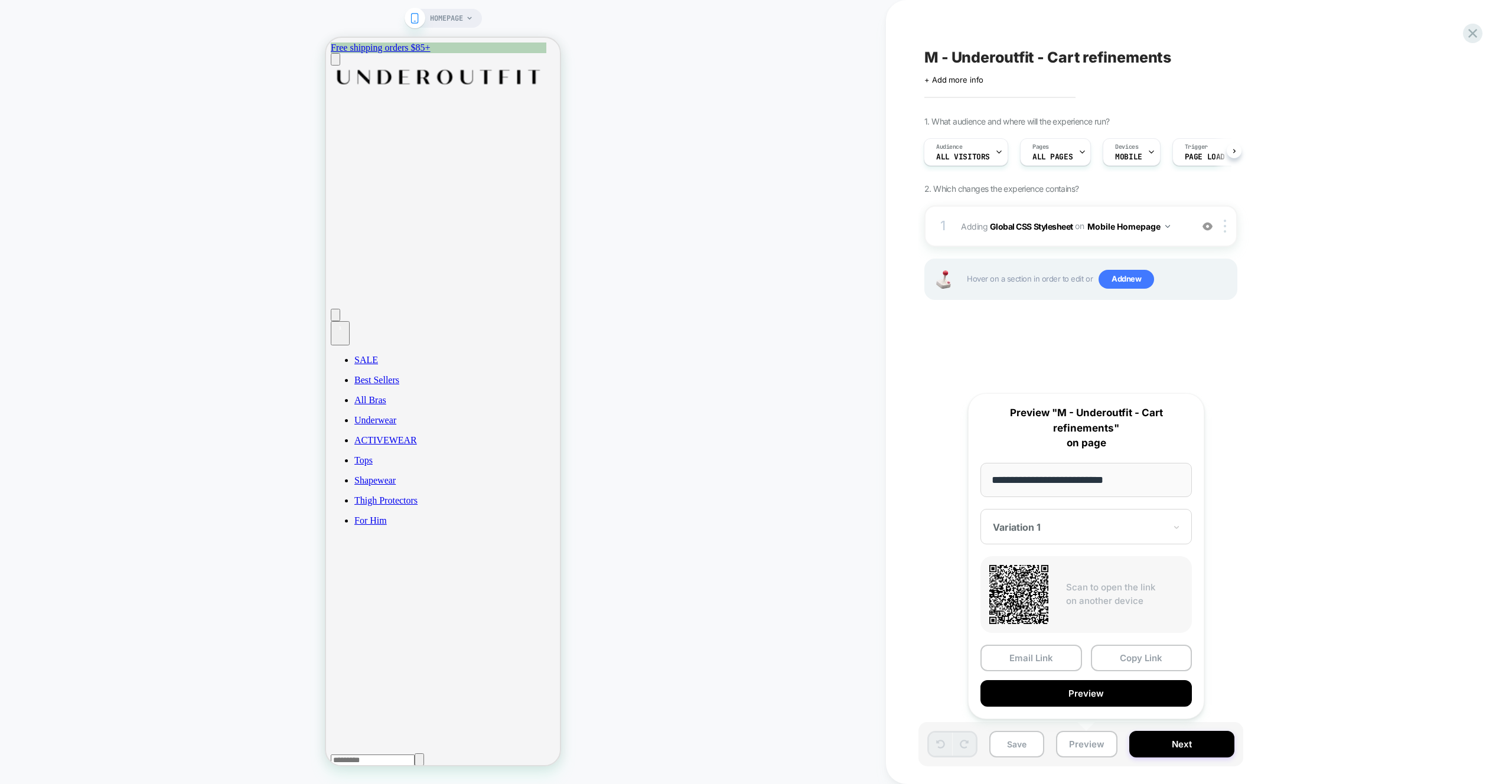
click at [1067, 695] on button "Preview" at bounding box center [1086, 693] width 212 height 26
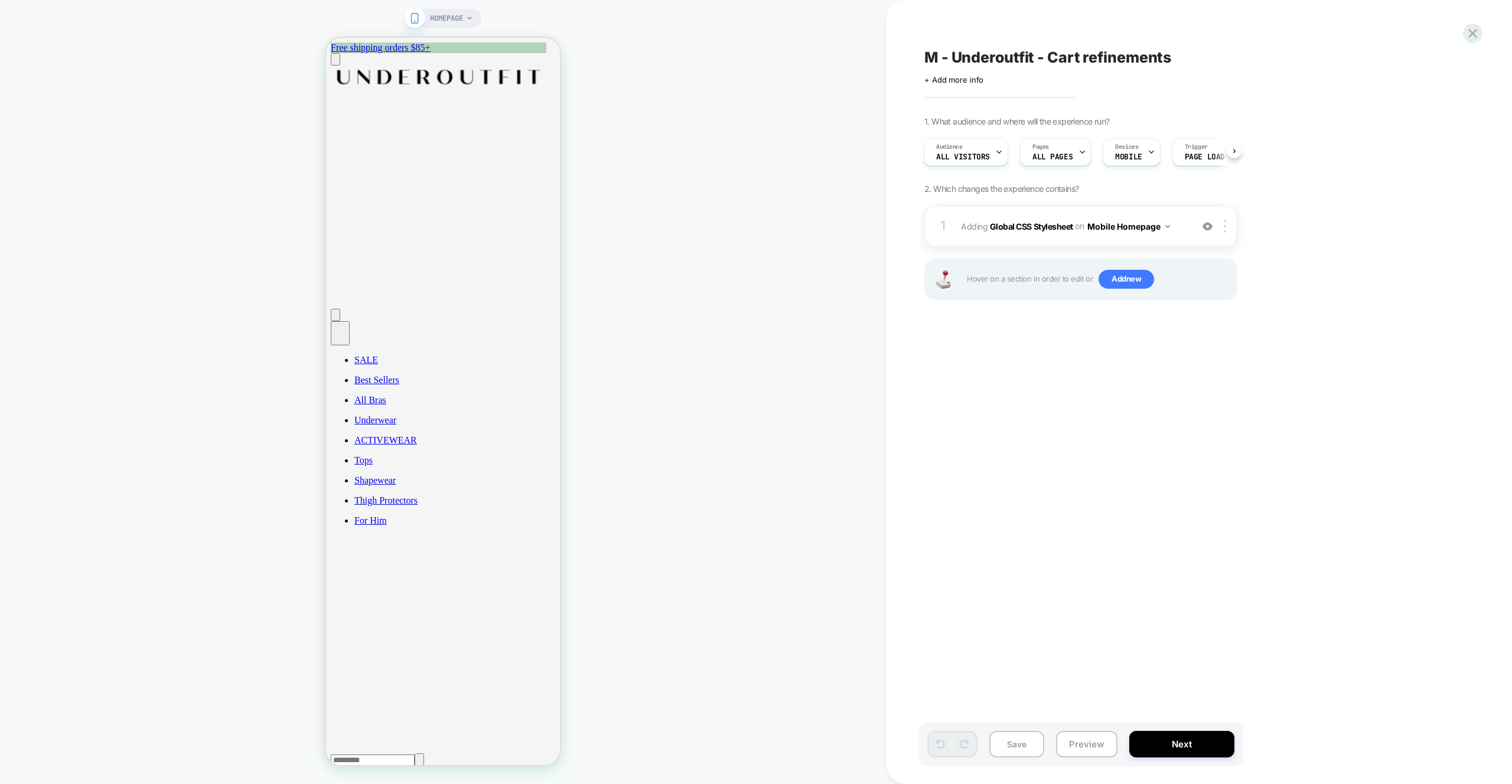
click at [1128, 442] on div "M - Underoutfit - Cart refinements Click to edit experience details + Add more …" at bounding box center [1140, 392] width 443 height 761
click at [657, 201] on div "HOMEPAGE" at bounding box center [443, 392] width 886 height 761
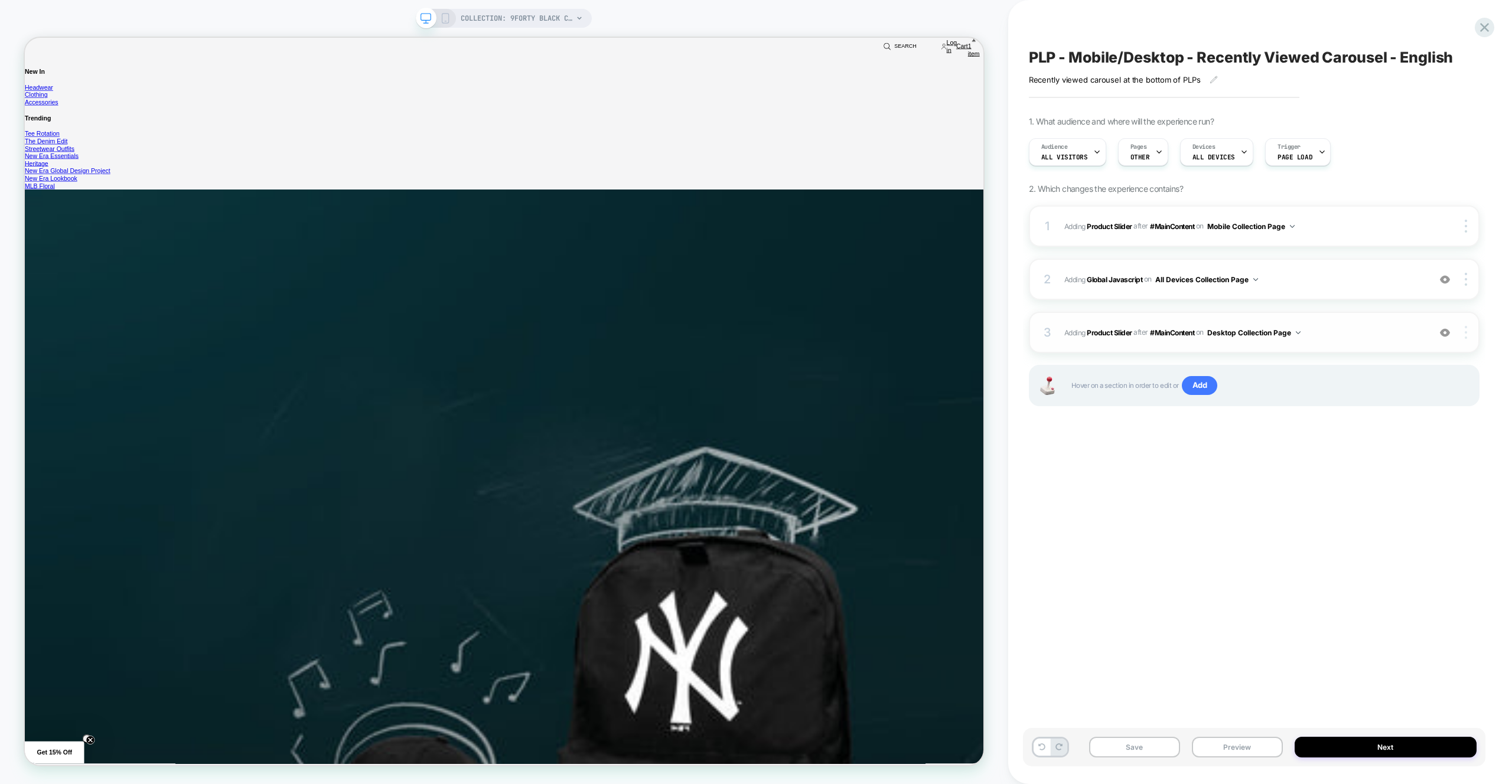
click at [0, 0] on div at bounding box center [0, 0] width 0 height 0
click at [1499, 488] on div "PLP - Mobile/Desktop - Recently Viewed Carousel - English Recently viewed carou…" at bounding box center [1260, 392] width 504 height 784
click at [0, 0] on img at bounding box center [0, 0] width 0 height 0
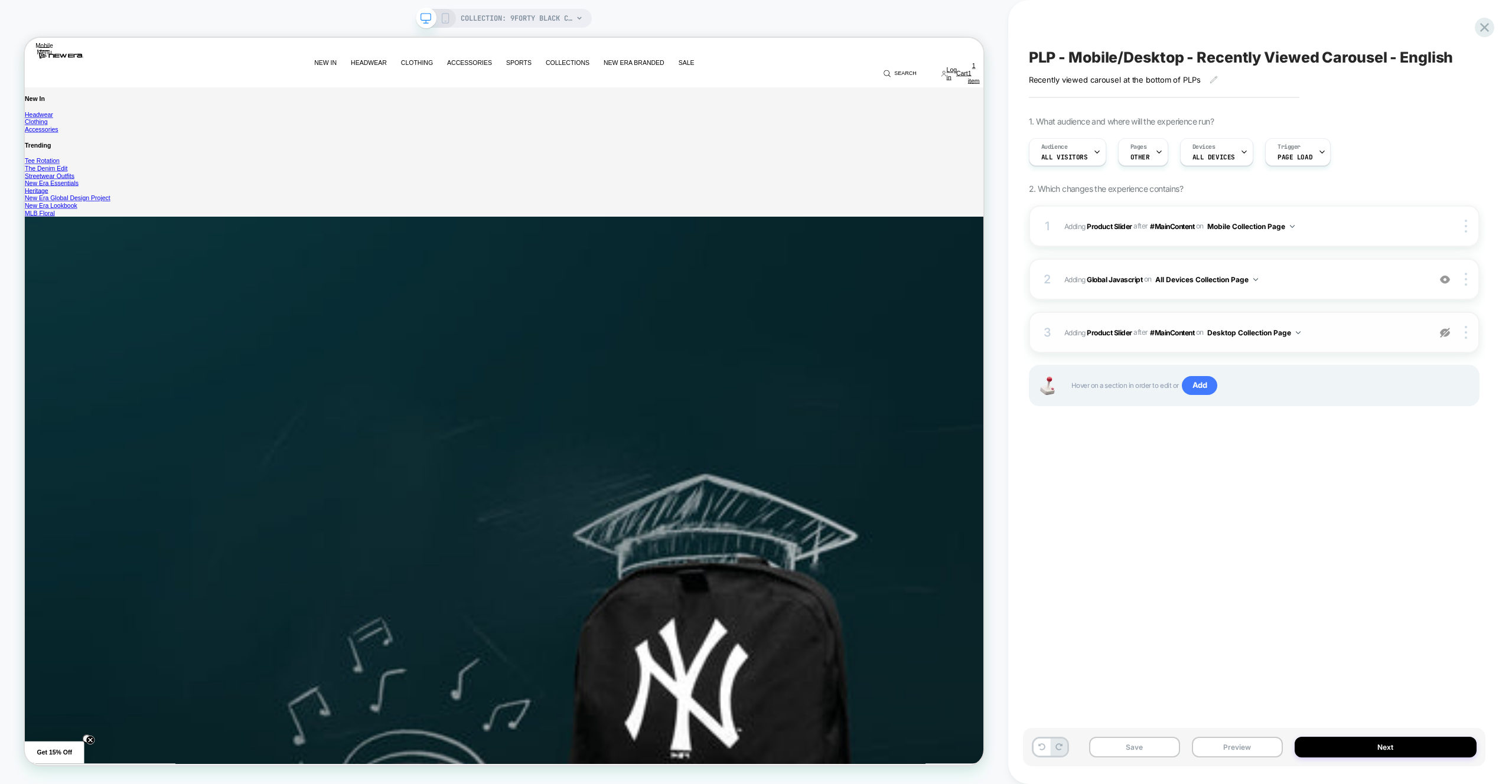
click at [0, 0] on img at bounding box center [0, 0] width 0 height 0
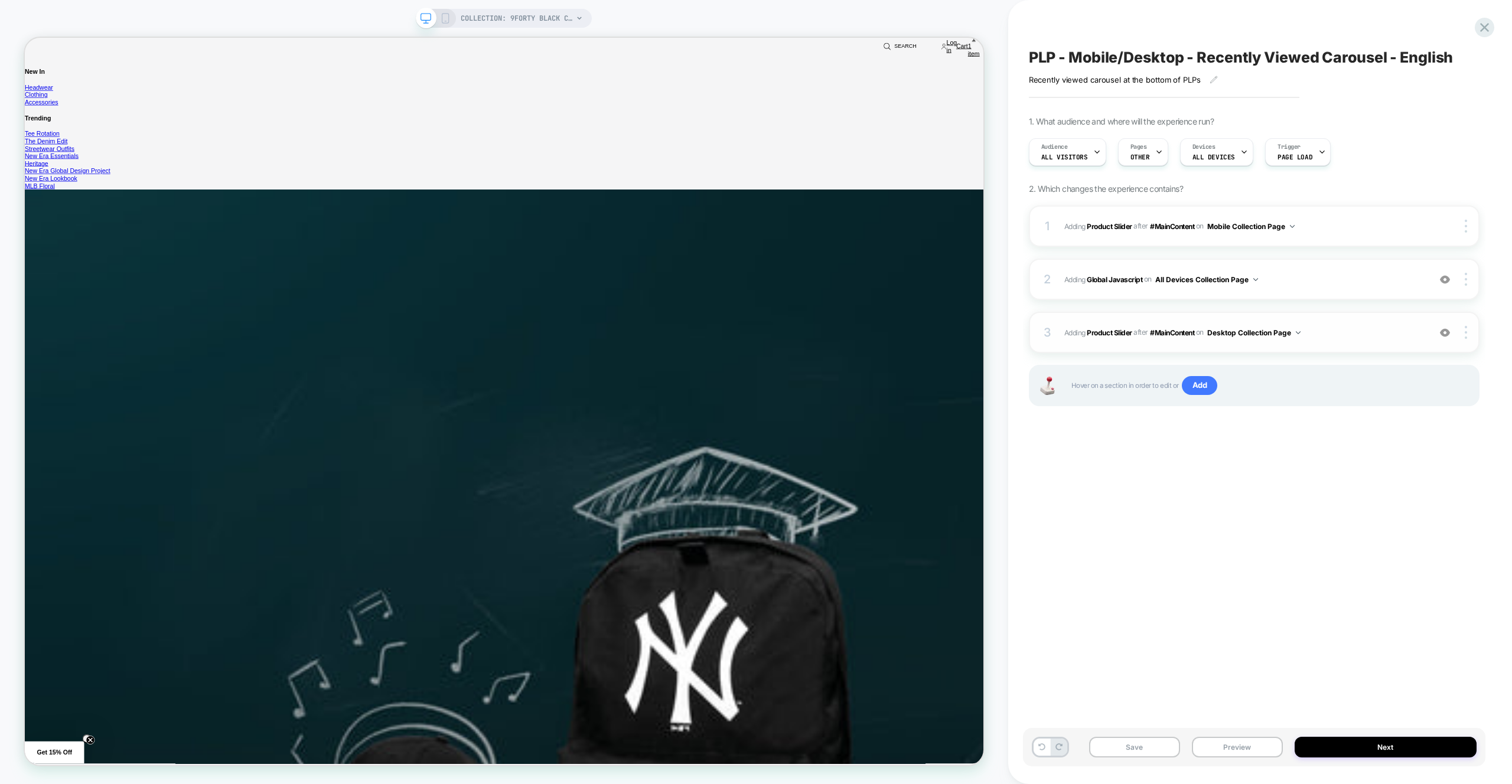
click at [1437, 332] on div at bounding box center [1445, 332] width 23 height 13
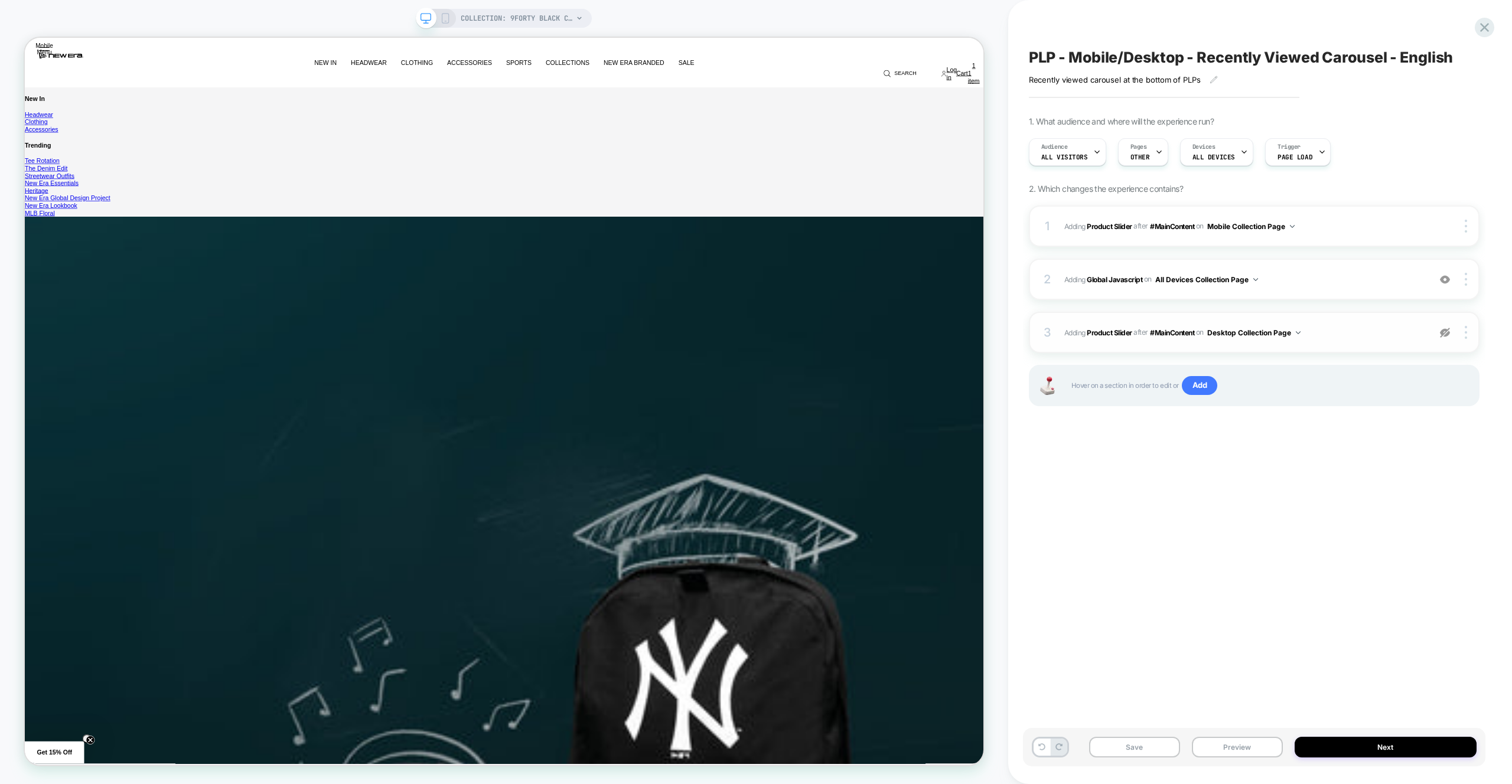
drag, startPoint x: 1437, startPoint y: 332, endPoint x: 1447, endPoint y: 333, distance: 10.0
click at [1447, 333] on img at bounding box center [1445, 332] width 10 height 10
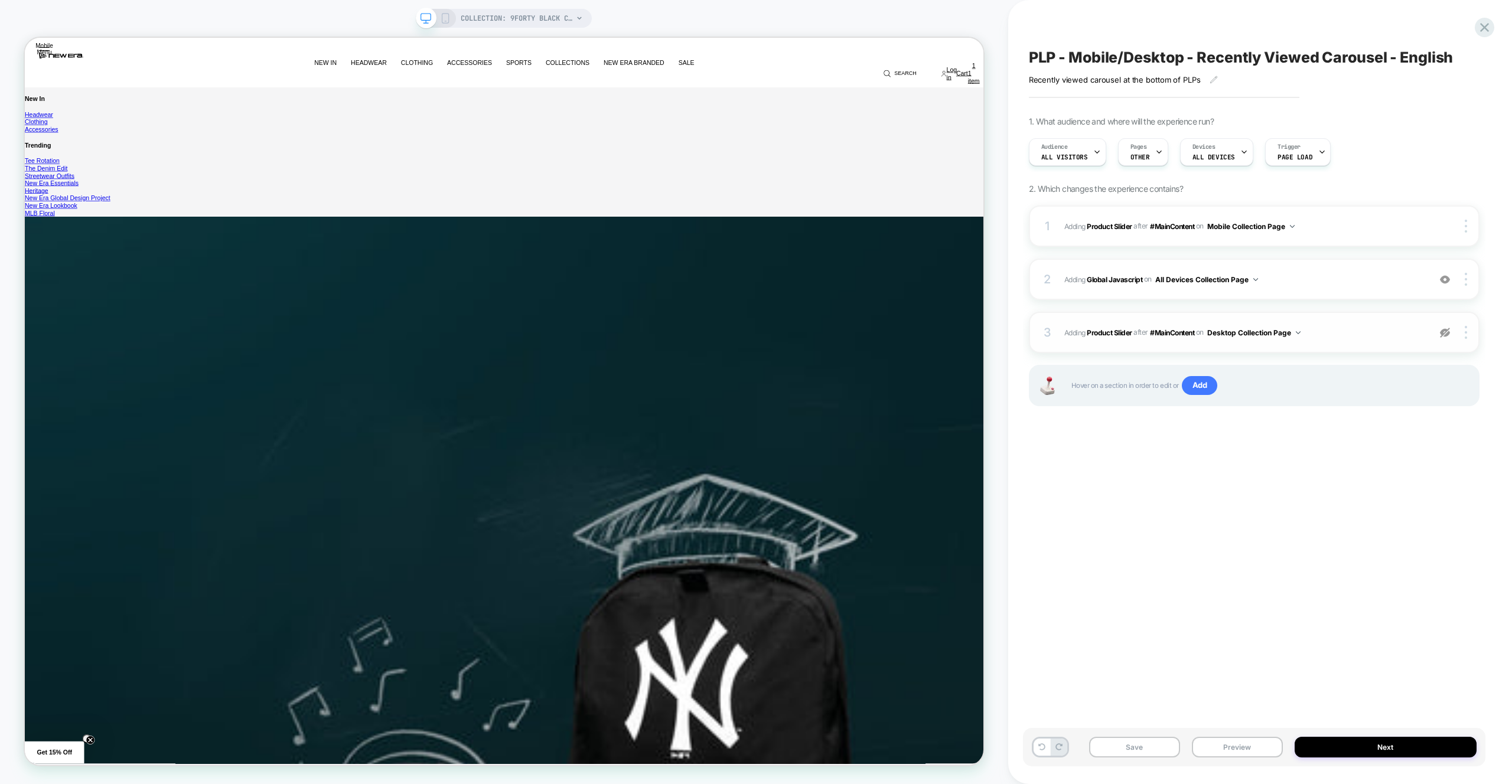
click at [416, 39] on img at bounding box center [401, 33] width 30 height 11
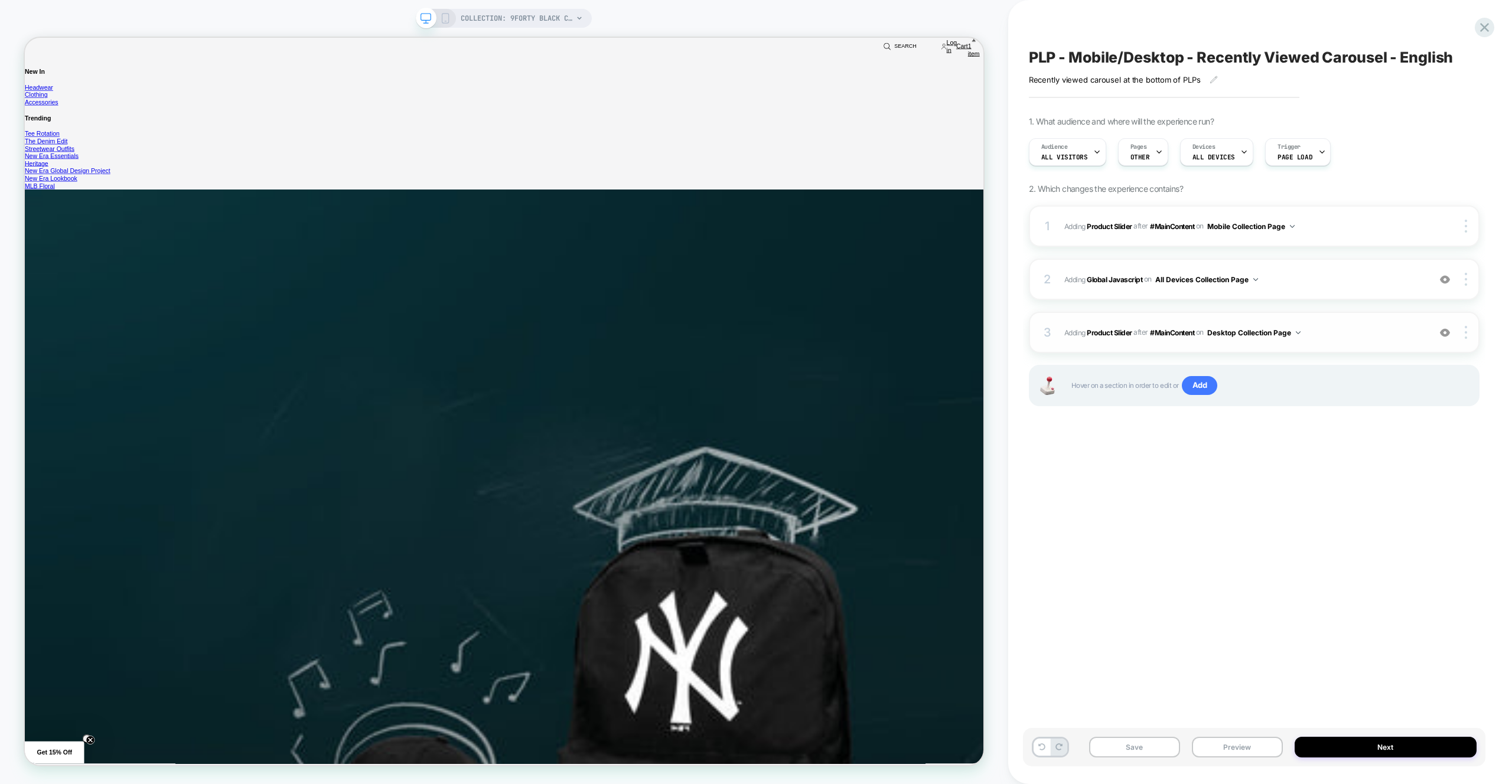
click at [1373, 330] on span "#_loomi_addon_1756896069413 Adding Product Slider AFTER #MainContent #MainConte…" at bounding box center [1243, 332] width 359 height 15
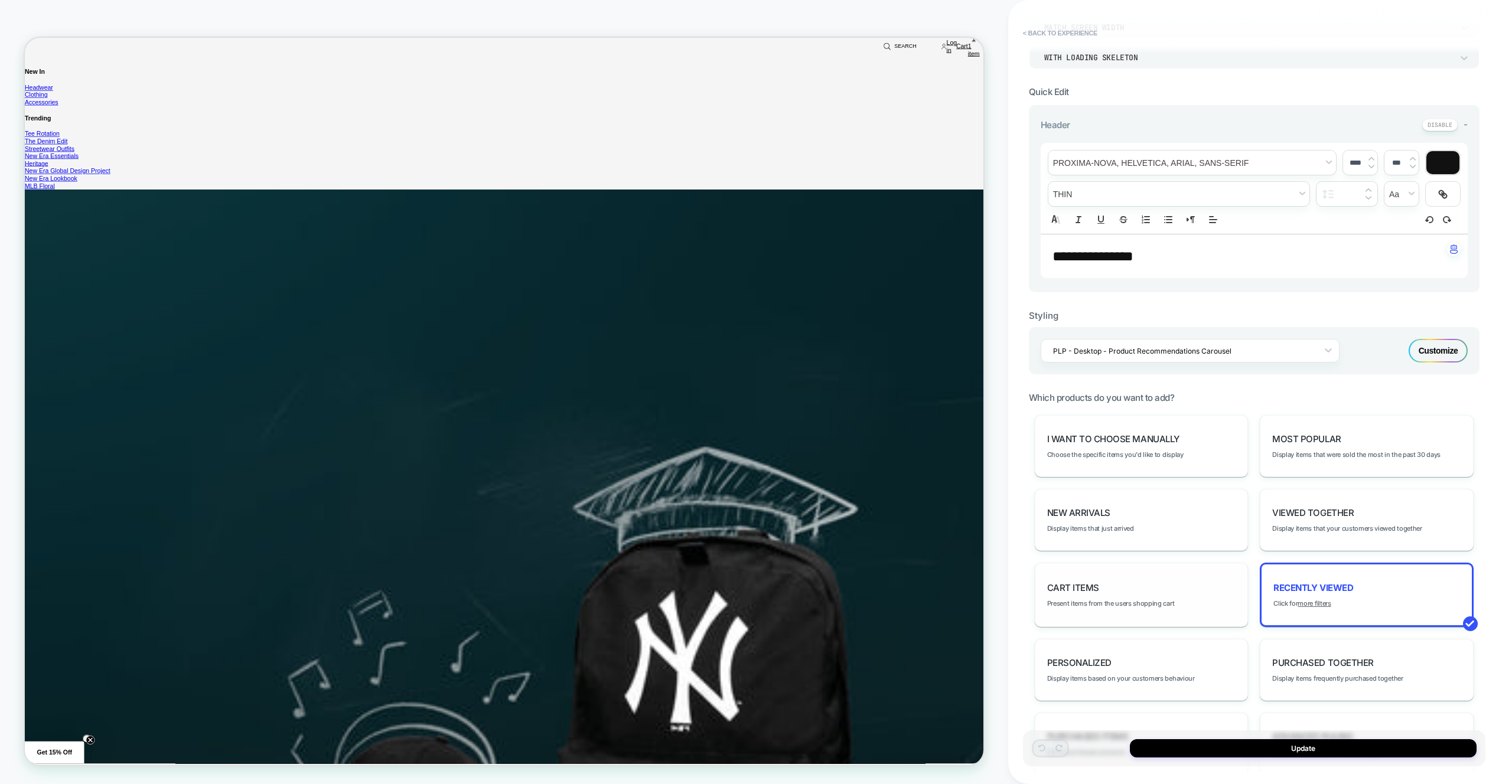
scroll to position [339, 0]
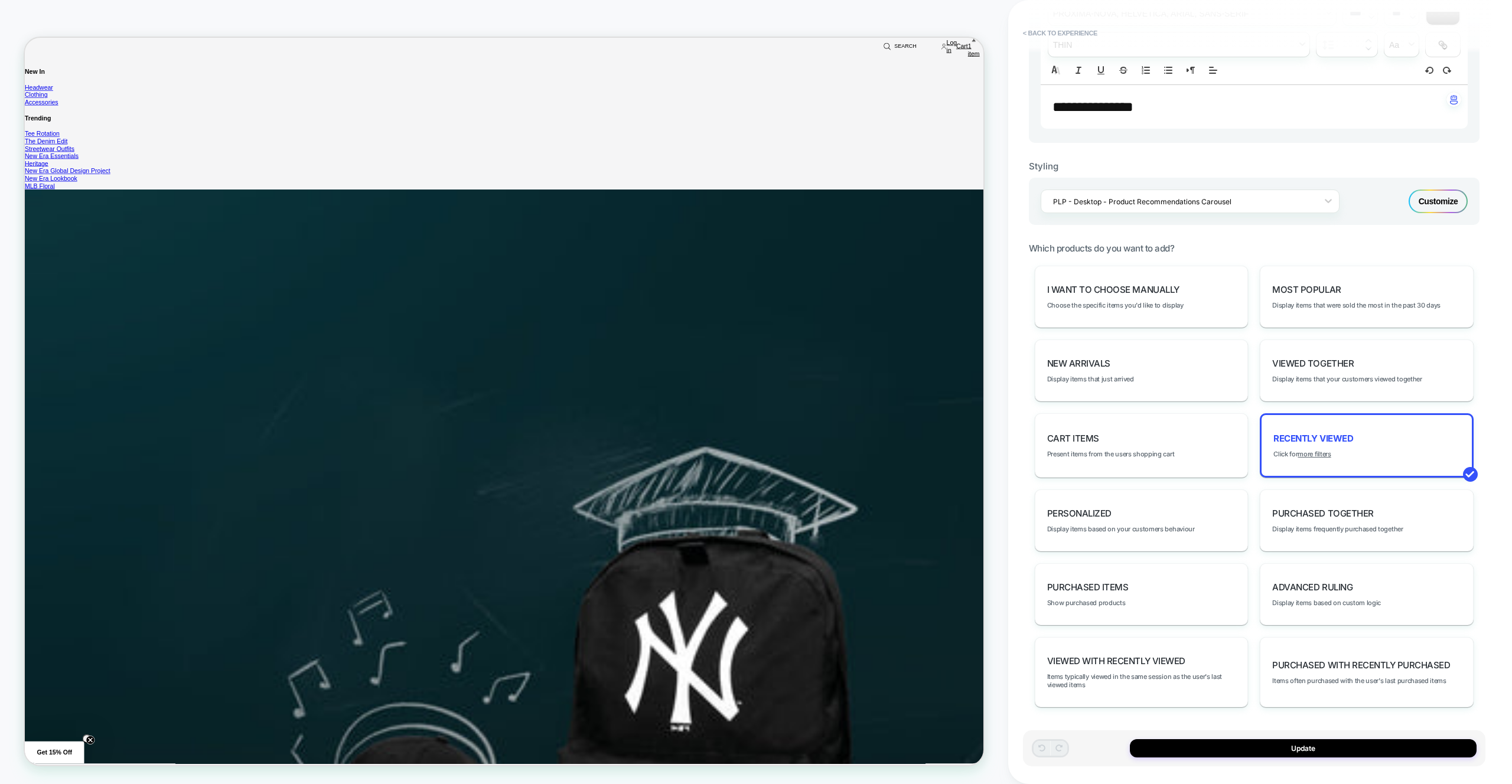
click at [1451, 193] on div "Customize" at bounding box center [1438, 201] width 59 height 23
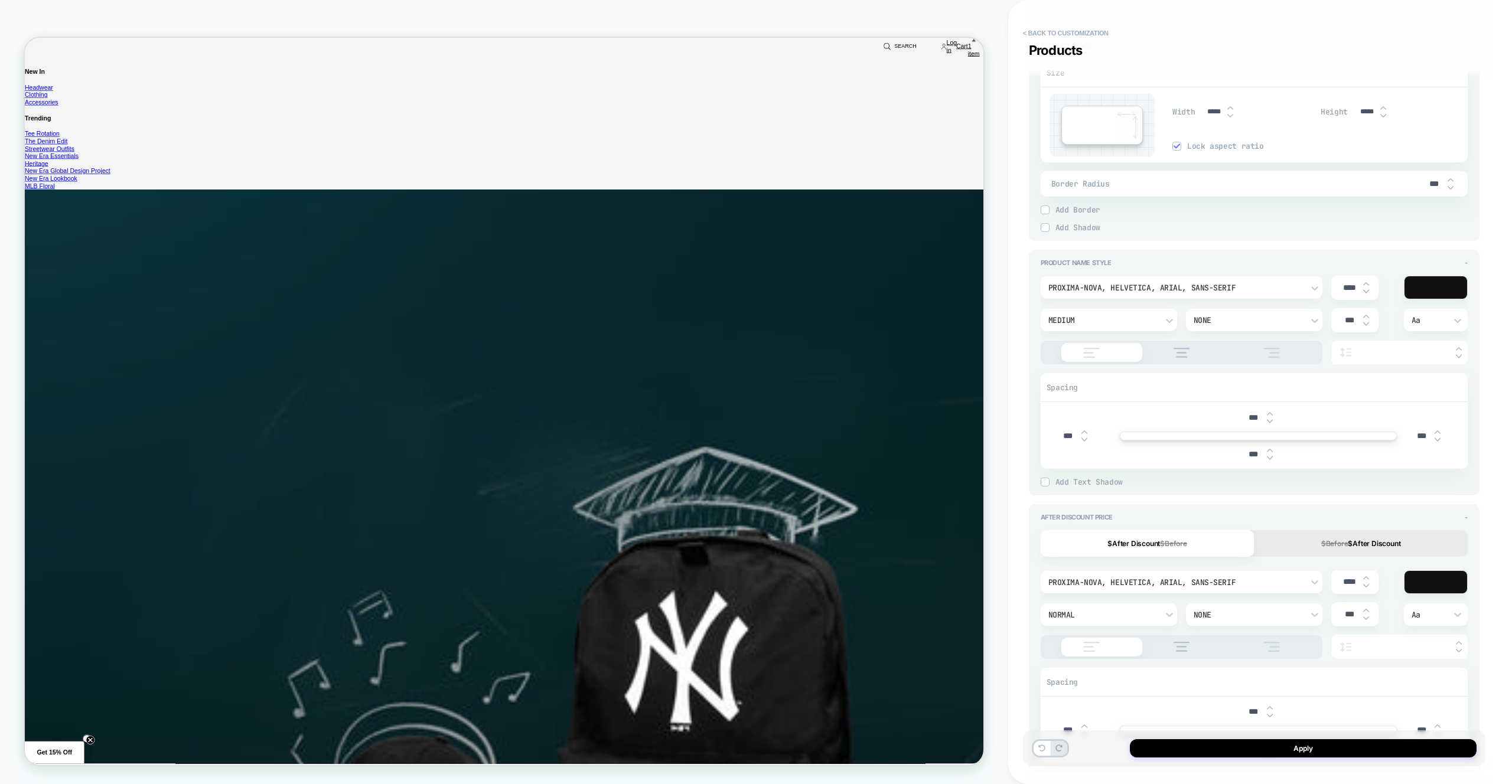
scroll to position [131, 0]
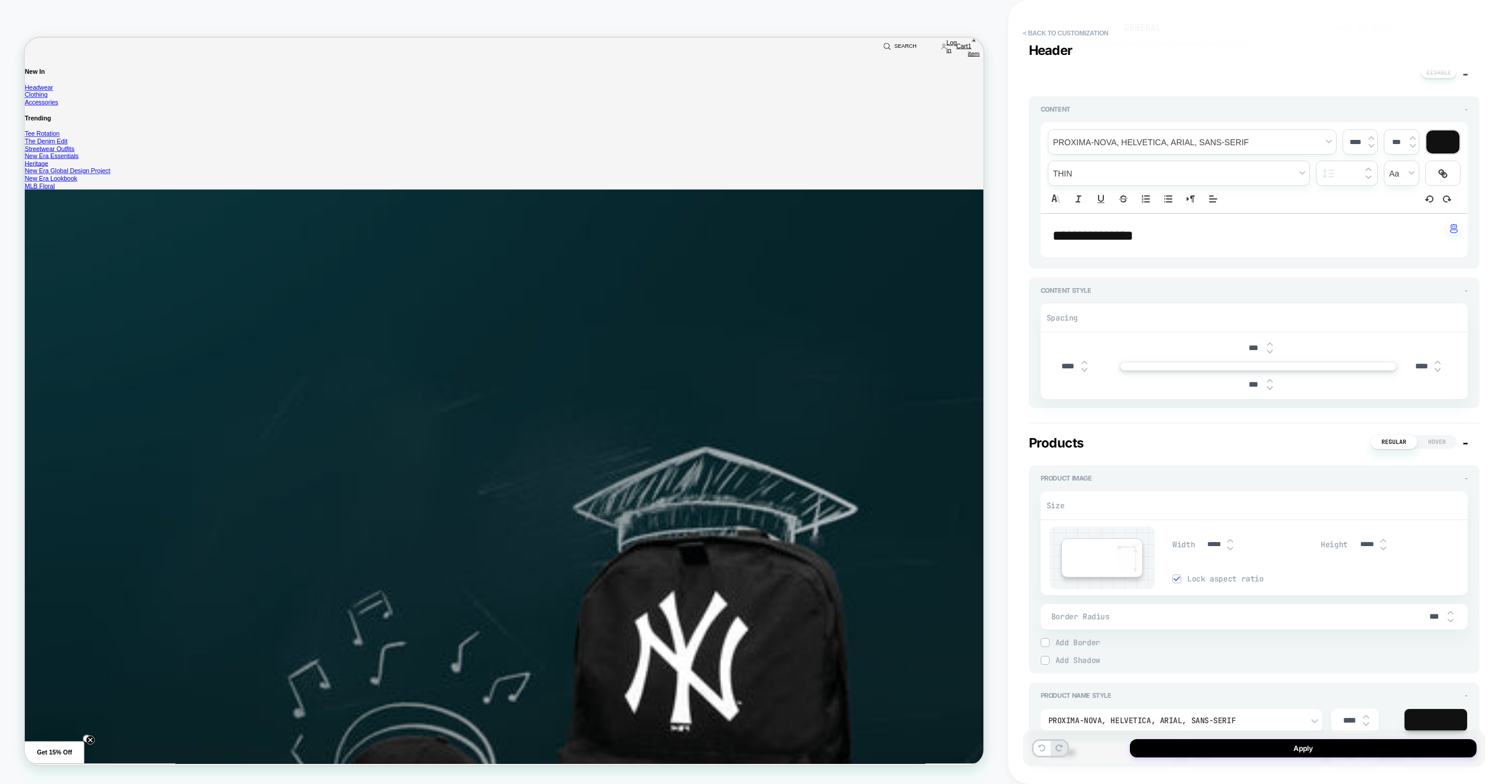
type textarea "*"
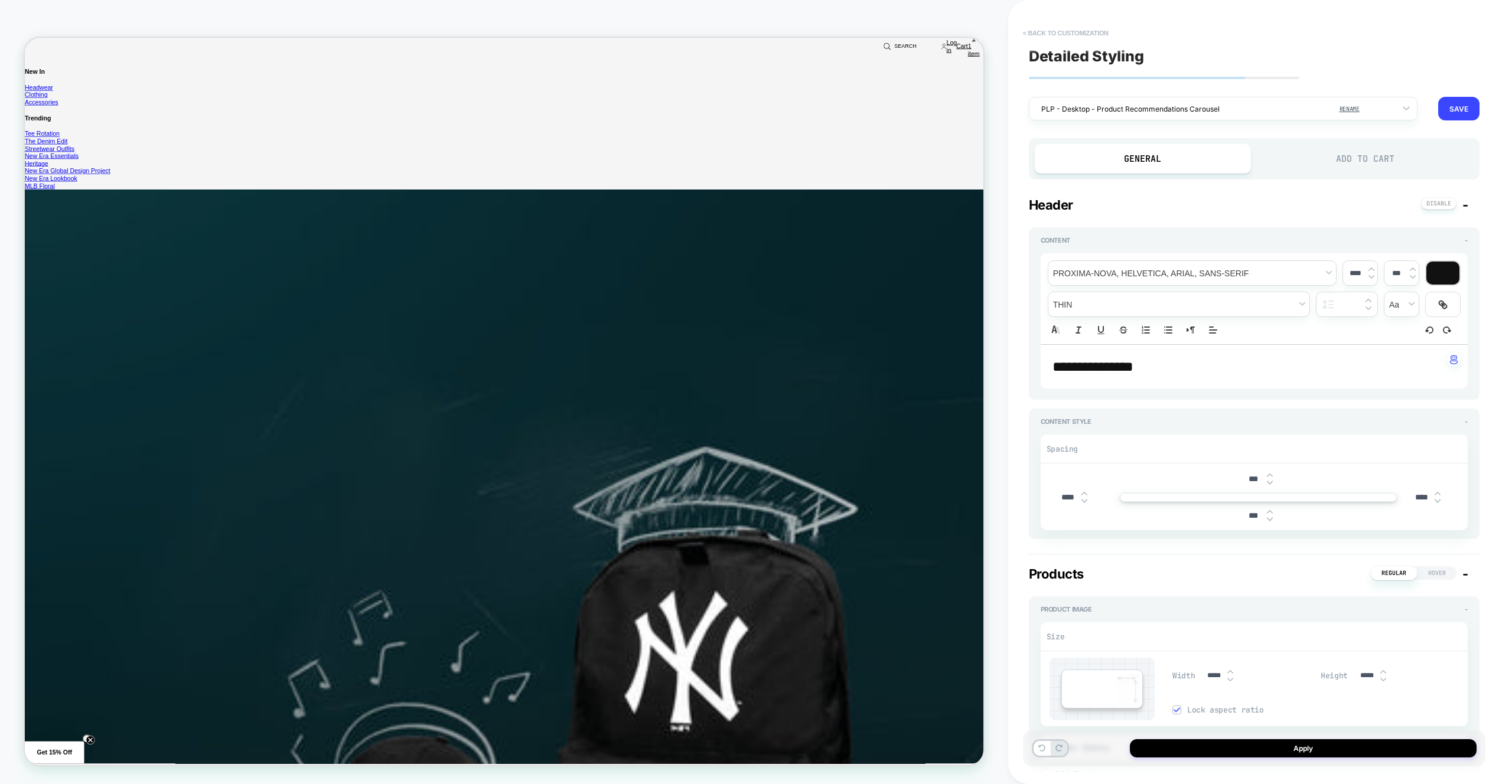
click at [0, 0] on button "< Back to customization" at bounding box center [0, 0] width 0 height 0
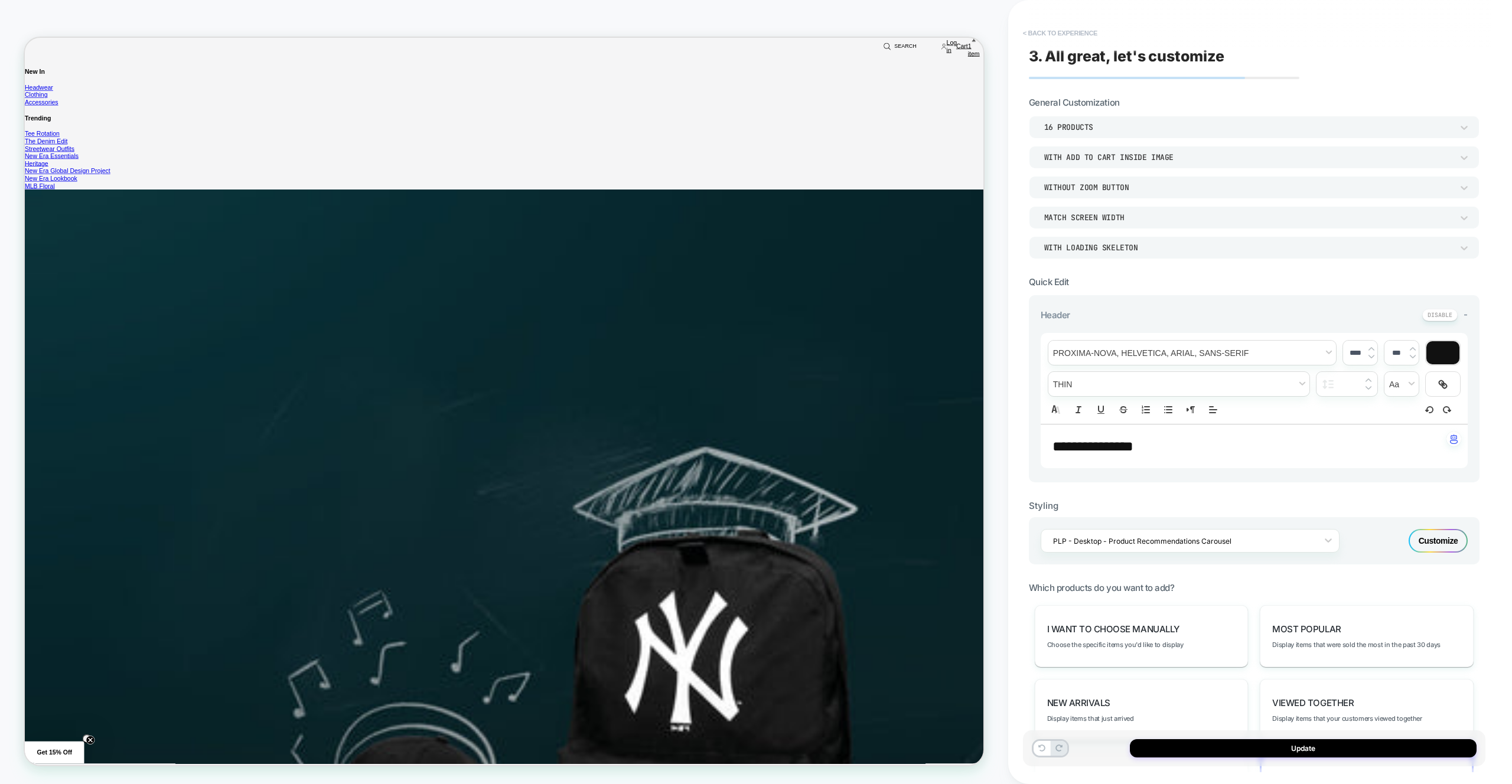
click at [1054, 34] on button "< Back to experience" at bounding box center [1059, 33] width 86 height 19
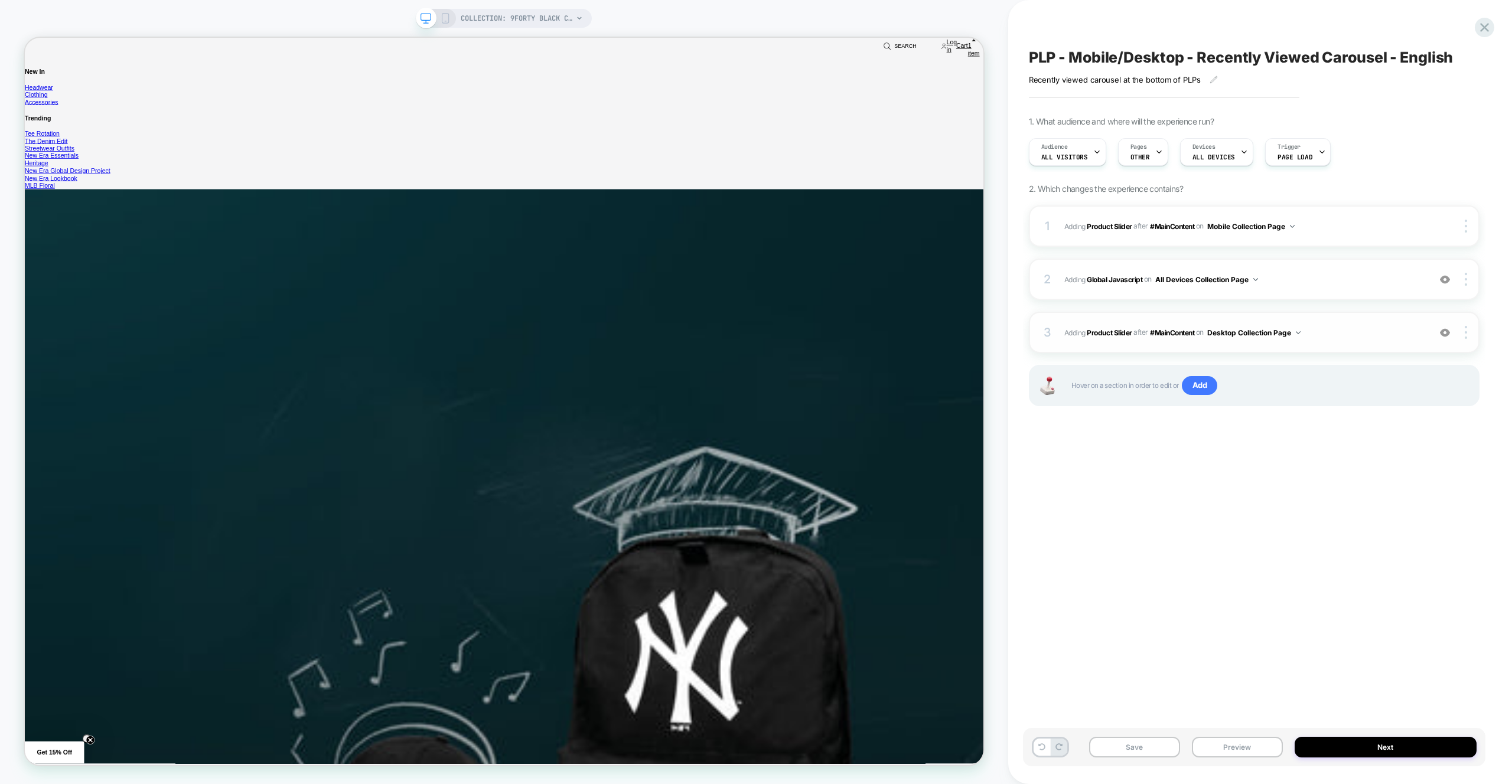
scroll to position [3100, 0]
click at [0, 0] on button "Preview" at bounding box center [0, 0] width 0 height 0
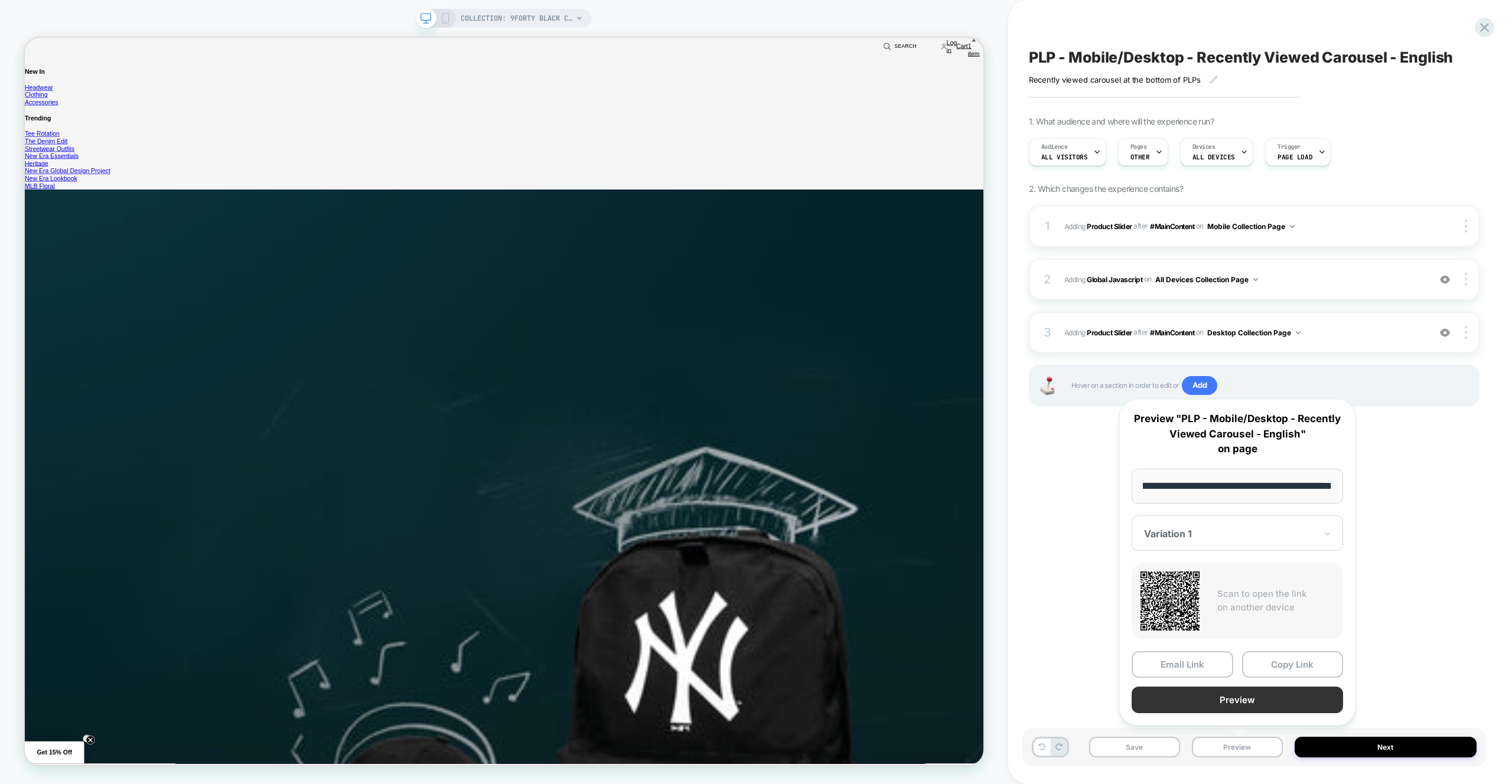
scroll to position [0, 0]
click at [1258, 704] on button "Preview" at bounding box center [1238, 699] width 212 height 26
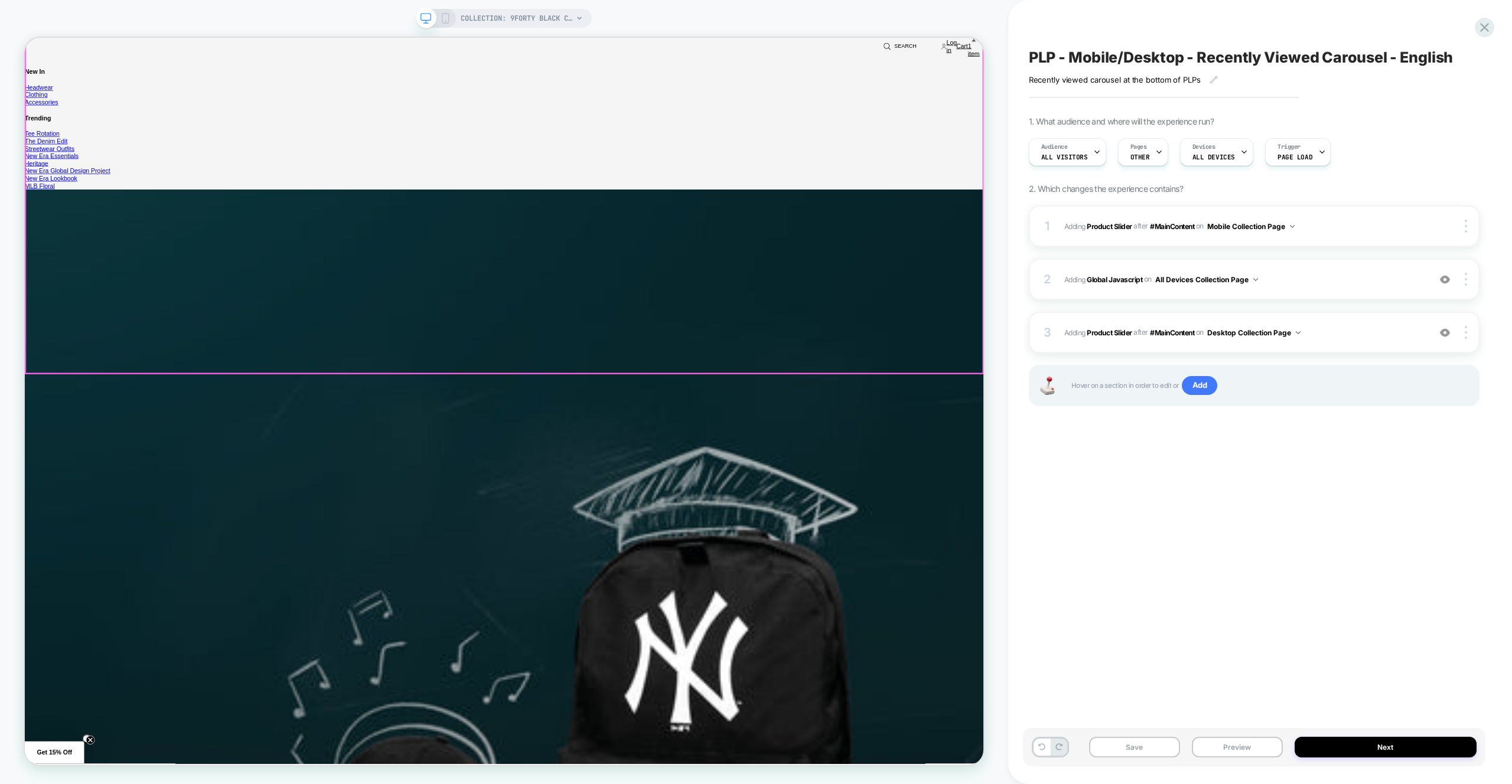
drag, startPoint x: 1238, startPoint y: 469, endPoint x: 1233, endPoint y: 465, distance: 6.4
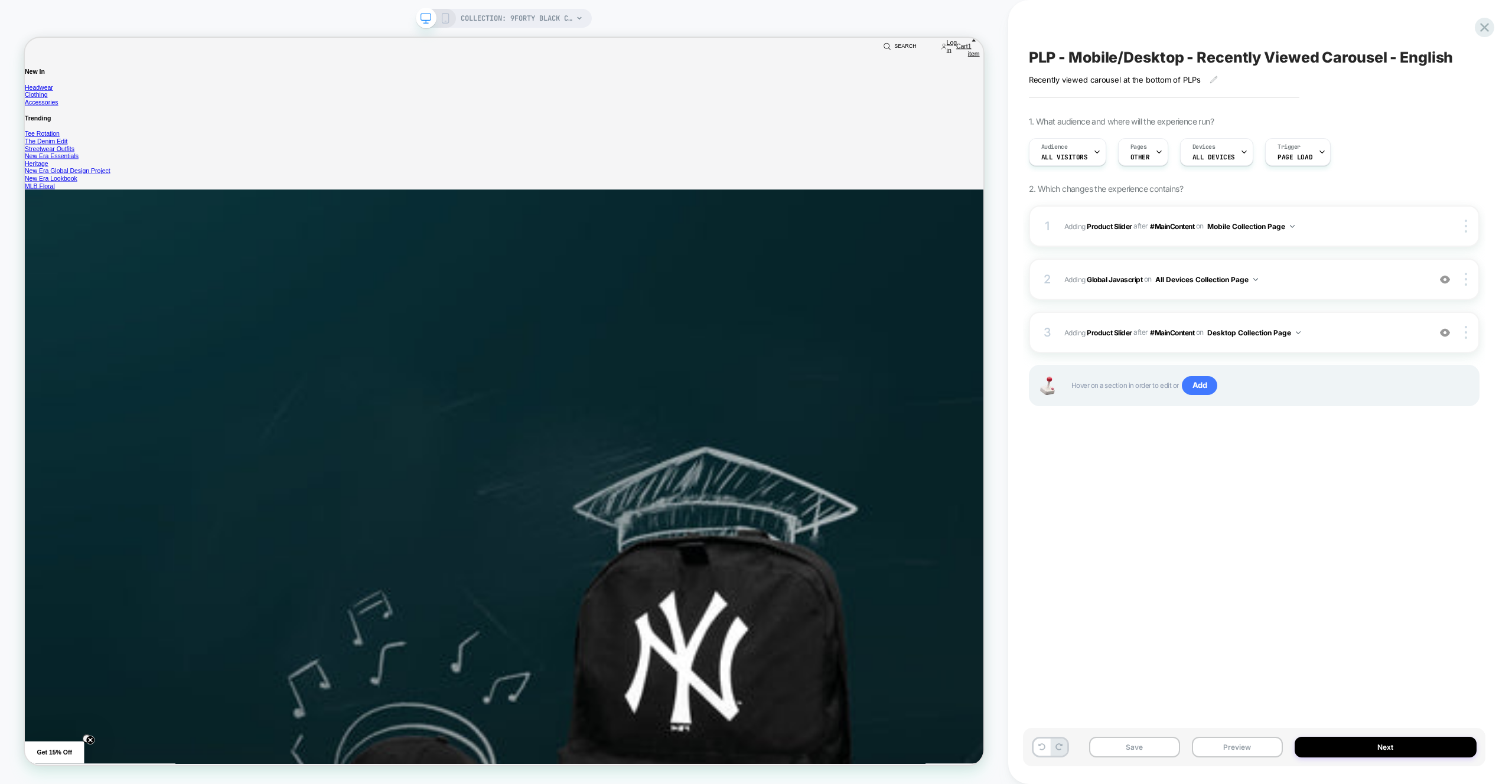
click at [1093, 470] on div "PLP - Mobile/Desktop - Recently Viewed Carousel - English Recently viewed carou…" at bounding box center [1254, 392] width 463 height 761
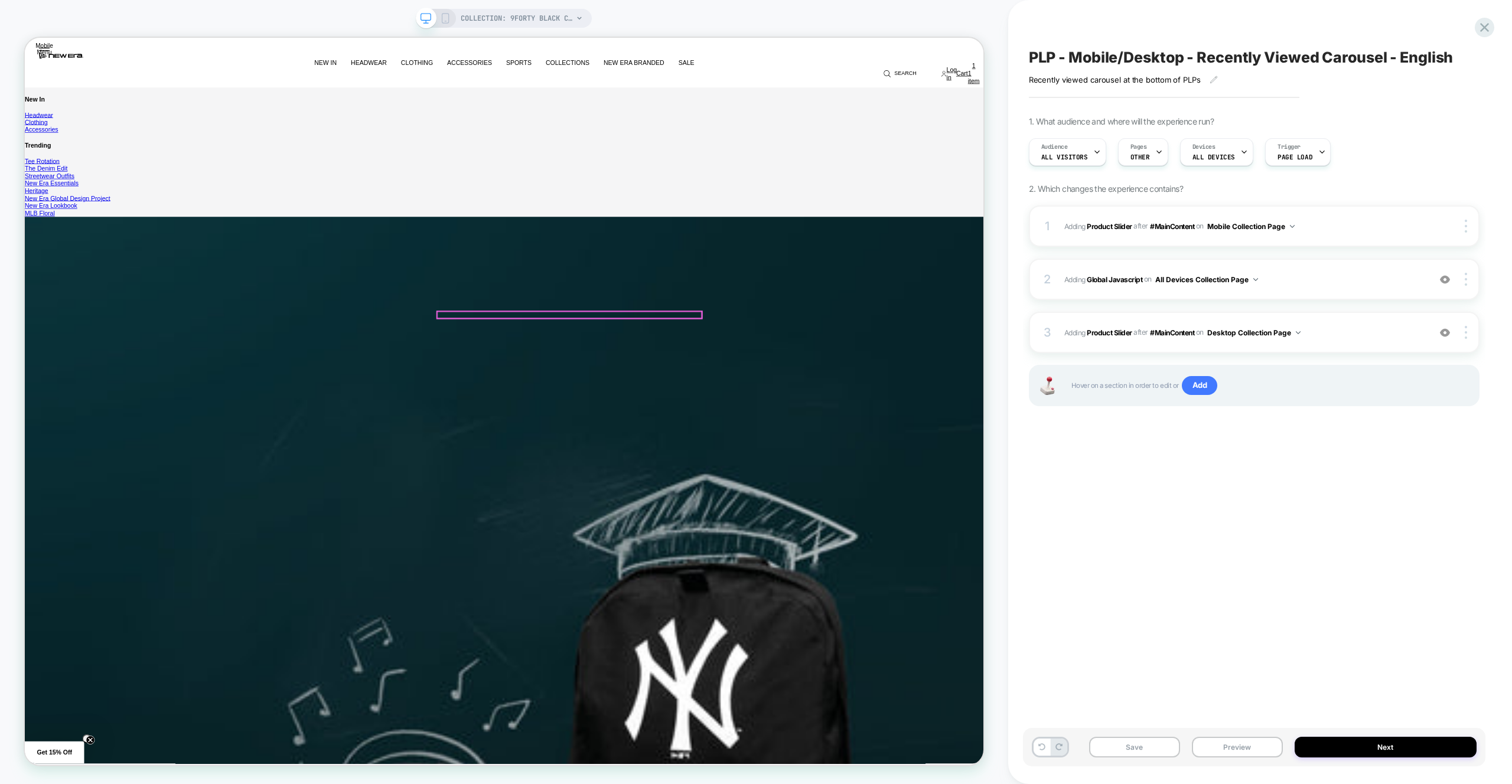
scroll to position [3100, 0]
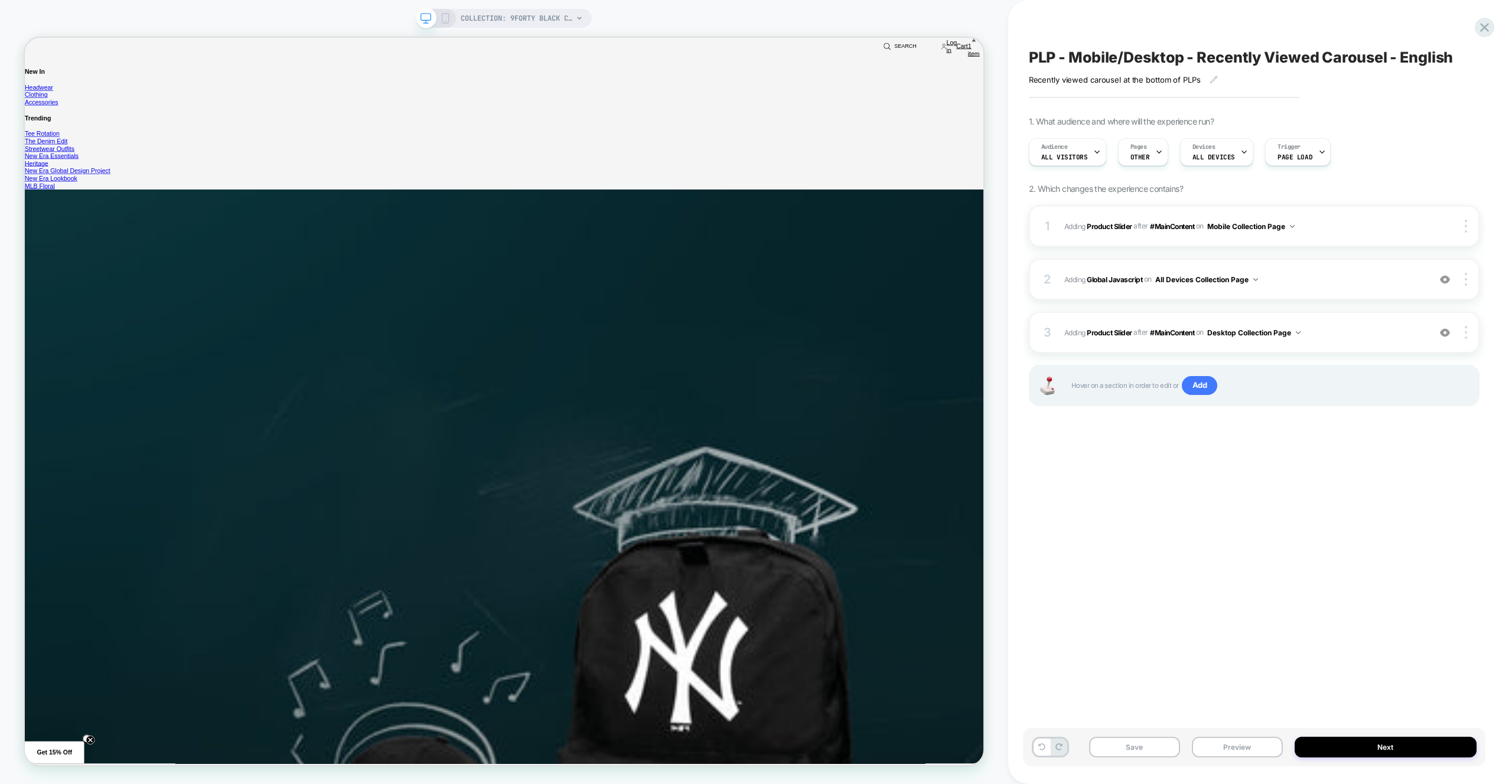
click at [1136, 500] on div "PLP - Mobile/Desktop - Recently Viewed Carousel - English Recently viewed carou…" at bounding box center [1254, 392] width 463 height 761
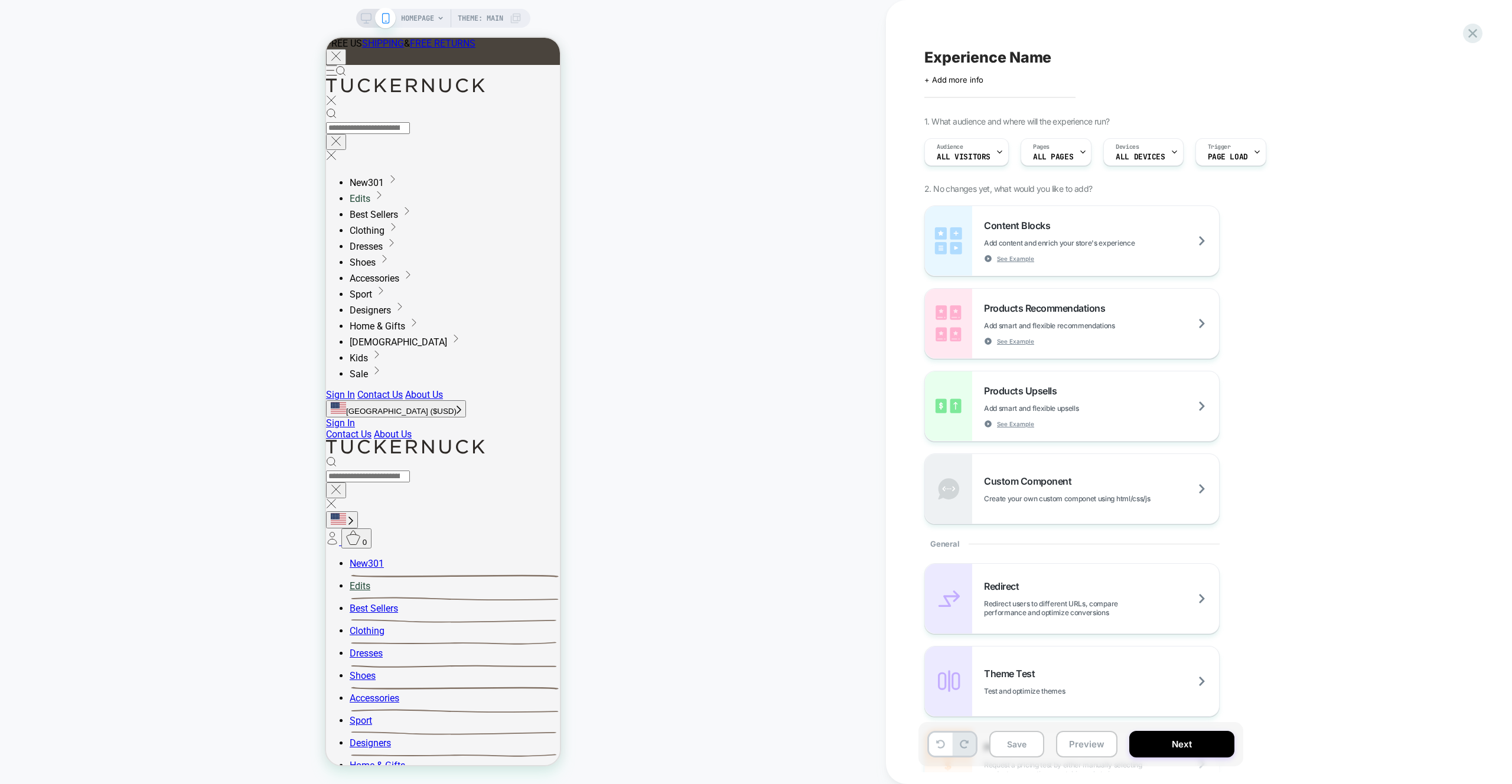
click at [369, 23] on icon at bounding box center [366, 18] width 11 height 11
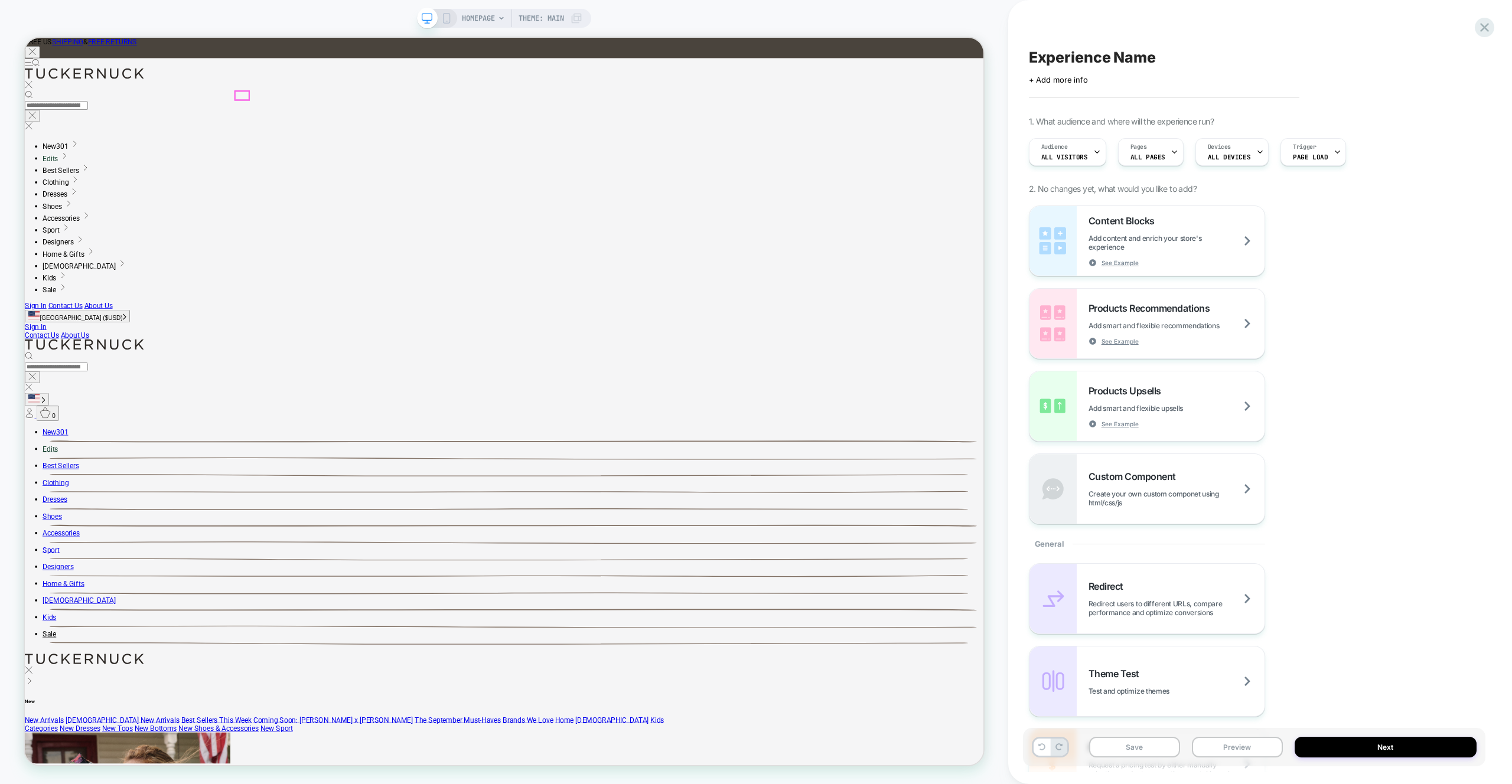
click at [82, 558] on link "New 301" at bounding box center [65, 564] width 34 height 11
click at [329, 178] on div at bounding box center [349, 179] width 75 height 12
drag, startPoint x: 368, startPoint y: 191, endPoint x: 313, endPoint y: 190, distance: 55.0
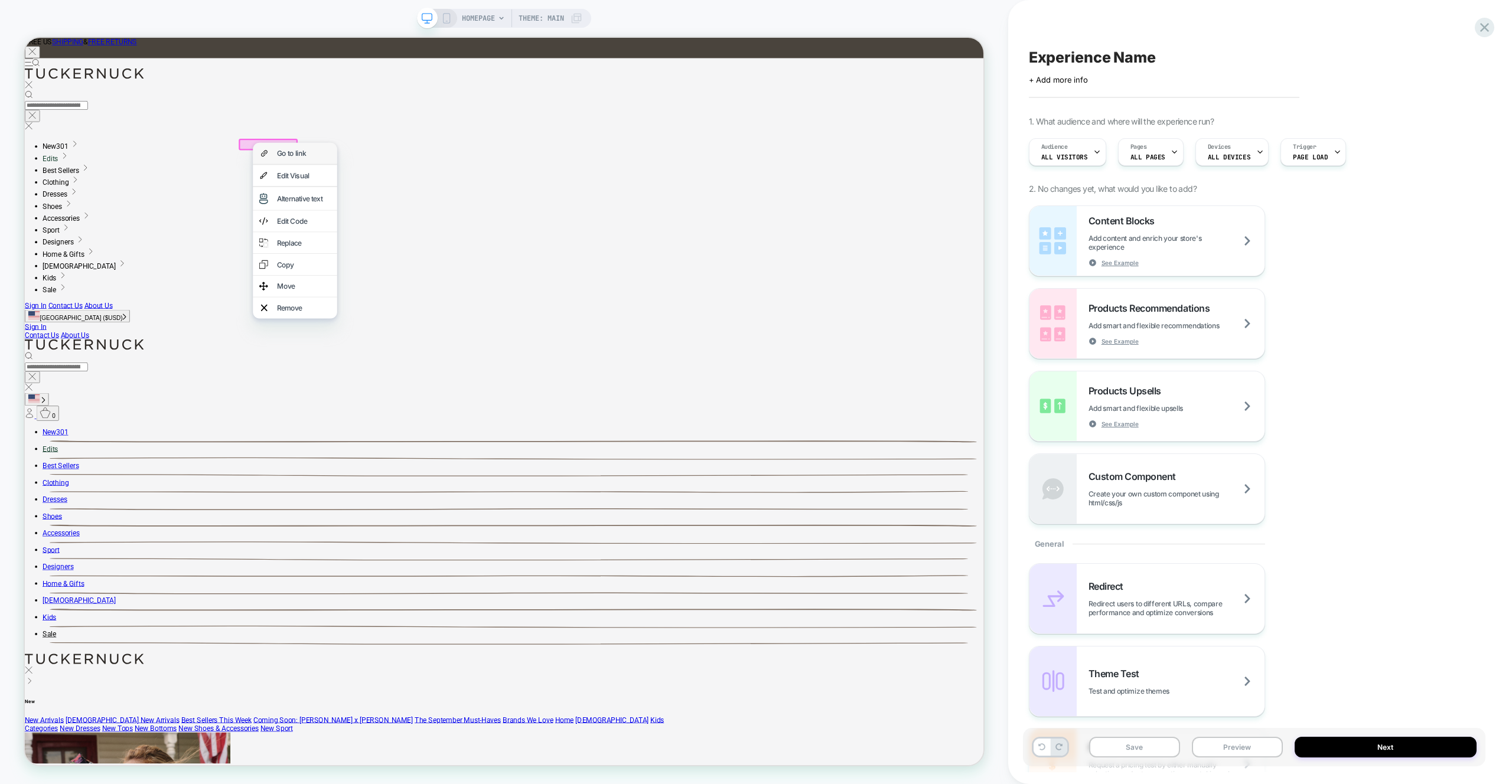
click at [368, 191] on div "Go to link" at bounding box center [396, 192] width 72 height 12
click at [517, 20] on span "COLLECTION: Ladies New Arrivals (Category)" at bounding box center [478, 18] width 112 height 19
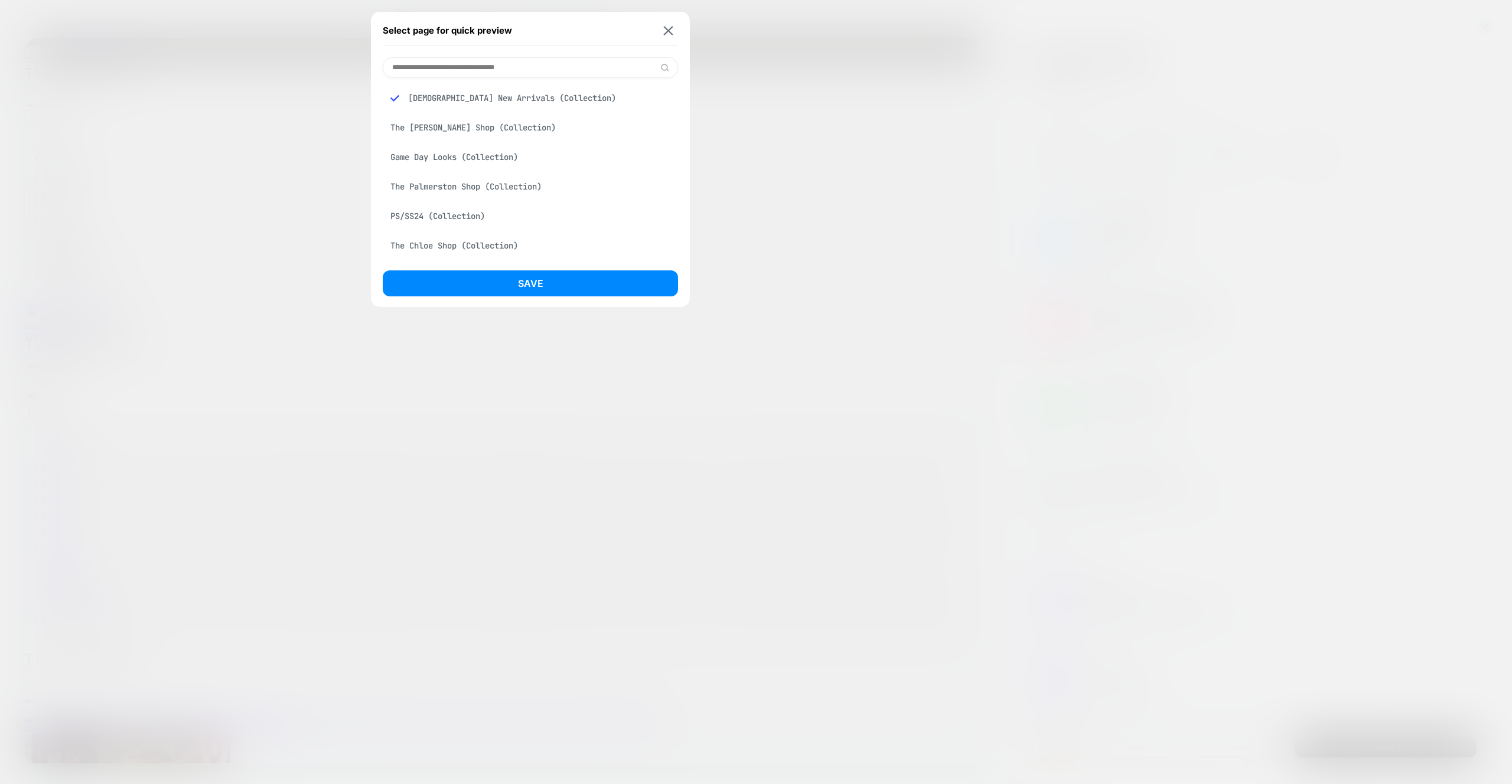
click at [678, 36] on div "Select page for quick preview Ladies New Arrivals (Collection) The Jackie Shop …" at bounding box center [530, 160] width 319 height 295
click at [666, 29] on img at bounding box center [668, 31] width 9 height 9
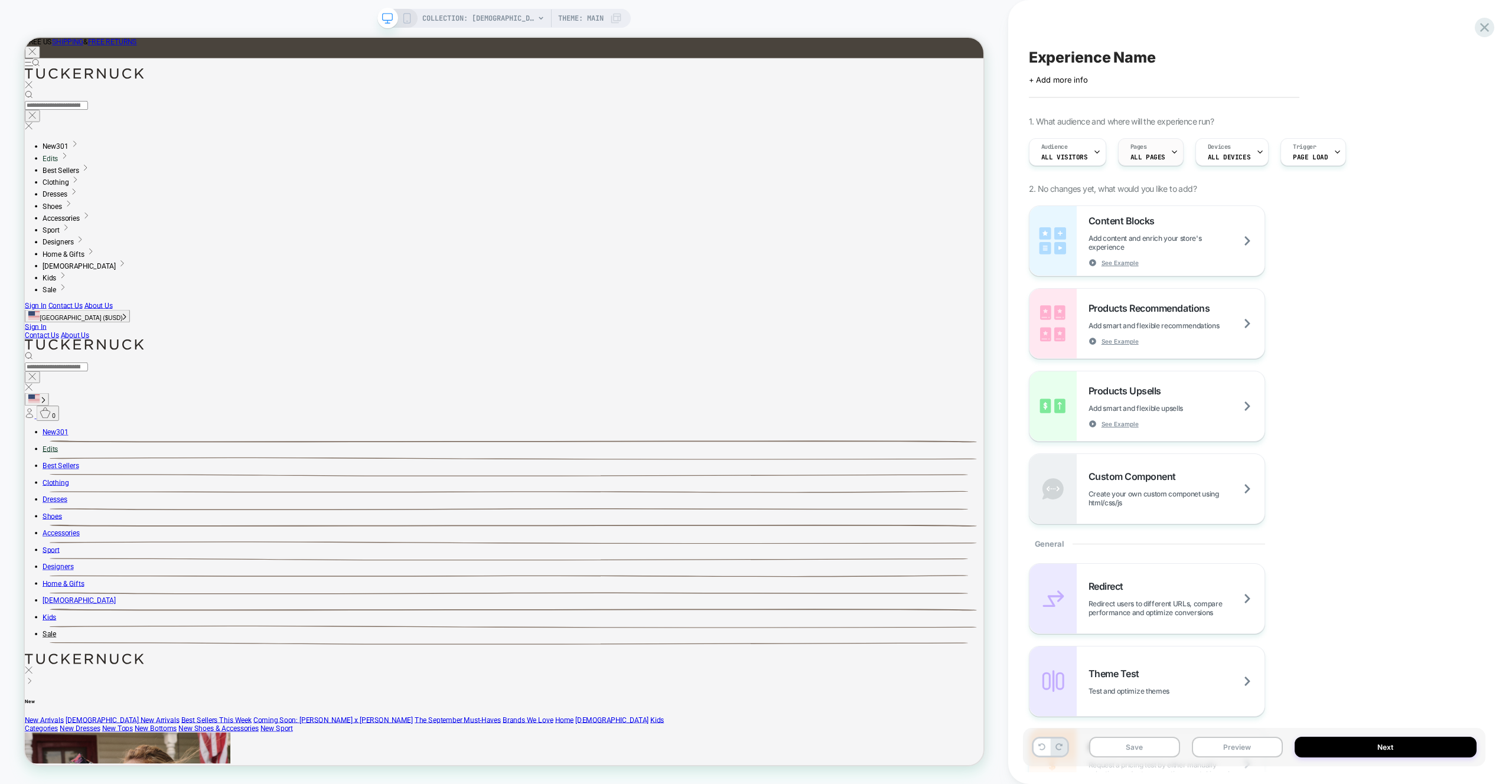
click at [1156, 153] on span "ALL PAGES" at bounding box center [1148, 157] width 35 height 9
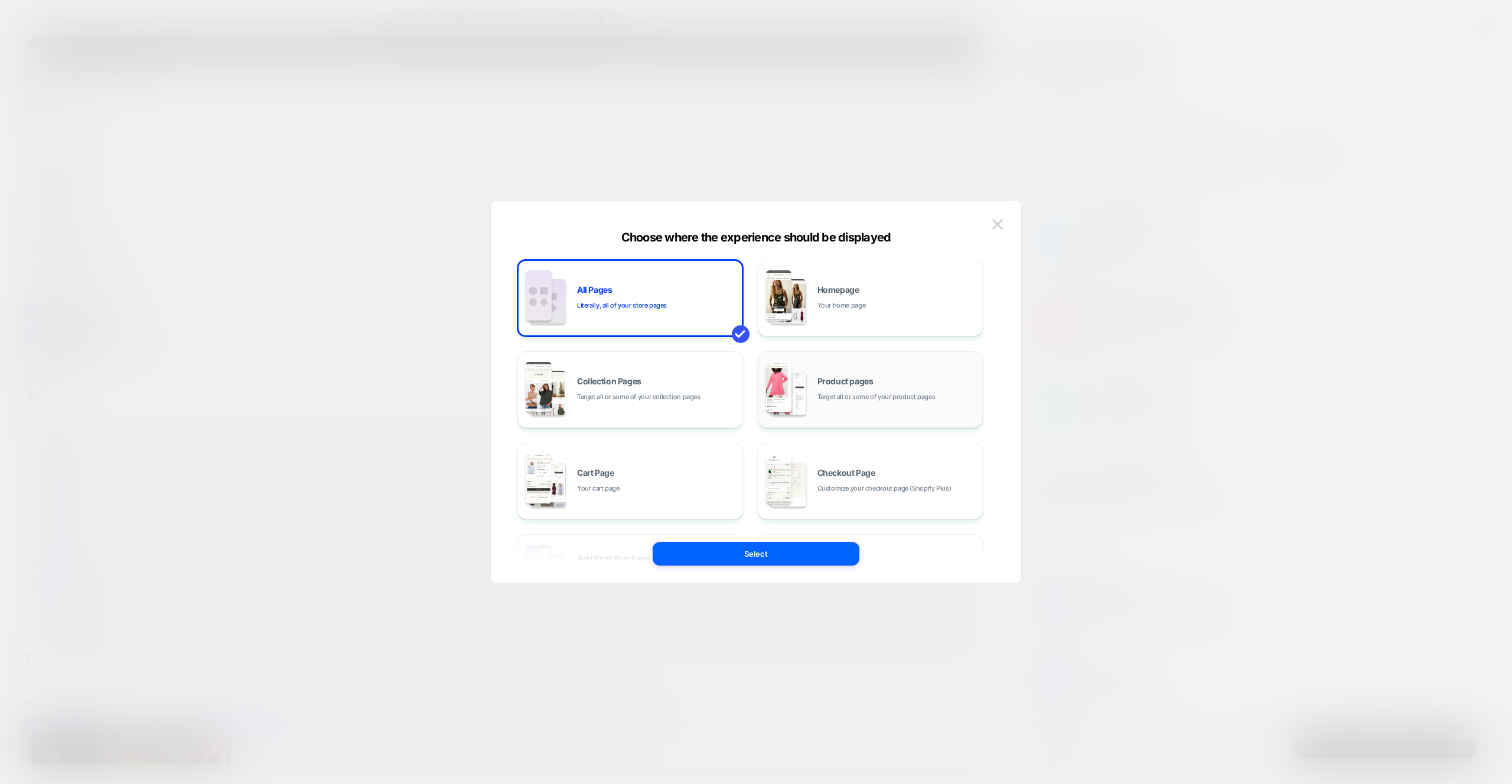
click at [875, 386] on div "Product pages Target all or some of your product pages" at bounding box center [897, 390] width 159 height 26
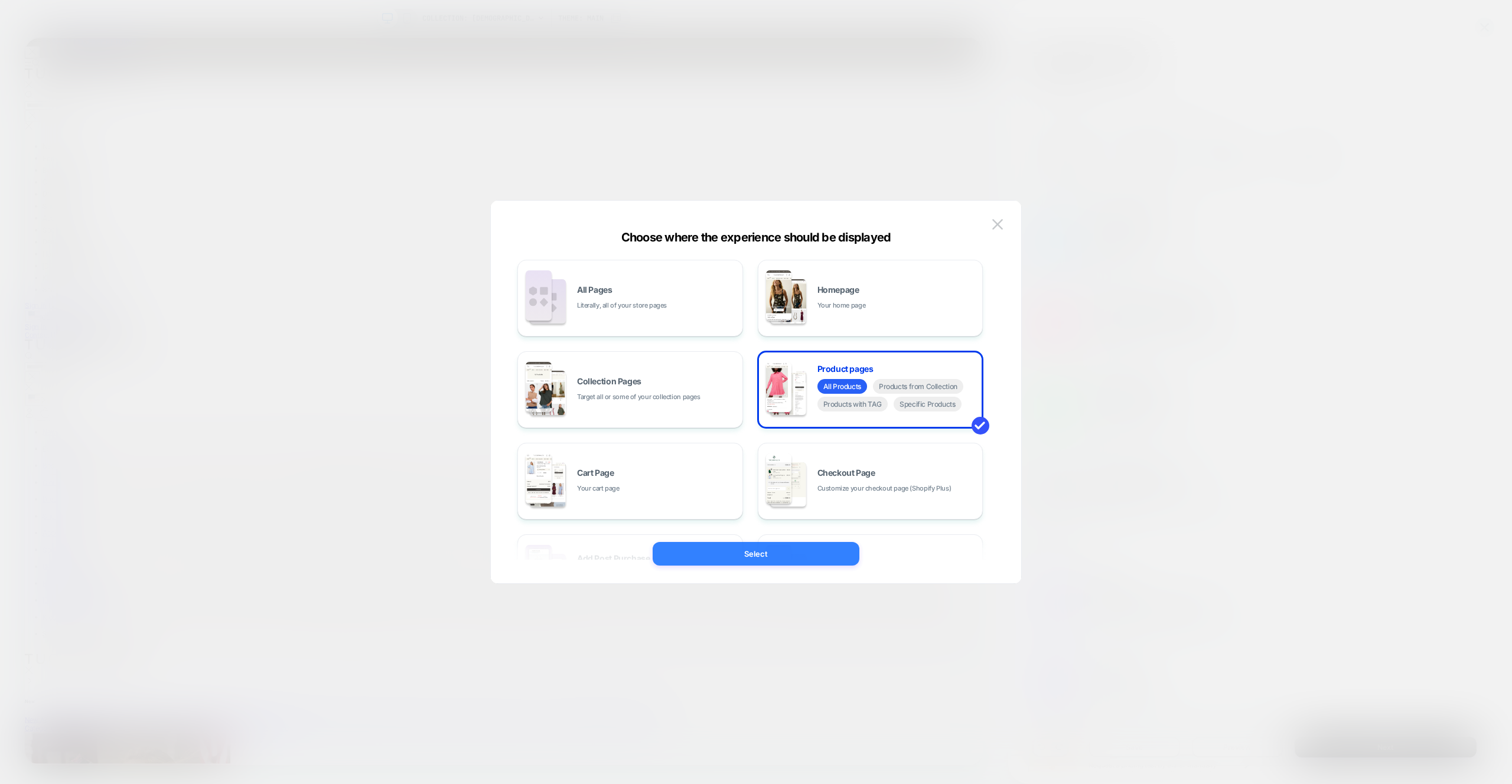
click at [0, 0] on button "Select" at bounding box center [0, 0] width 0 height 0
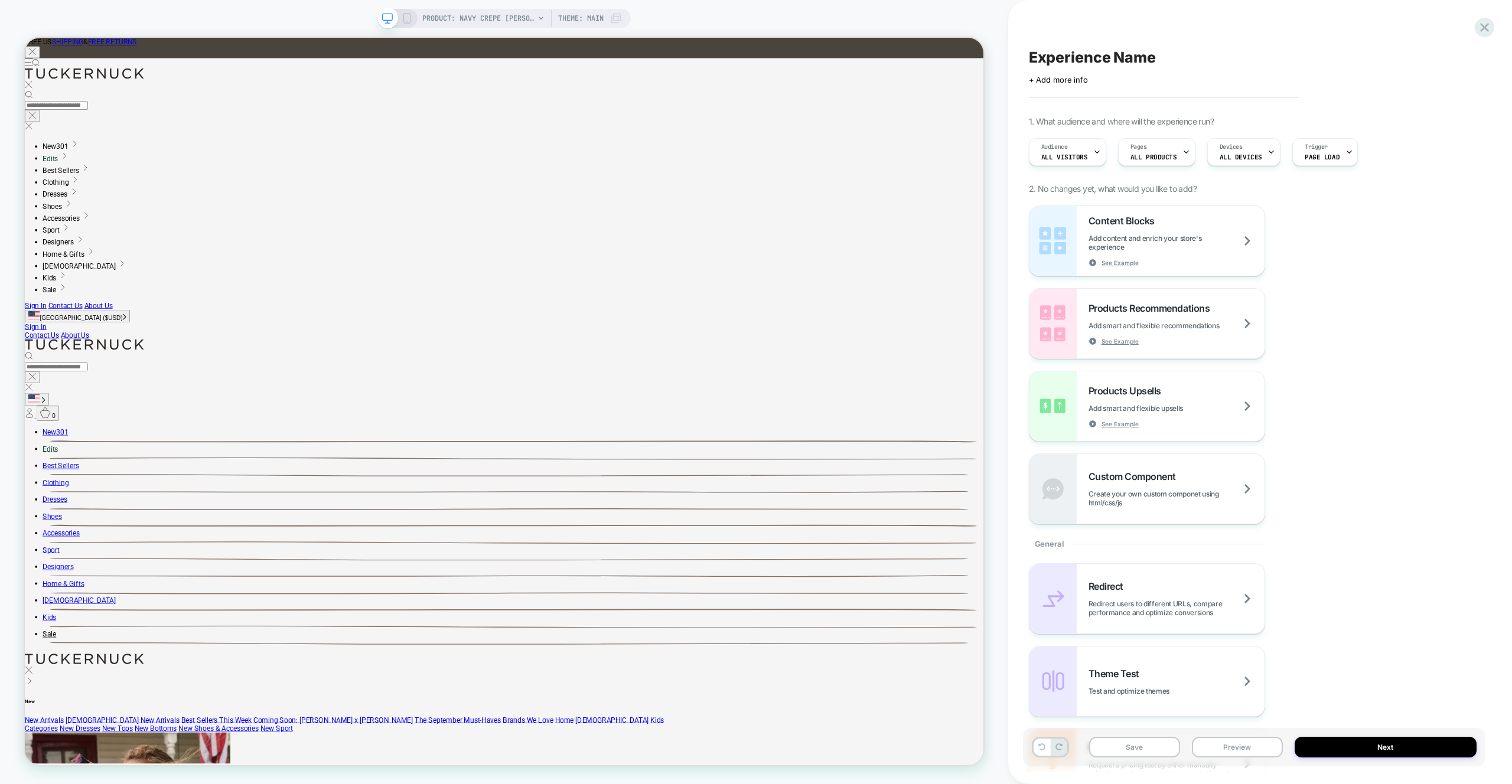
drag, startPoint x: 1261, startPoint y: 751, endPoint x: 1236, endPoint y: 719, distance: 40.6
click at [0, 0] on button "Preview" at bounding box center [0, 0] width 0 height 0
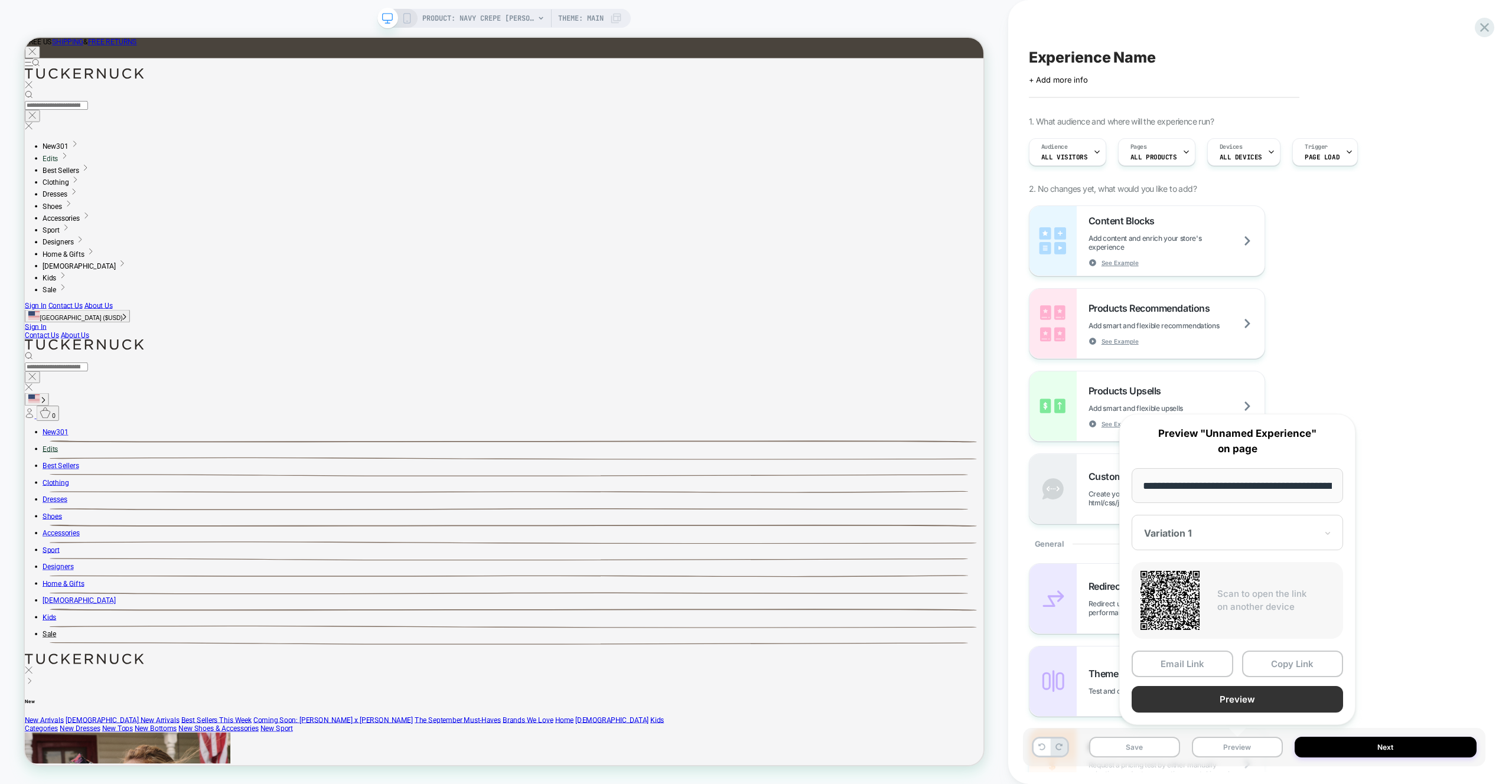
click at [1260, 705] on button "Preview" at bounding box center [1238, 699] width 212 height 26
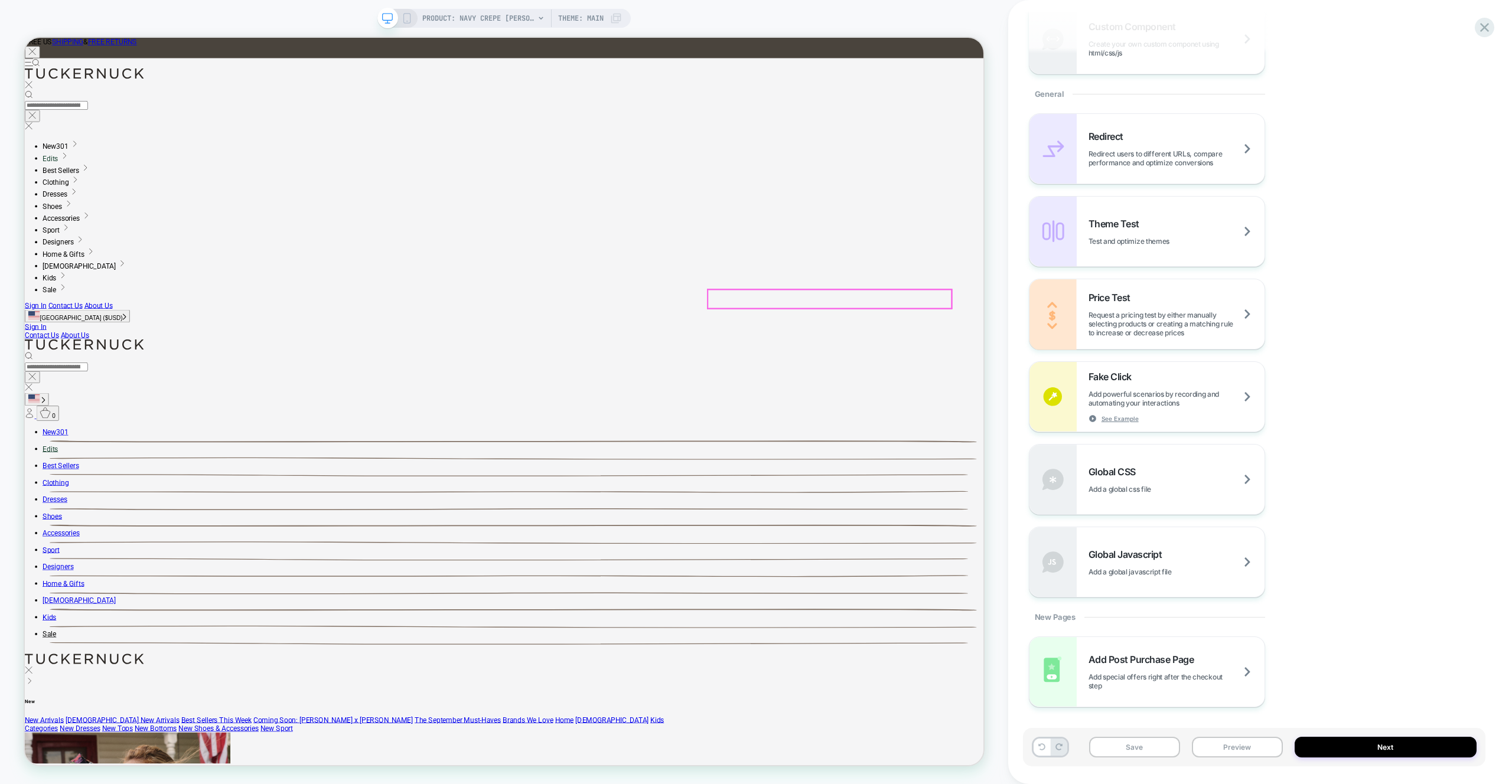
scroll to position [121, 0]
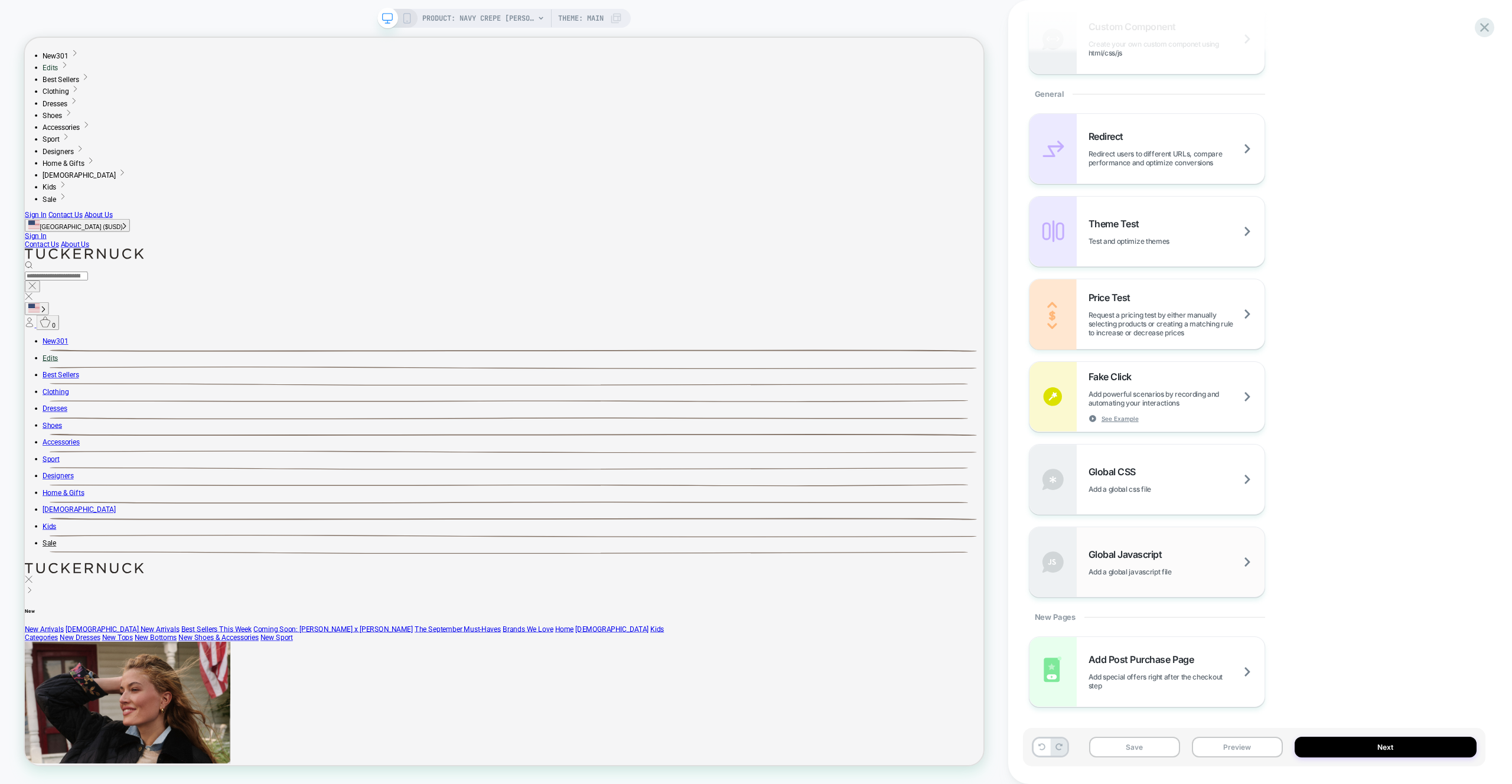
click at [1155, 558] on span "Global Javascript" at bounding box center [1128, 554] width 80 height 12
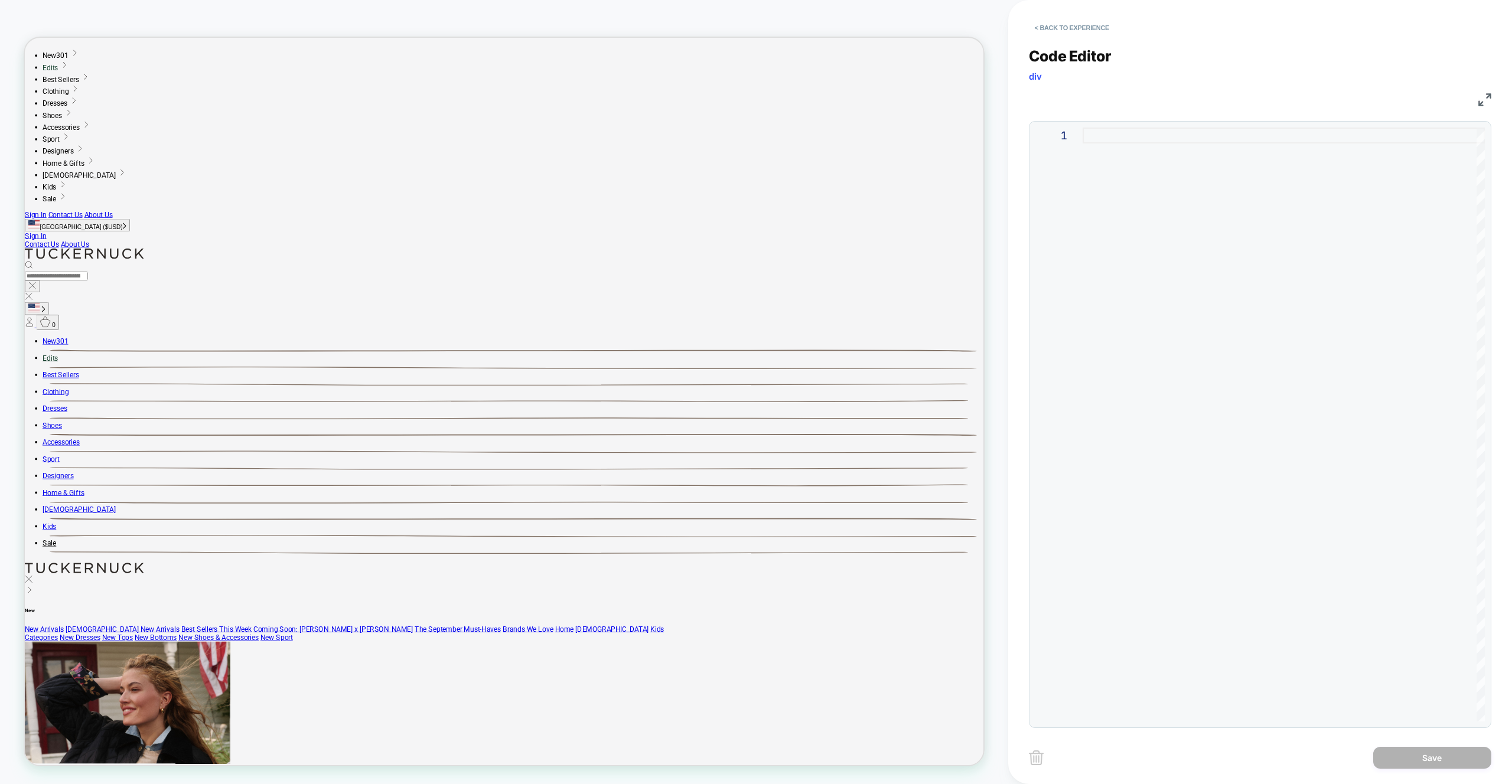
click at [1144, 261] on div at bounding box center [1284, 425] width 402 height 594
type textarea "**********"
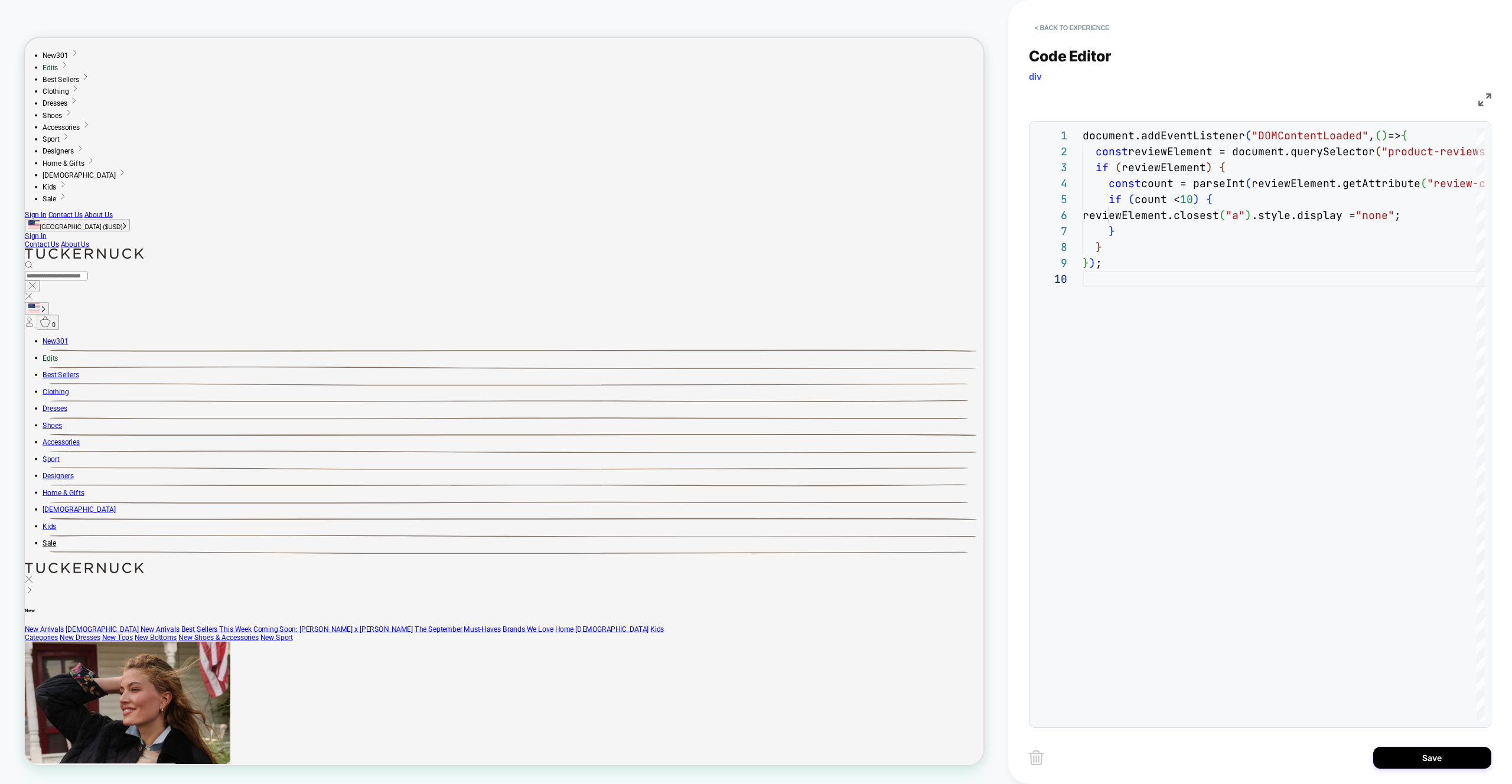
scroll to position [0, 0]
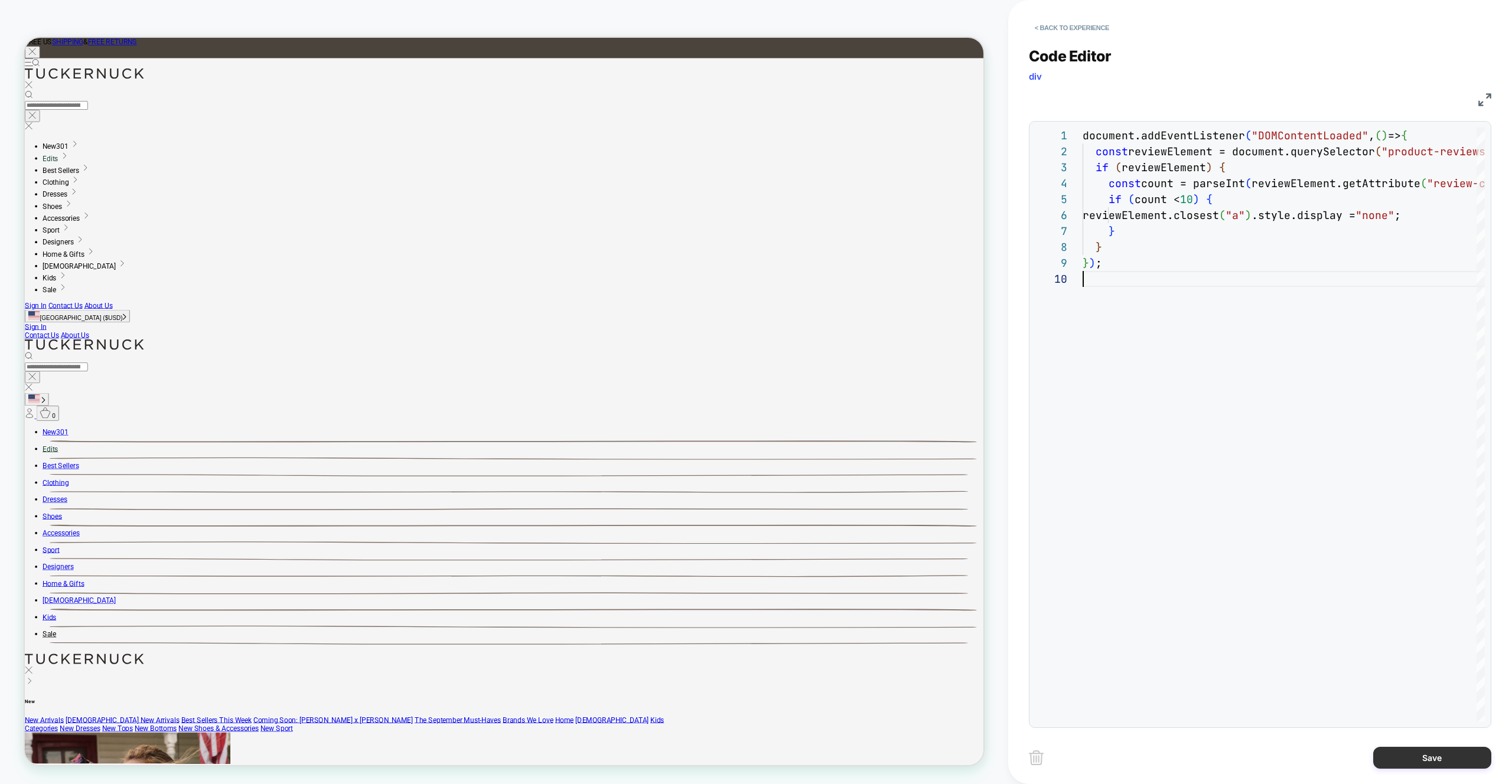
click at [1433, 758] on button "Save" at bounding box center [1432, 758] width 118 height 22
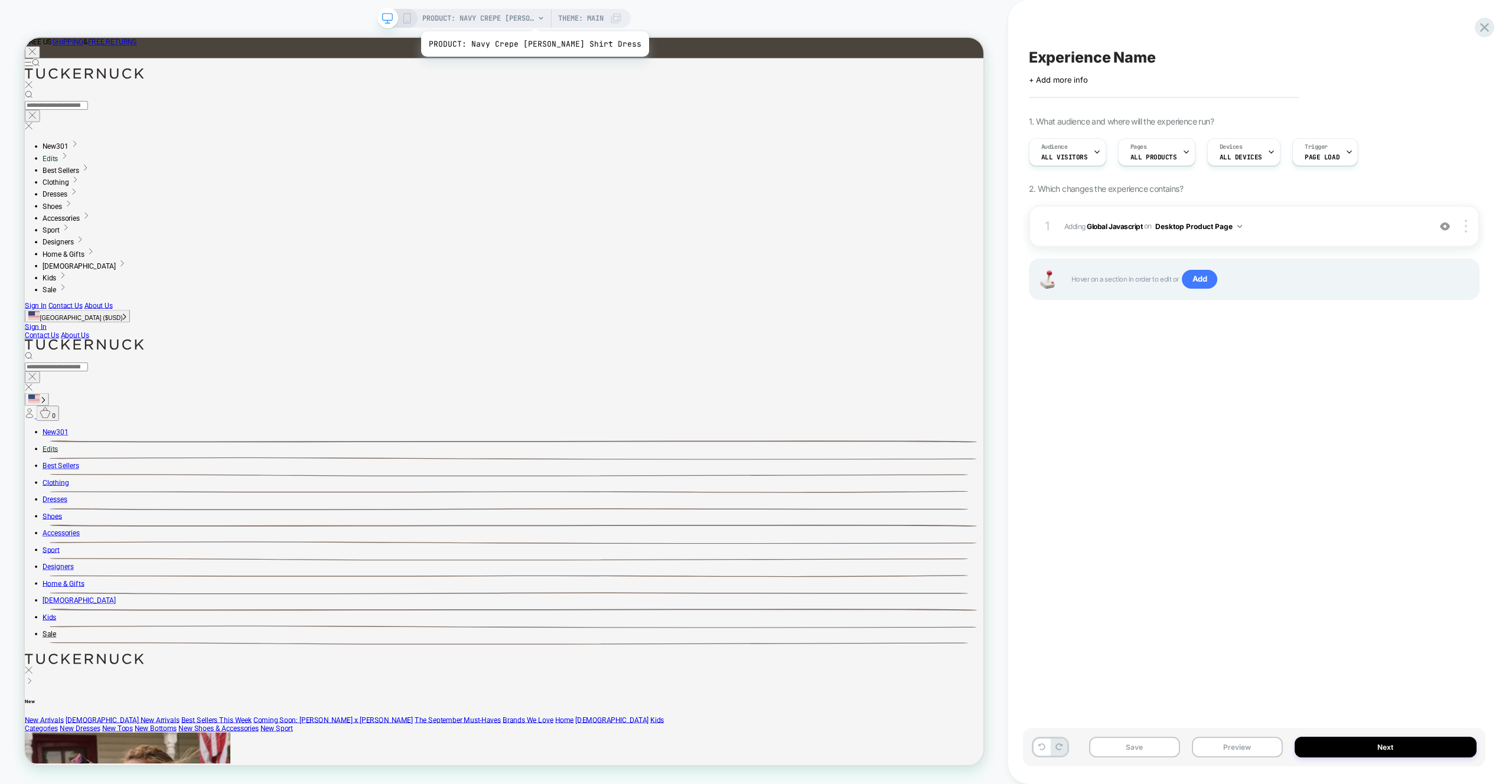
click at [521, 16] on span "PRODUCT: Navy Crepe Callahan Shirt Dress" at bounding box center [478, 18] width 112 height 19
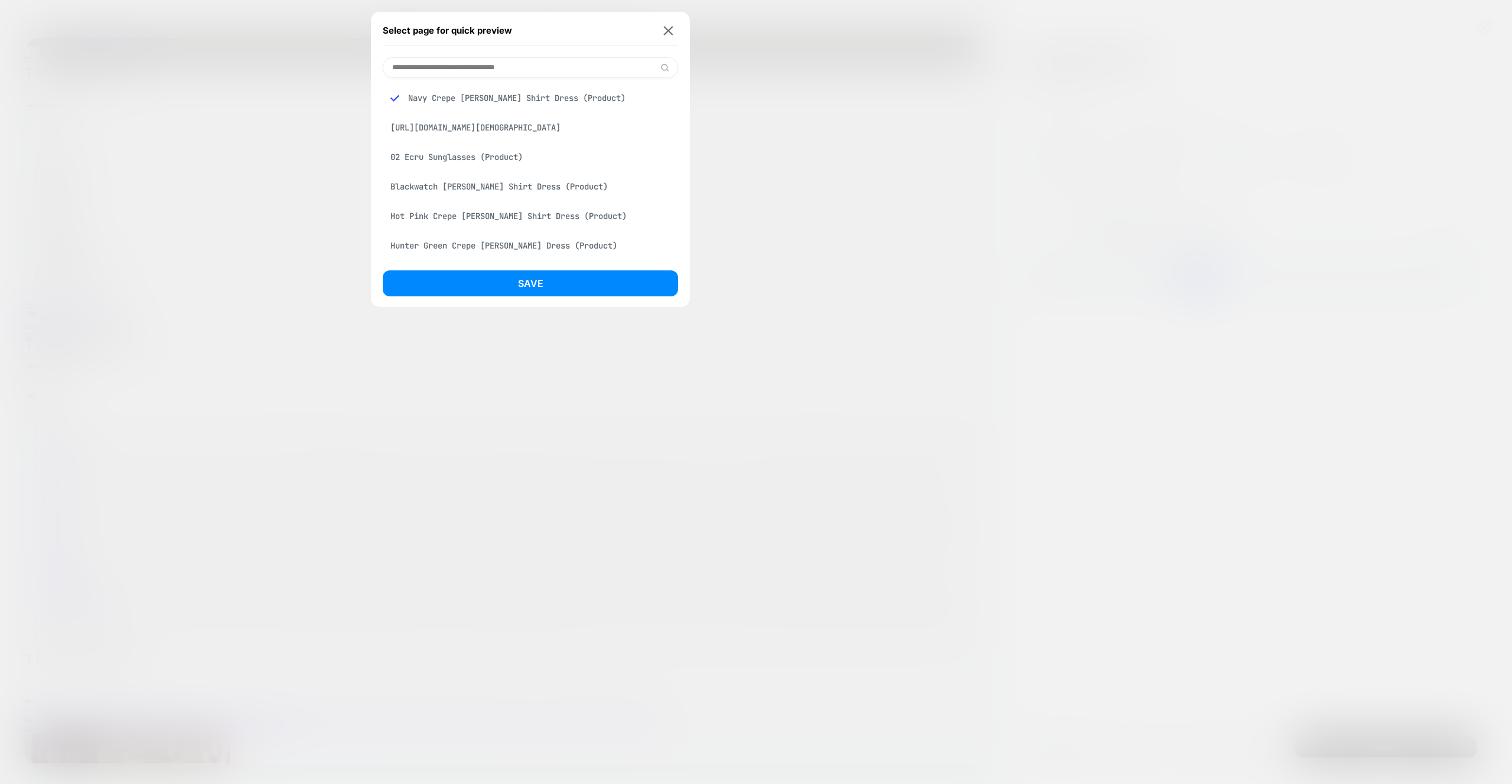
click at [450, 216] on div "Hot Pink Crepe Callahan Shirt Dress (Product)" at bounding box center [531, 216] width 296 height 23
click at [523, 274] on button "Save" at bounding box center [531, 283] width 296 height 26
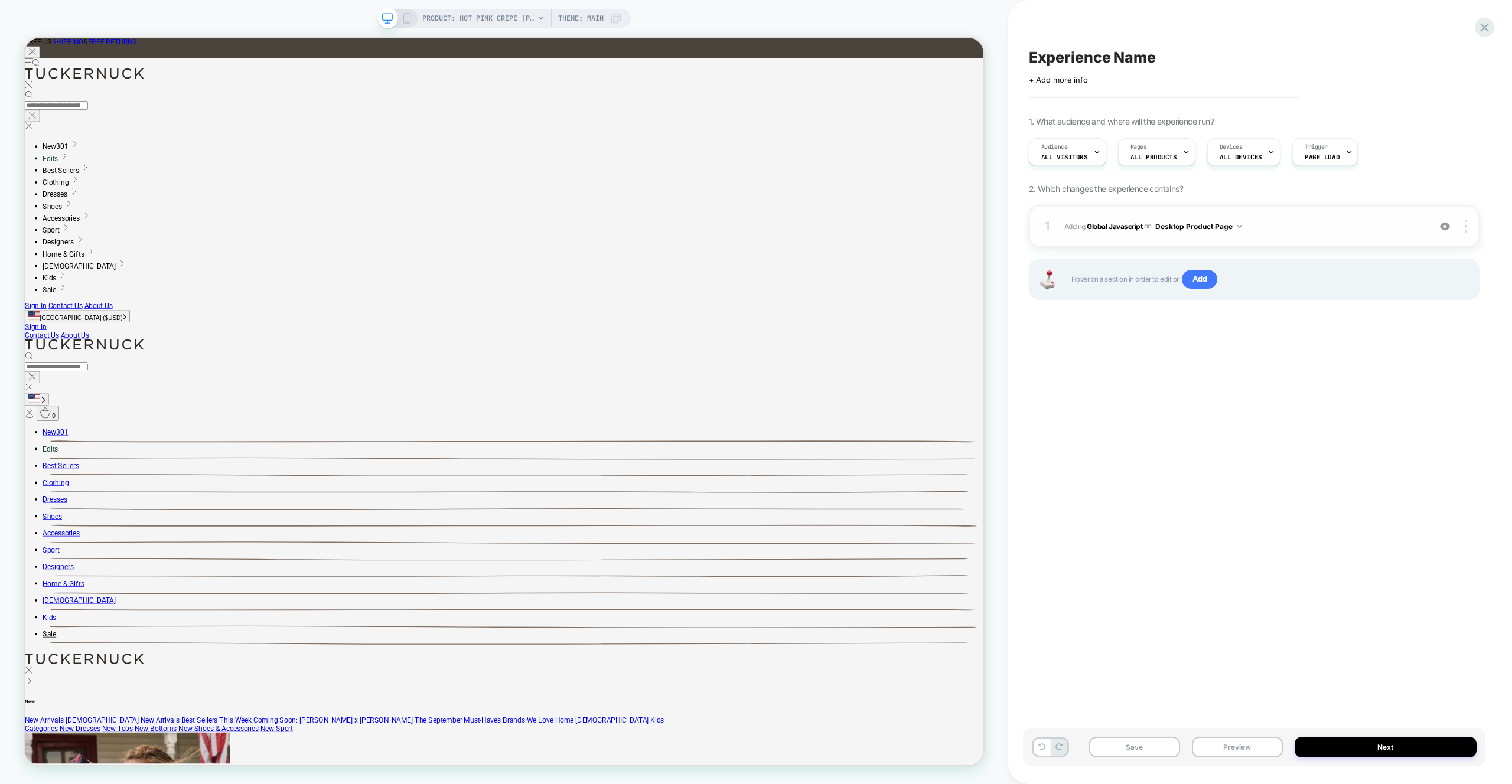
click at [1286, 225] on span "Adding Global Javascript on Desktop Product Page" at bounding box center [1243, 226] width 359 height 15
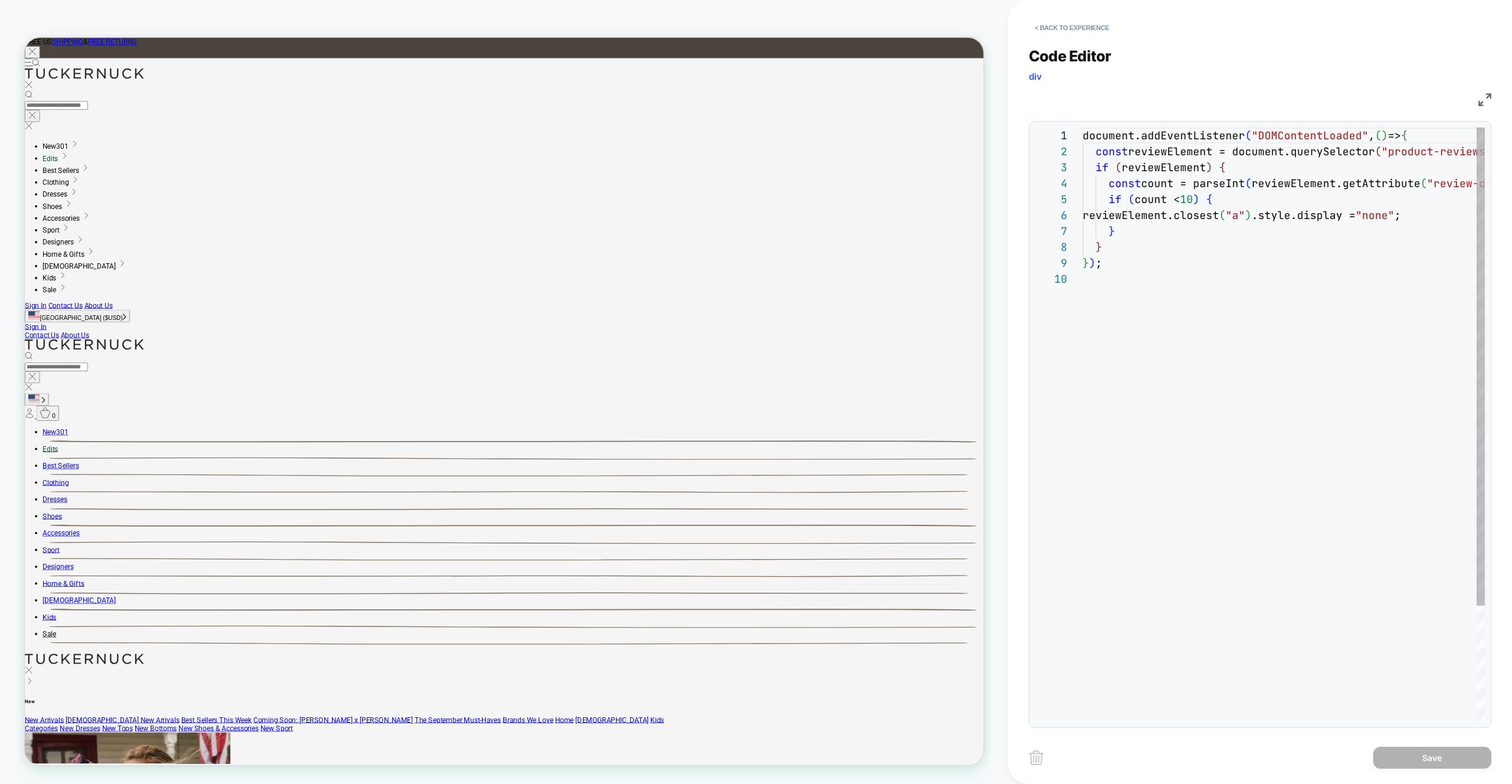
scroll to position [143, 0]
click at [1196, 197] on div "document.addEventListener ( "DOMContentLoaded" , ( ) => { const reviewElement =…" at bounding box center [1339, 496] width 512 height 737
click at [1217, 716] on div "document.addEventListener ( "DOMContentLoaded" , ( ) => { const reviewElement =…" at bounding box center [651, 717] width 1255 height 4
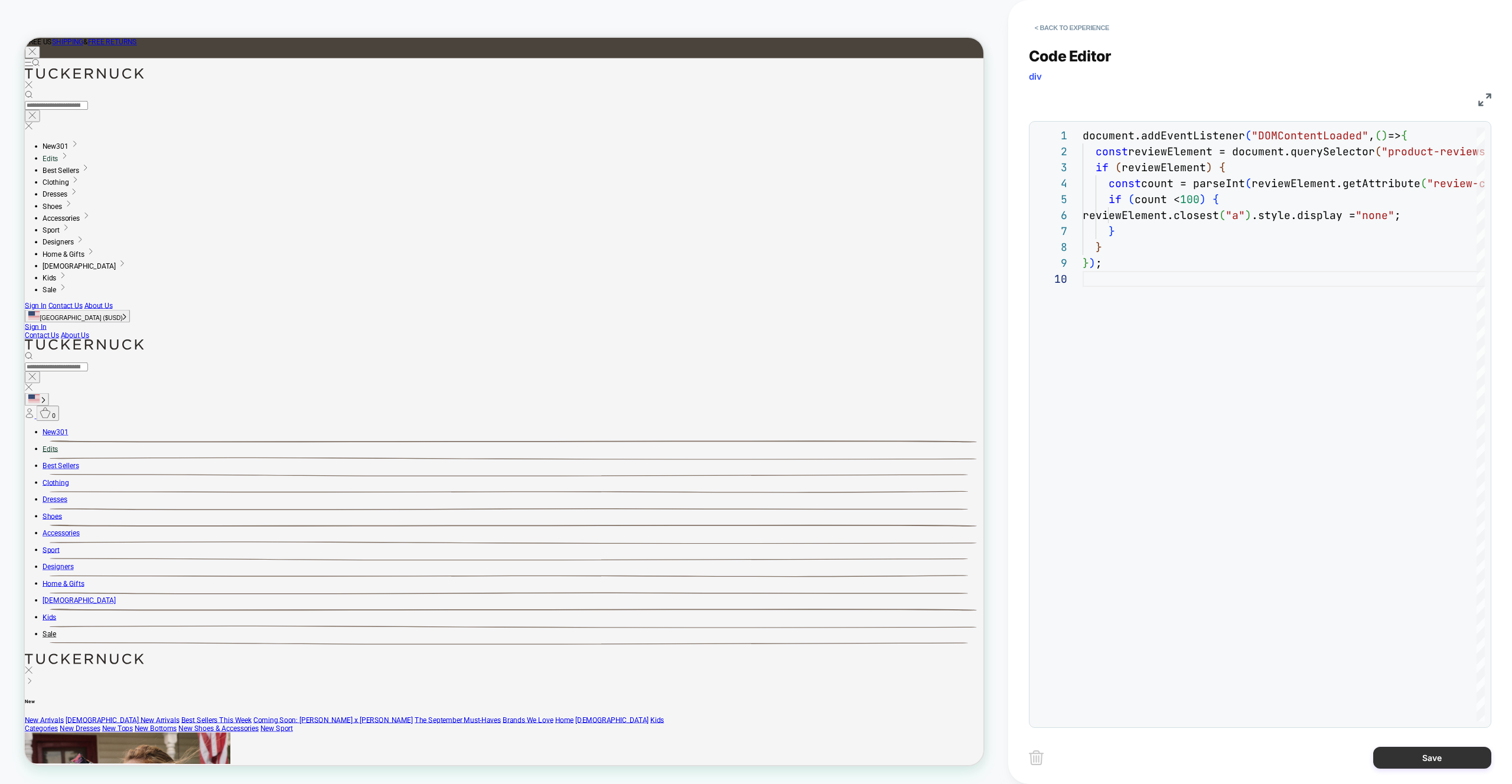
type textarea "**********"
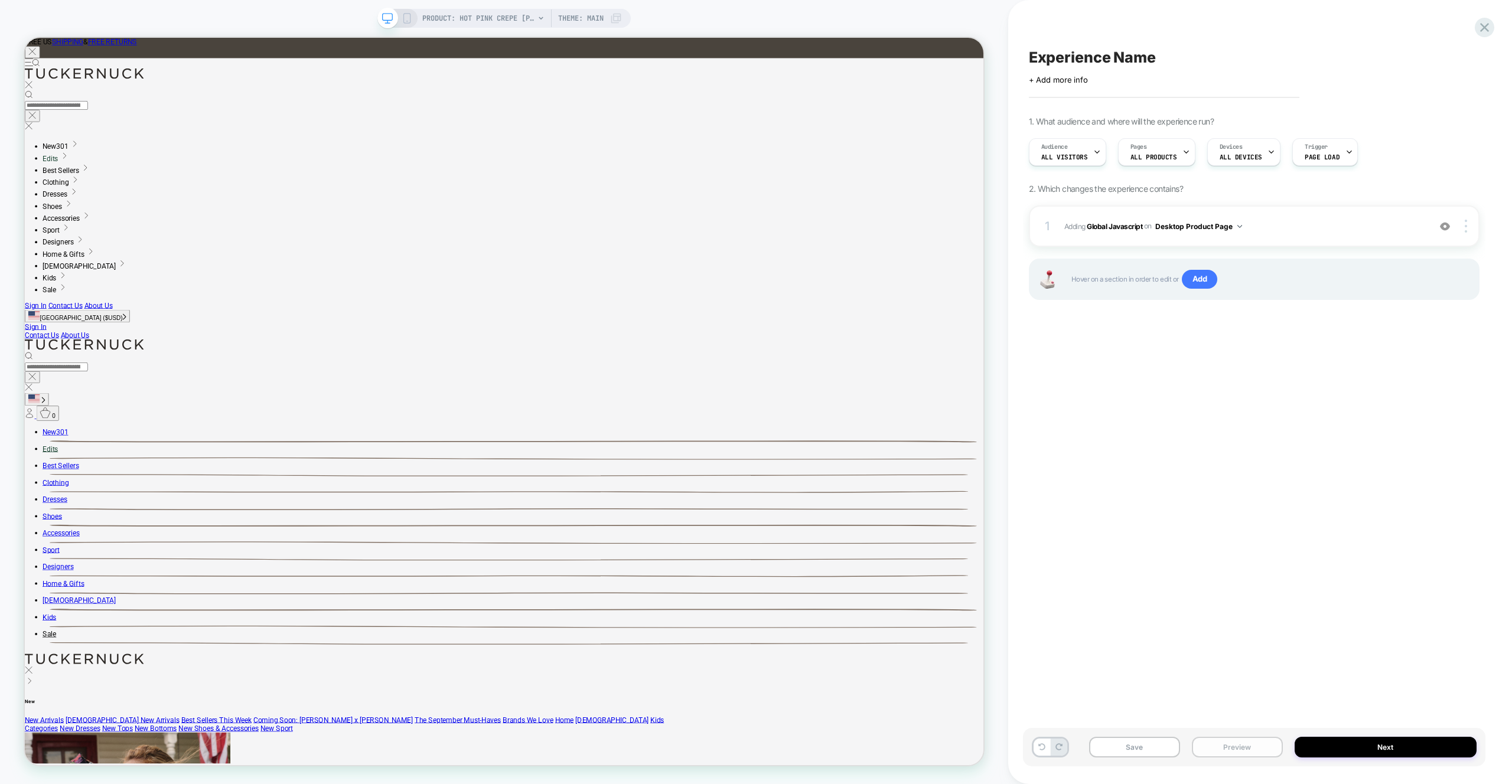
click at [1244, 746] on button "Preview" at bounding box center [1237, 746] width 91 height 21
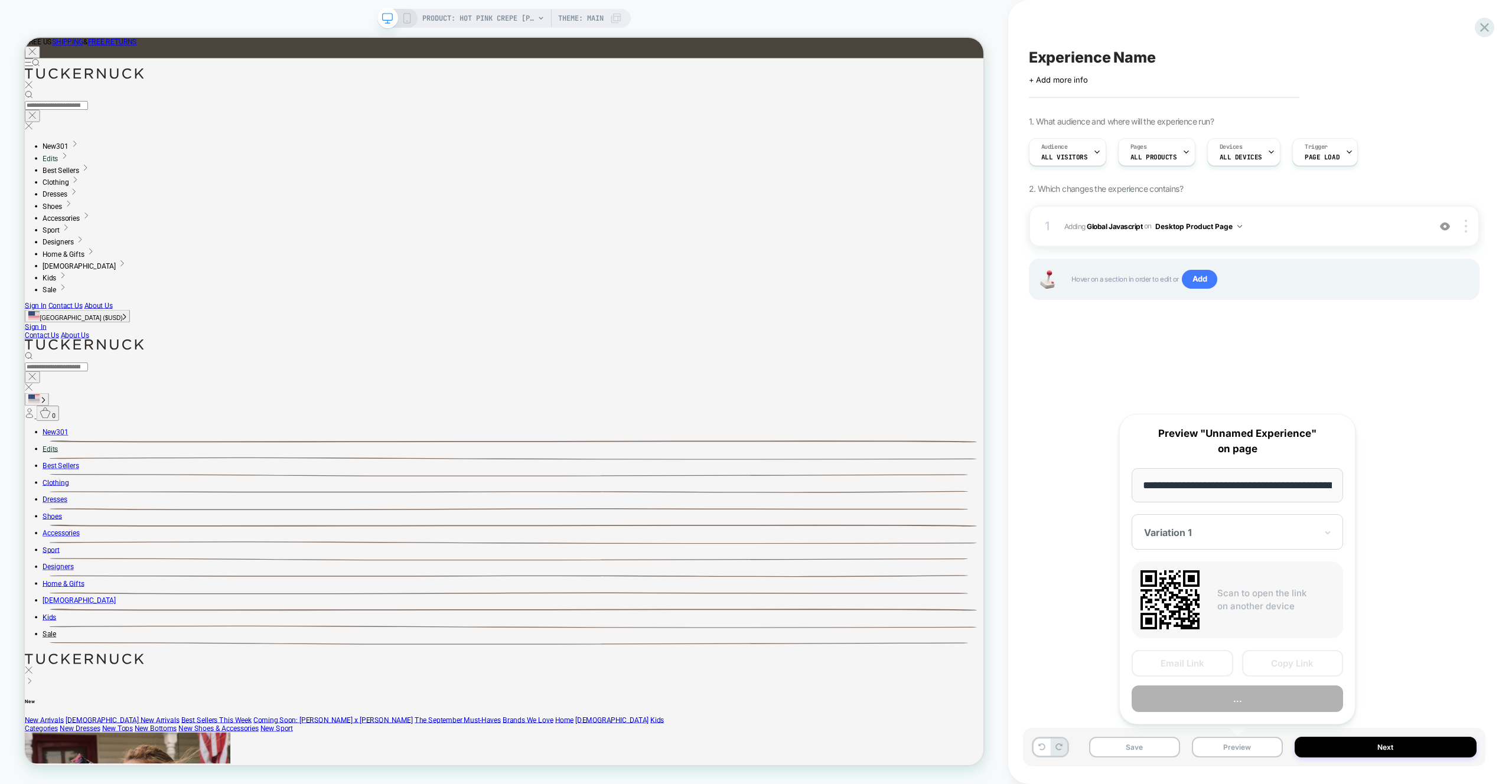
scroll to position [0, 201]
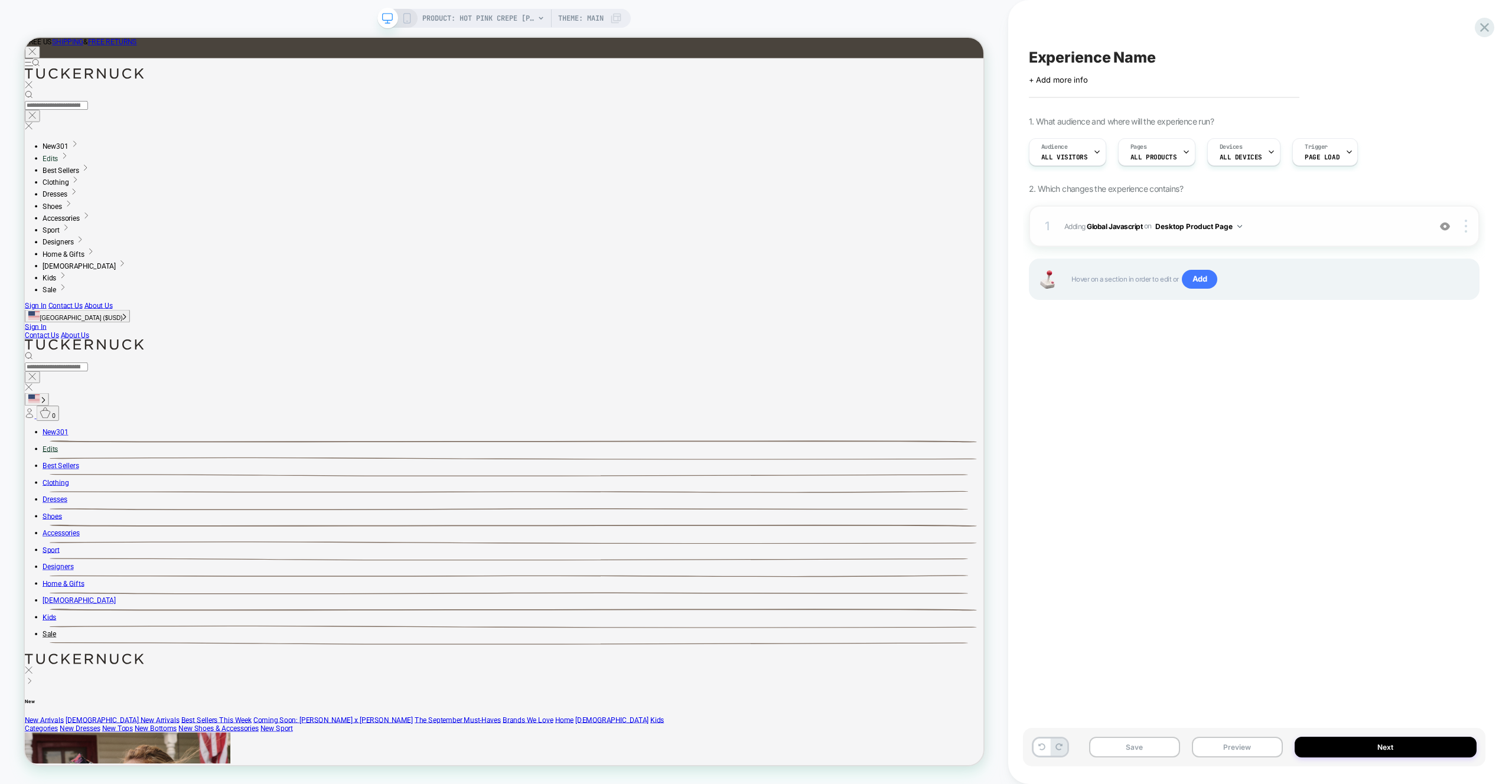
click at [1324, 226] on span "Adding Global Javascript on Desktop Product Page" at bounding box center [1243, 226] width 359 height 15
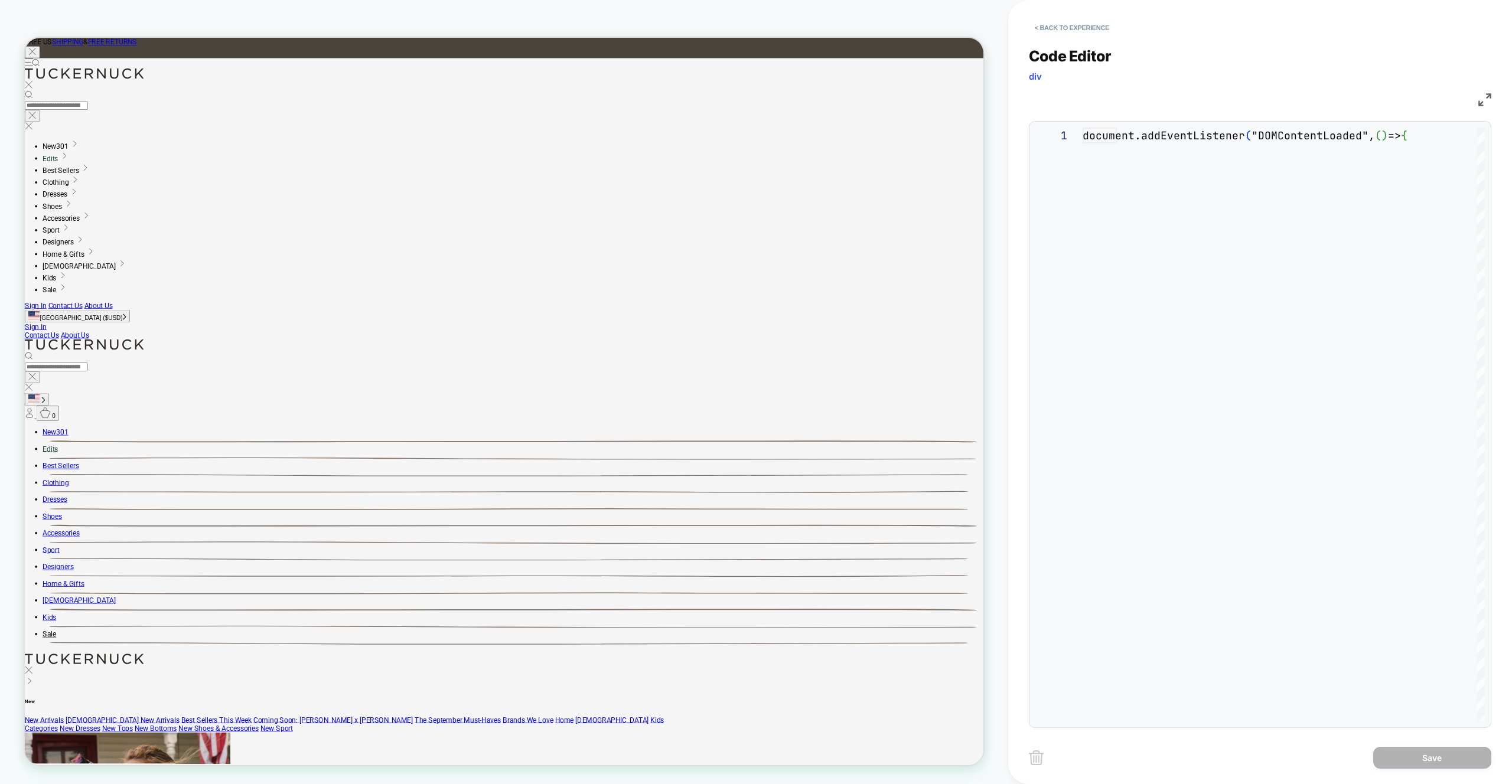
scroll to position [143, 0]
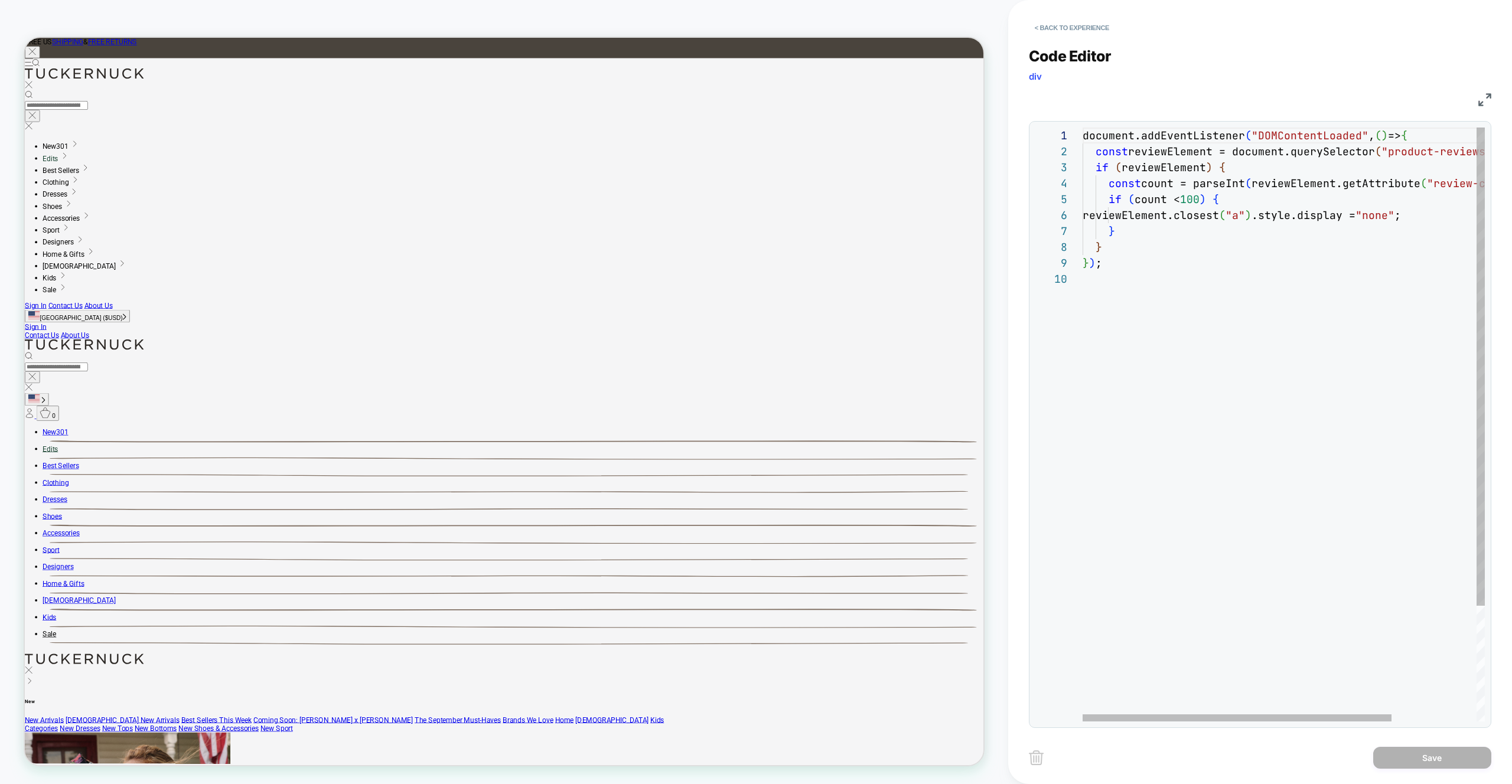
click at [1248, 169] on div "document.addEventListener ( "DOMContentLoaded" , ( ) => { const reviewElement =…" at bounding box center [1339, 496] width 512 height 737
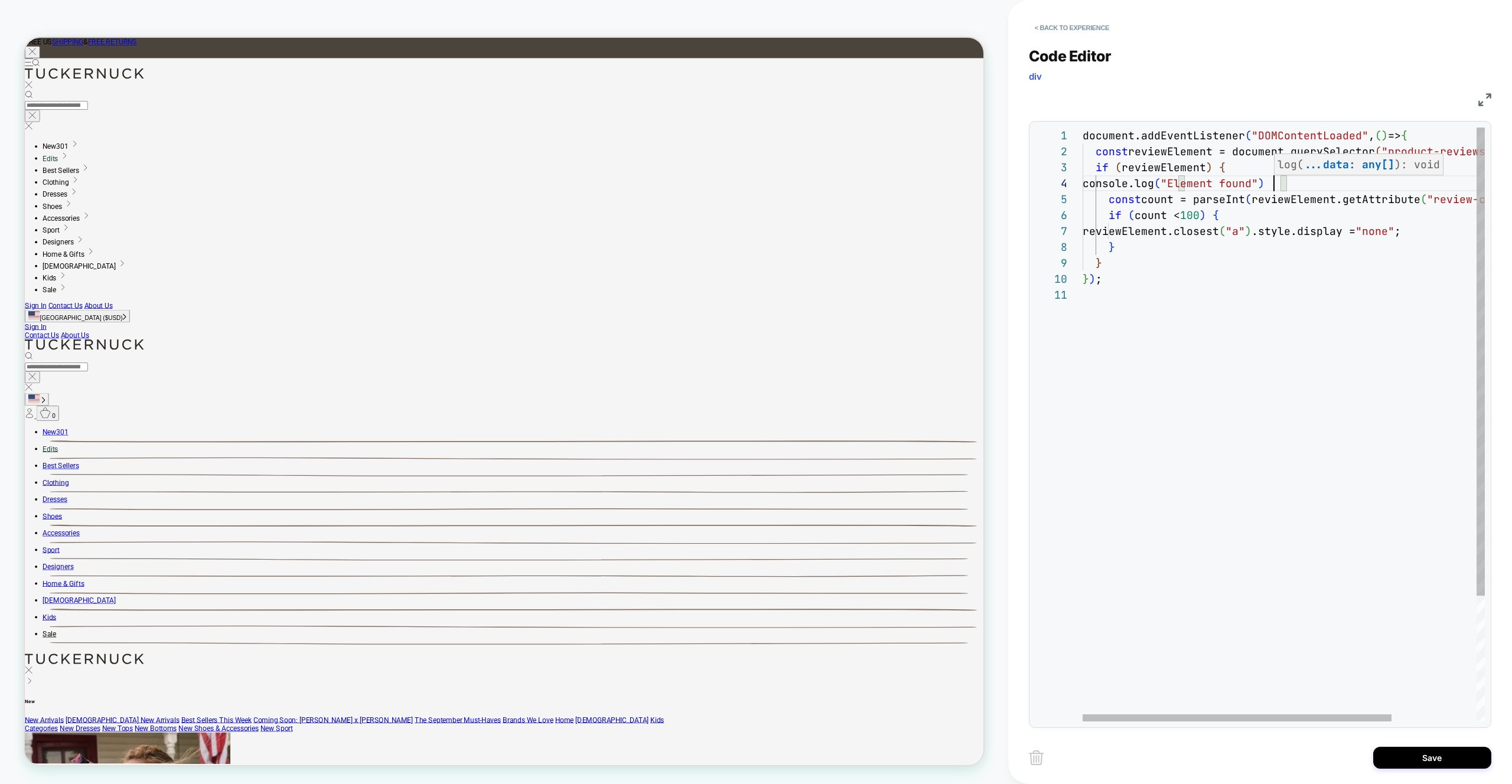
scroll to position [48, 191]
click at [1451, 232] on div "document.addEventListener ( "DOMContentLoaded" , ( ) => { const reviewElement =…" at bounding box center [1339, 504] width 512 height 753
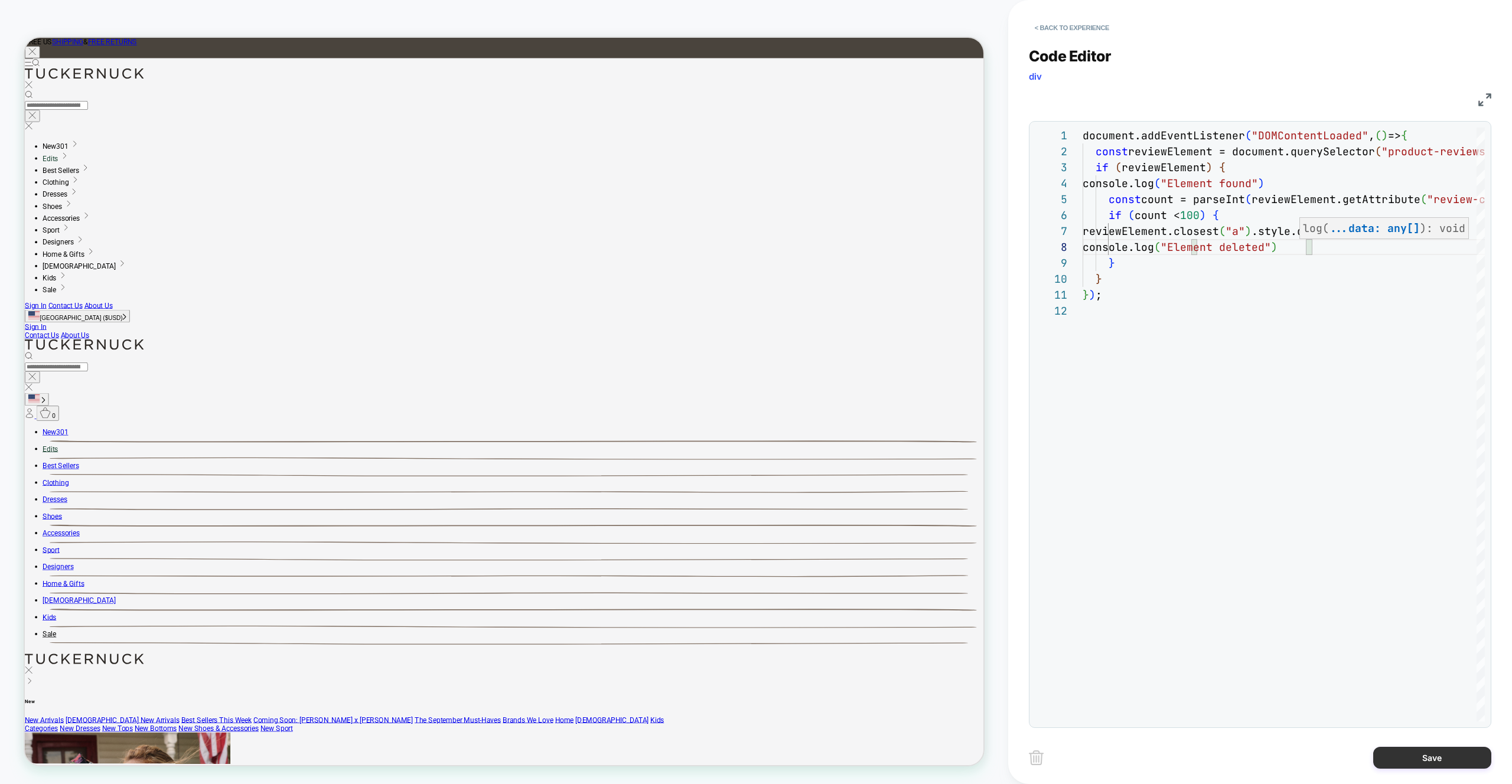
type textarea "**********"
click at [1430, 760] on button "Save" at bounding box center [1432, 758] width 118 height 22
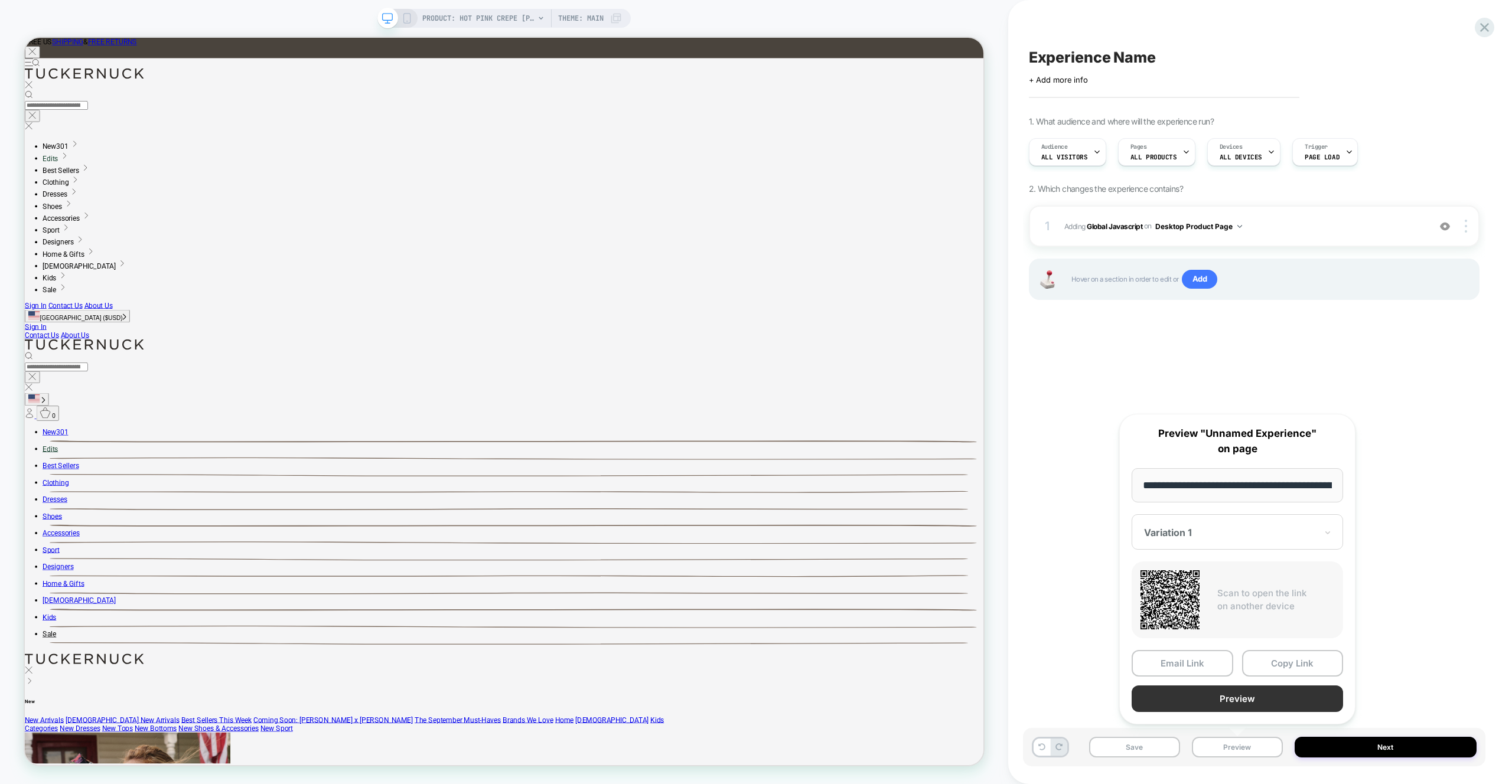
scroll to position [0, 201]
click at [1248, 704] on button "Preview" at bounding box center [1238, 699] width 212 height 26
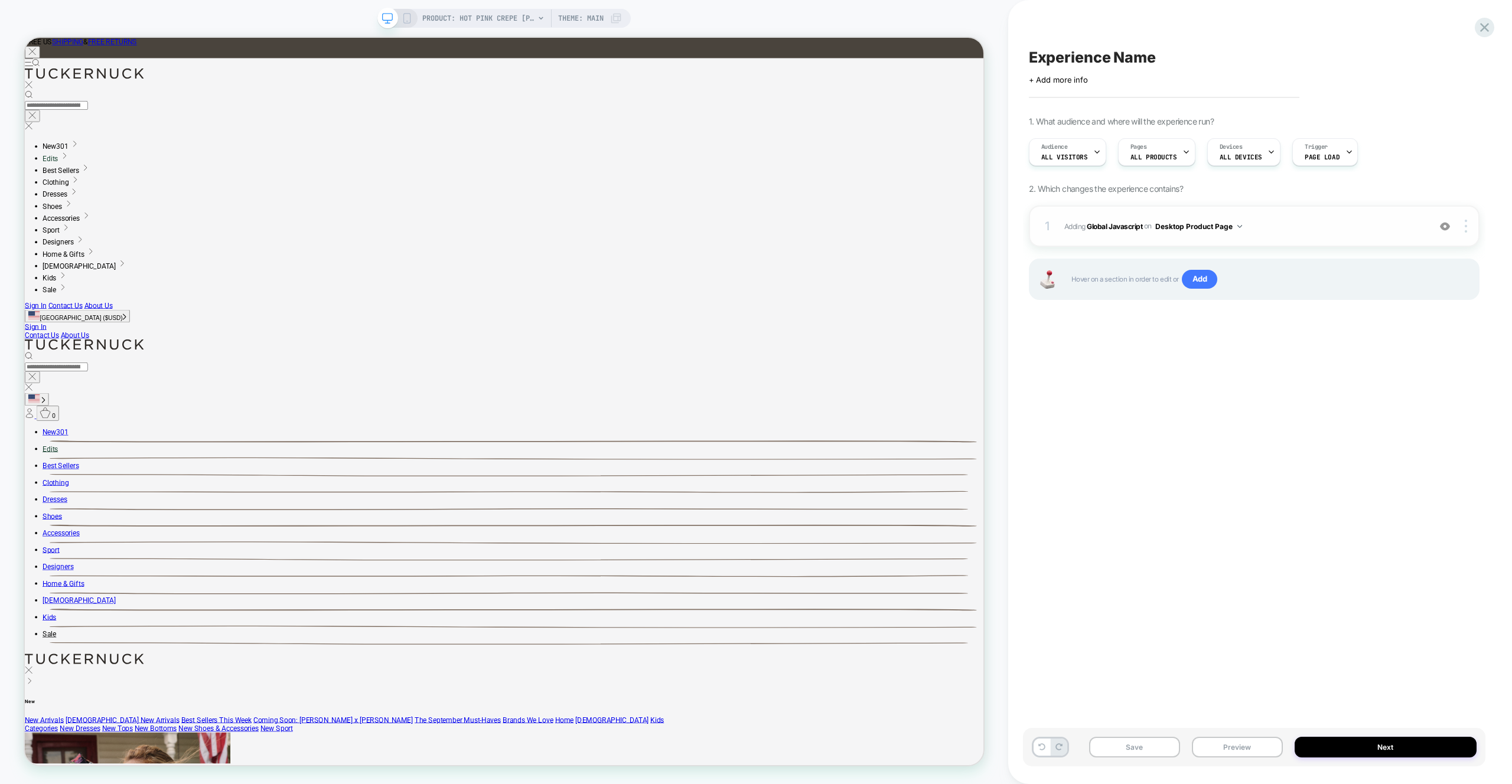
click at [1360, 229] on span "Adding Global Javascript on Desktop Product Page" at bounding box center [1243, 226] width 359 height 15
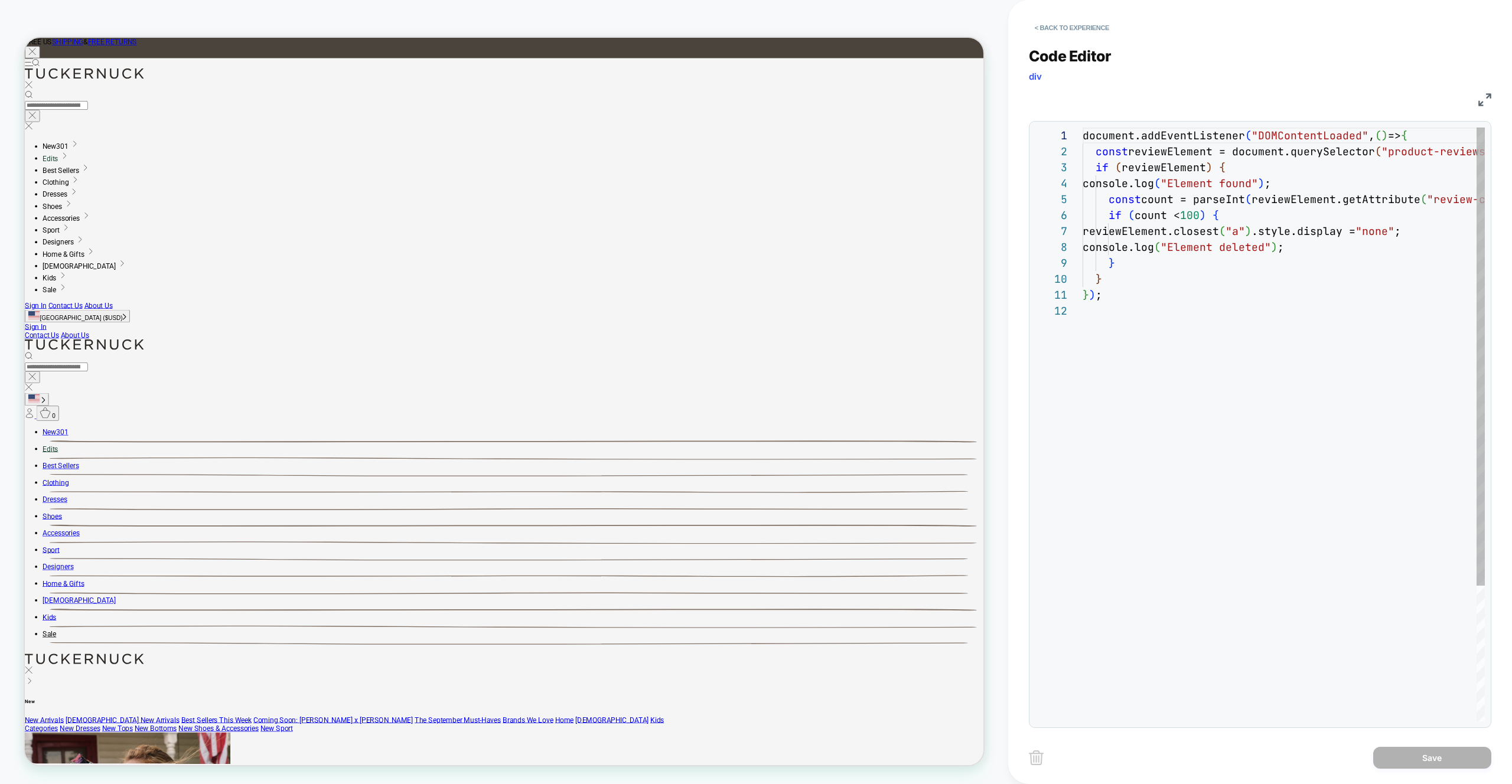
scroll to position [159, 0]
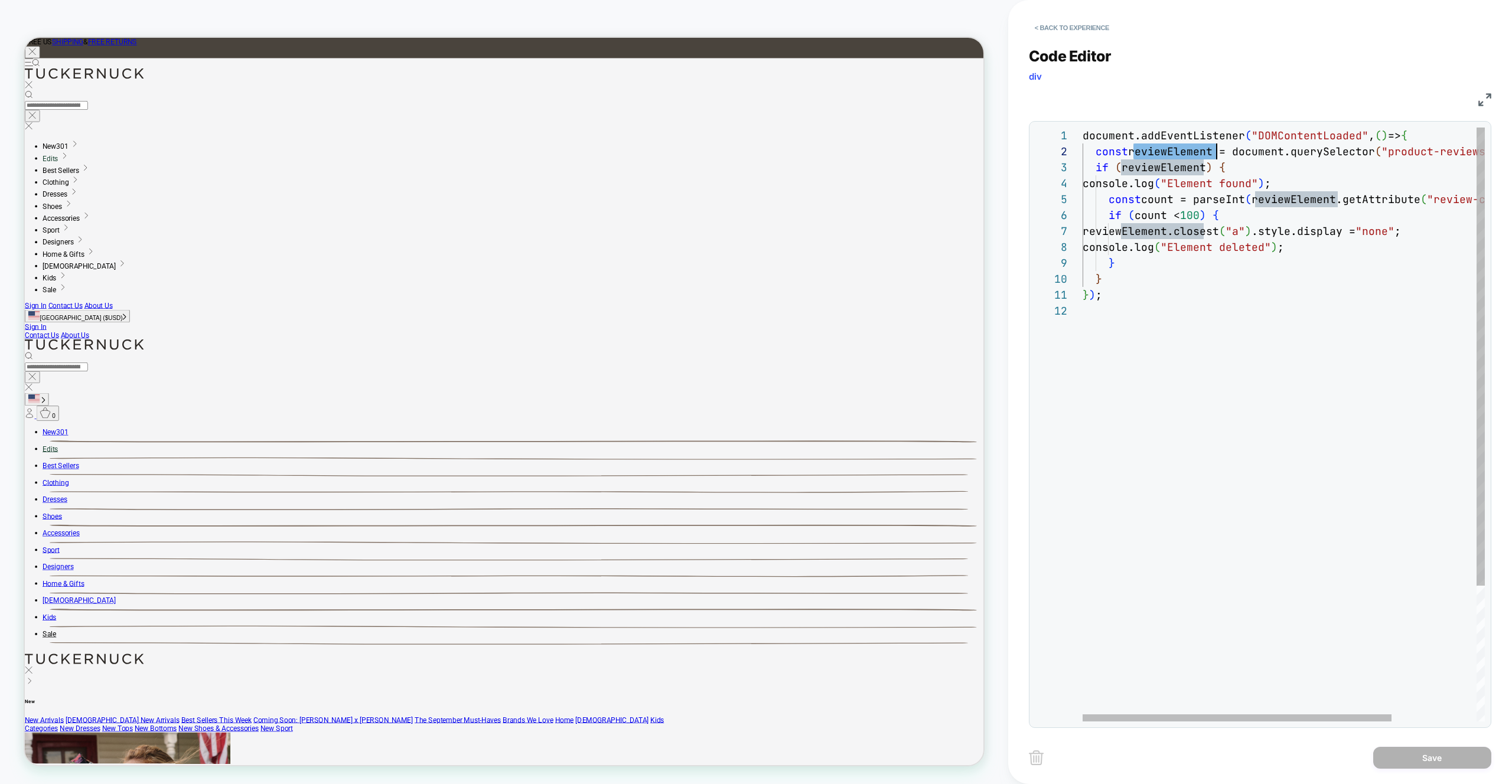
drag, startPoint x: 1349, startPoint y: 230, endPoint x: 1348, endPoint y: 212, distance: 18.0
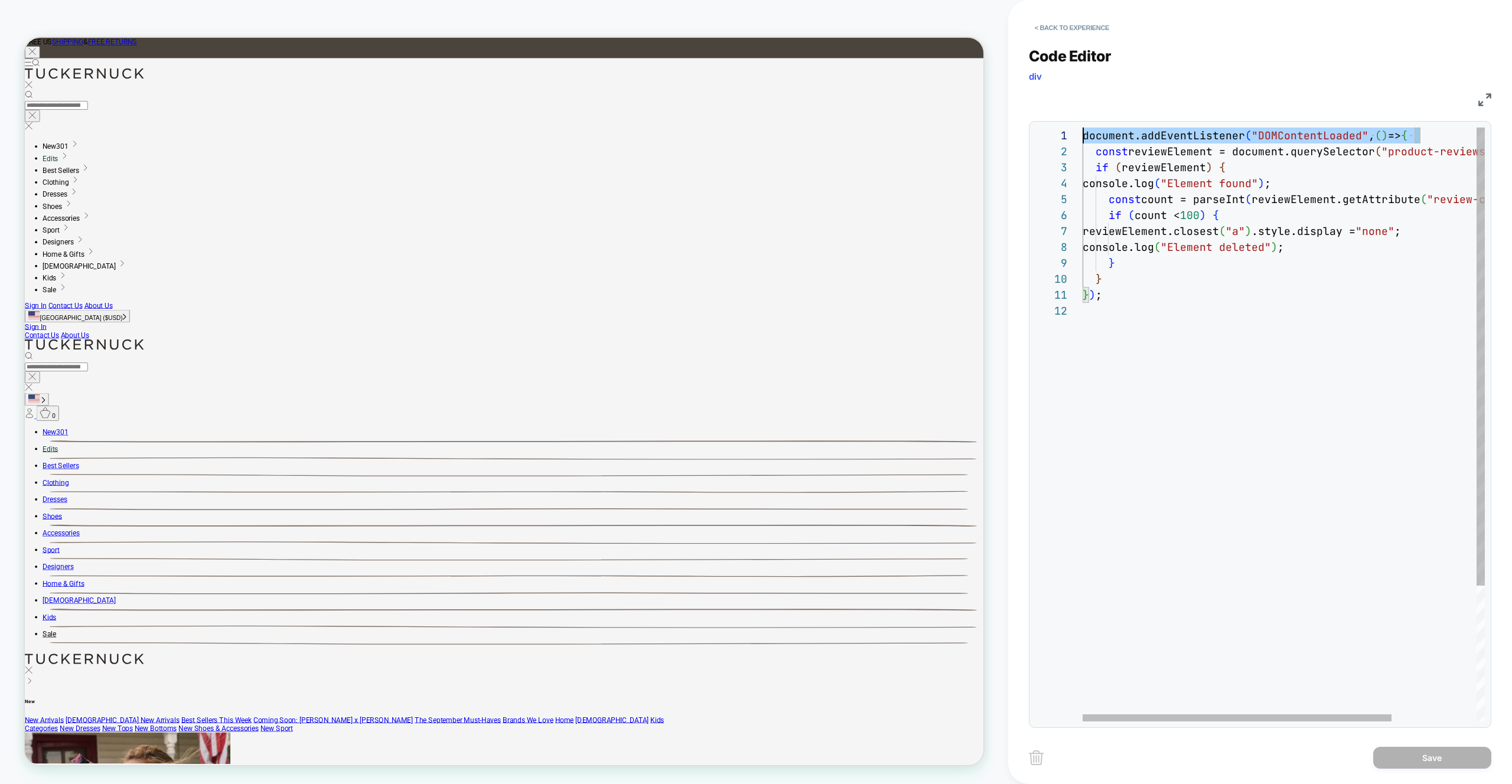
drag, startPoint x: 1430, startPoint y: 136, endPoint x: 1020, endPoint y: 107, distance: 411.0
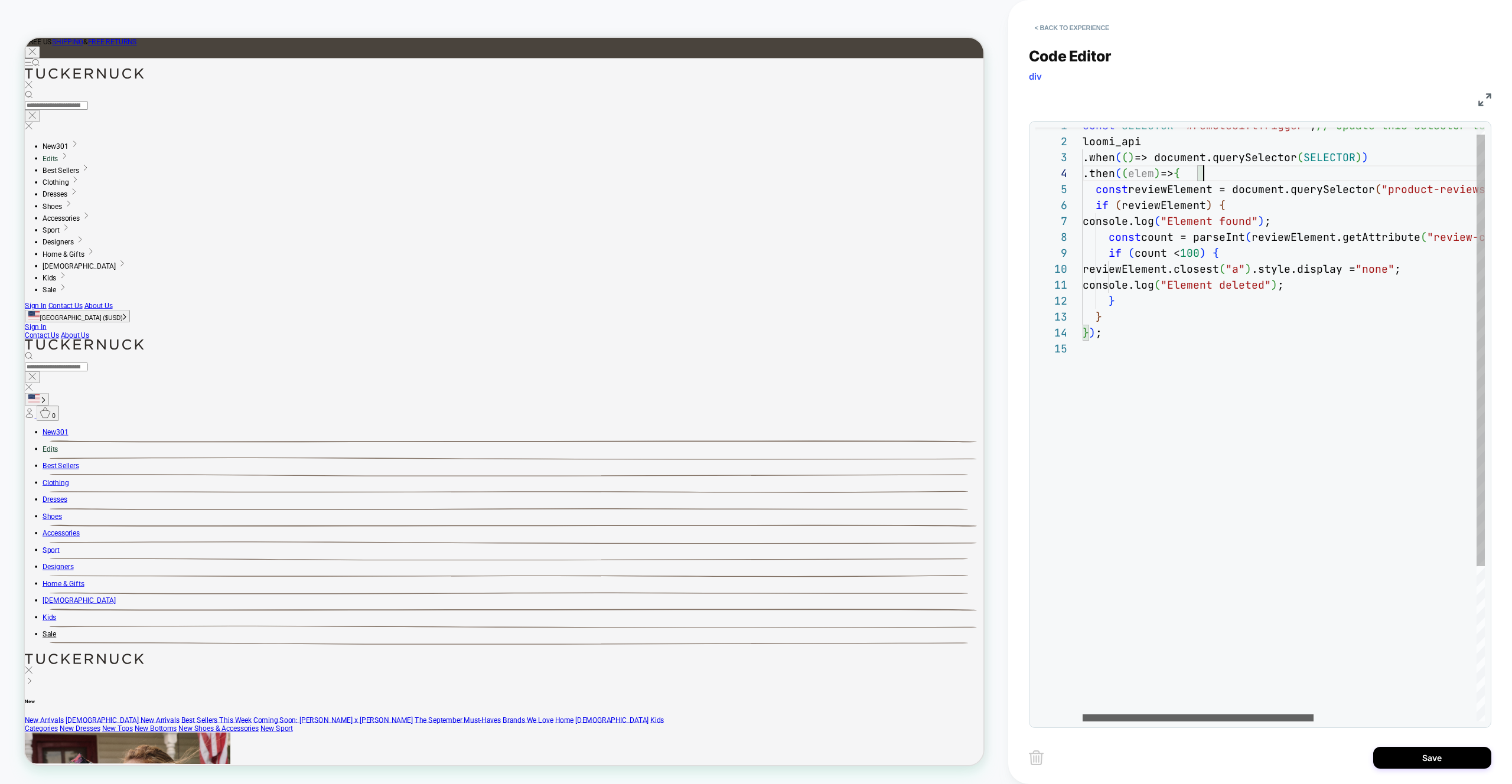
click at [1186, 722] on div at bounding box center [1198, 718] width 231 height 7
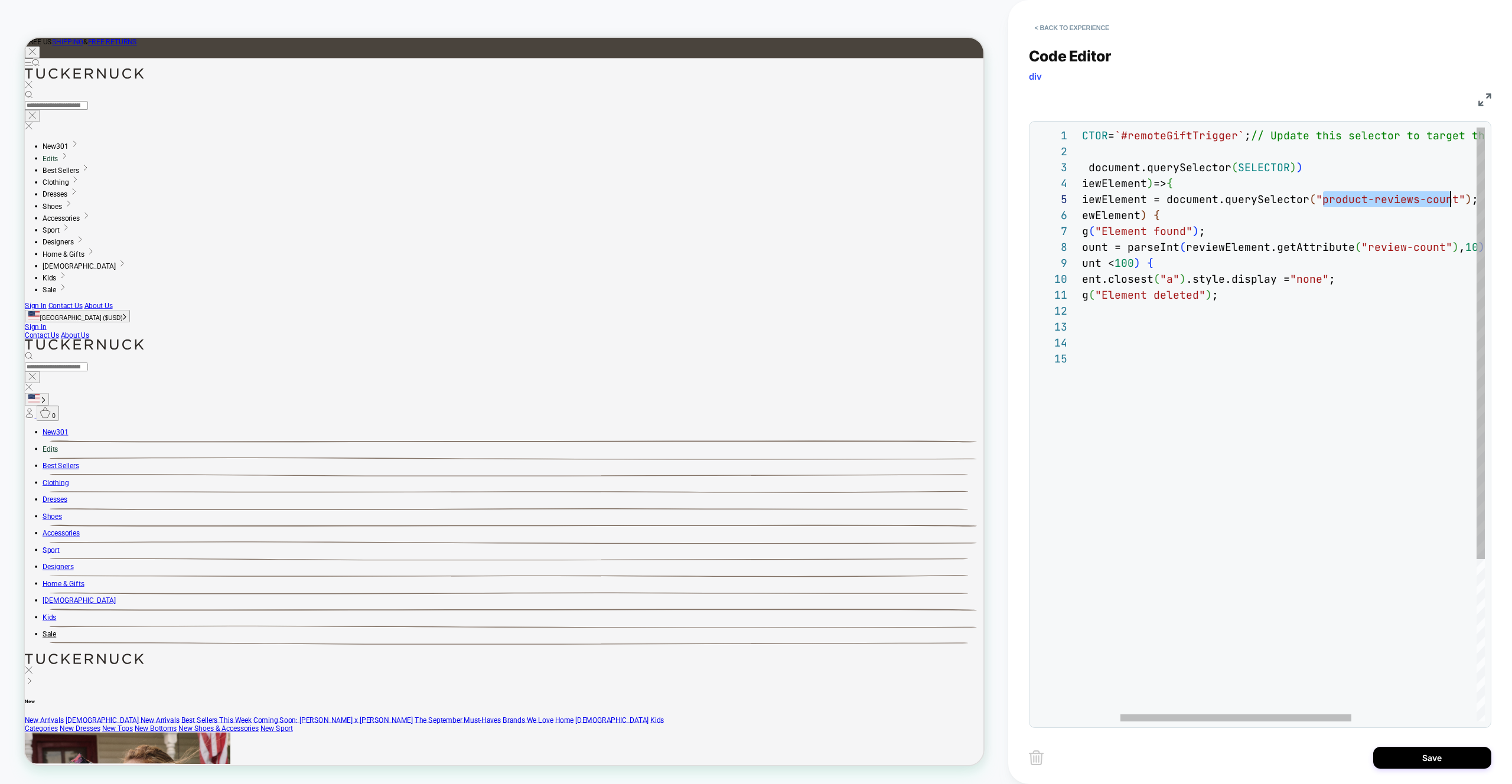
scroll to position [64, 440]
drag, startPoint x: 1391, startPoint y: 200, endPoint x: 1455, endPoint y: 199, distance: 64.0
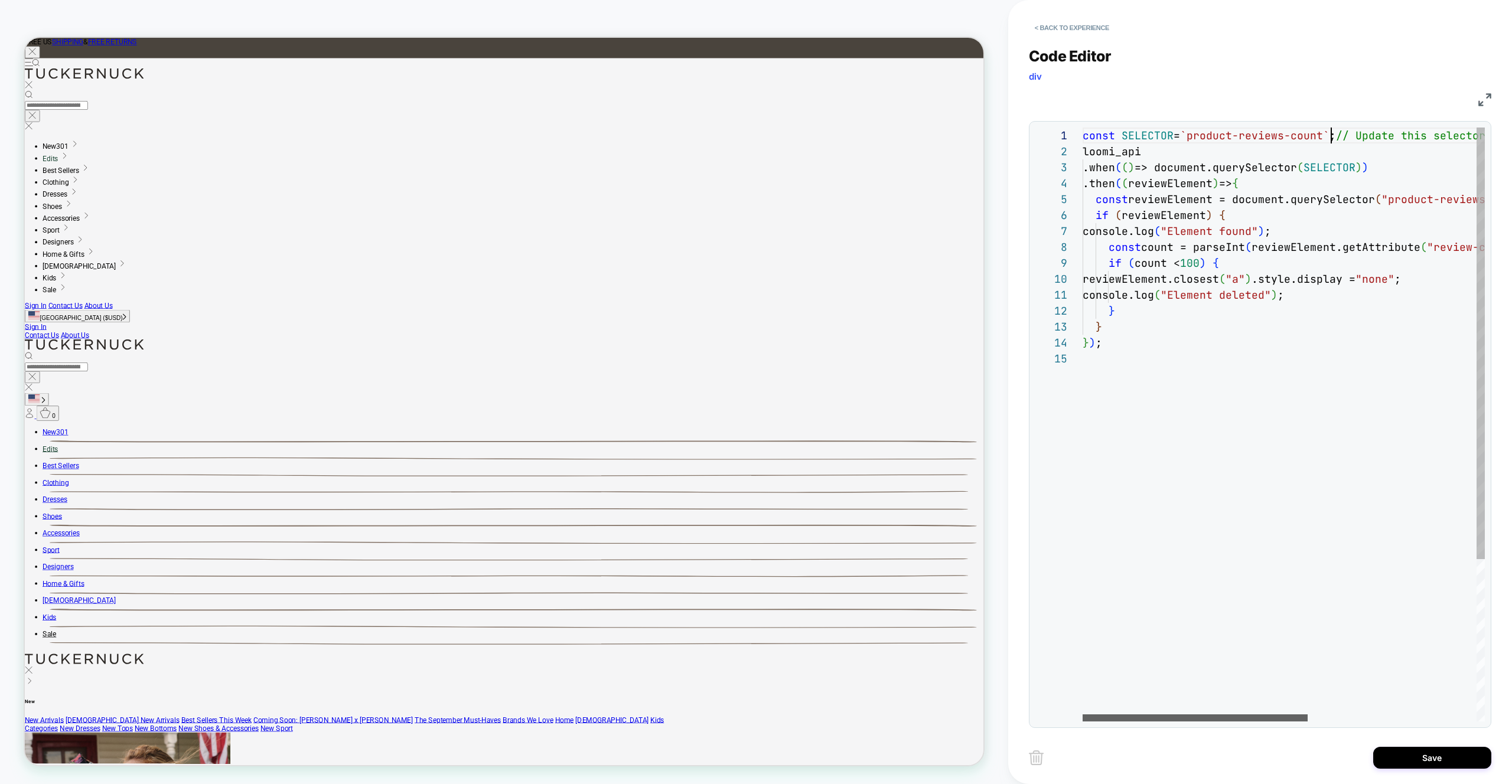
click at [1147, 716] on div at bounding box center [1195, 718] width 225 height 7
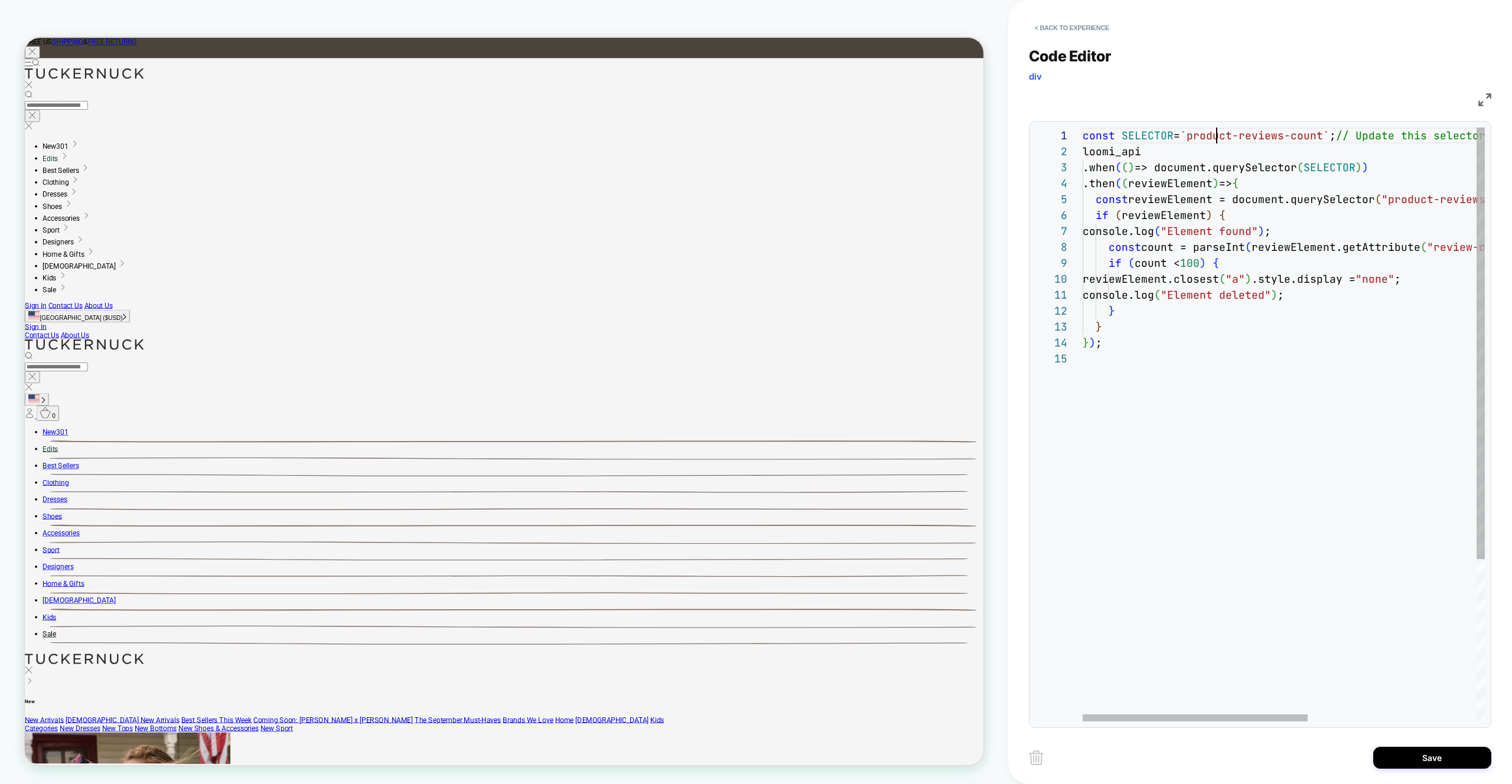
scroll to position [0, 134]
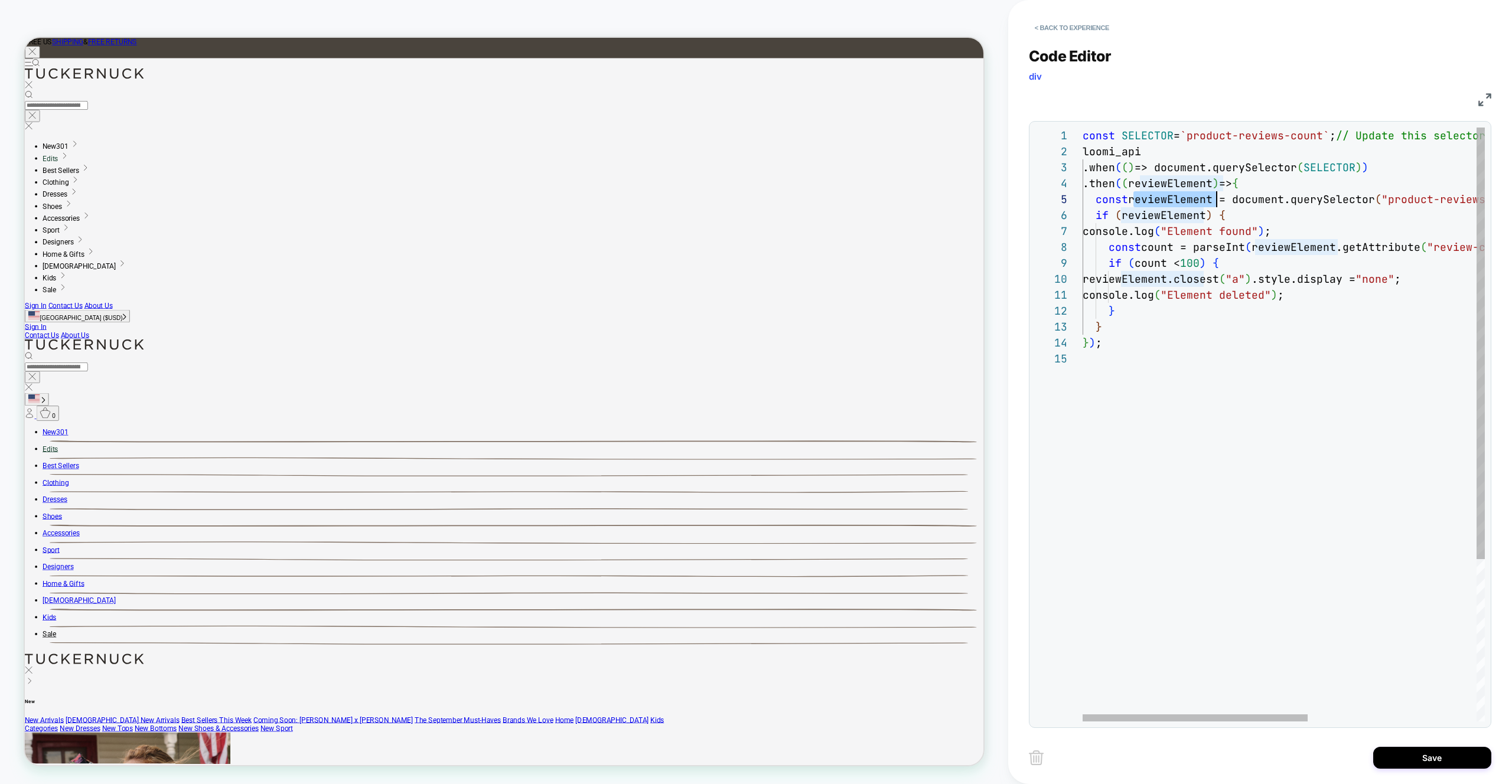
type textarea "**********"
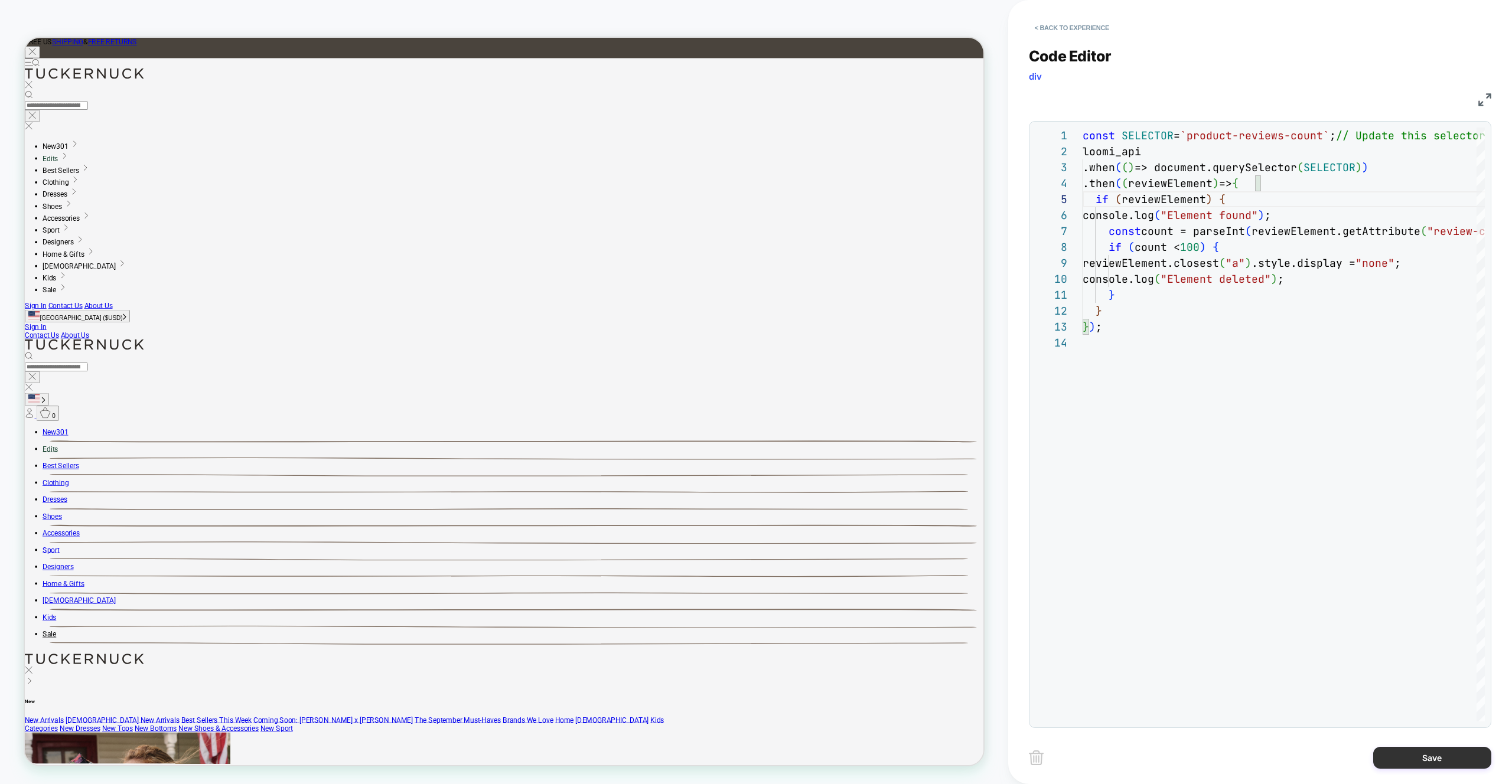
click at [1427, 759] on button "Save" at bounding box center [1432, 758] width 118 height 22
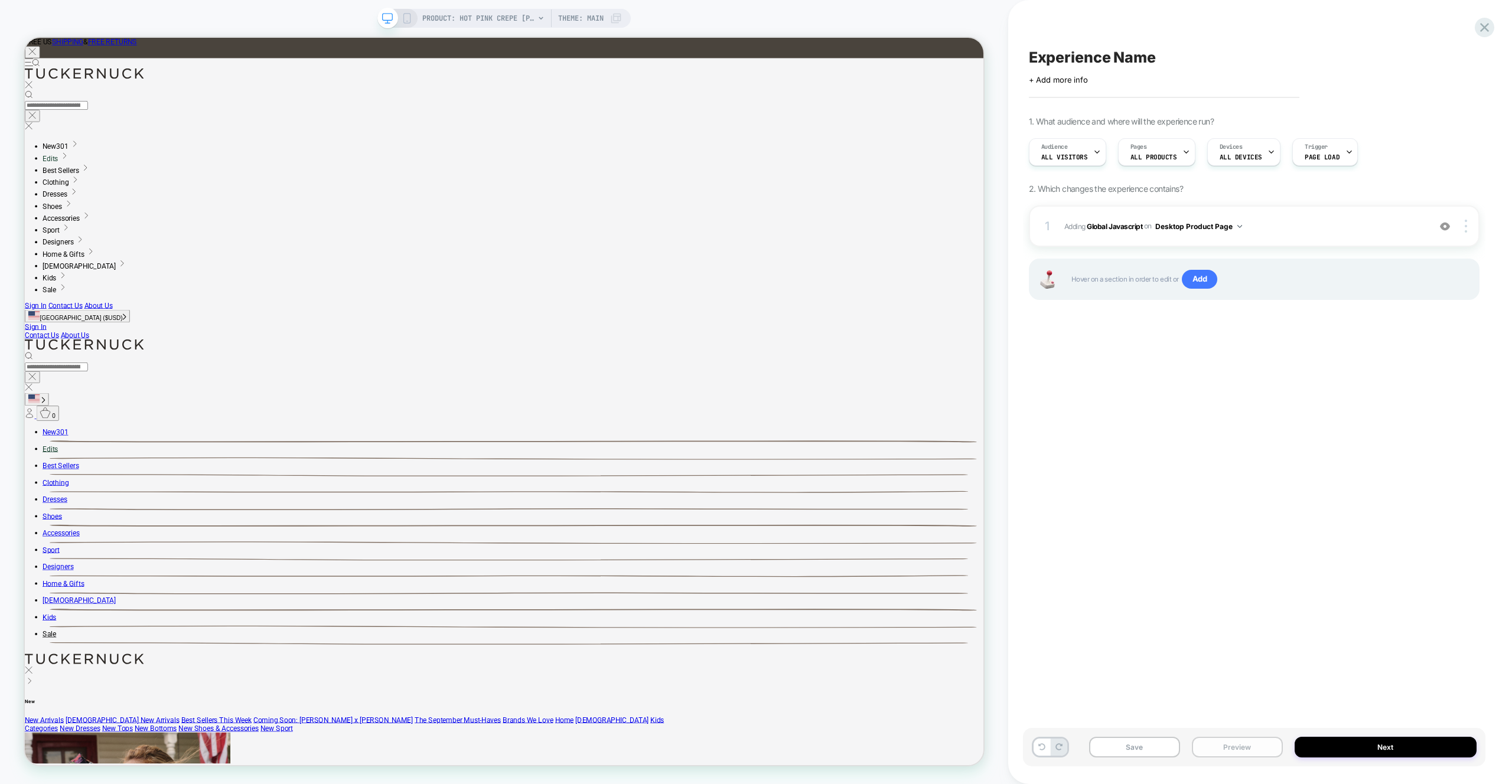
click at [0, 0] on button "Preview" at bounding box center [0, 0] width 0 height 0
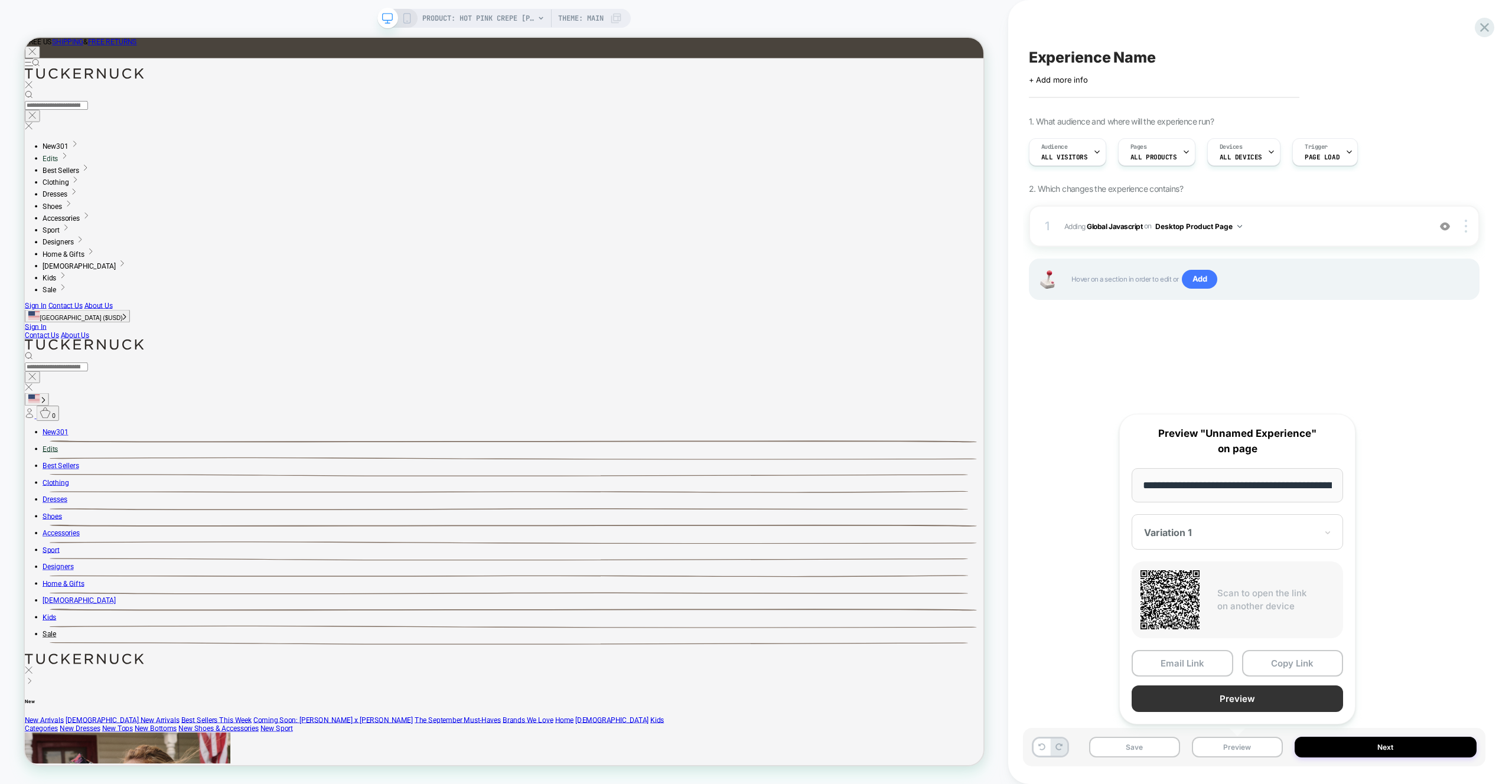
scroll to position [0, 0]
click at [1224, 699] on button "Preview" at bounding box center [1238, 698] width 212 height 26
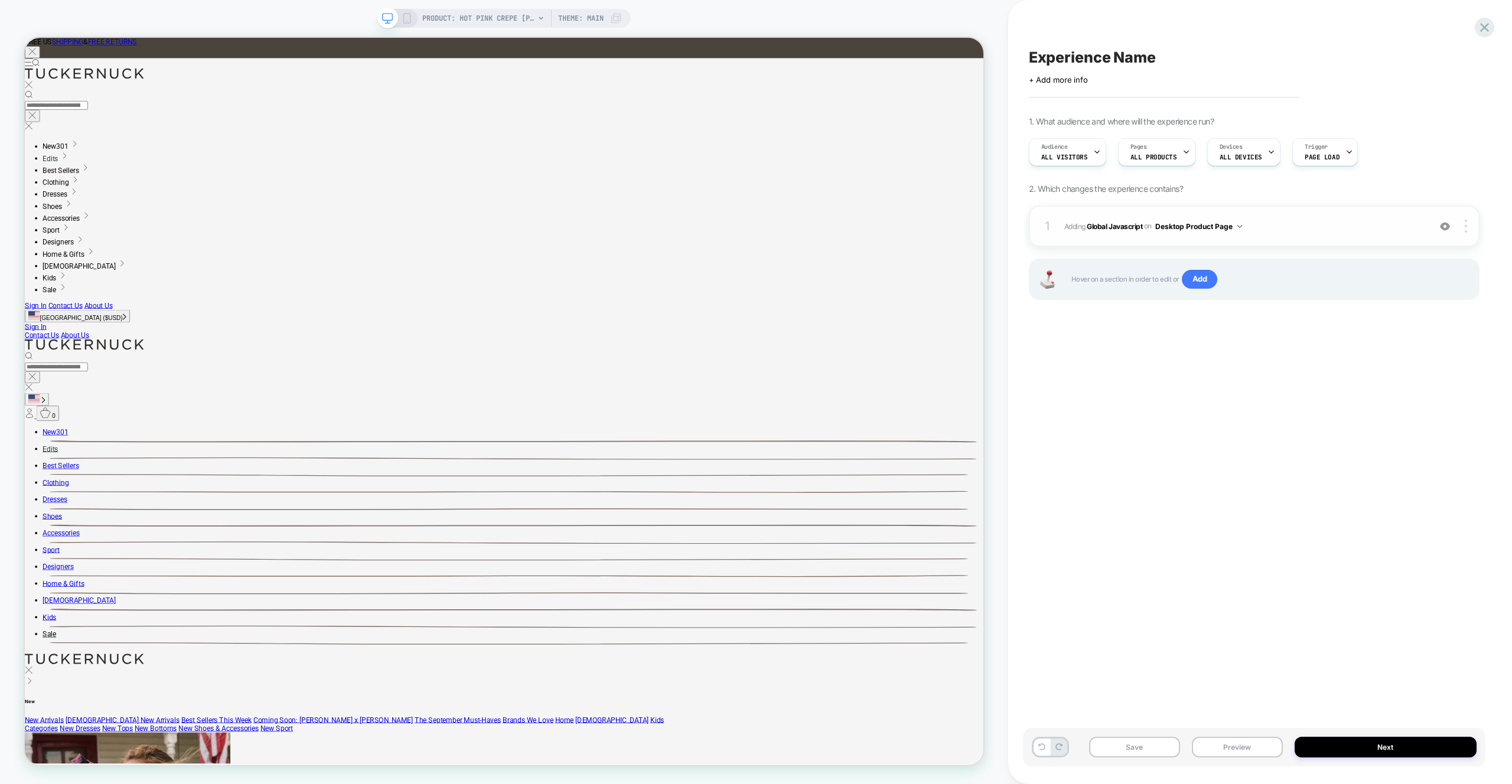
click at [0, 0] on div "1 Adding Global Javascript on Desktop Product Page Add Before Add After Copy to…" at bounding box center [0, 0] width 0 height 0
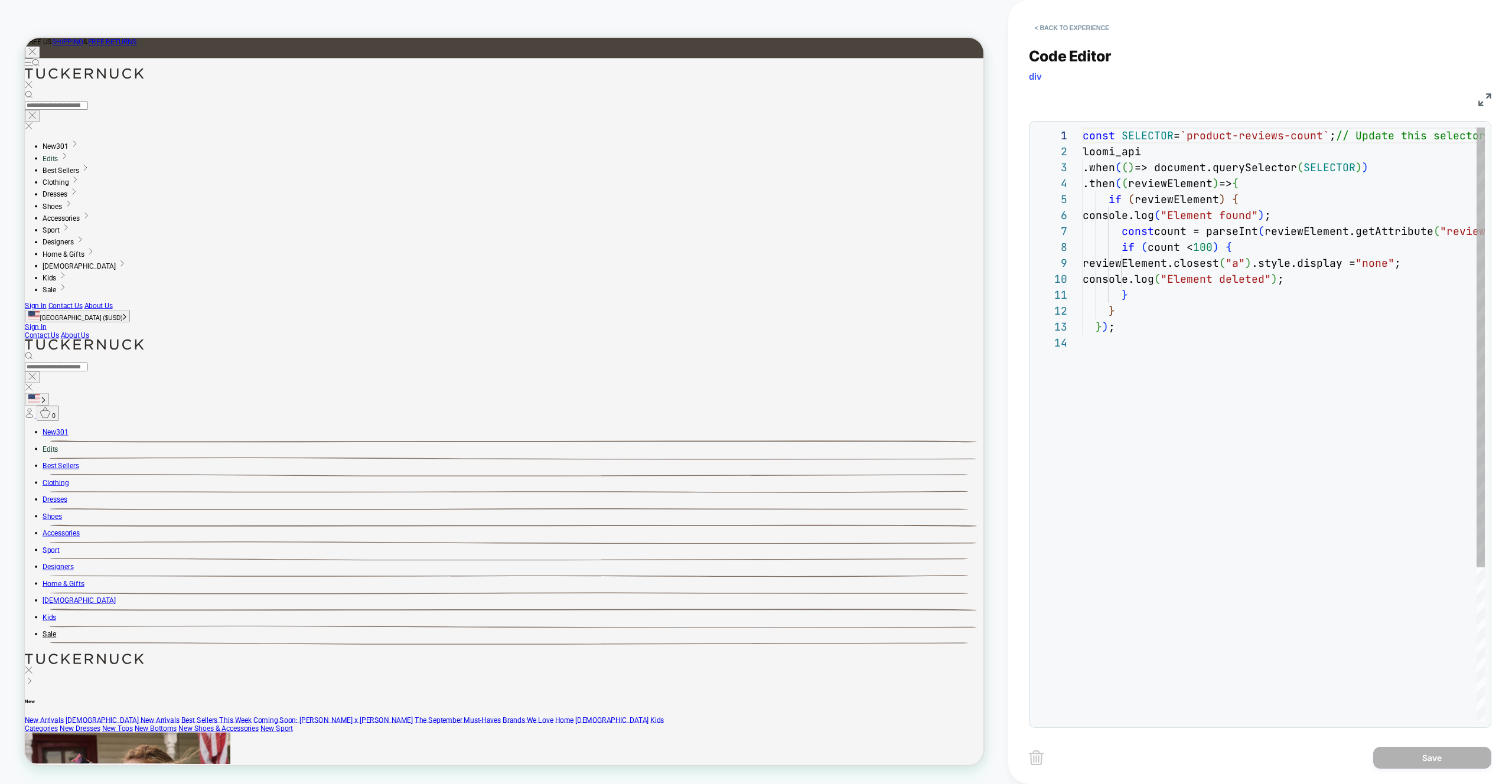
scroll to position [159, 0]
click at [1220, 247] on div "const SELECTOR = `product-reviews-count` ; // Update this selector to target th…" at bounding box center [1435, 528] width 703 height 801
type textarea "* ***** *****"
click at [1235, 459] on div "const SELECTOR = `product-reviews-count` ; // Update this selector to target th…" at bounding box center [1435, 528] width 703 height 801
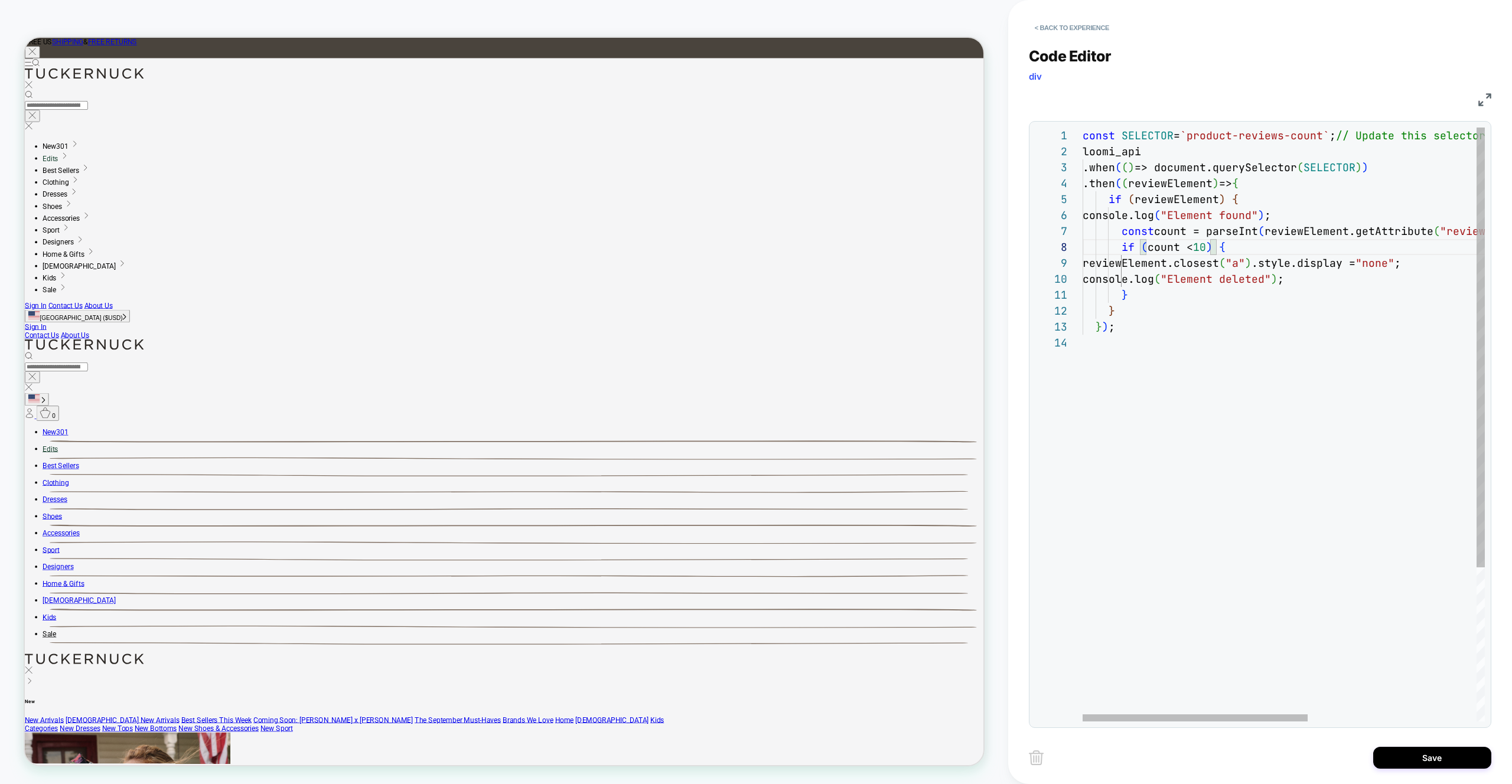
scroll to position [48, 0]
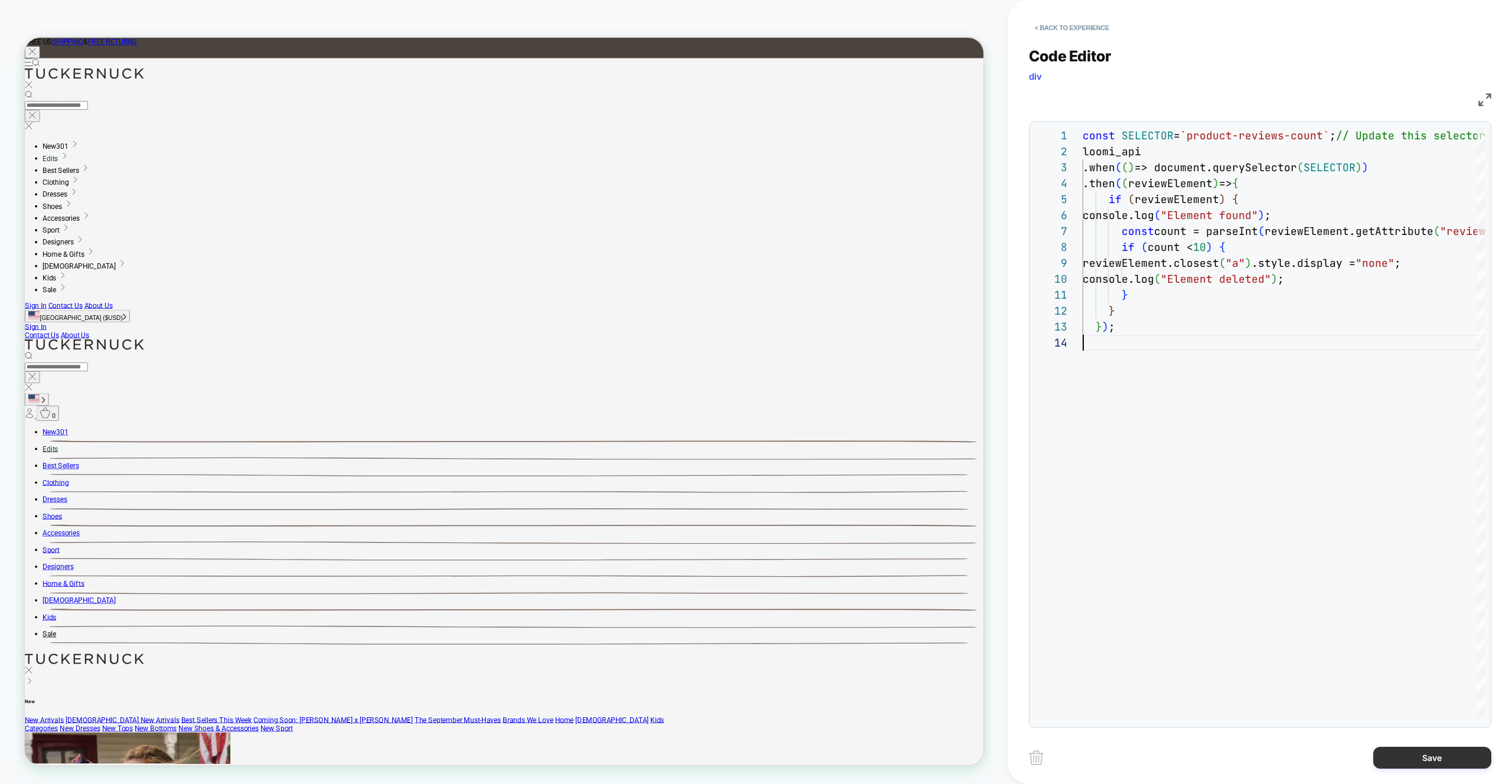
click at [0, 0] on button "Save" at bounding box center [0, 0] width 0 height 0
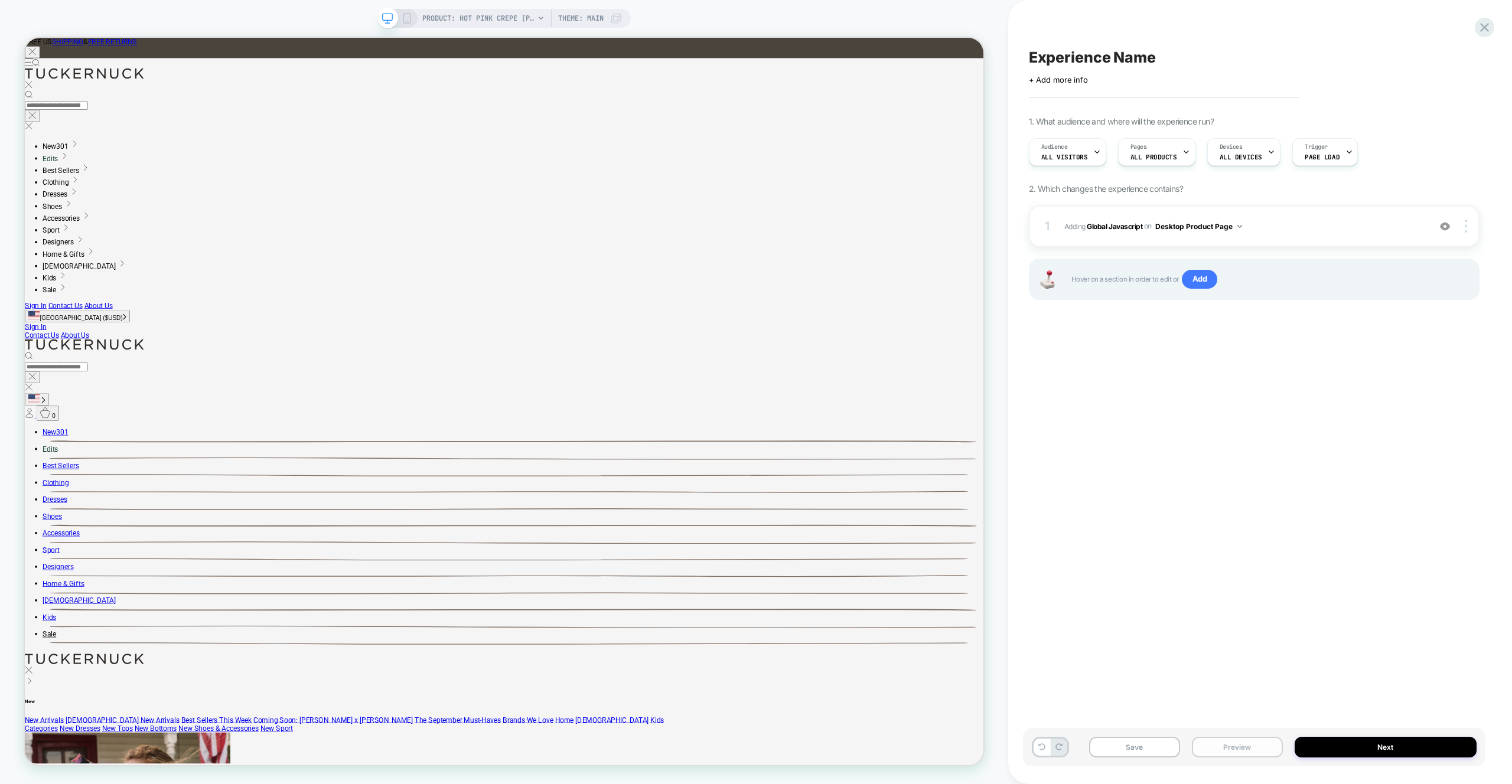
click at [0, 0] on button "Preview" at bounding box center [0, 0] width 0 height 0
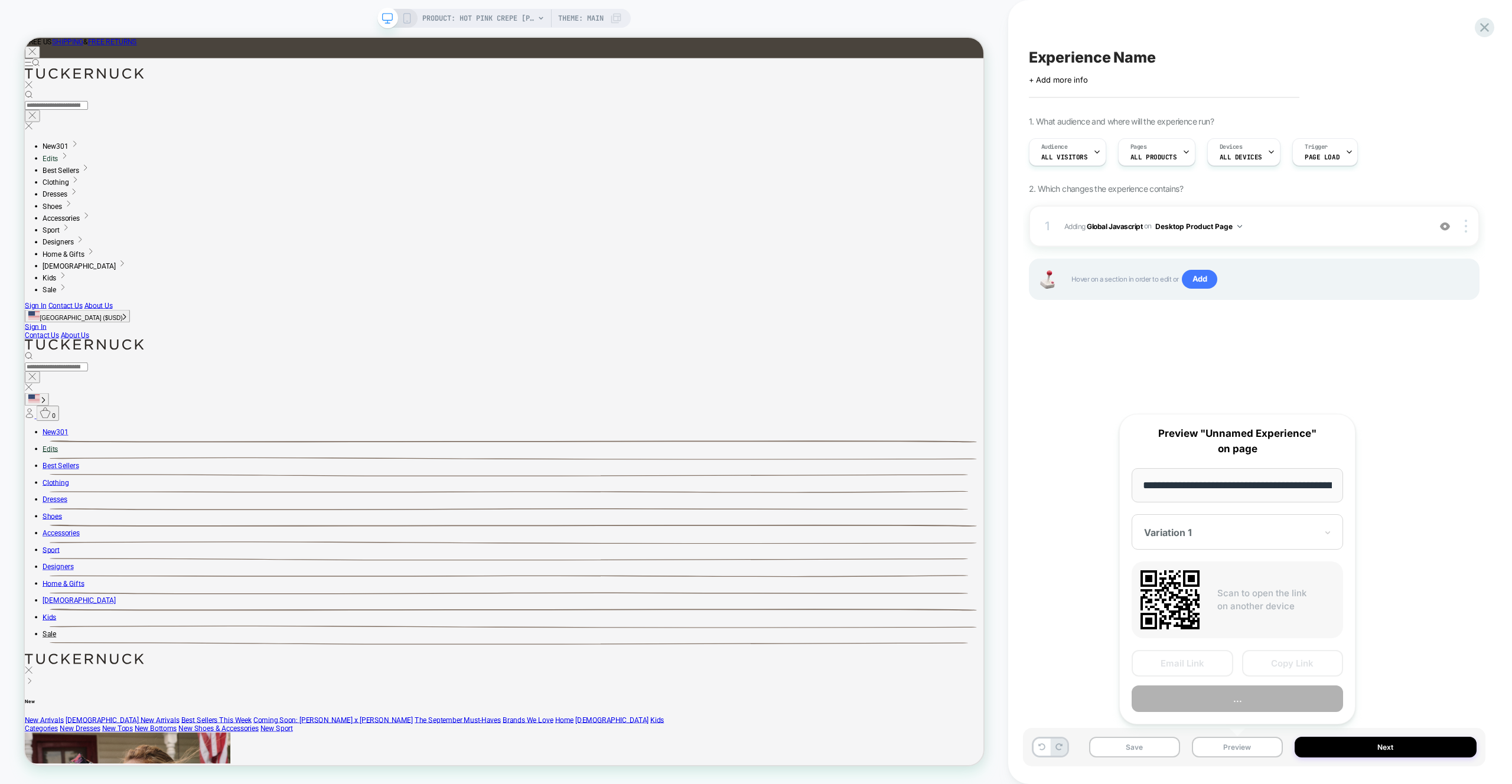
scroll to position [0, 201]
drag, startPoint x: 1395, startPoint y: 324, endPoint x: 1402, endPoint y: 288, distance: 36.7
click at [1394, 324] on div "1 Adding Global Javascript on Desktop Product Page Add Before Add After Copy to…" at bounding box center [1254, 267] width 450 height 124
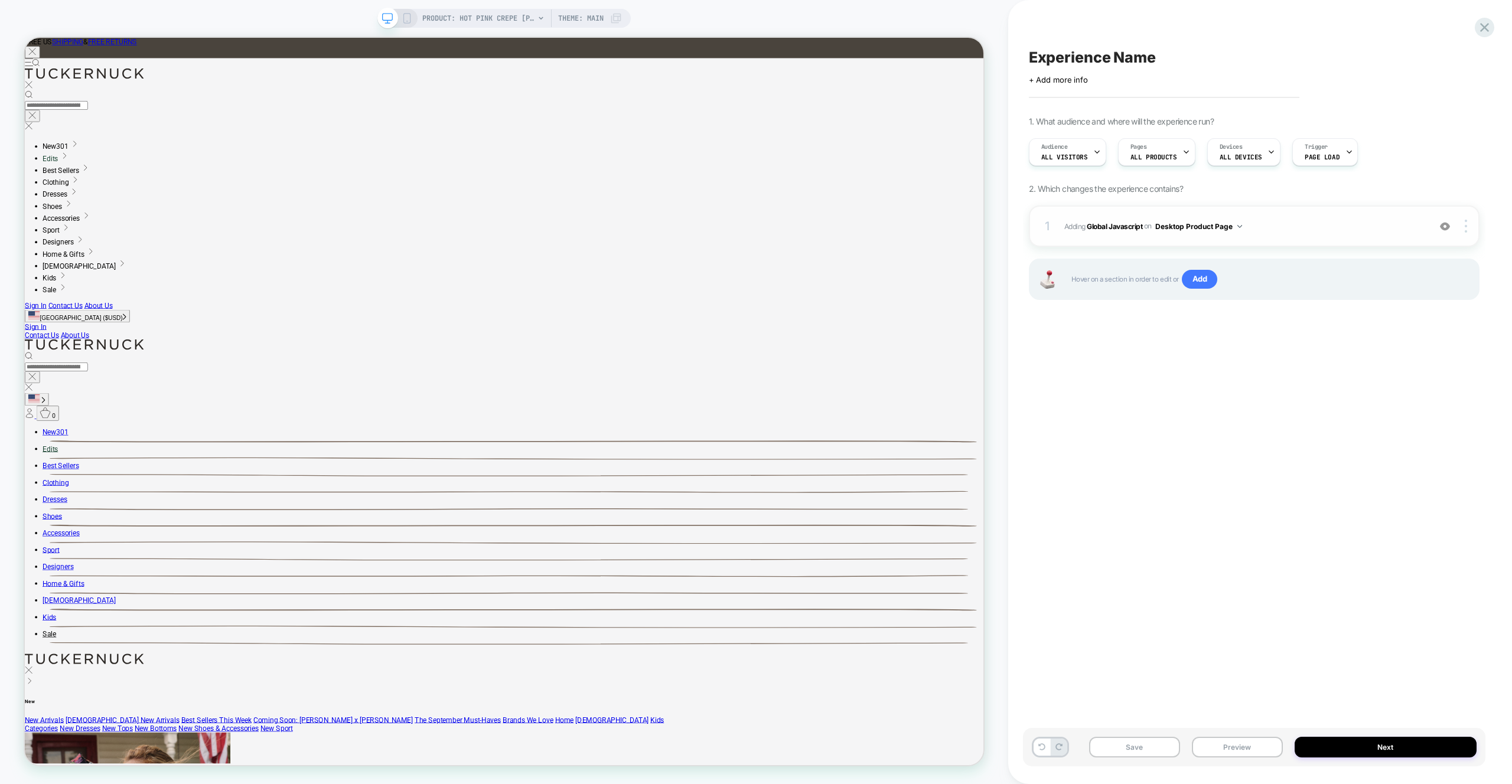
click at [0, 0] on span "Adding Global Javascript on Desktop Product Page" at bounding box center [0, 0] width 0 height 0
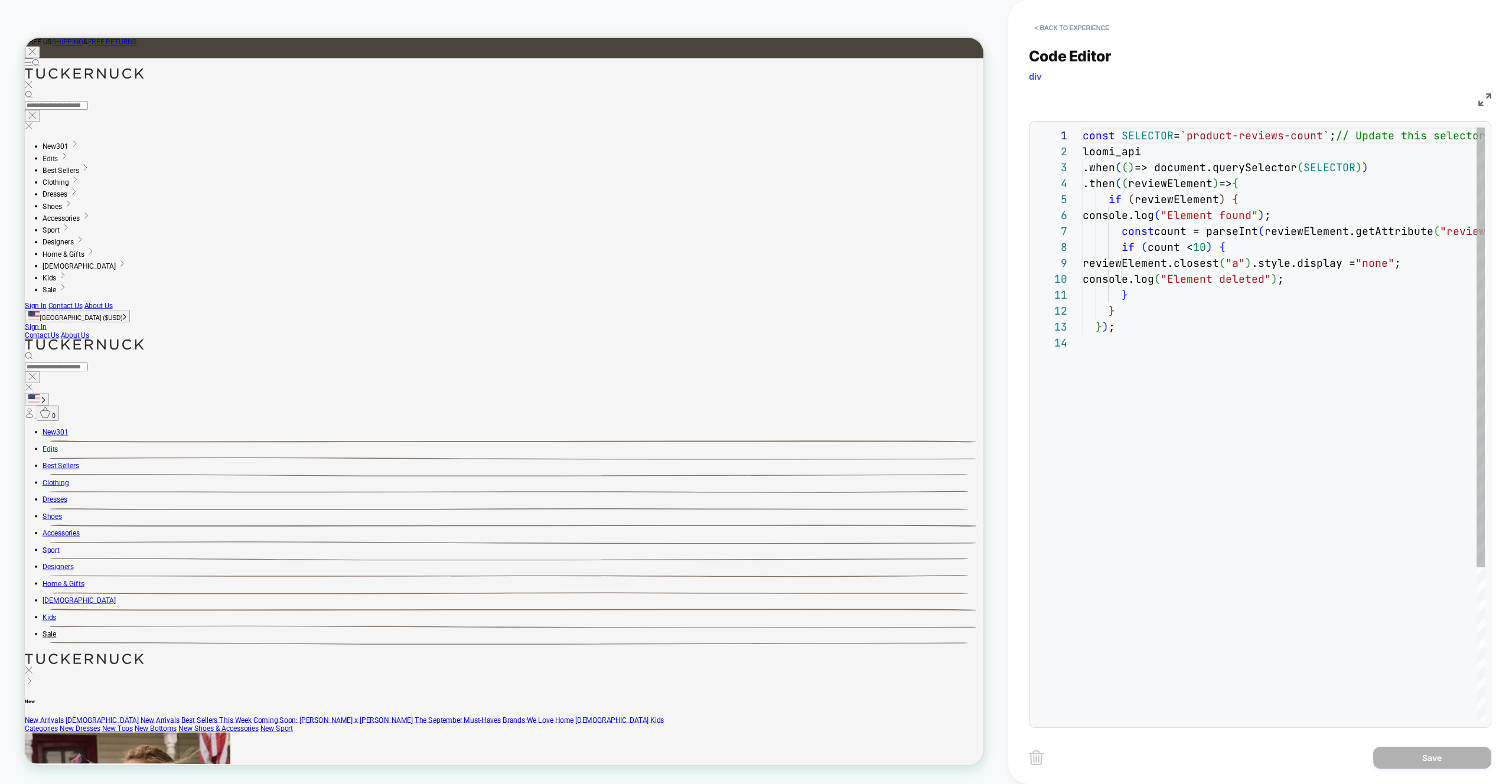
scroll to position [159, 0]
click at [1314, 217] on div "const SELECTOR = `product-reviews-count` ; // Update this selector to target th…" at bounding box center [1435, 528] width 703 height 801
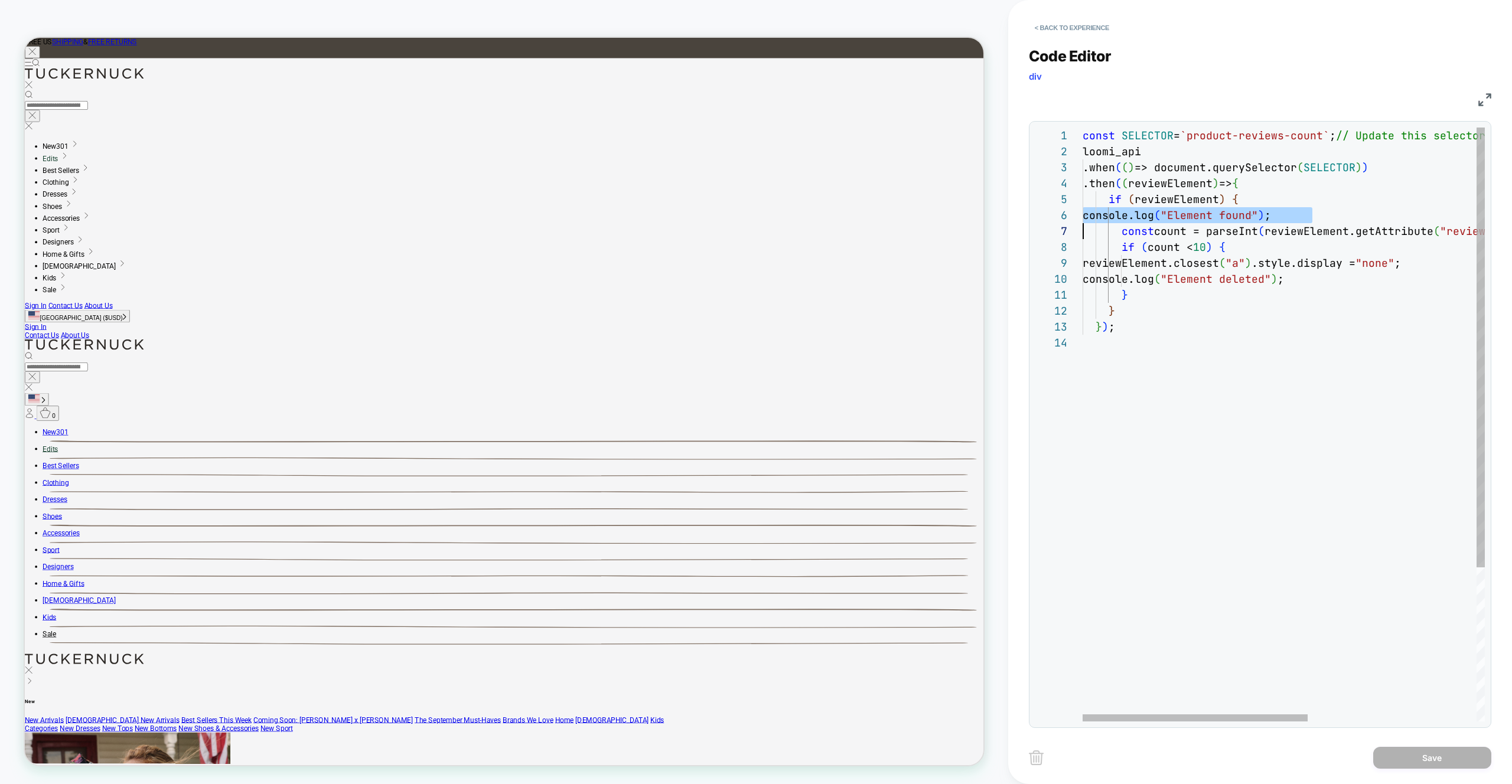
click at [1313, 217] on div "const SELECTOR = `product-reviews-count` ; // Update this selector to target th…" at bounding box center [1435, 528] width 703 height 801
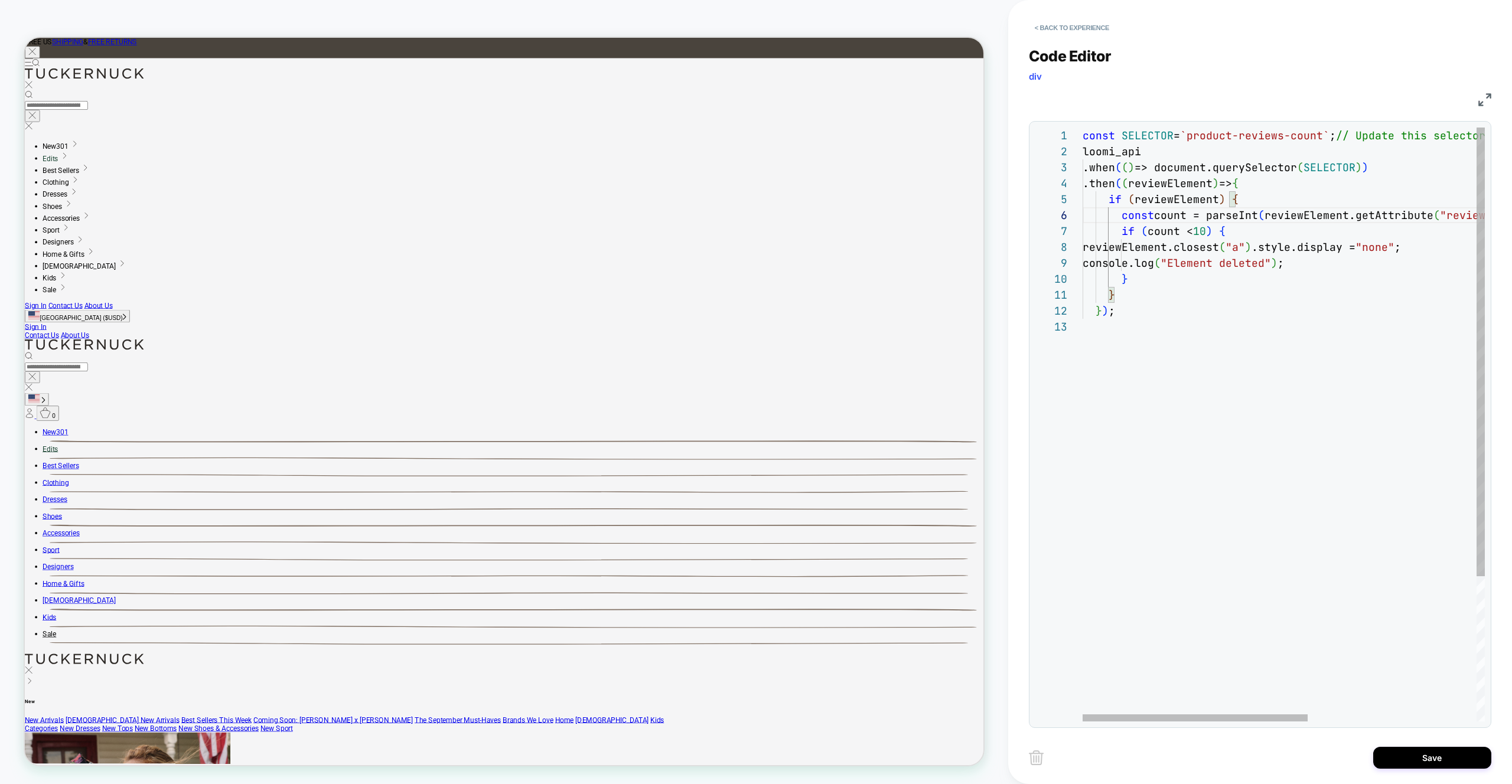
click at [1351, 264] on div "const SELECTOR = `product-reviews-count` ; // Update this selector to target th…" at bounding box center [1435, 521] width 703 height 785
type textarea "***"
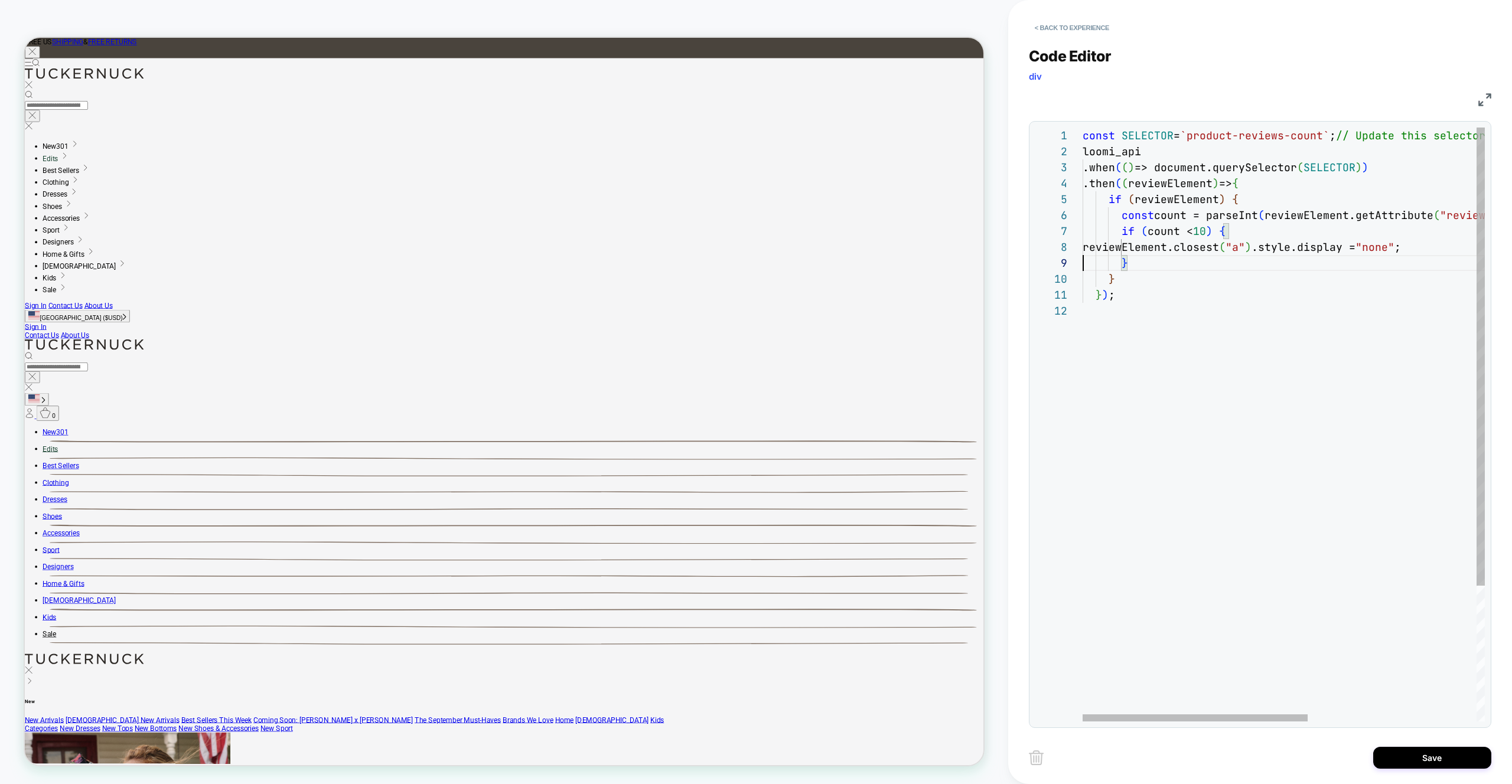
click at [1336, 348] on div "const SELECTOR = `product-reviews-count` ; // Update this selector to target th…" at bounding box center [1435, 512] width 703 height 769
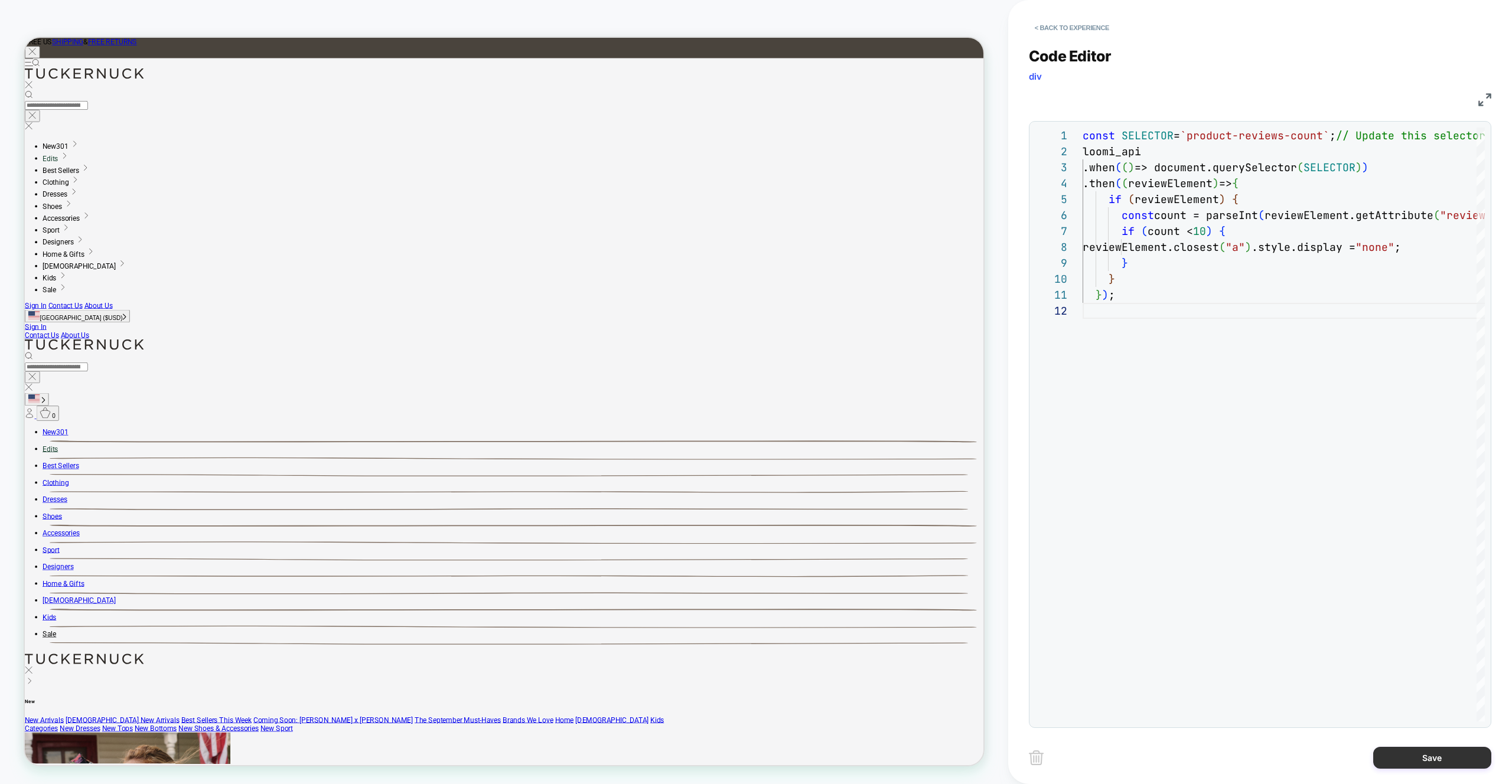
click at [0, 0] on button "Save" at bounding box center [0, 0] width 0 height 0
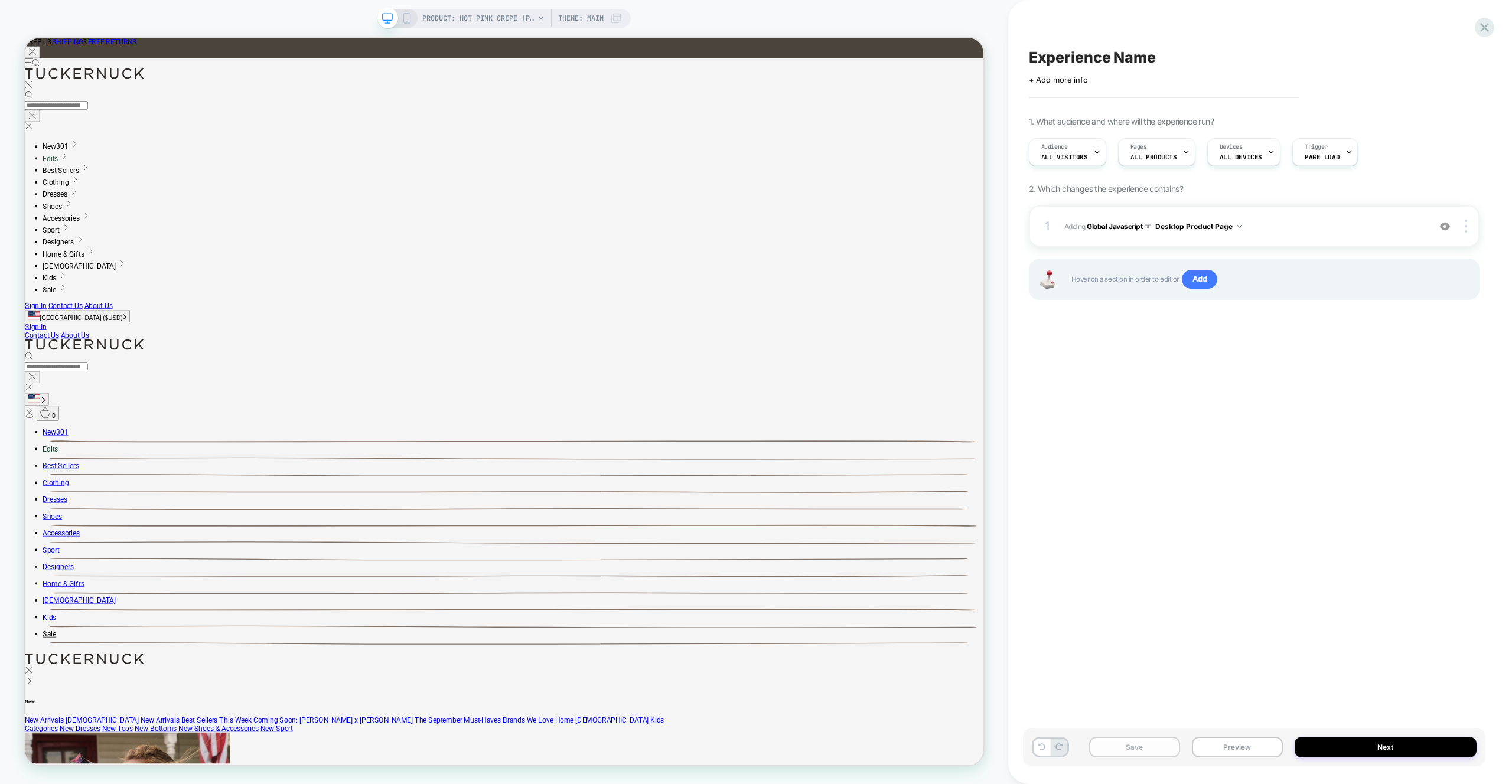
click at [1135, 747] on button "Save" at bounding box center [1135, 746] width 91 height 21
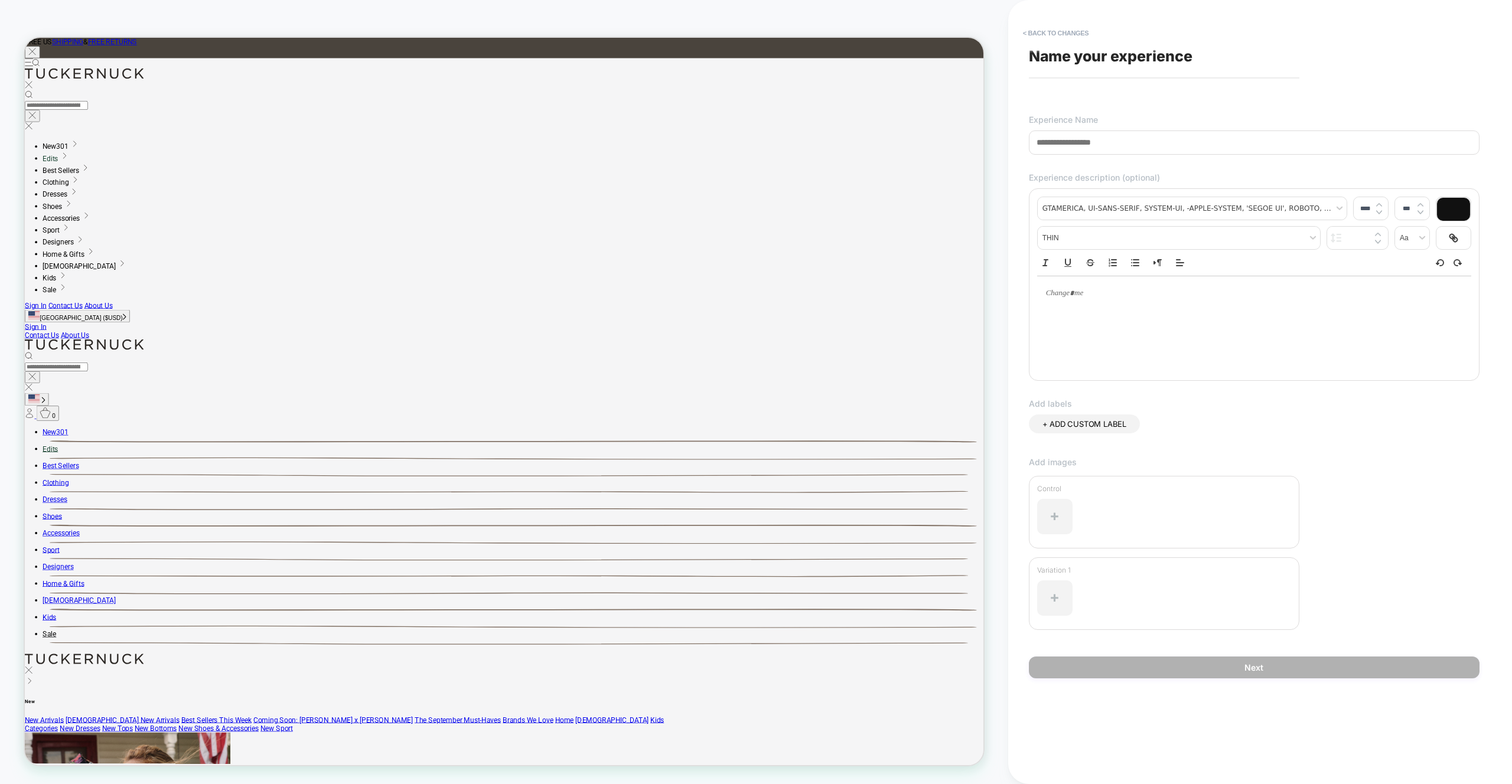
click at [1065, 59] on span "Name your experience" at bounding box center [1111, 55] width 163 height 18
click at [1055, 70] on div "**********" at bounding box center [1254, 392] width 463 height 761
click at [1174, 54] on span "Name your experience" at bounding box center [1111, 55] width 163 height 18
click at [1052, 37] on button "< Back to changes" at bounding box center [1056, 33] width 78 height 19
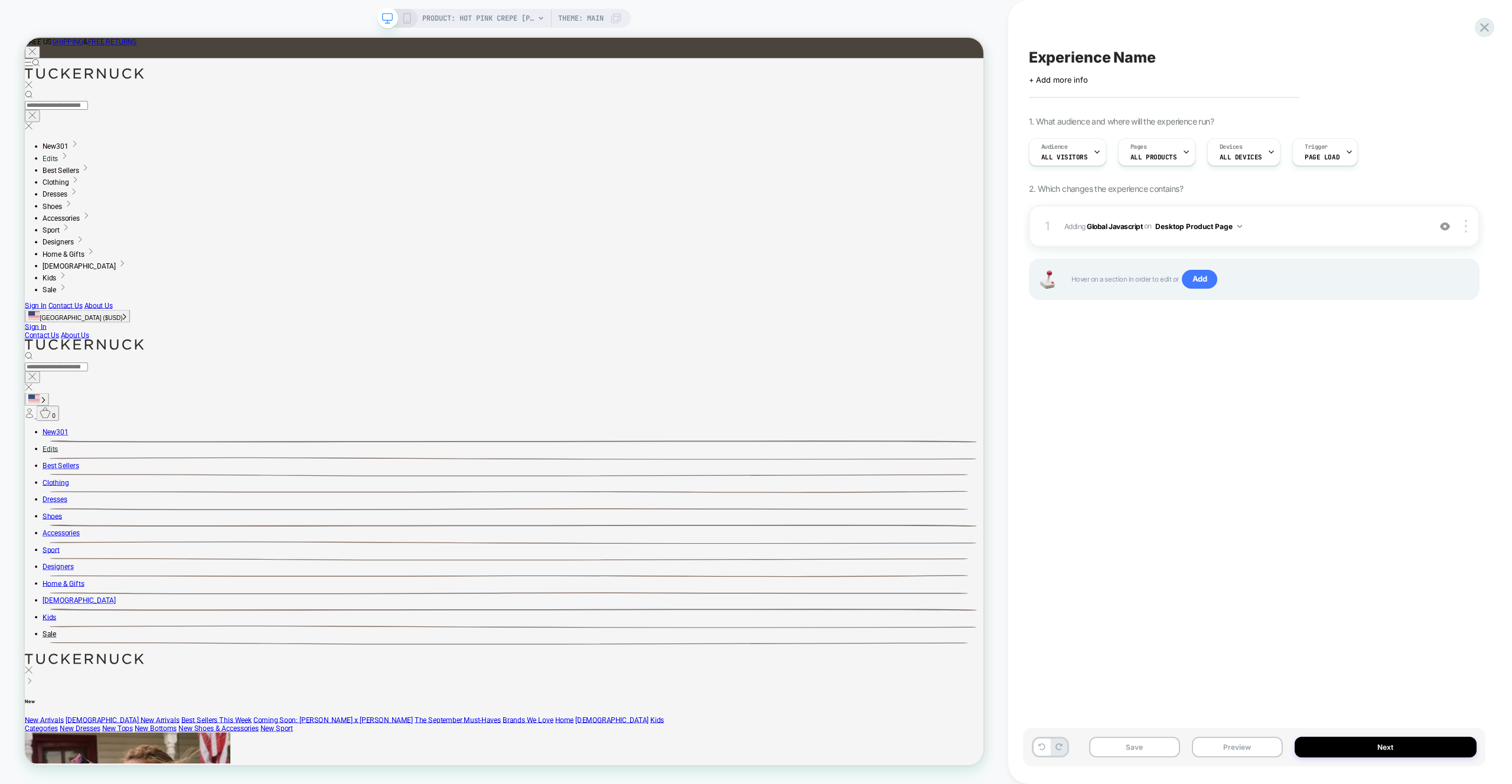
click at [1087, 58] on span "Experience Name" at bounding box center [1092, 57] width 127 height 18
type textarea "**********"
click at [1363, 232] on span "Adding Global Javascript on Desktop Product Page" at bounding box center [1243, 226] width 359 height 15
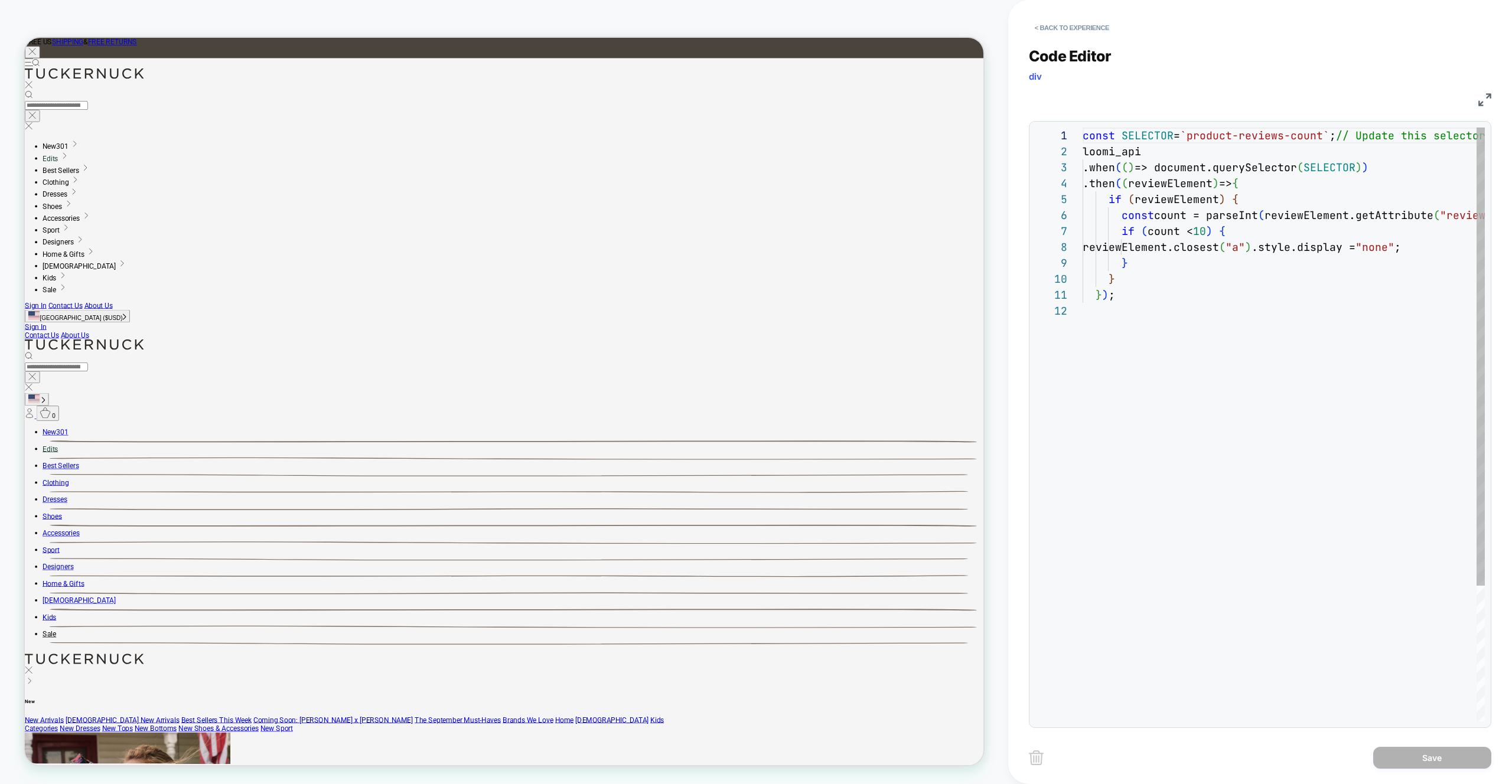
scroll to position [159, 0]
click at [1223, 243] on div "const SELECTOR = `product-reviews-count` ; // Update this selector to target th…" at bounding box center [1435, 512] width 703 height 769
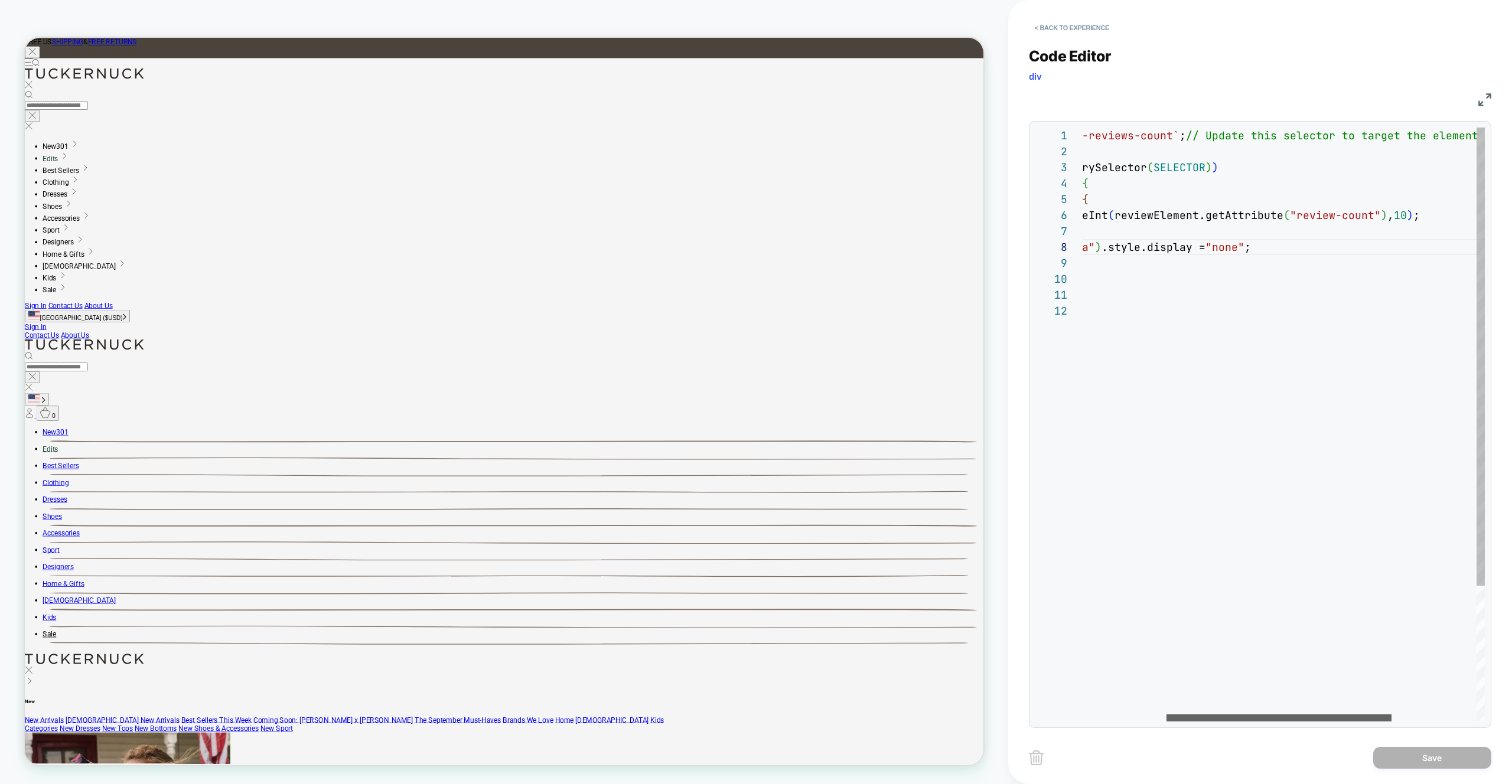
click at [1293, 722] on div at bounding box center [1279, 718] width 225 height 7
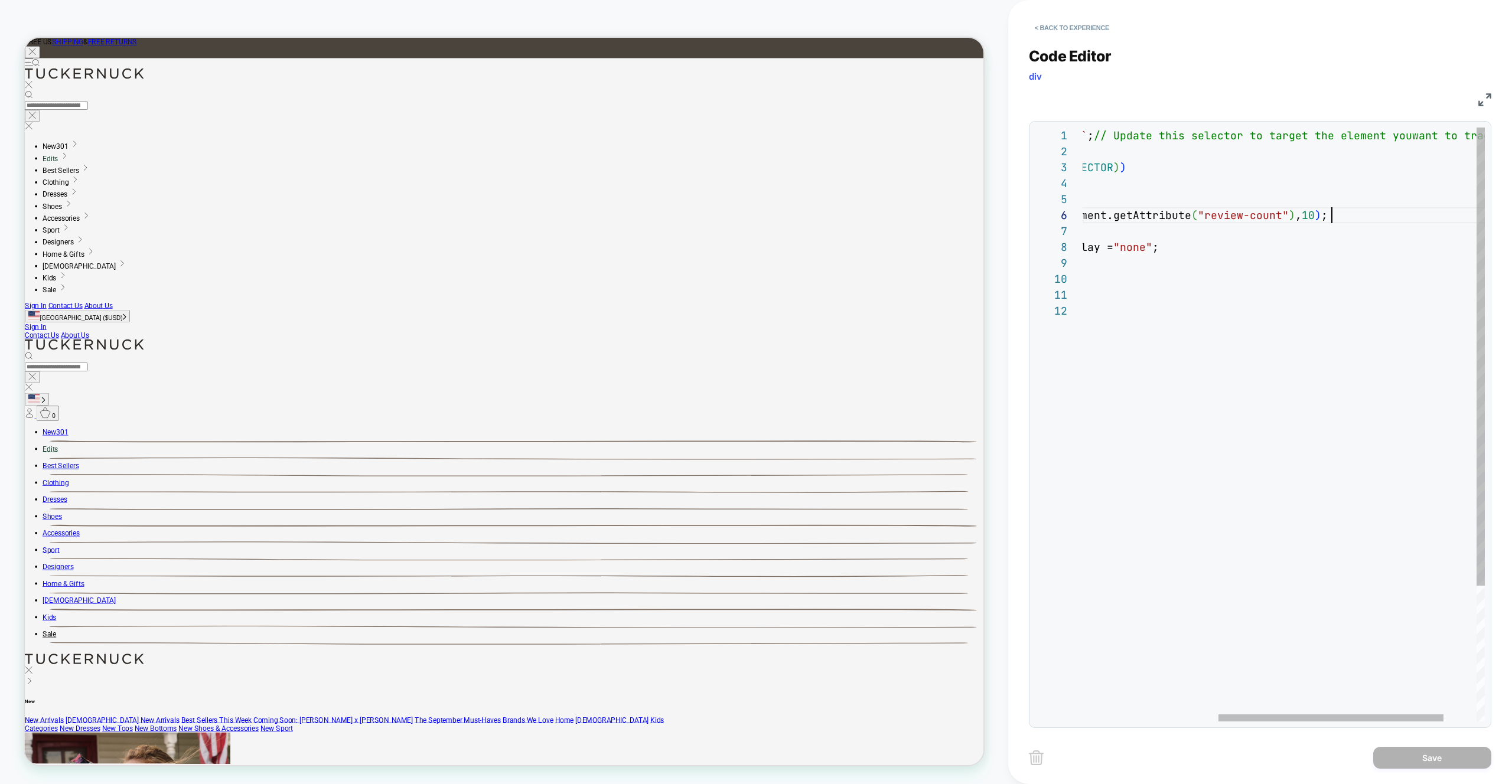
click at [1356, 216] on div "const SELECTOR = `product-reviews-count` ; // Update this selector to target th…" at bounding box center [1192, 512] width 703 height 769
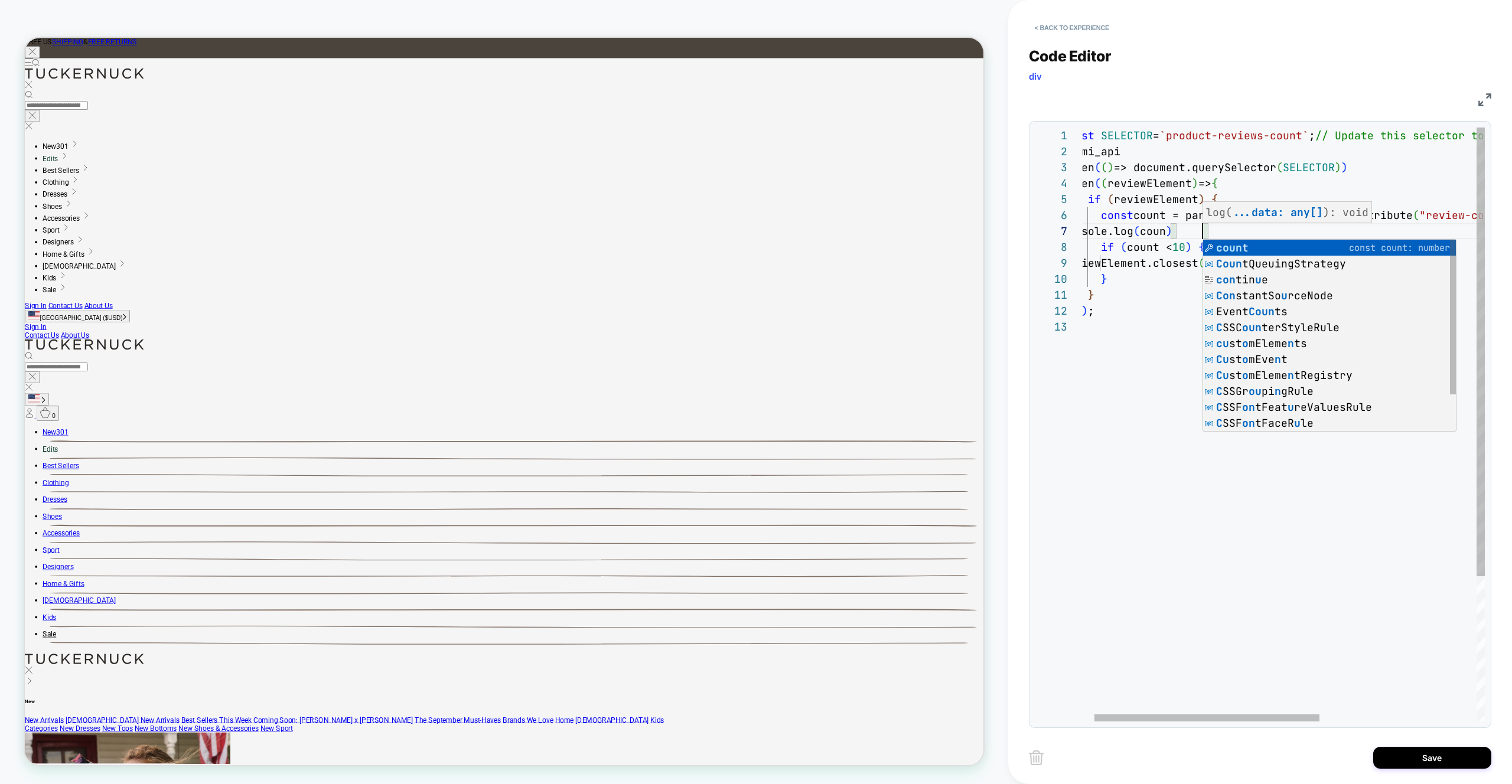
scroll to position [96, 146]
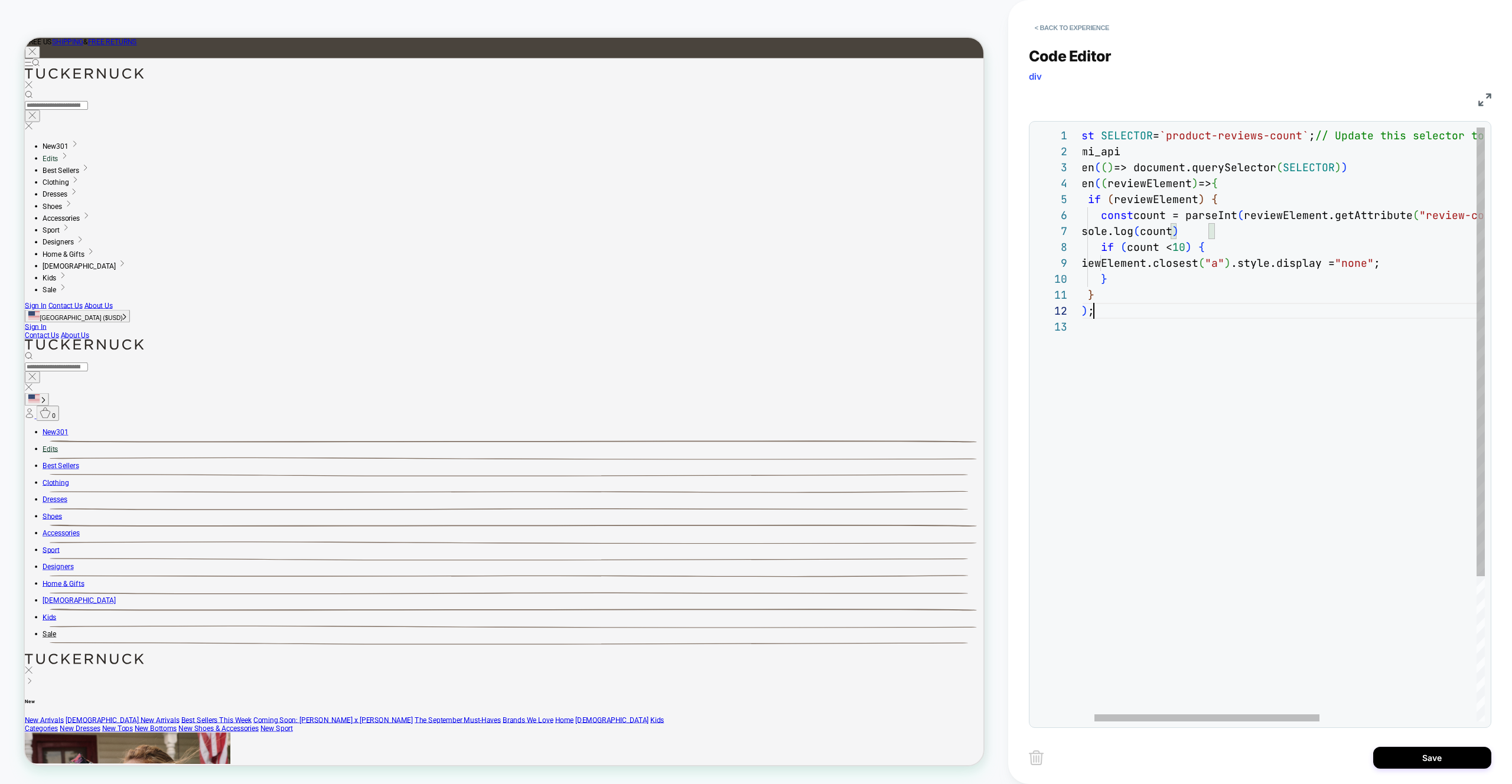
click at [1138, 310] on div "const SELECTOR = `product-reviews-count` ; // Update this selector to target th…" at bounding box center [1414, 521] width 703 height 785
click at [1174, 230] on div "const SELECTOR = `product-reviews-count` ; // Update this selector to target th…" at bounding box center [1414, 521] width 703 height 785
click at [1219, 233] on div "const SELECTOR = `product-reviews-count` ; // Update this selector to target th…" at bounding box center [1414, 521] width 703 height 785
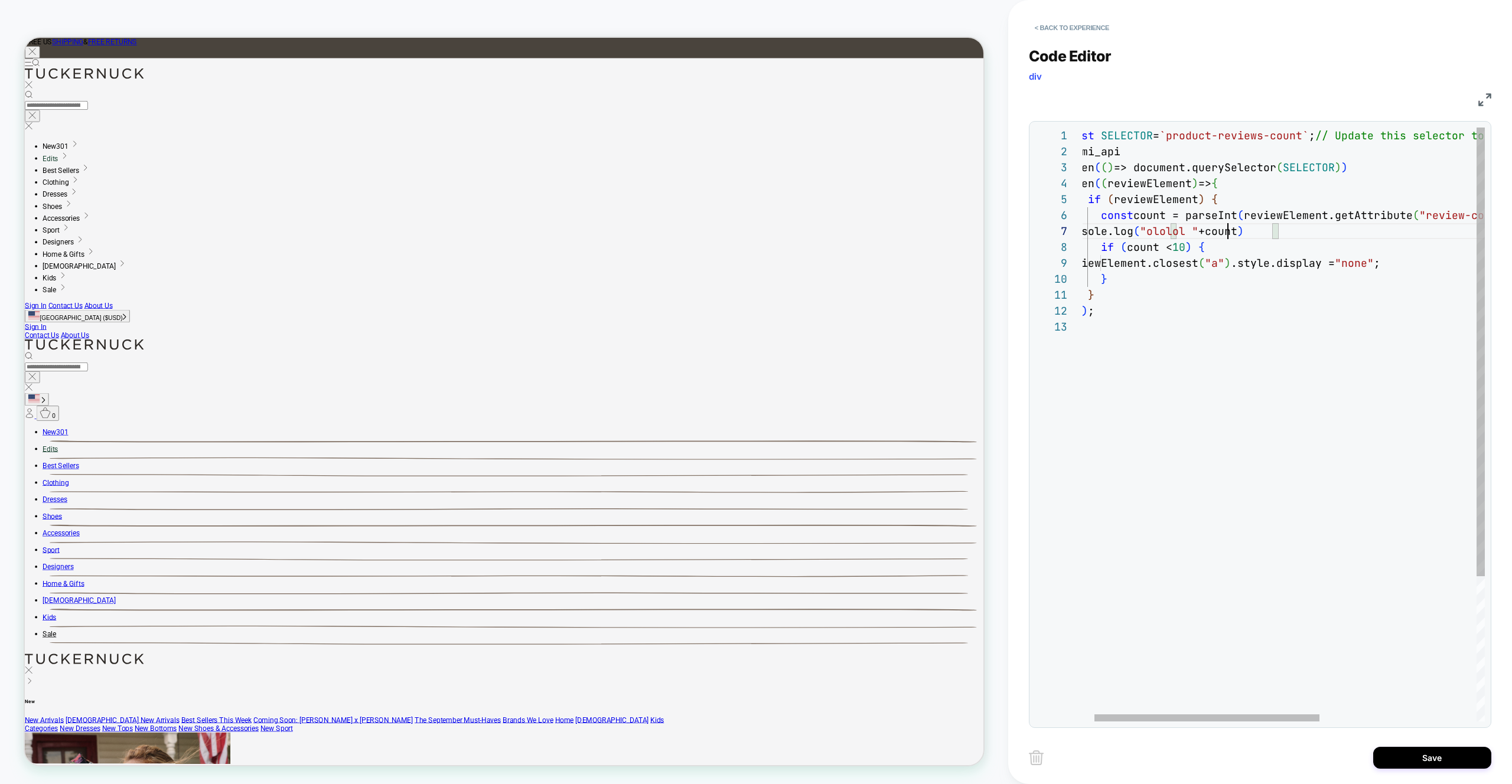
scroll to position [96, 166]
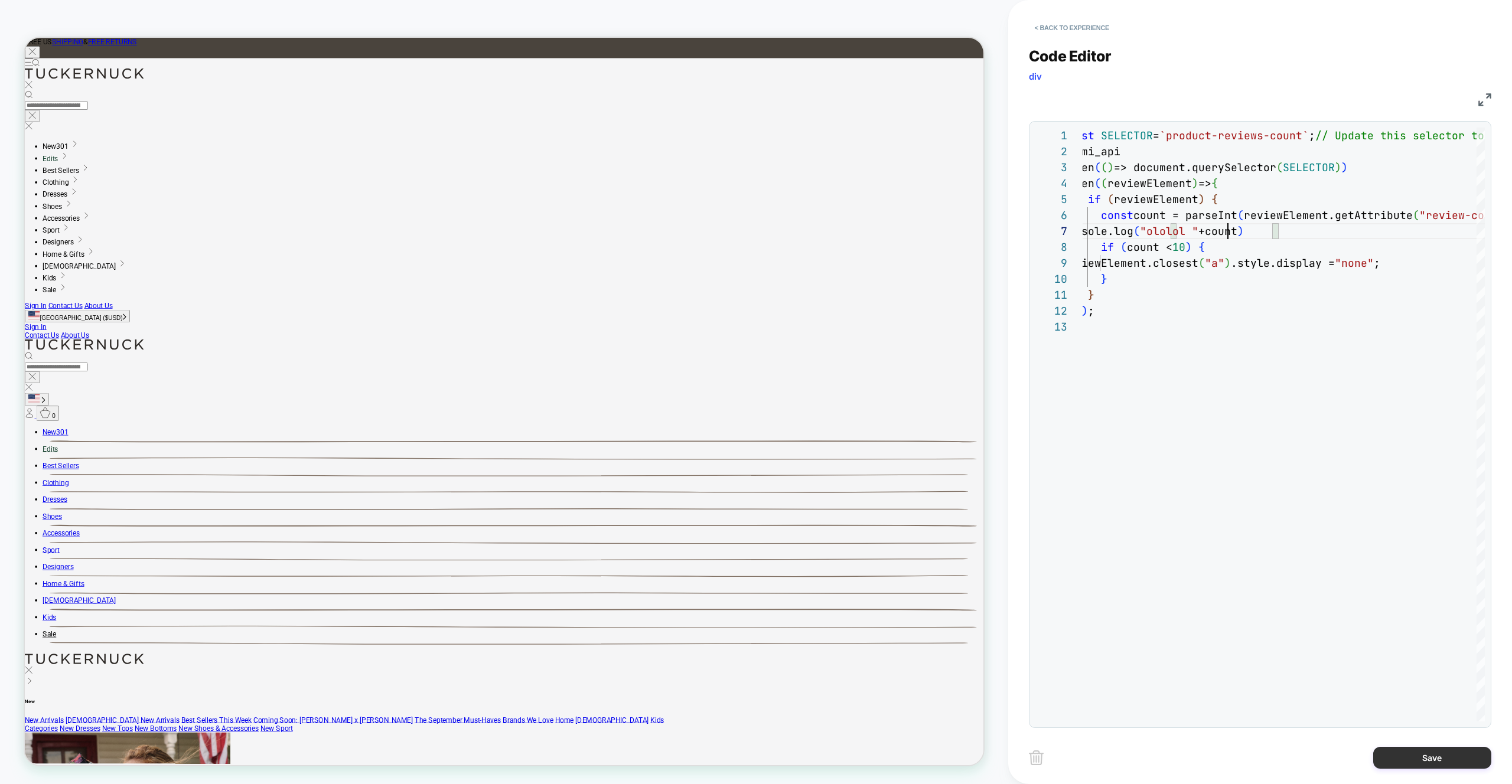
type textarea "**********"
click at [1434, 760] on button "Save" at bounding box center [1432, 758] width 118 height 22
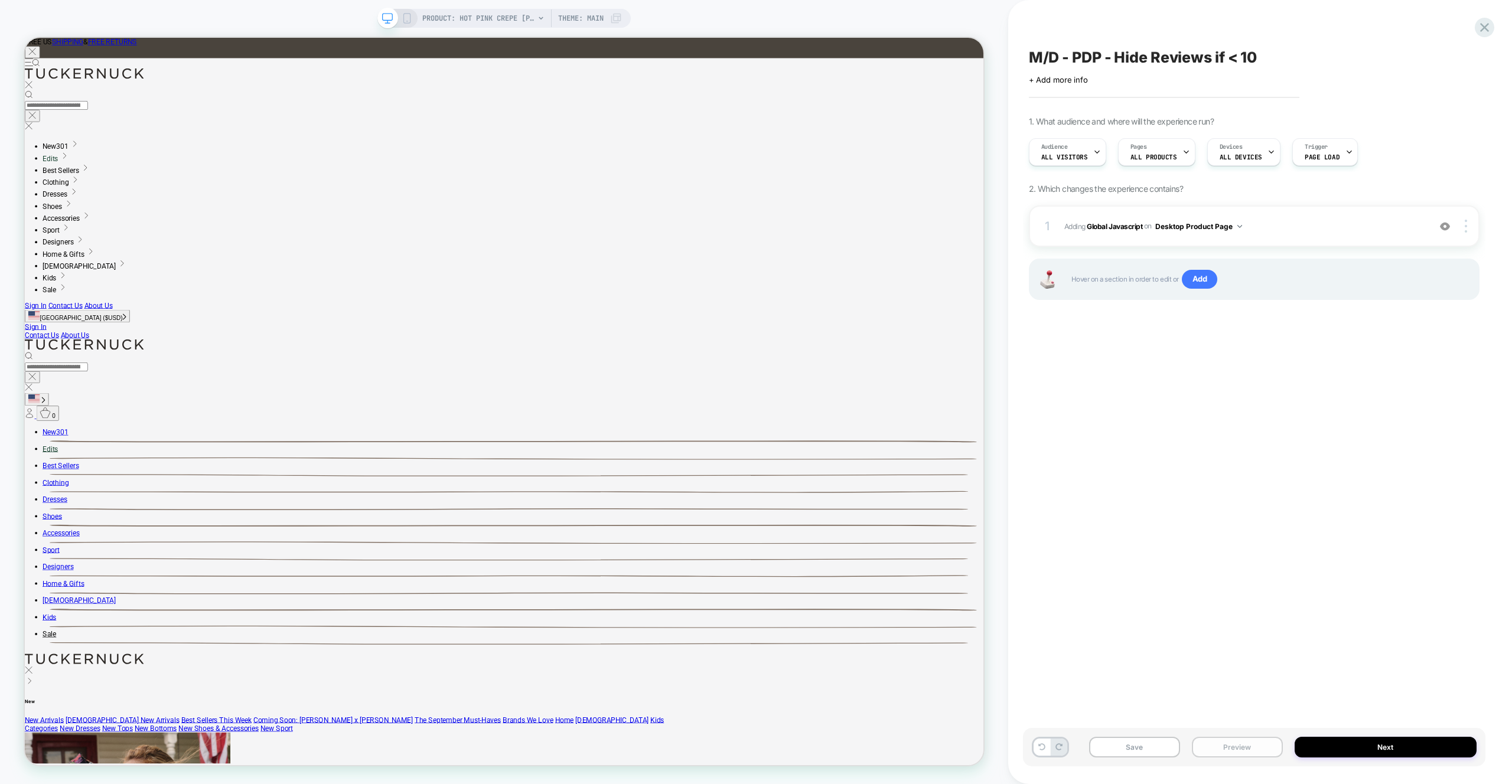
click at [1233, 744] on button "Preview" at bounding box center [1237, 746] width 91 height 21
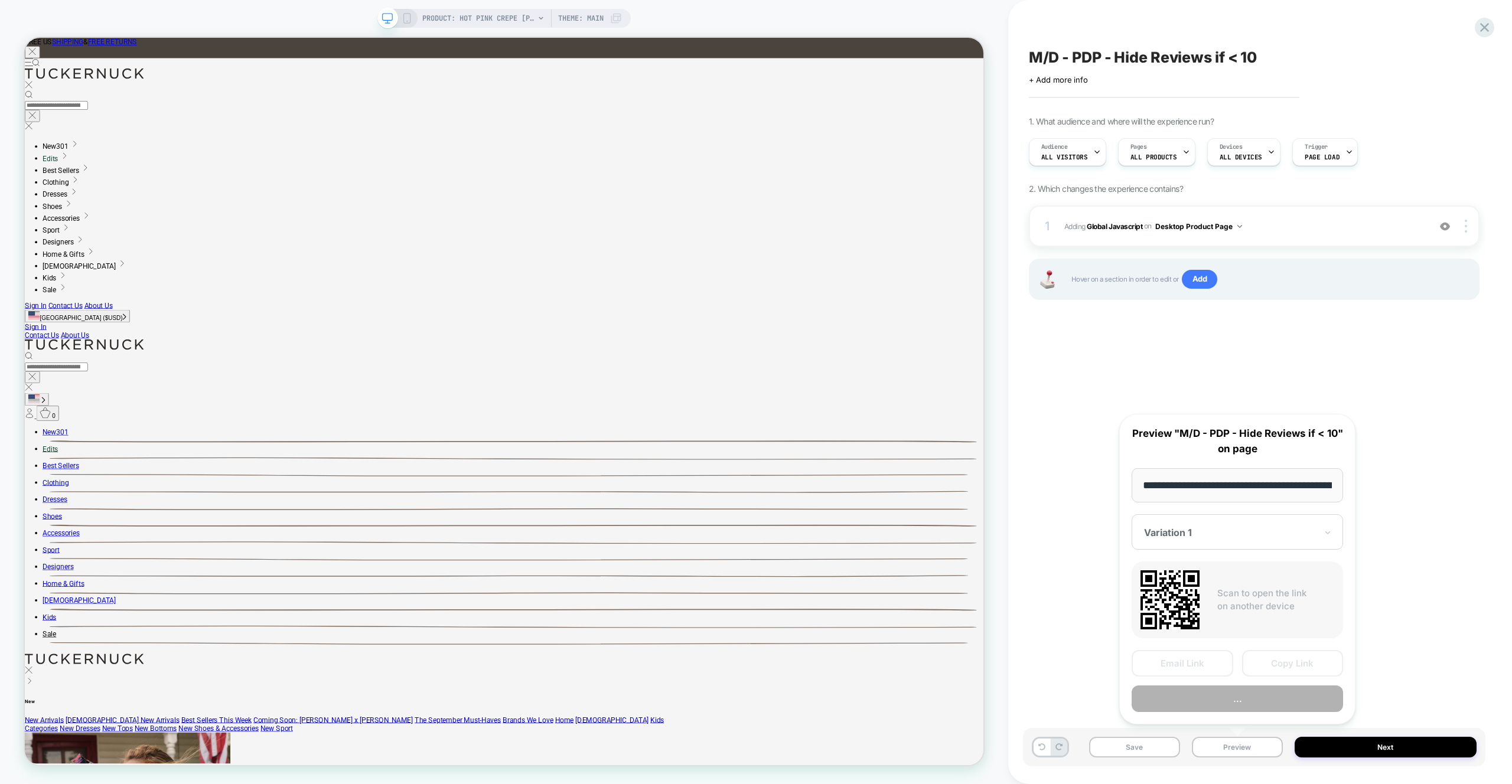
scroll to position [0, 201]
click at [1246, 699] on button "Preview" at bounding box center [1238, 699] width 212 height 26
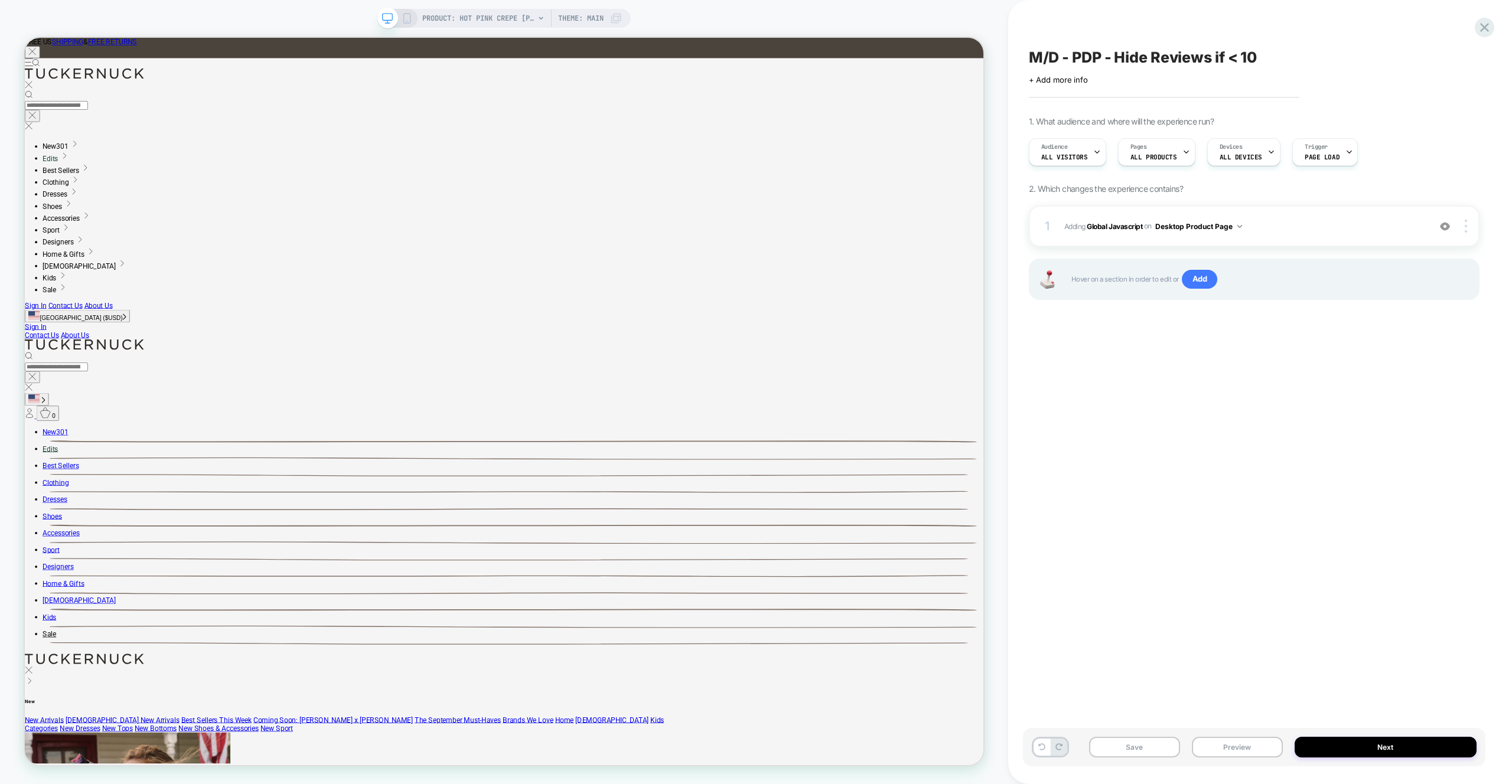
click at [1113, 411] on div "M/D - PDP - Hide Reviews if < 10 Click to edit experience details + Add more in…" at bounding box center [1254, 392] width 463 height 761
click at [487, 18] on span "PRODUCT: Hot Pink Crepe Callahan Shirt Dress" at bounding box center [478, 18] width 112 height 19
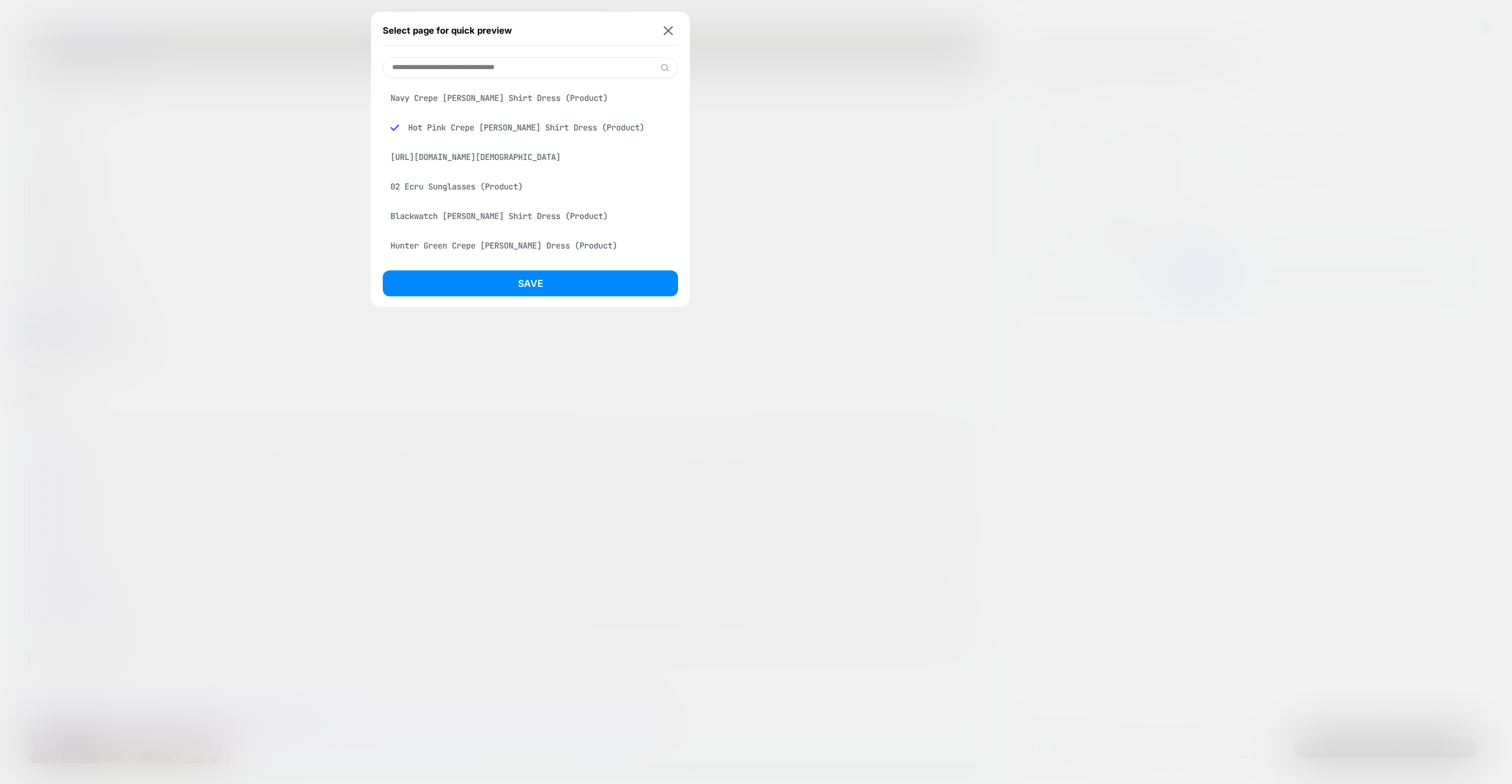
click at [468, 183] on div "02 Ecru Sunglasses (Product)" at bounding box center [531, 187] width 296 height 23
click at [503, 285] on button "Save" at bounding box center [531, 283] width 296 height 26
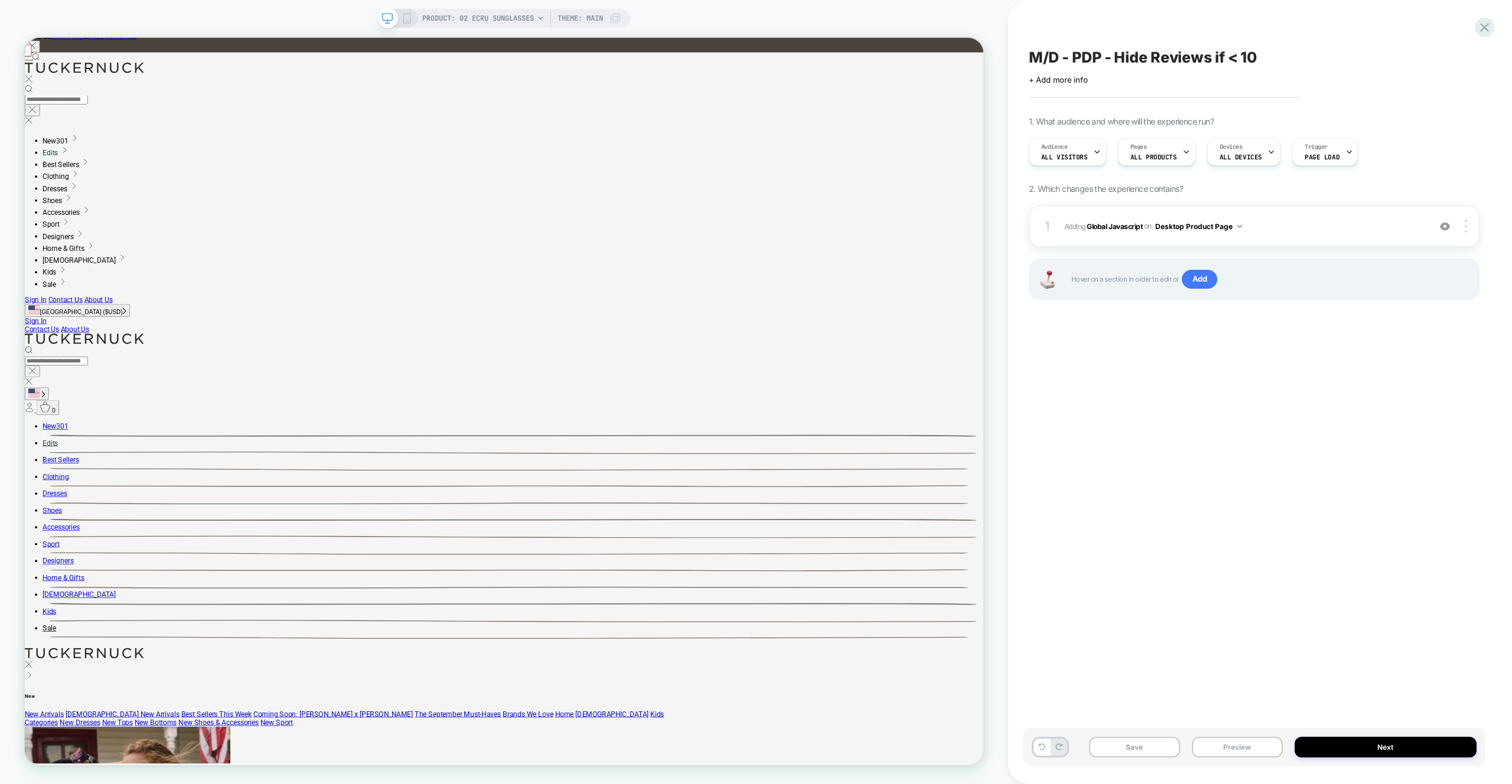
scroll to position [0, 0]
click at [1247, 753] on button "Preview" at bounding box center [1237, 746] width 91 height 21
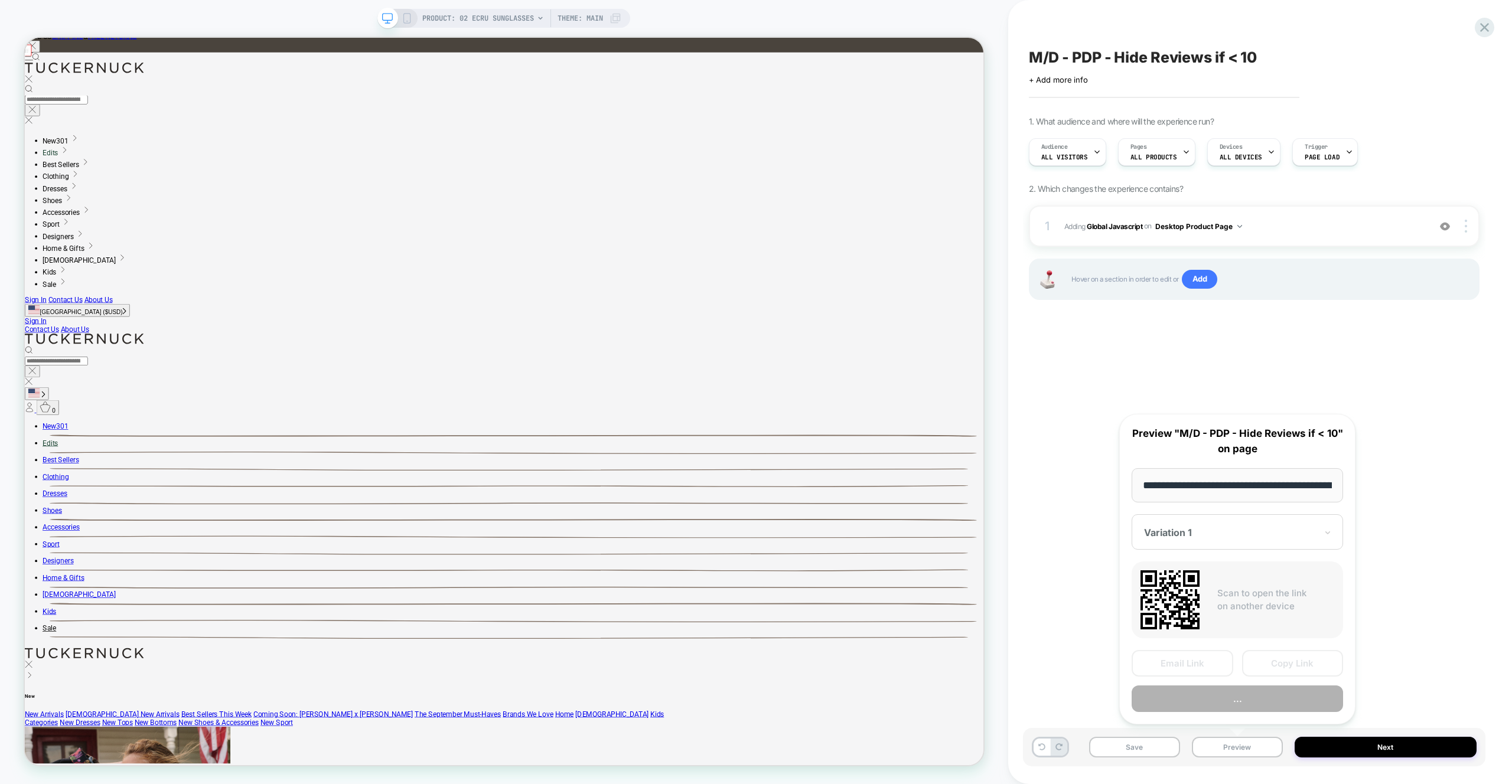
scroll to position [0, 129]
click at [1245, 704] on button "Preview" at bounding box center [1238, 699] width 212 height 26
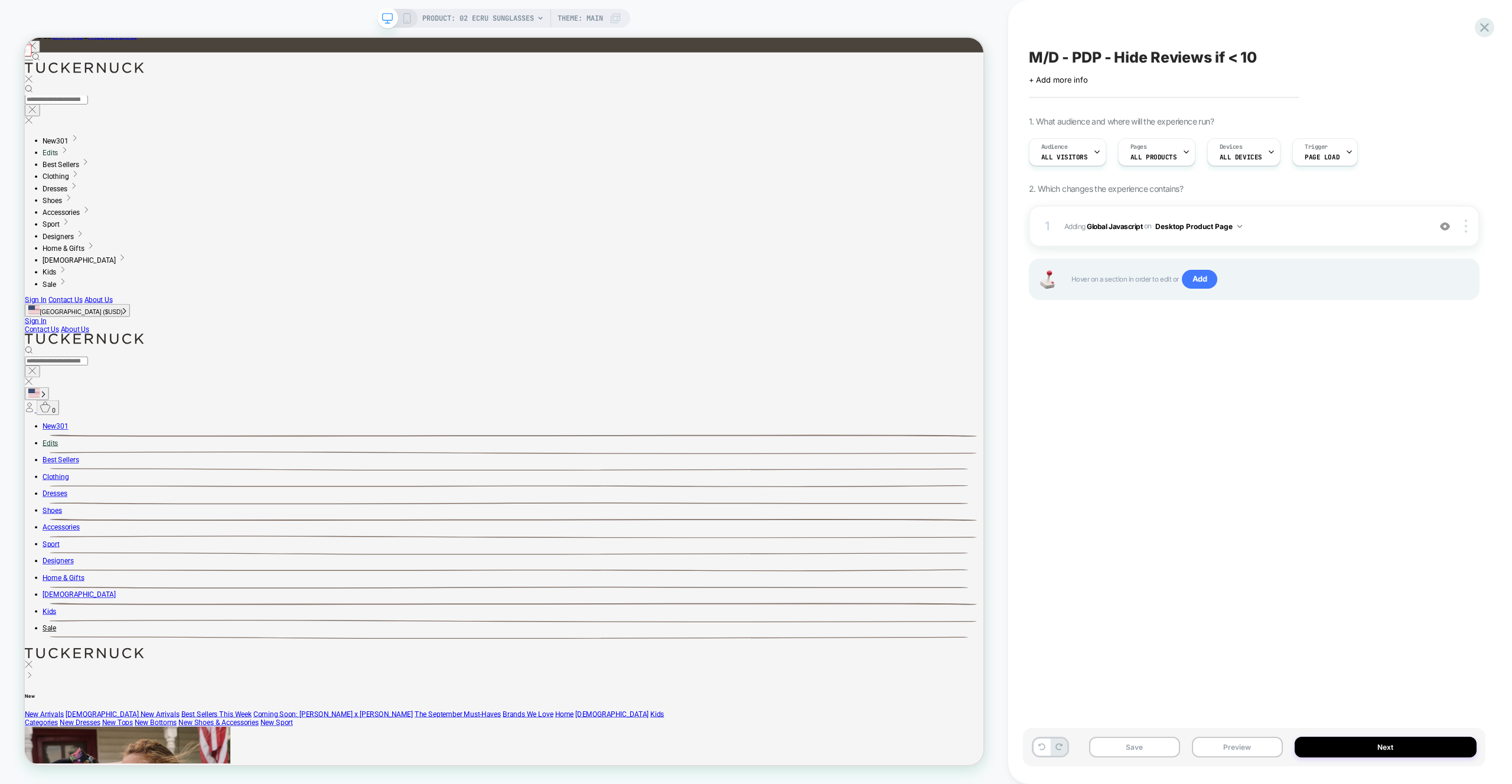
click at [1139, 530] on div "M/D - PDP - Hide Reviews if < 10 Click to edit experience details + Add more in…" at bounding box center [1254, 392] width 463 height 761
click at [1152, 752] on button "Save" at bounding box center [1135, 746] width 91 height 21
click at [1137, 401] on div "M/D - PDP - Hide Reviews if < 10 Click to edit experience details + Add more in…" at bounding box center [1254, 392] width 463 height 761
click at [409, 18] on rect at bounding box center [407, 18] width 6 height 9
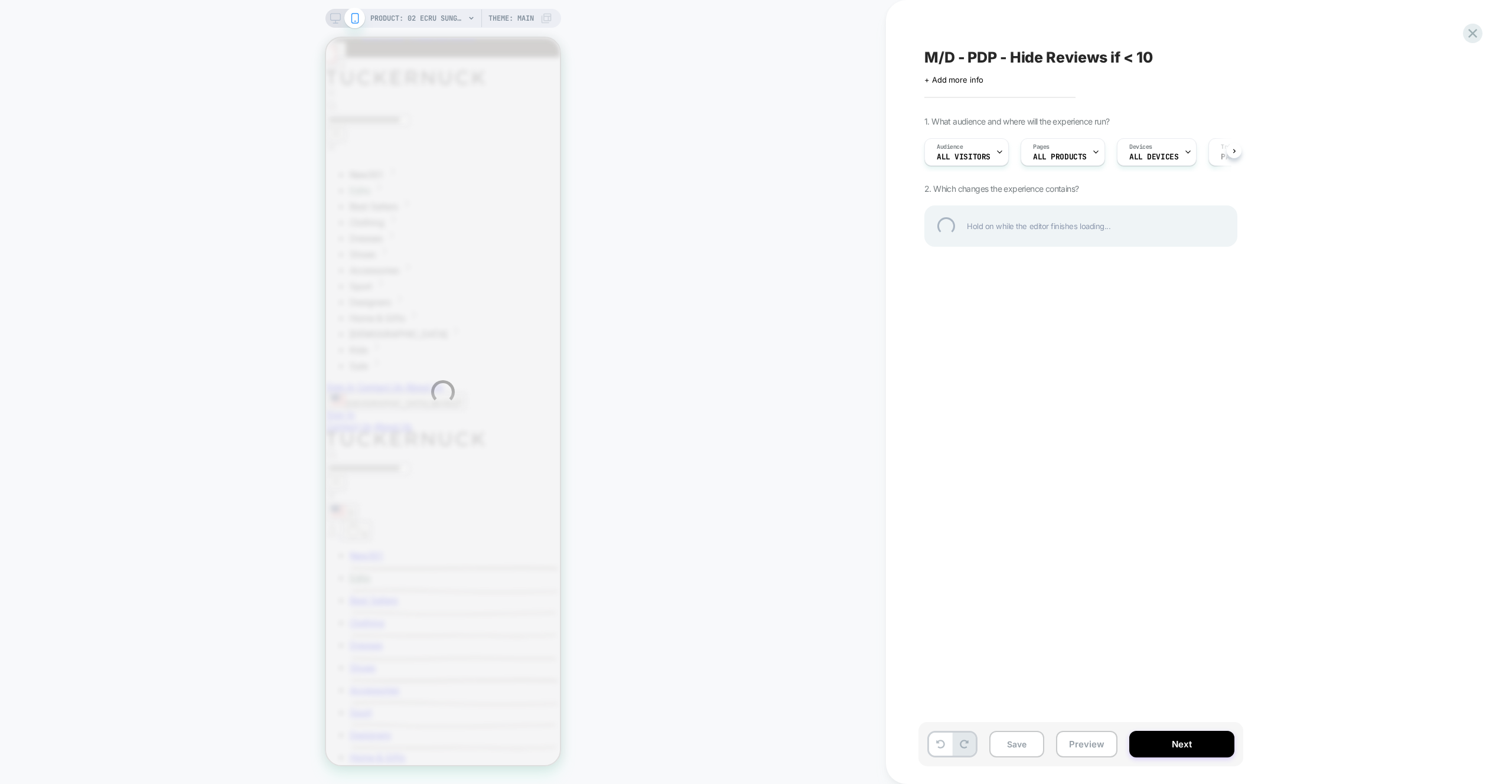
click at [1102, 741] on div "PRODUCT: 02 Ecru Sunglasses PRODUCT: 02 Ecru Sunglasses Theme: MAIN M/D - PDP -…" at bounding box center [756, 392] width 1512 height 784
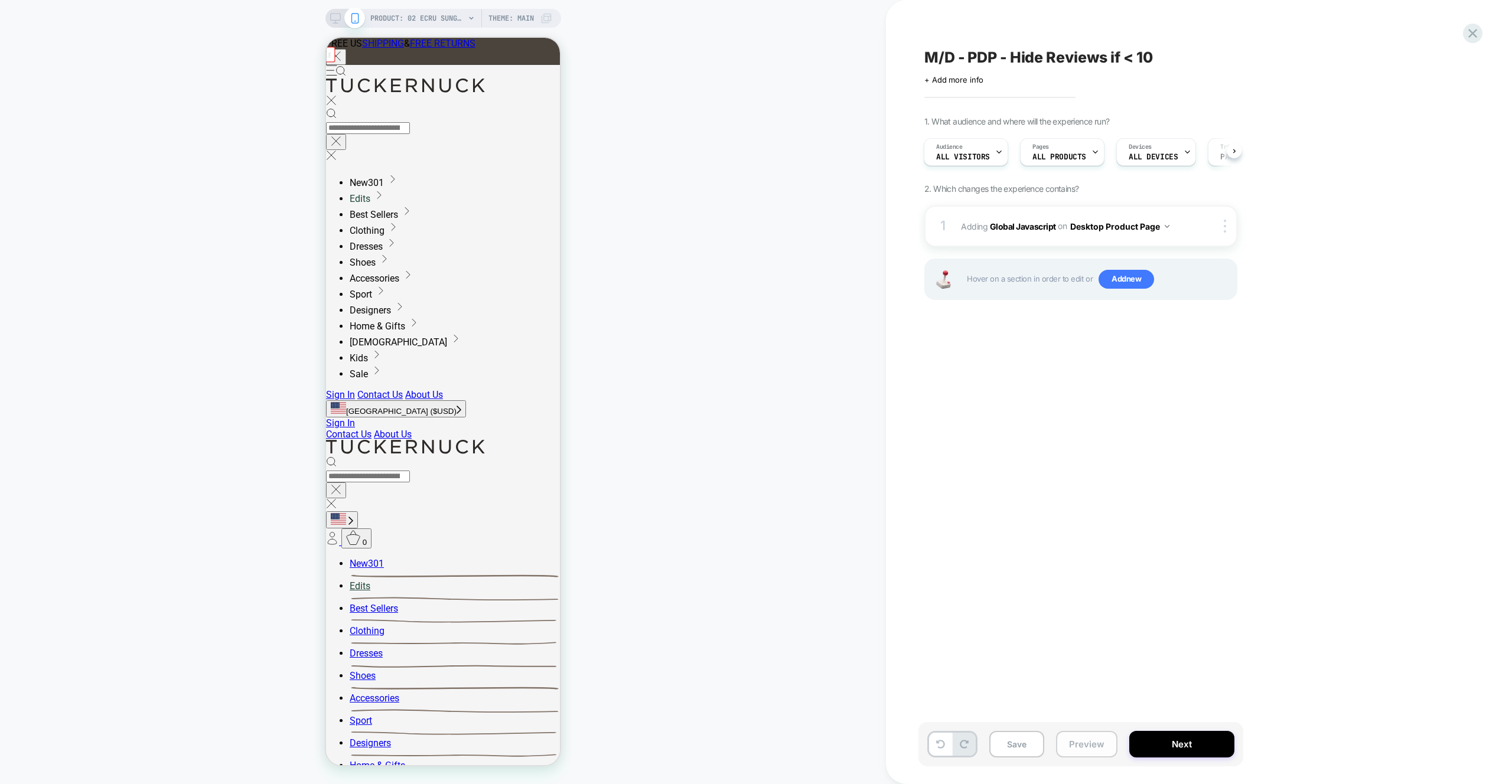
scroll to position [6, 0]
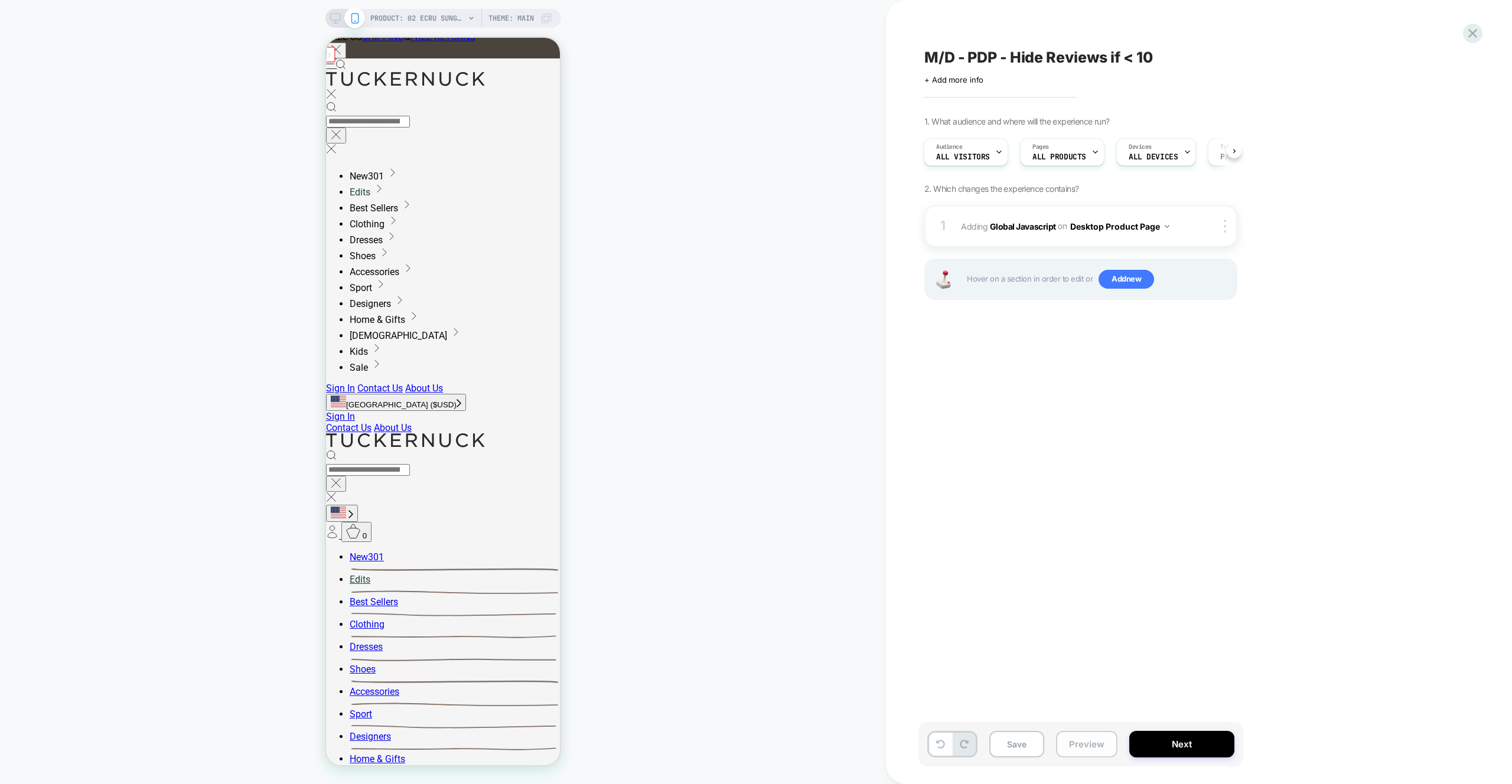
click at [1090, 741] on button "Preview" at bounding box center [1086, 744] width 61 height 26
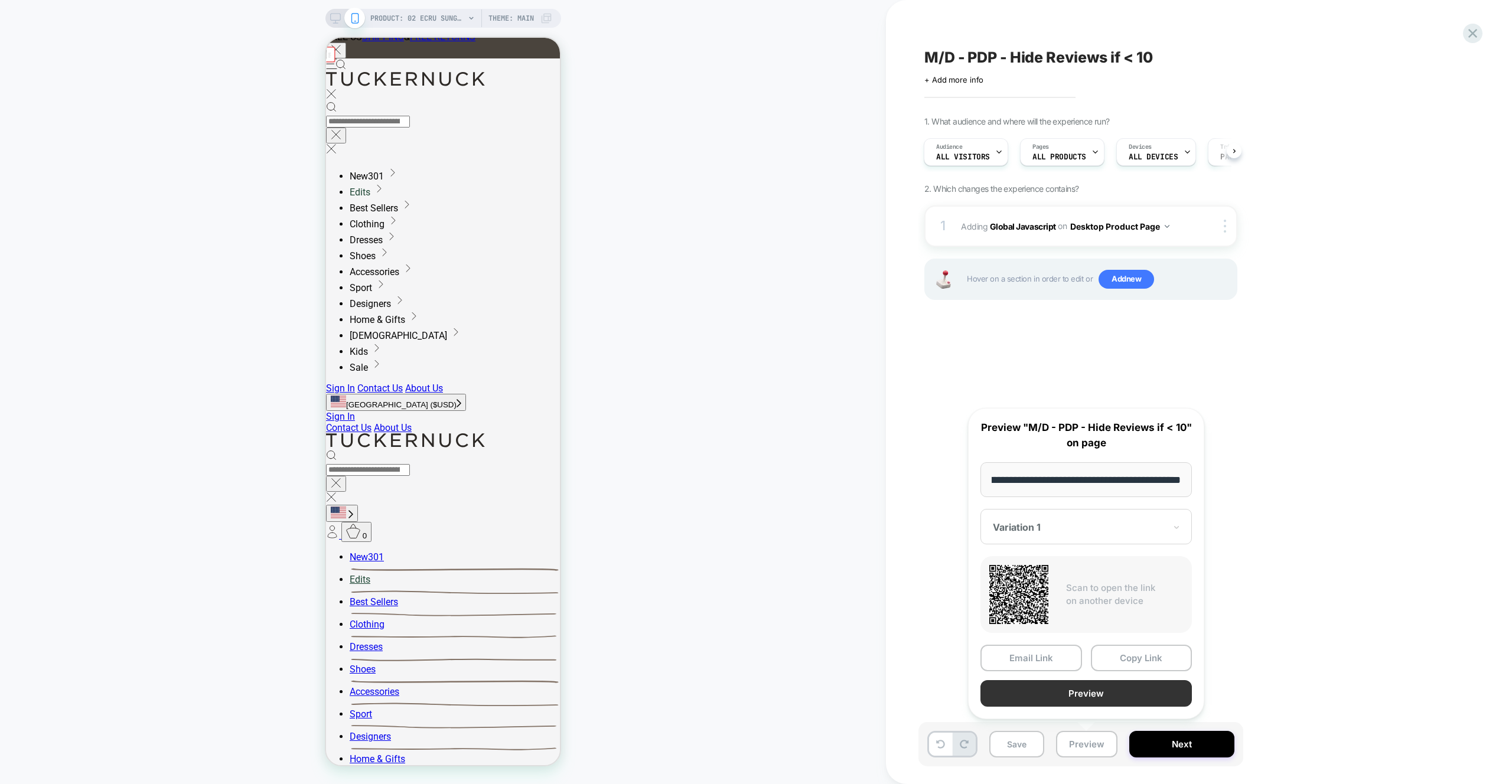
scroll to position [0, 0]
click at [1091, 698] on button "Preview" at bounding box center [1086, 693] width 212 height 26
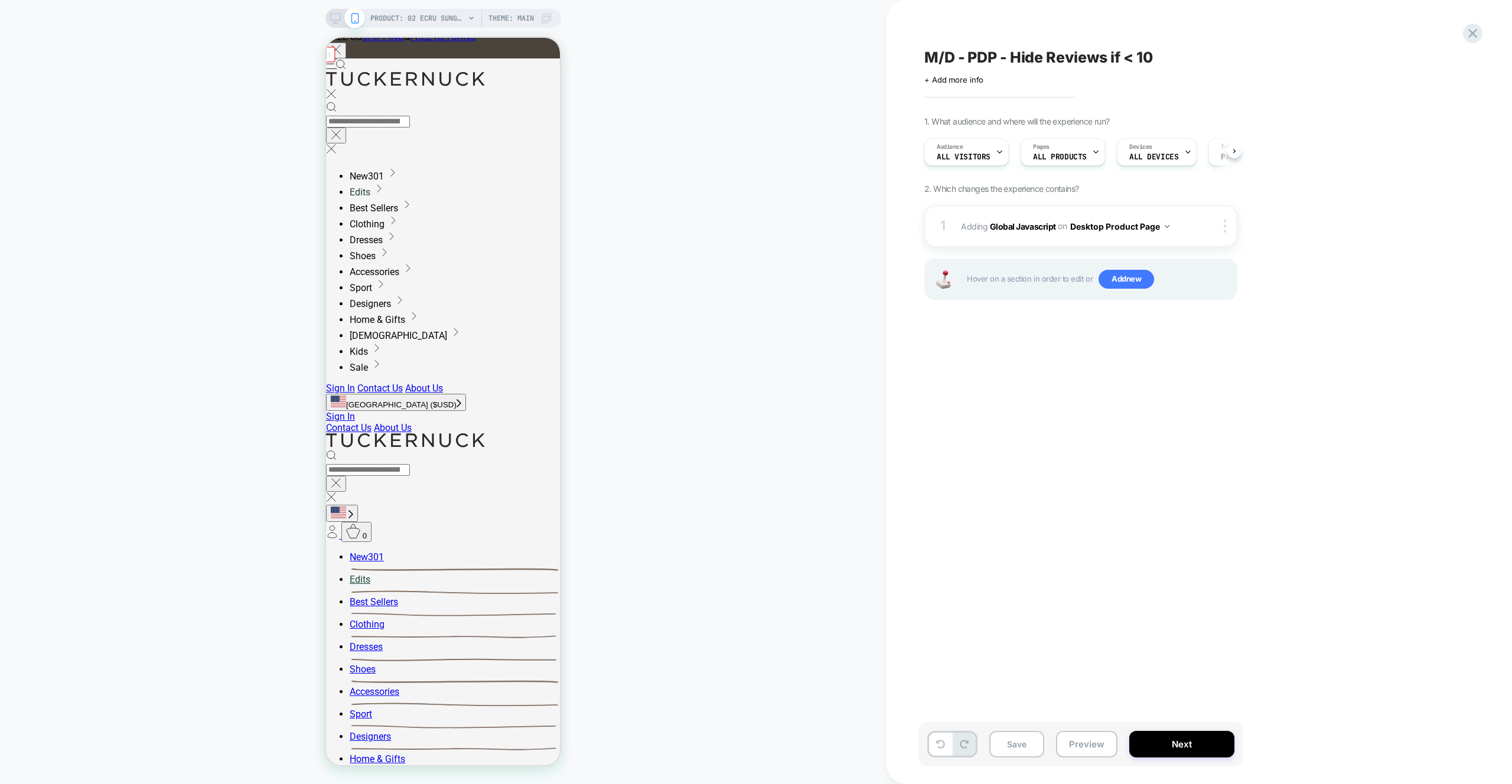
scroll to position [0, 1]
click at [0, 0] on button "Save" at bounding box center [0, 0] width 0 height 0
click at [0, 0] on div "M/D - PDP - Hide Reviews if < 10 Click to edit experience details + Add more in…" at bounding box center [0, 0] width 0 height 0
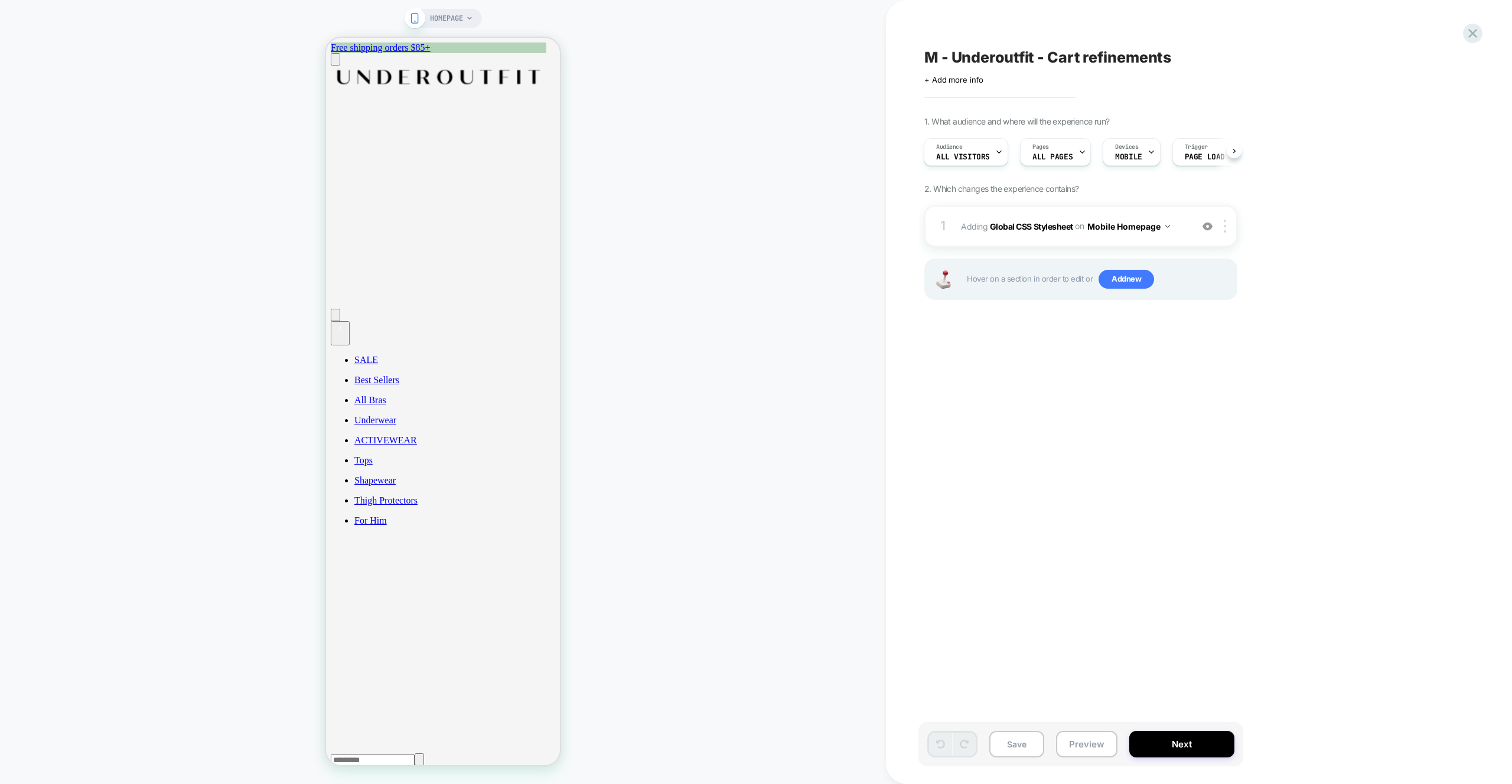
click at [679, 234] on div "HOMEPAGE" at bounding box center [443, 392] width 886 height 761
click at [0, 0] on span "Add new" at bounding box center [0, 0] width 0 height 0
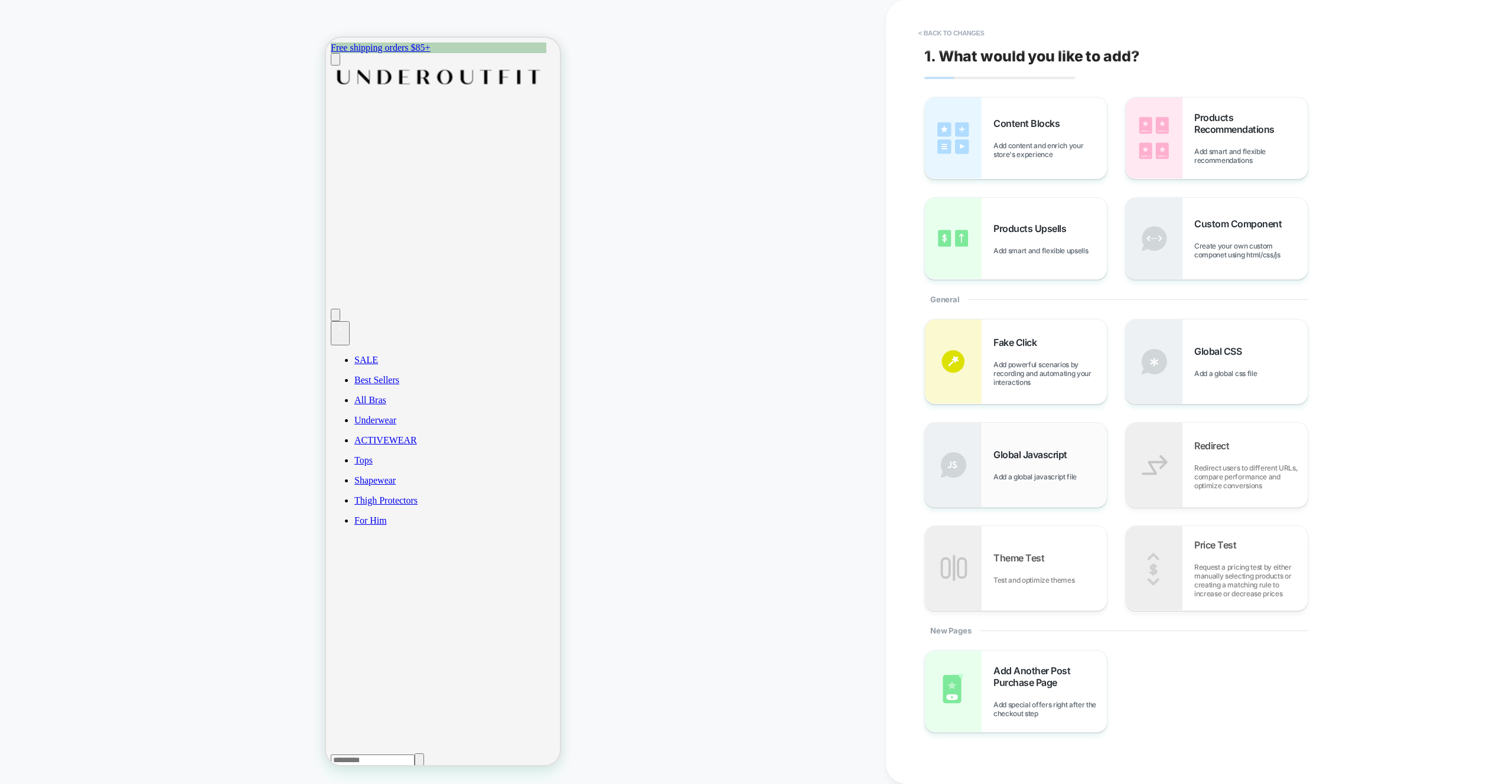
click at [0, 0] on div "Global Javascript Add a global javascript file" at bounding box center [0, 0] width 0 height 0
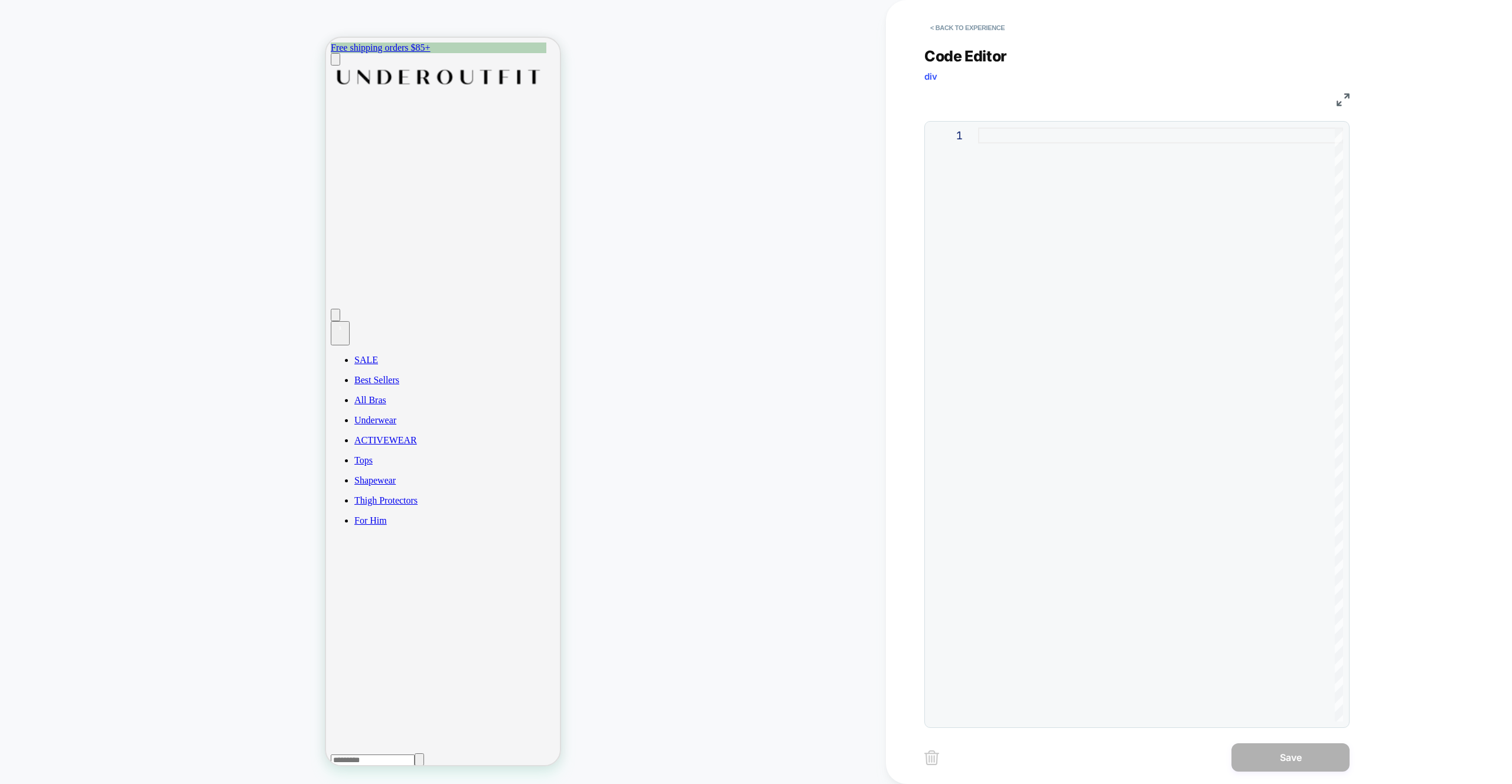
click at [1082, 180] on div at bounding box center [1161, 425] width 365 height 594
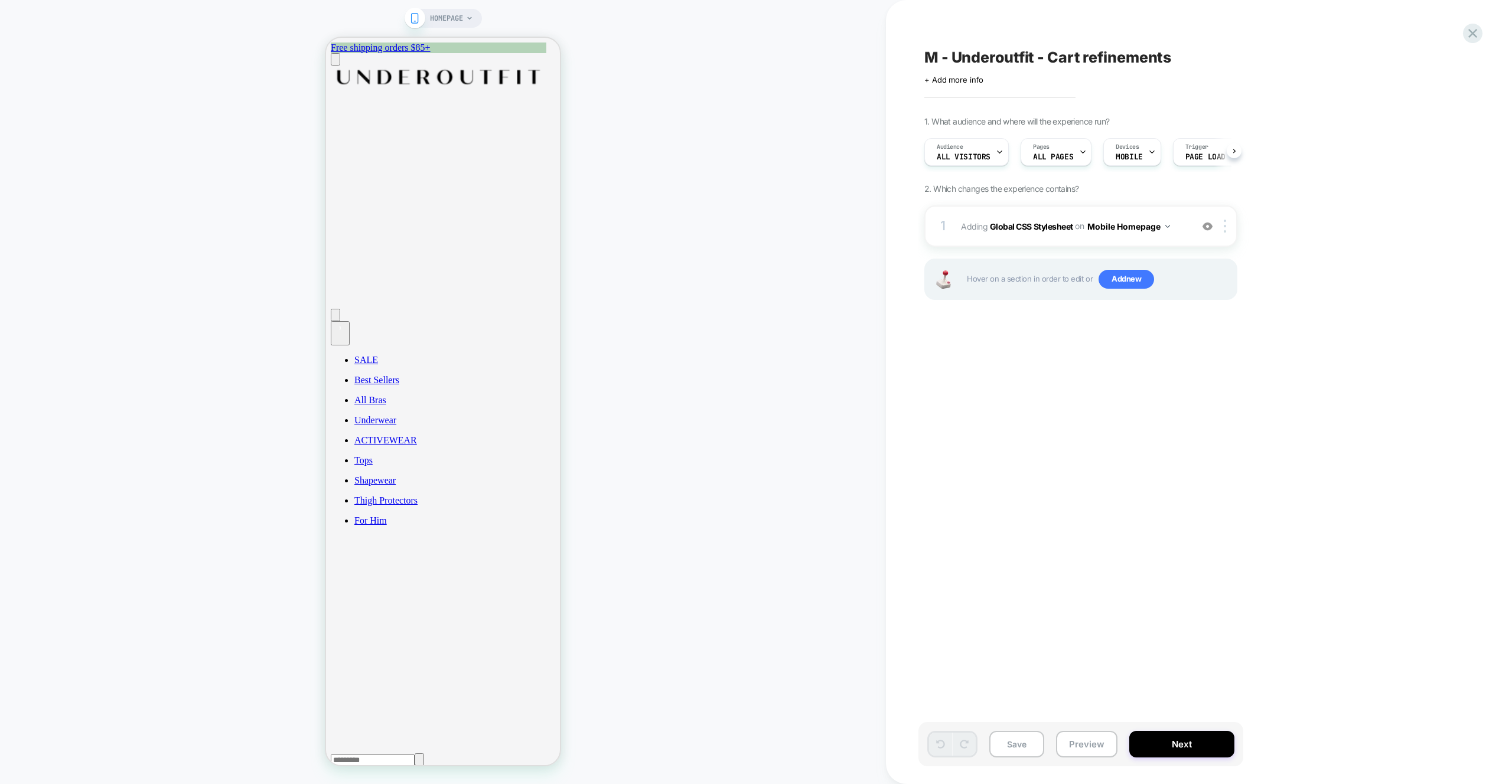
scroll to position [0, 1]
click at [0, 0] on div "1 Adding Global CSS Stylesheet on Mobile Homepage Add Before Add After Copy to …" at bounding box center [0, 0] width 0 height 0
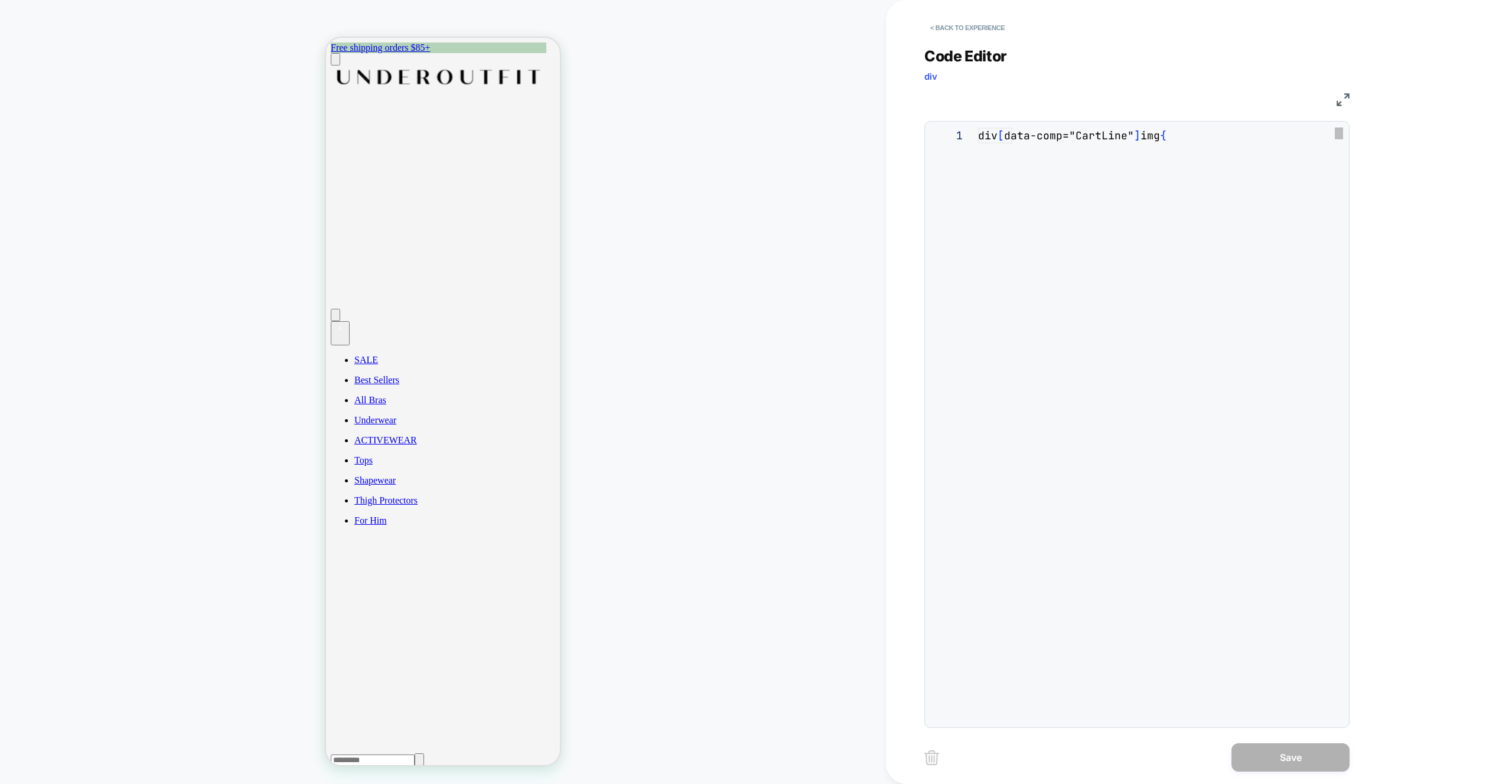
scroll to position [159, 0]
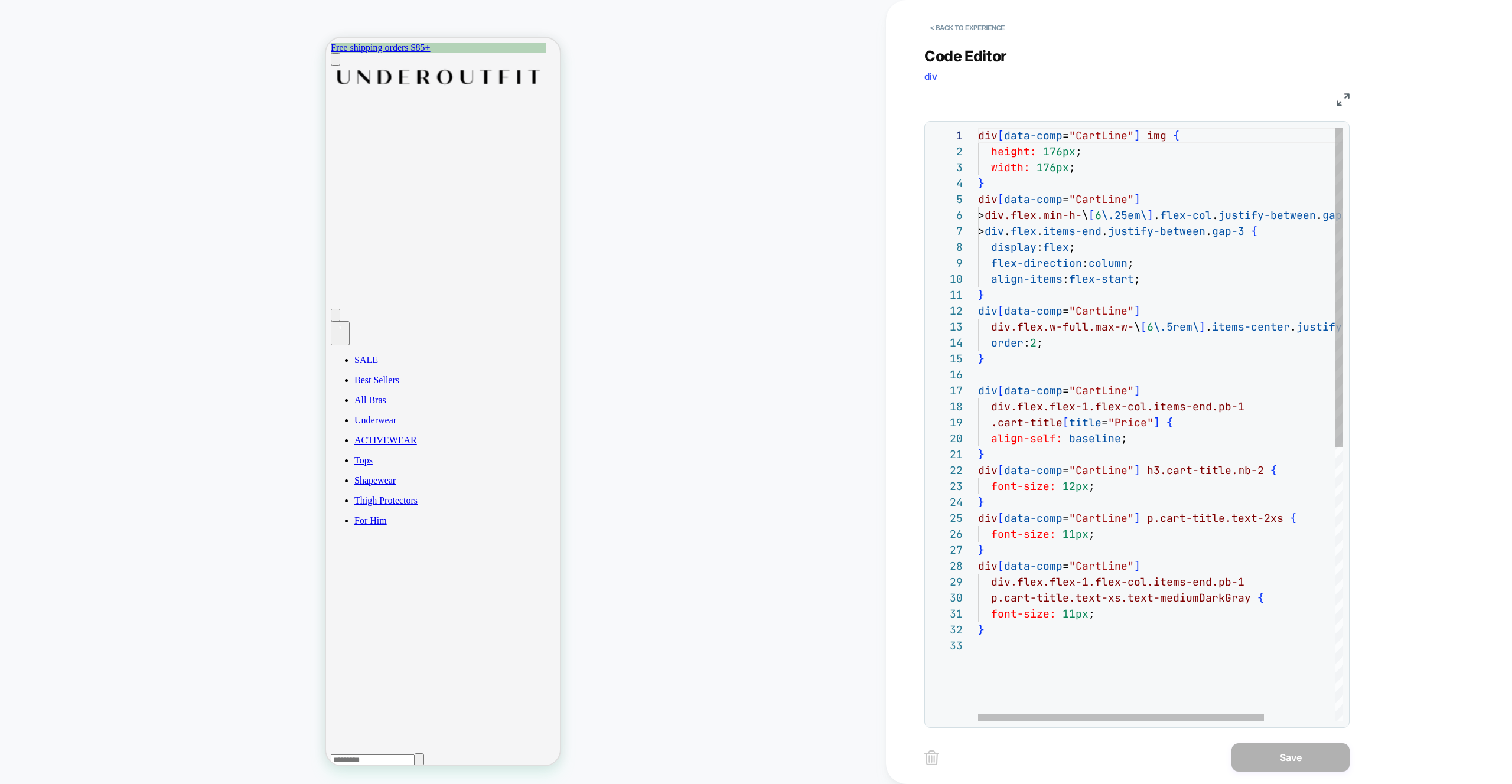
click at [1145, 151] on div "div [ data-comp = "CartLine" ] img { height: 176px ; width: 176px ; } div [ dat…" at bounding box center [1206, 680] width 455 height 1104
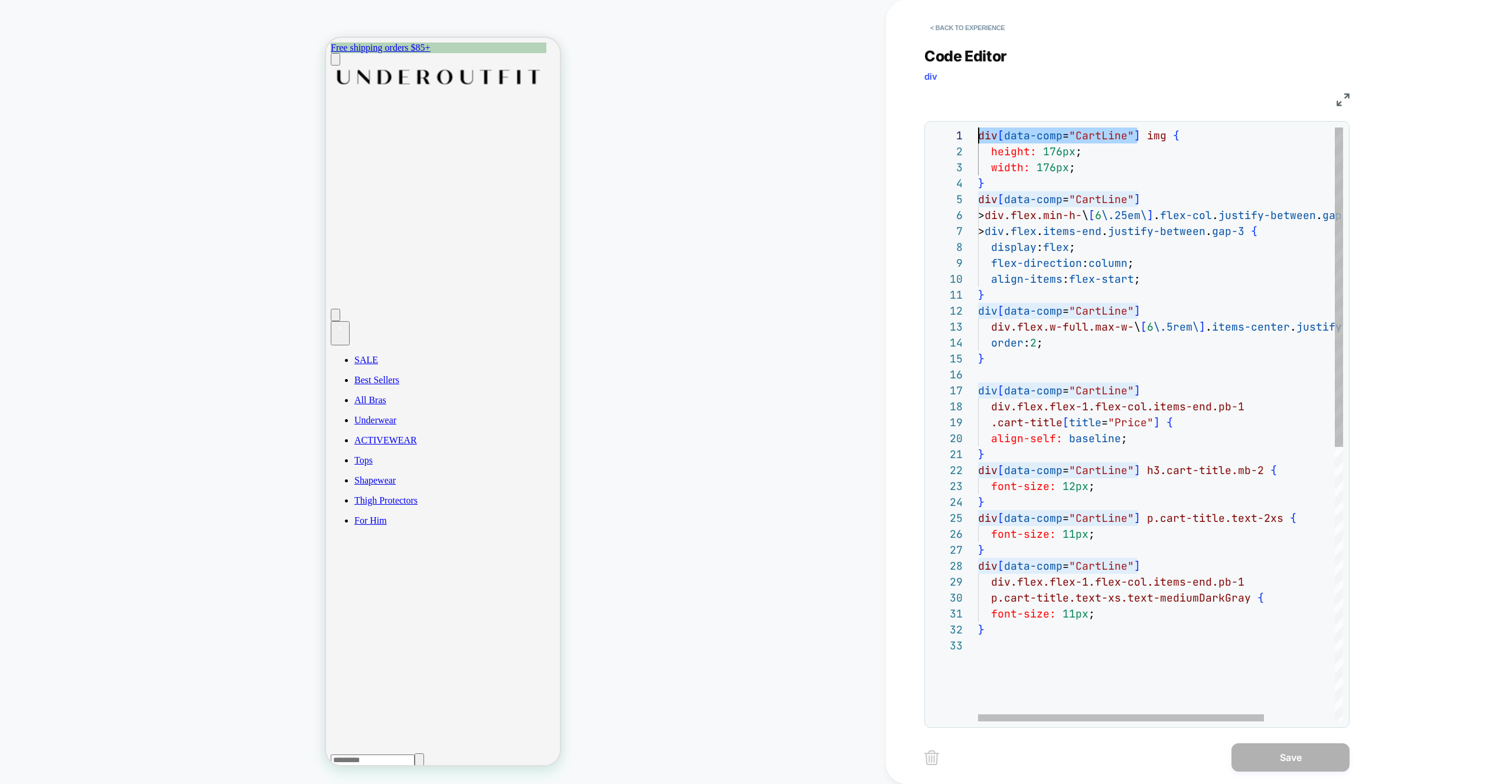
drag, startPoint x: 1138, startPoint y: 136, endPoint x: 961, endPoint y: 134, distance: 177.0
click at [978, 134] on div "div [ data-comp = "CartLine" ] img { height: 176px ; width: 176px ; } div [ dat…" at bounding box center [1206, 680] width 455 height 1104
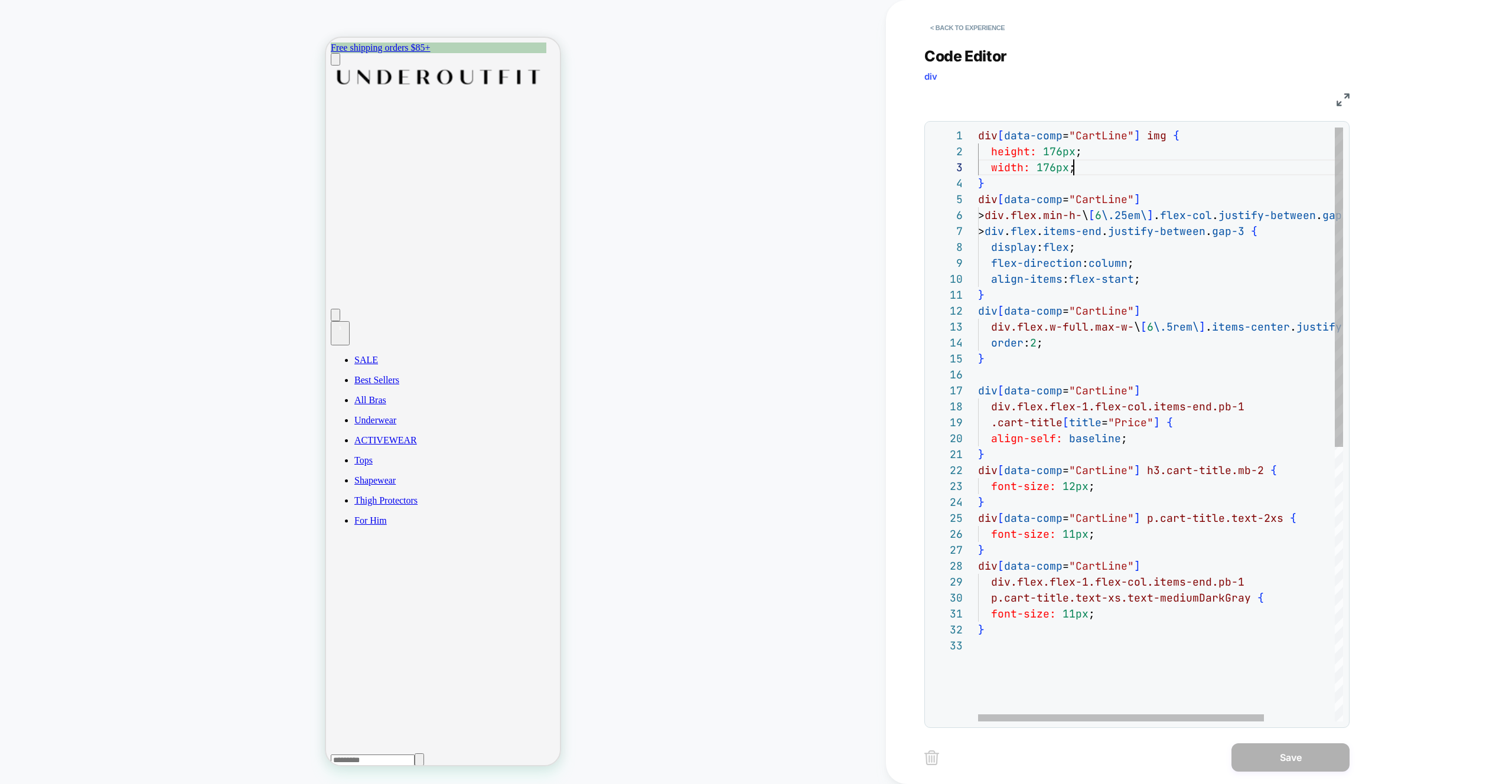
click at [1155, 173] on div "div [ data-comp = "CartLine" ] img { height: 176px ; width: 176px ; } div [ dat…" at bounding box center [1206, 680] width 455 height 1104
click at [955, 26] on button "< Back to experience" at bounding box center [967, 28] width 86 height 19
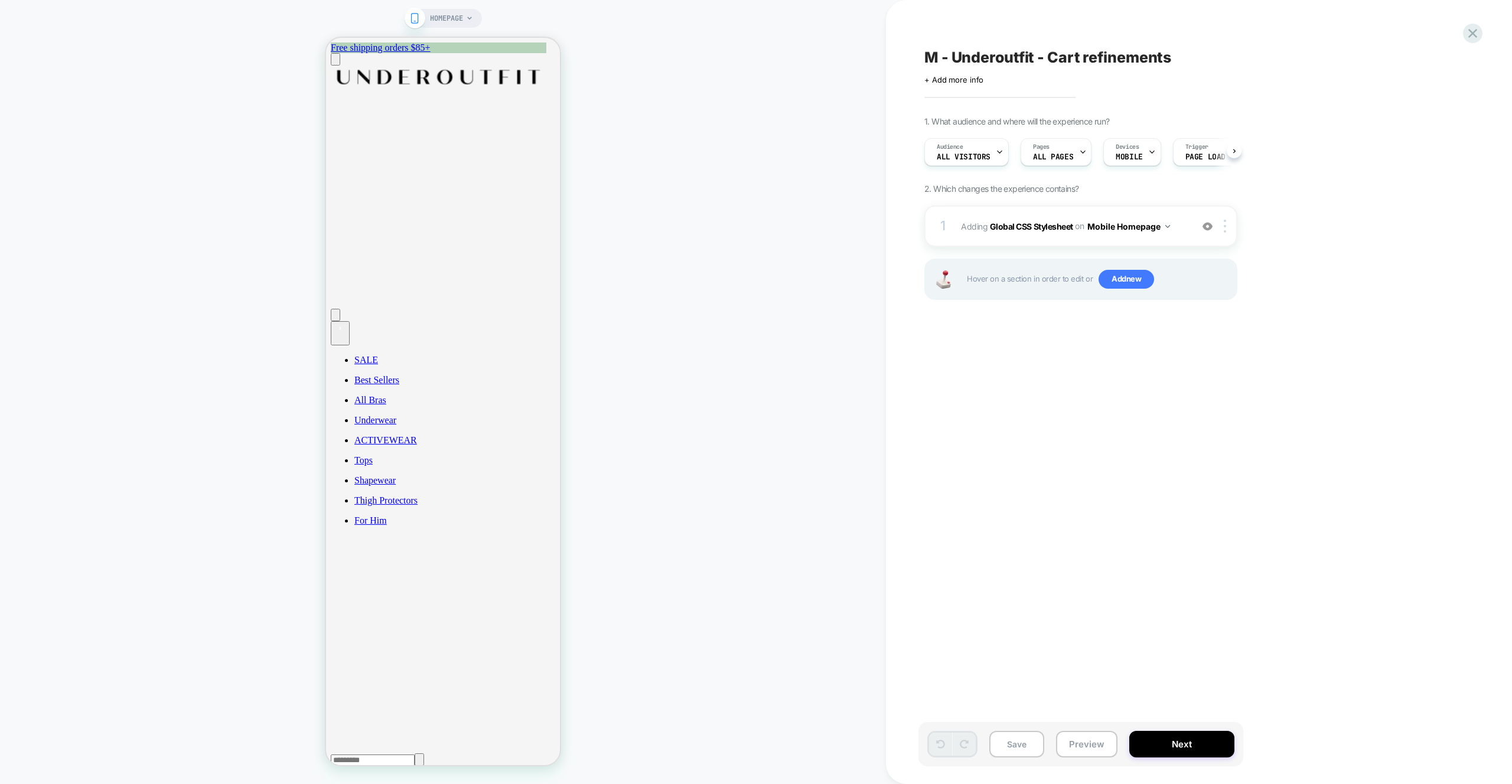
scroll to position [0, 1]
click at [1111, 282] on span "Add new" at bounding box center [1126, 279] width 55 height 19
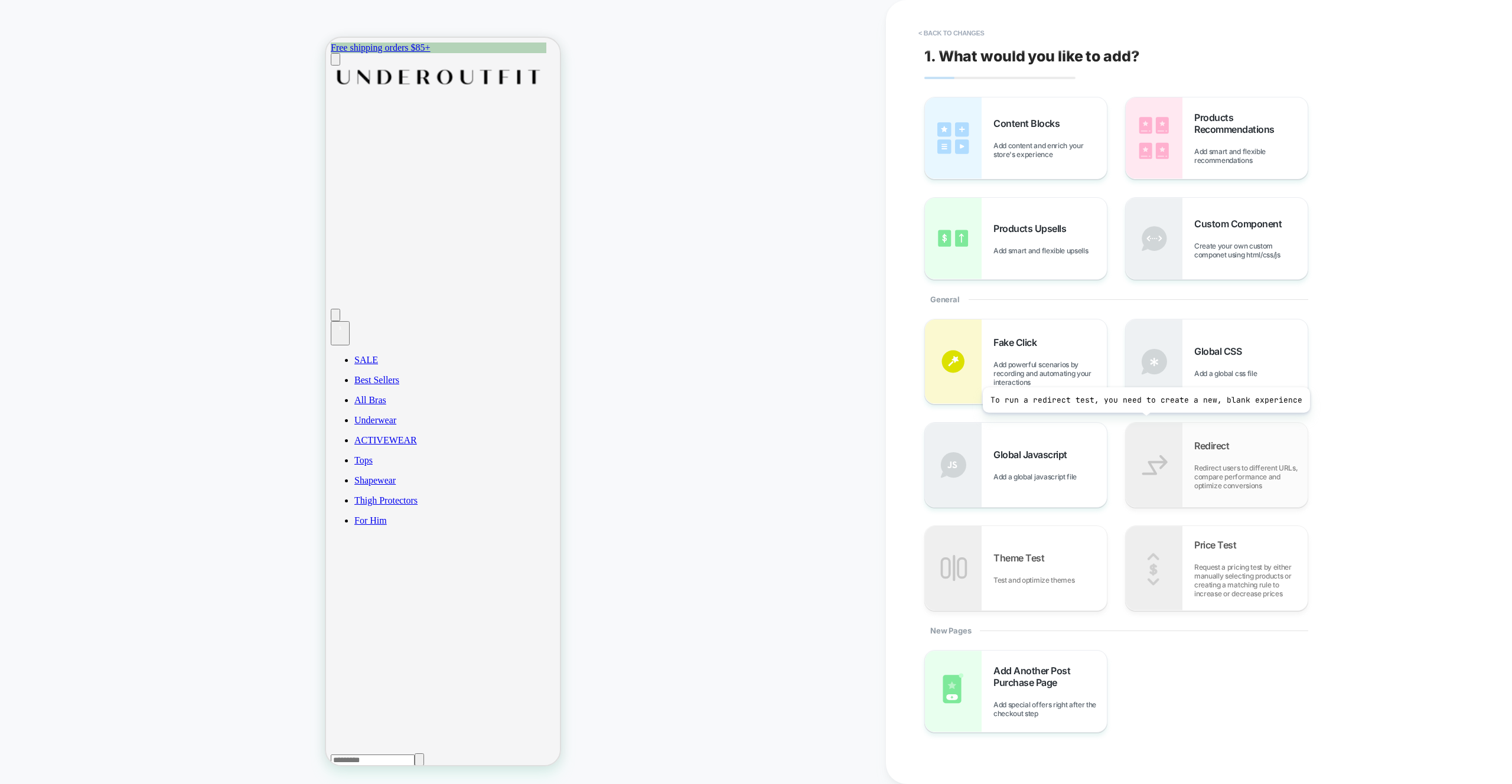
scroll to position [8, 0]
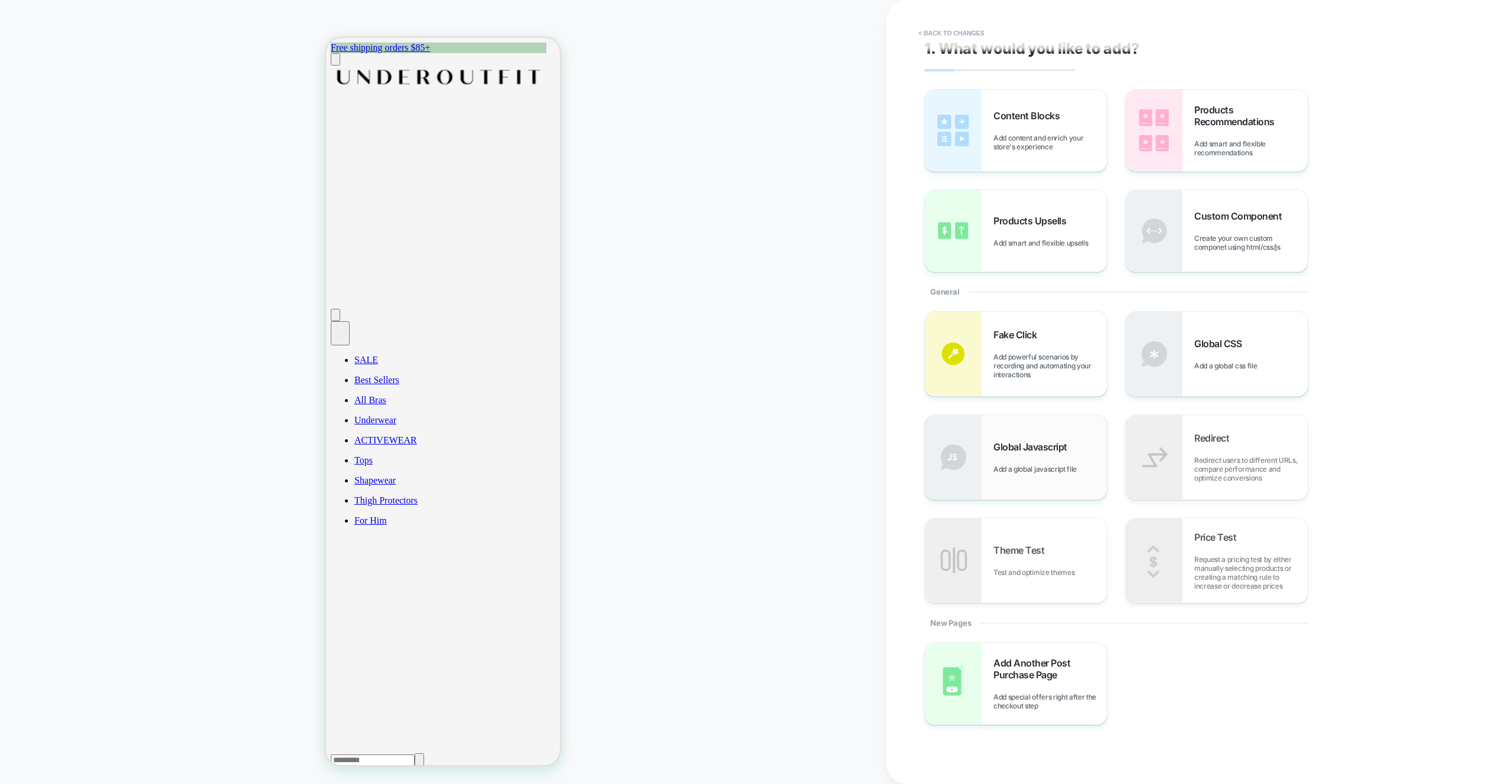
click at [1044, 484] on div "Global Javascript Add a global javascript file" at bounding box center [1016, 457] width 182 height 85
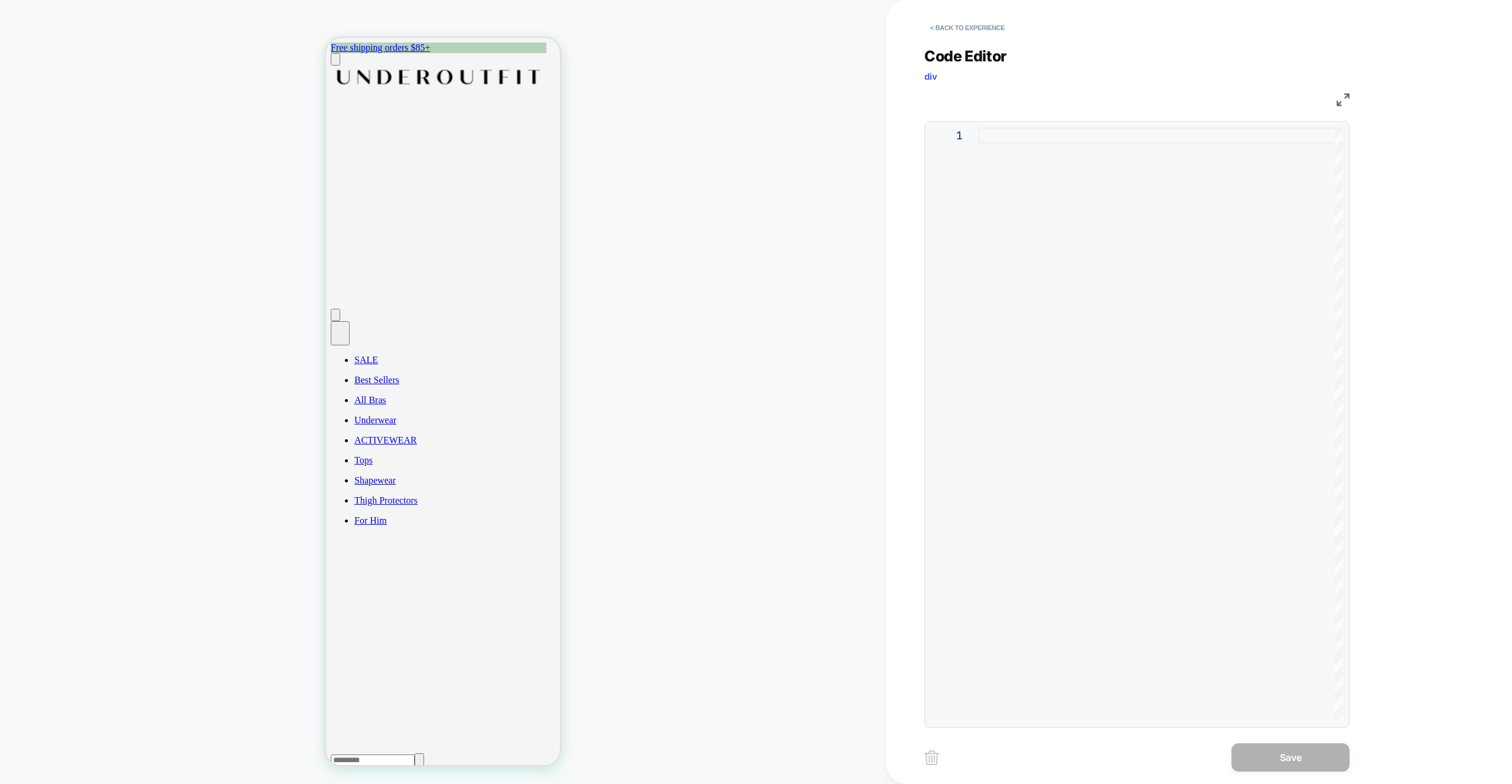
click at [1085, 180] on div at bounding box center [1161, 425] width 365 height 594
type textarea "*"
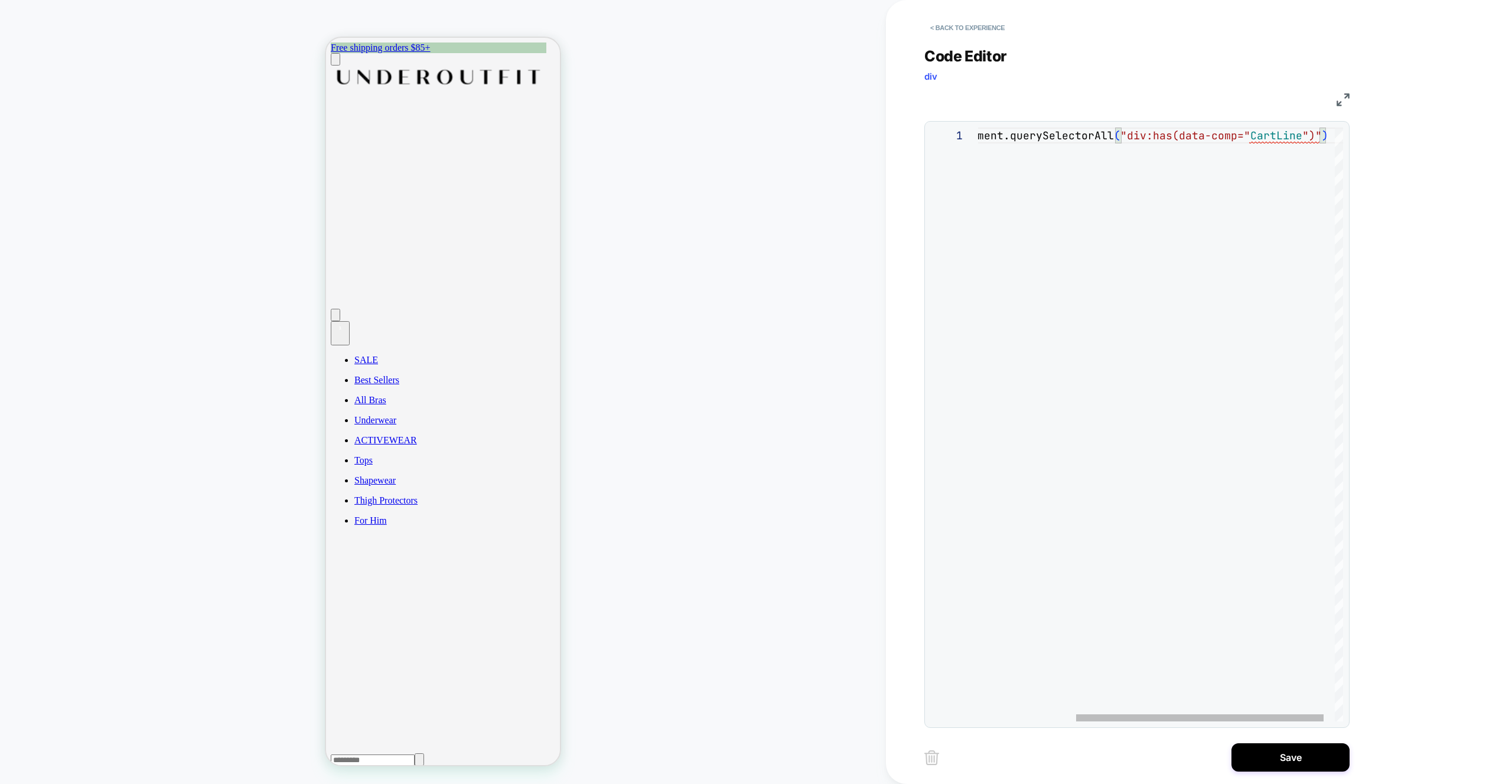
click at [1117, 138] on div "const cart_items = document.querySelectorAll ( "div:has(data-comp=" CartLine ")…" at bounding box center [1097, 425] width 525 height 594
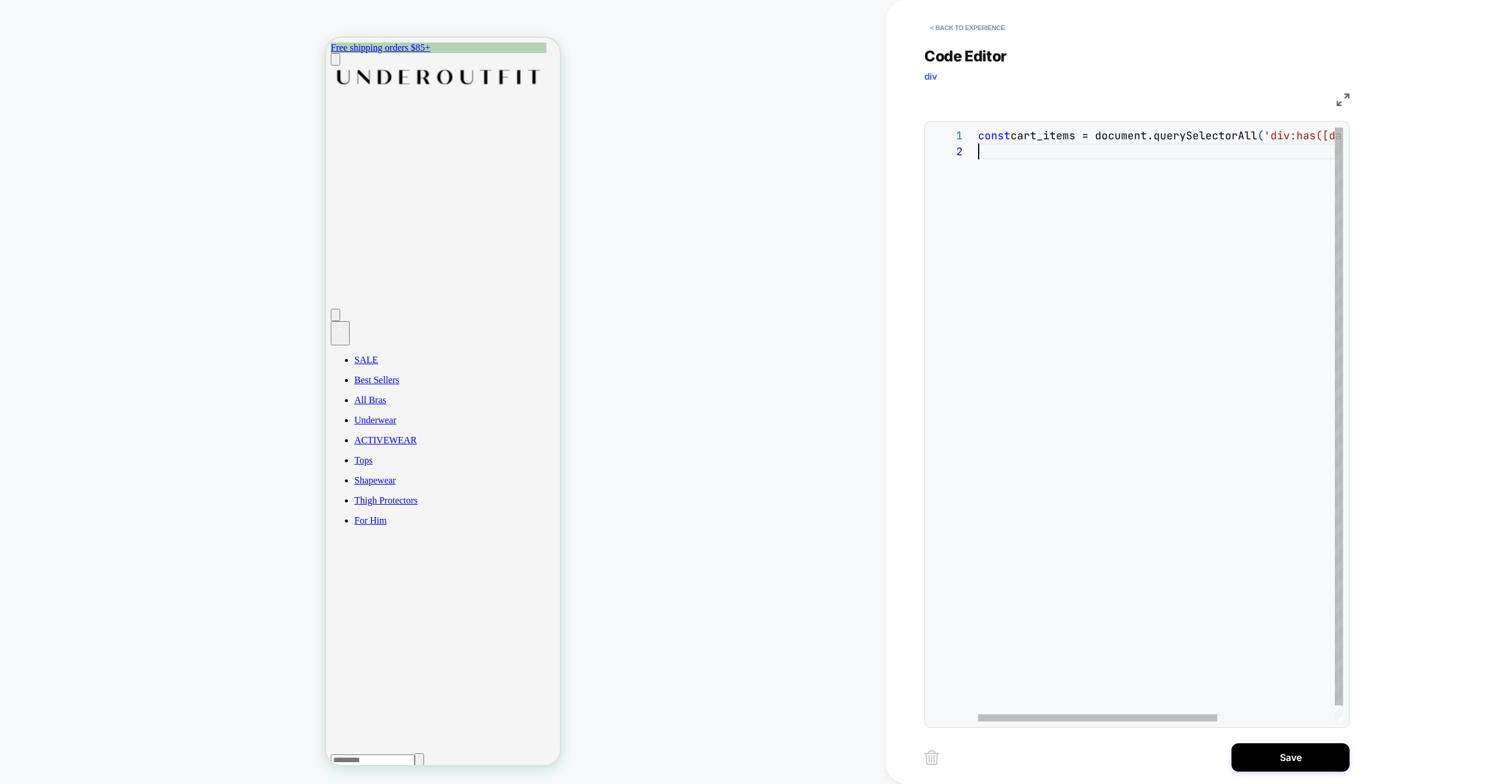
click at [1106, 279] on div "const cart_items = document.querySelectorAll ( 'div:has([data-comp="CartLine"])…" at bounding box center [1251, 432] width 544 height 610
click at [1080, 294] on div "const cart_items = document.querySelectorAll ( 'div:has([data-comp="CartLine"])…" at bounding box center [1251, 432] width 544 height 610
type textarea "***"
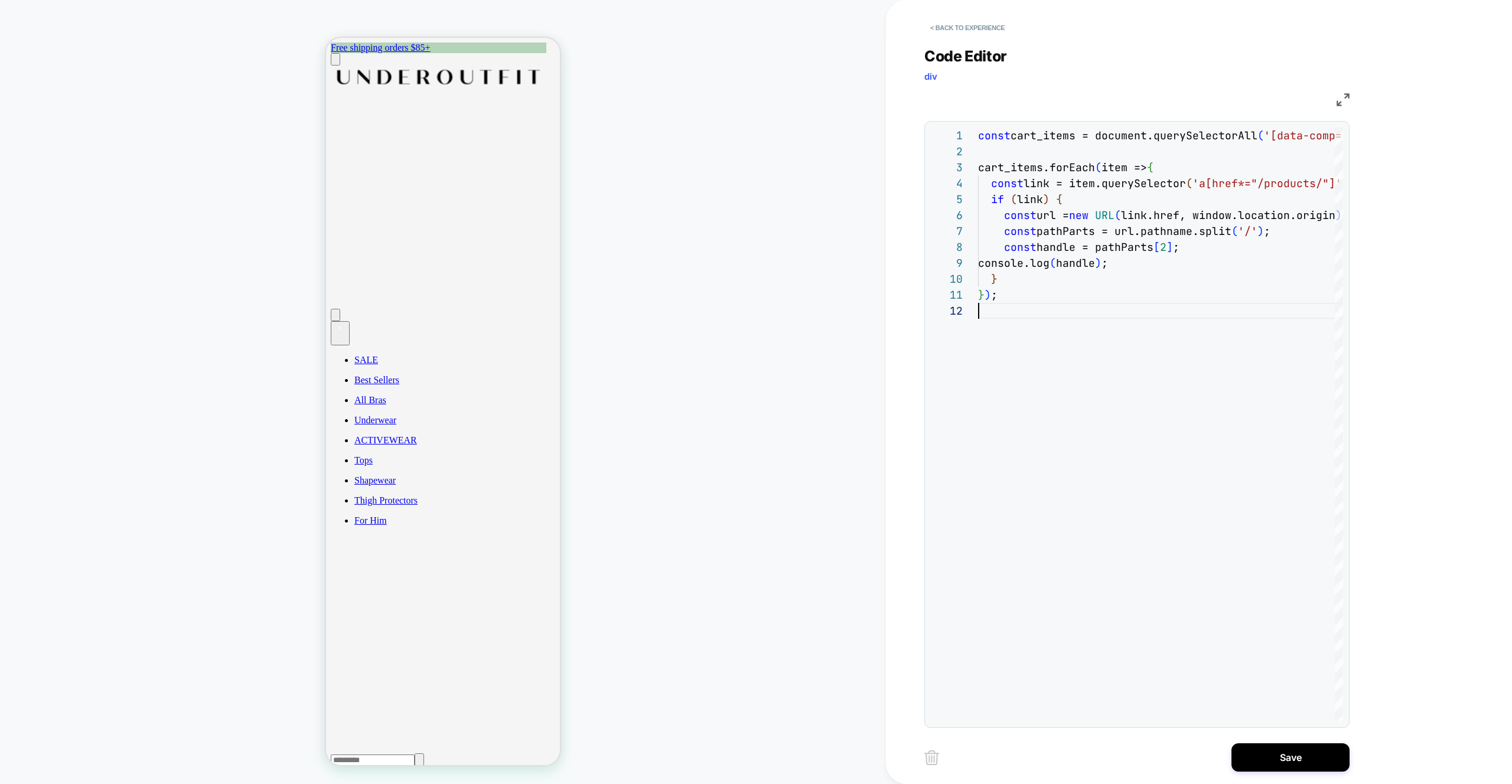
click at [764, 299] on div "HOMEPAGE" at bounding box center [443, 392] width 886 height 761
click at [1292, 759] on button "Save" at bounding box center [1290, 758] width 118 height 28
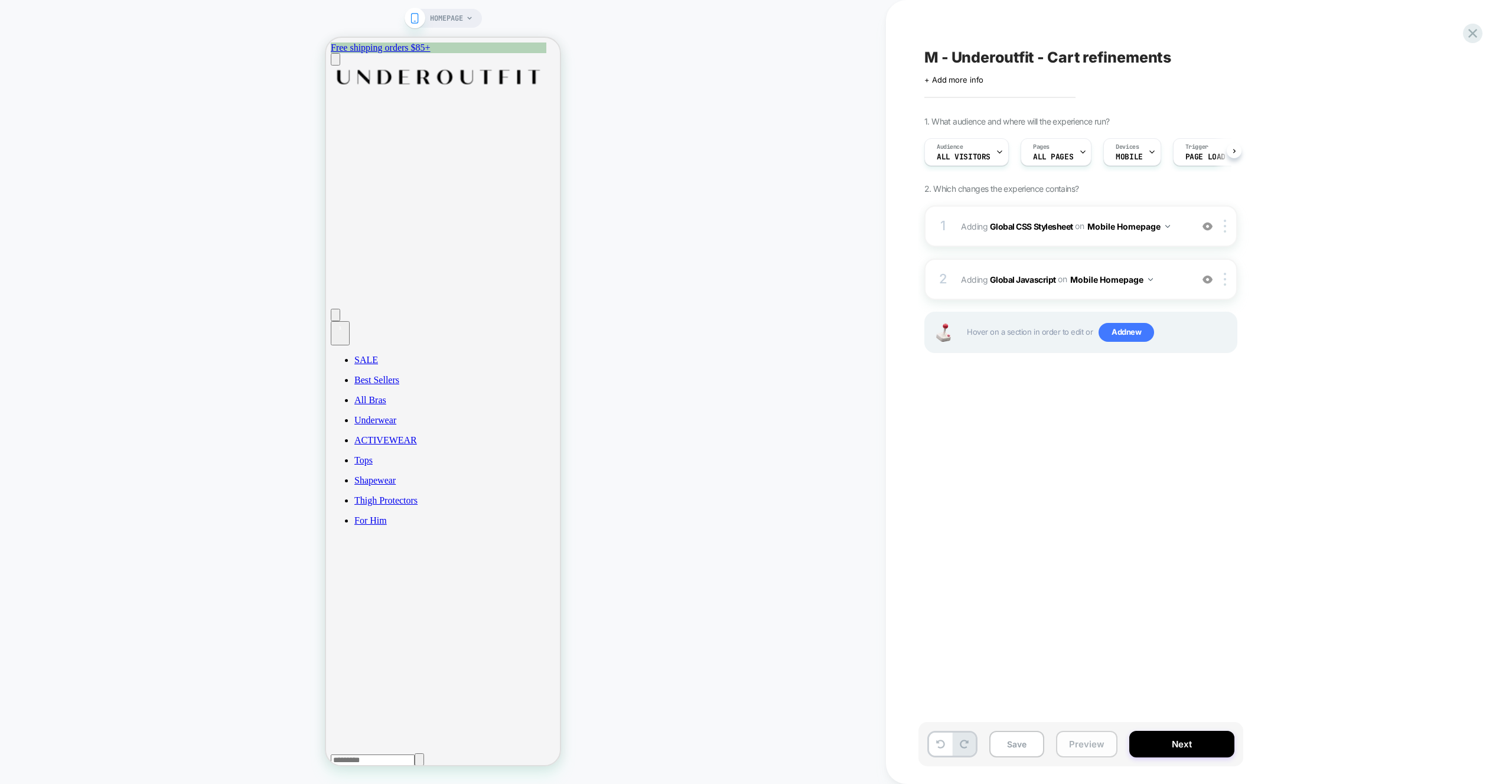
scroll to position [0, 1]
click at [1086, 747] on button "Preview" at bounding box center [1086, 744] width 61 height 26
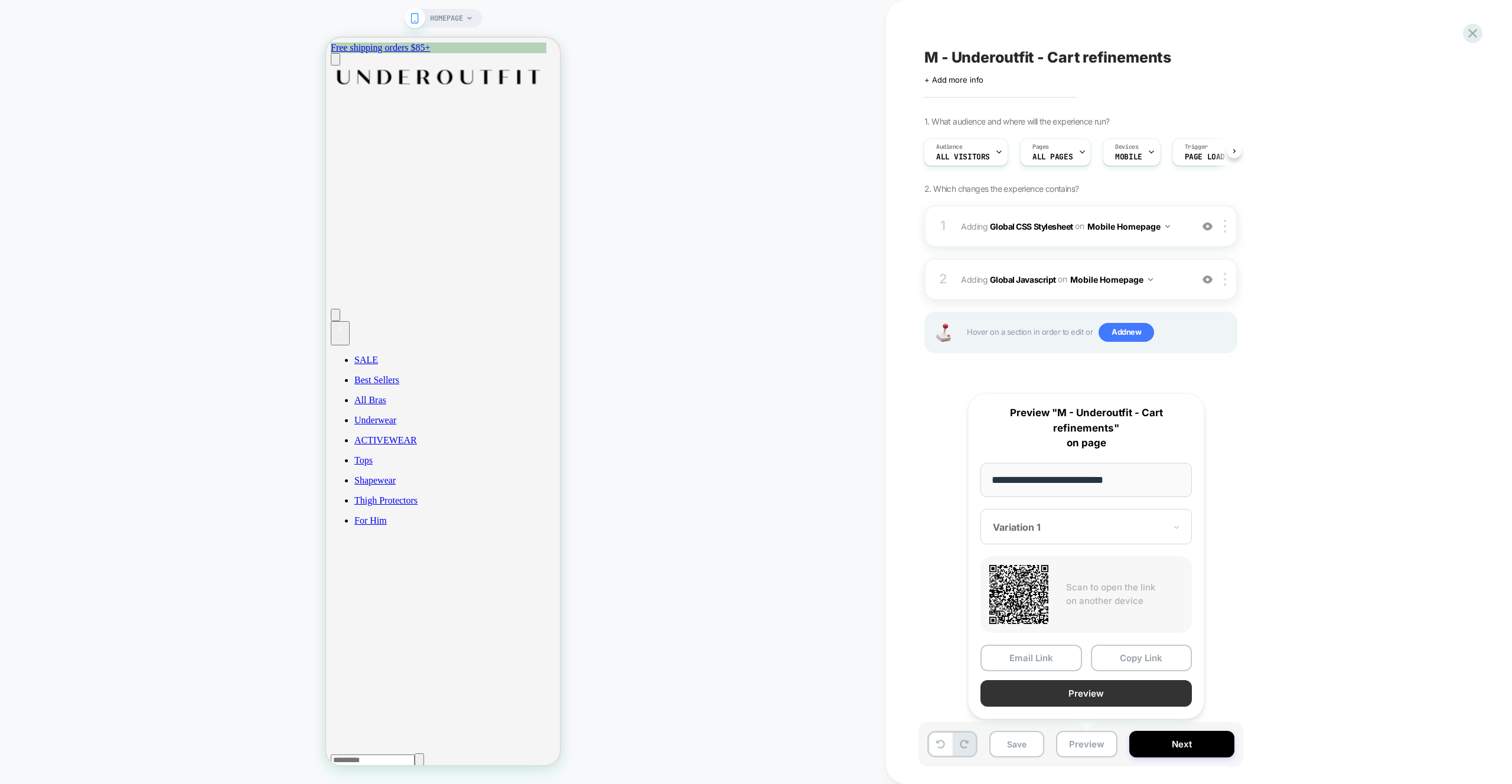
click at [1098, 685] on button "Preview" at bounding box center [1086, 693] width 212 height 26
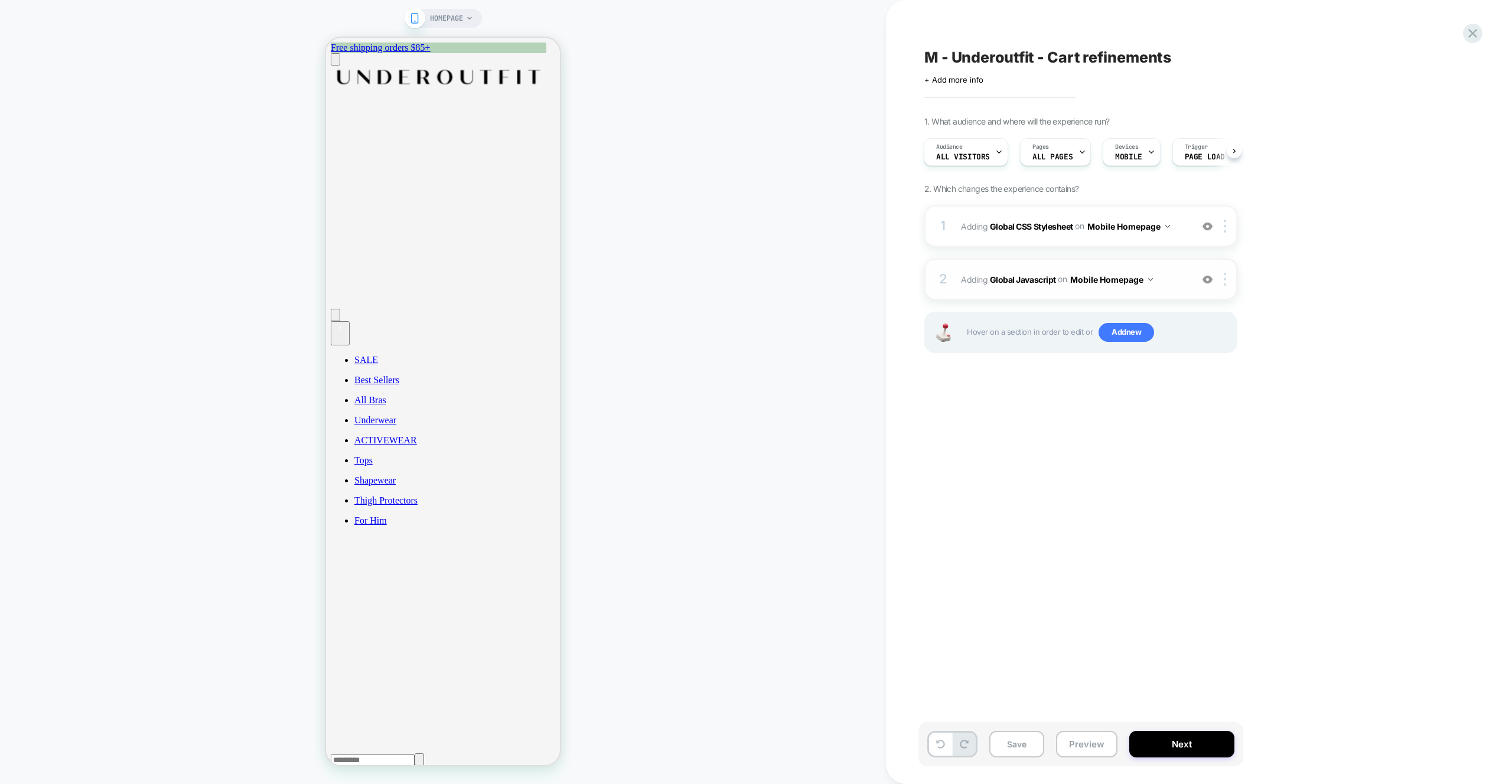
click at [1151, 281] on img at bounding box center [1150, 280] width 5 height 3
click at [1188, 282] on div "2 Adding Global Javascript on Mobile Homepage Add Before Add After Copy to Desk…" at bounding box center [1081, 279] width 313 height 41
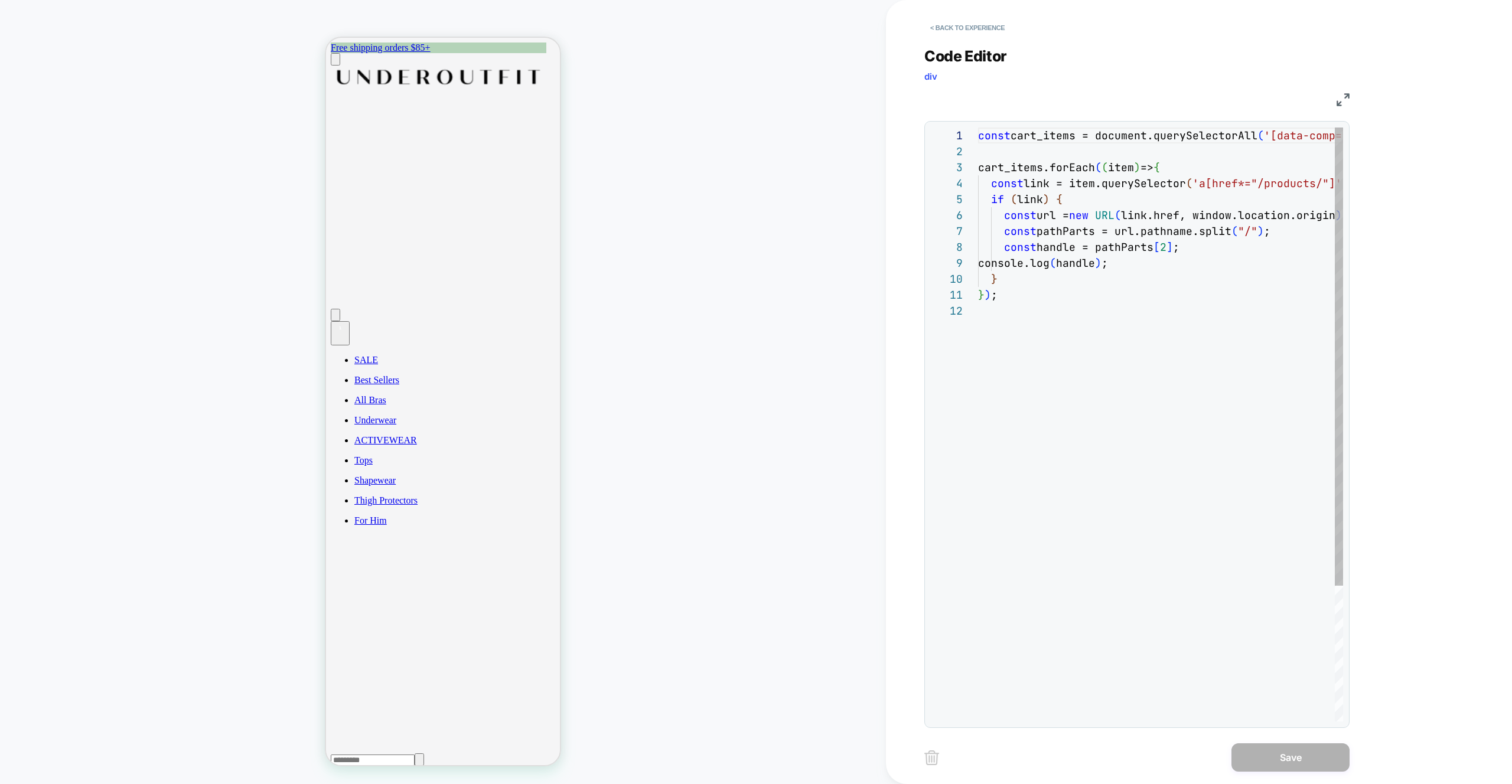
scroll to position [159, 0]
click at [1345, 99] on img at bounding box center [1343, 99] width 13 height 13
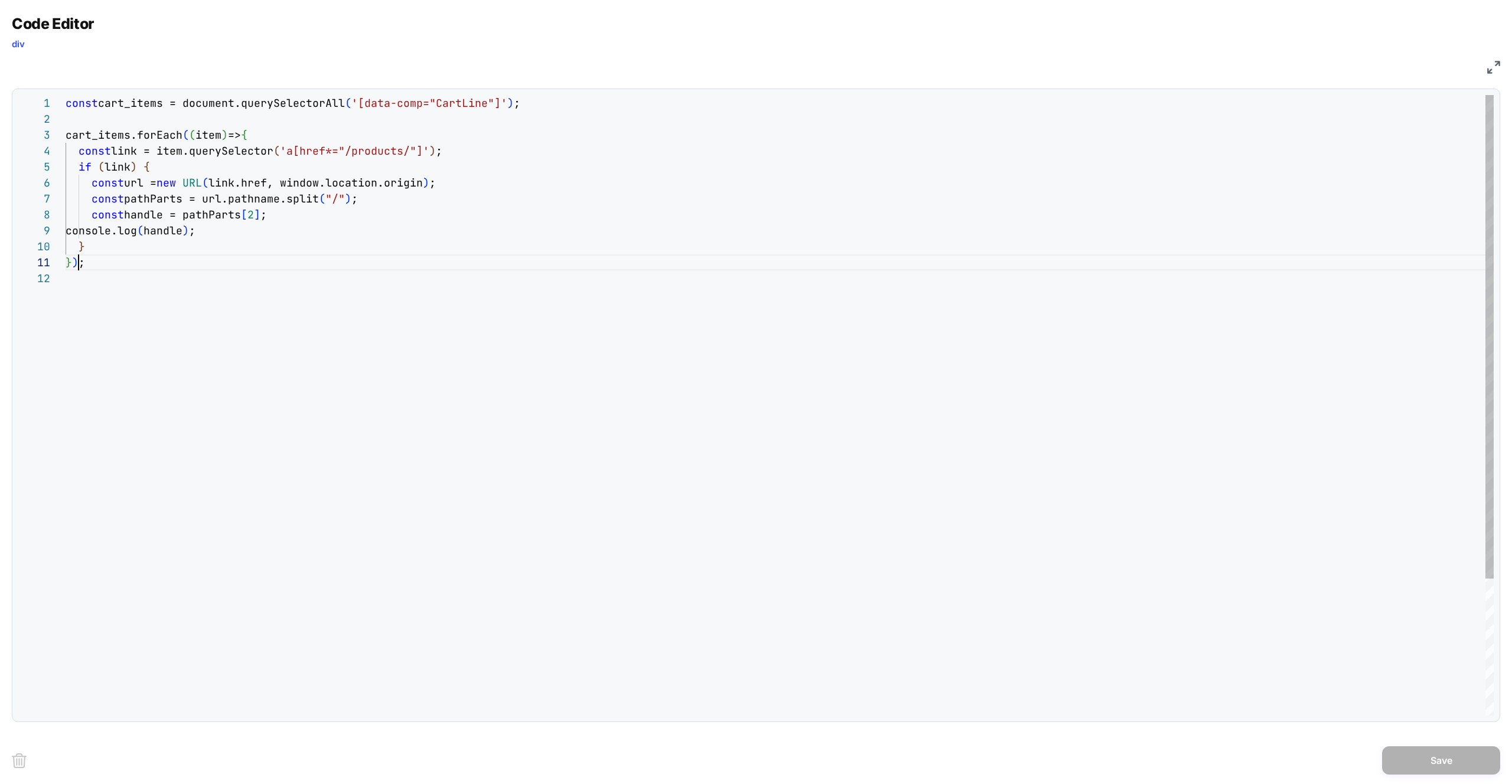
scroll to position [0, 13]
click at [76, 258] on div "const cart_items = document.querySelectorAll ( '[data-comp="CartLine"]' ) ; car…" at bounding box center [779, 493] width 1428 height 796
click at [212, 208] on div "const cart_items = document.querySelectorAll ( '[data-comp="CartLine"]' ) ; car…" at bounding box center [779, 493] width 1428 height 796
click at [249, 292] on div "const cart_items = document.querySelectorAll ( '[data-comp="CartLine"]' ) ; car…" at bounding box center [779, 493] width 1428 height 796
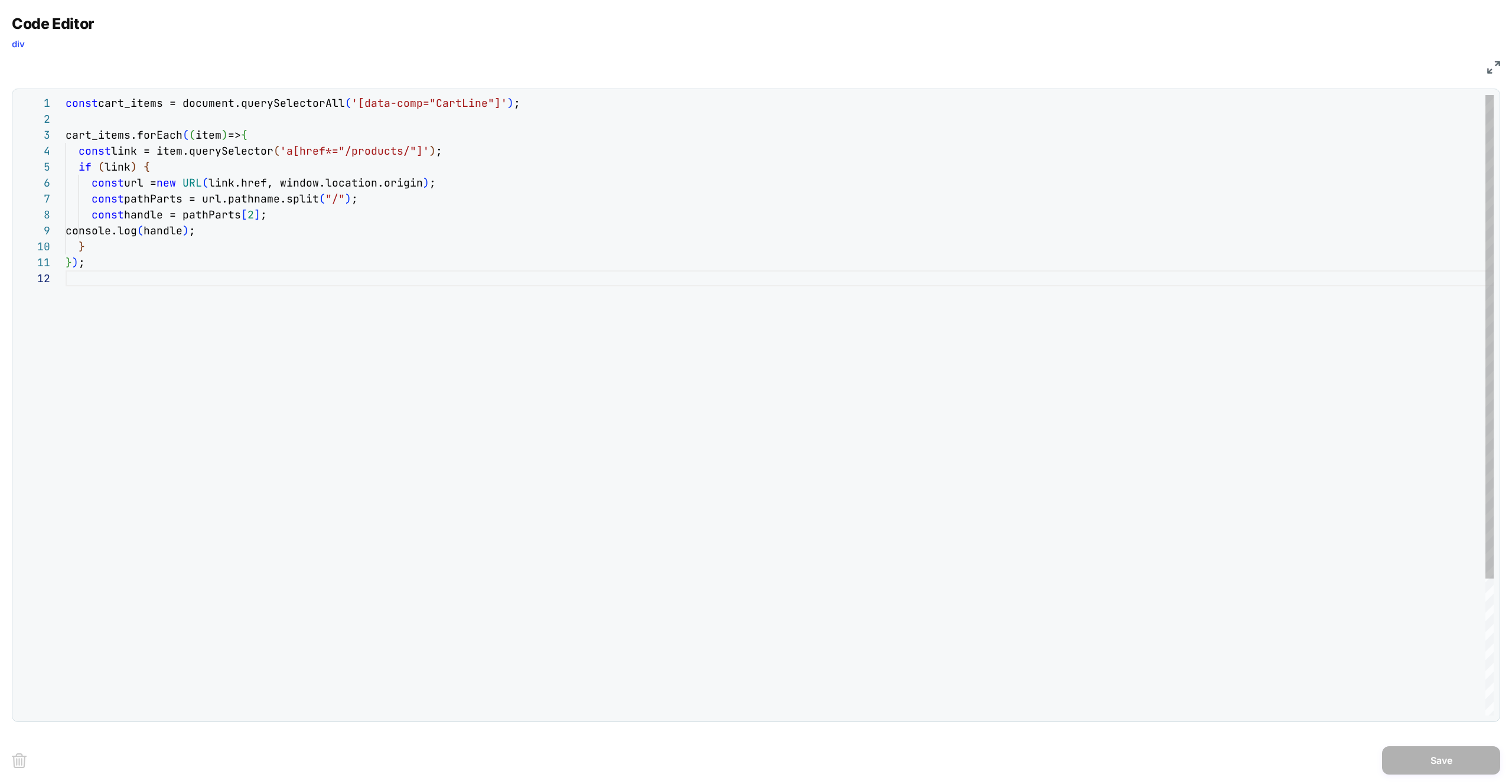
click at [68, 99] on div "const cart_items = document.querySelectorAll ( '[data-comp="CartLine"]' ) ; car…" at bounding box center [779, 493] width 1428 height 796
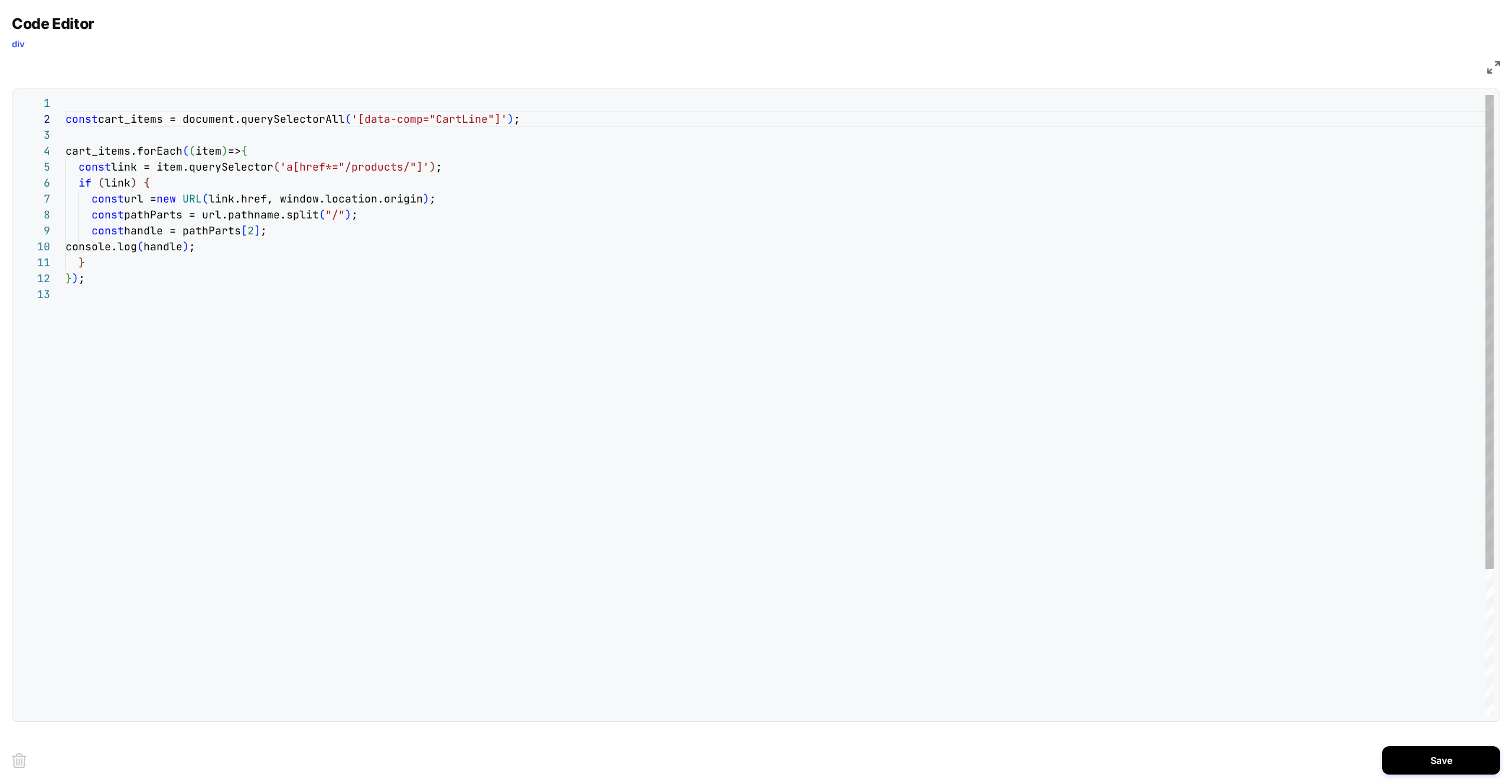
click at [94, 130] on div "cart_items.forEach ( ( item ) => { const link = item.querySelector ( 'a[href*="…" at bounding box center [779, 501] width 1428 height 812
click at [87, 135] on div "cart_items.forEach ( ( item ) => { const link = item.querySelector ( 'a[href*="…" at bounding box center [779, 501] width 1428 height 812
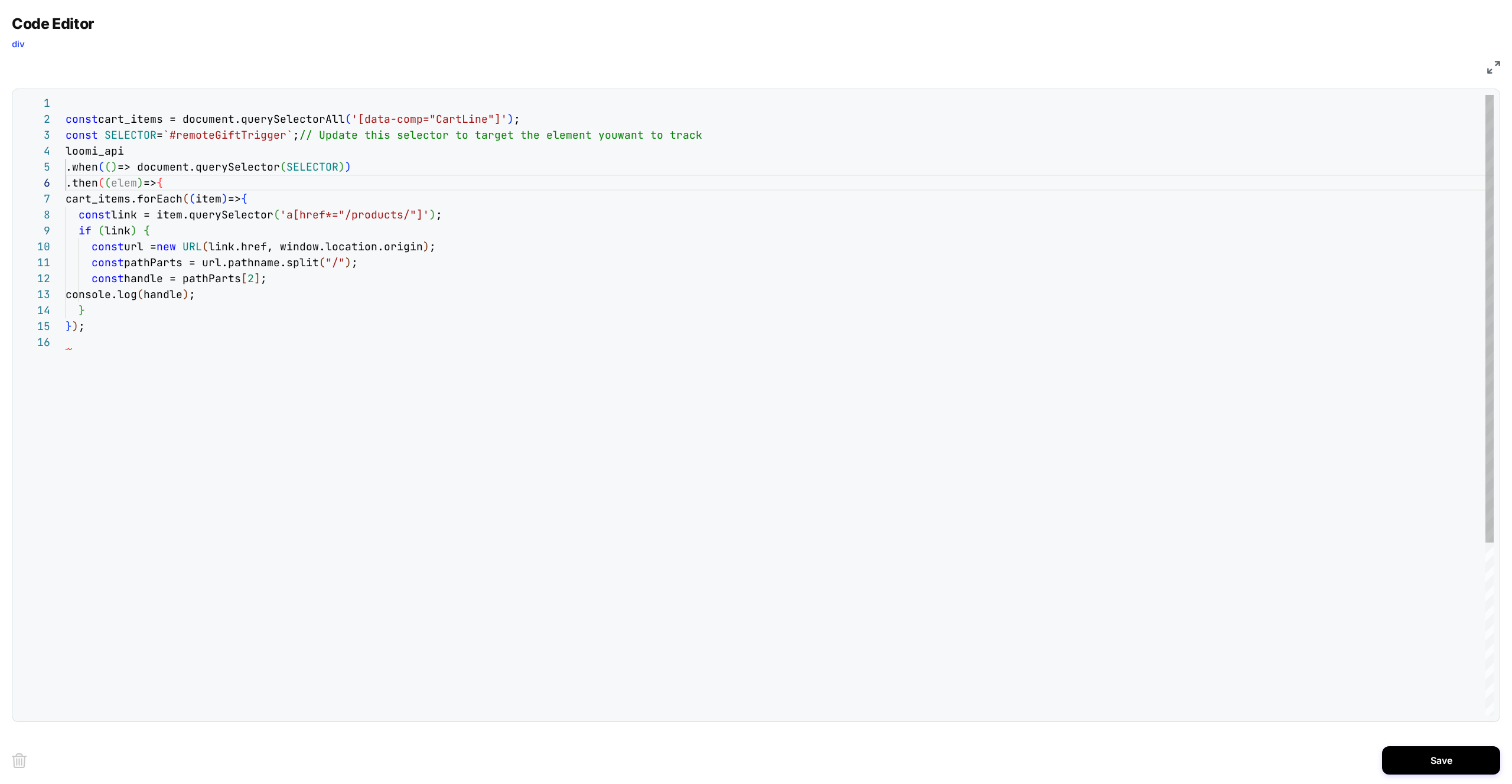
scroll to position [80, 0]
click at [128, 344] on div "const SELECTOR = `#remoteGiftTrigger` ; // Update this selector to target the e…" at bounding box center [779, 525] width 1428 height 859
click at [334, 168] on div "const SELECTOR = `#remoteGiftTrigger` ; // Update this selector to target the e…" at bounding box center [779, 525] width 1428 height 859
click at [334, 168] on div "const SELECTOR = `#remoteGiftTrigger` ; // Update this selector to target the e…" at bounding box center [779, 525] width 1428 height 859
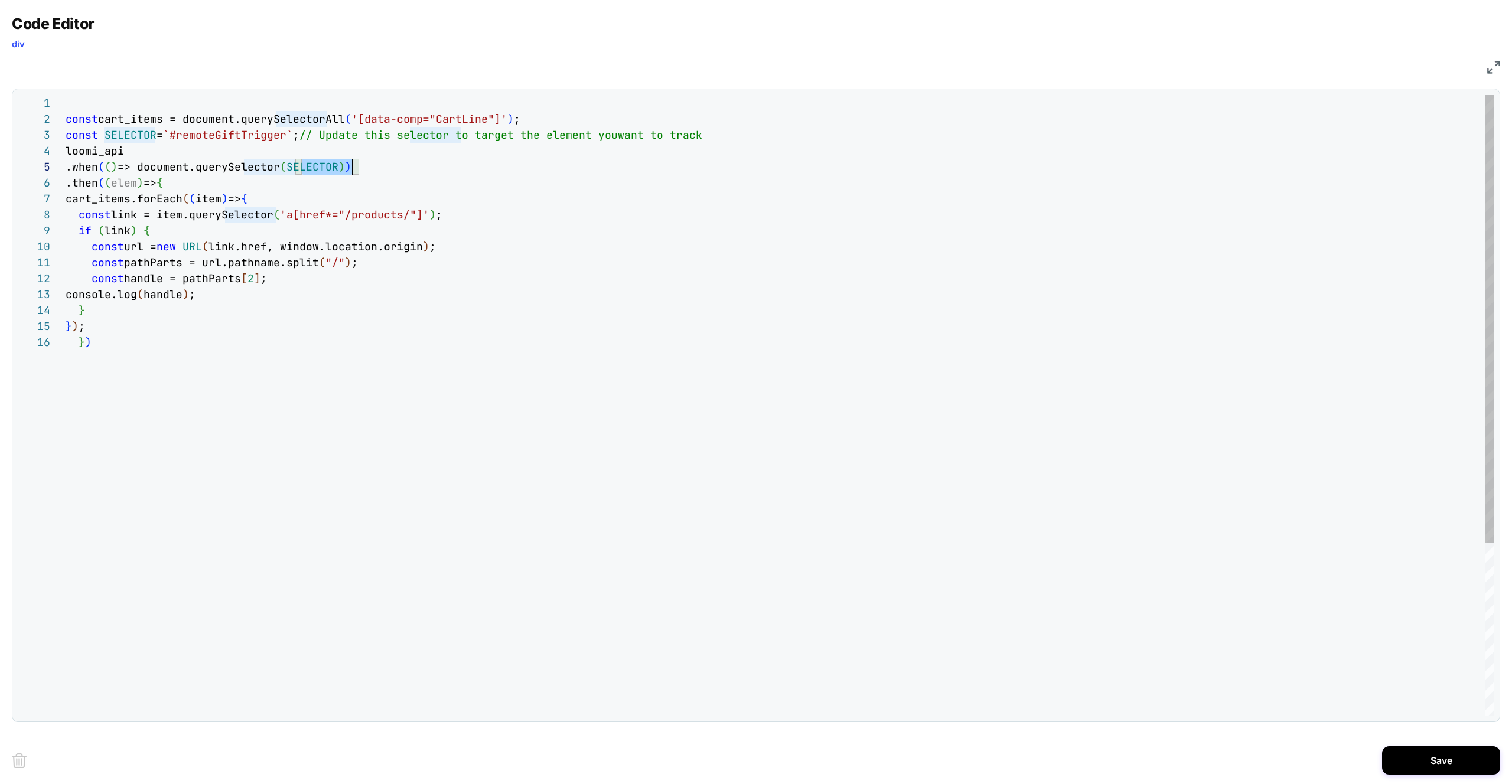
scroll to position [64, 287]
click at [275, 141] on div "const SELECTOR = `#remoteGiftTrigger` ; // Update this selector to target the e…" at bounding box center [779, 525] width 1428 height 859
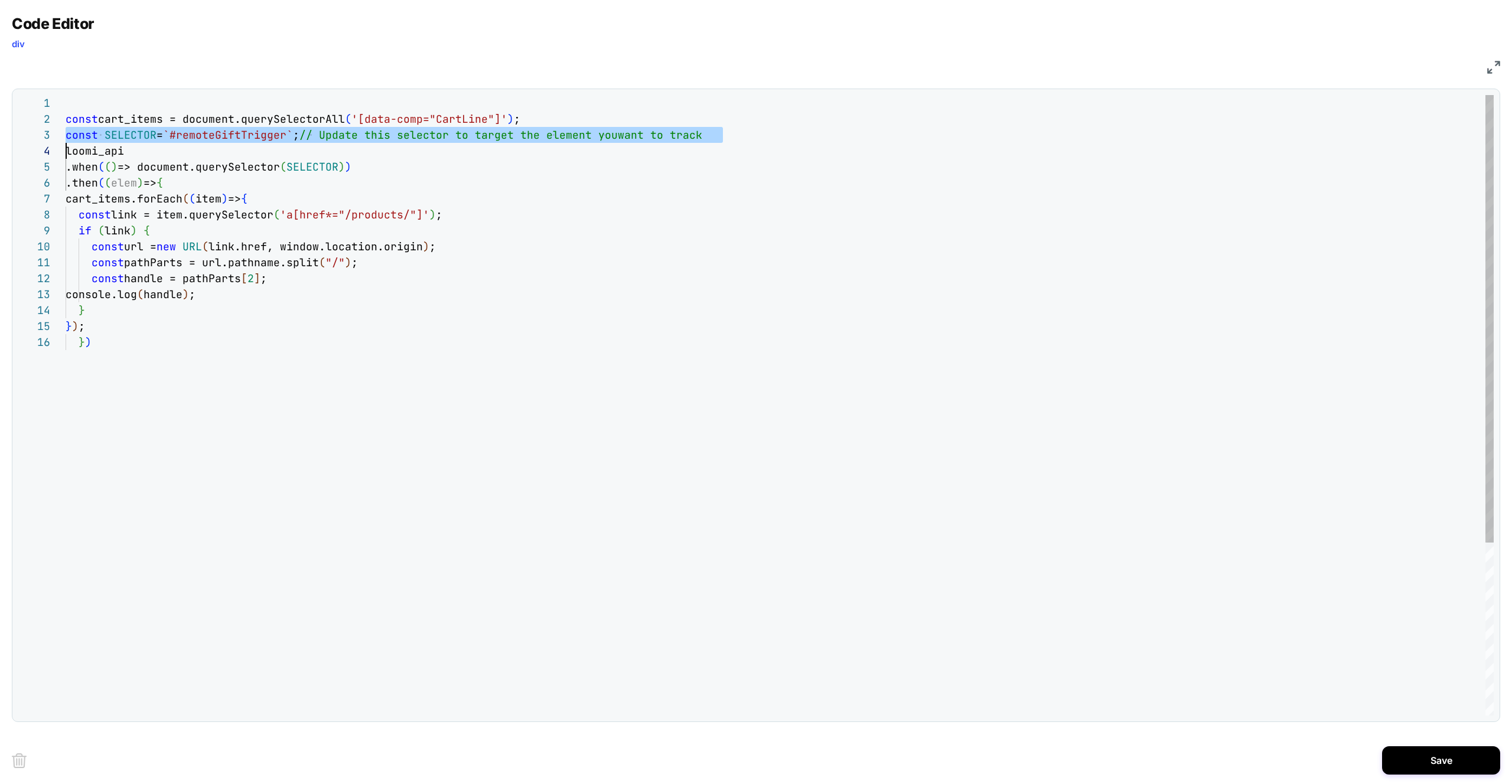
click at [275, 141] on div "const SELECTOR = `#remoteGiftTrigger` ; // Update this selector to target the e…" at bounding box center [779, 525] width 1428 height 859
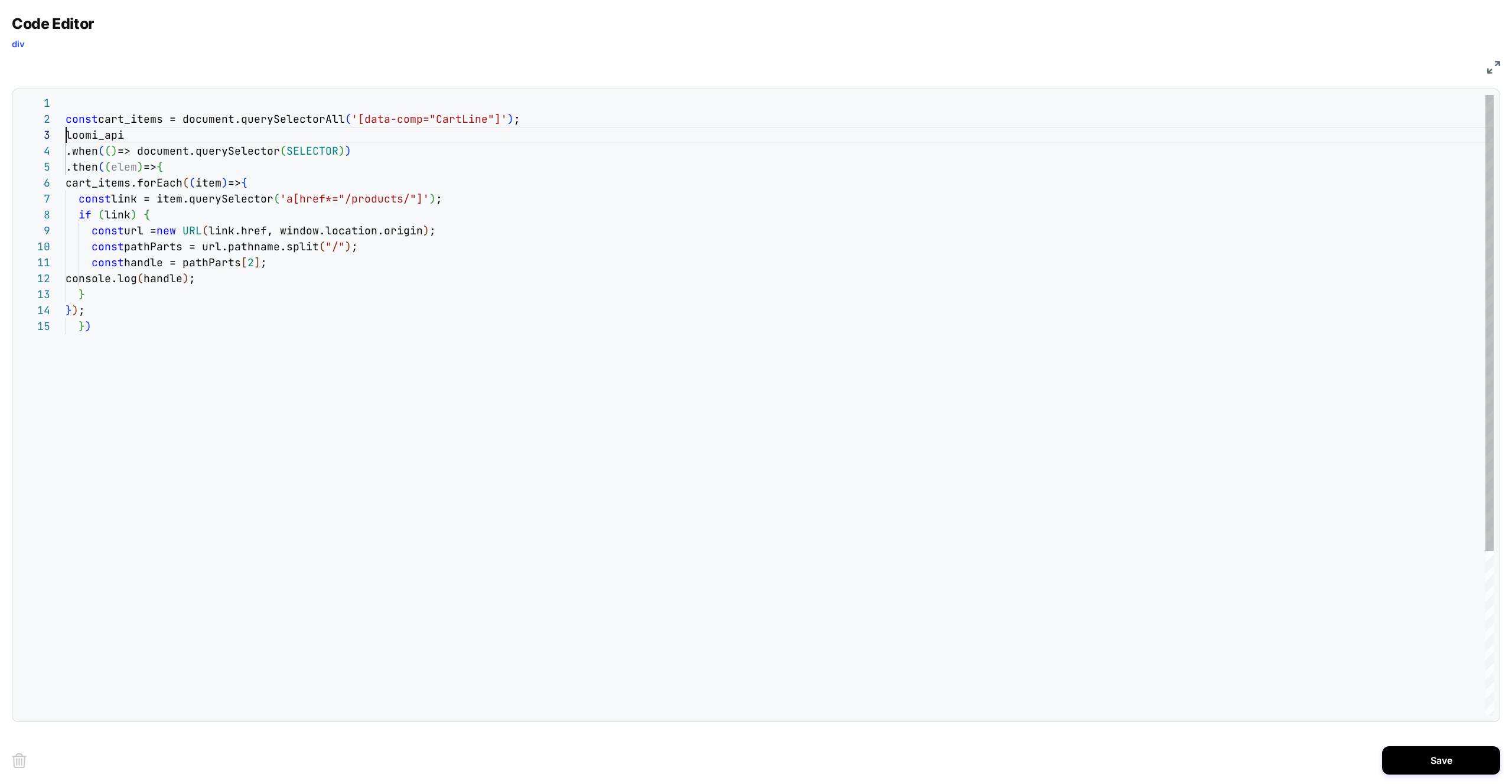
click at [144, 116] on div "loomi_api cart_items.forEach ( ( item ) => { const link = item.querySelector ( …" at bounding box center [779, 517] width 1428 height 844
click at [232, 193] on div "loomi_api cart_items.forEach ( ( item ) => { const link = item.querySelector ( …" at bounding box center [779, 517] width 1428 height 844
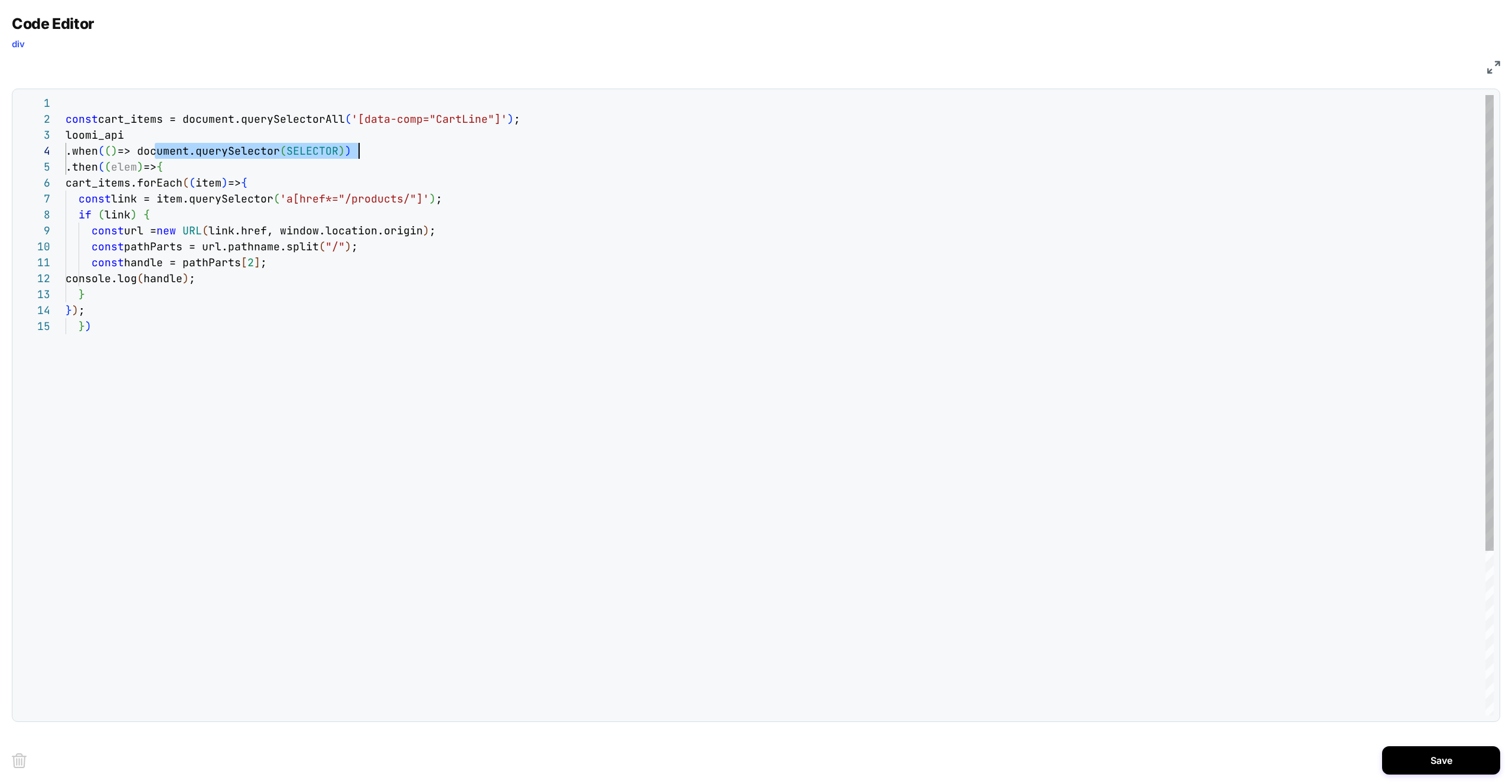
drag, startPoint x: 156, startPoint y: 150, endPoint x: 359, endPoint y: 146, distance: 203.0
click at [359, 146] on div "loomi_api cart_items.forEach ( ( item ) => { const link = item.querySelector ( …" at bounding box center [779, 517] width 1428 height 844
click at [139, 164] on div "loomi_api cart_items.forEach ( ( item ) => { const link = item.querySelector ( …" at bounding box center [779, 517] width 1428 height 844
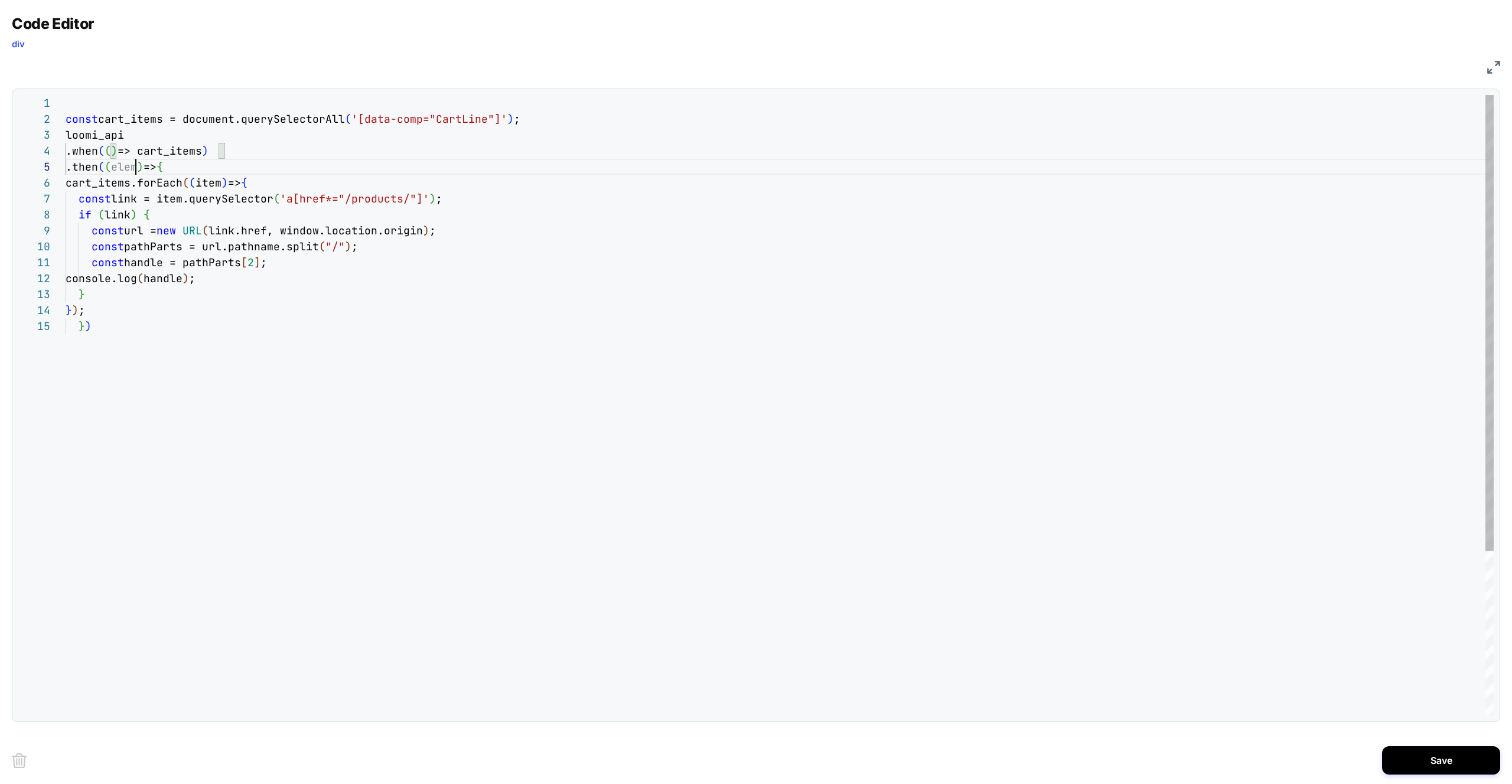
scroll to position [64, 82]
click at [353, 209] on div "loomi_api cart_items.forEach ( ( item ) => { const link = item.querySelector ( …" at bounding box center [779, 517] width 1428 height 844
type textarea "**********"
click at [1419, 755] on button "Save" at bounding box center [1441, 761] width 118 height 28
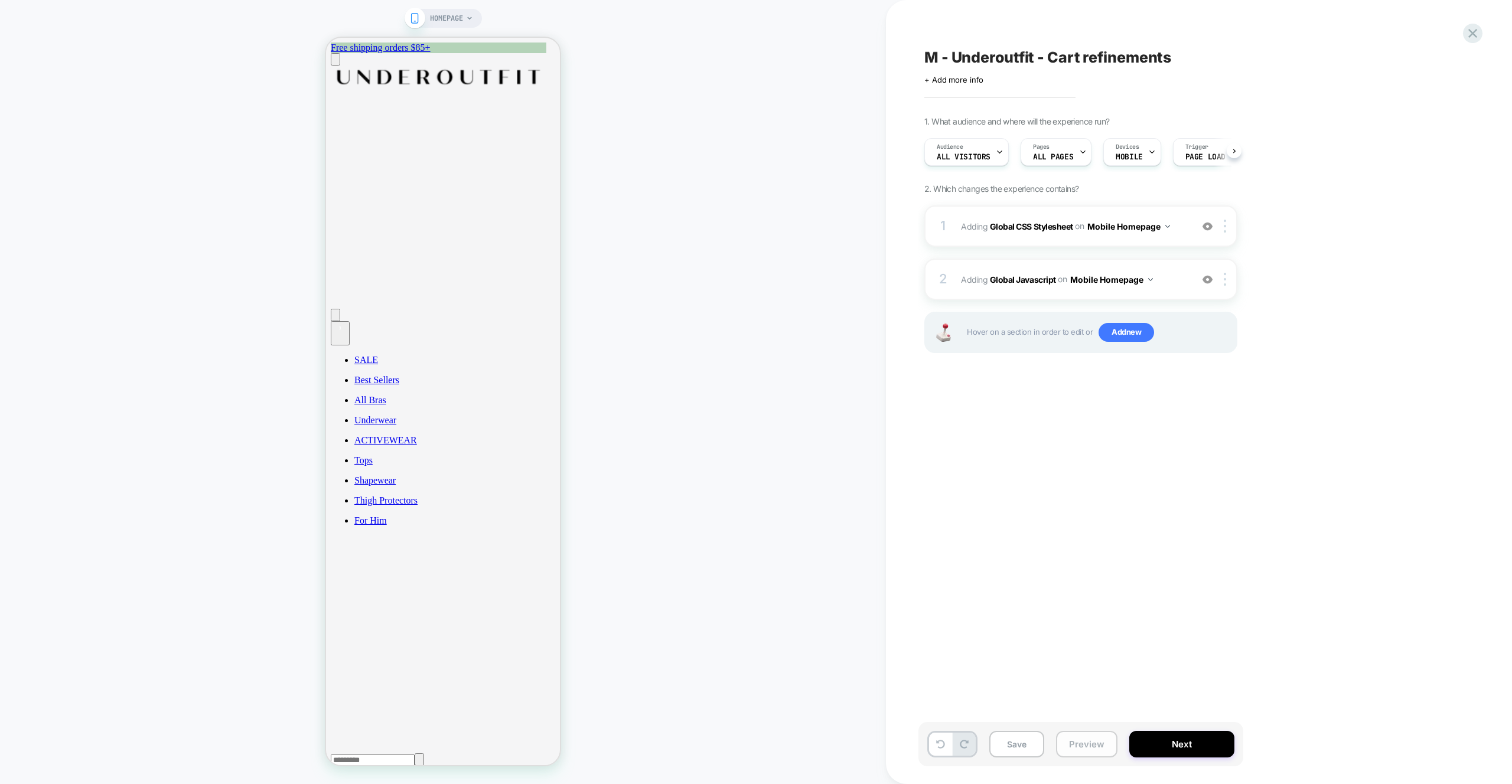
scroll to position [0, 1]
click at [1086, 749] on button "Preview" at bounding box center [1086, 744] width 61 height 26
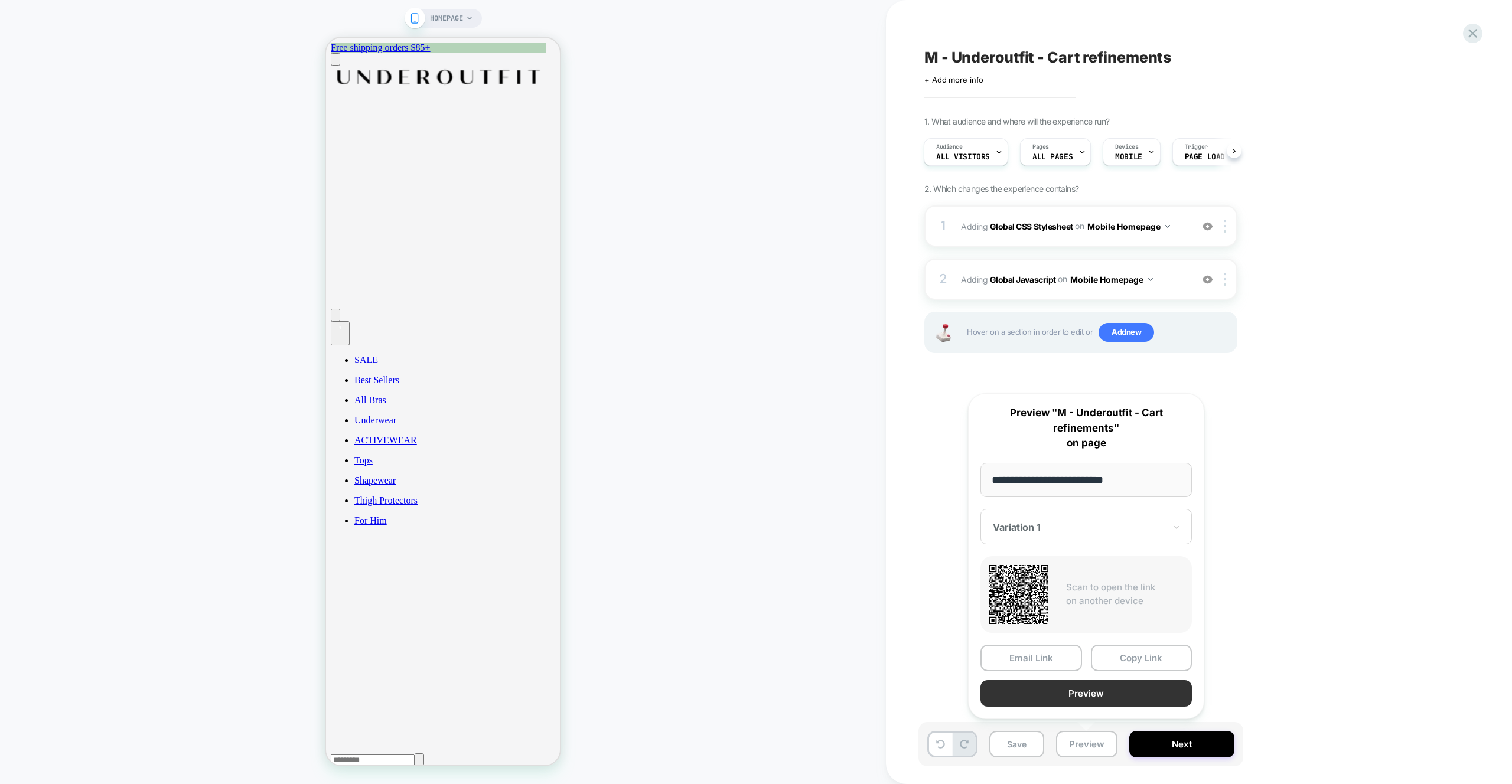
click at [1079, 687] on button "Preview" at bounding box center [1086, 693] width 212 height 26
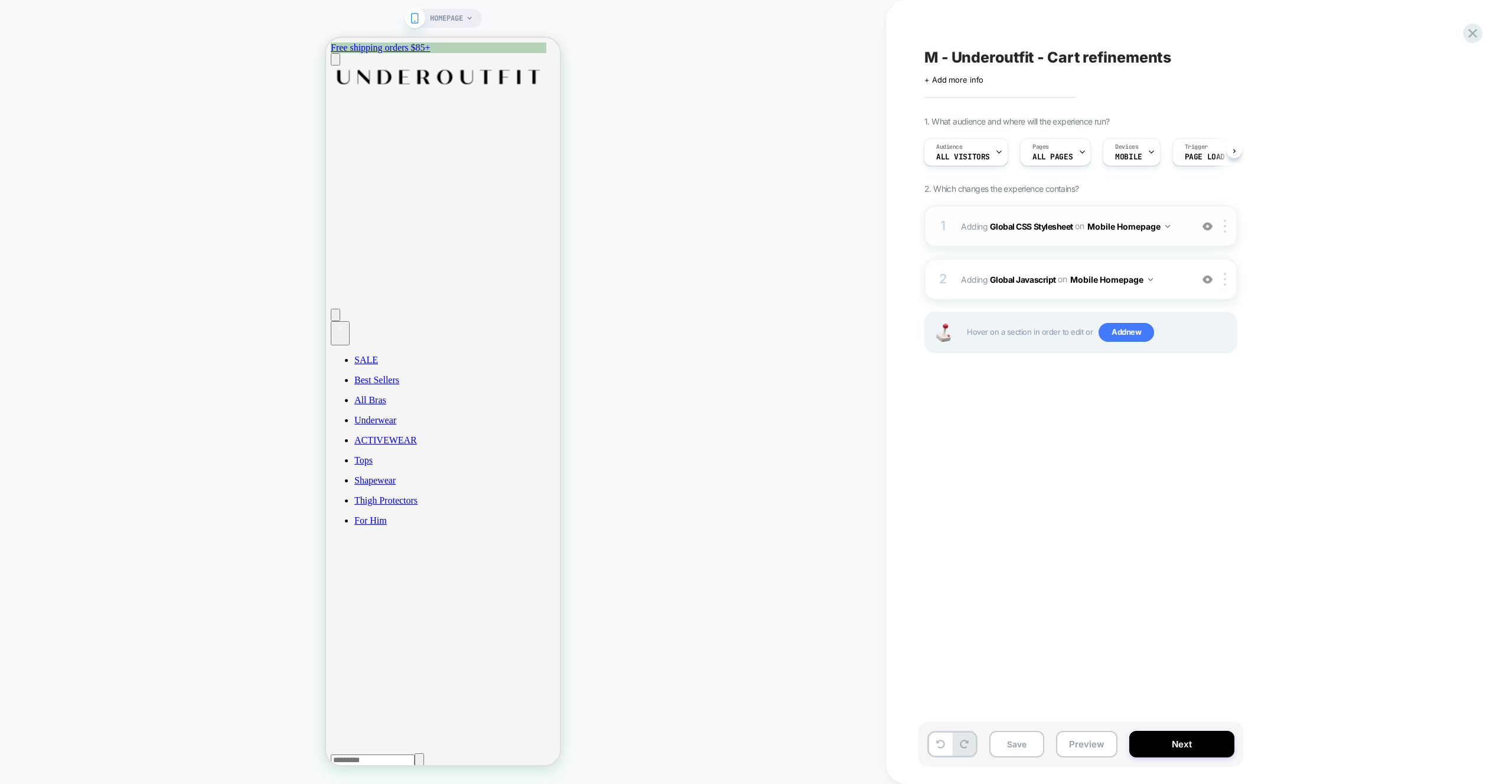
click at [1157, 226] on button "Mobile Homepage" at bounding box center [1128, 227] width 82 height 17
click at [1148, 379] on div "Mobile Cart Drawer" at bounding box center [1129, 381] width 143 height 26
click at [1146, 281] on button "Mobile Homepage" at bounding box center [1111, 280] width 82 height 17
click at [1120, 435] on div "Mobile Cart Drawer" at bounding box center [1111, 434] width 143 height 26
click at [1361, 398] on div "M - Underoutfit - Cart refinements Click to edit experience details + Add more …" at bounding box center [1145, 392] width 443 height 784
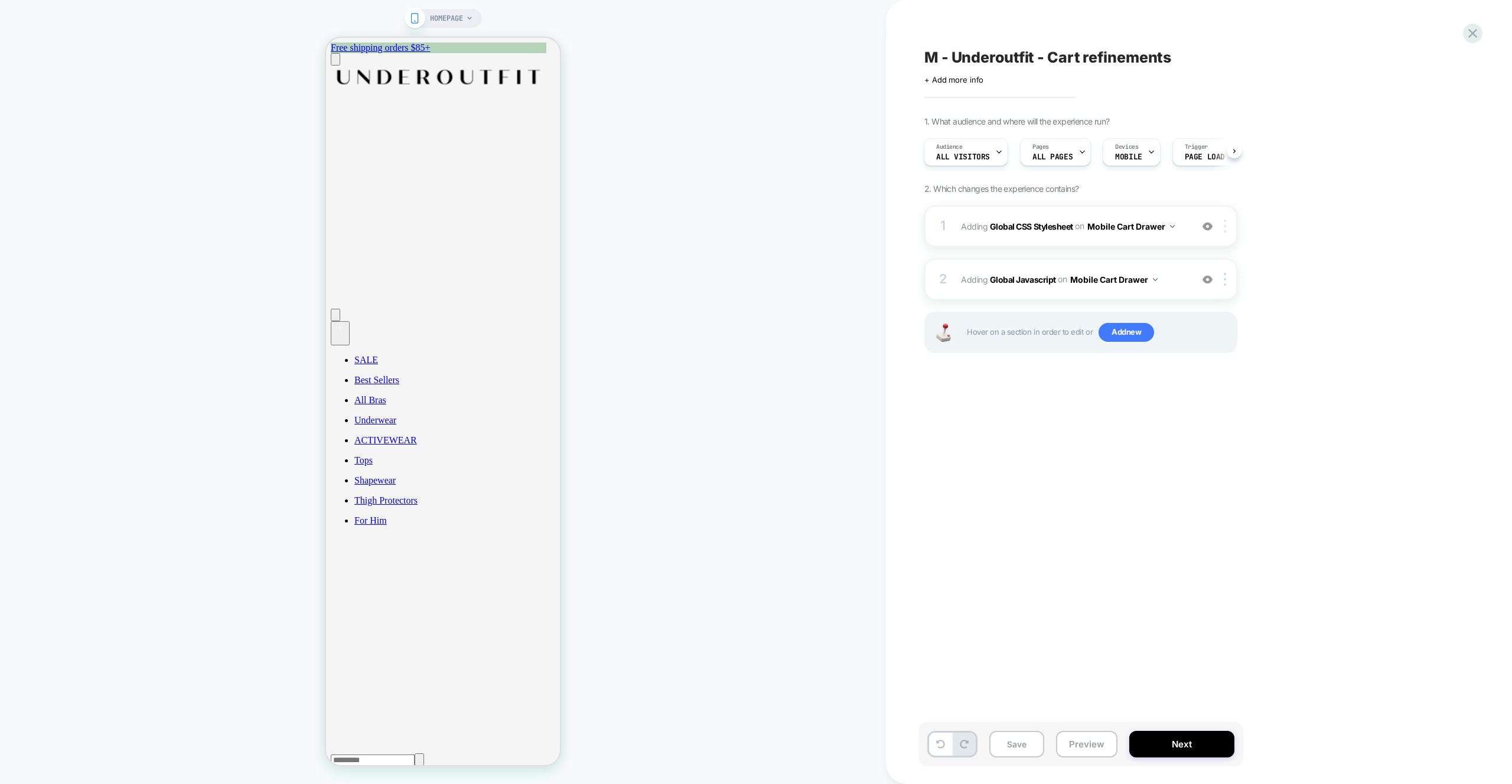
click at [1223, 222] on div at bounding box center [1226, 226] width 19 height 13
click at [1241, 355] on div "Target All Devices" at bounding box center [1226, 354] width 105 height 33
click at [1224, 229] on img at bounding box center [1224, 229] width 2 height 13
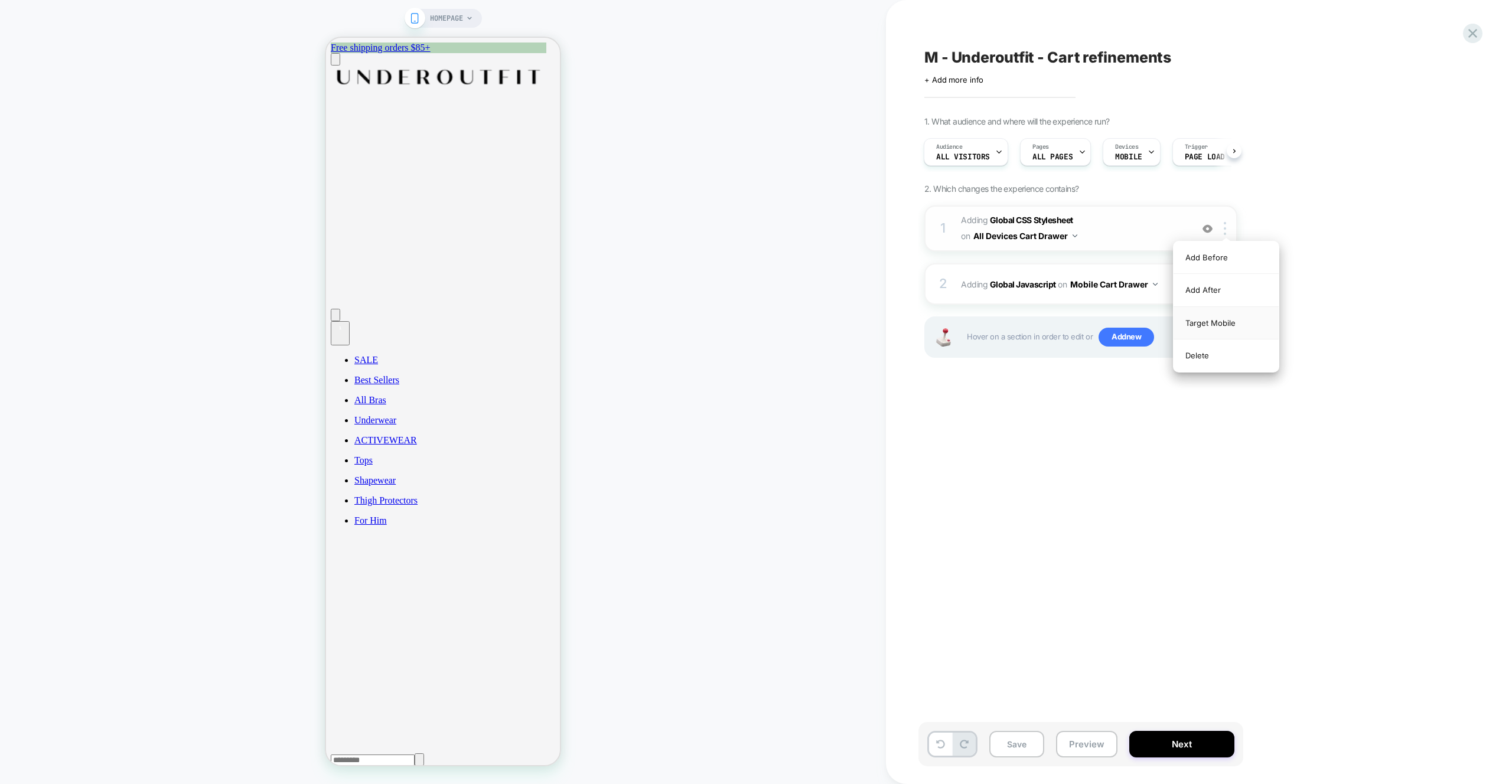
click at [1234, 327] on div "Target Mobile" at bounding box center [1226, 323] width 105 height 33
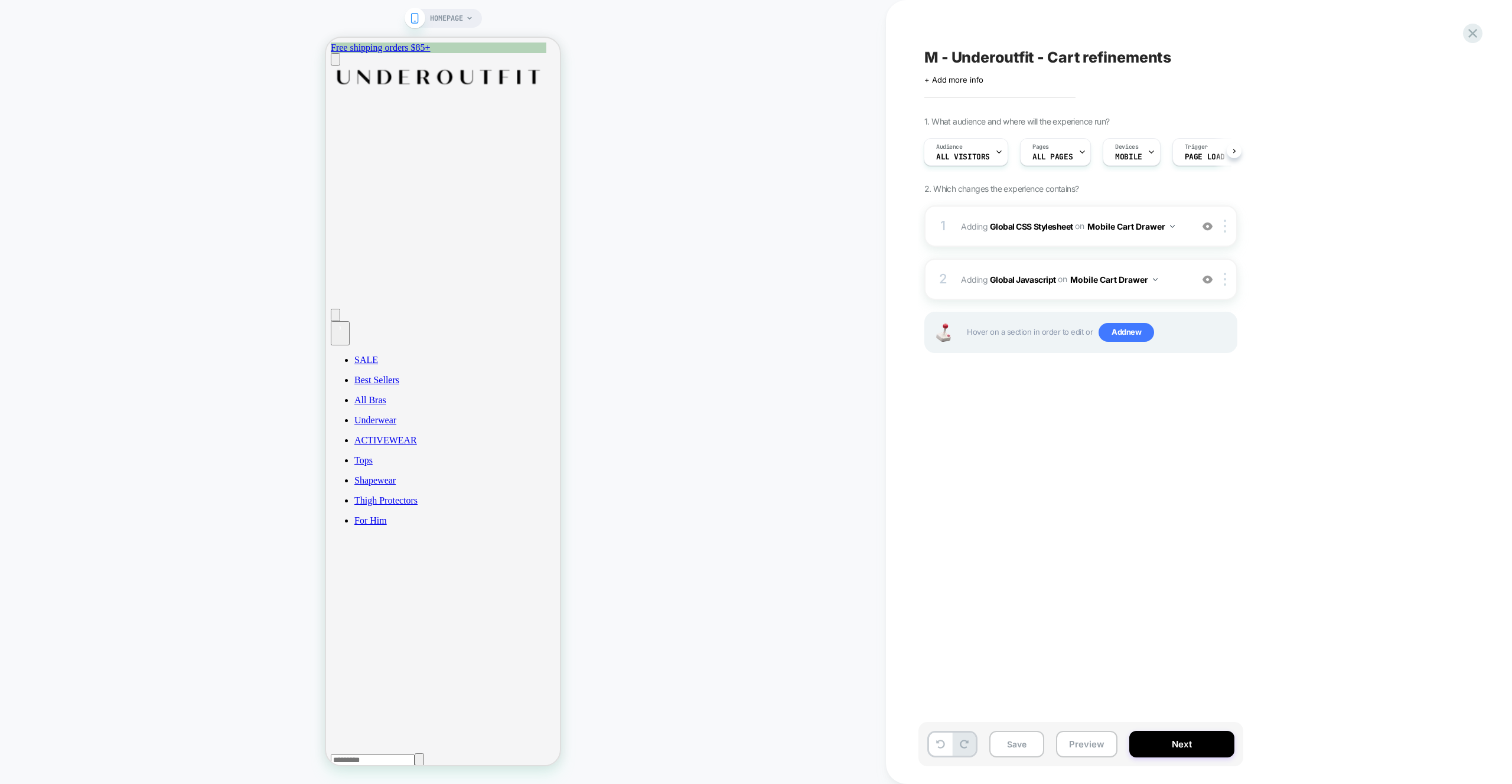
click at [1331, 285] on div "1. What audience and where will the experience run? Audience All Visitors Pages…" at bounding box center [1140, 249] width 431 height 266
click at [1171, 290] on div "2 Adding Global Javascript on Mobile Cart Drawer Add Before Add After Copy to D…" at bounding box center [1081, 279] width 313 height 41
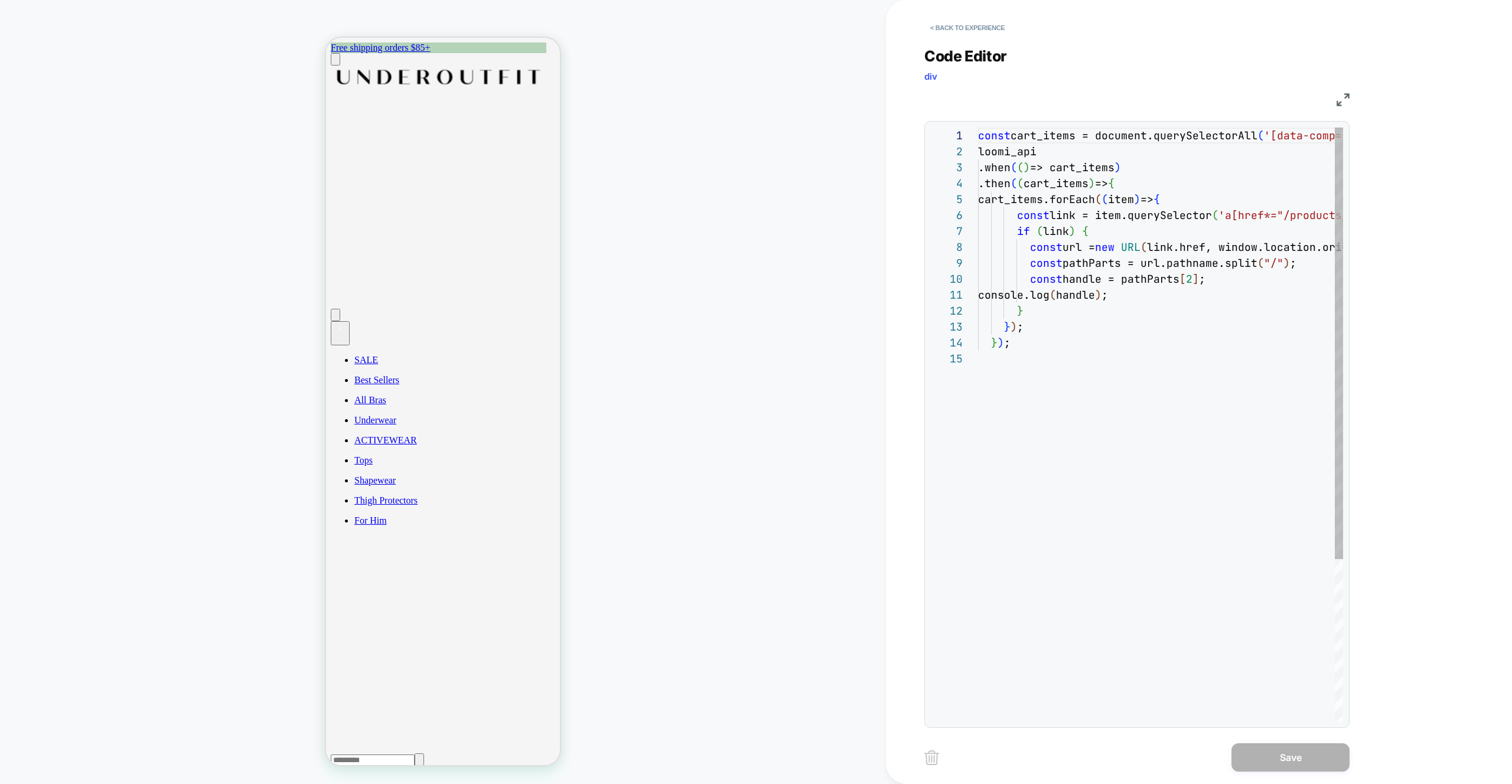
scroll to position [159, 0]
click at [1059, 714] on div at bounding box center [1112, 718] width 268 height 7
click at [1071, 210] on div "const cart_items = document.querySelectorAll ( '[data-comp="CartLine"]' ) ; loo…" at bounding box center [1221, 536] width 487 height 817
click at [1098, 298] on div "const cart_items = document.querySelectorAll ( '[data-comp="CartLine"]' ) ; loo…" at bounding box center [1221, 536] width 487 height 817
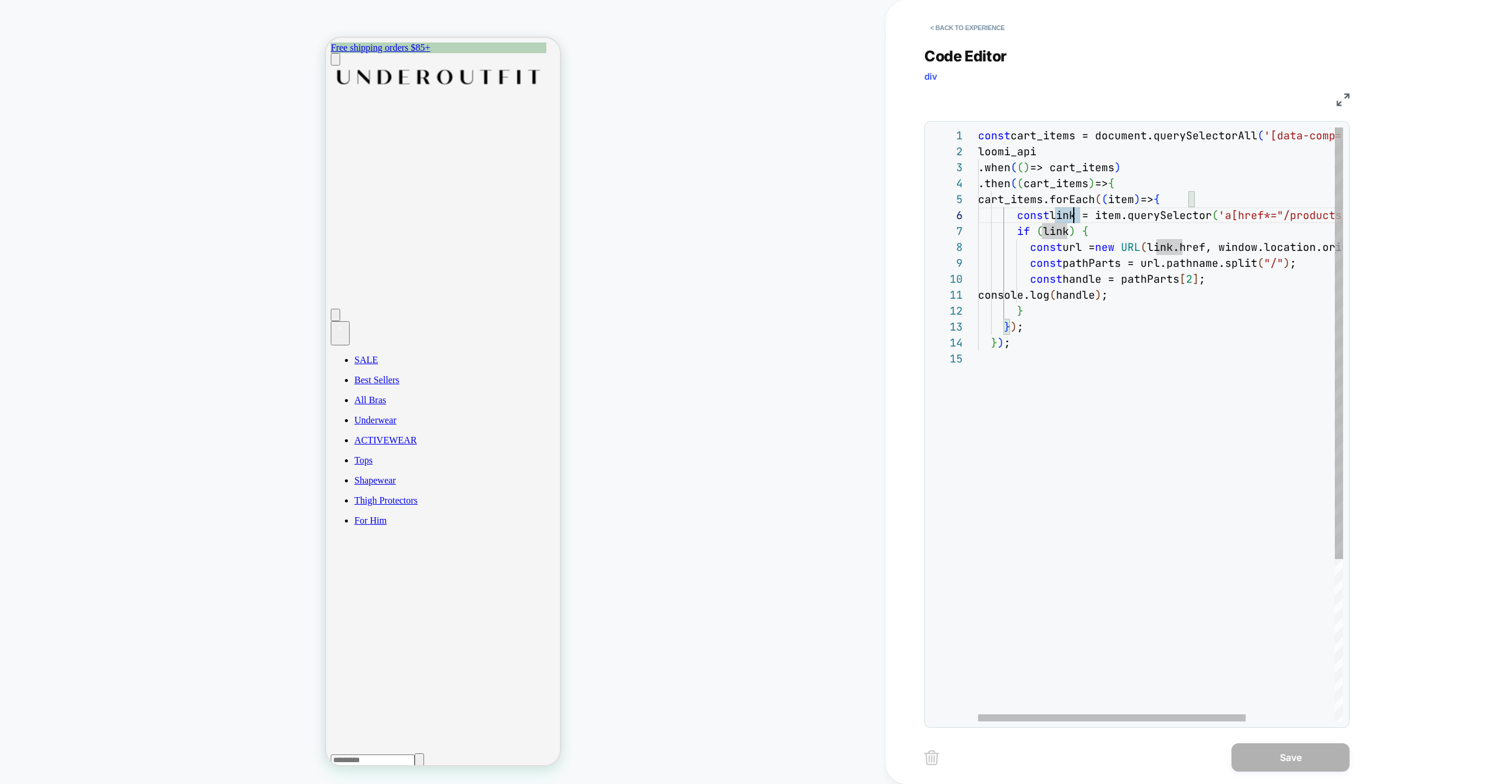
scroll to position [0, 121]
click at [1221, 195] on div "loomi_api .when ( ( ) => cart_items ) .then ( ( cart_items ) => { cart_items.fo…" at bounding box center [1221, 536] width 487 height 817
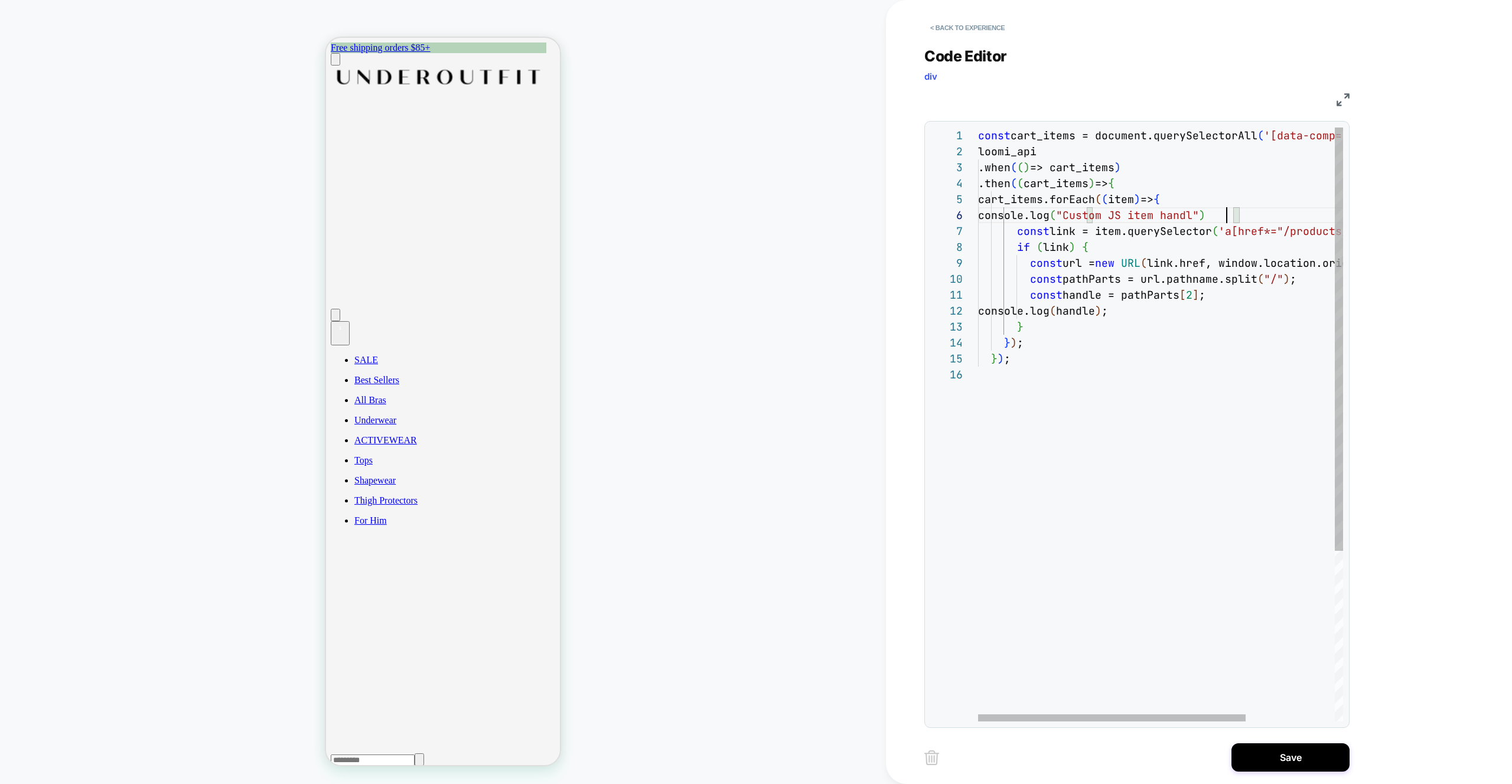
scroll to position [80, 255]
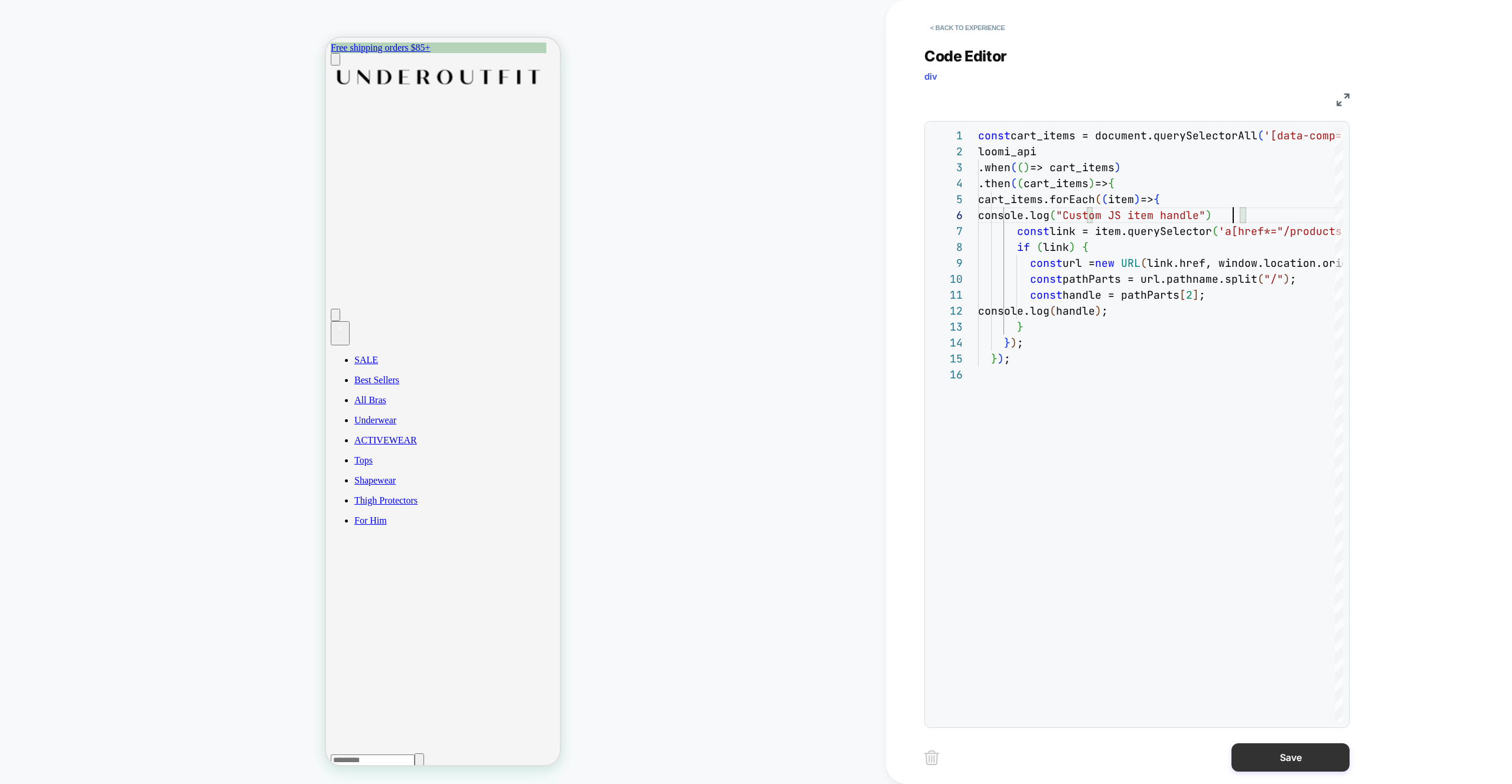
type textarea "**********"
click at [1298, 760] on button "Save" at bounding box center [1290, 758] width 118 height 28
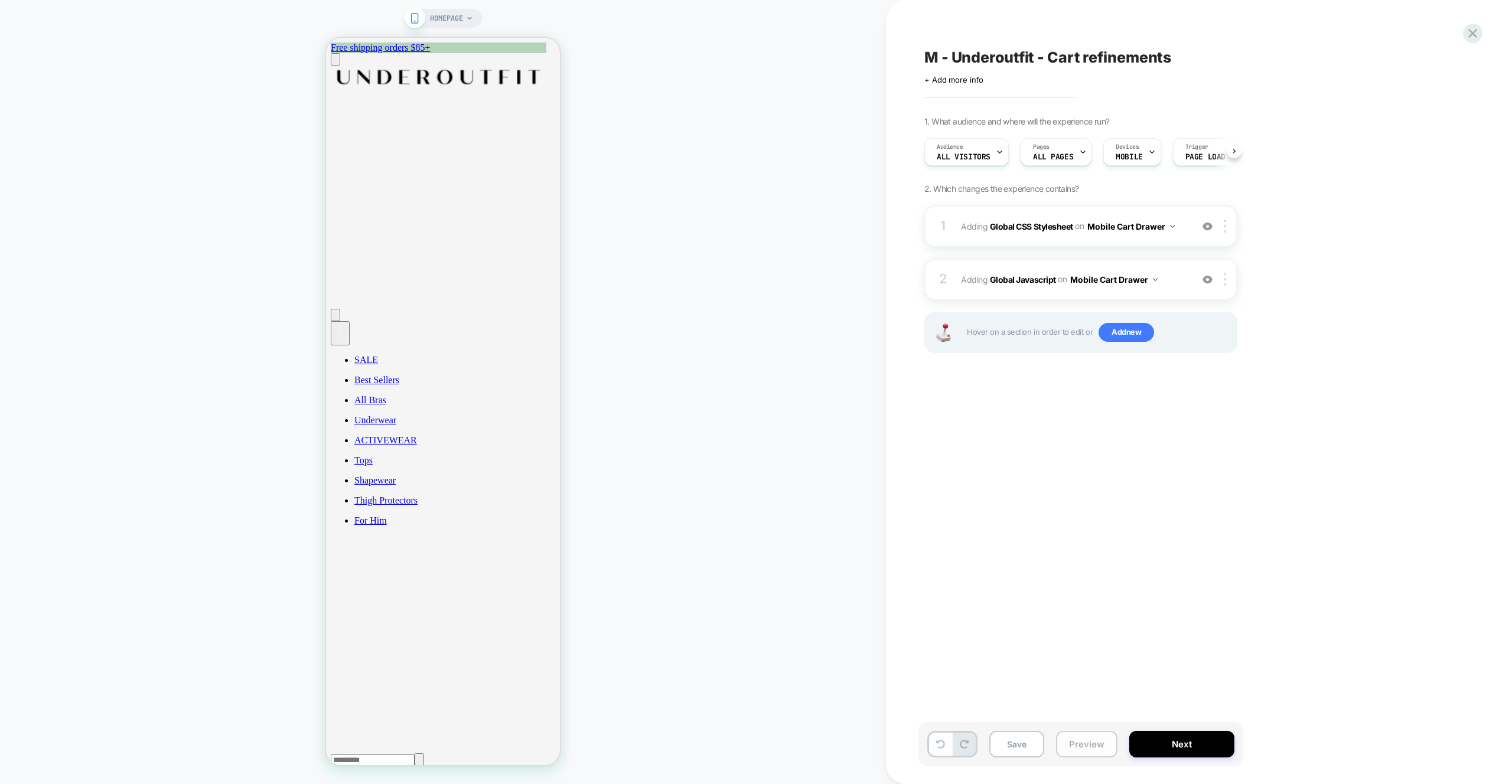
click at [1091, 744] on button "Preview" at bounding box center [1086, 744] width 61 height 26
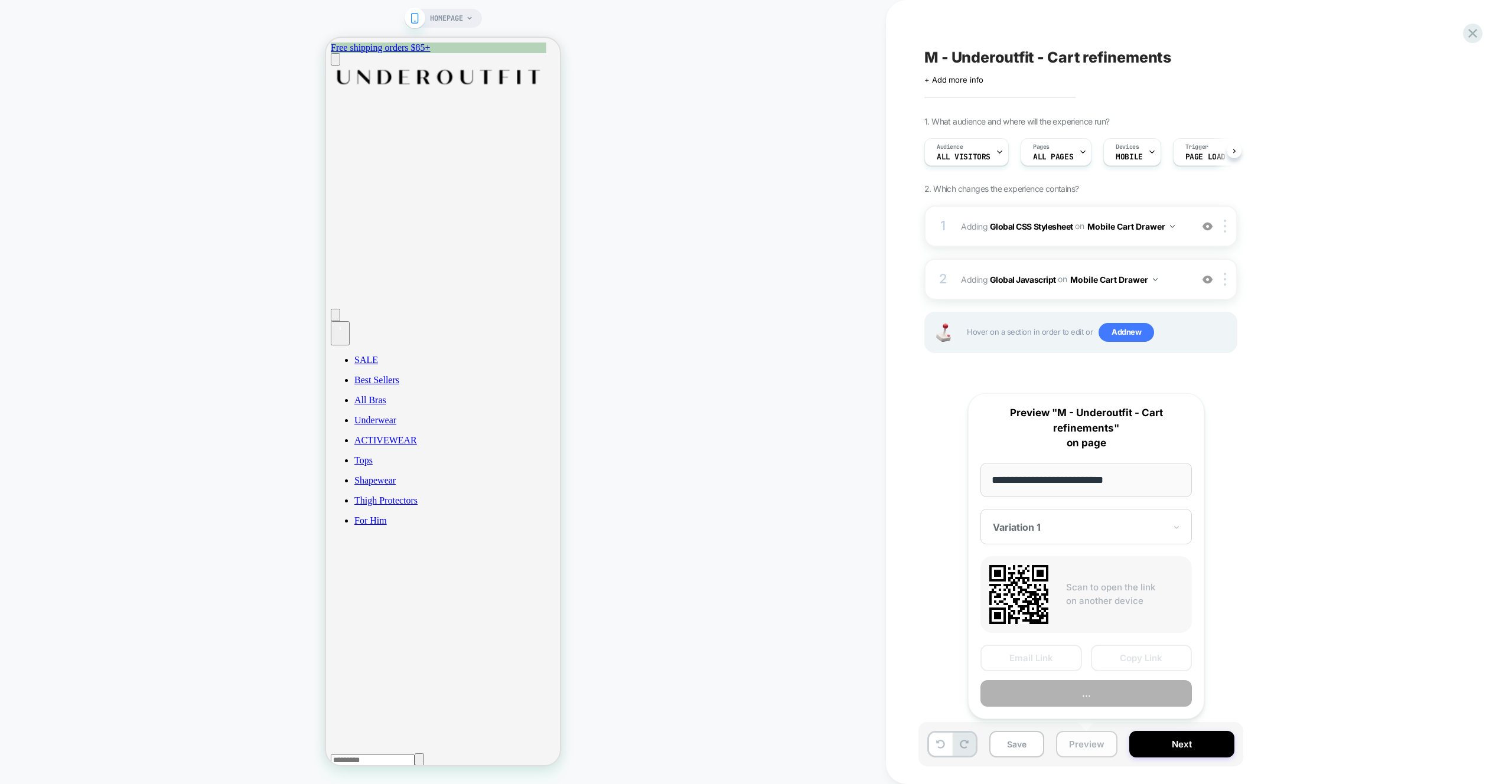
scroll to position [0, 1]
click at [1088, 698] on button "Preview" at bounding box center [1086, 693] width 212 height 26
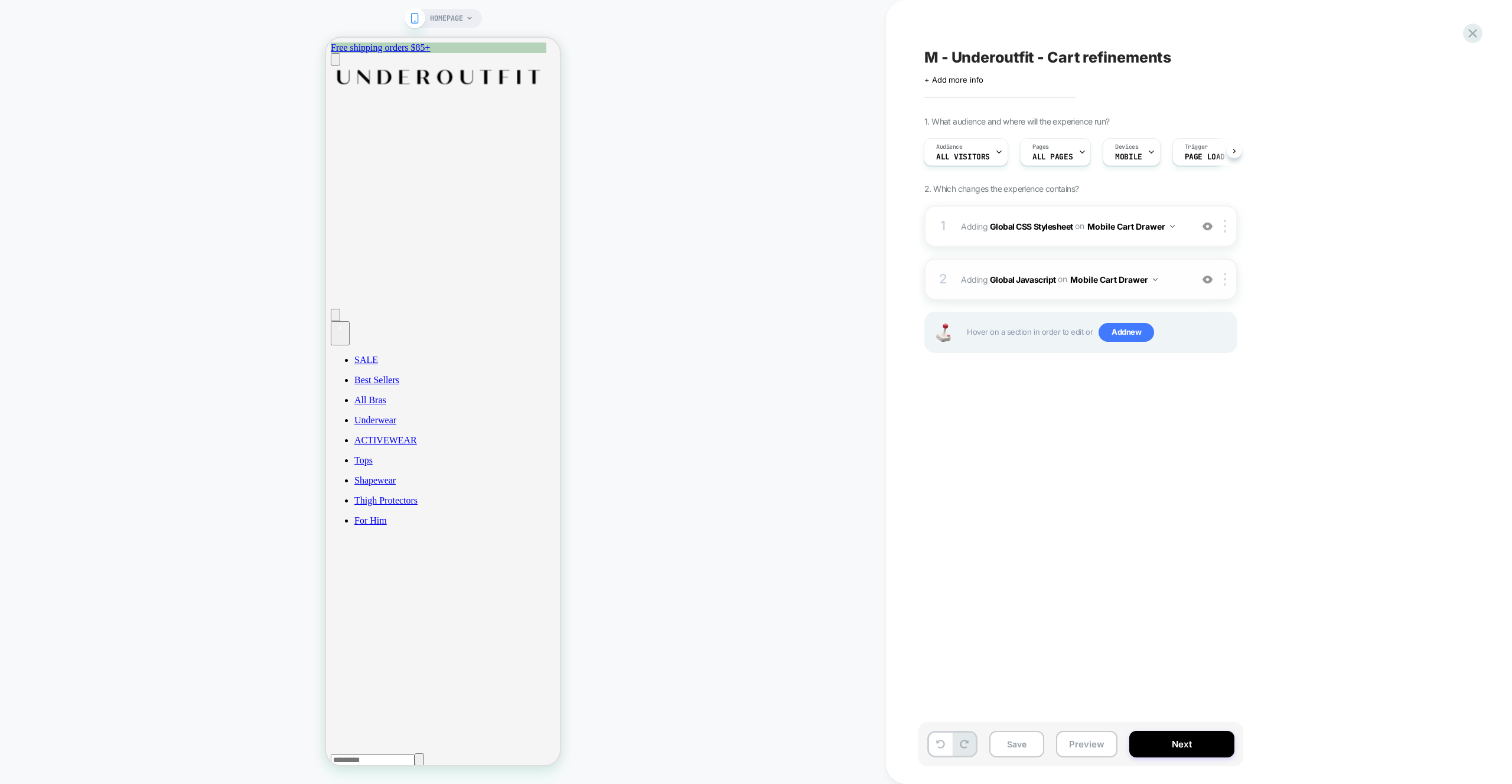
click at [1179, 285] on span "Adding Global Javascript on Mobile Cart Drawer" at bounding box center [1073, 280] width 225 height 17
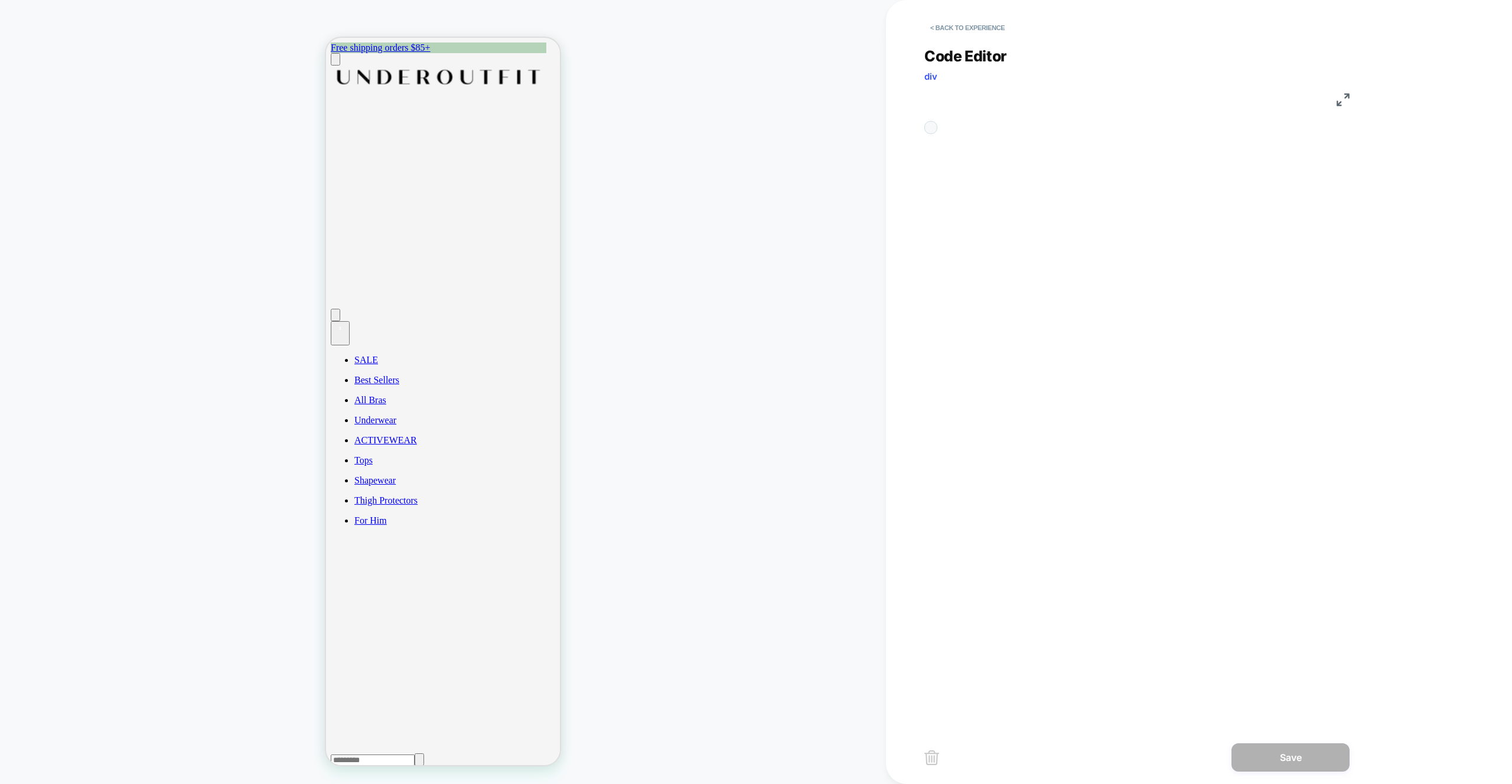
scroll to position [159, 0]
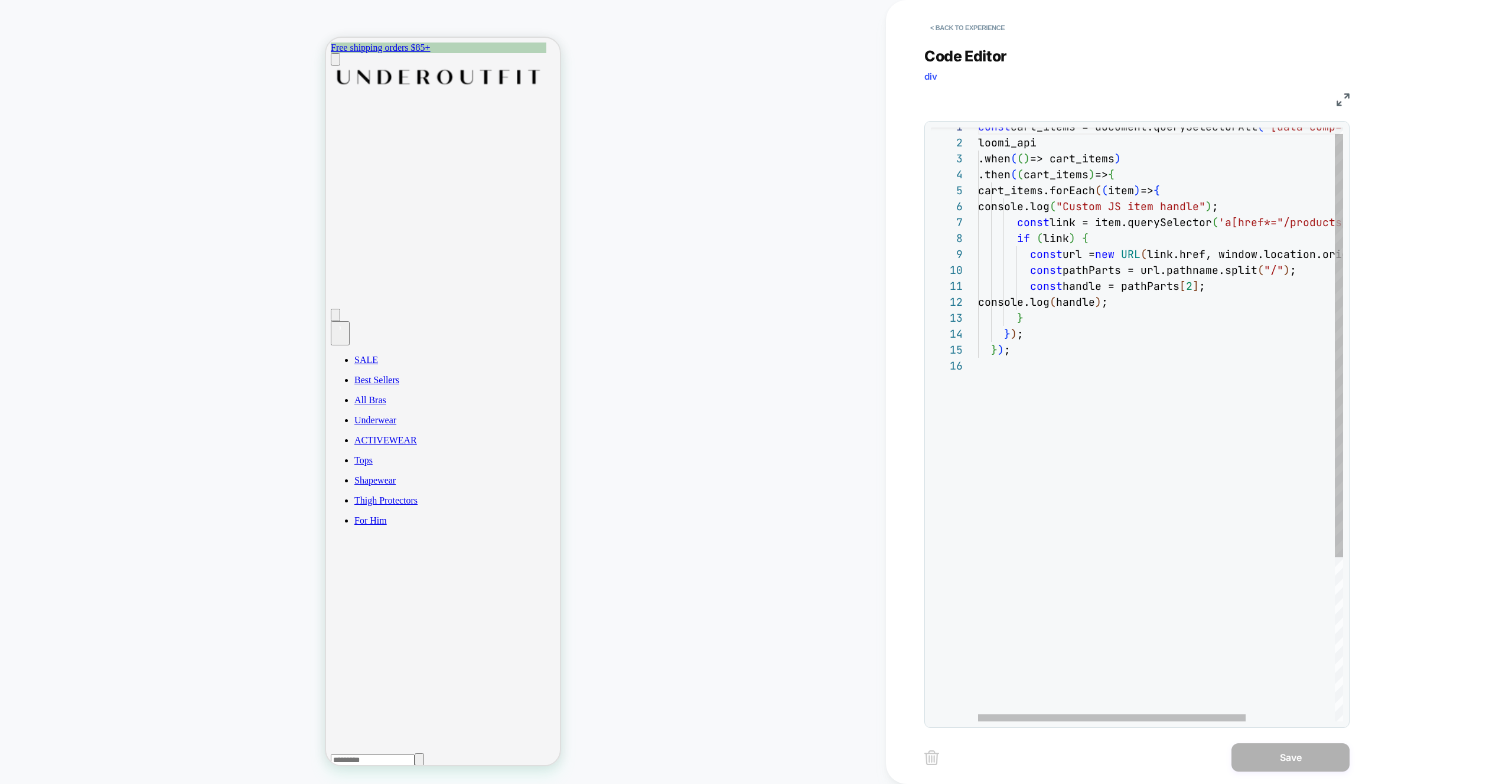
drag, startPoint x: 1263, startPoint y: 141, endPoint x: 1223, endPoint y: 148, distance: 40.6
click at [1263, 141] on div "const cart_items = document.querySelectorAll ( '[data-comp="CartLine"]' ) ; loo…" at bounding box center [1221, 535] width 487 height 833
click at [1052, 133] on div "const cart_items = document.querySelectorAll ( '[data-comp="CartLine"]' ) ; loo…" at bounding box center [1221, 544] width 487 height 833
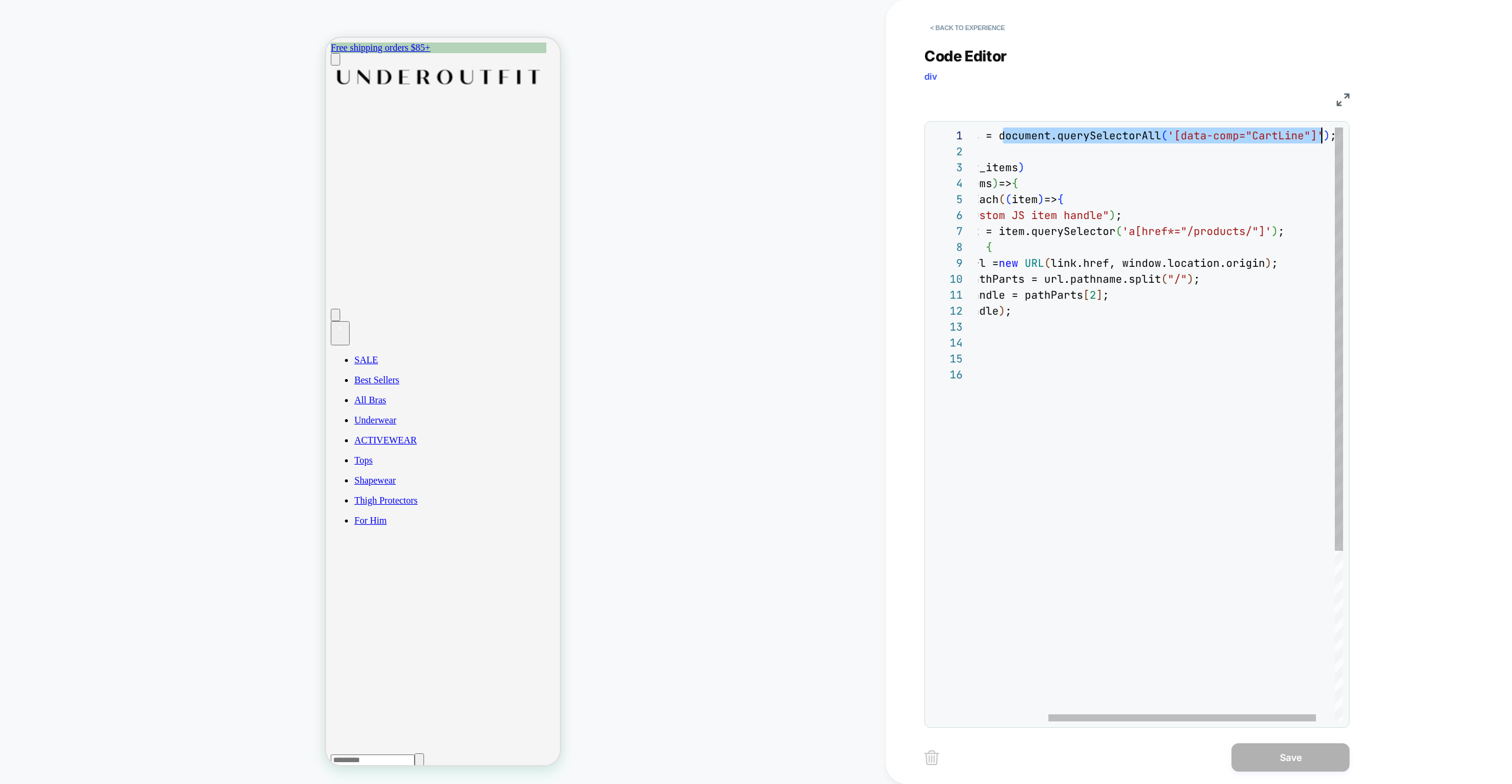
scroll to position [0, 446]
drag, startPoint x: 1101, startPoint y: 137, endPoint x: 1328, endPoint y: 134, distance: 227.0
click at [1328, 134] on div "const cart_items = document.querySelectorAll ( '[data-comp="CartLine"]' ) ; loo…" at bounding box center [1125, 544] width 487 height 833
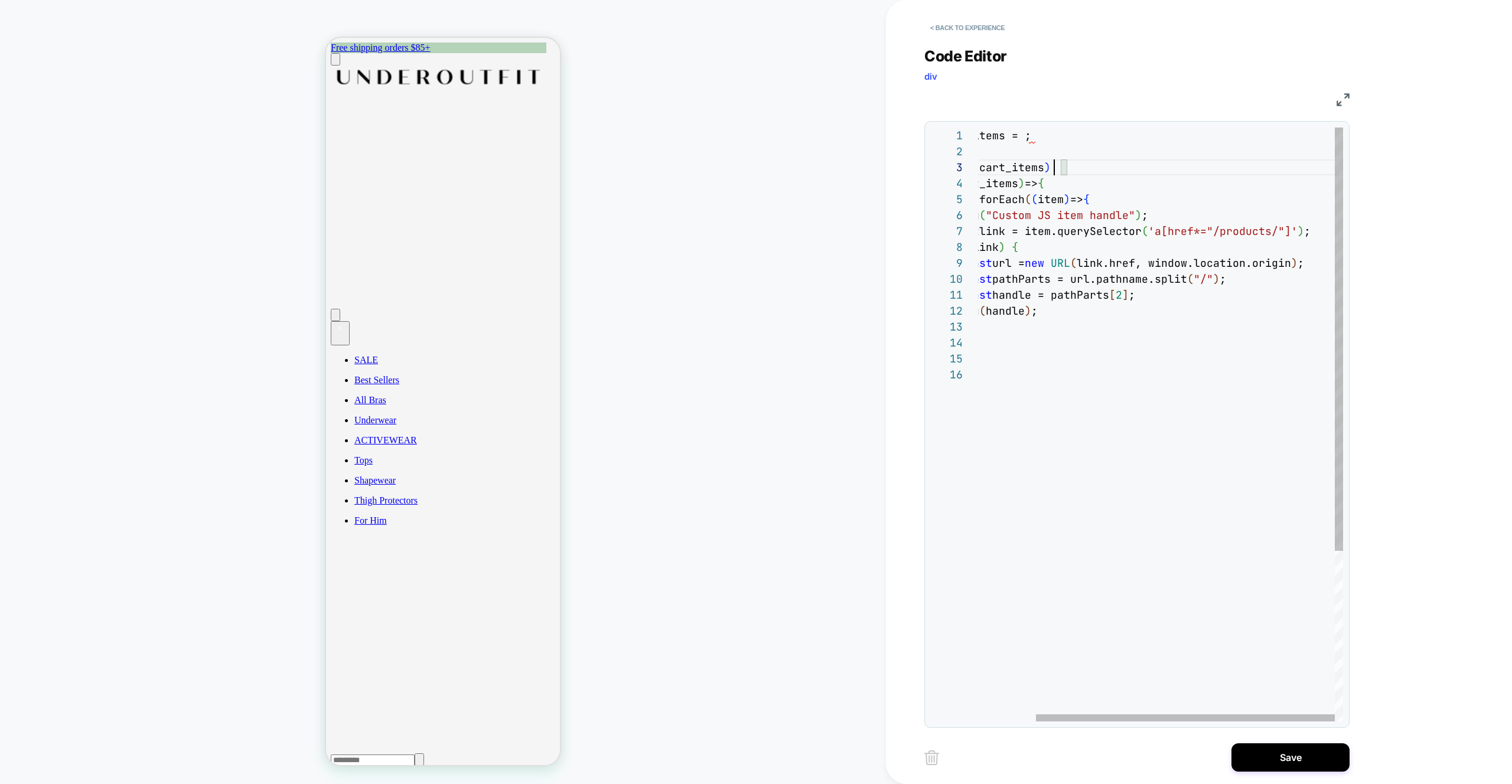
click at [1052, 165] on div "const cart_items = ; loomi_api .when ( ( ) => cart_items ) .then ( ( cart_items…" at bounding box center [1125, 544] width 436 height 833
click at [1012, 183] on div "const cart_items = ; loomi_api .when ( ( ) => document.querySelectorAll ( '[dat…" at bounding box center [1135, 544] width 455 height 833
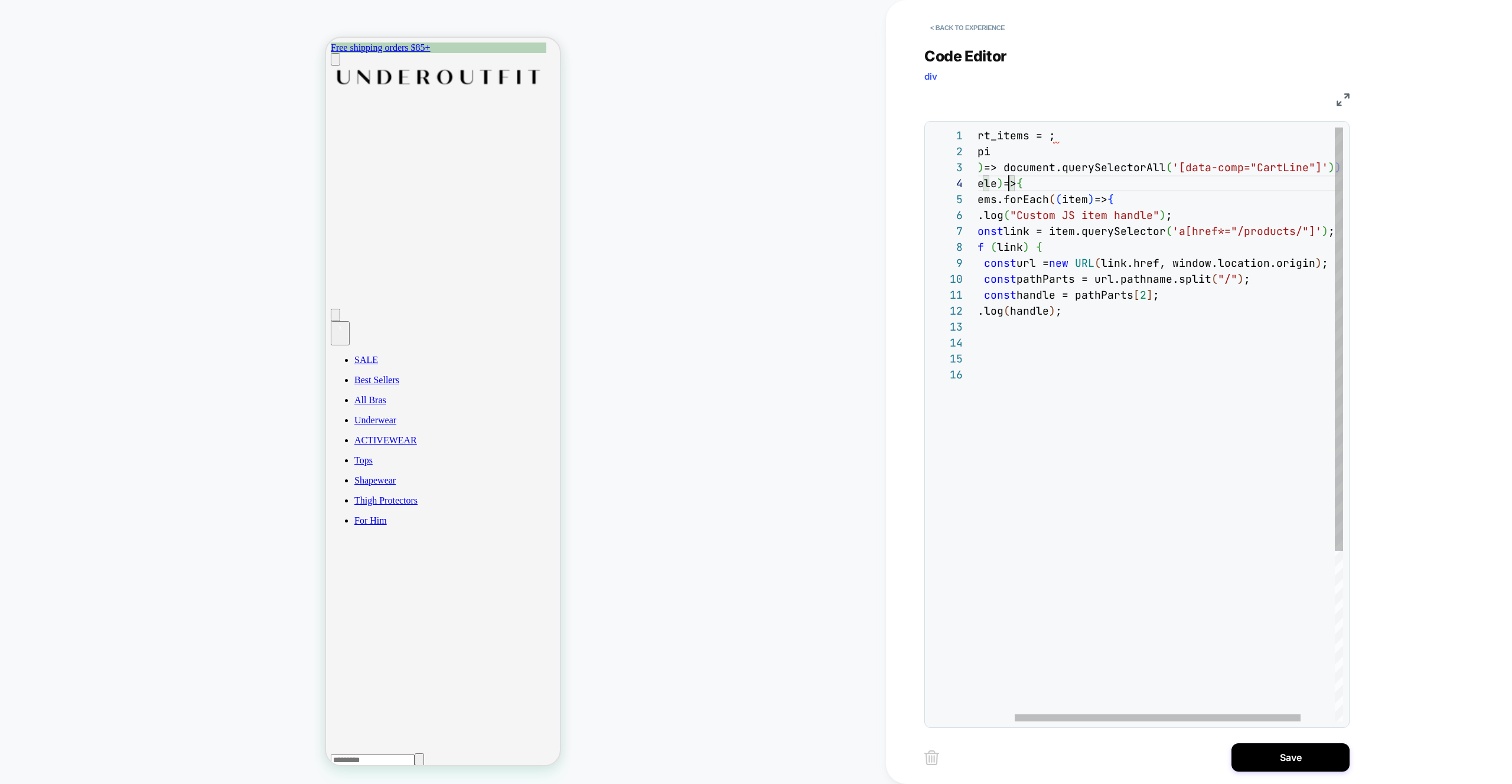
scroll to position [48, 82]
click at [1010, 197] on div "const cart_items = ; loomi_api .when ( ( ) => document.querySelectorAll ( '[dat…" at bounding box center [1160, 544] width 455 height 833
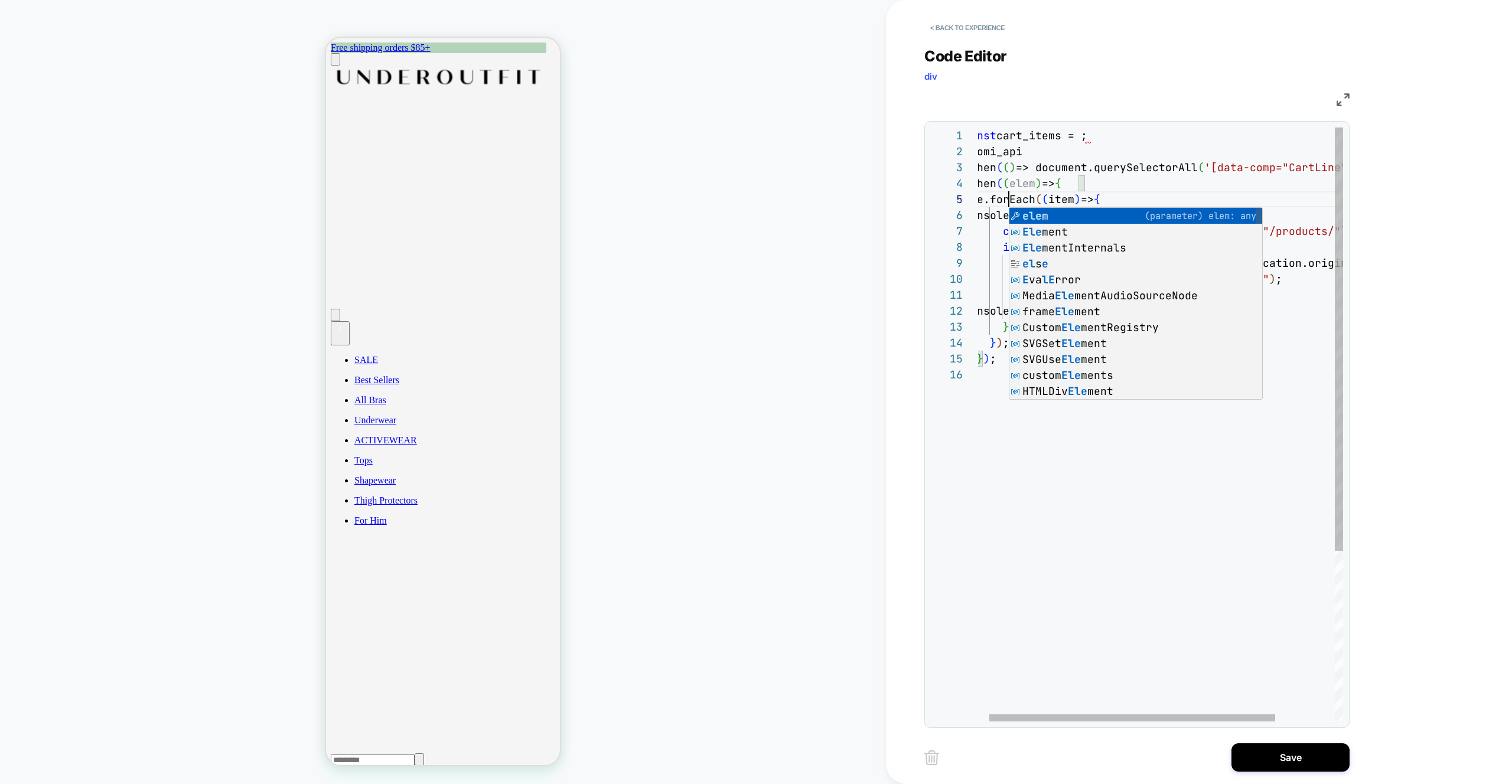
scroll to position [64, 50]
click at [1138, 177] on div "const cart_items = ; loomi_api .when ( ( ) => document.querySelectorAll ( '[dat…" at bounding box center [1192, 544] width 455 height 833
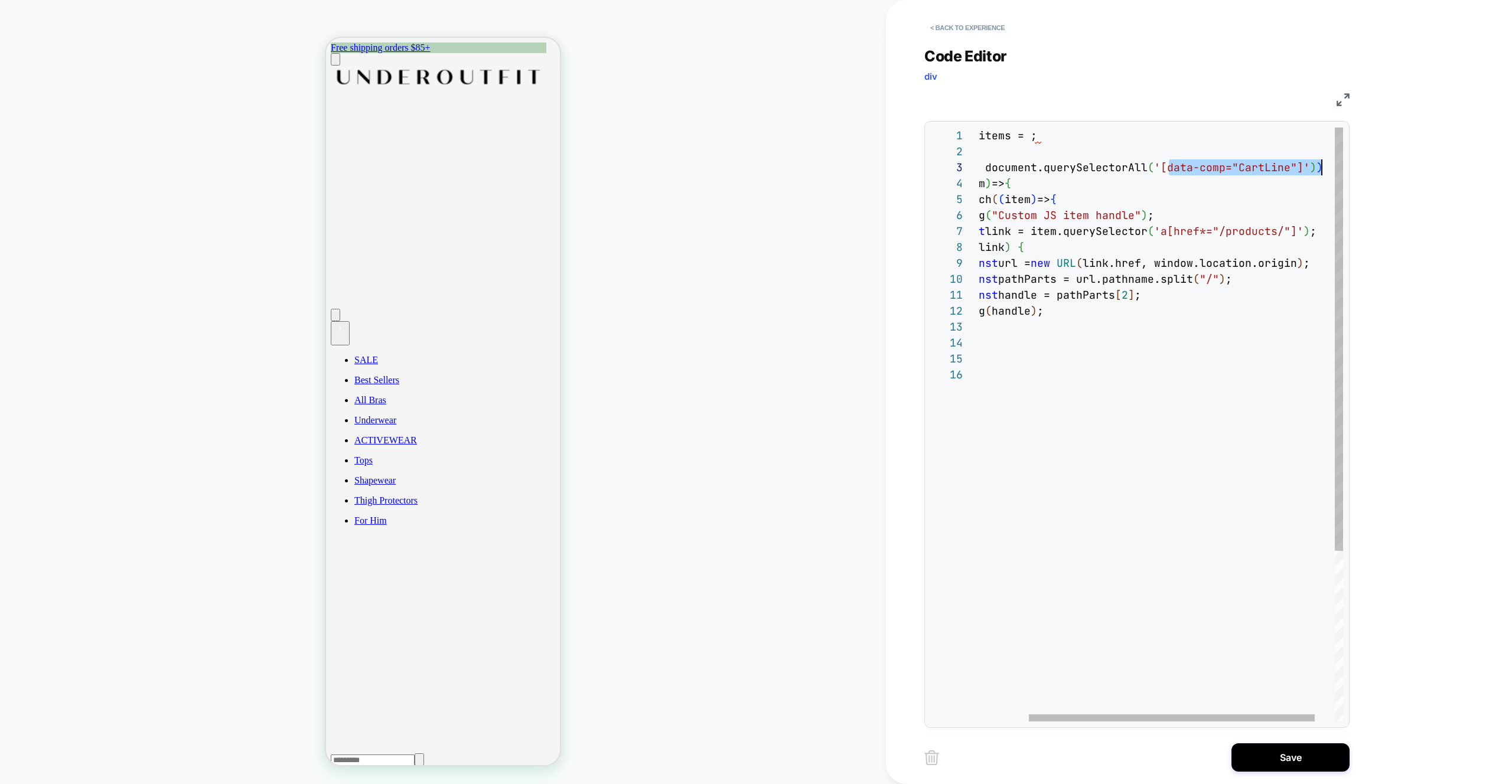
scroll to position [32, 408]
drag, startPoint x: 1222, startPoint y: 169, endPoint x: 1320, endPoint y: 169, distance: 98.0
click at [1320, 169] on div "const cart_items = ; loomi_api .when ( ( ) => document.querySelectorAll ( '[dat…" at bounding box center [1141, 544] width 455 height 833
click at [1035, 135] on div "const cart_items = ; loomi_api .when ( ( ) => document.querySelectorAll ( ) ) .…" at bounding box center [1131, 544] width 436 height 833
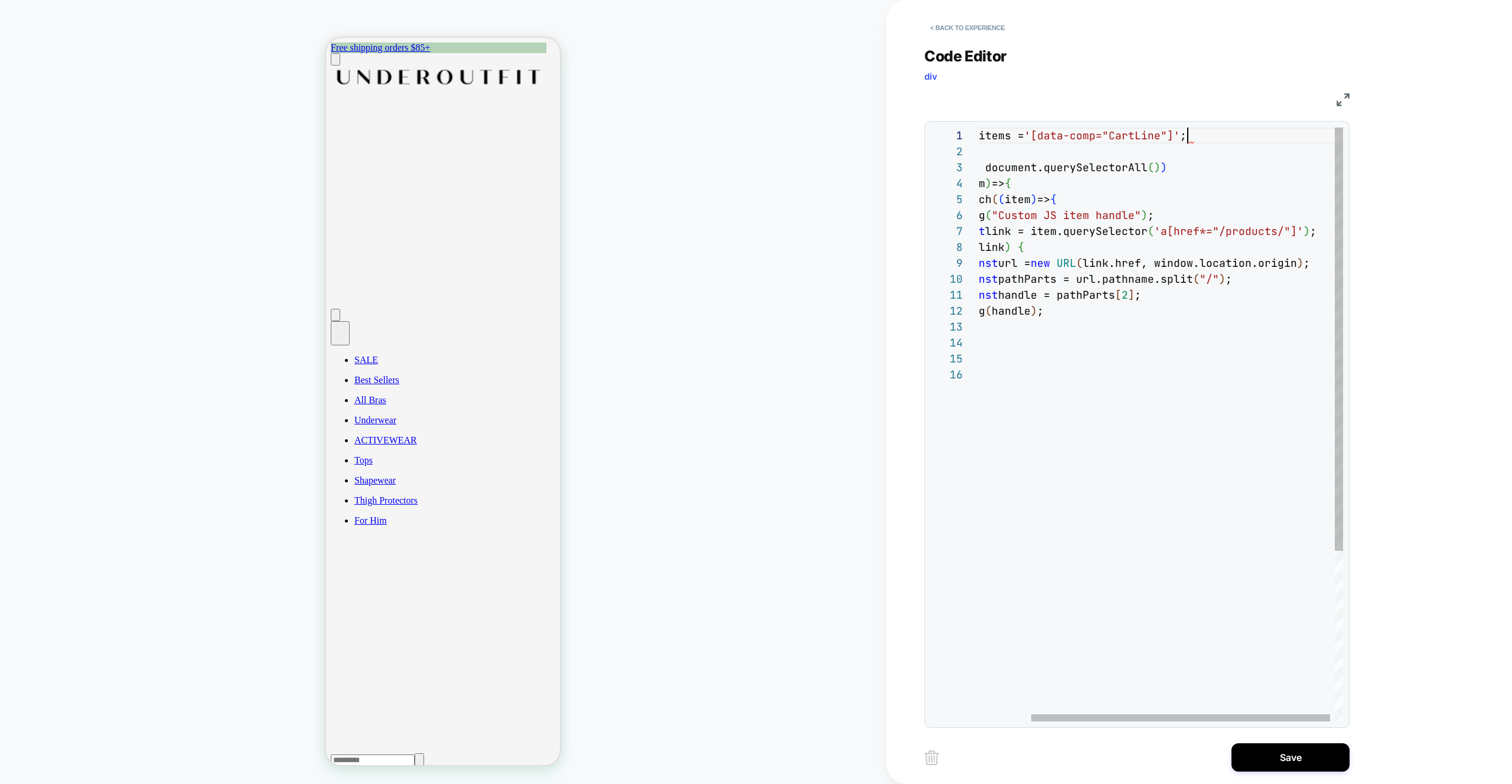
scroll to position [0, 274]
click at [1003, 132] on div "const cart_items = '[data-comp="CartLine"]' ; loomi_api .when ( ( ) => document…" at bounding box center [1131, 544] width 436 height 833
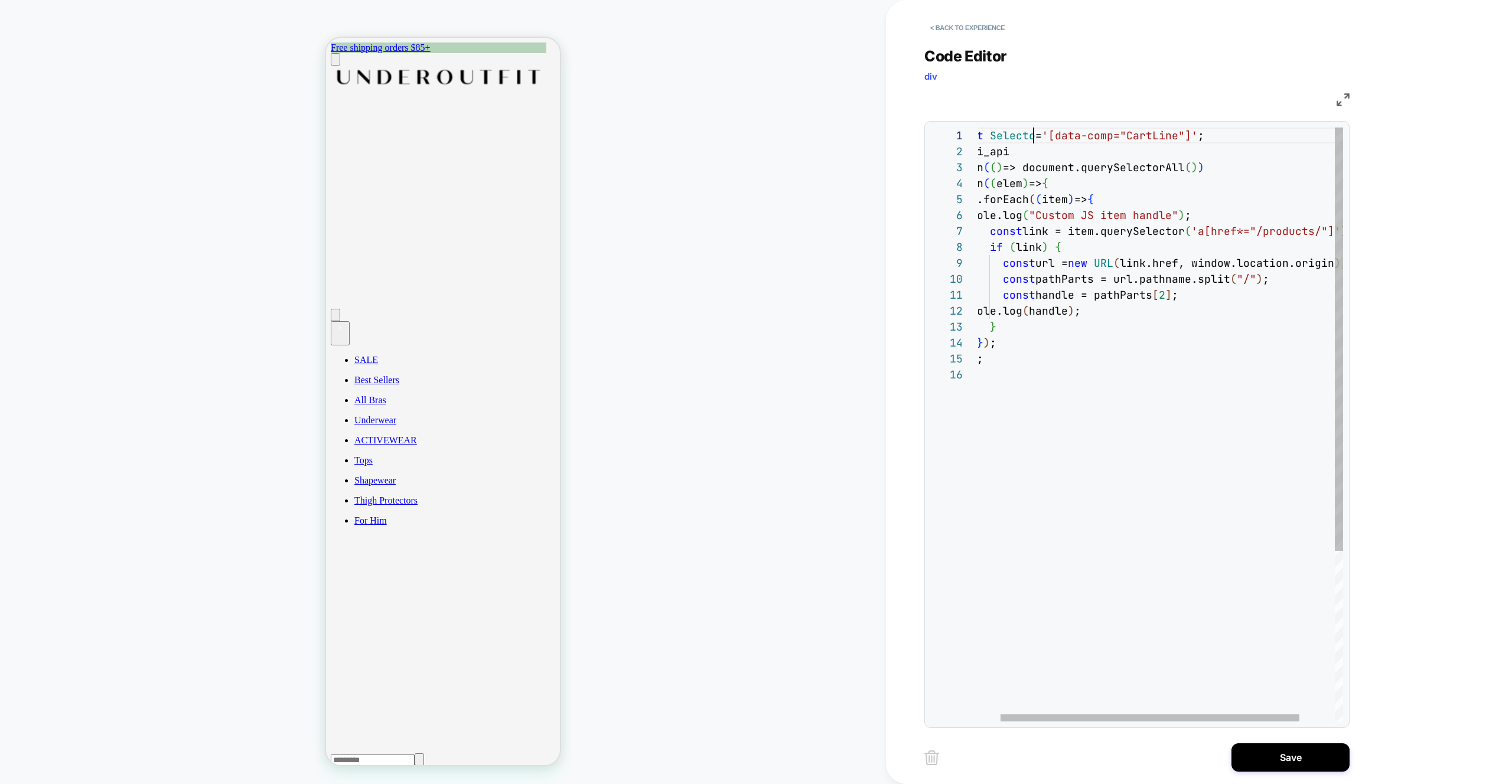
scroll to position [0, 90]
click at [1012, 134] on div "const Selector = '[data-comp="CartLine"]' ; loomi_api .when ( ( ) => document.q…" at bounding box center [1168, 544] width 436 height 833
click at [1206, 166] on div "const Selector = '[data-comp="CartLine"]' ; loomi_api .when ( ( ) => document.q…" at bounding box center [1168, 544] width 436 height 833
click at [1115, 170] on div "const Selector = '[data-comp="CartLine"]' ; loomi_api .when ( ( ) => document.q…" at bounding box center [1168, 544] width 436 height 833
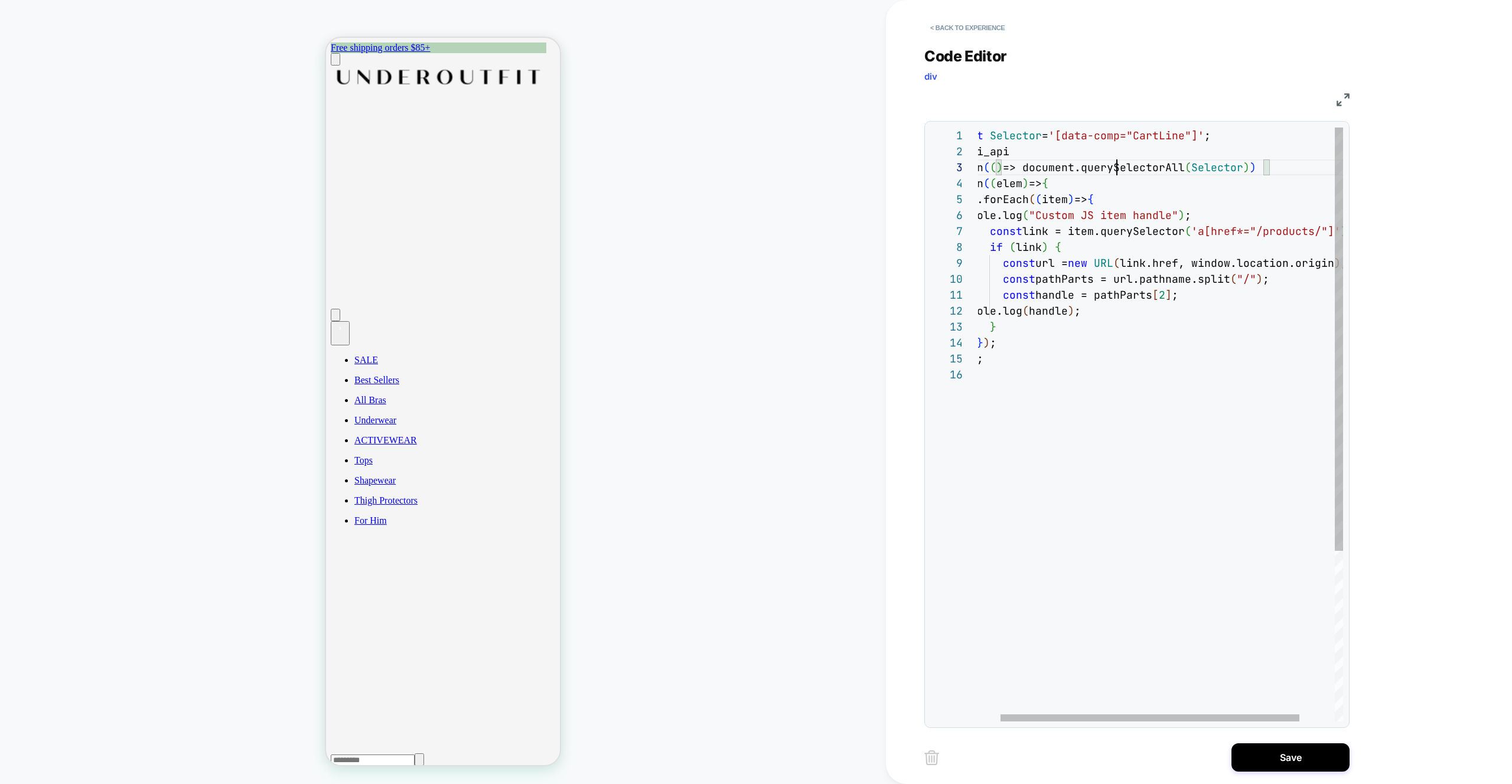
scroll to position [32, 166]
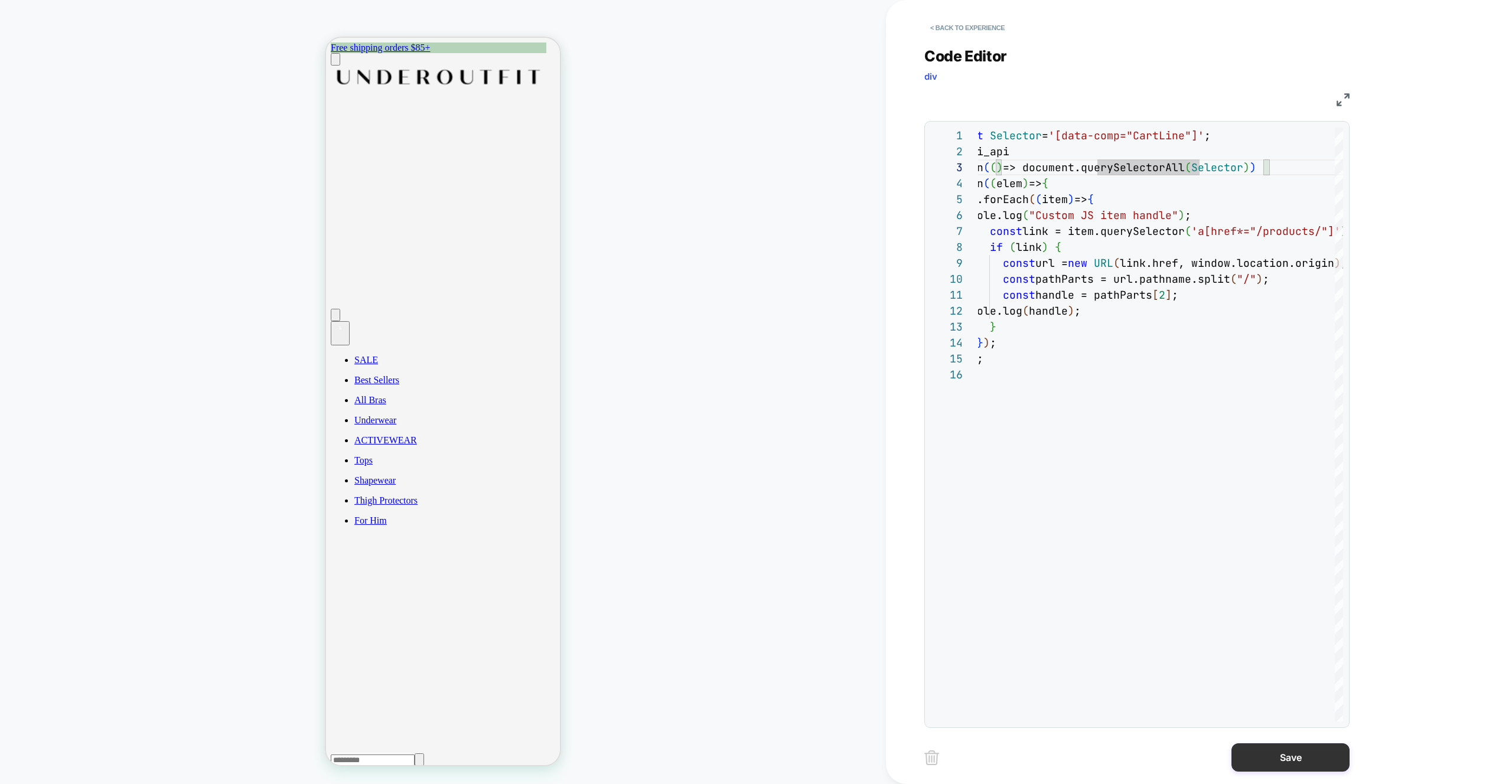
type textarea "**********"
click at [1293, 763] on button "Save" at bounding box center [1290, 758] width 118 height 28
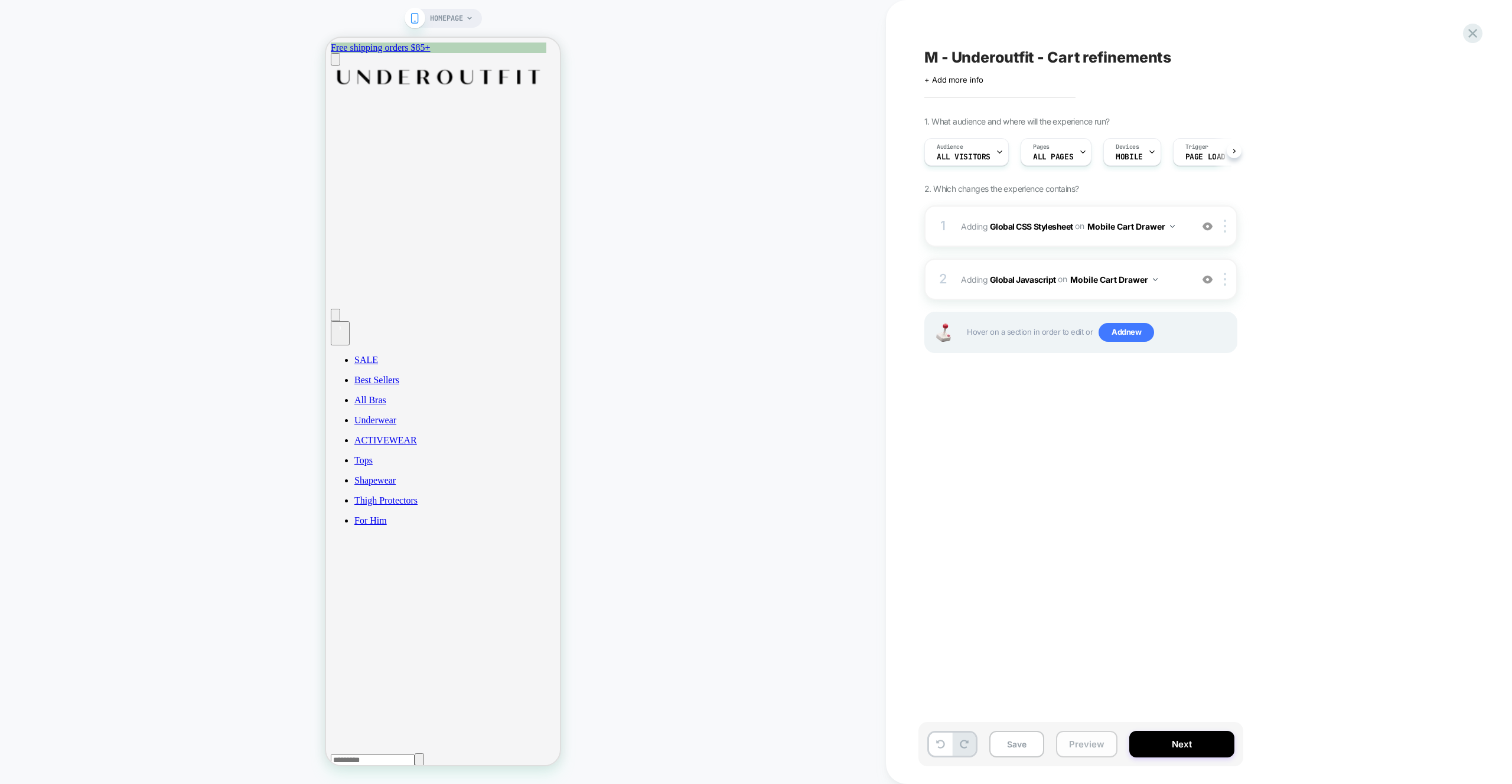
click at [1091, 741] on button "Preview" at bounding box center [1086, 744] width 61 height 26
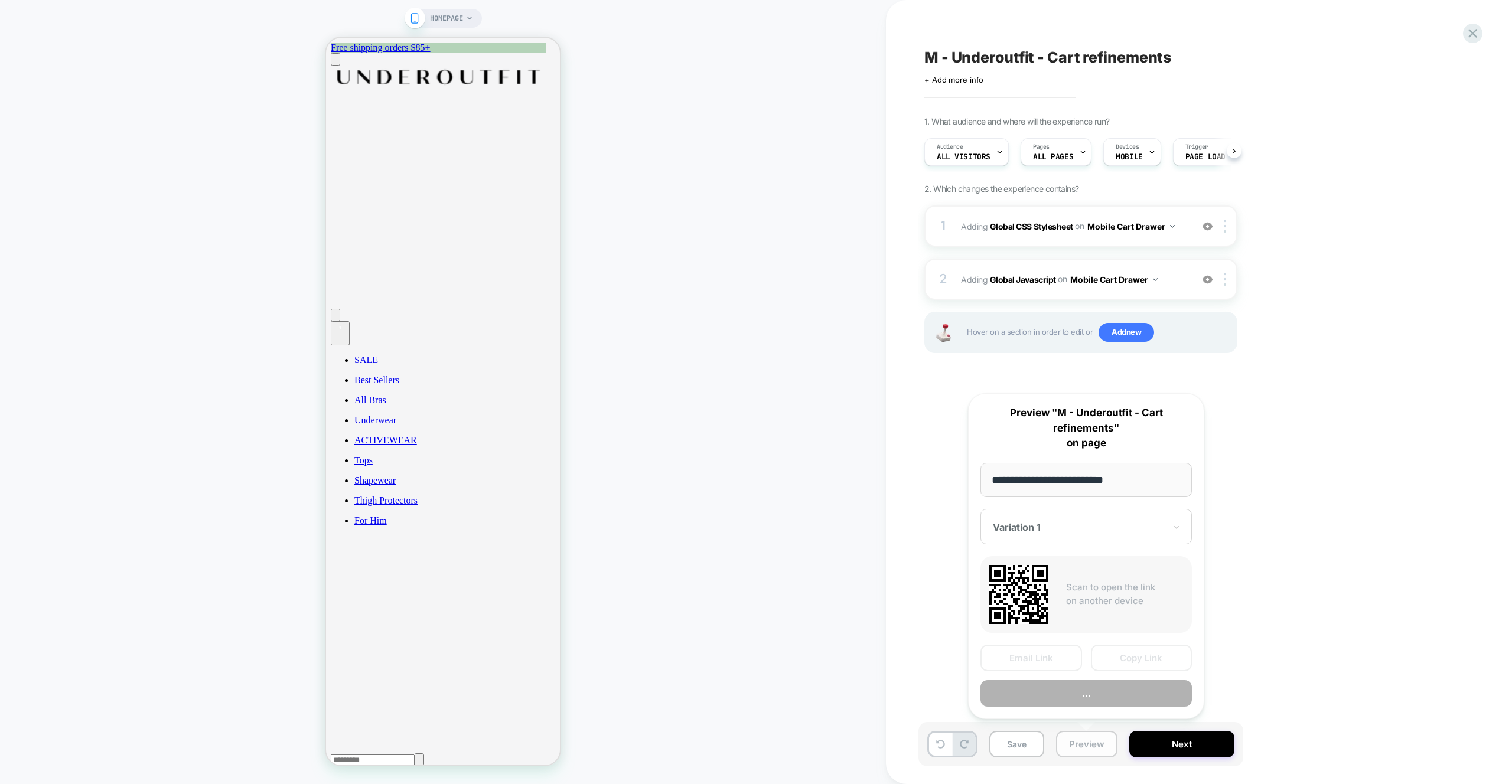
scroll to position [0, 1]
click at [1094, 704] on button "Preview" at bounding box center [1086, 693] width 212 height 26
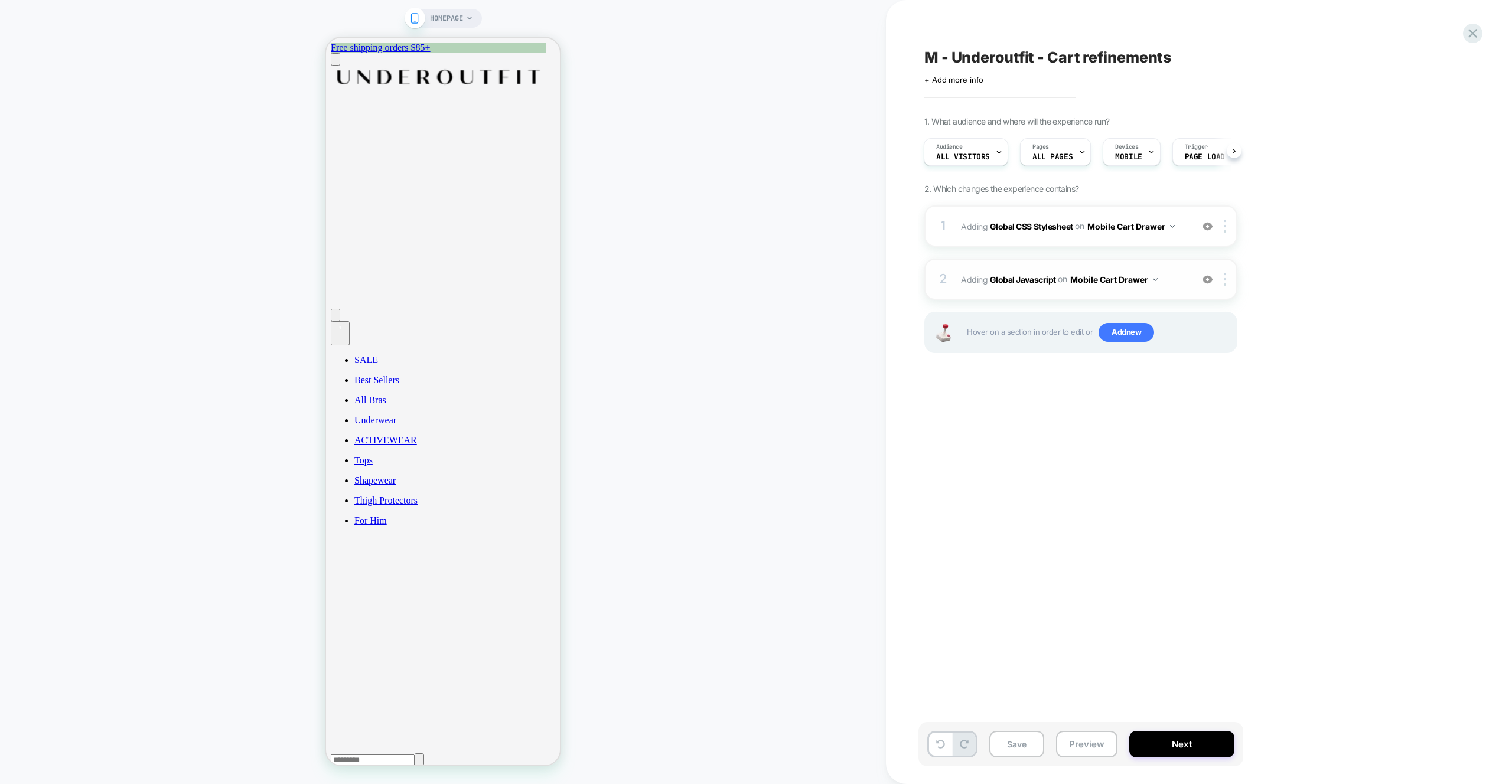
click at [1153, 278] on img at bounding box center [1155, 280] width 5 height 3
click at [1108, 459] on div "Mobile All Pages" at bounding box center [1113, 459] width 143 height 26
click at [1152, 224] on button "Mobile Cart Drawer" at bounding box center [1130, 227] width 87 height 17
click at [1120, 407] on div "Mobile All Pages" at bounding box center [1131, 406] width 143 height 26
click at [1297, 386] on div "M - Underoutfit - Cart refinements Click to edit experience details + Add more …" at bounding box center [1140, 392] width 443 height 761
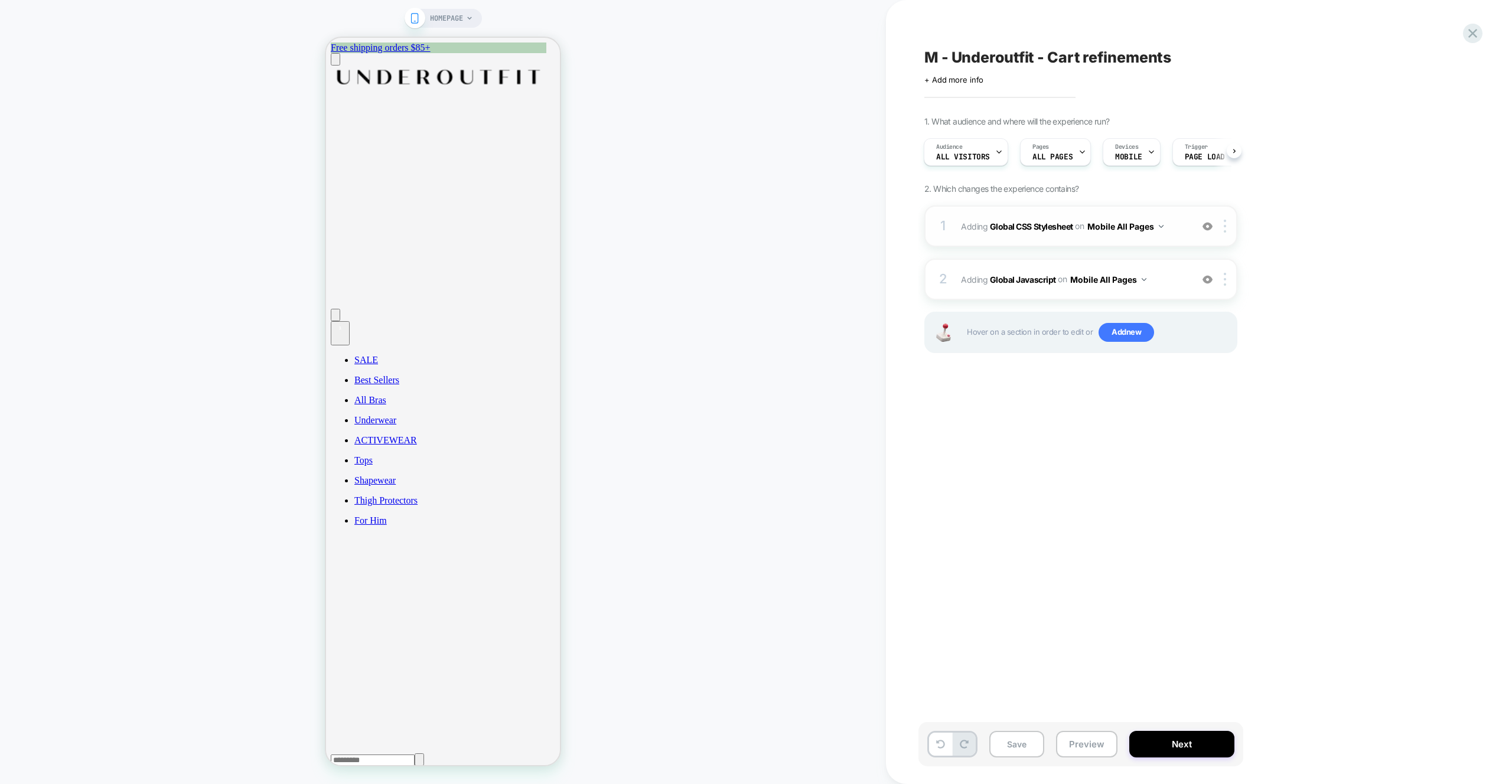
click at [1150, 228] on button "Mobile All Pages" at bounding box center [1125, 227] width 76 height 17
click at [1120, 383] on div "Mobile Cart Drawer" at bounding box center [1126, 381] width 143 height 26
click at [1128, 227] on button "Mobile Cart Drawer" at bounding box center [1130, 227] width 87 height 17
click at [1113, 408] on div "Mobile All Pages" at bounding box center [1131, 406] width 143 height 26
click at [1142, 229] on button "Mobile All Pages" at bounding box center [1125, 227] width 76 height 17
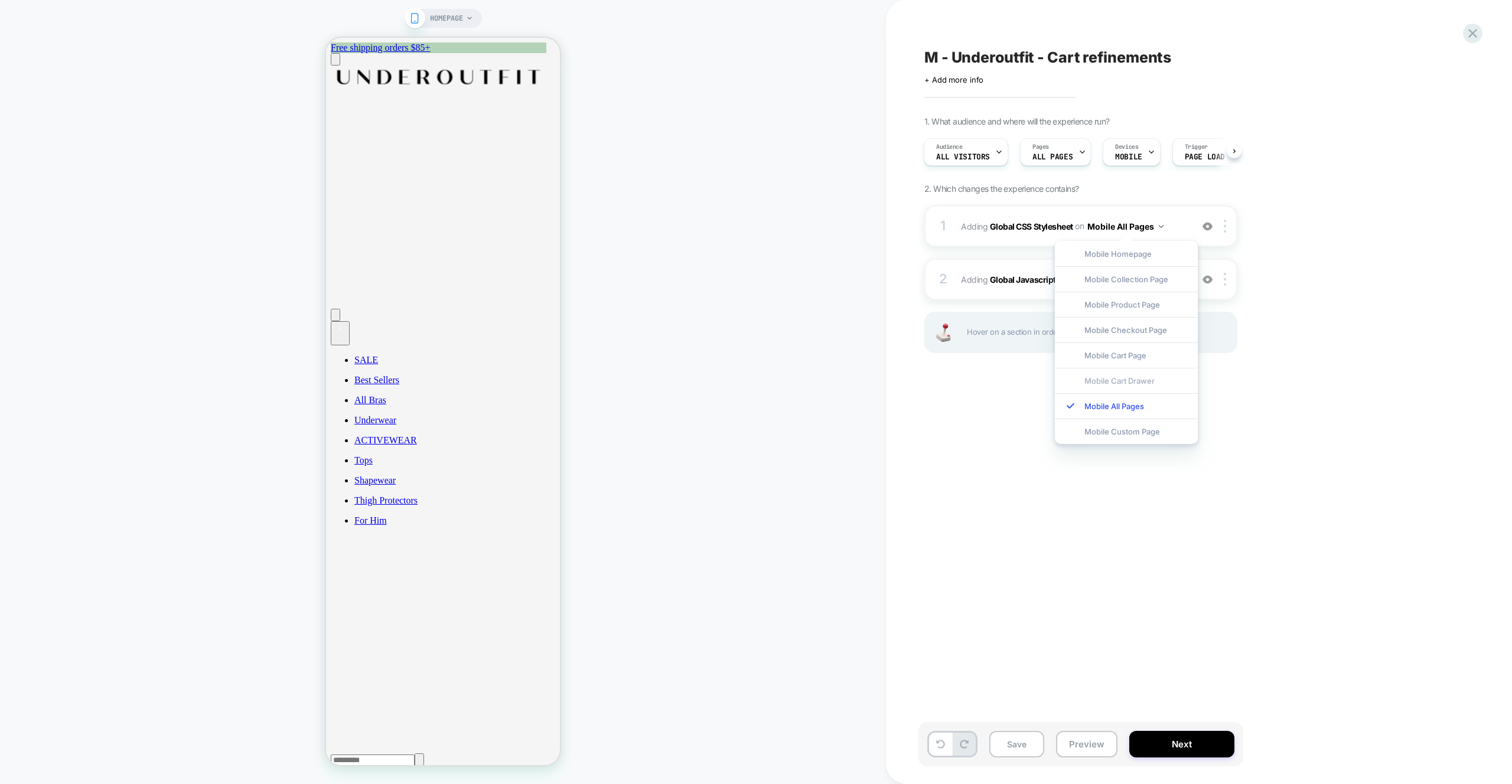
click at [1118, 383] on div "Mobile Cart Drawer" at bounding box center [1126, 381] width 143 height 26
click at [1302, 410] on div "M - Underoutfit - Cart refinements Click to edit experience details + Add more …" at bounding box center [1140, 392] width 443 height 761
click at [1127, 281] on button "Mobile All Pages" at bounding box center [1108, 280] width 76 height 17
click at [1096, 436] on div "Mobile Cart Drawer" at bounding box center [1107, 434] width 143 height 26
click at [1358, 403] on div "M - Underoutfit - Cart refinements Click to edit experience details + Add more …" at bounding box center [1140, 392] width 443 height 761
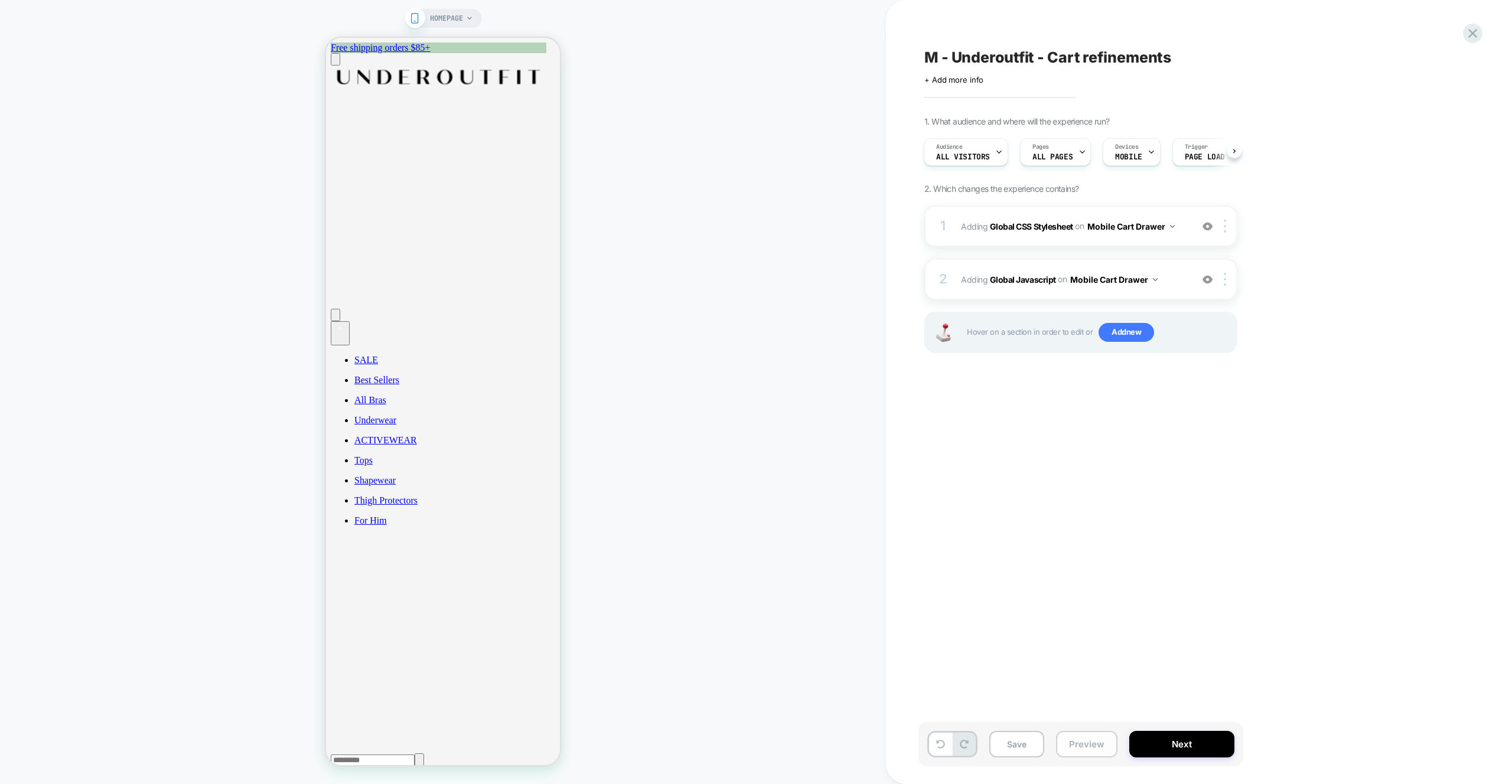
click at [1086, 748] on button "Preview" at bounding box center [1086, 744] width 61 height 26
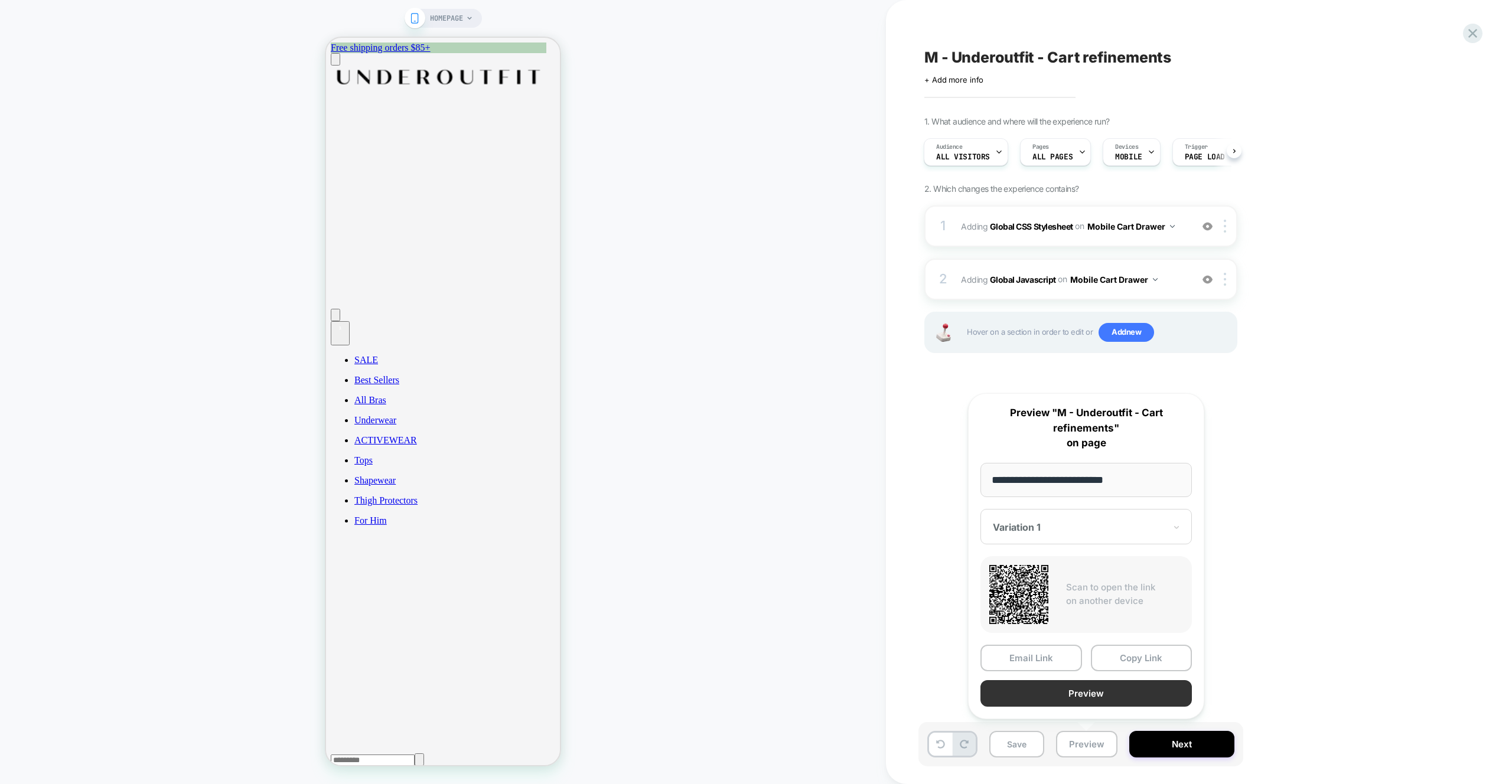
click at [1096, 692] on button "Preview" at bounding box center [1086, 693] width 212 height 26
